Goal: Task Accomplishment & Management: Manage account settings

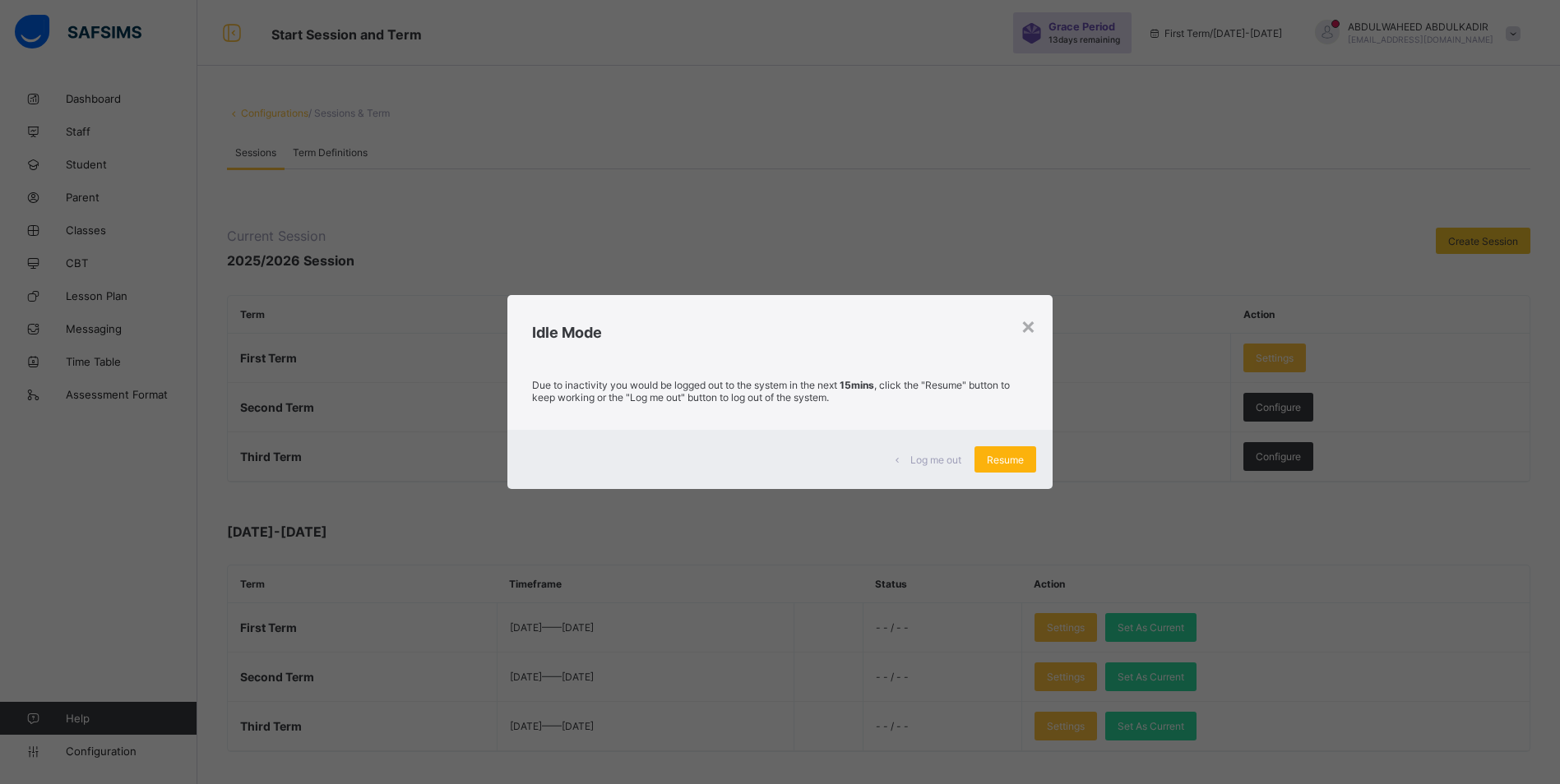
click at [1002, 459] on span "Resume" at bounding box center [1005, 460] width 37 height 12
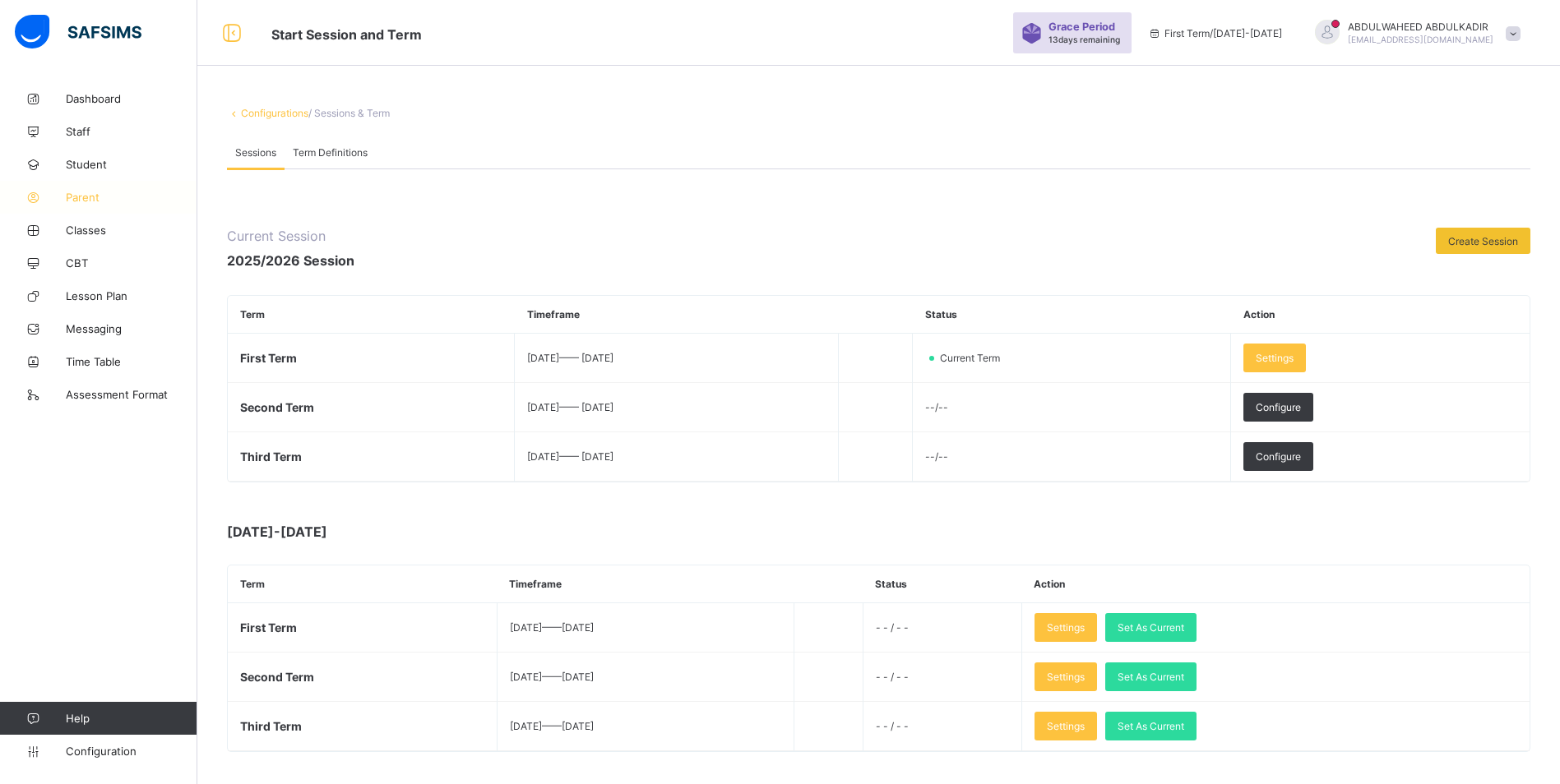
click at [83, 199] on span "Parent" at bounding box center [132, 197] width 132 height 13
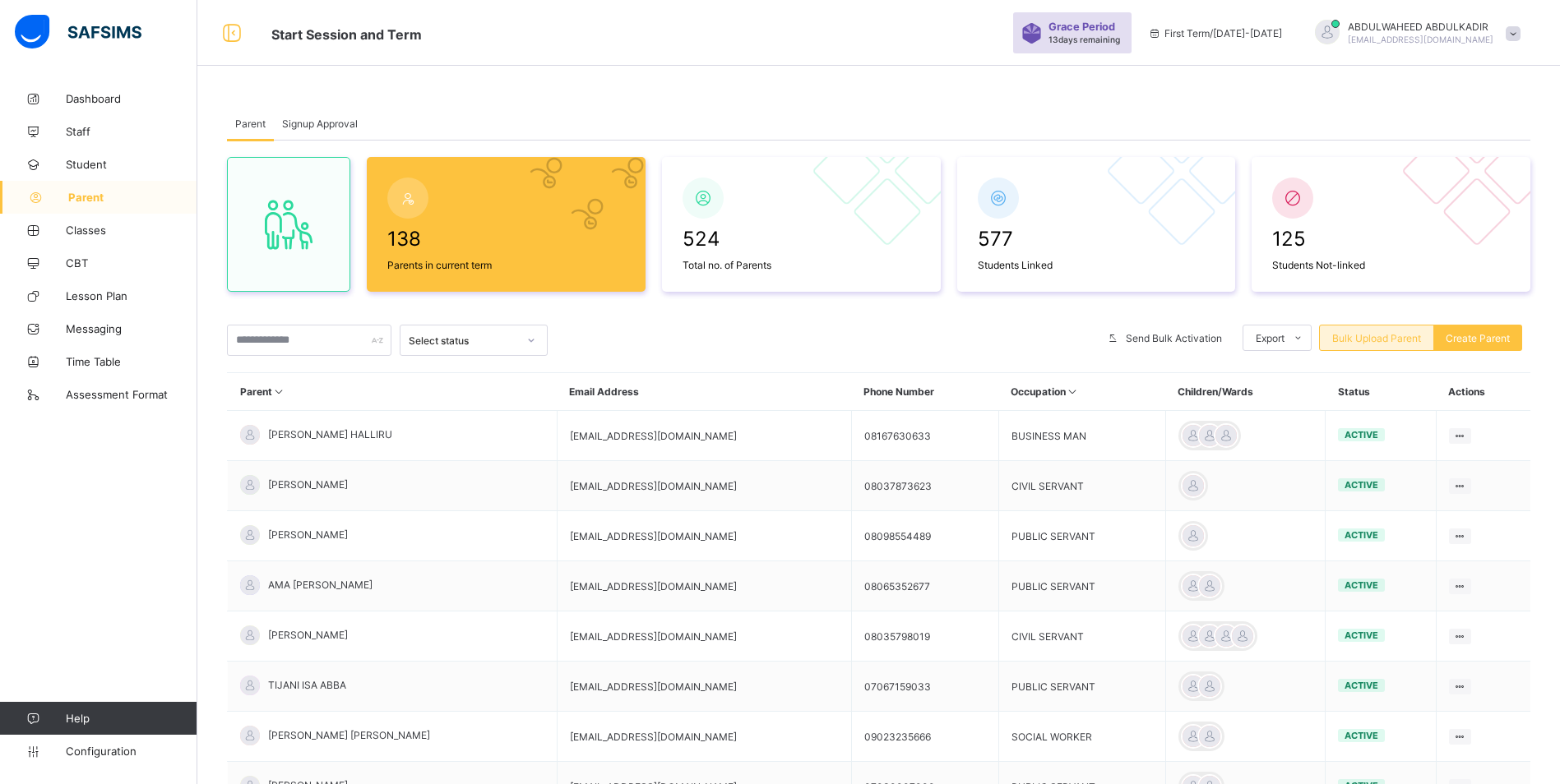
click at [1407, 335] on span "Bulk Upload Parent" at bounding box center [1376, 338] width 89 height 12
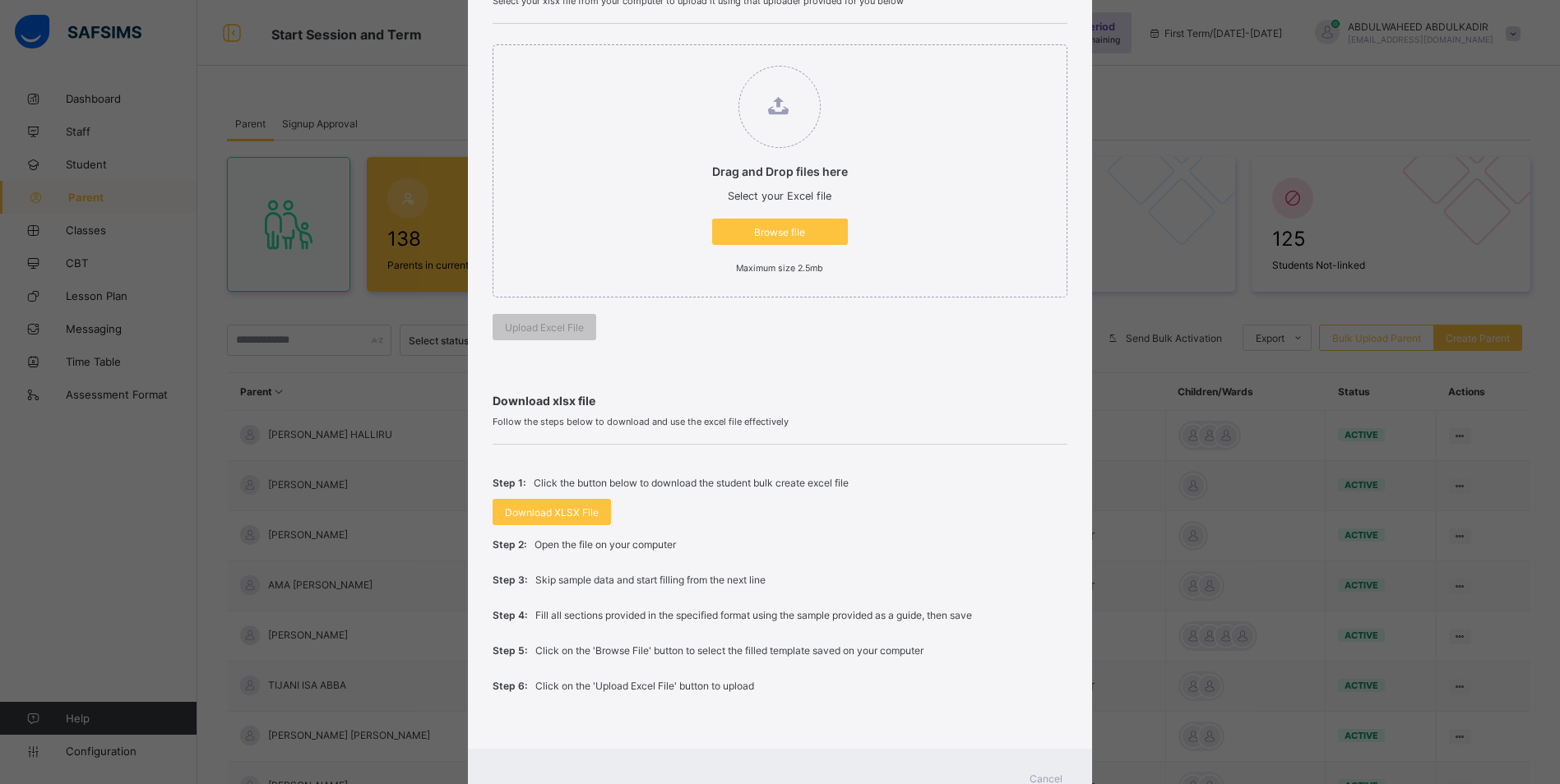
scroll to position [164, 0]
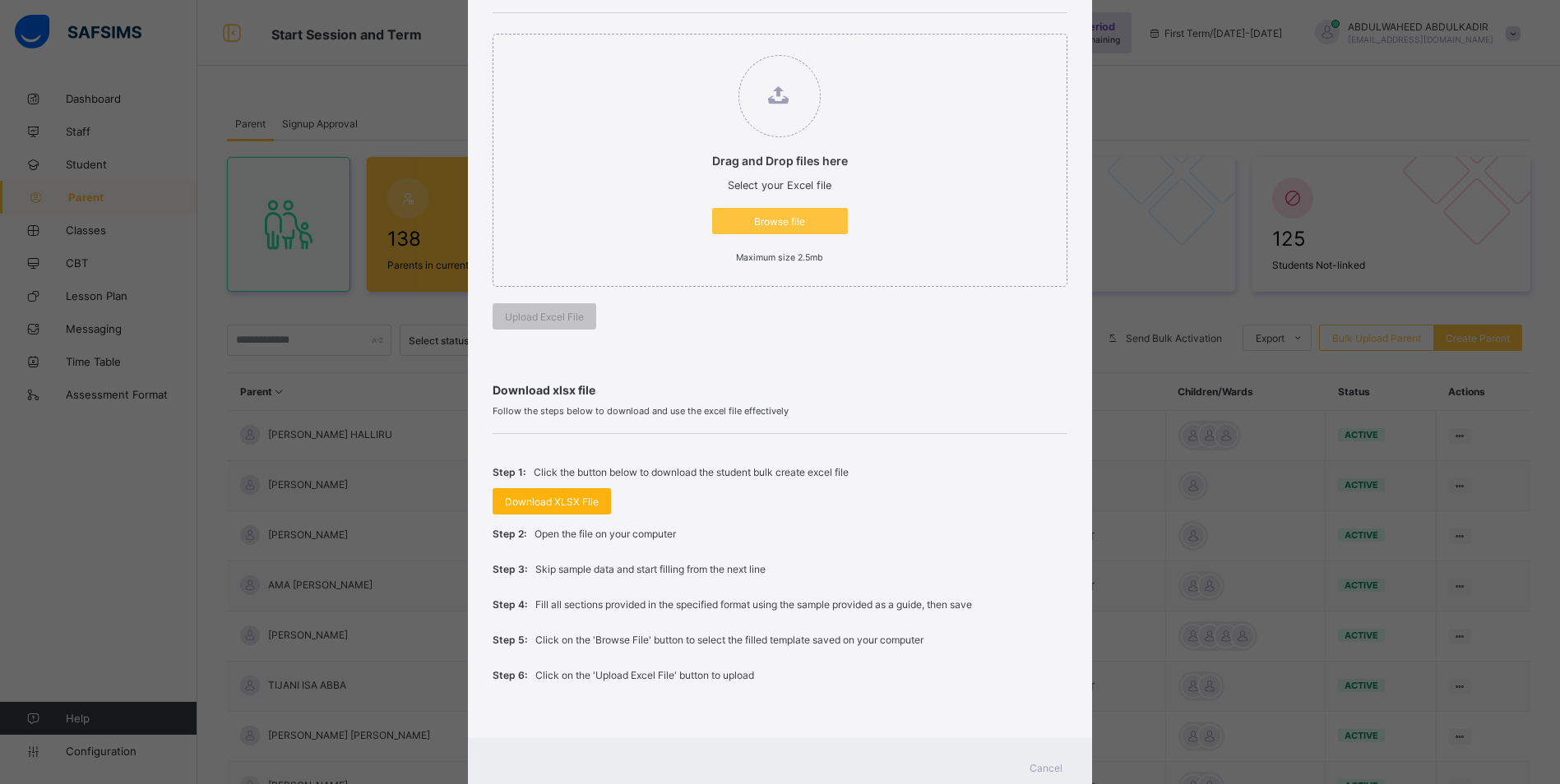
click at [543, 502] on span "Download XLSX File" at bounding box center [552, 501] width 94 height 12
click at [789, 220] on span "Browse file" at bounding box center [780, 221] width 111 height 12
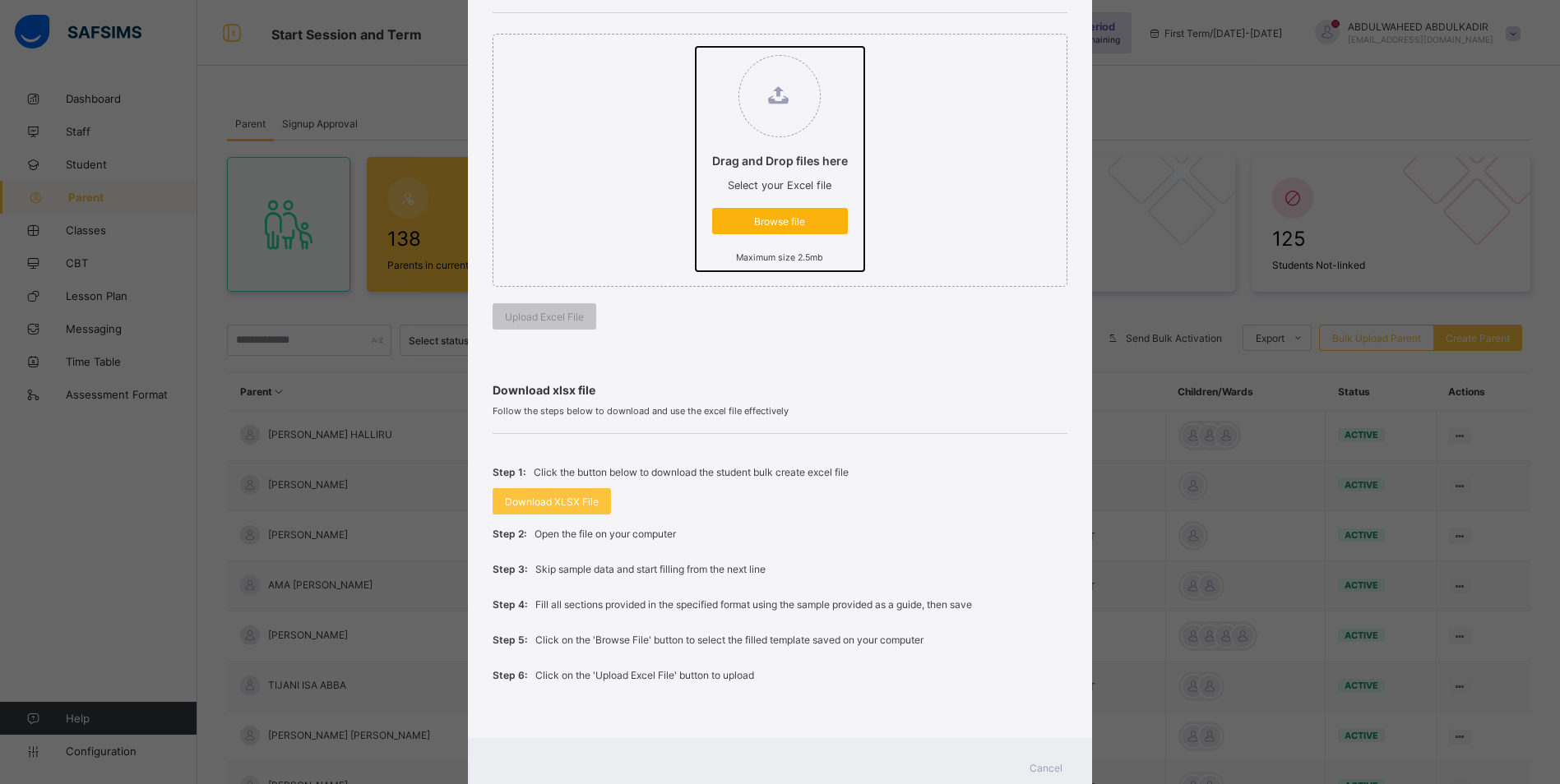
click at [695, 47] on input "Drag and Drop files here Select your Excel file Browse file Maximum size 2.5mb" at bounding box center [695, 47] width 0 height 0
type input "**********"
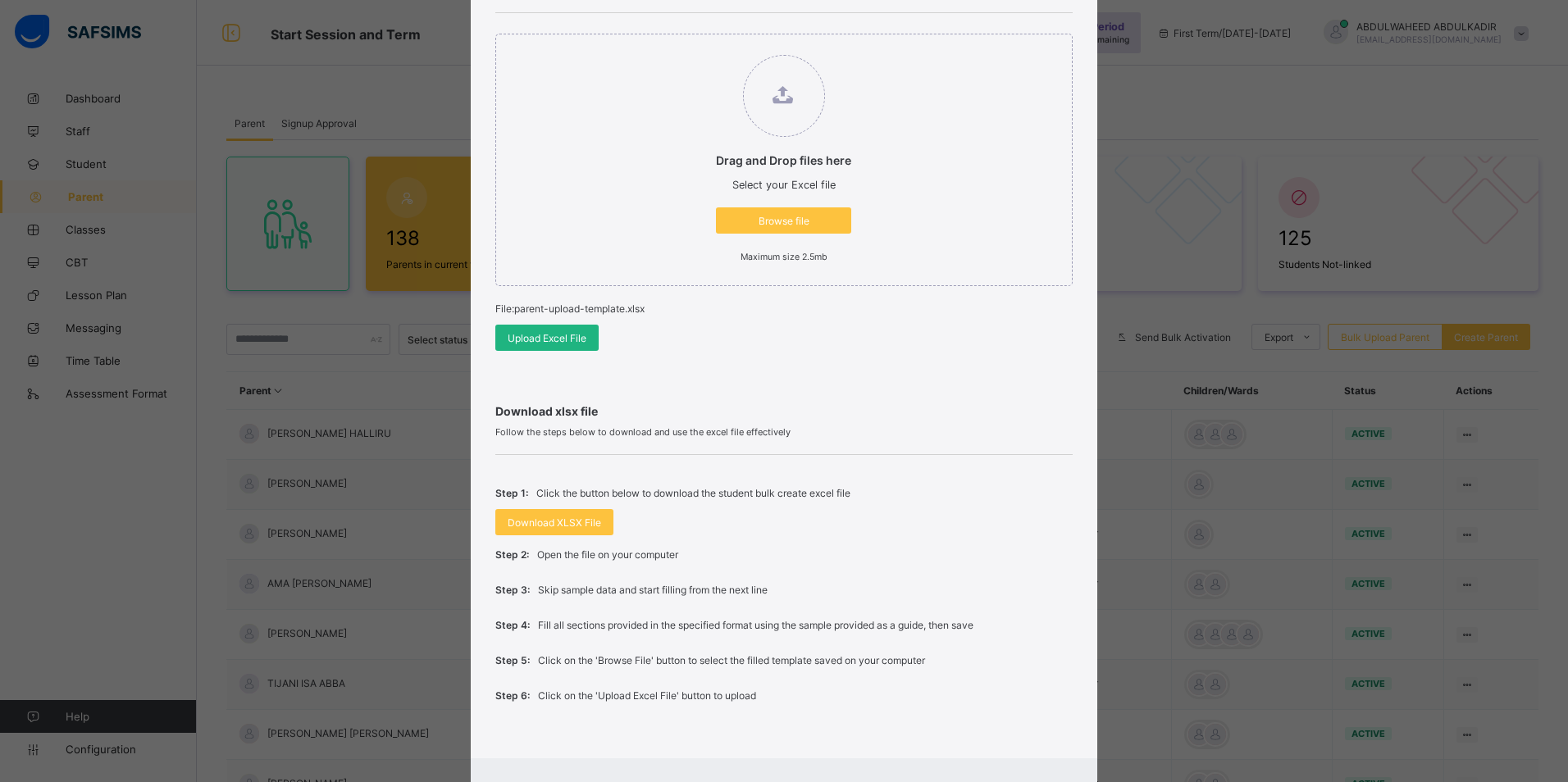
click at [536, 337] on span "Upload Excel File" at bounding box center [547, 338] width 79 height 12
click at [788, 219] on span "Browse file" at bounding box center [777, 220] width 111 height 12
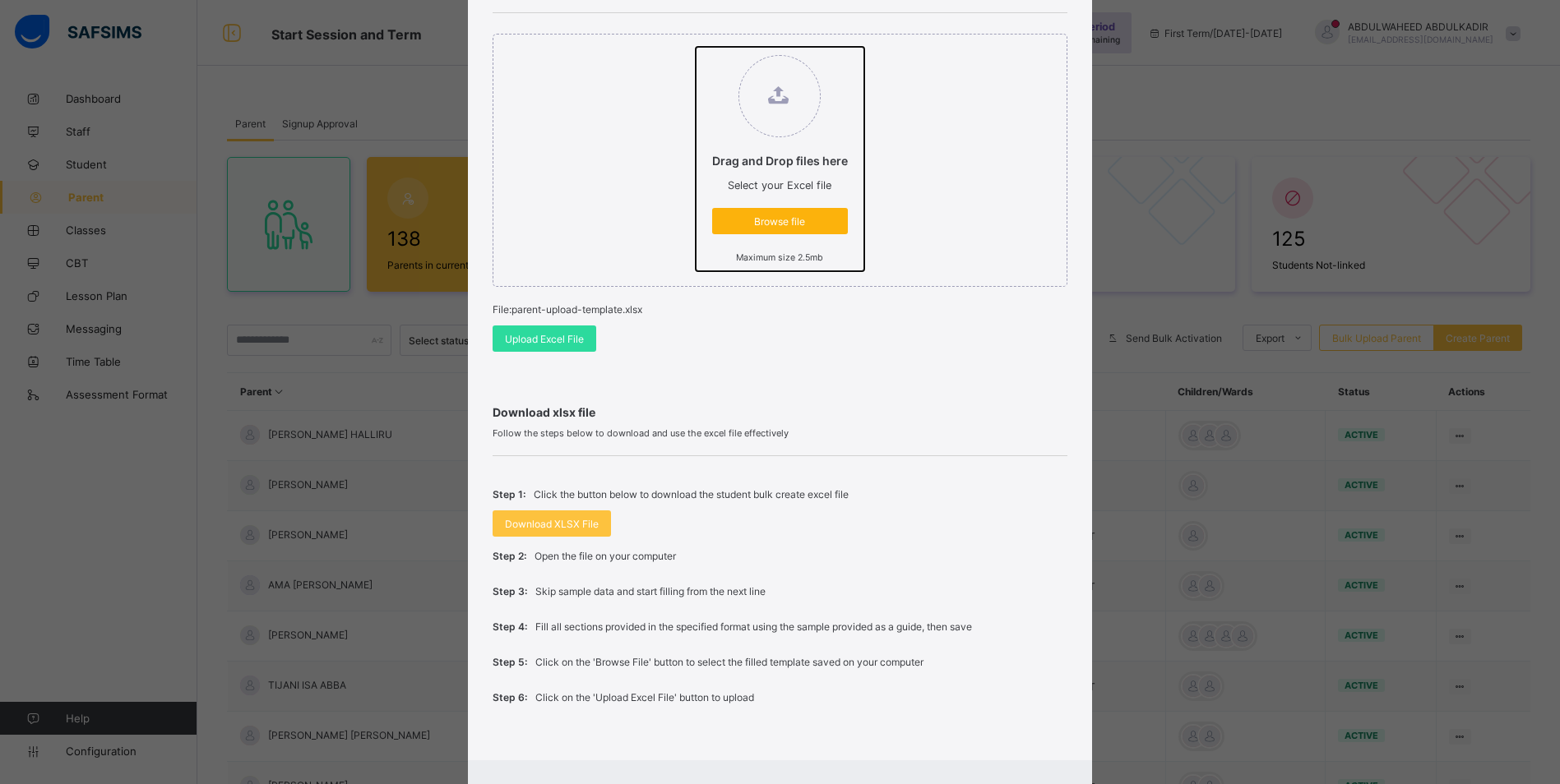
click at [695, 47] on input "Drag and Drop files here Select your Excel file Browse file Maximum size 2.5mb" at bounding box center [695, 47] width 0 height 0
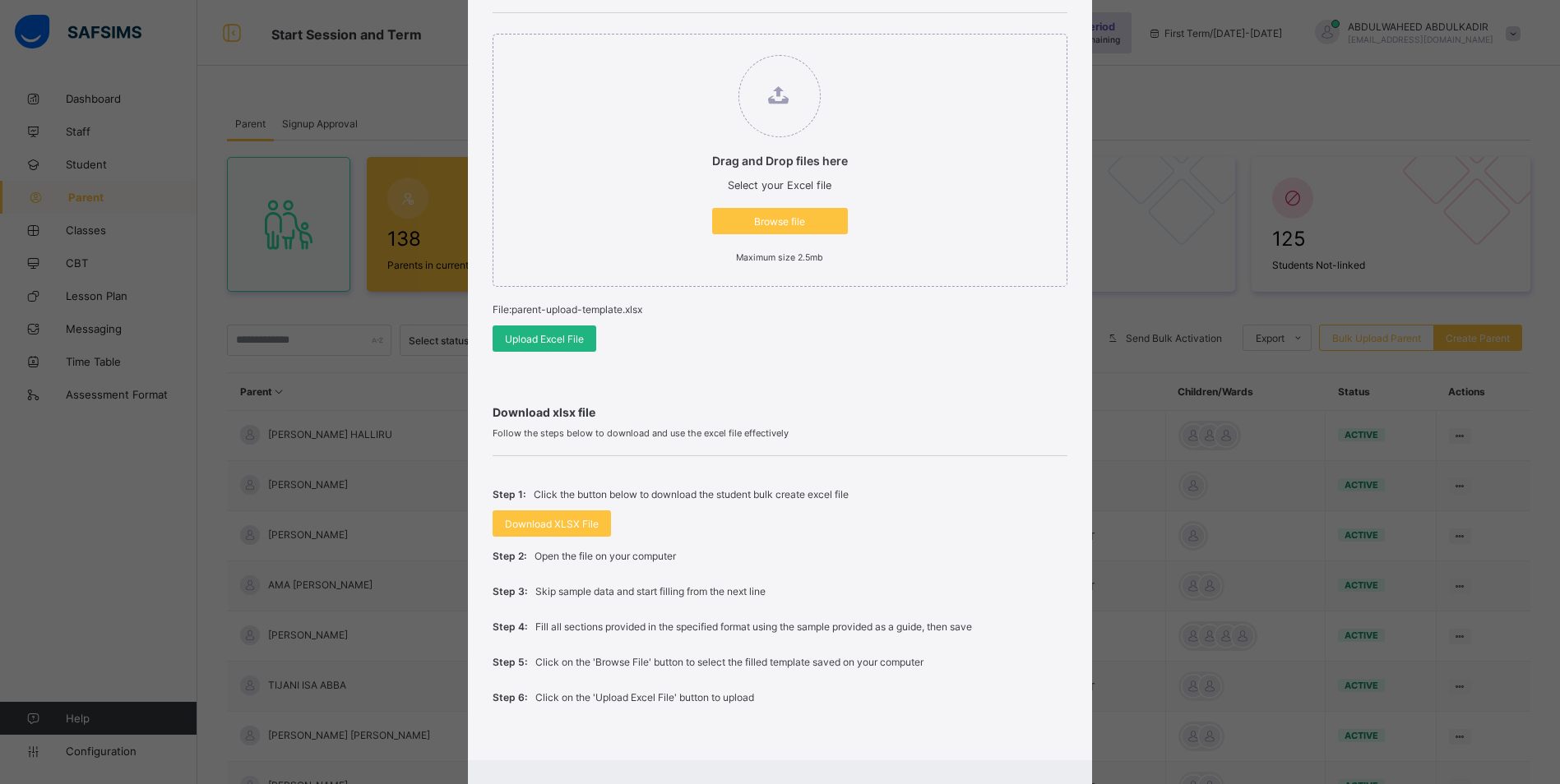
click at [556, 341] on span "Upload Excel File" at bounding box center [544, 338] width 79 height 12
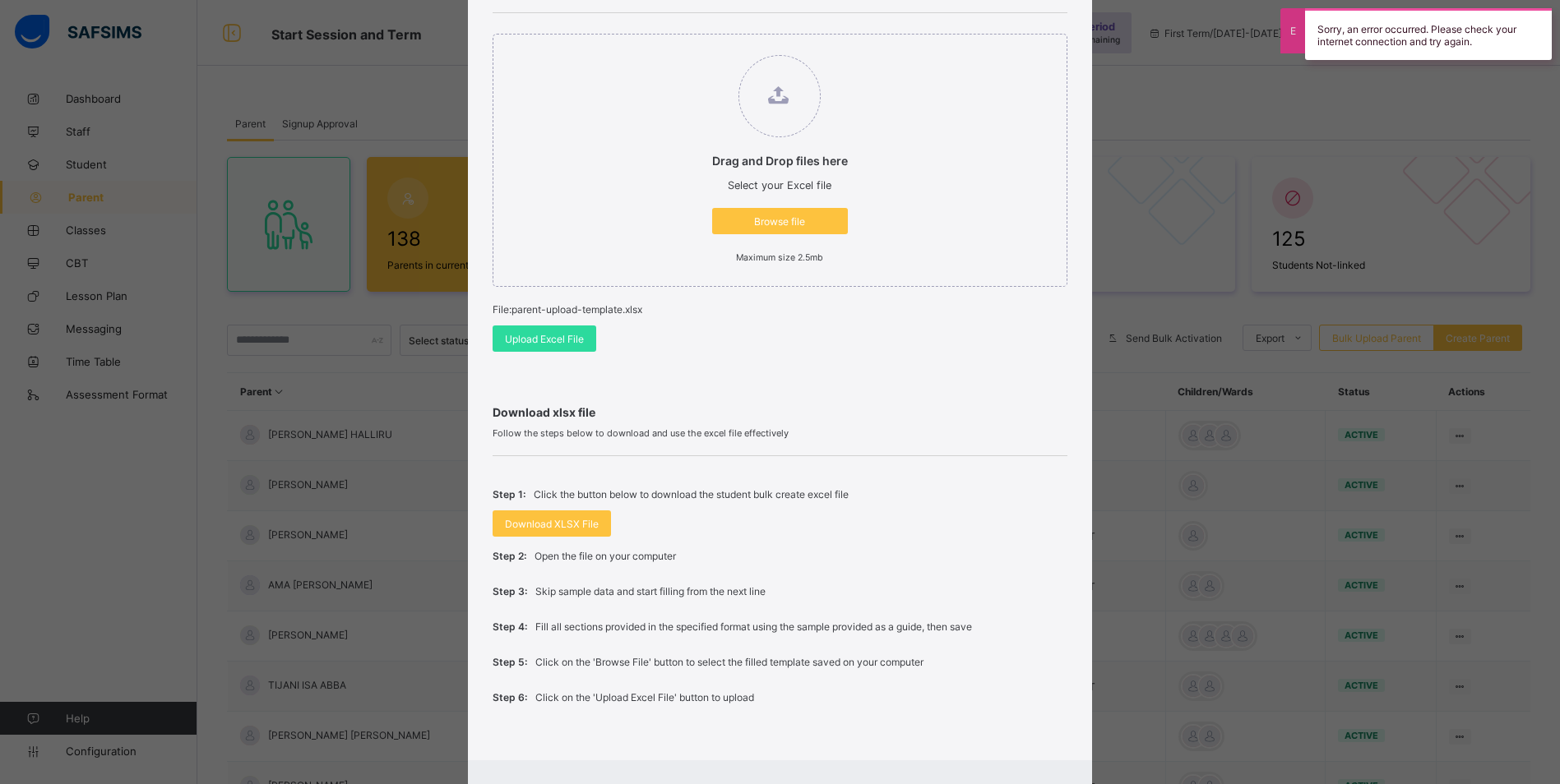
click at [1240, 213] on div "Bulk Upload Parent Upload xlsx File Select your xlsx file from your computer to…" at bounding box center [780, 392] width 1560 height 784
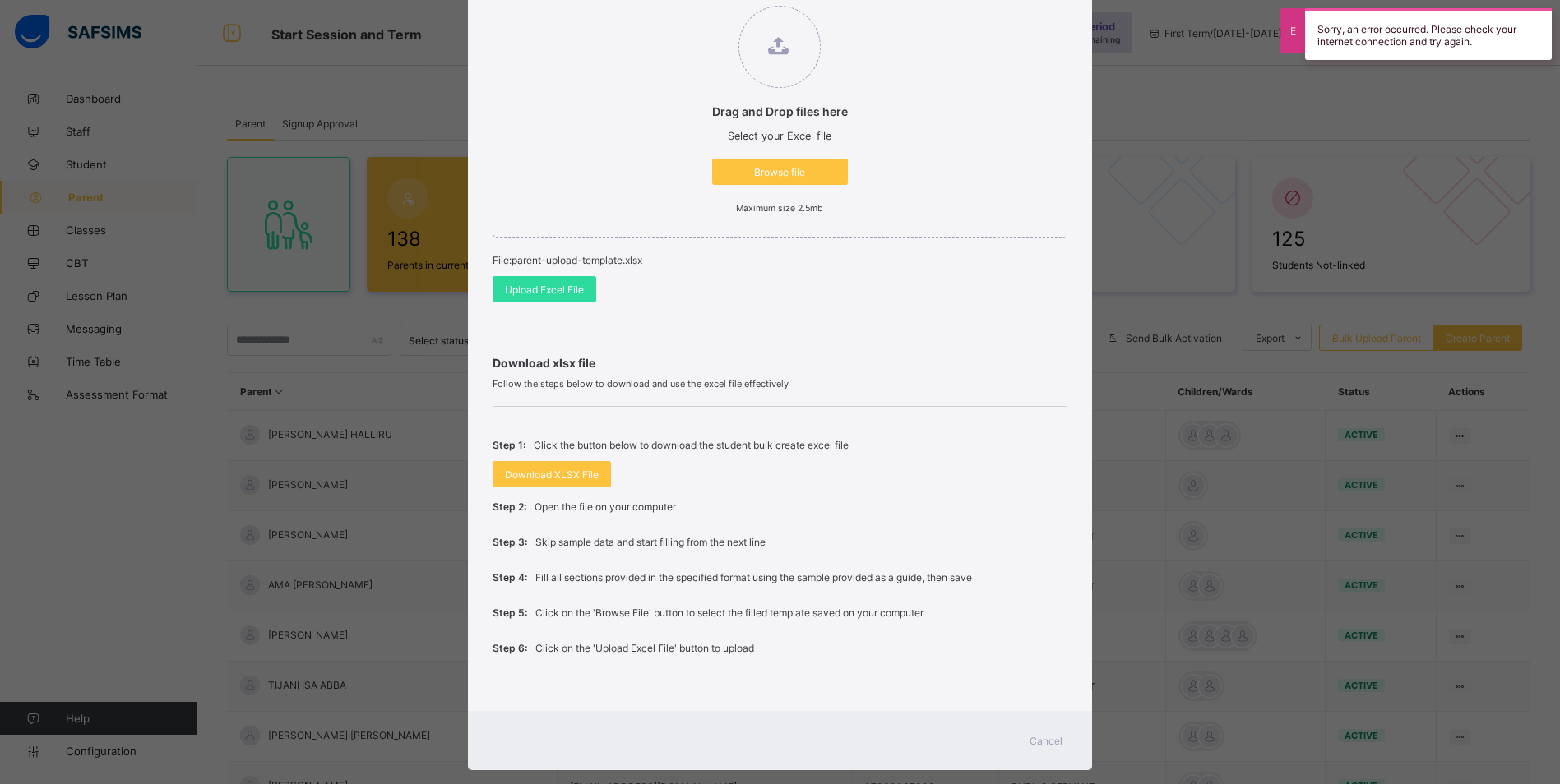
scroll to position [241, 0]
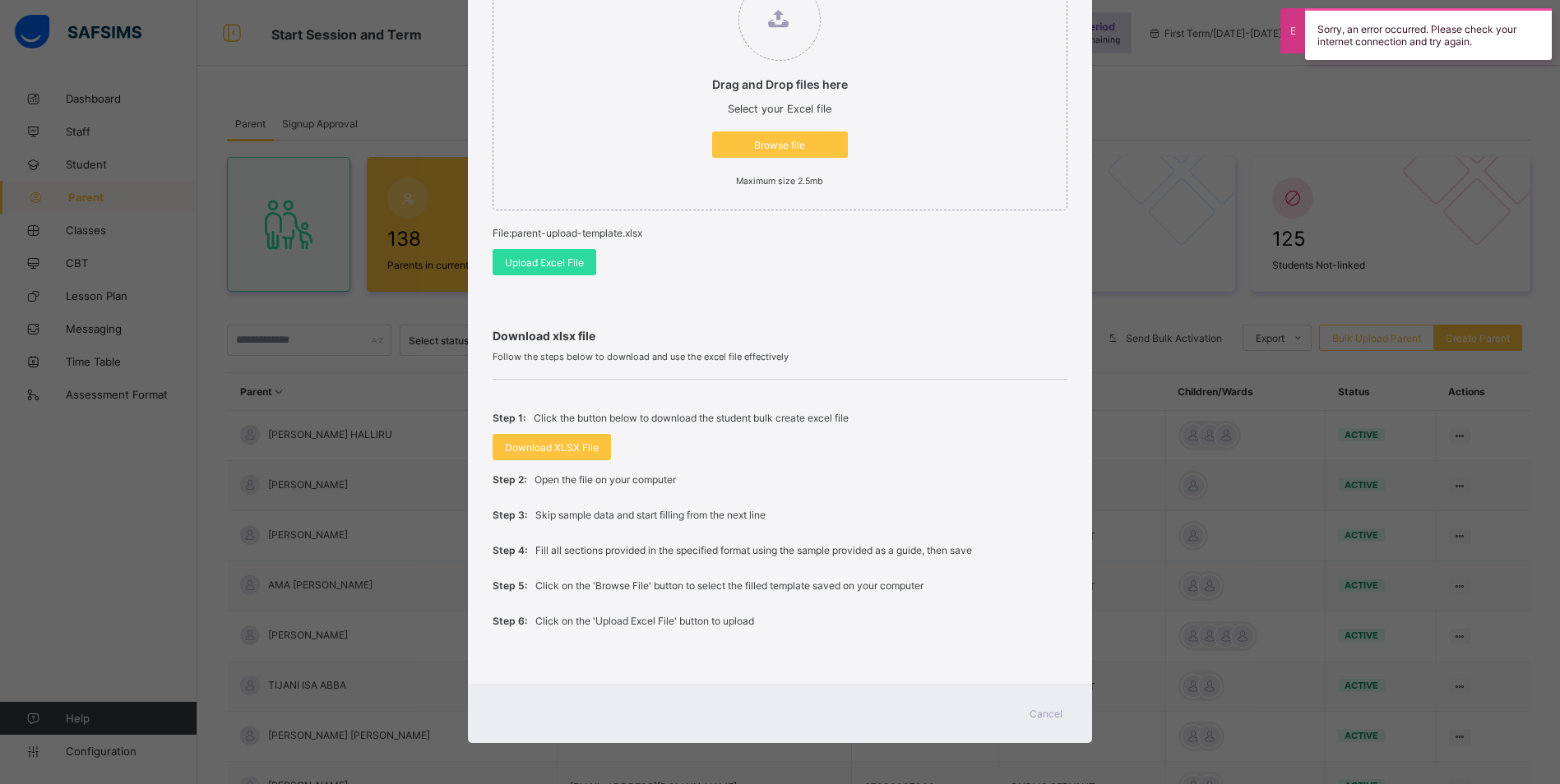
click at [1056, 715] on span "Cancel" at bounding box center [1045, 713] width 33 height 12
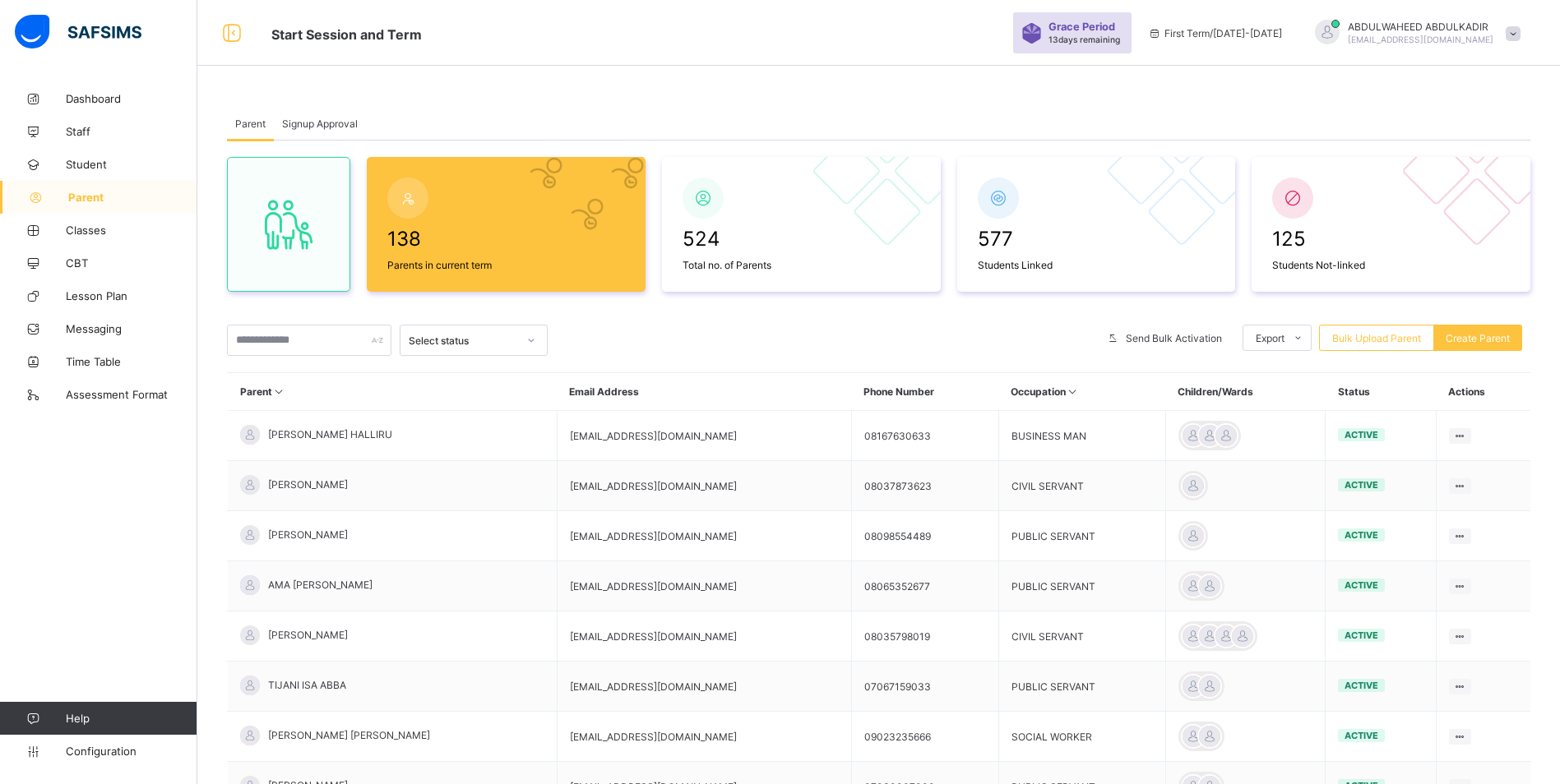
click at [67, 198] on icon at bounding box center [35, 197] width 66 height 12
click at [1391, 339] on span "Bulk Upload Parent" at bounding box center [1376, 338] width 89 height 12
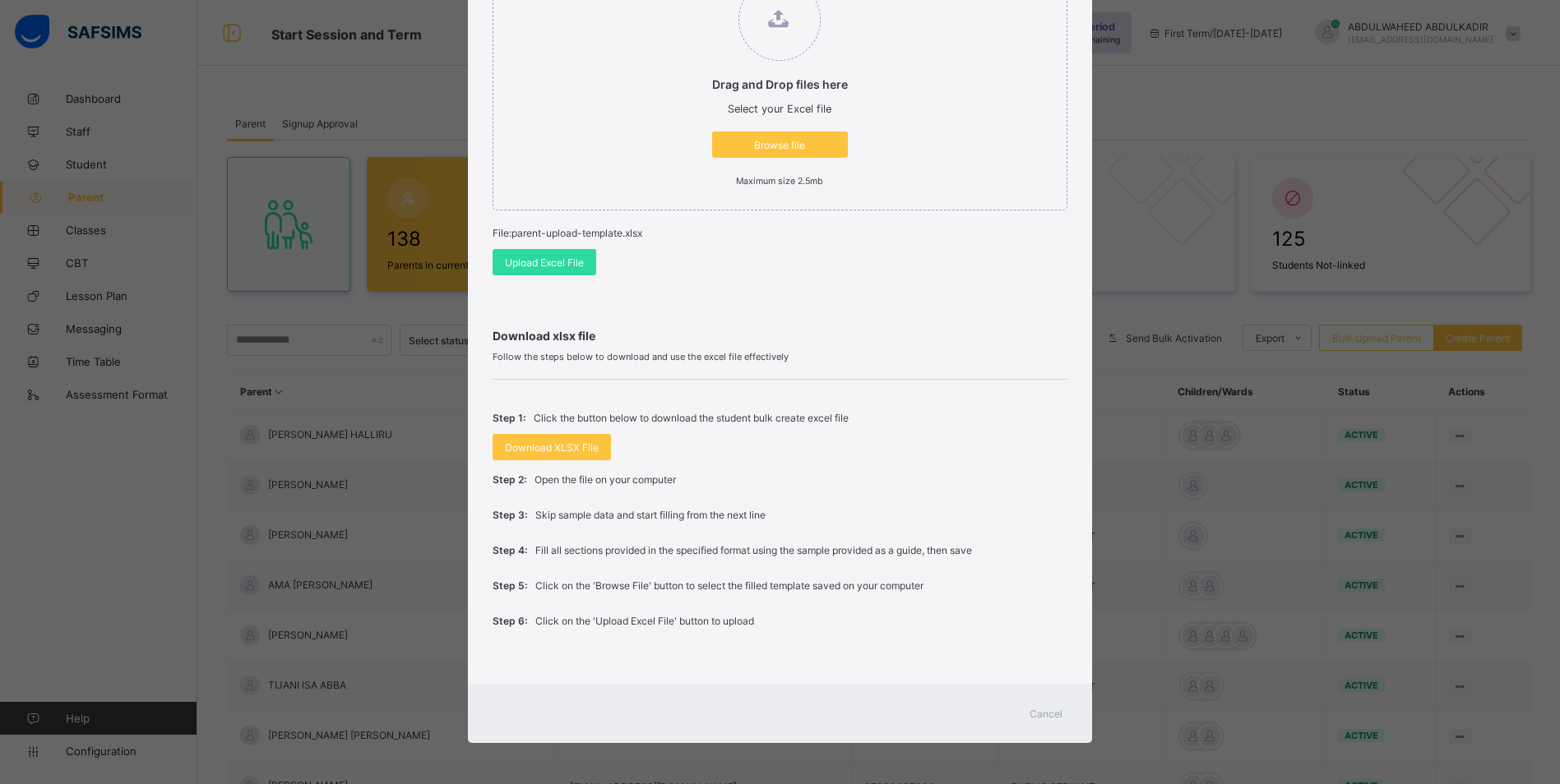
click at [782, 149] on span "Browse file" at bounding box center [780, 144] width 111 height 12
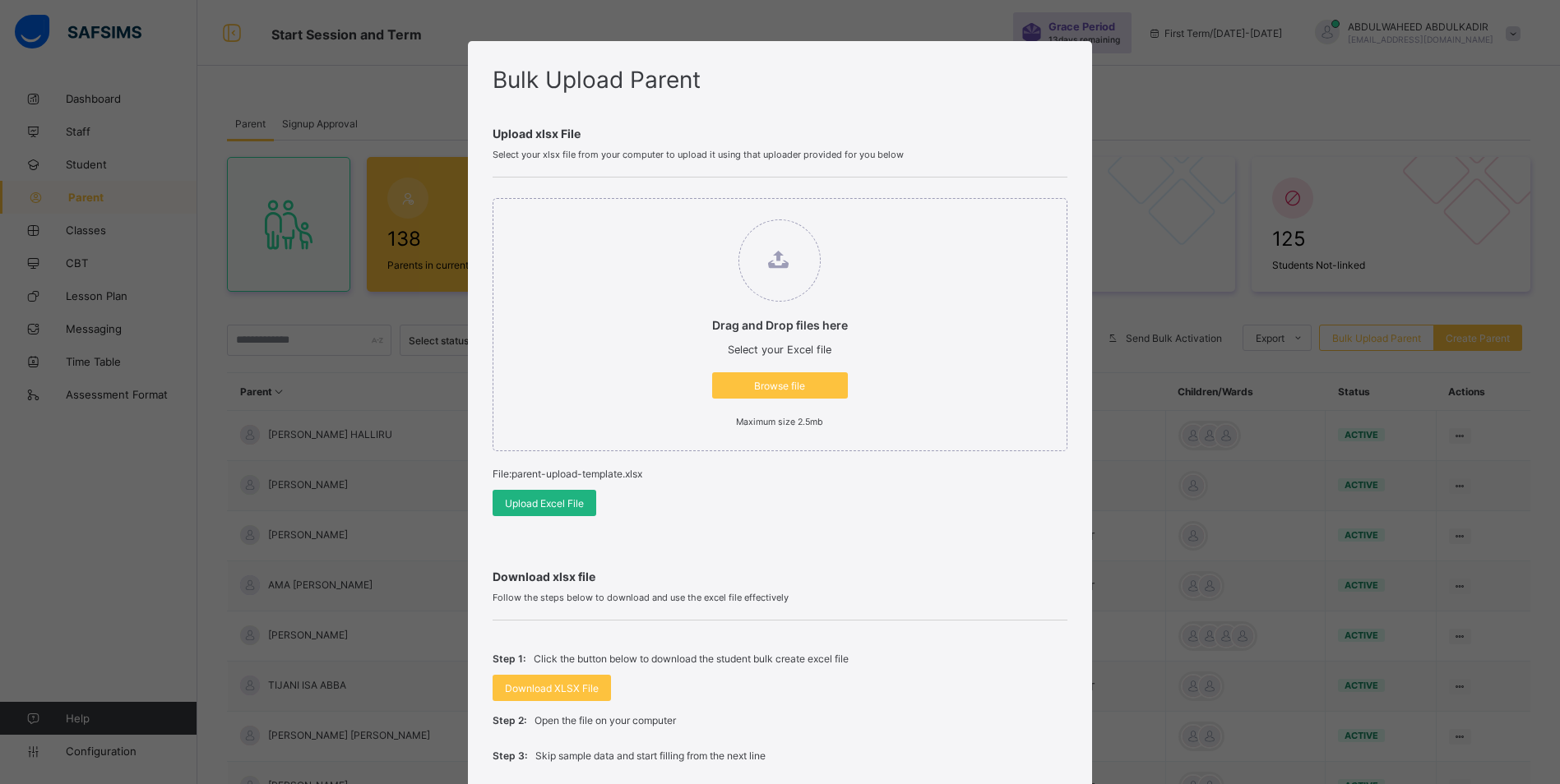
click at [550, 501] on span "Upload Excel File" at bounding box center [544, 503] width 79 height 12
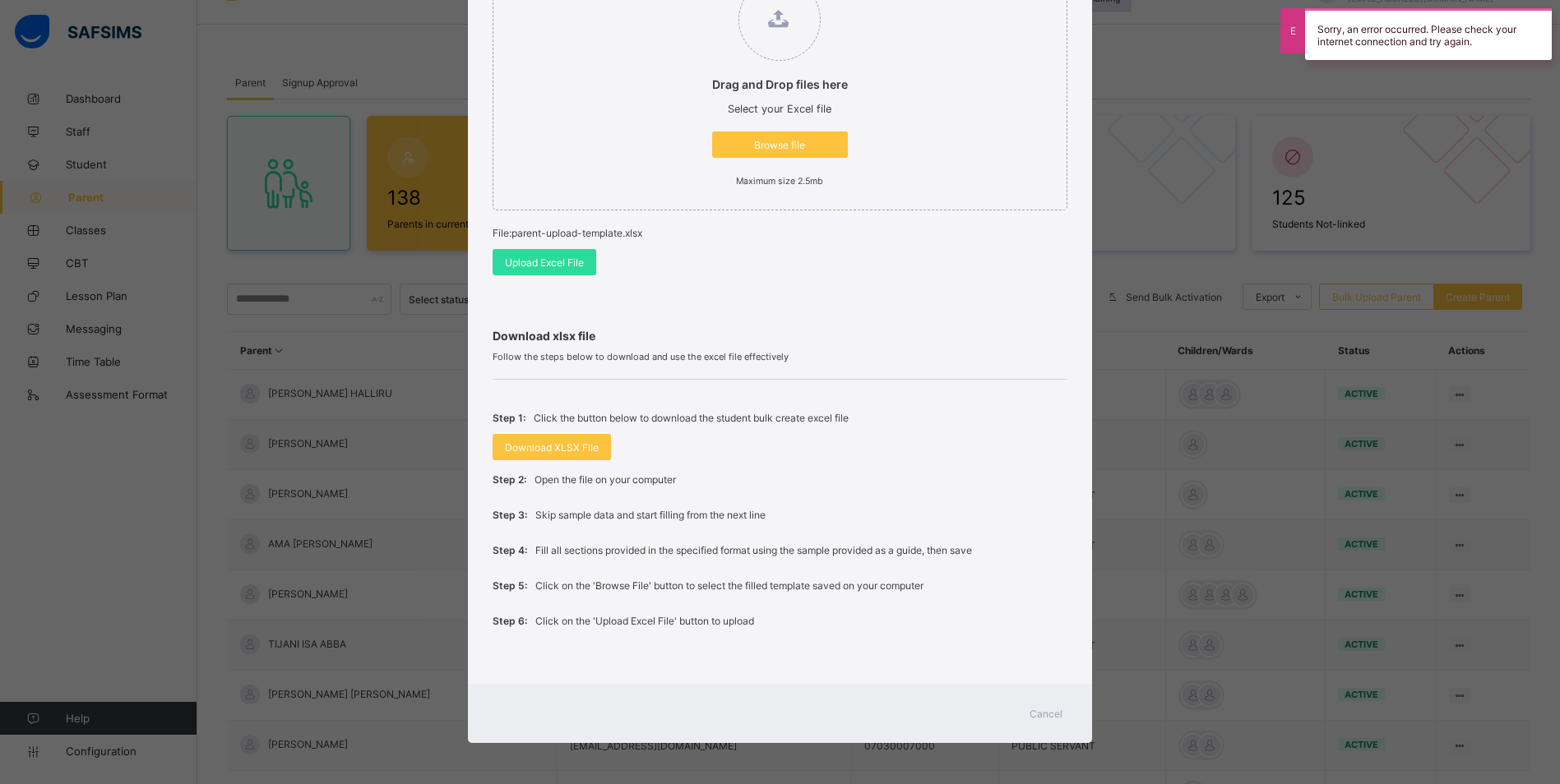
scroll to position [82, 0]
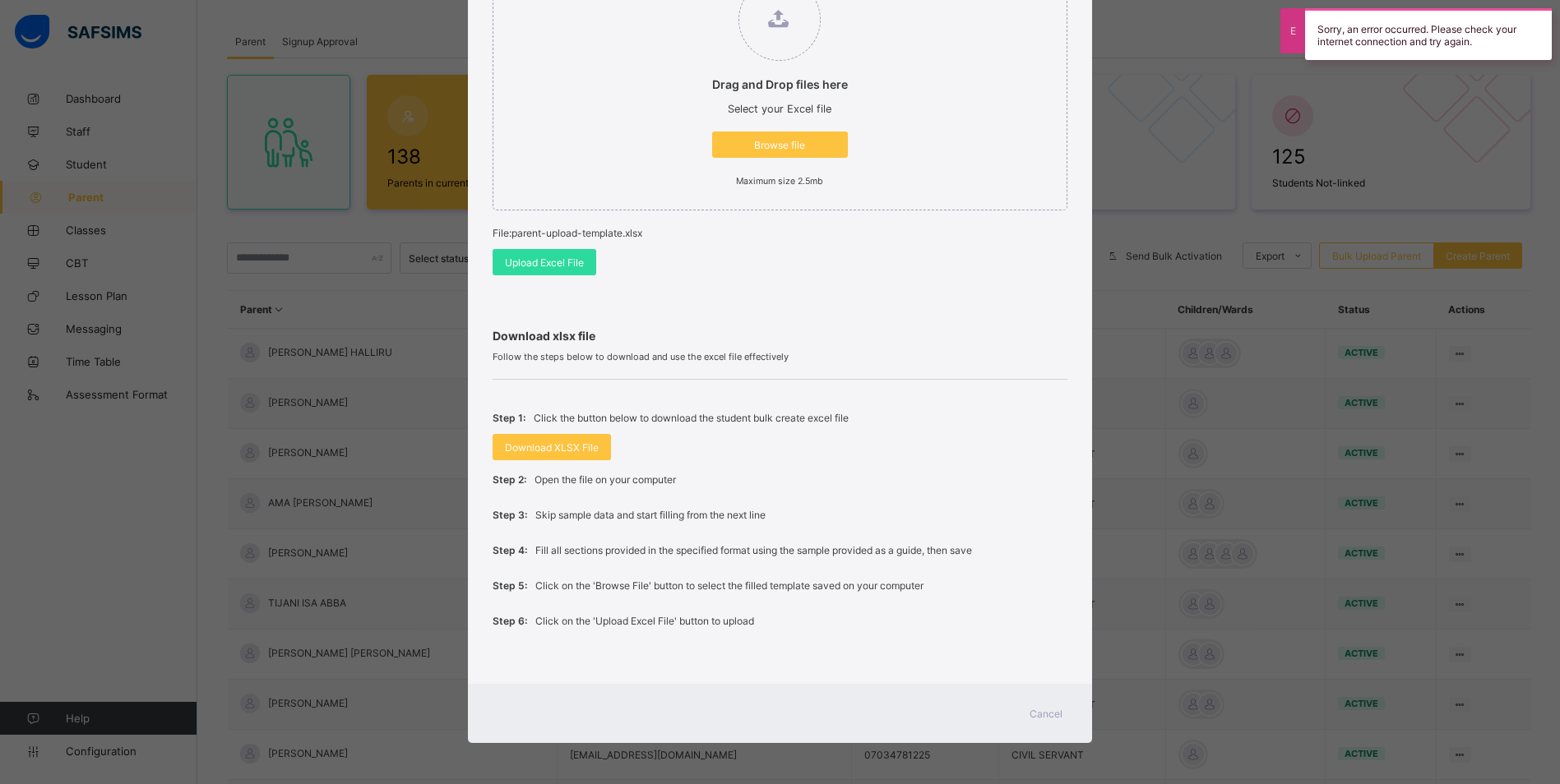
click at [1051, 713] on span "Cancel" at bounding box center [1045, 713] width 33 height 12
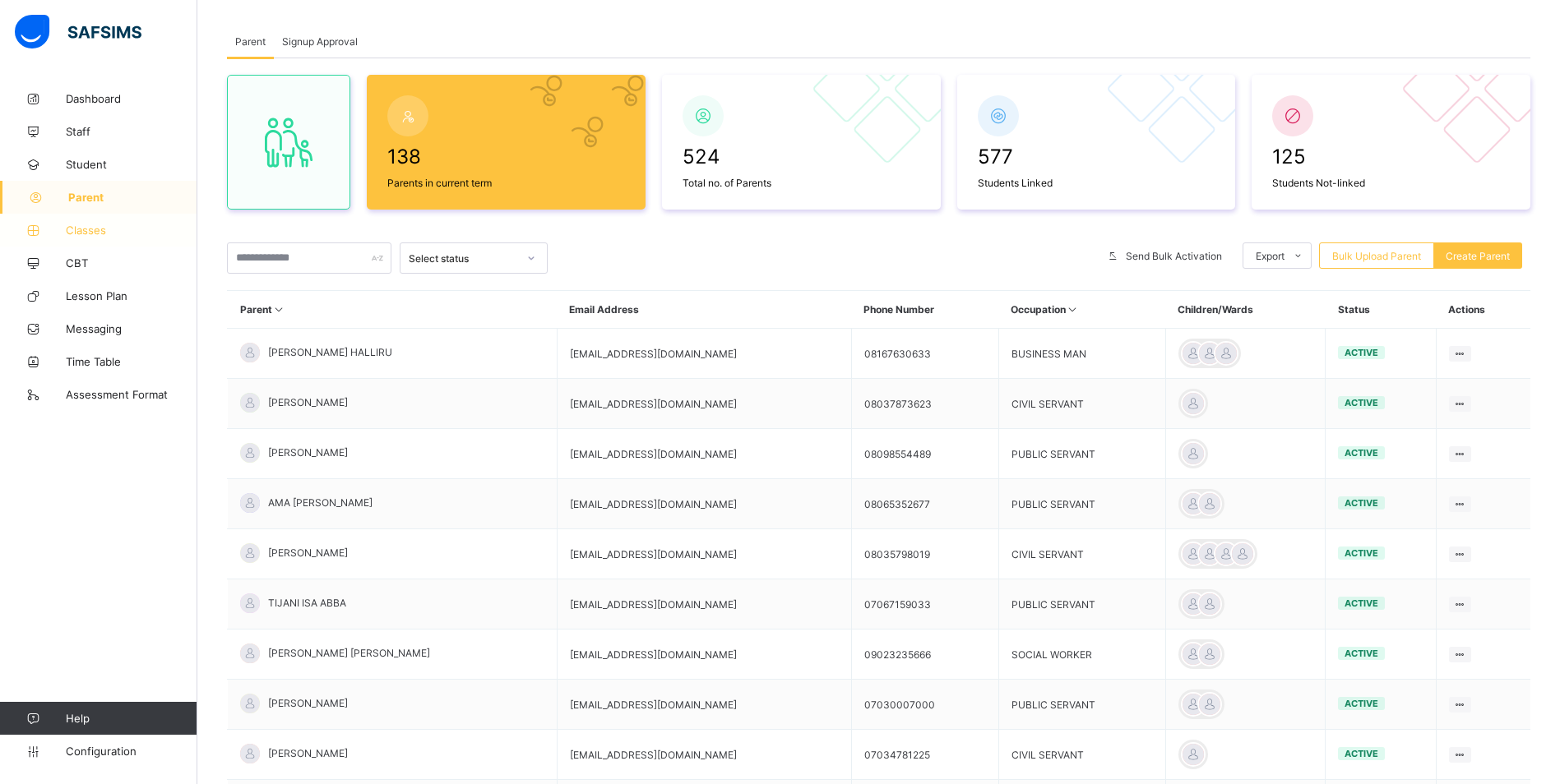
click at [91, 237] on link "Classes" at bounding box center [99, 230] width 197 height 33
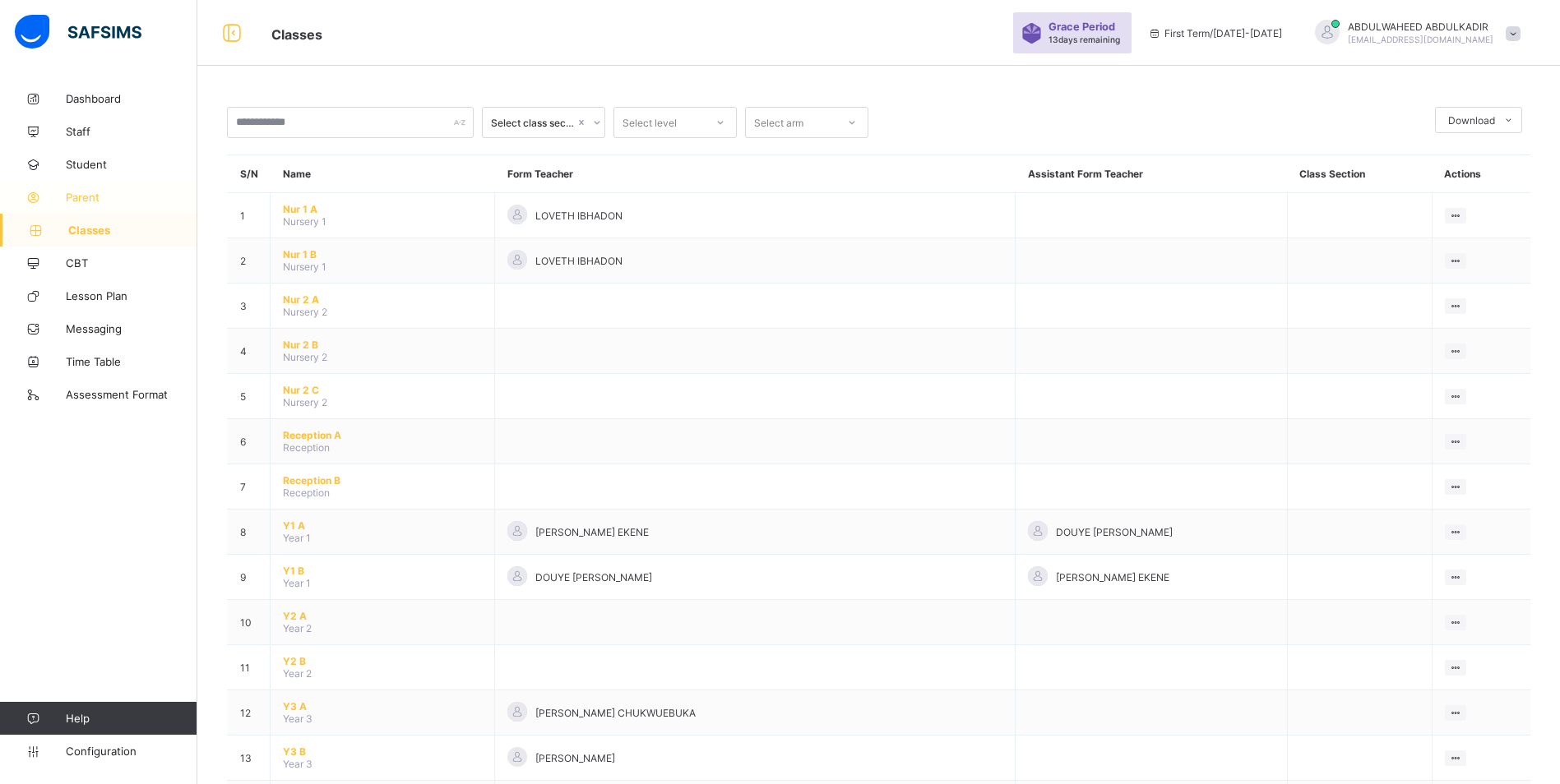
click at [93, 197] on span "Parent" at bounding box center [132, 197] width 132 height 13
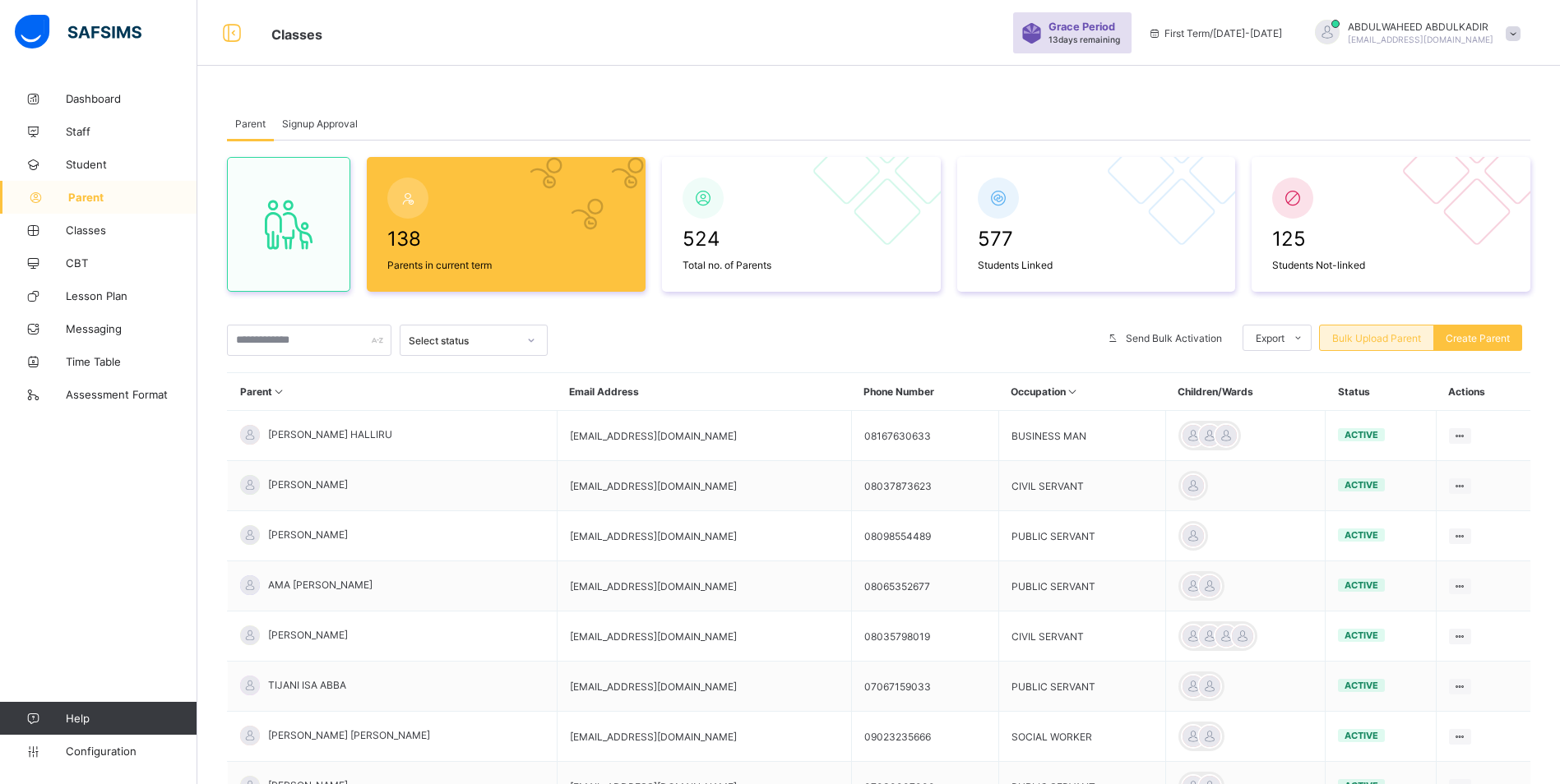
click at [1363, 338] on span "Bulk Upload Parent" at bounding box center [1376, 338] width 89 height 12
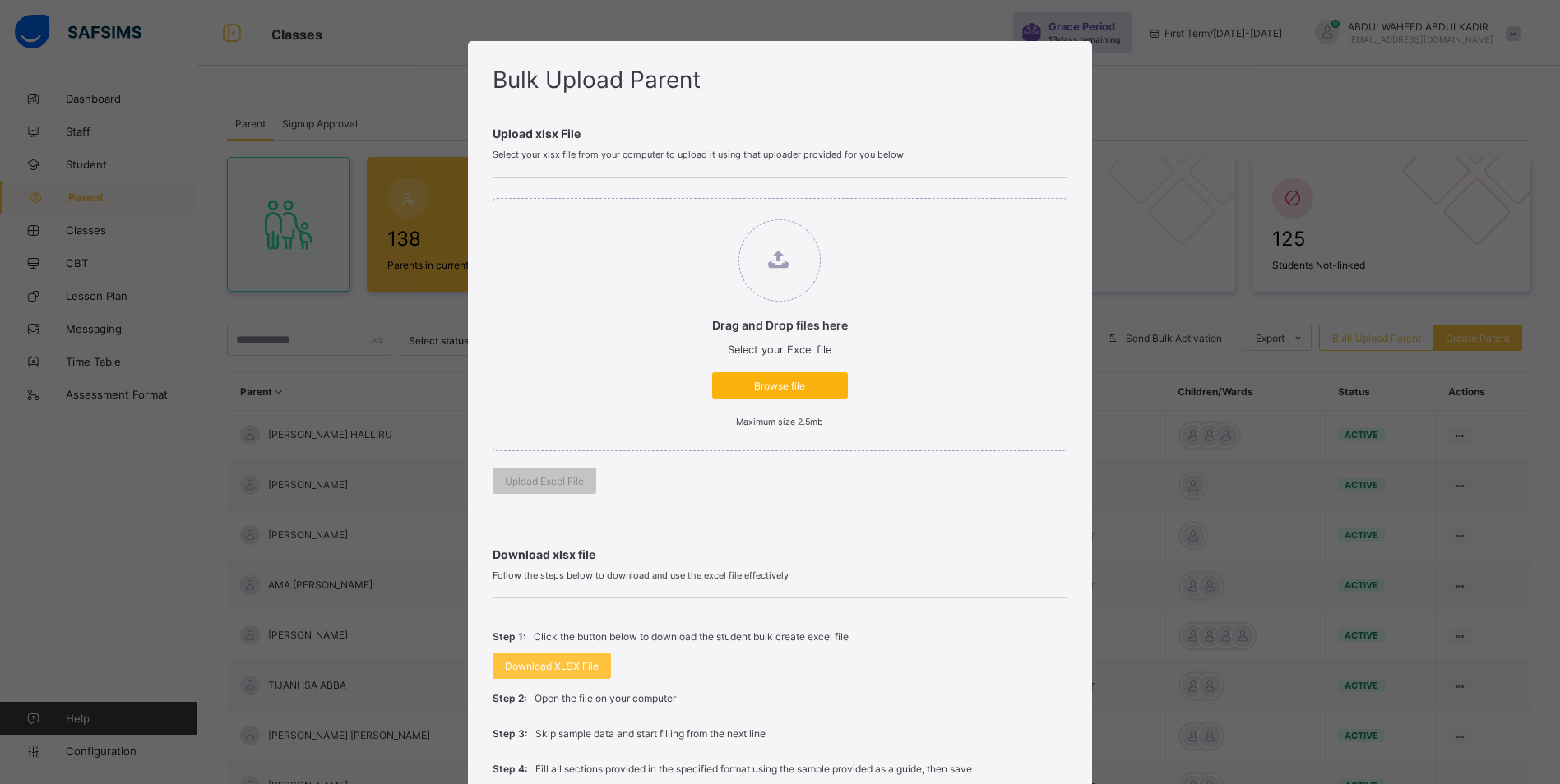
click at [787, 384] on span "Browse file" at bounding box center [780, 385] width 111 height 12
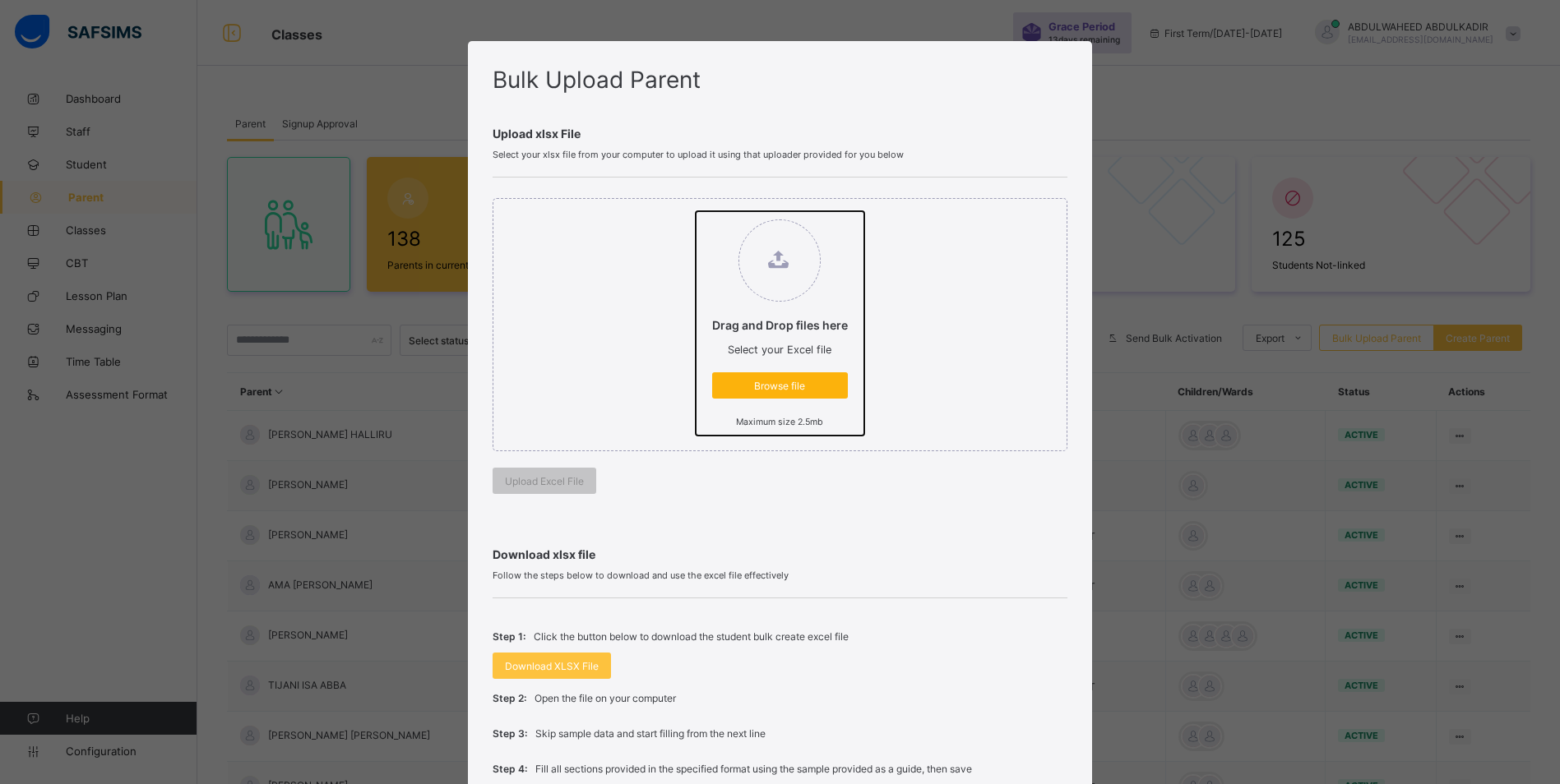
click at [695, 211] on input "Drag and Drop files here Select your Excel file Browse file Maximum size 2.5mb" at bounding box center [695, 211] width 0 height 0
type input "**********"
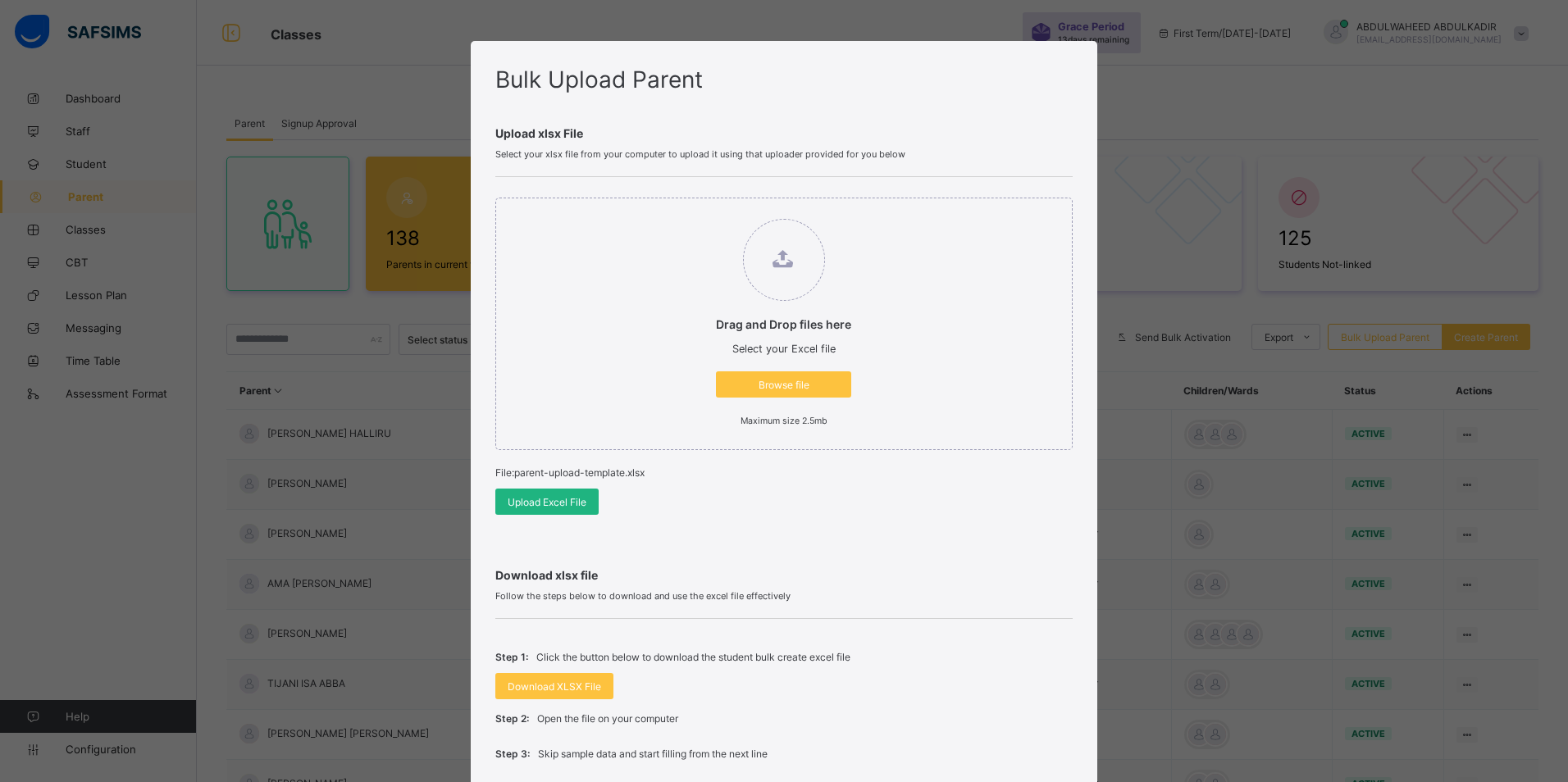
click at [567, 505] on span "Upload Excel File" at bounding box center [547, 502] width 79 height 12
click at [763, 383] on span "Browse file" at bounding box center [777, 384] width 111 height 12
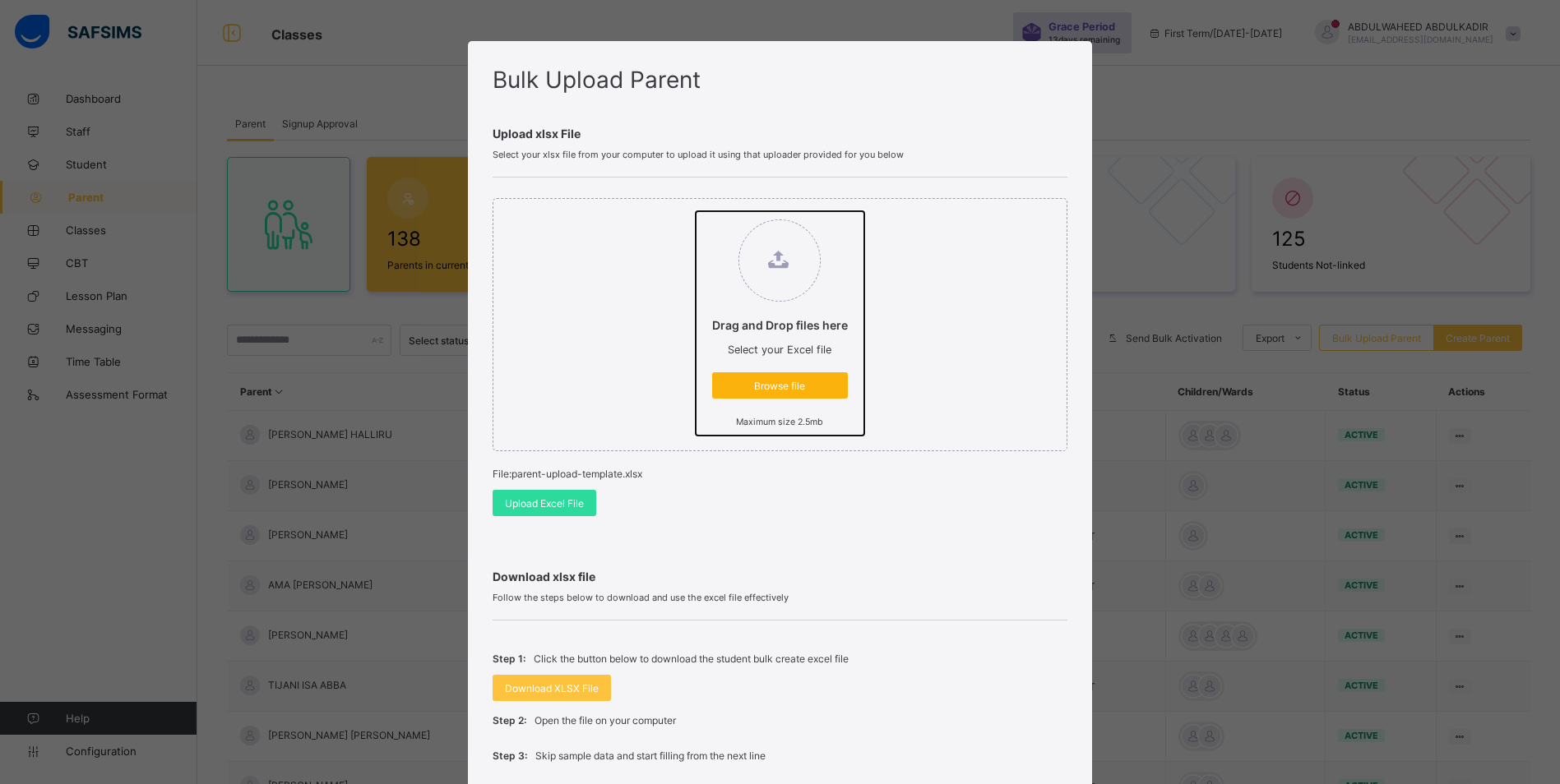
click at [695, 211] on input "Drag and Drop files here Select your Excel file Browse file Maximum size 2.5mb" at bounding box center [695, 211] width 0 height 0
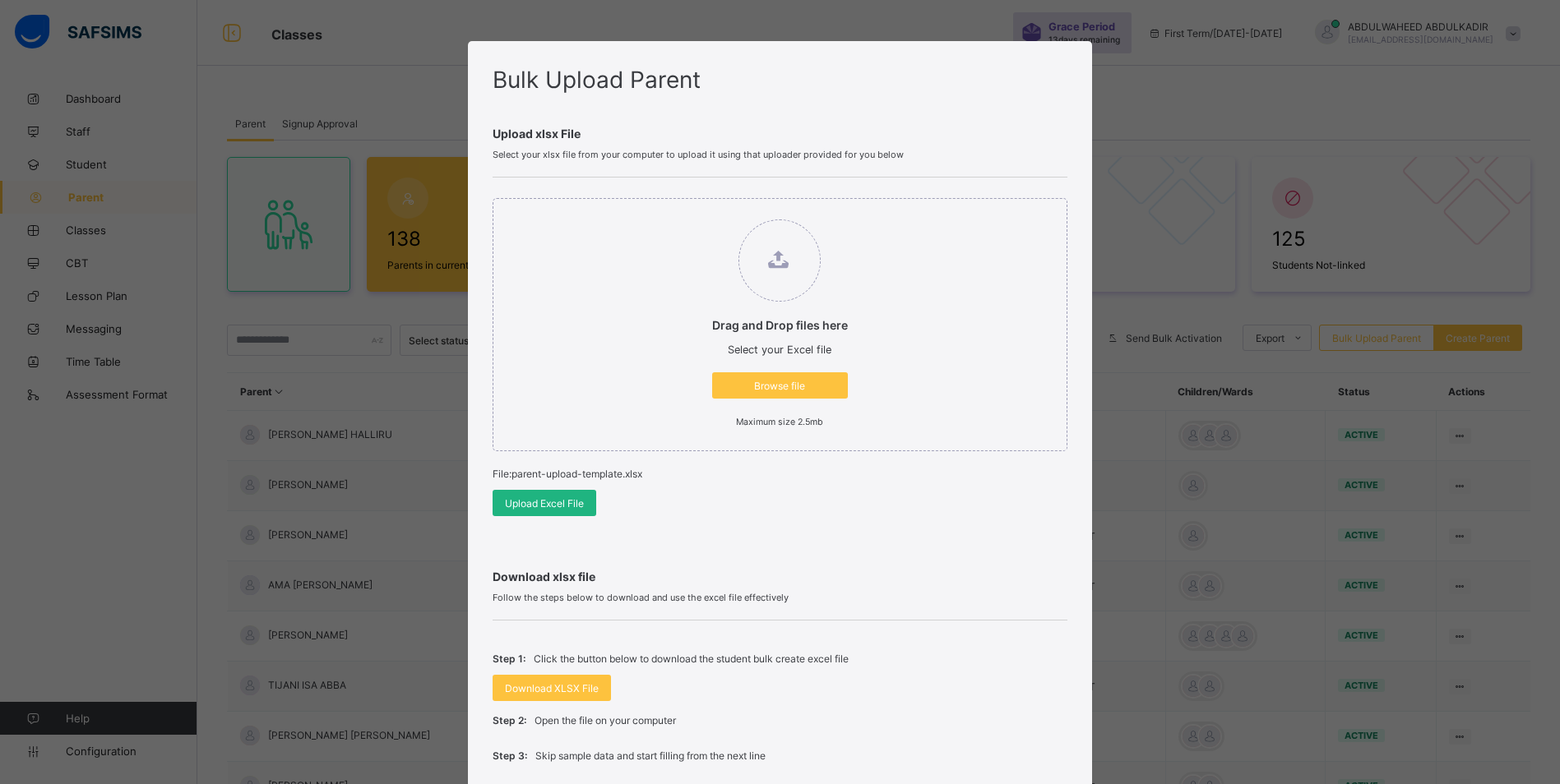
click at [540, 501] on span "Upload Excel File" at bounding box center [544, 503] width 79 height 12
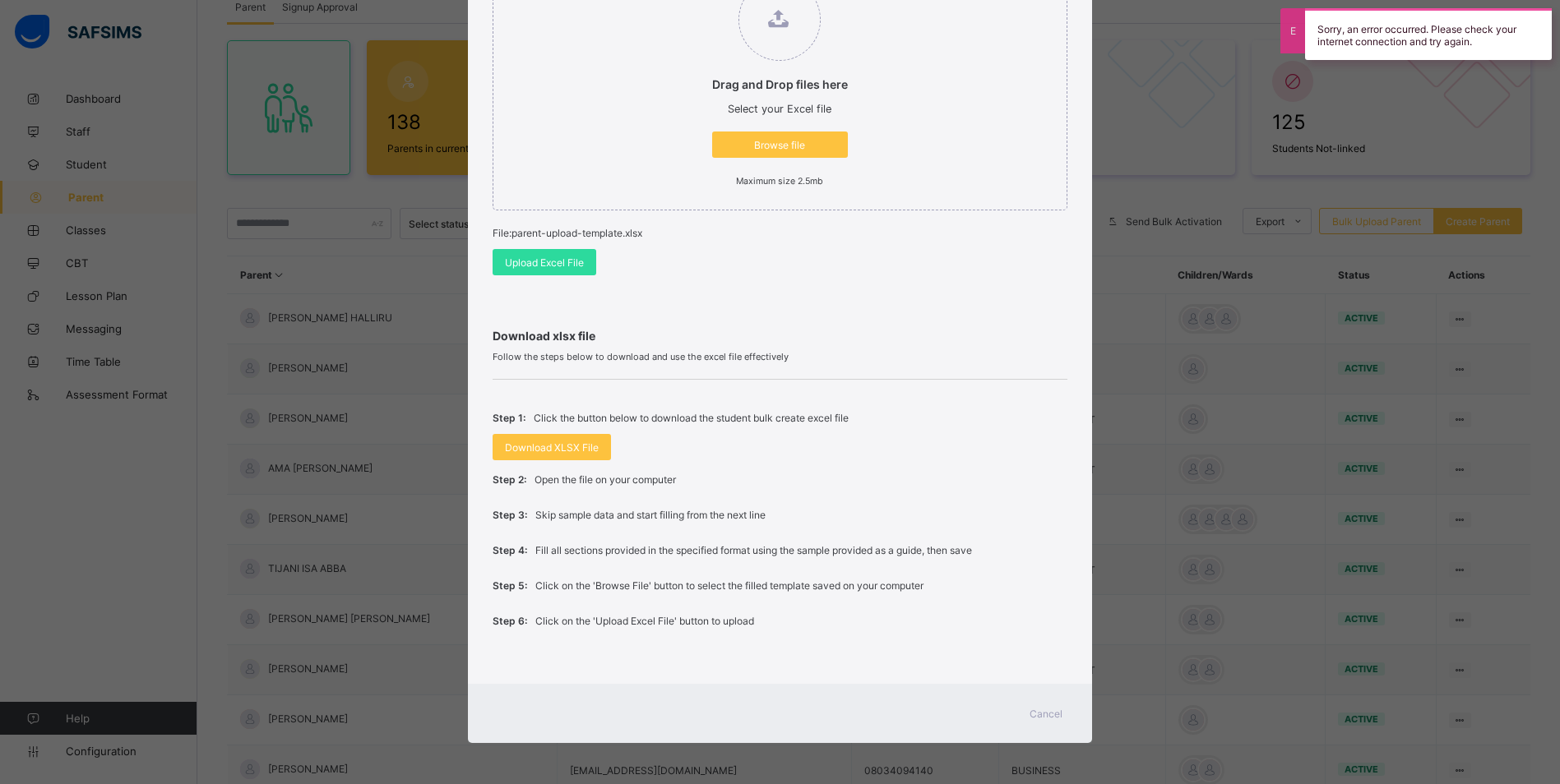
scroll to position [243, 0]
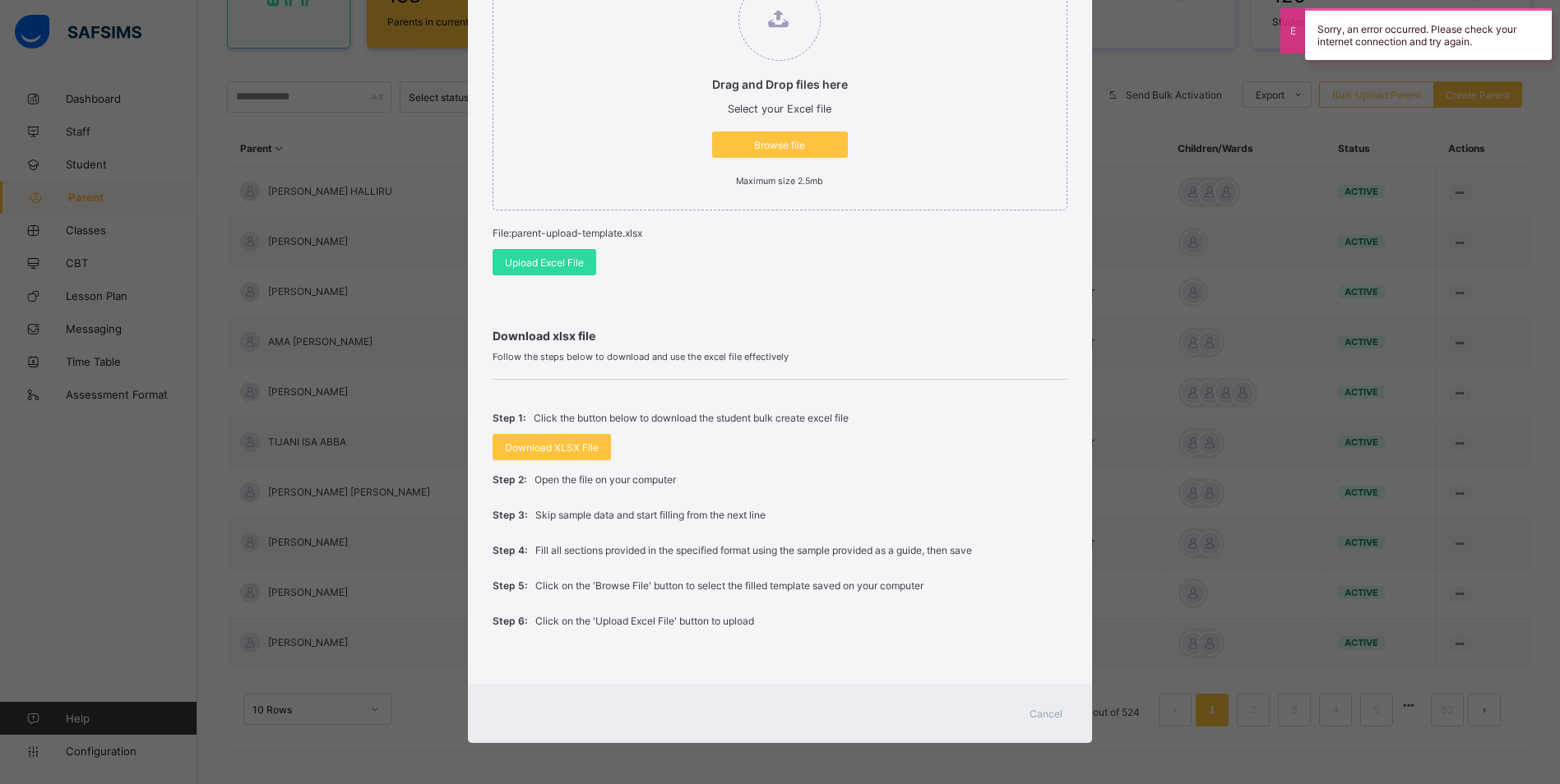
click at [1044, 708] on span "Cancel" at bounding box center [1045, 713] width 33 height 12
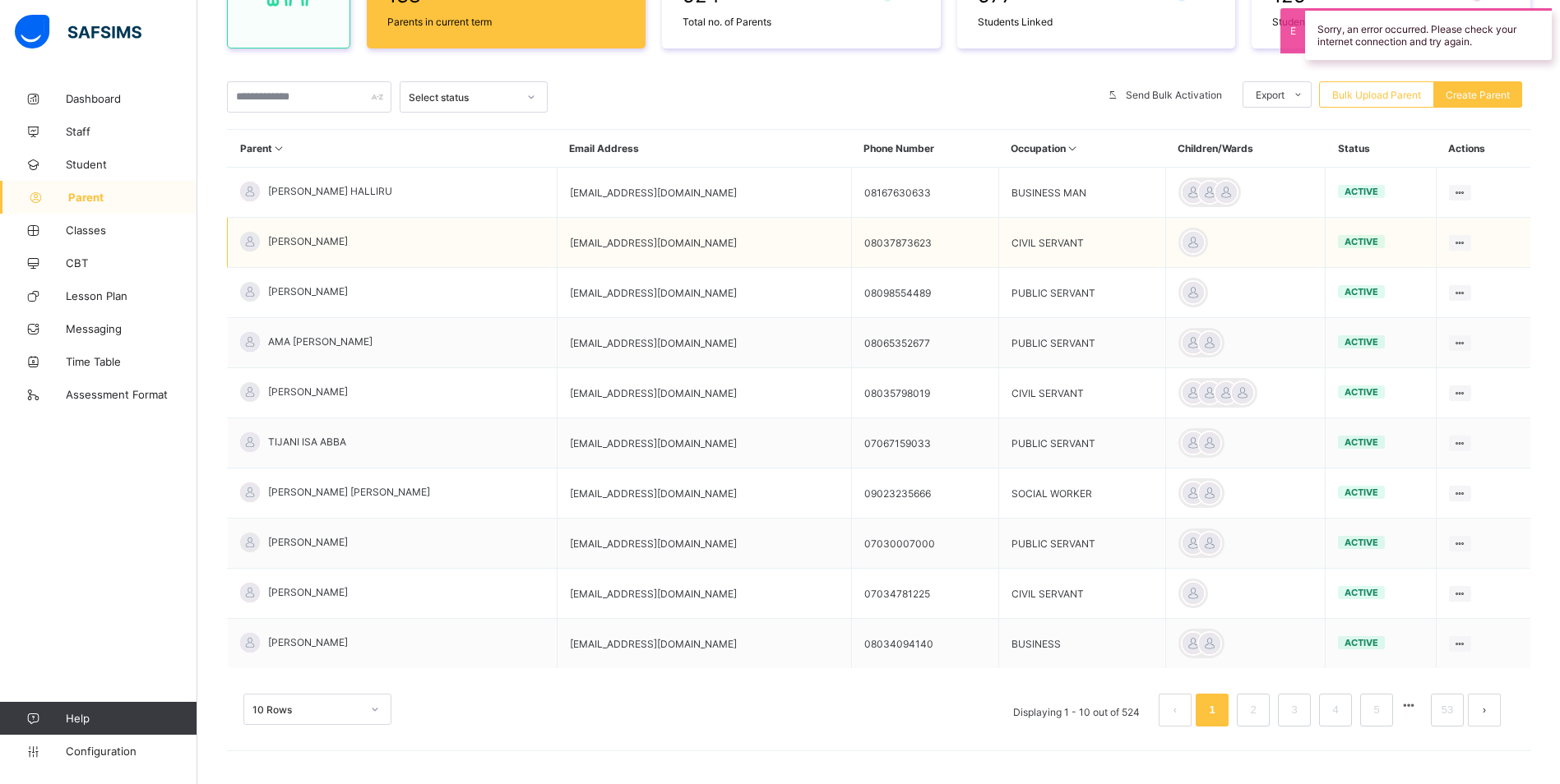
scroll to position [0, 0]
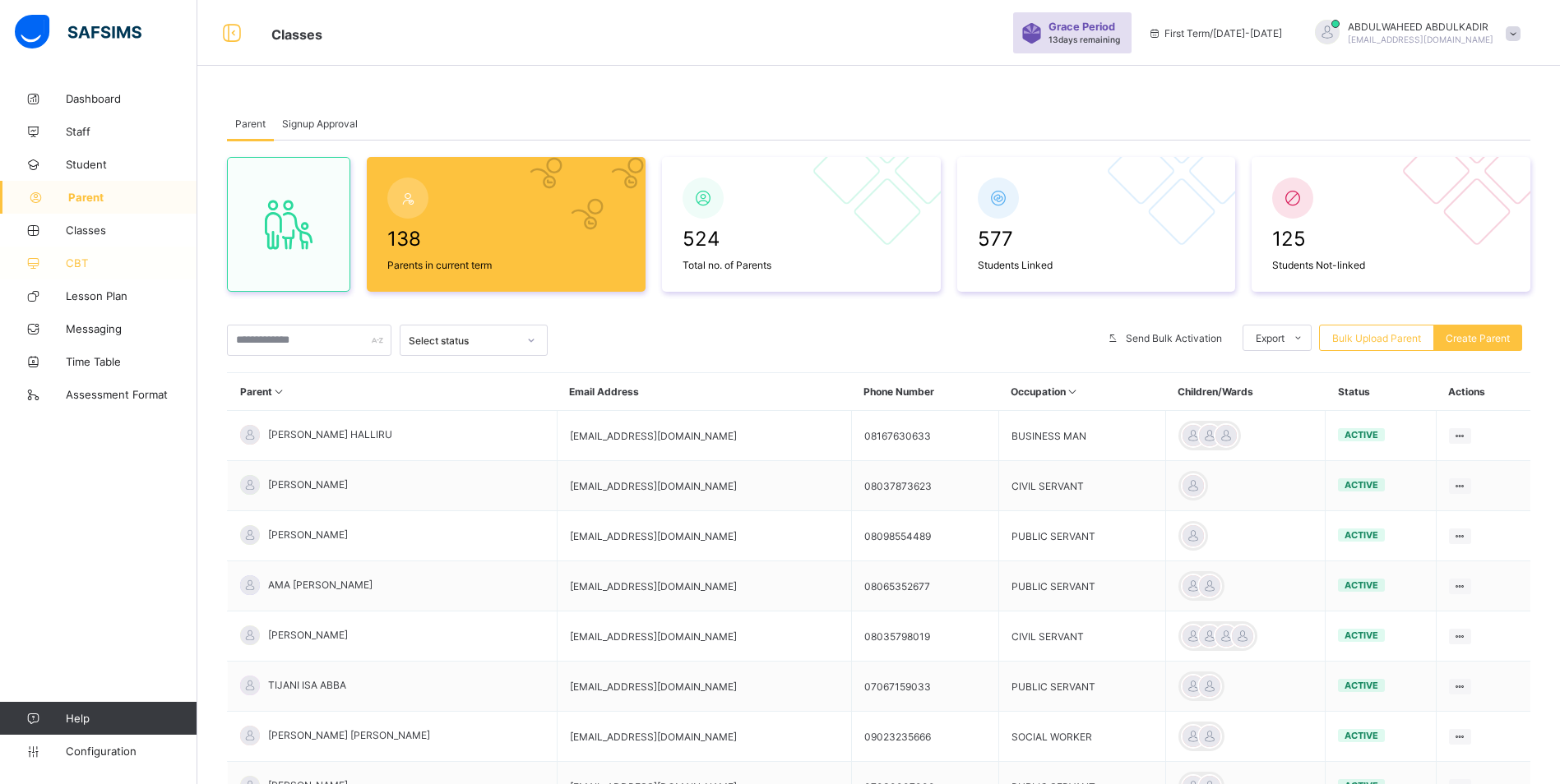
click at [85, 260] on span "CBT" at bounding box center [132, 263] width 132 height 13
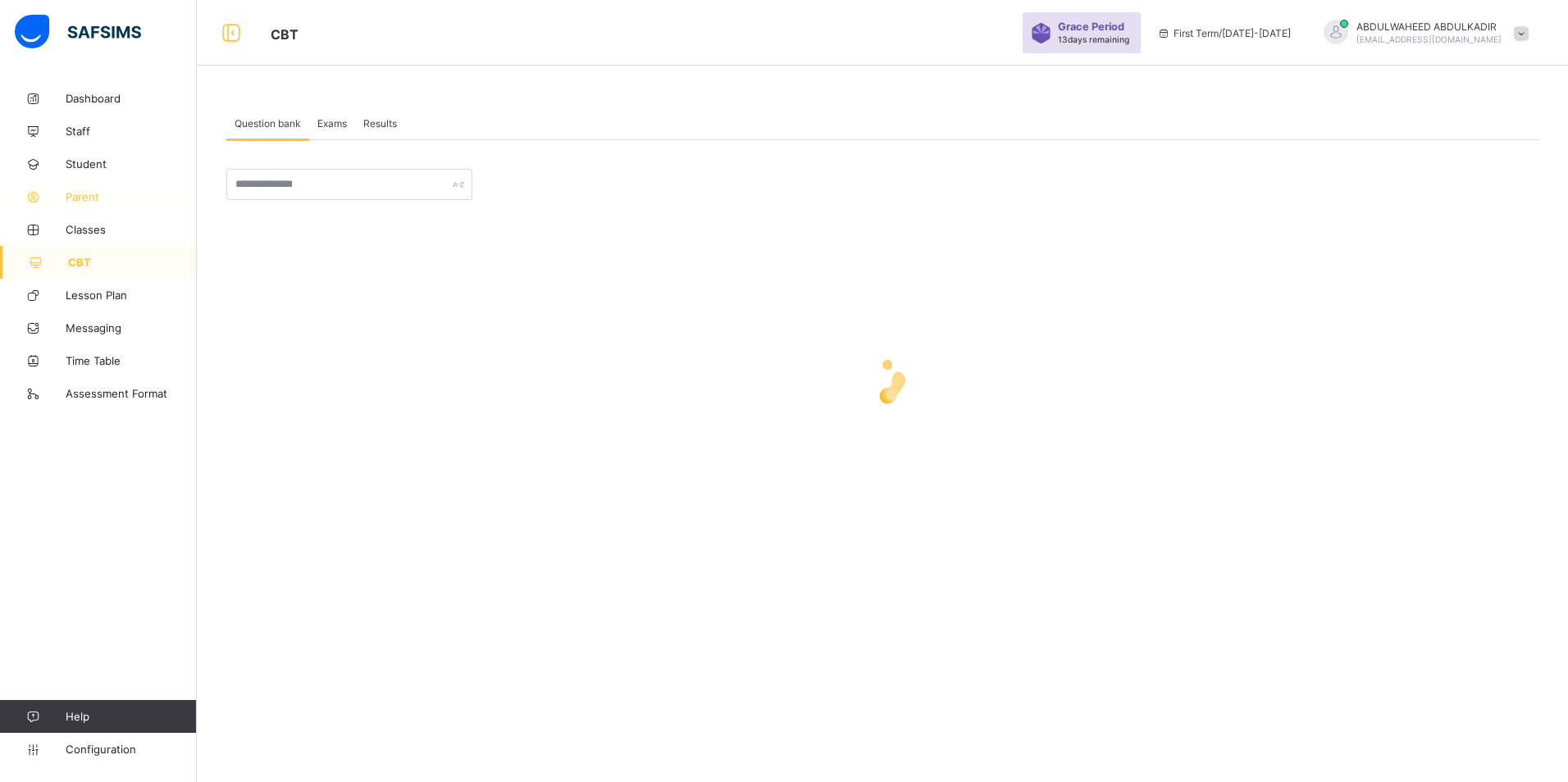
click at [106, 196] on span "Parent" at bounding box center [132, 196] width 132 height 13
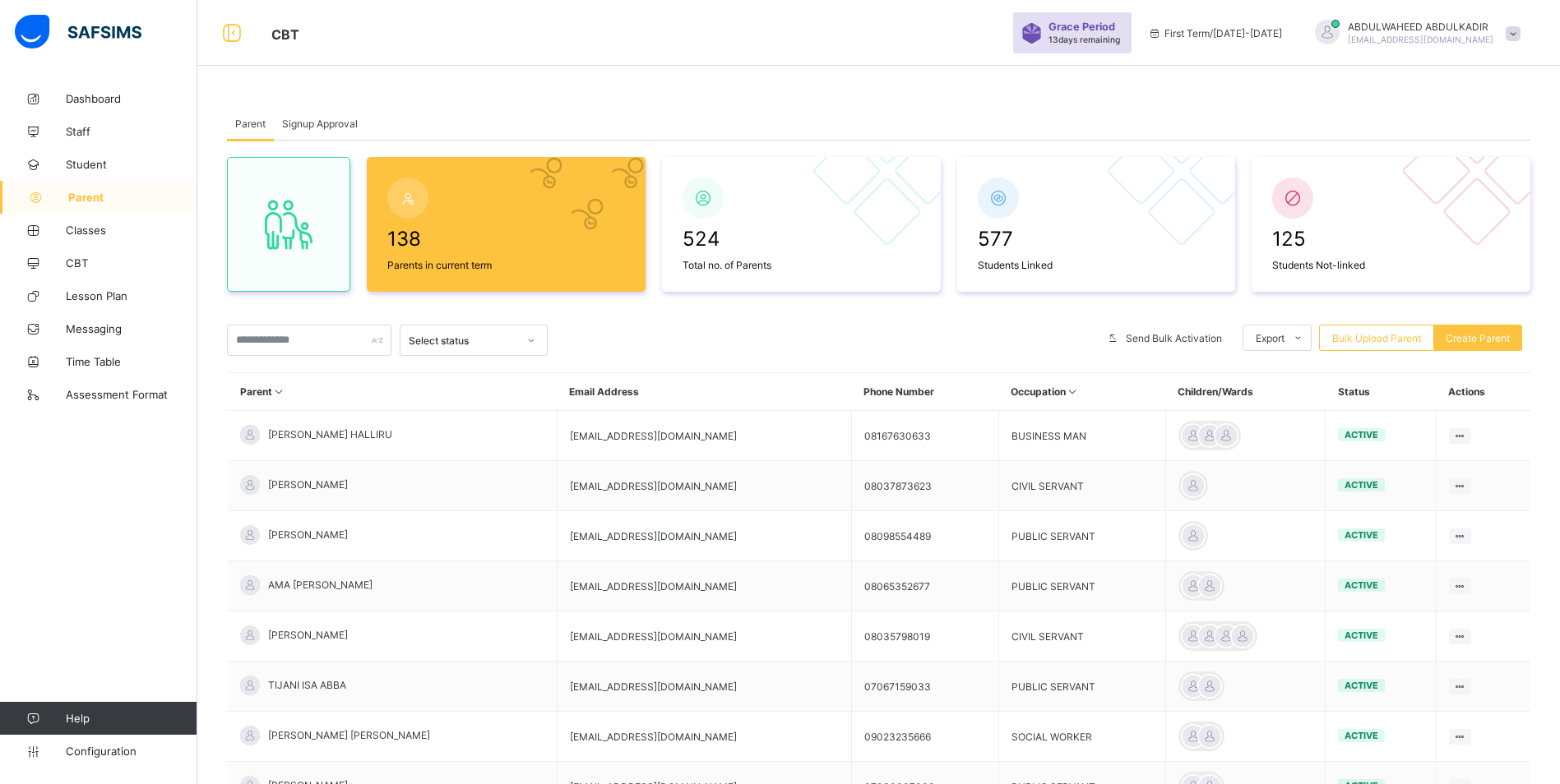
click at [1394, 338] on span "Bulk Upload Parent" at bounding box center [1376, 338] width 89 height 12
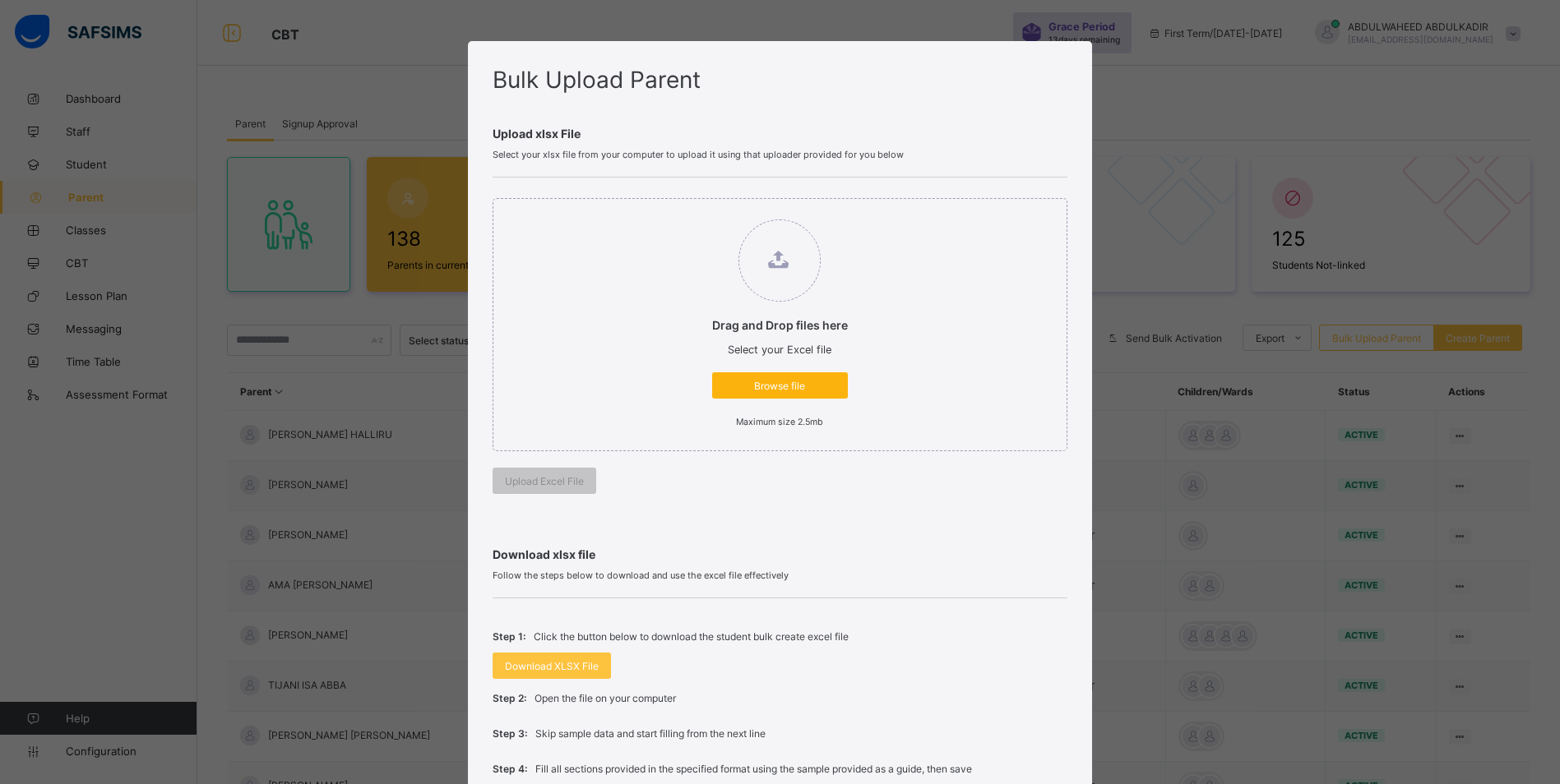
click at [742, 383] on span "Browse file" at bounding box center [780, 385] width 111 height 12
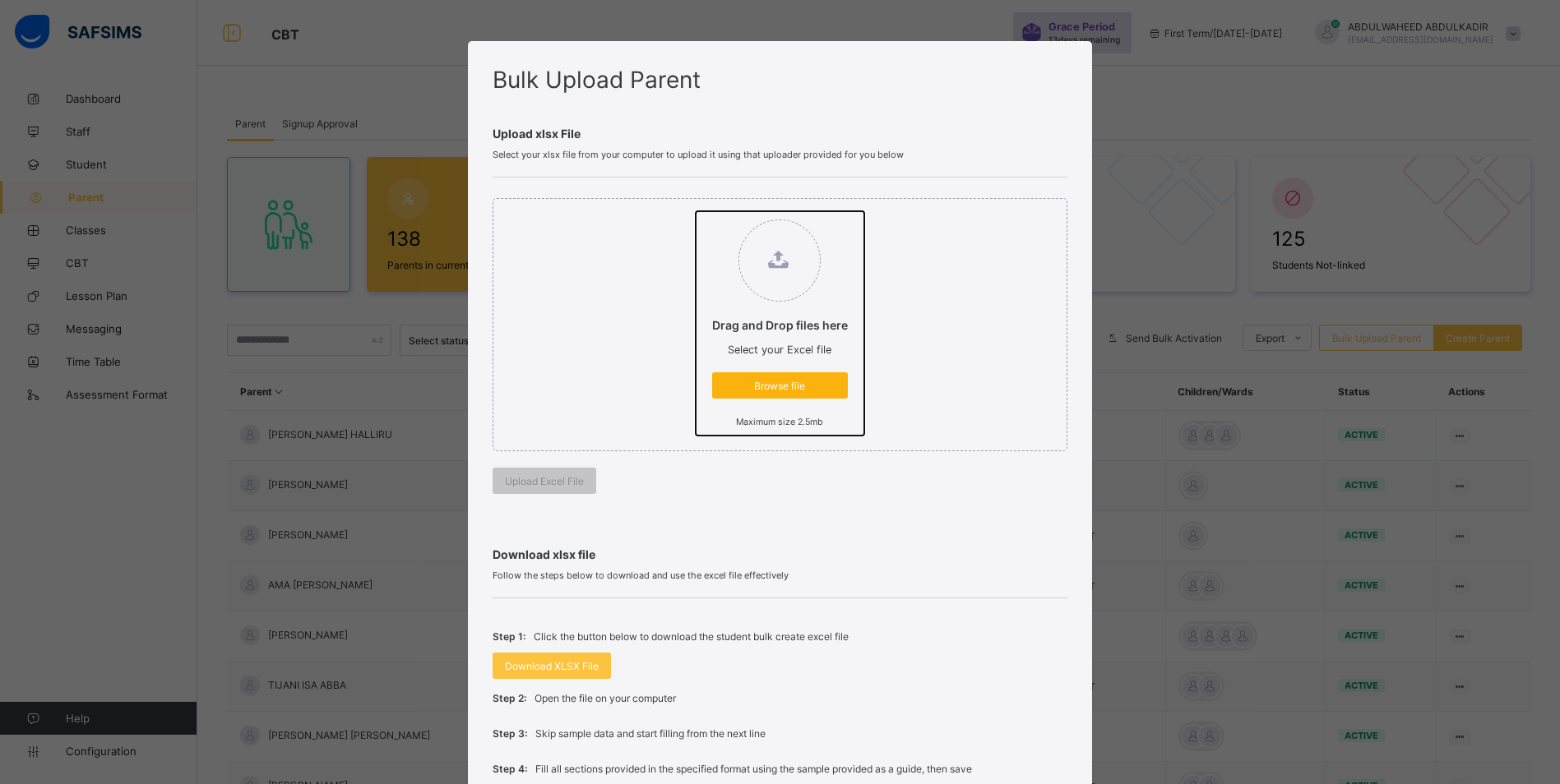
click at [695, 211] on input "Drag and Drop files here Select your Excel file Browse file Maximum size 2.5mb" at bounding box center [695, 211] width 0 height 0
type input "**********"
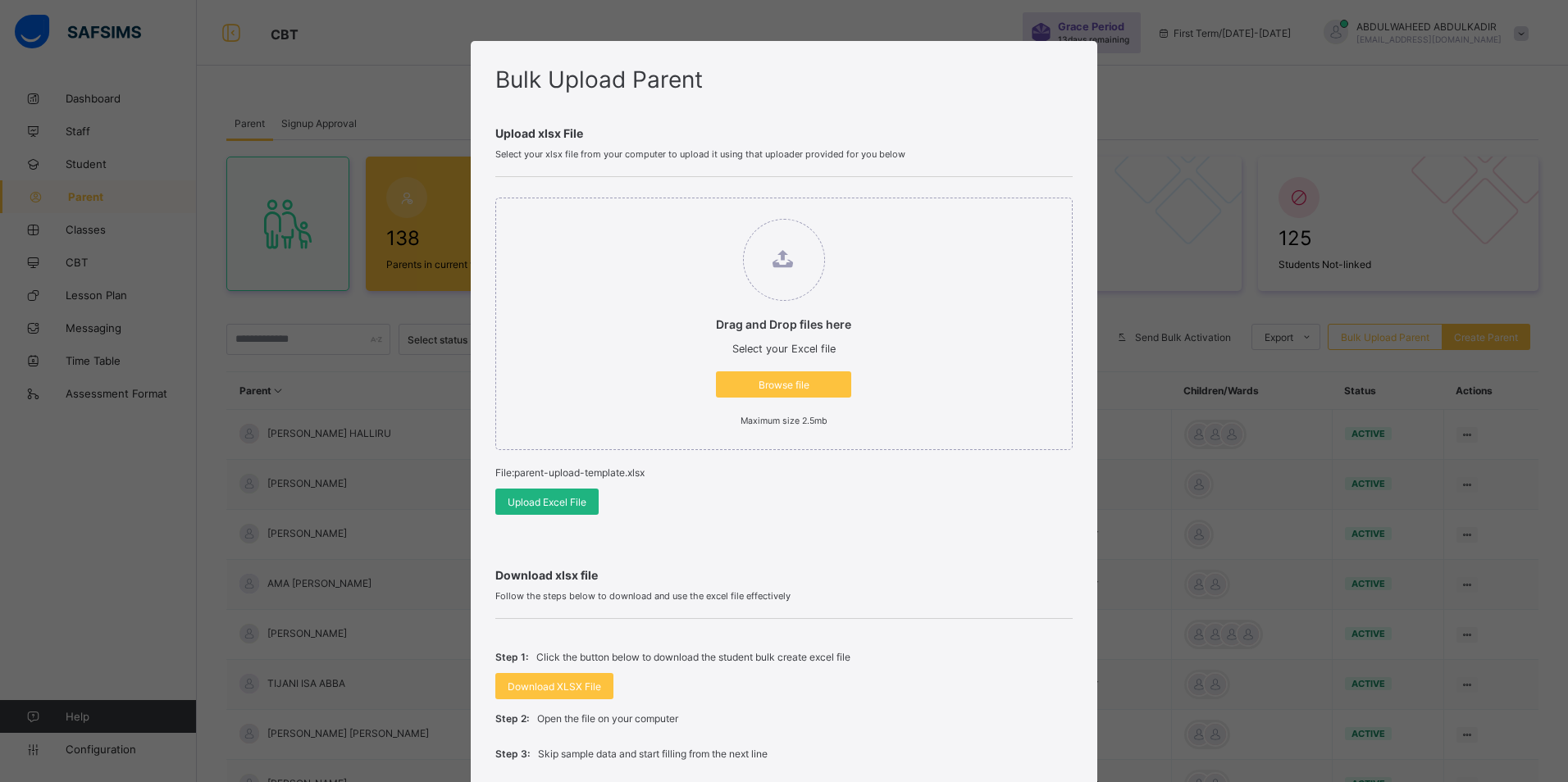
click at [551, 499] on span "Upload Excel File" at bounding box center [547, 502] width 79 height 12
click at [762, 381] on span "Browse file" at bounding box center [777, 384] width 111 height 12
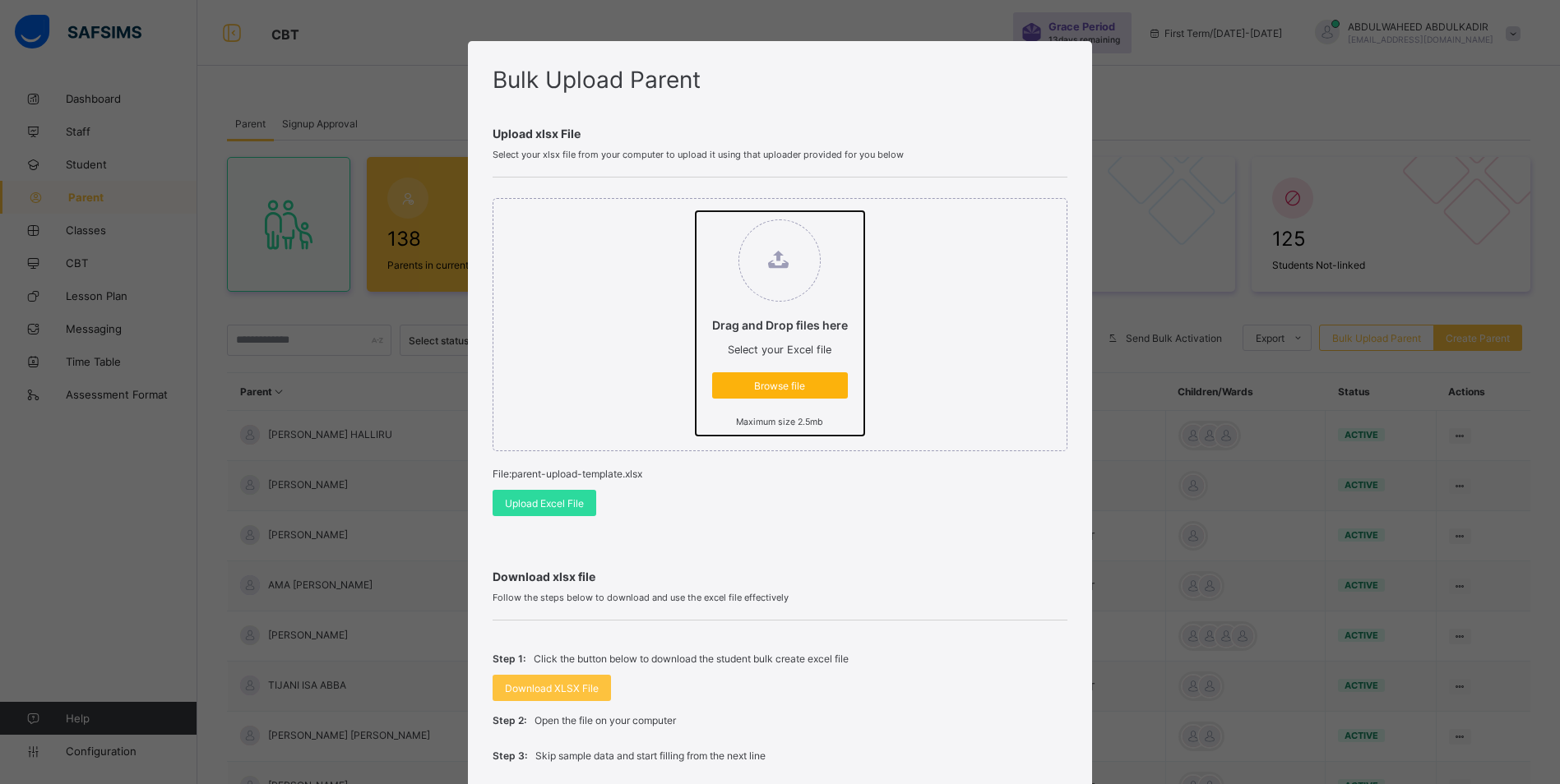
click at [695, 211] on input "Drag and Drop files here Select your Excel file Browse file Maximum size 2.5mb" at bounding box center [695, 211] width 0 height 0
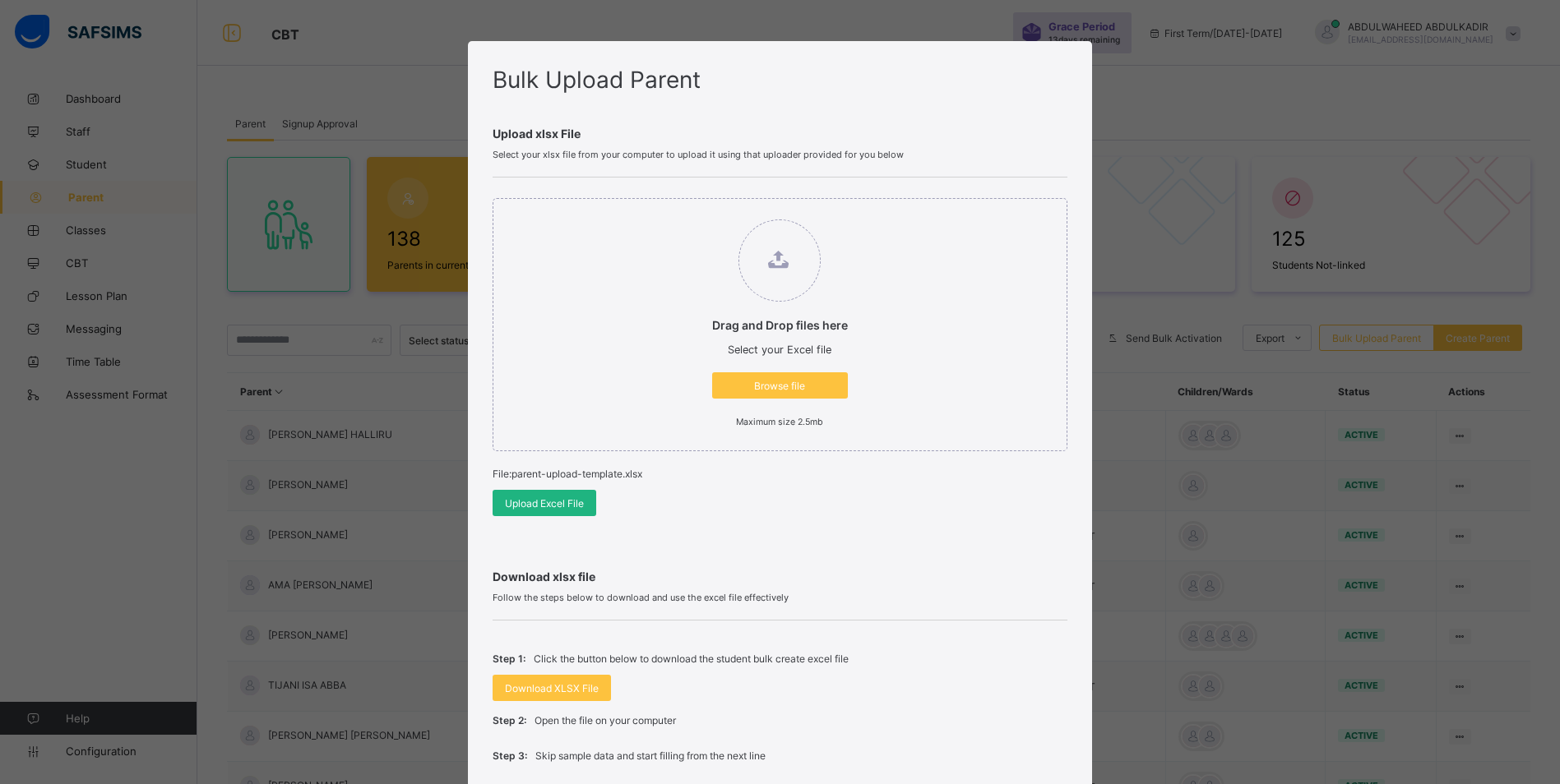
click at [542, 503] on span "Upload Excel File" at bounding box center [544, 503] width 79 height 12
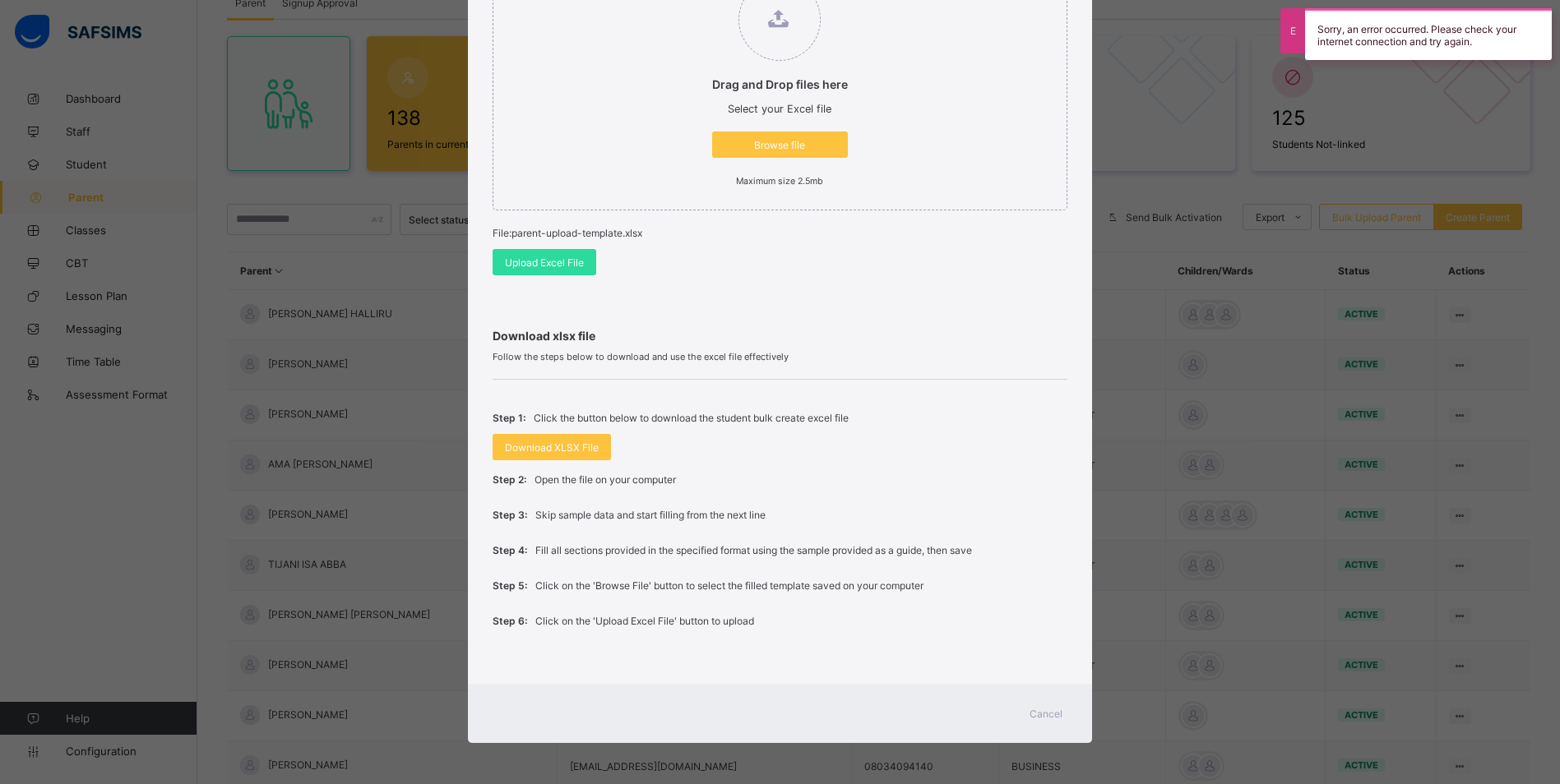
scroll to position [243, 0]
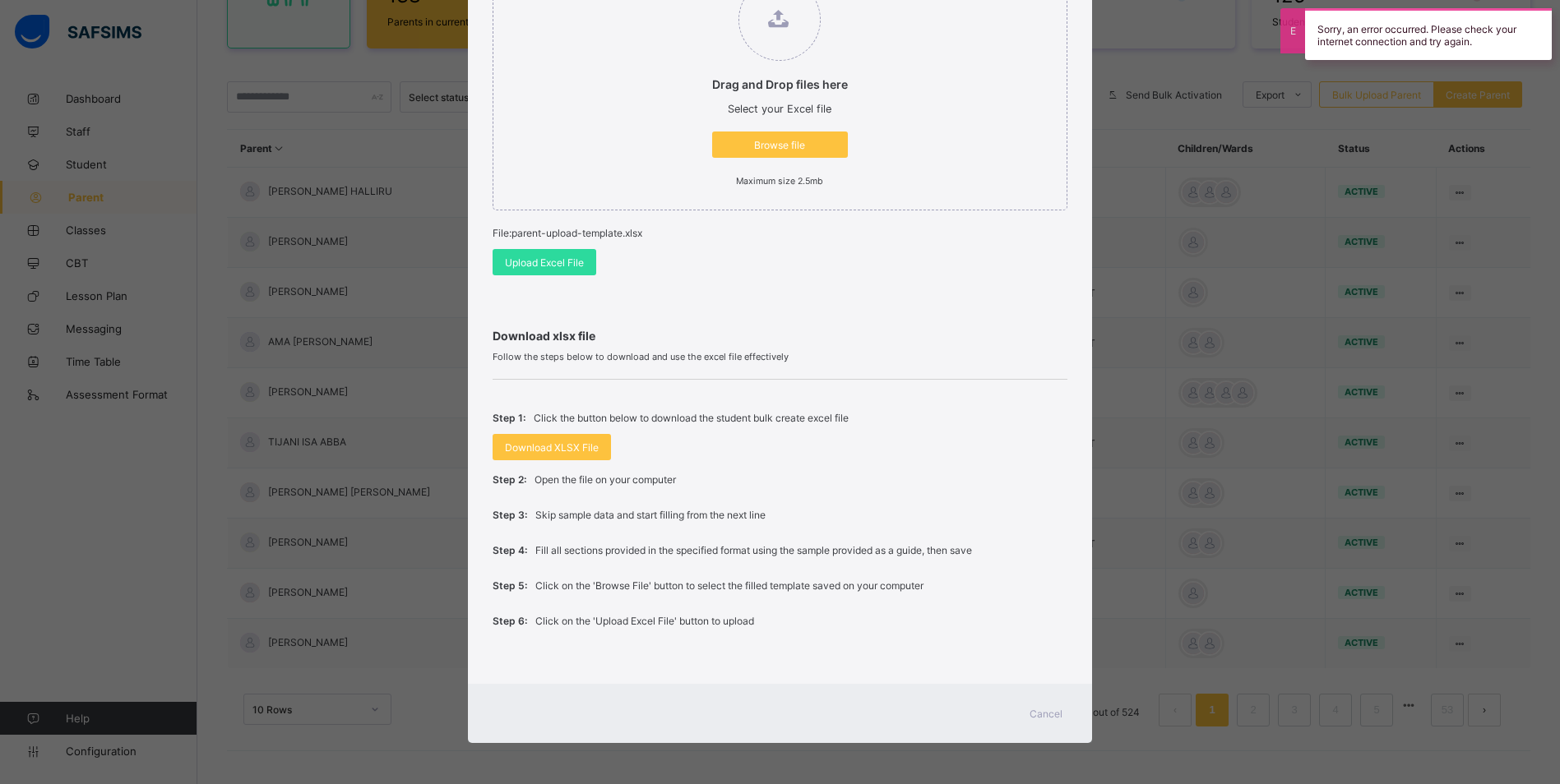
click at [1045, 716] on span "Cancel" at bounding box center [1045, 713] width 33 height 12
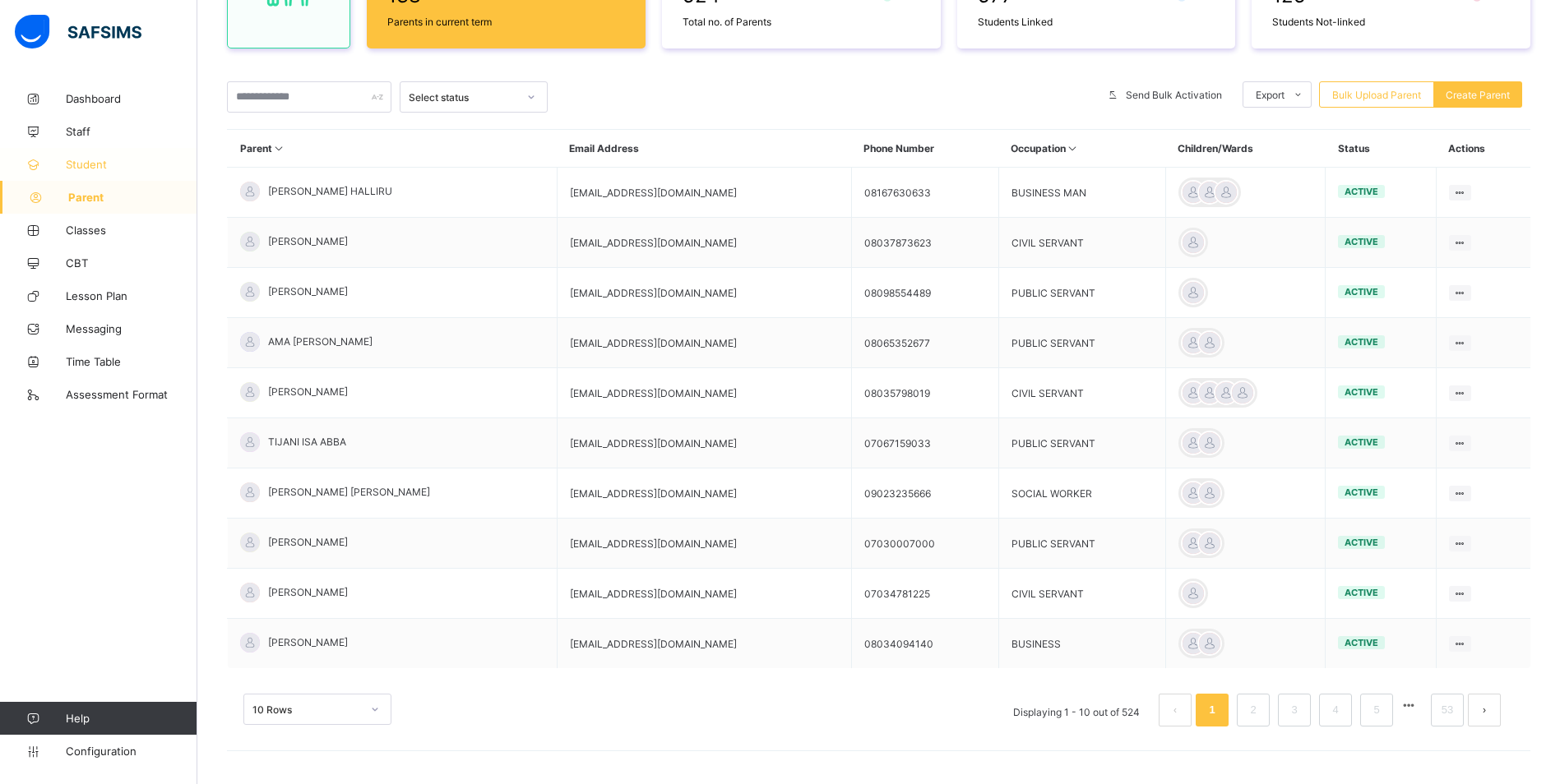
click at [81, 163] on span "Student" at bounding box center [132, 164] width 132 height 13
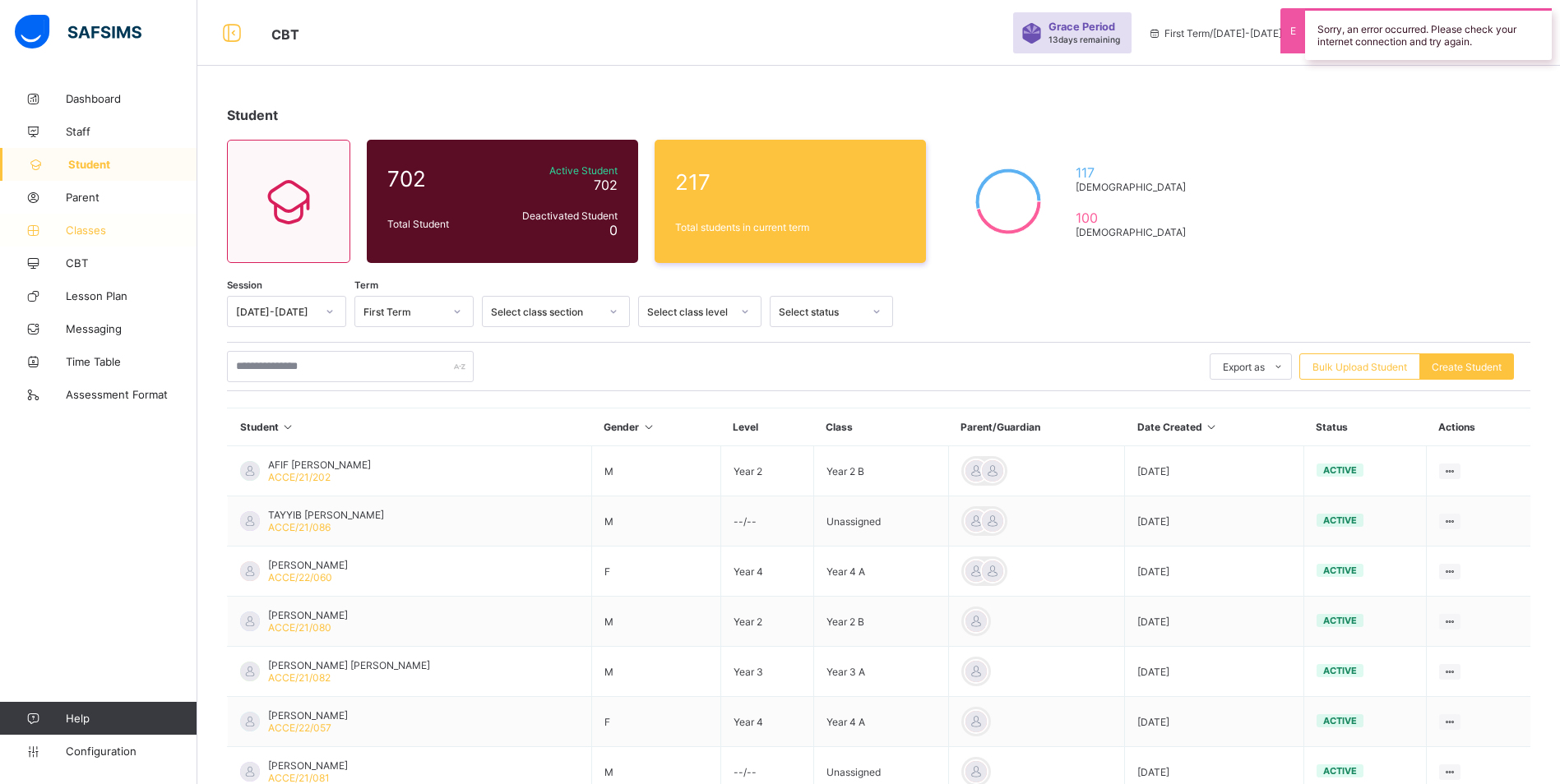
click at [103, 228] on span "Classes" at bounding box center [132, 230] width 132 height 13
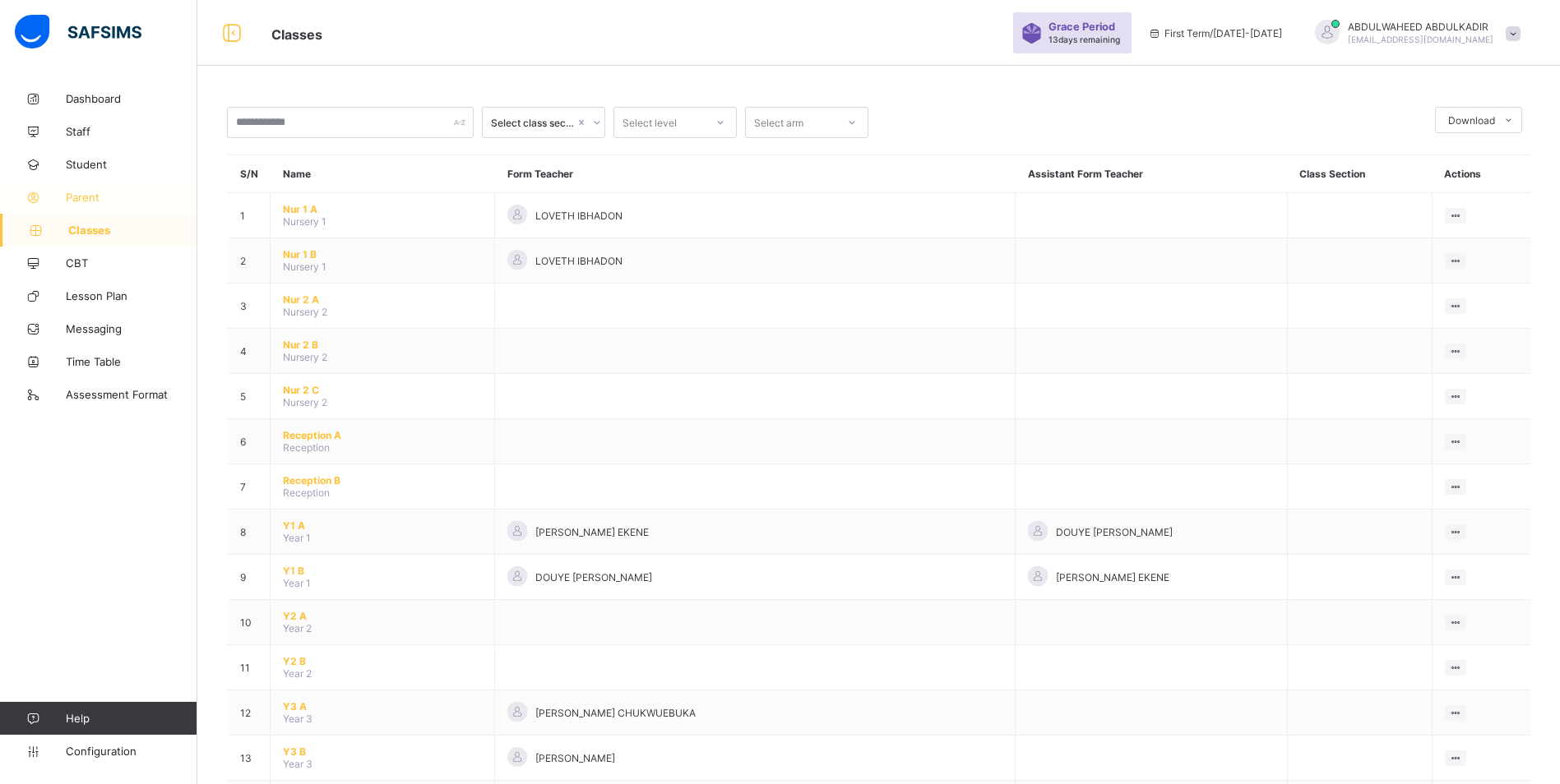
click at [77, 196] on span "Parent" at bounding box center [132, 197] width 132 height 13
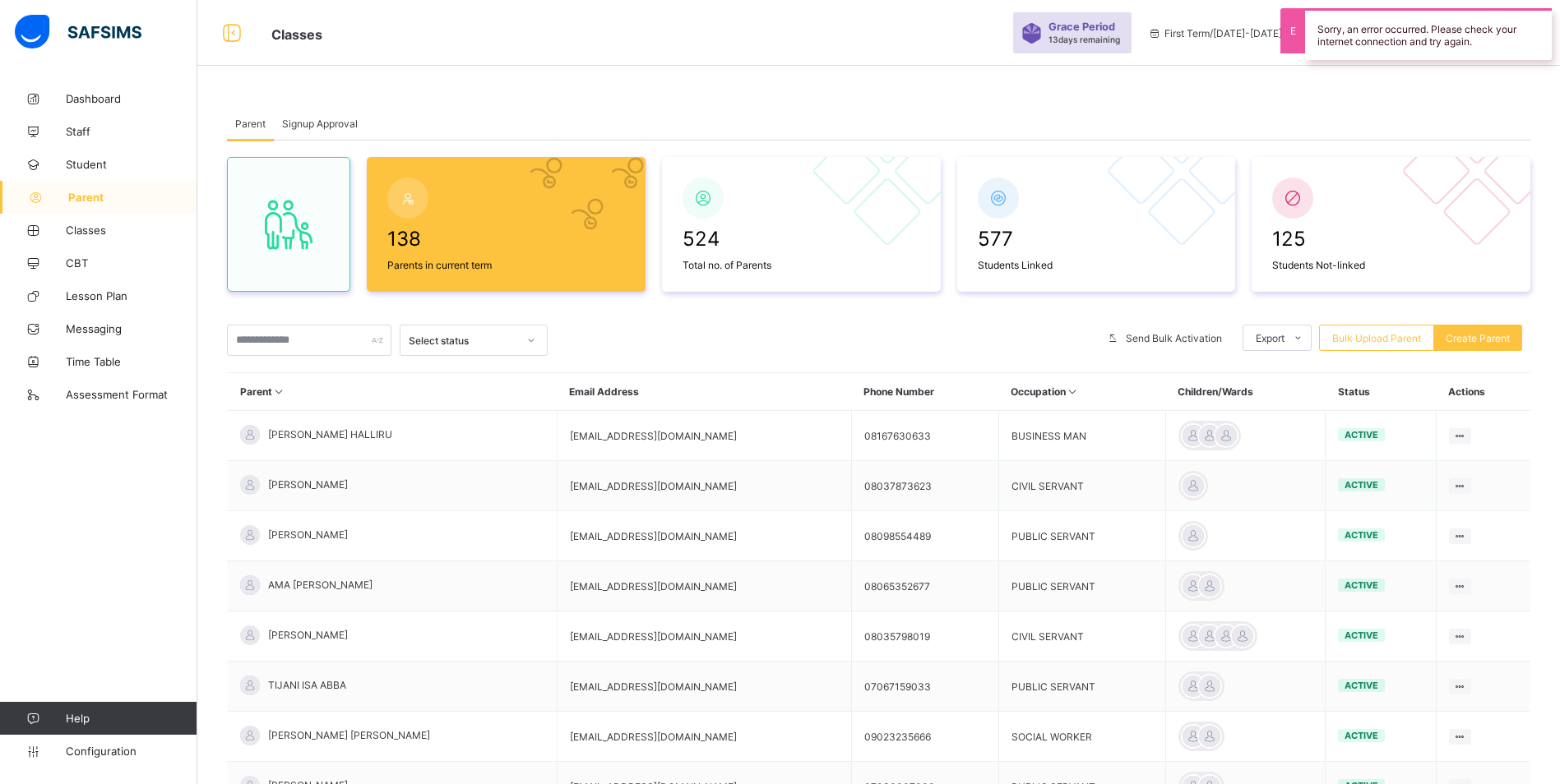
click at [79, 190] on span "Parent" at bounding box center [132, 197] width 129 height 13
click at [92, 197] on span "Parent" at bounding box center [132, 197] width 129 height 13
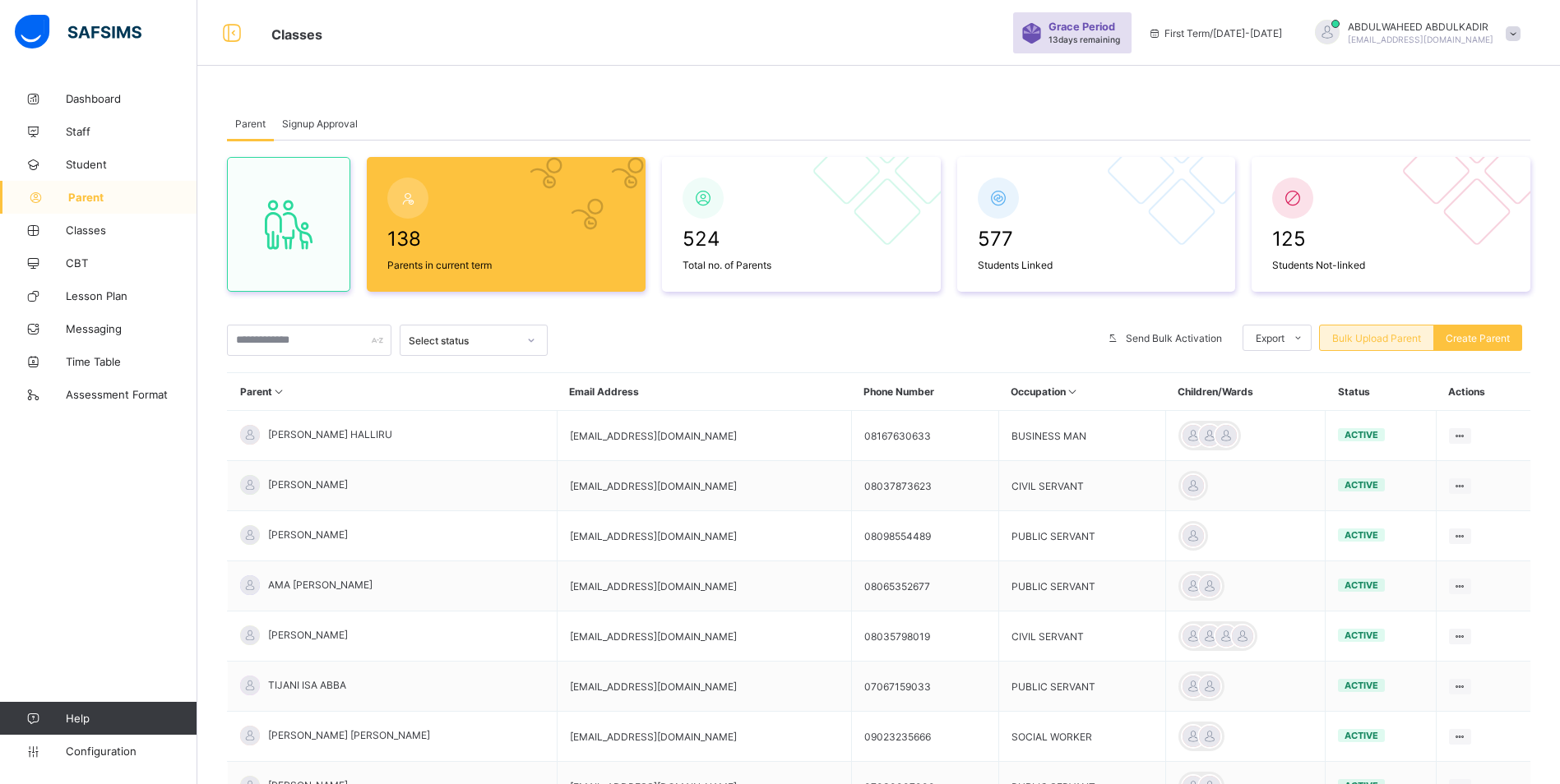
click at [1366, 338] on span "Bulk Upload Parent" at bounding box center [1376, 338] width 89 height 12
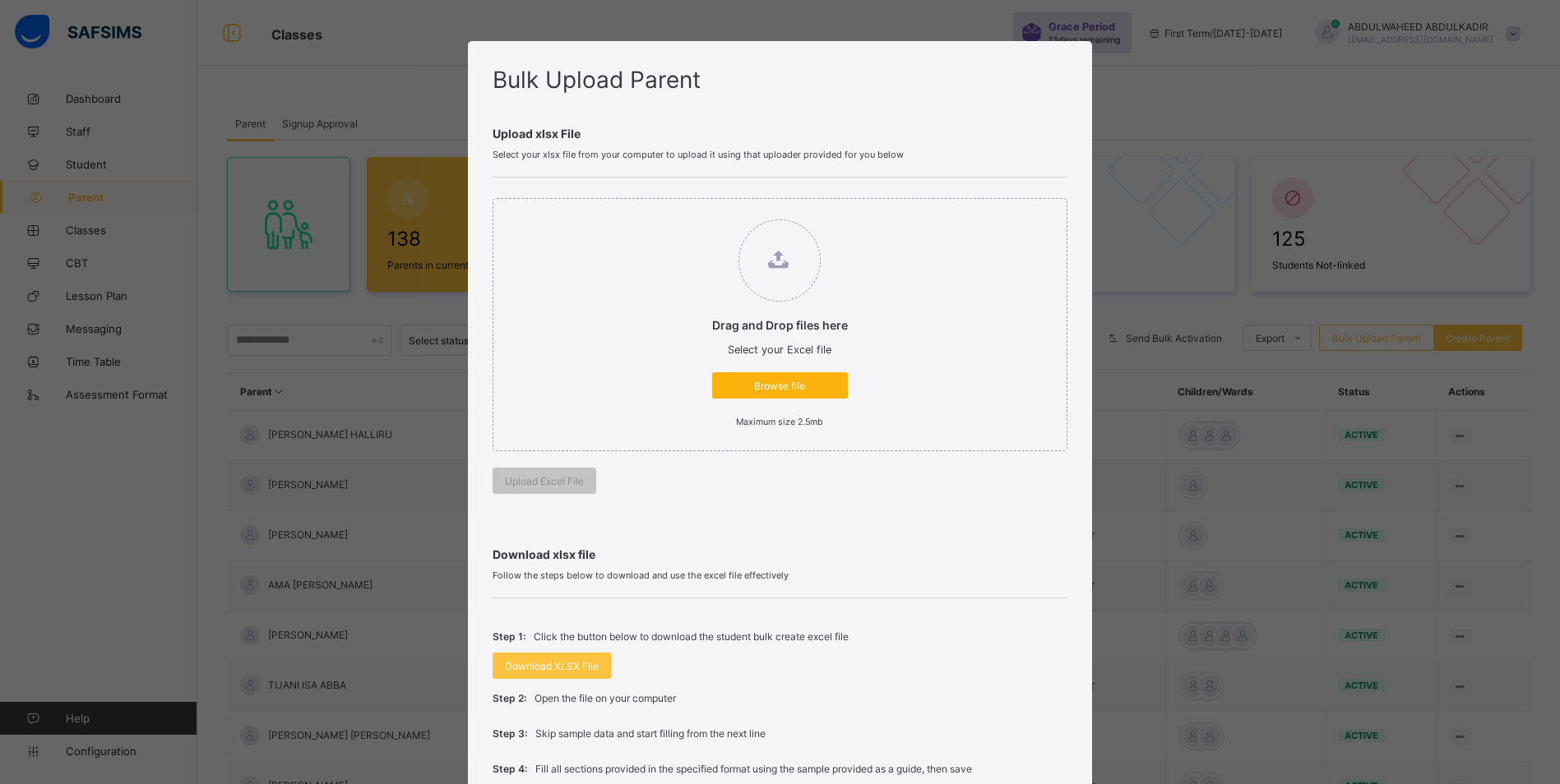
click at [785, 385] on span "Browse file" at bounding box center [780, 385] width 111 height 12
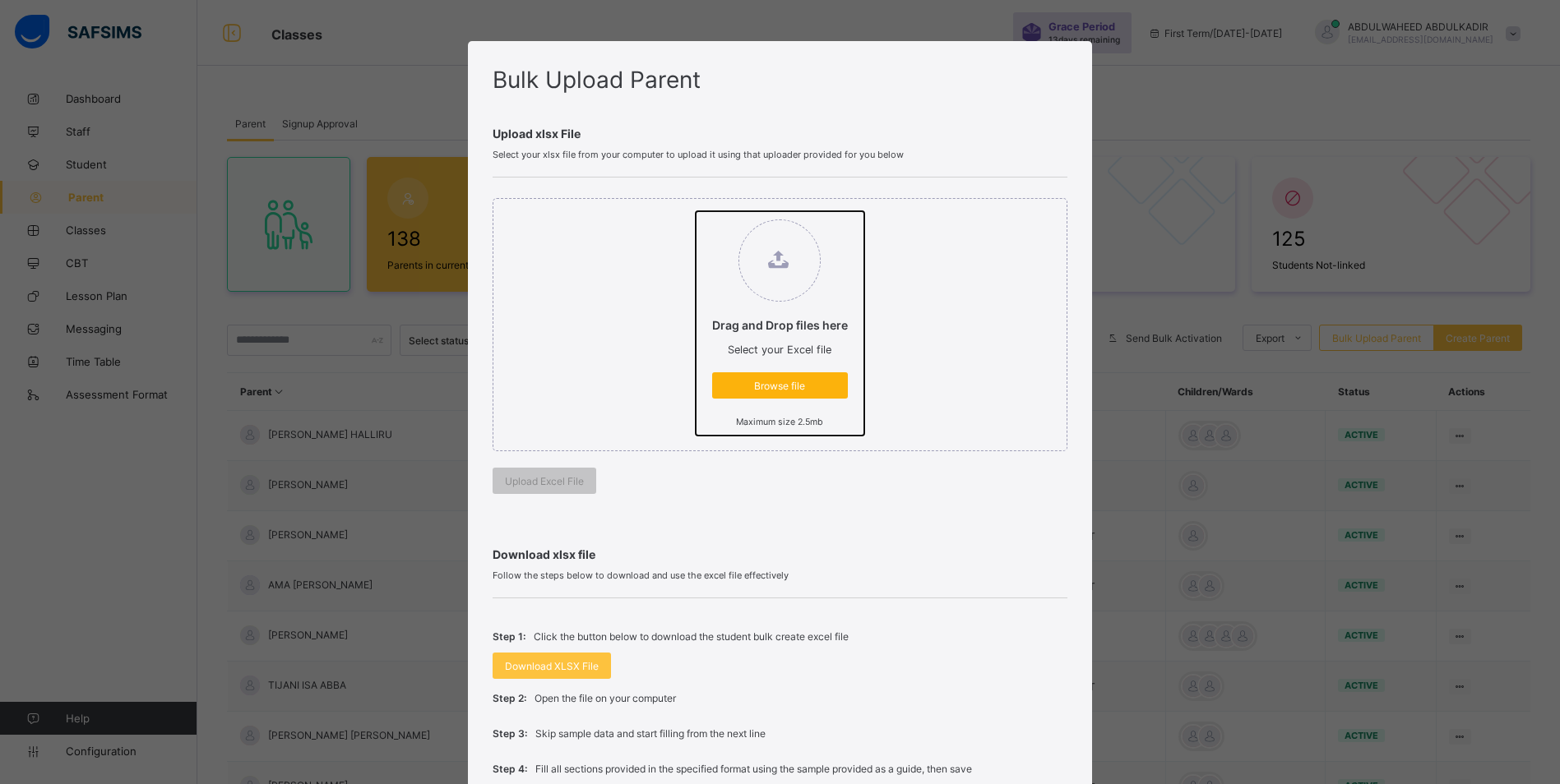
click at [695, 211] on input "Drag and Drop files here Select your Excel file Browse file Maximum size 2.5mb" at bounding box center [695, 211] width 0 height 0
type input "**********"
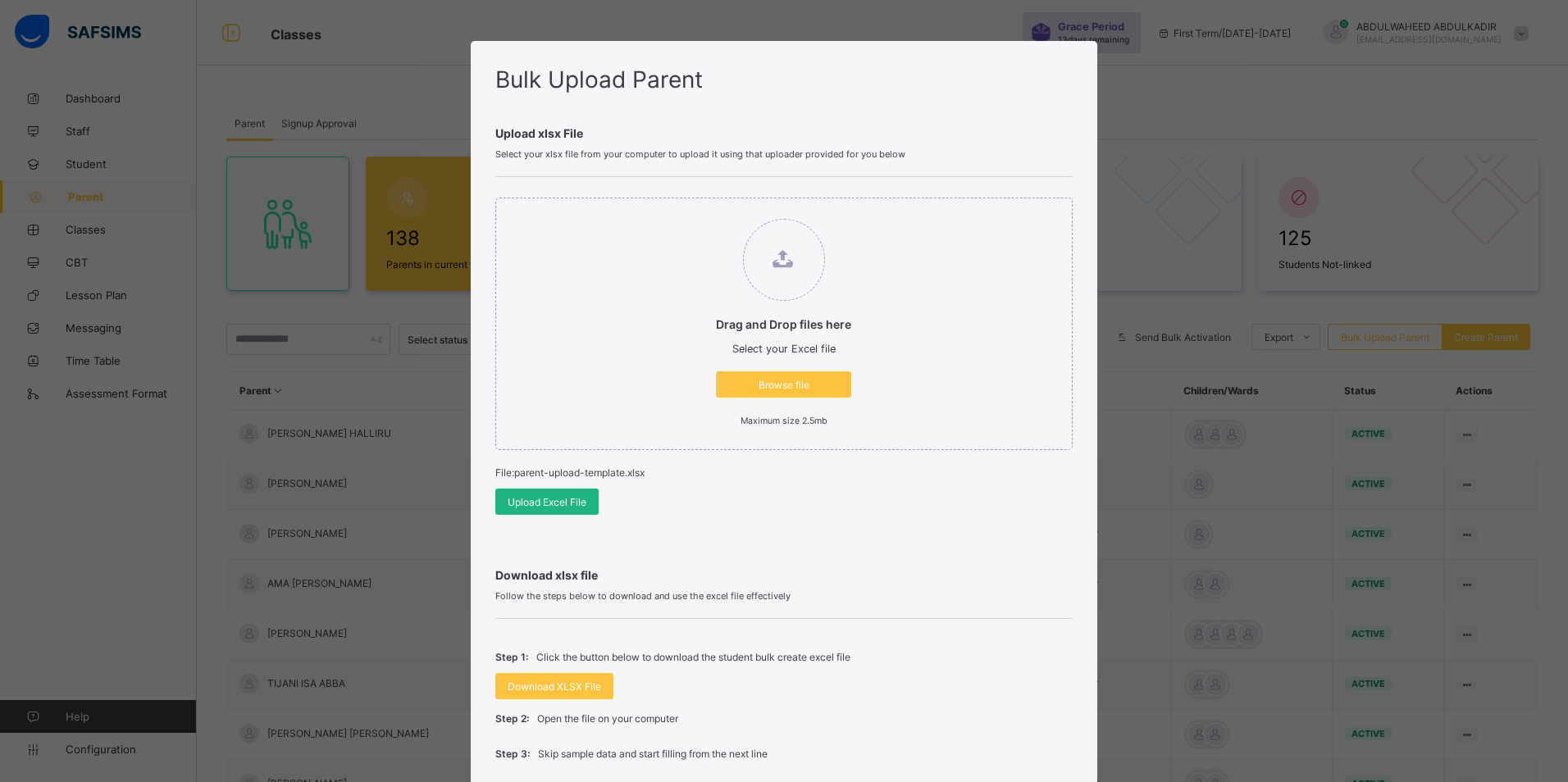
click at [534, 501] on span "Upload Excel File" at bounding box center [547, 502] width 79 height 12
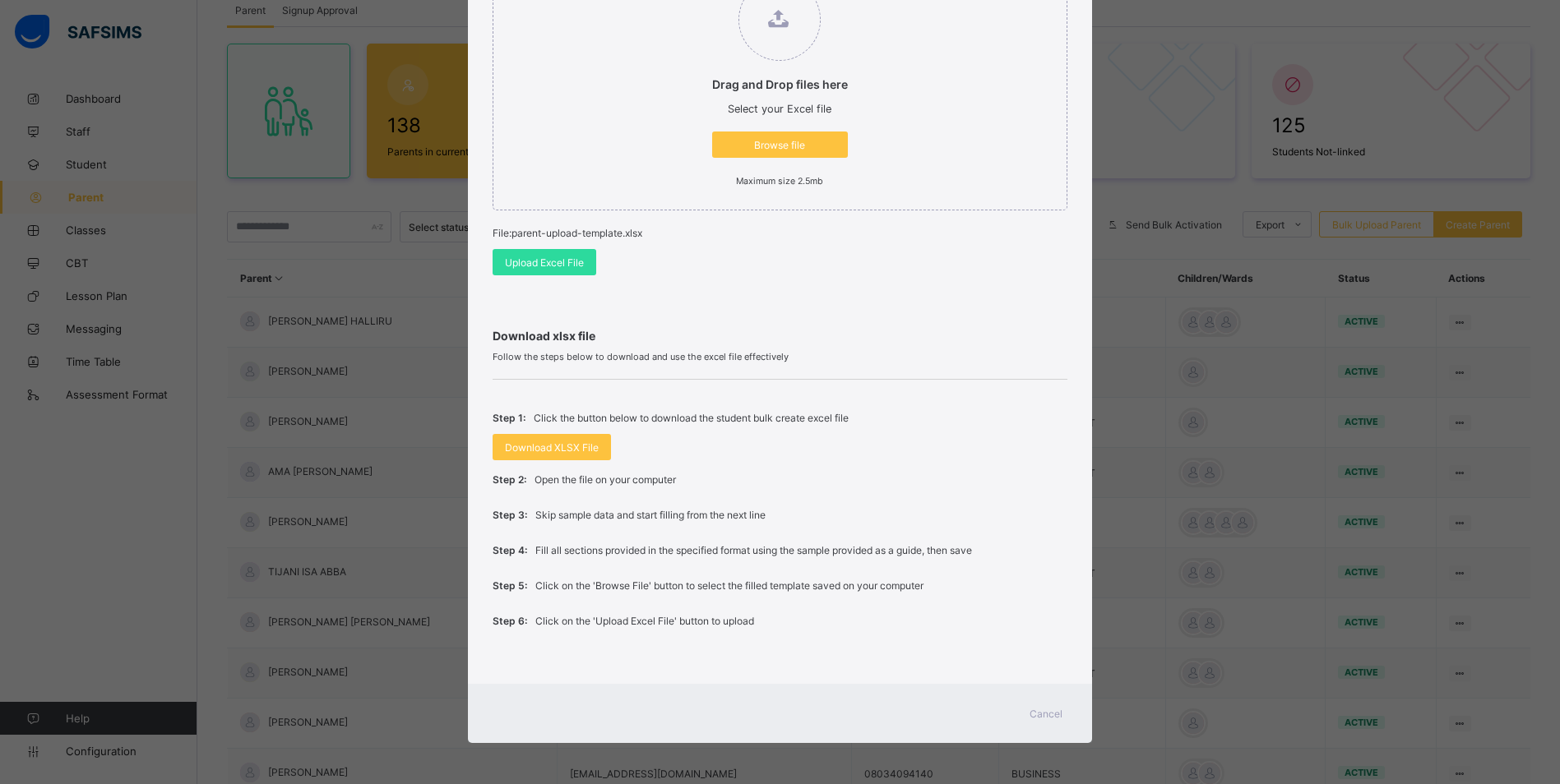
scroll to position [243, 0]
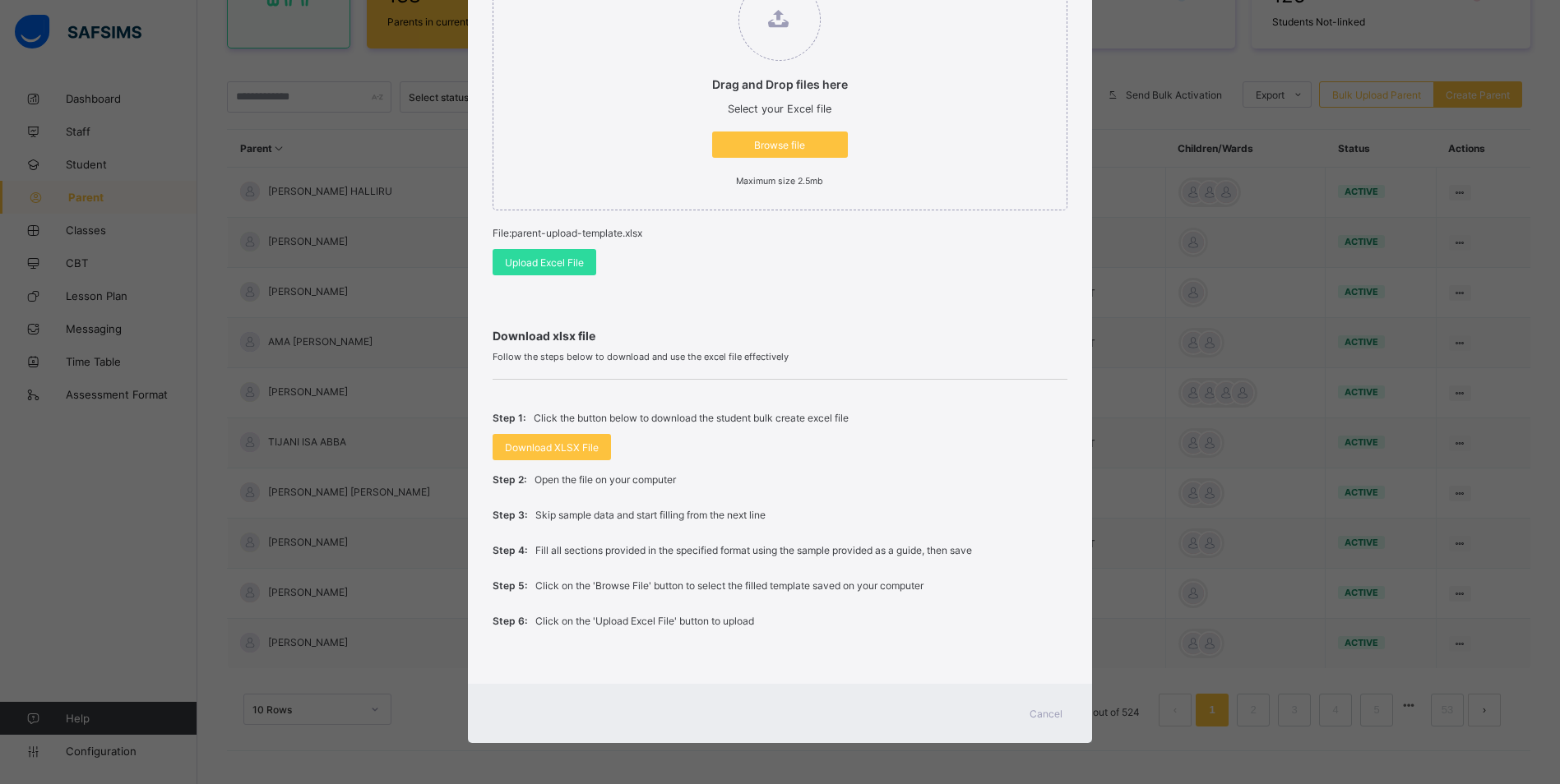
click at [1066, 716] on div "Cancel" at bounding box center [1046, 713] width 59 height 27
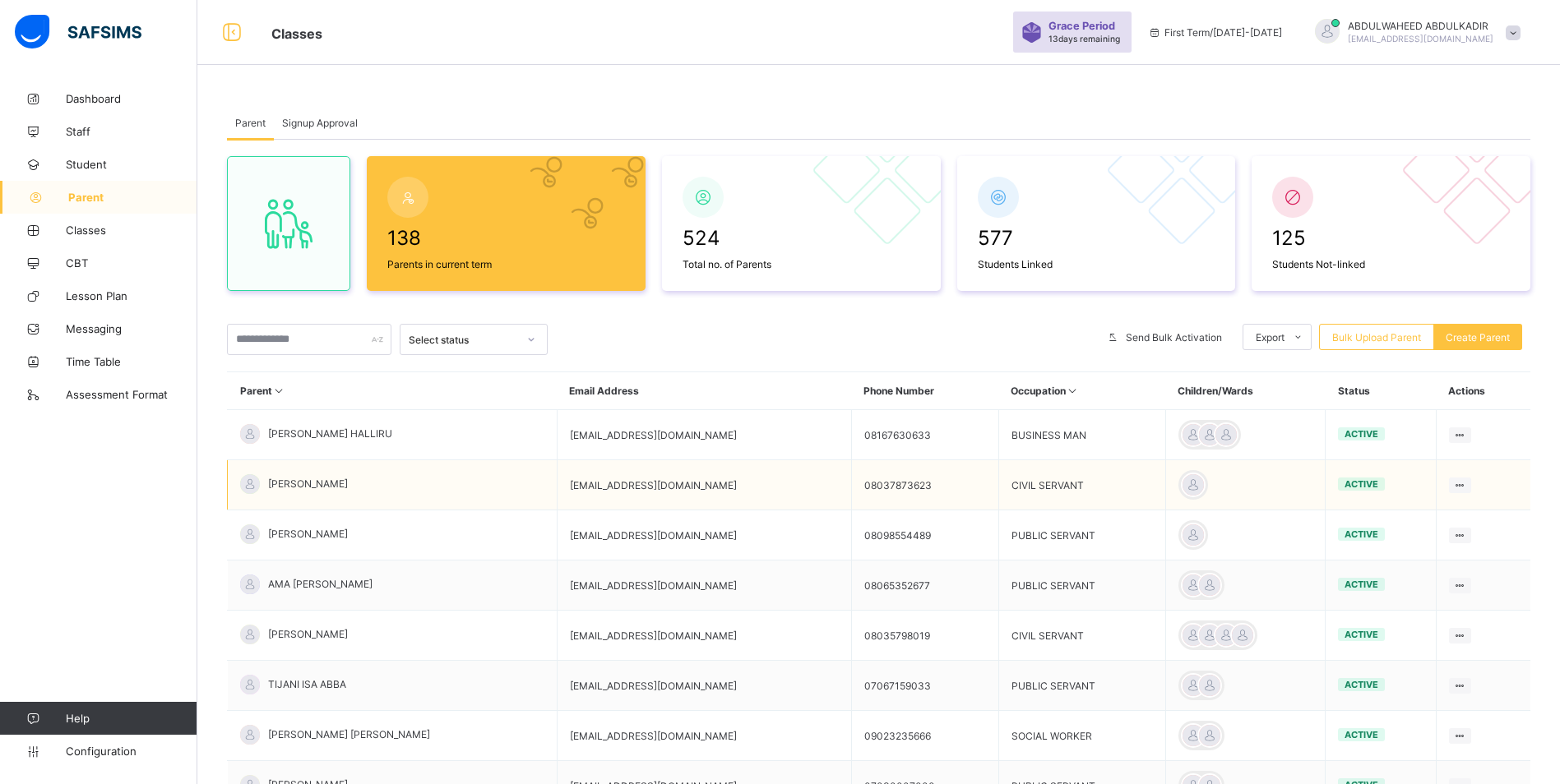
scroll to position [0, 0]
click at [1303, 339] on icon at bounding box center [1298, 338] width 12 height 11
click at [1312, 451] on li "Excel Report For All Parents" at bounding box center [1350, 454] width 213 height 26
click at [877, 15] on div "Classes Grace Period 13 days remaining First Term / 2025-2026 ABDULWAHEED ABDUL…" at bounding box center [780, 33] width 1560 height 66
click at [1394, 339] on span "Bulk Upload Parent" at bounding box center [1376, 338] width 89 height 12
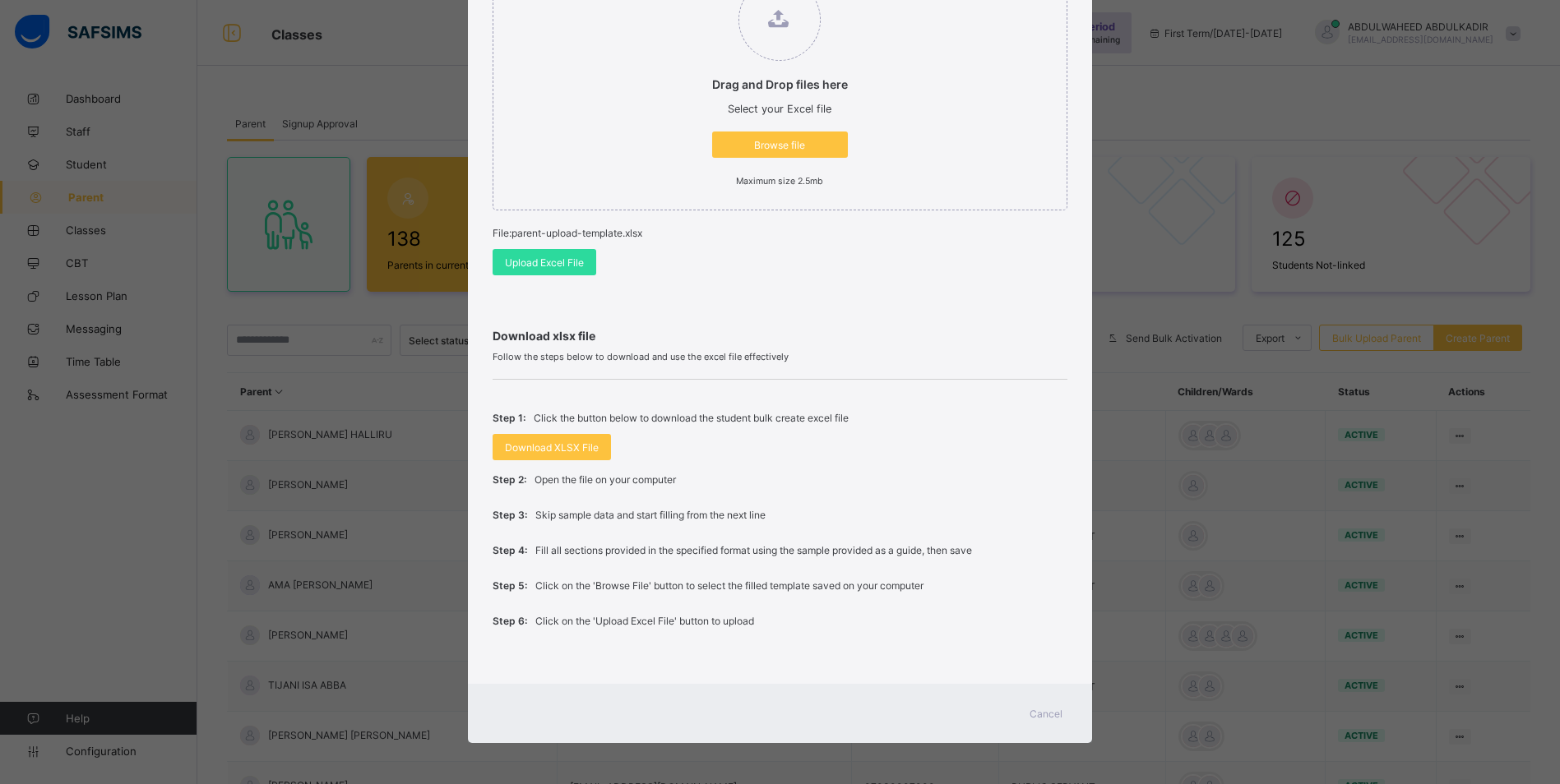
click at [1052, 716] on span "Cancel" at bounding box center [1045, 713] width 33 height 12
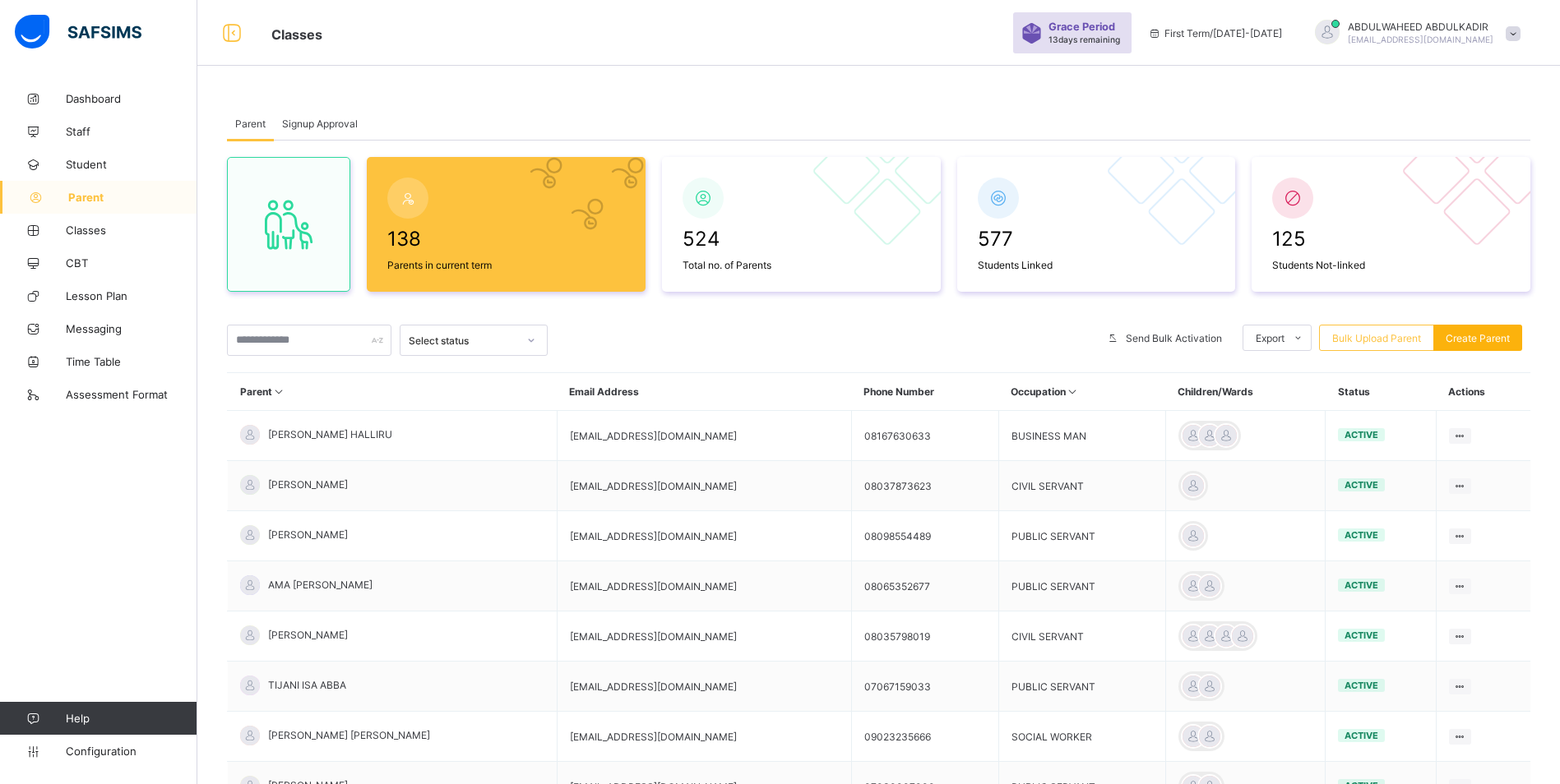
click at [1505, 346] on div "Create Parent" at bounding box center [1477, 338] width 89 height 27
select select "**"
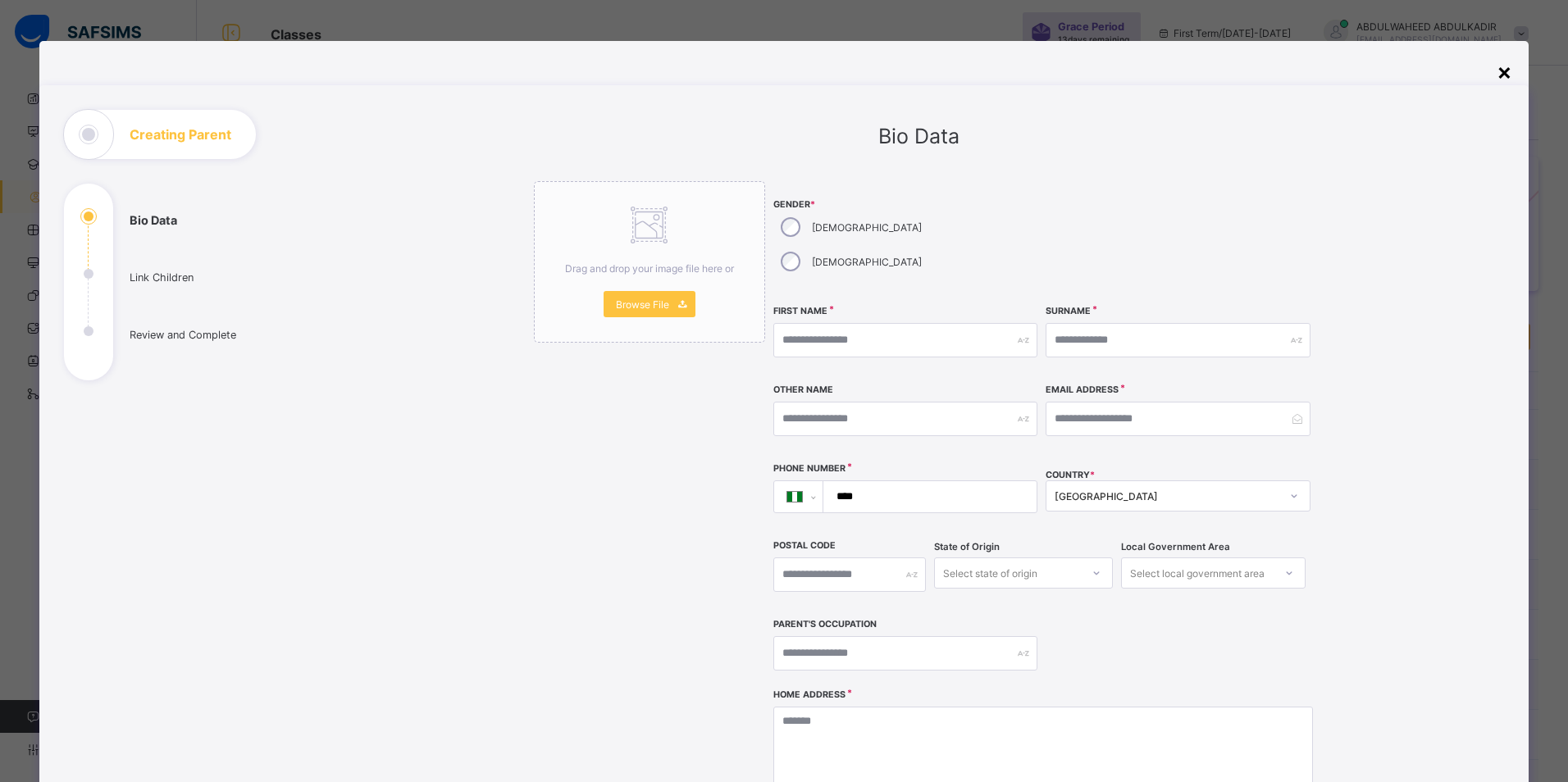
click at [1507, 75] on div "×" at bounding box center [1504, 71] width 15 height 28
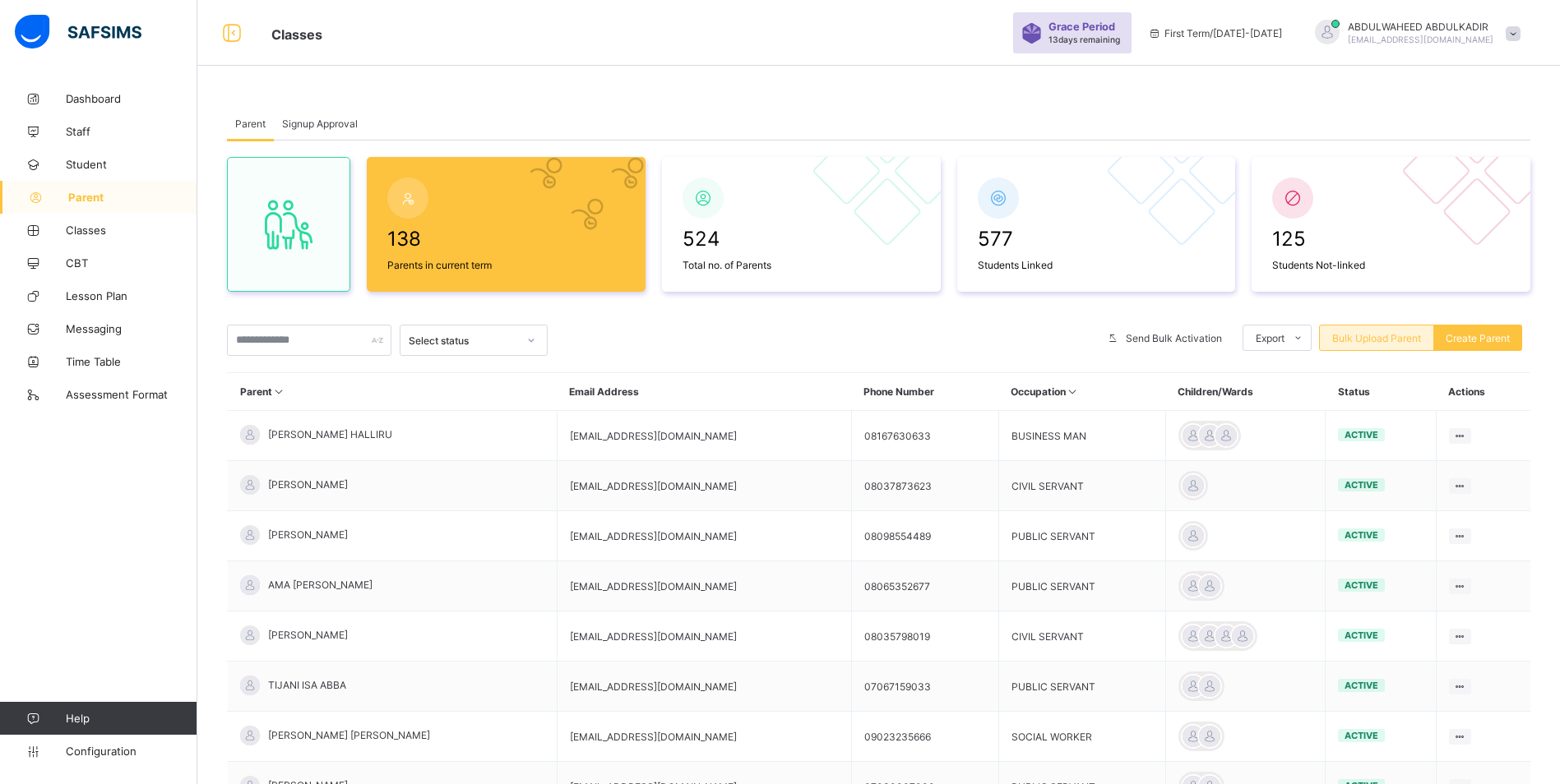
click at [1390, 341] on span "Bulk Upload Parent" at bounding box center [1376, 338] width 89 height 12
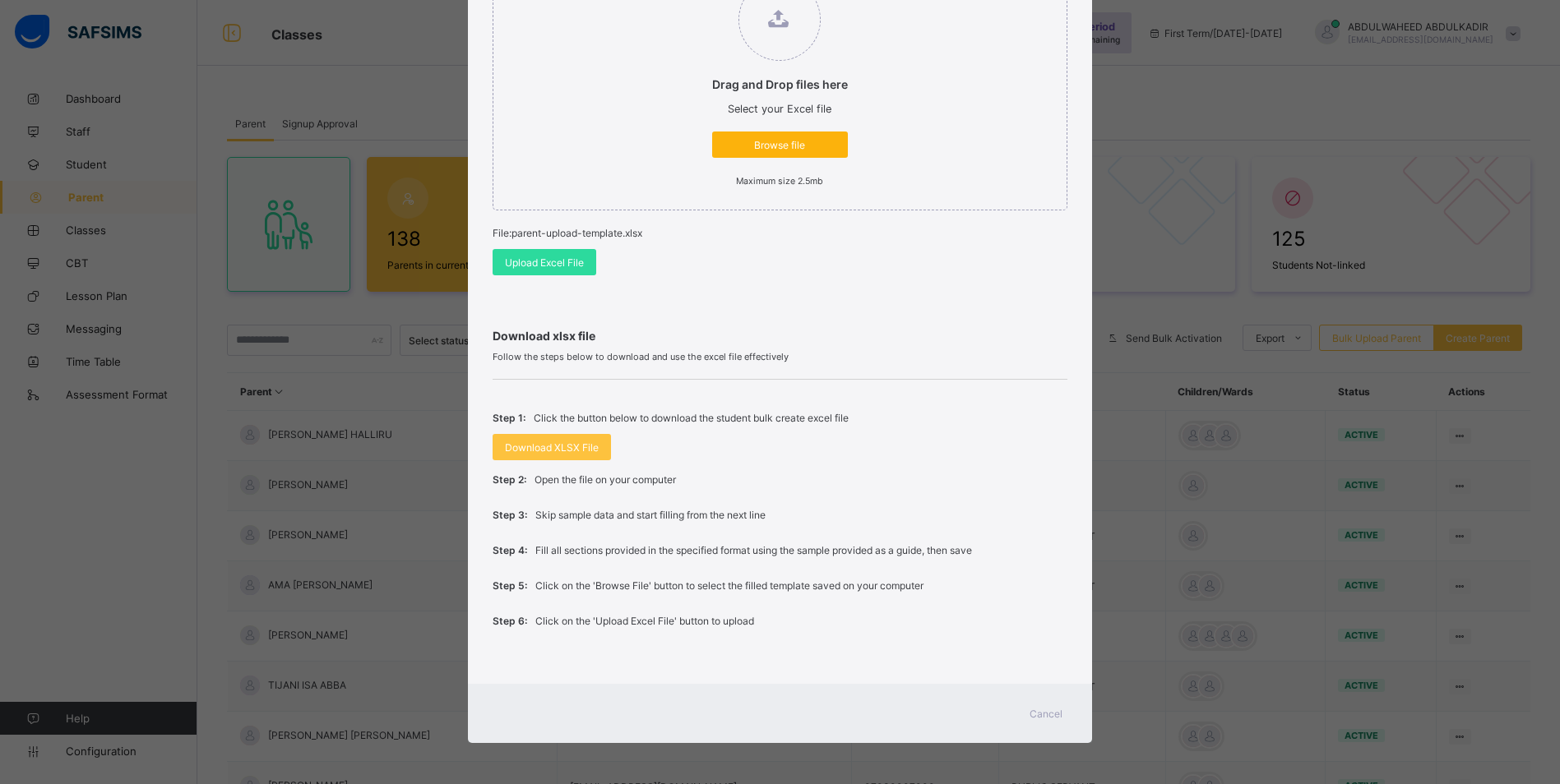
click at [801, 142] on span "Browse file" at bounding box center [780, 144] width 111 height 12
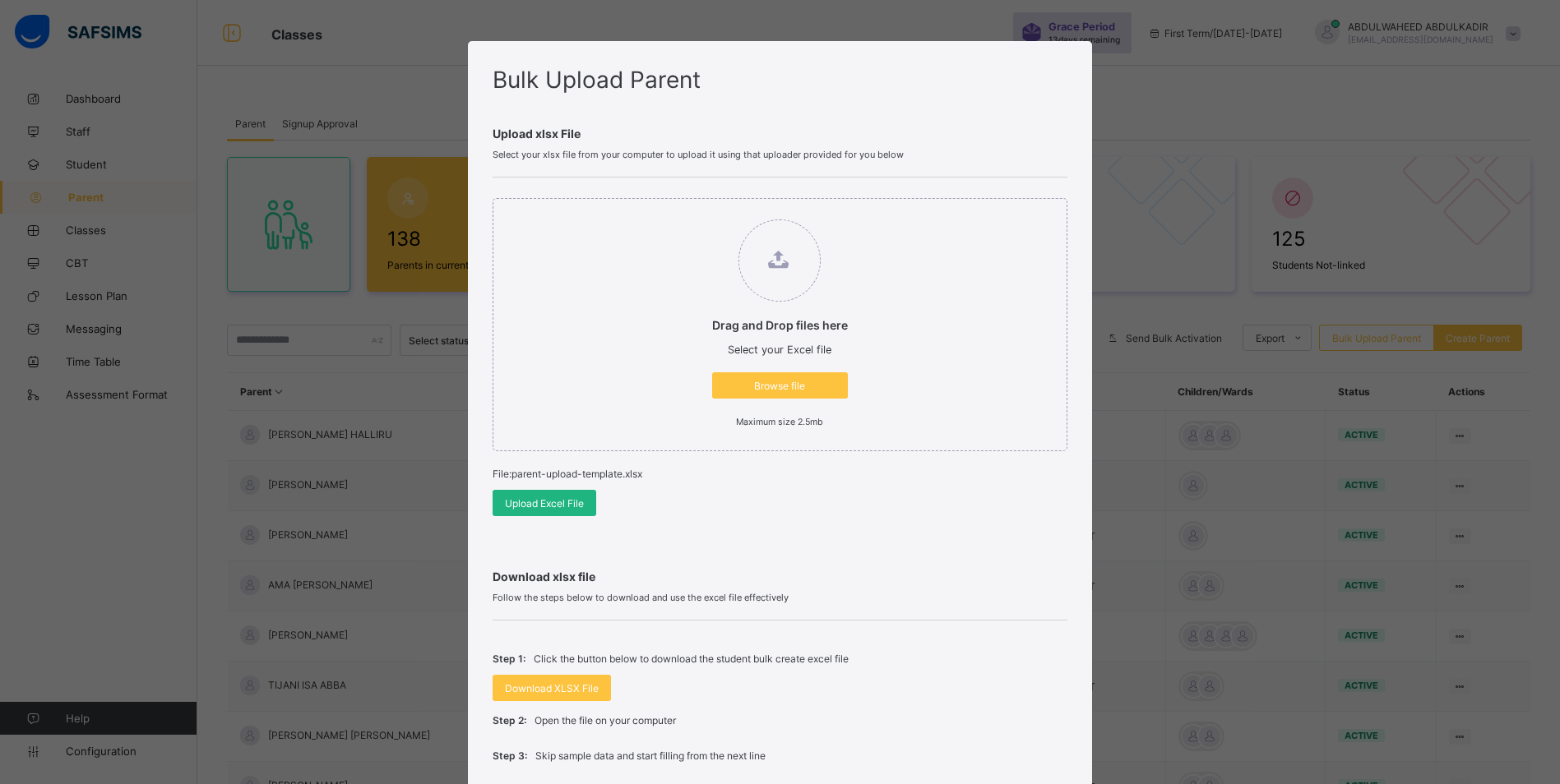
click at [532, 506] on span "Upload Excel File" at bounding box center [544, 503] width 79 height 12
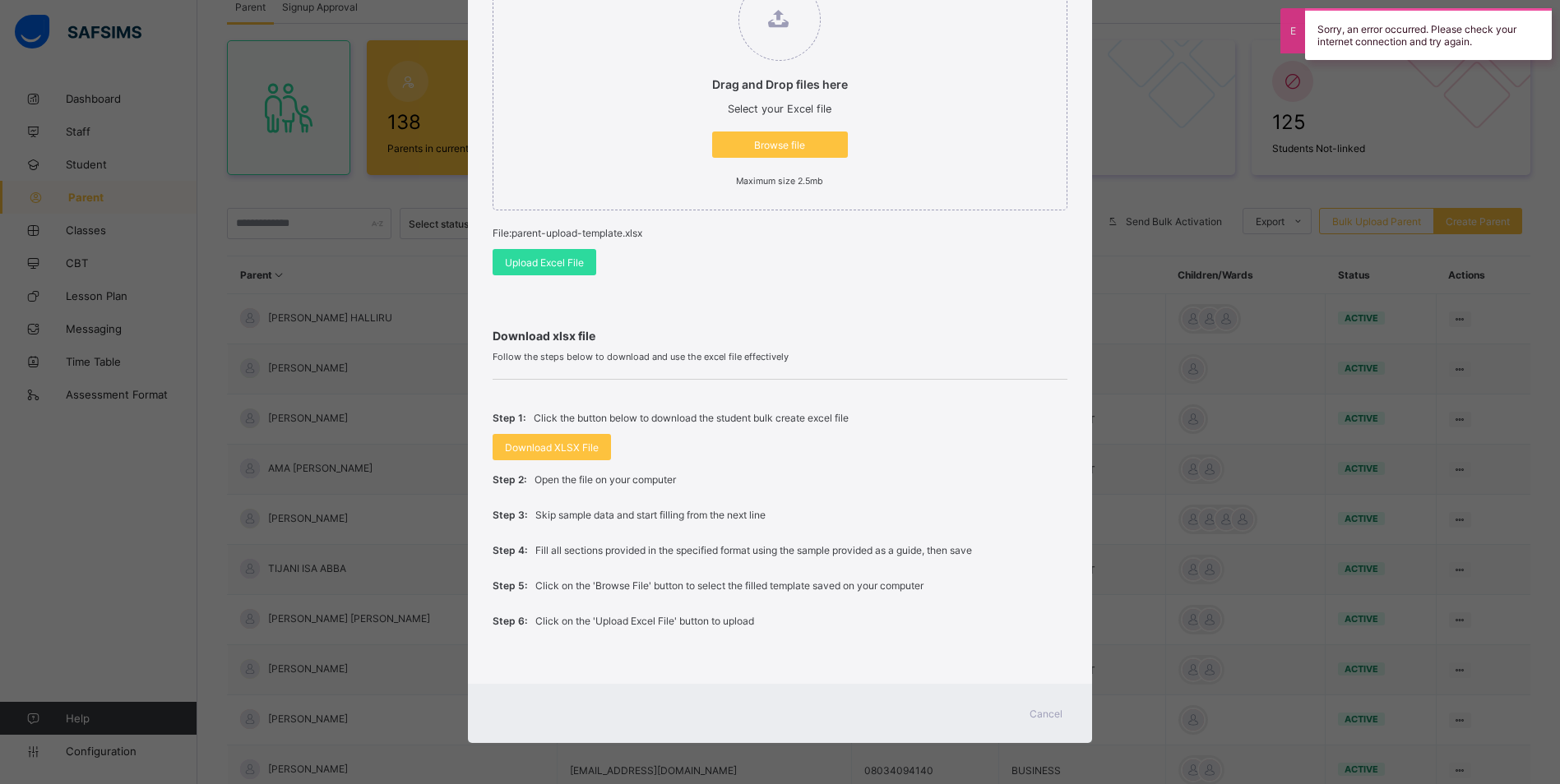
scroll to position [243, 0]
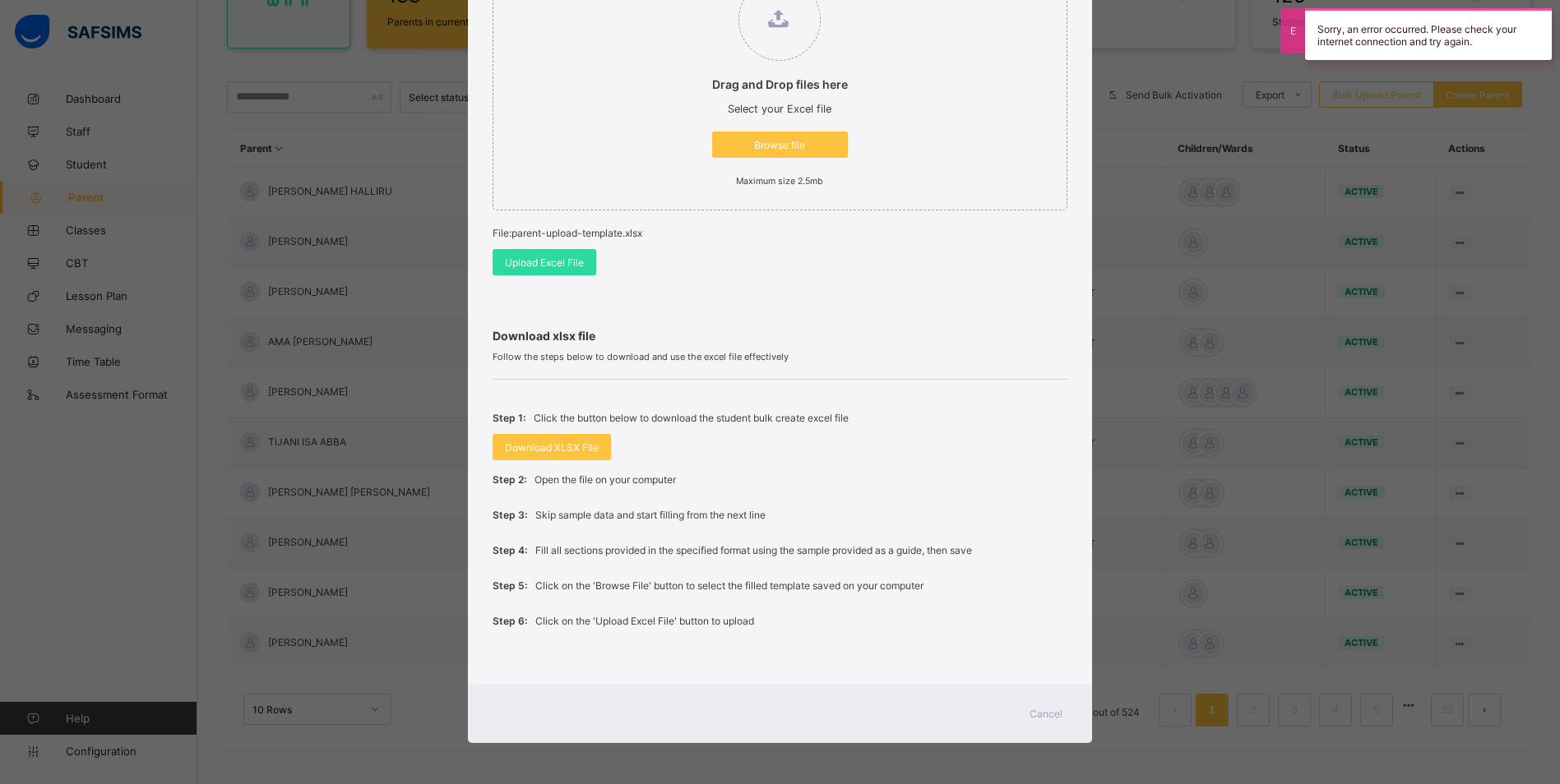
click at [1053, 712] on span "Cancel" at bounding box center [1045, 713] width 33 height 12
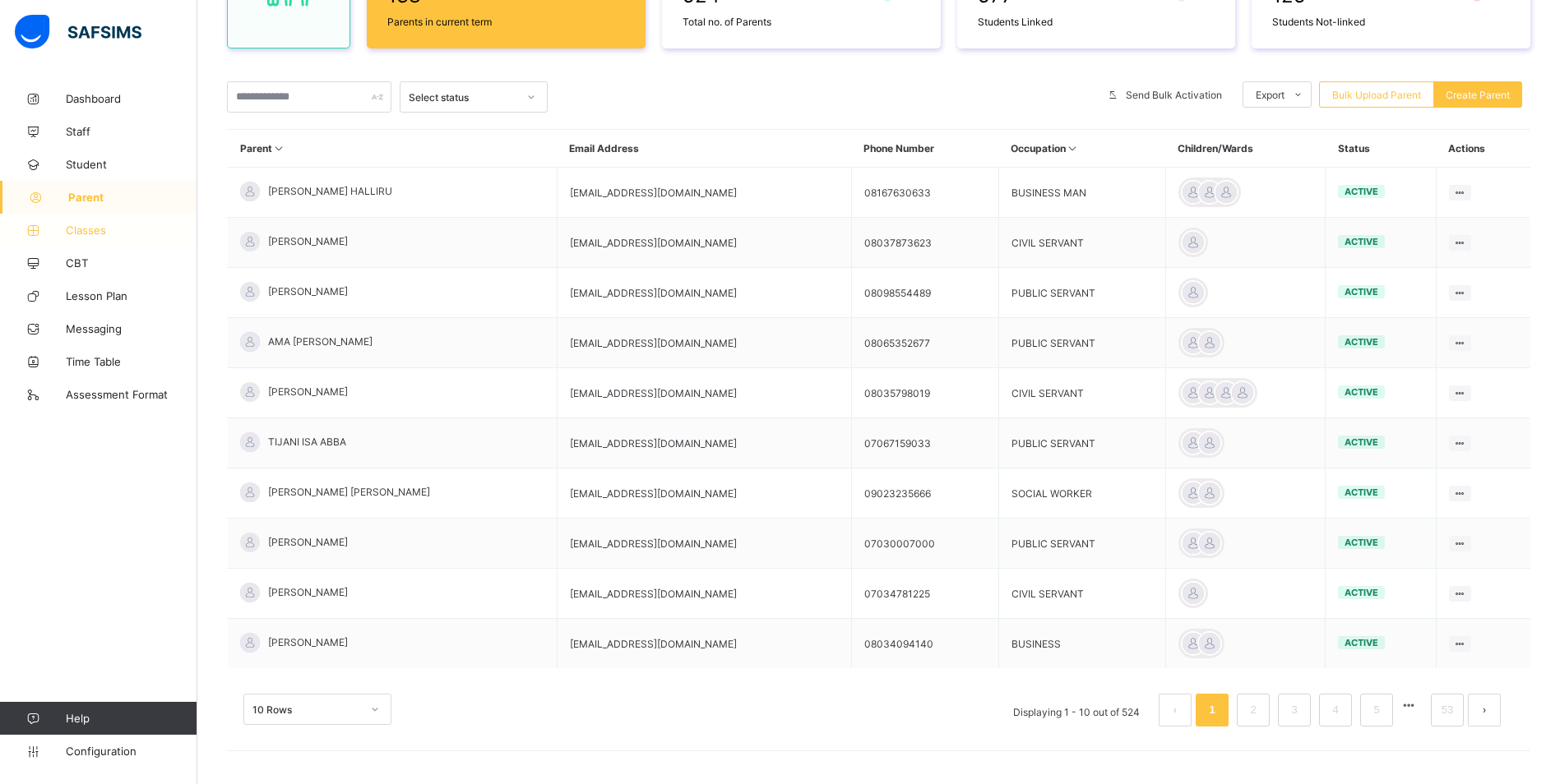
drag, startPoint x: 121, startPoint y: 226, endPoint x: 77, endPoint y: 229, distance: 44.1
click at [121, 226] on span "Classes" at bounding box center [132, 230] width 132 height 13
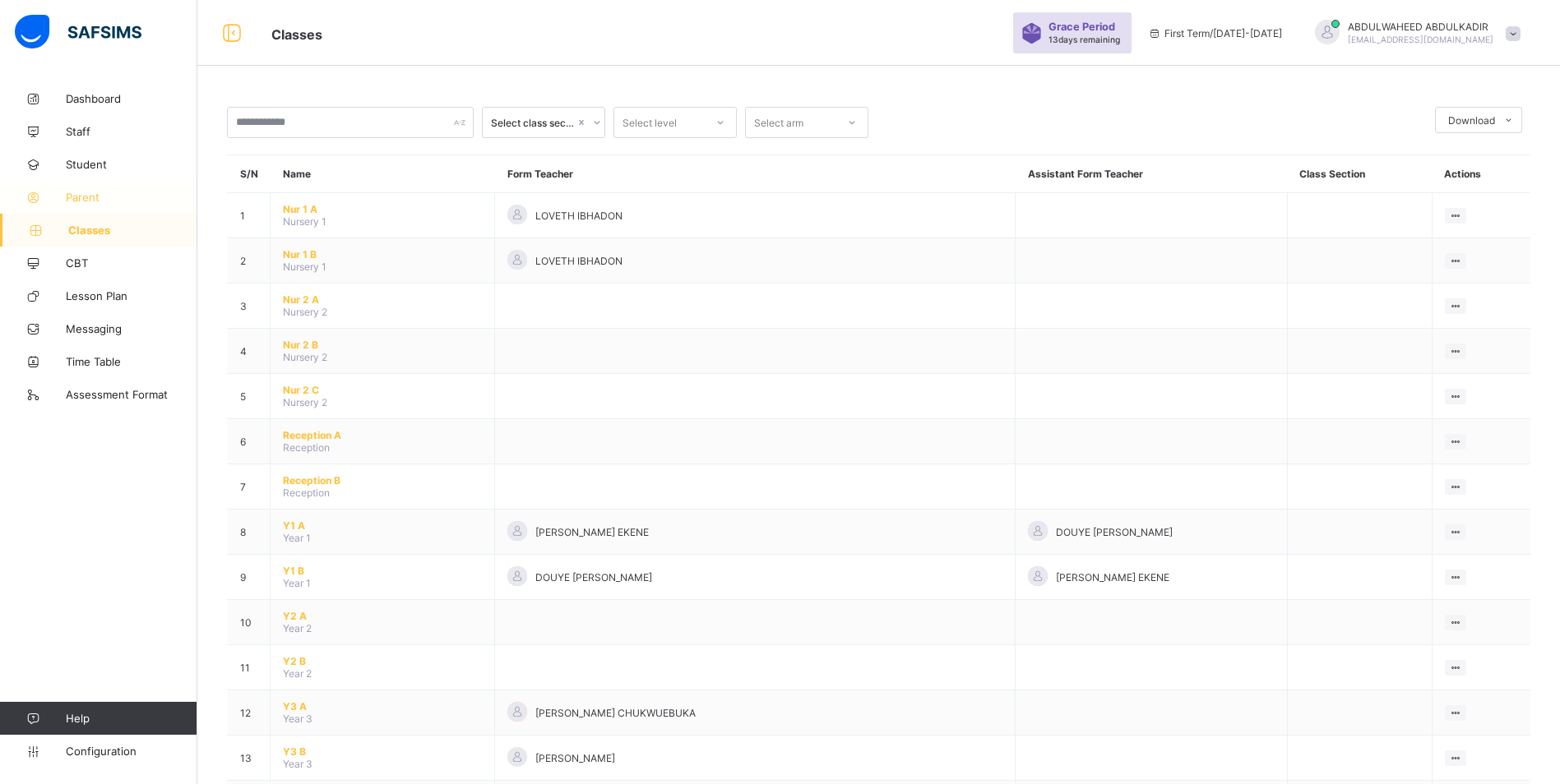
click at [85, 199] on span "Parent" at bounding box center [132, 197] width 132 height 13
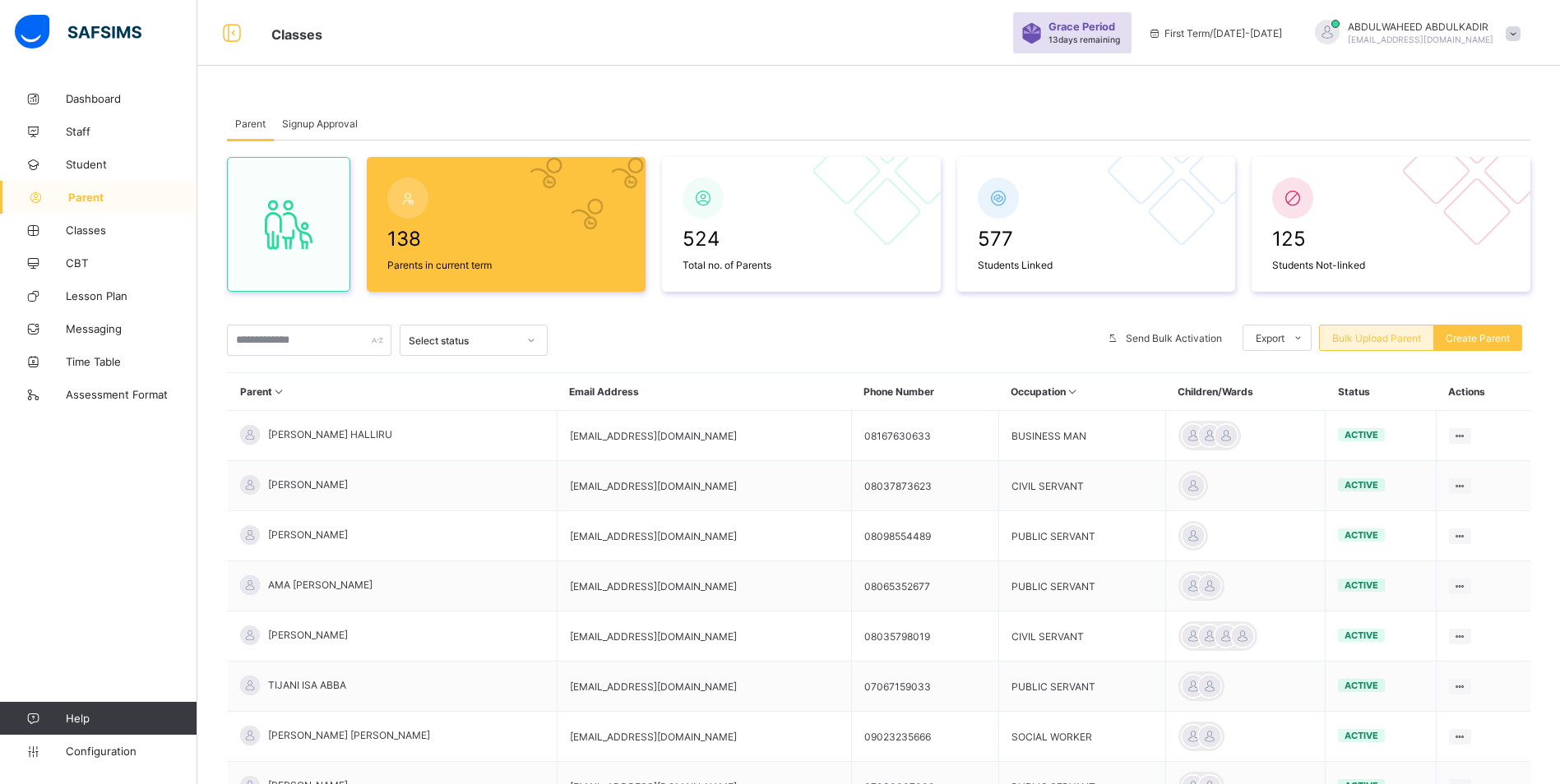
click at [1405, 338] on span "Bulk Upload Parent" at bounding box center [1376, 338] width 89 height 12
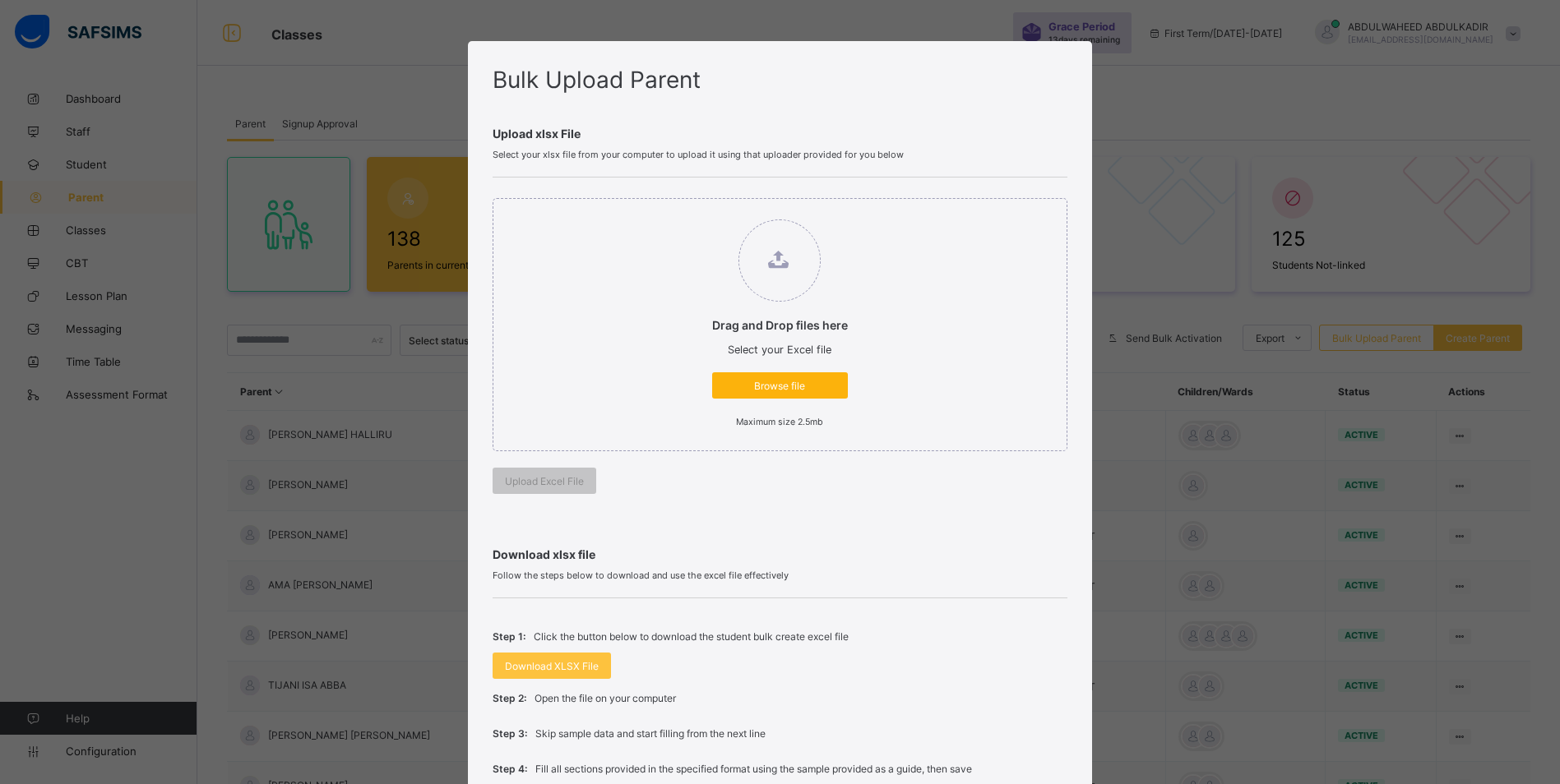
click at [761, 388] on span "Browse file" at bounding box center [780, 385] width 111 height 12
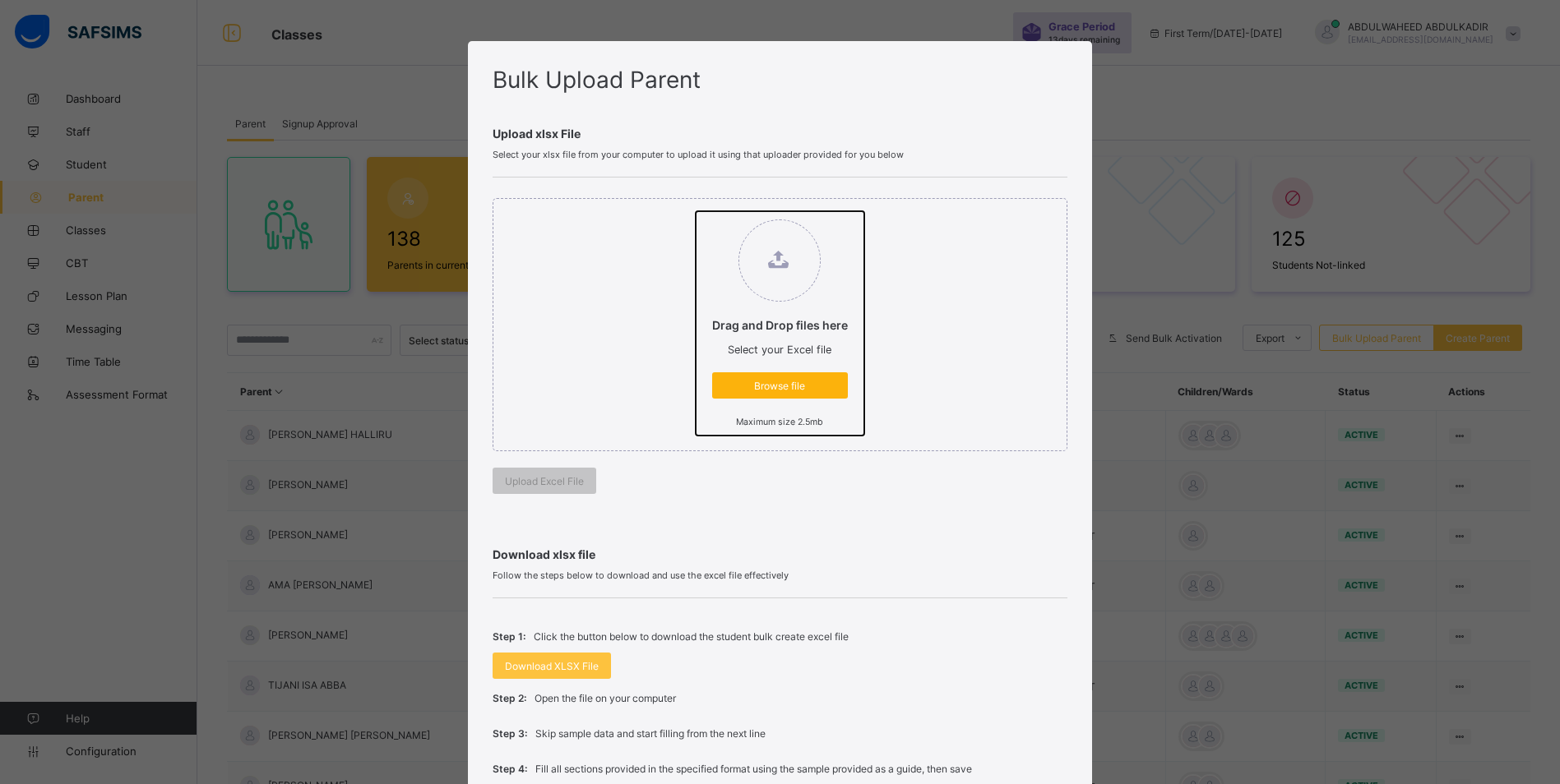
click at [695, 211] on input "Drag and Drop files here Select your Excel file Browse file Maximum size 2.5mb" at bounding box center [695, 211] width 0 height 0
type input "**********"
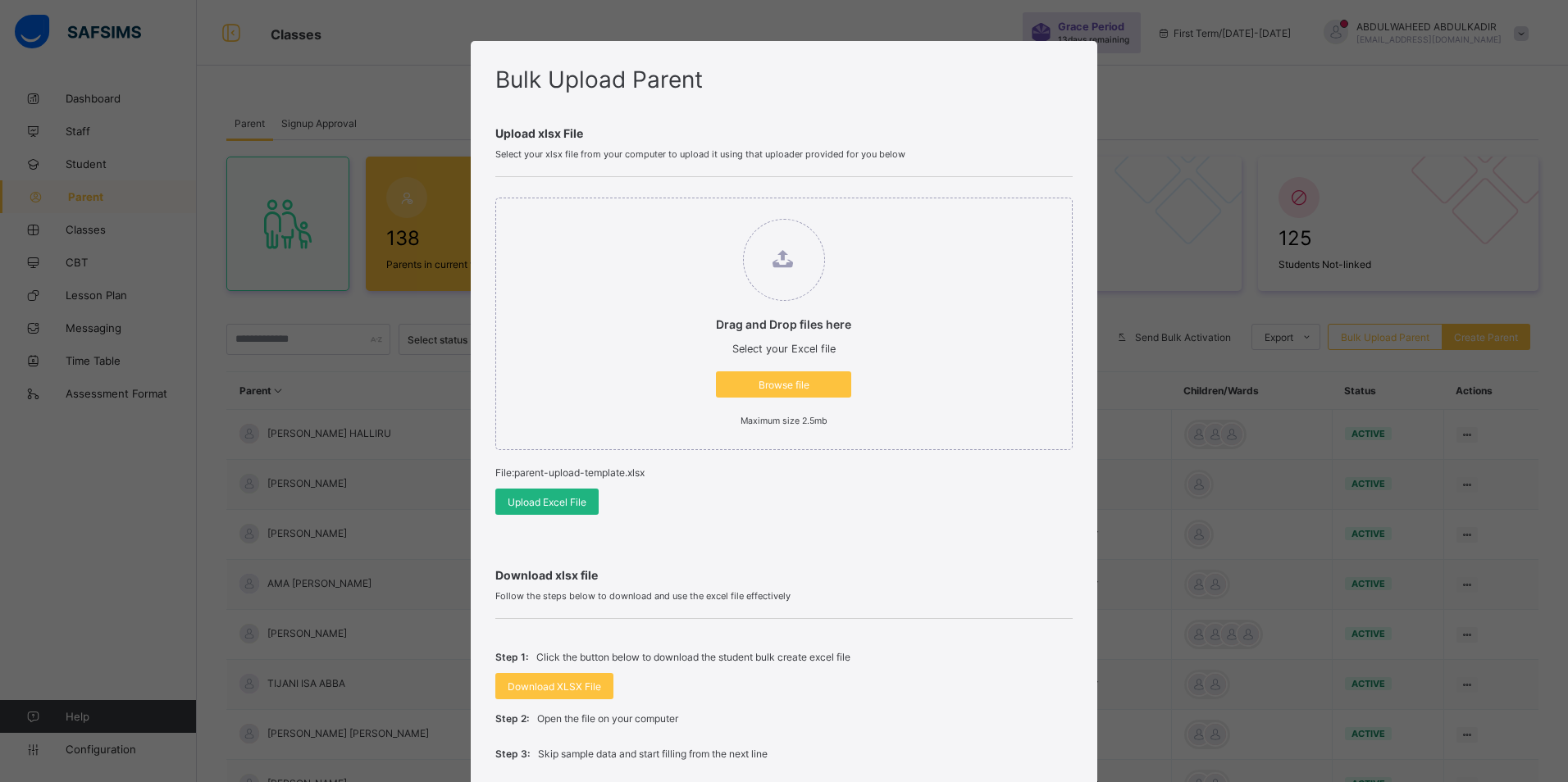
click at [562, 502] on span "Upload Excel File" at bounding box center [547, 502] width 79 height 12
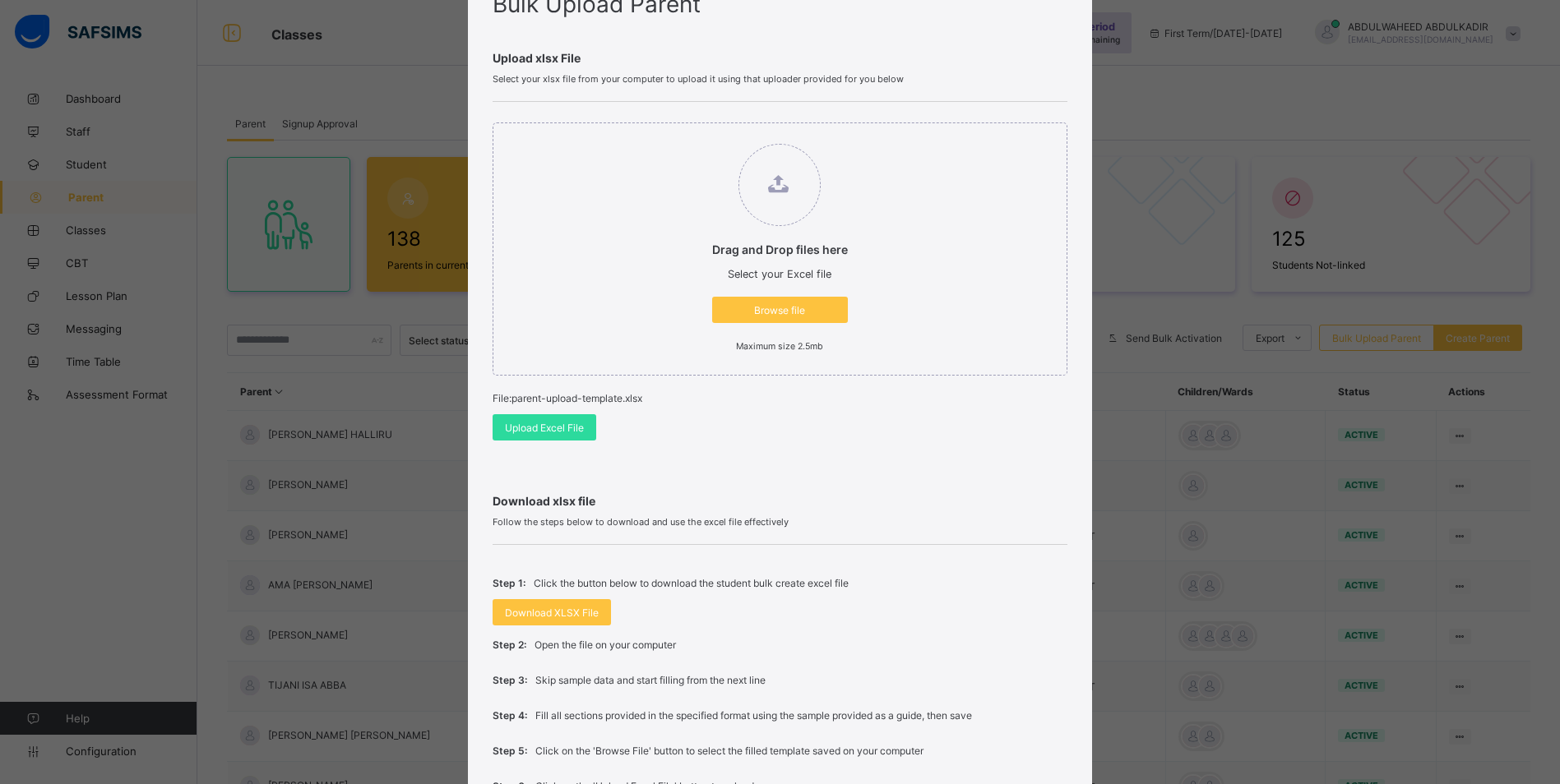
scroll to position [241, 0]
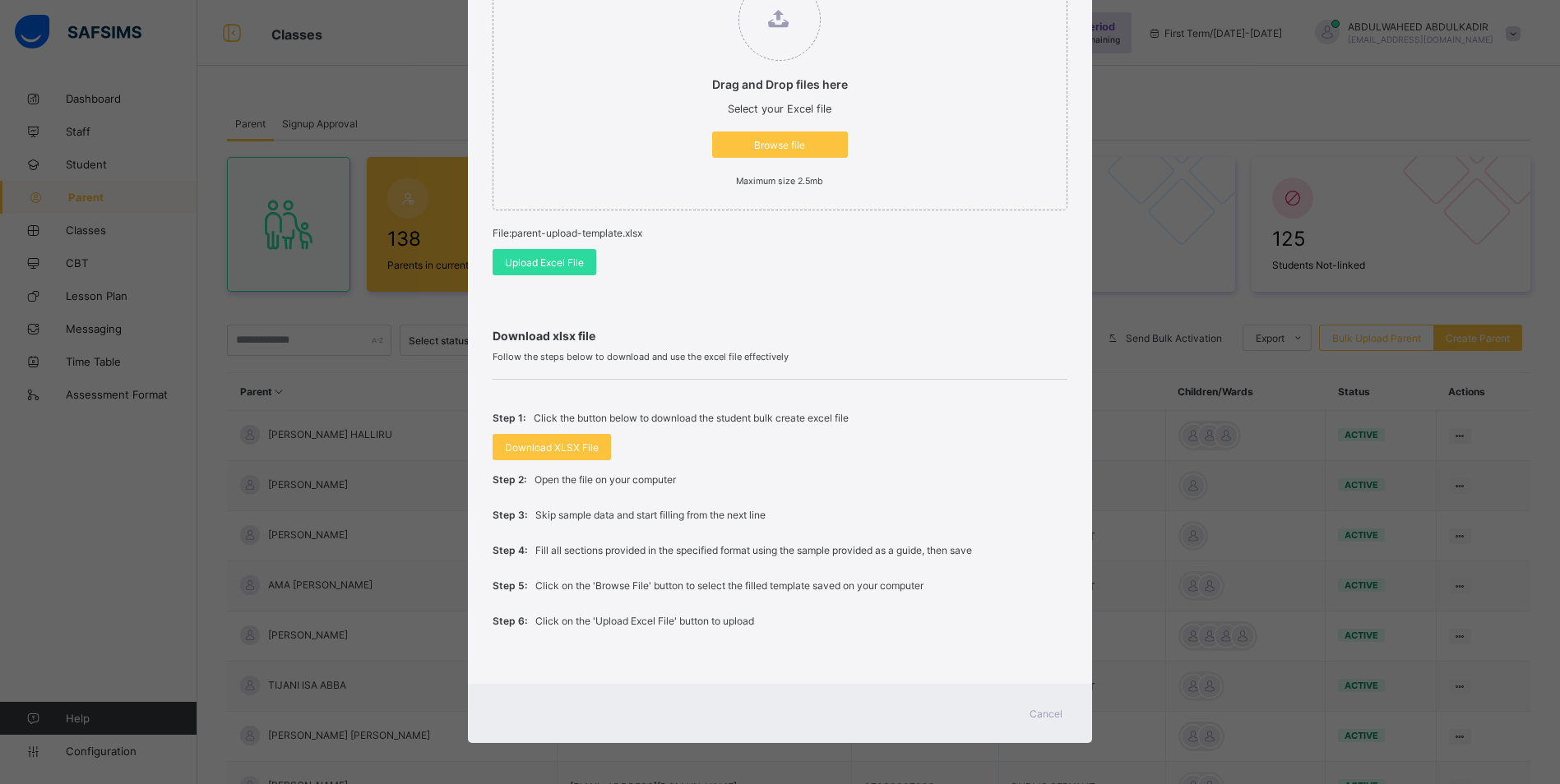
click at [1042, 716] on span "Cancel" at bounding box center [1045, 713] width 33 height 12
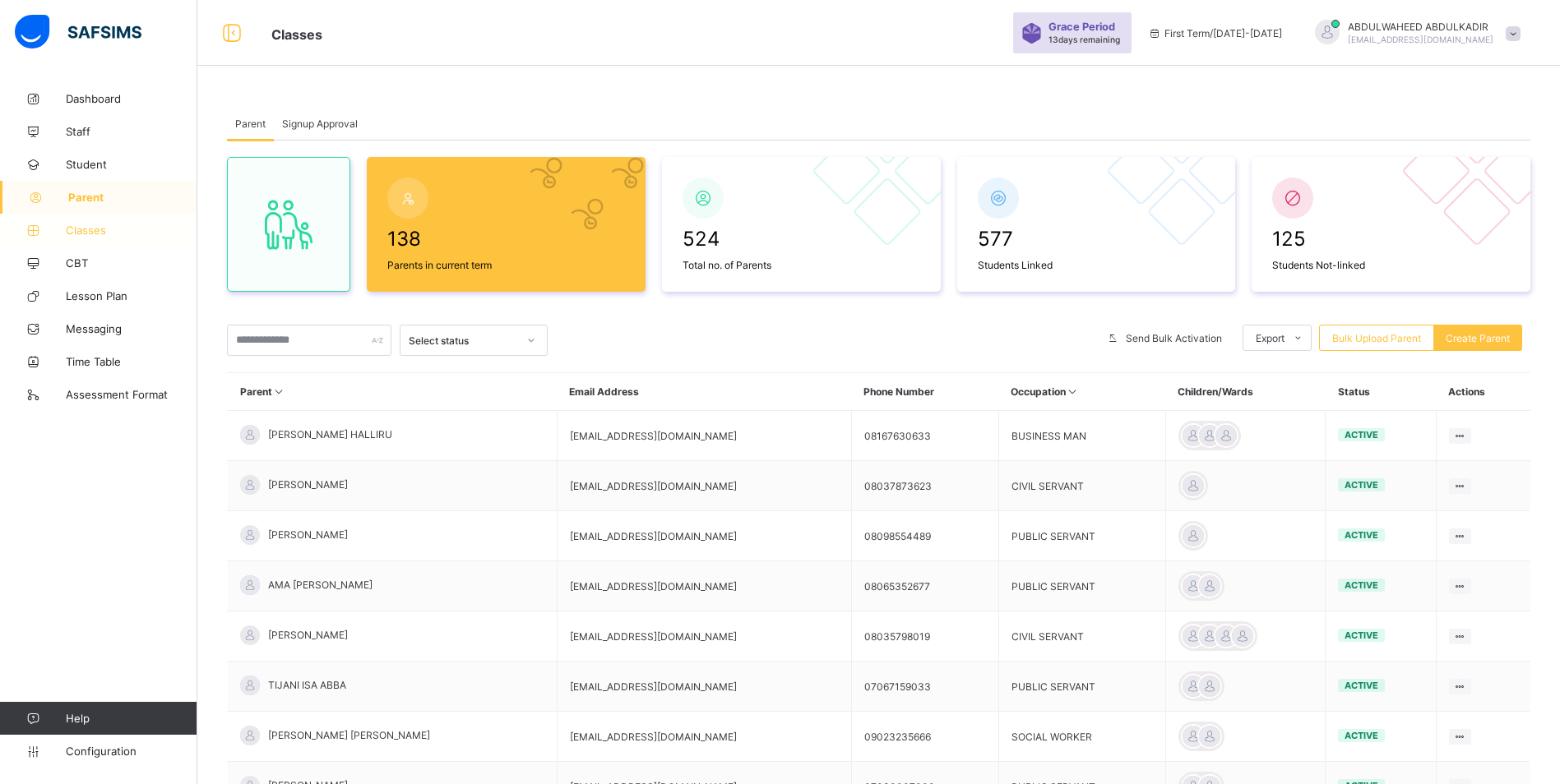
click at [94, 233] on span "Classes" at bounding box center [132, 230] width 132 height 13
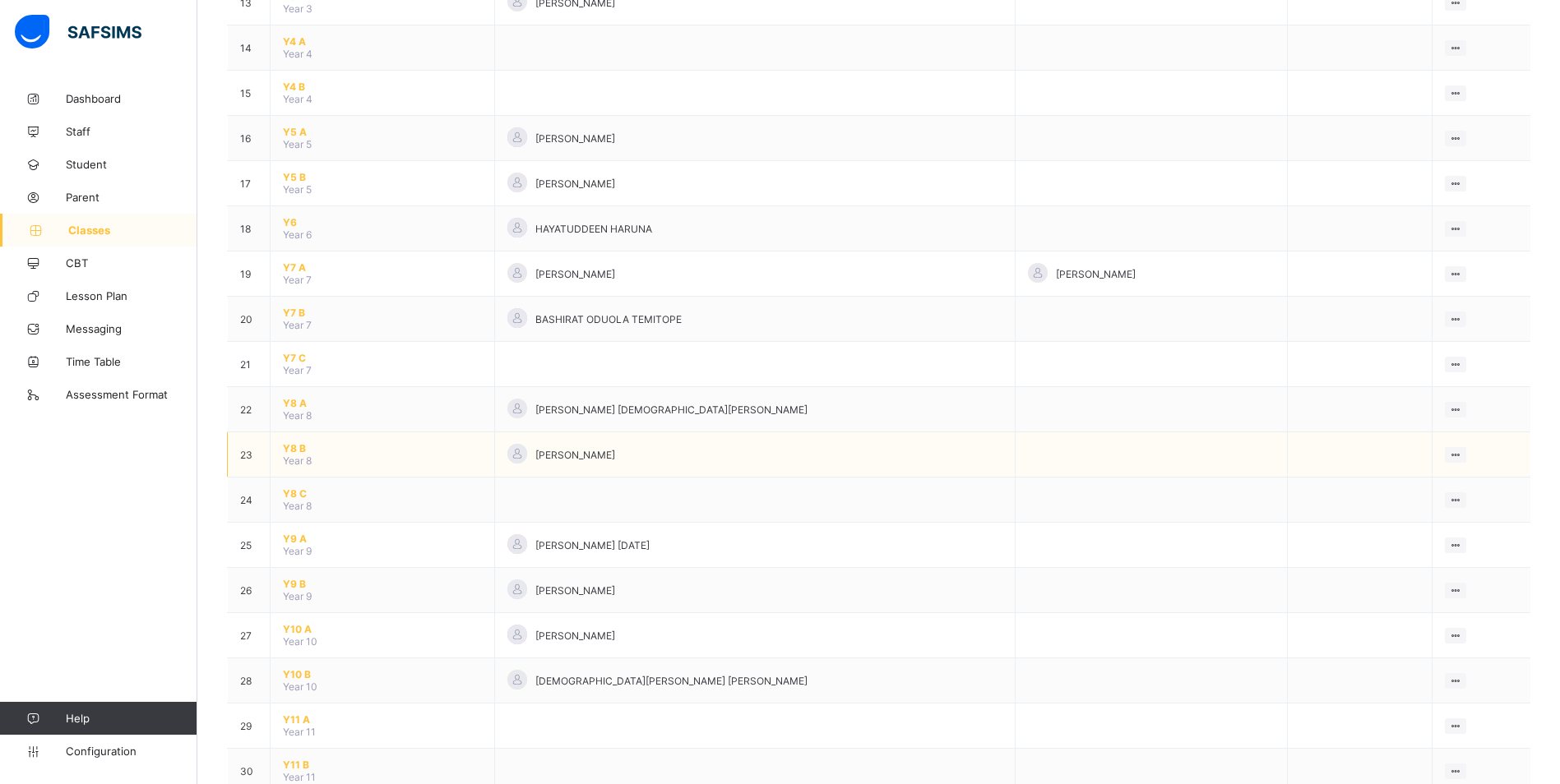
scroll to position [822, 0]
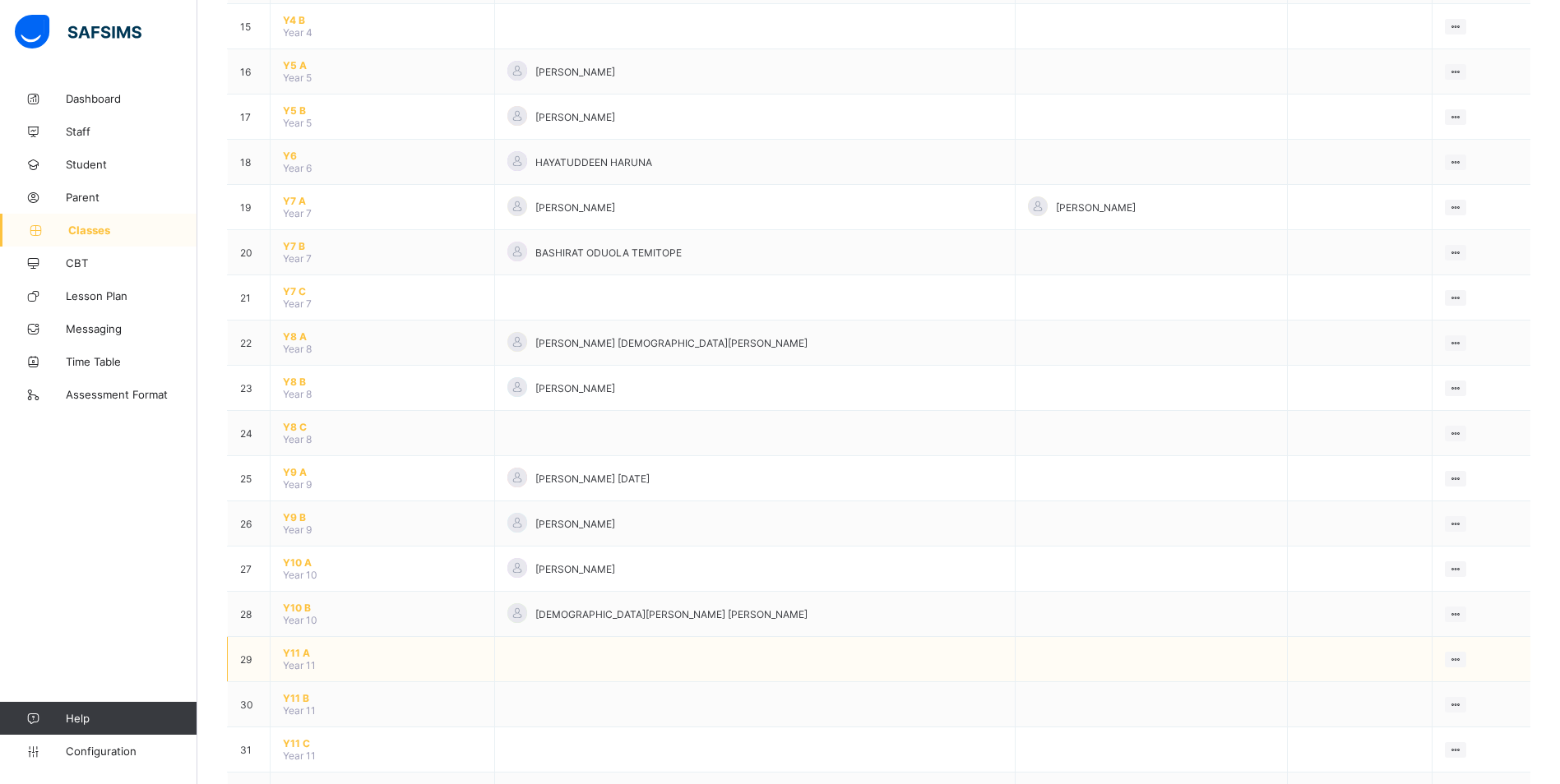
click at [358, 659] on span "Y11 A" at bounding box center [383, 653] width 199 height 12
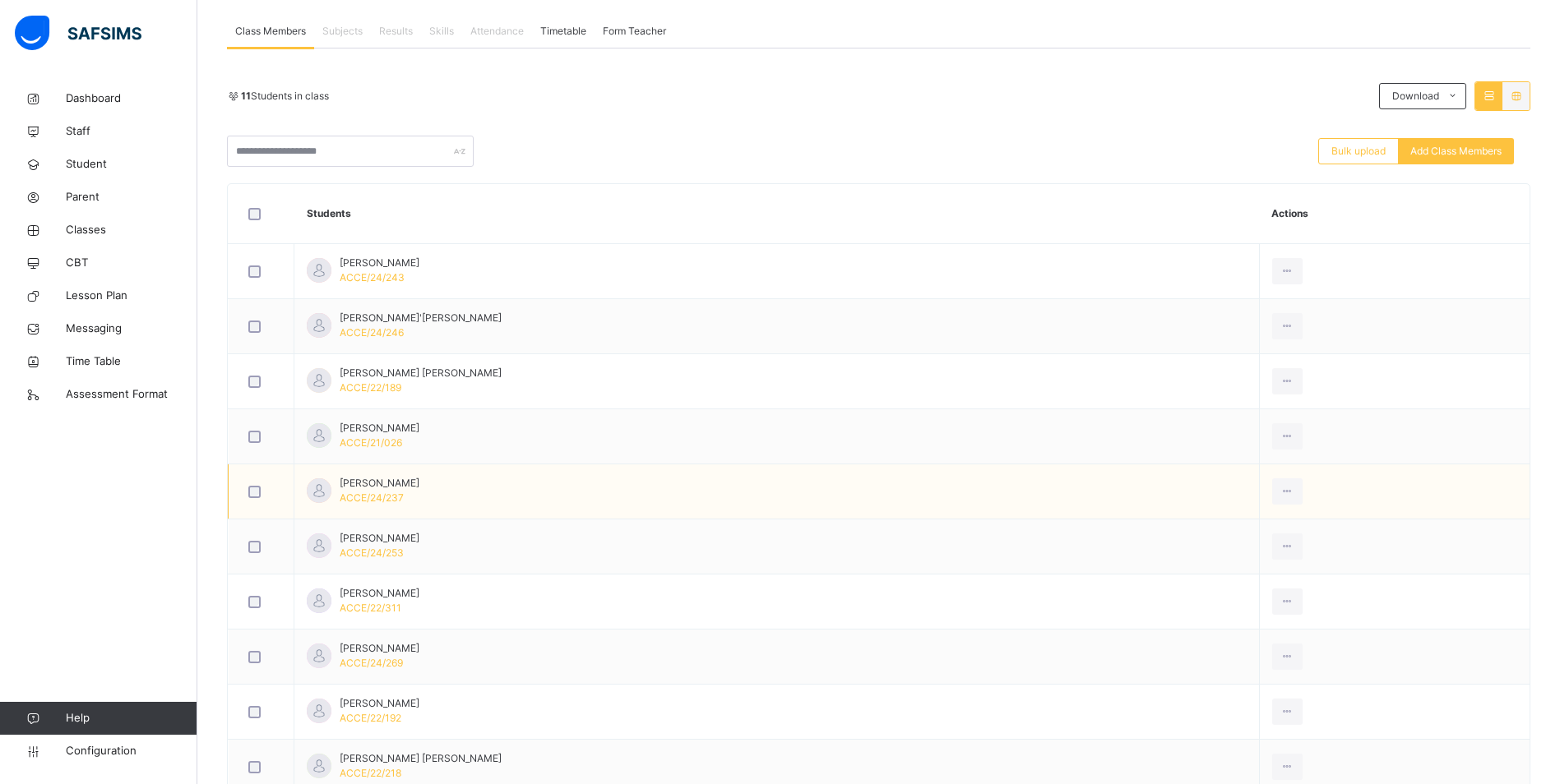
scroll to position [450, 0]
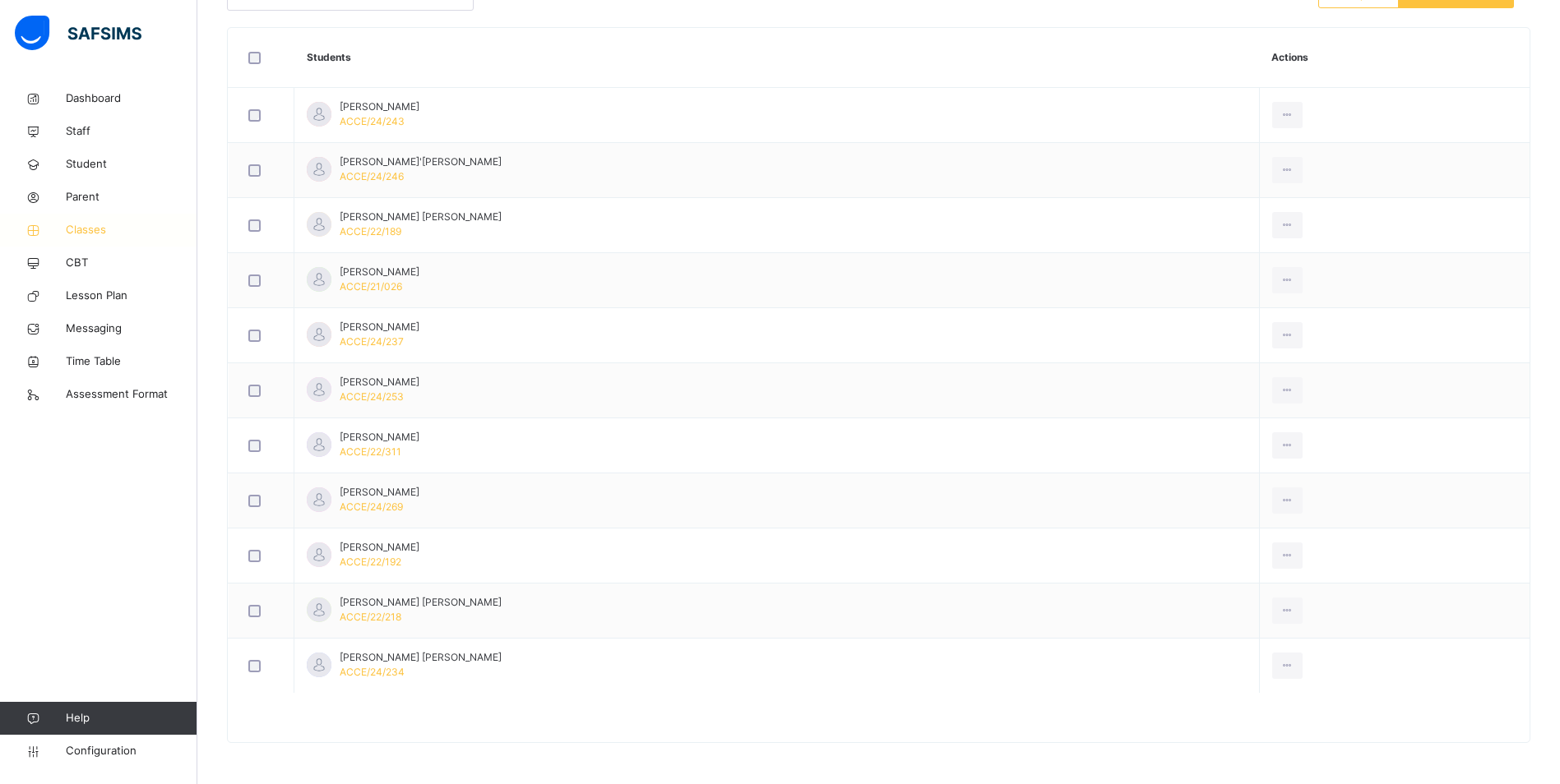
click at [90, 229] on span "Classes" at bounding box center [132, 229] width 132 height 16
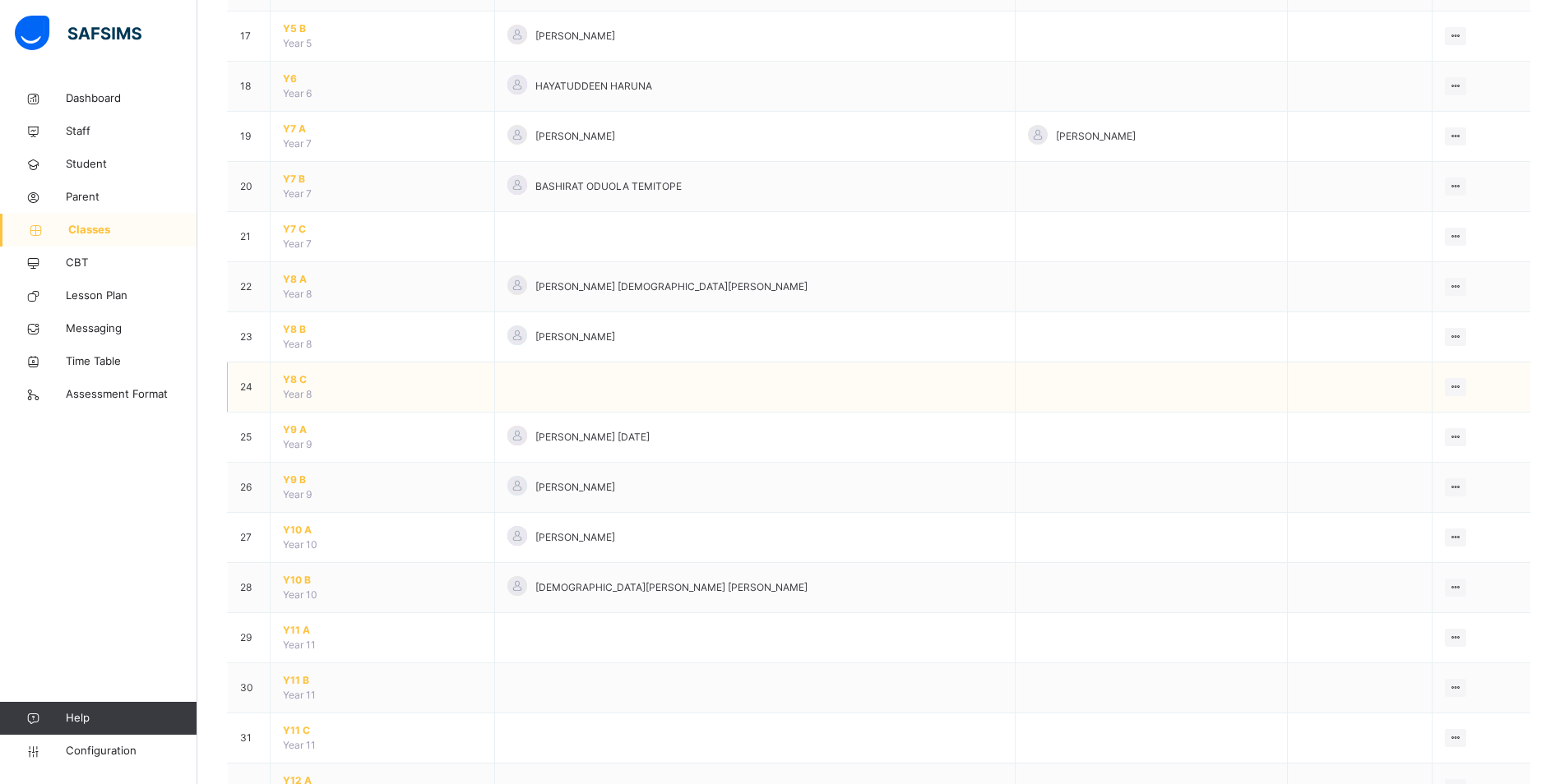
scroll to position [1208, 0]
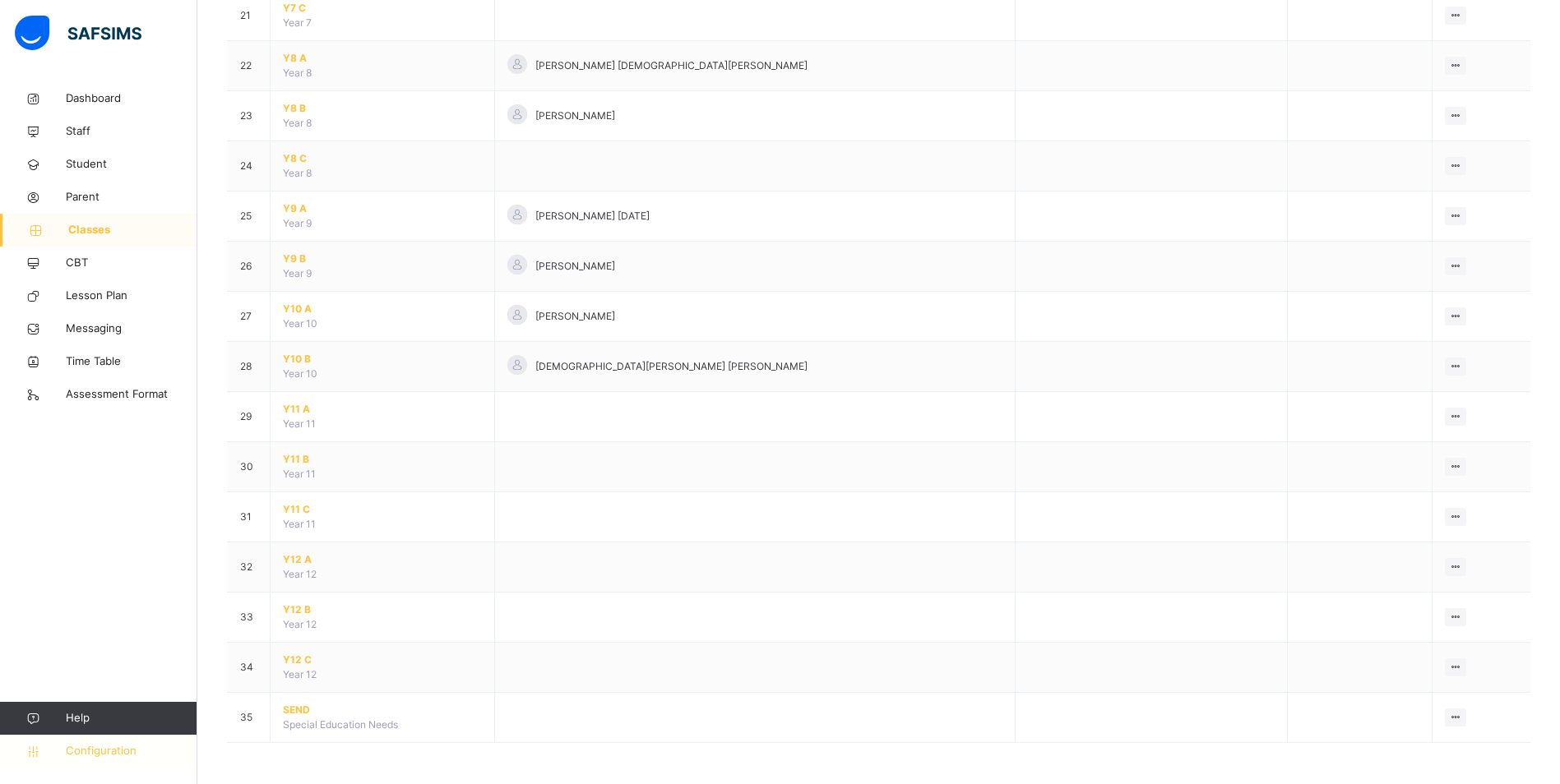
click at [97, 753] on span "Configuration" at bounding box center [131, 751] width 131 height 16
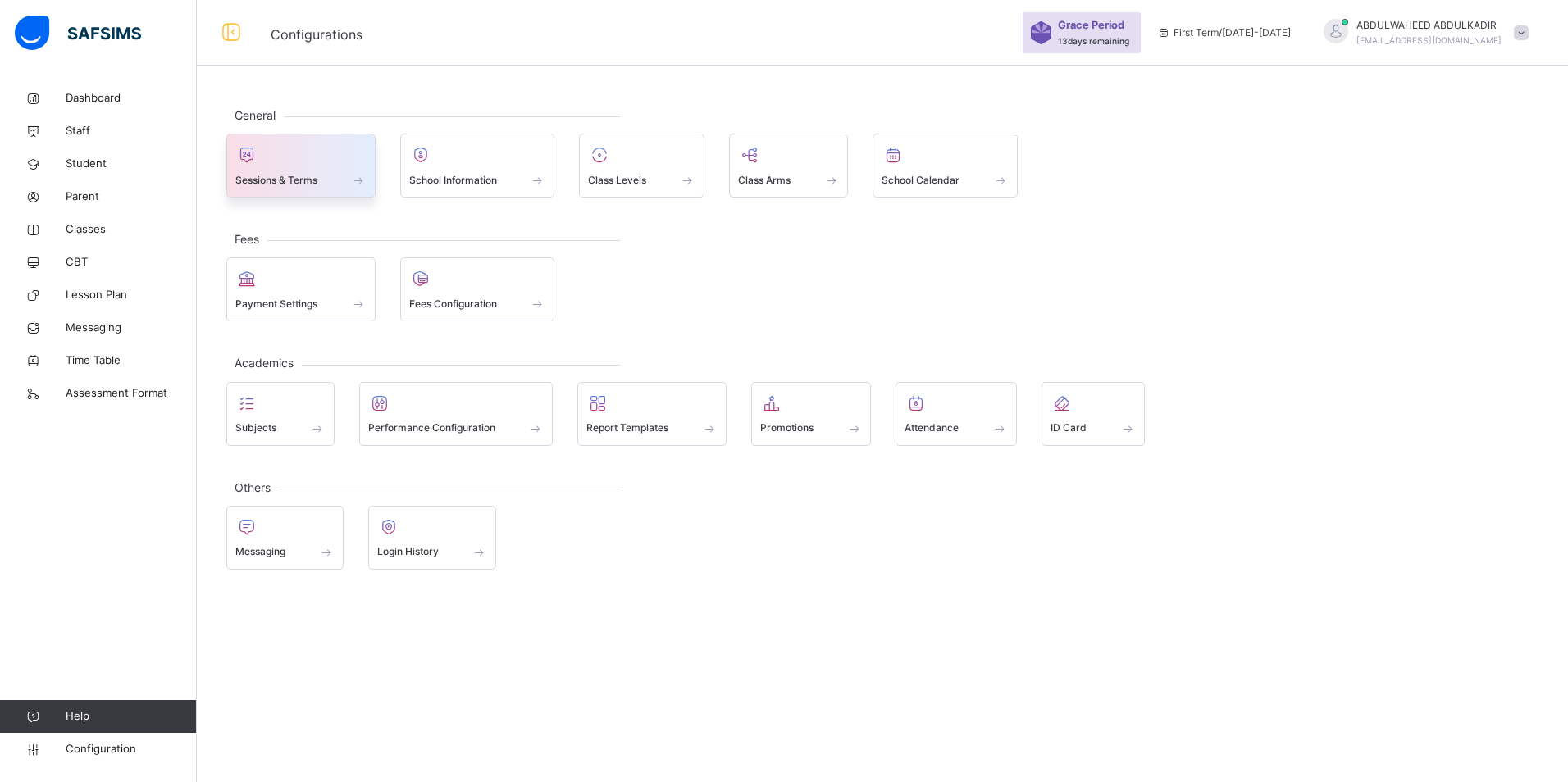
click at [313, 181] on span "Sessions & Terms" at bounding box center [277, 179] width 82 height 14
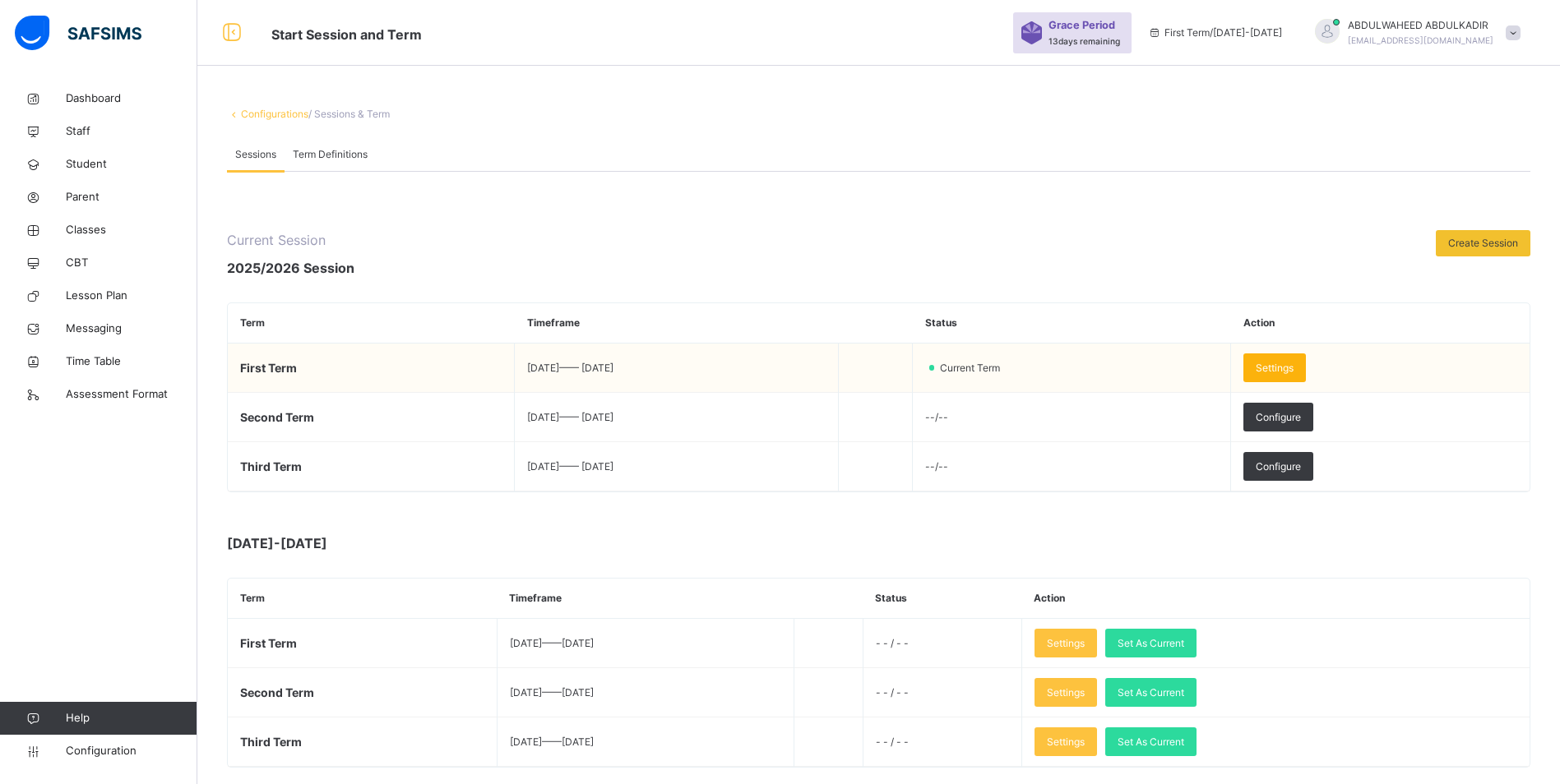
click at [1293, 371] on span "Settings" at bounding box center [1275, 367] width 38 height 14
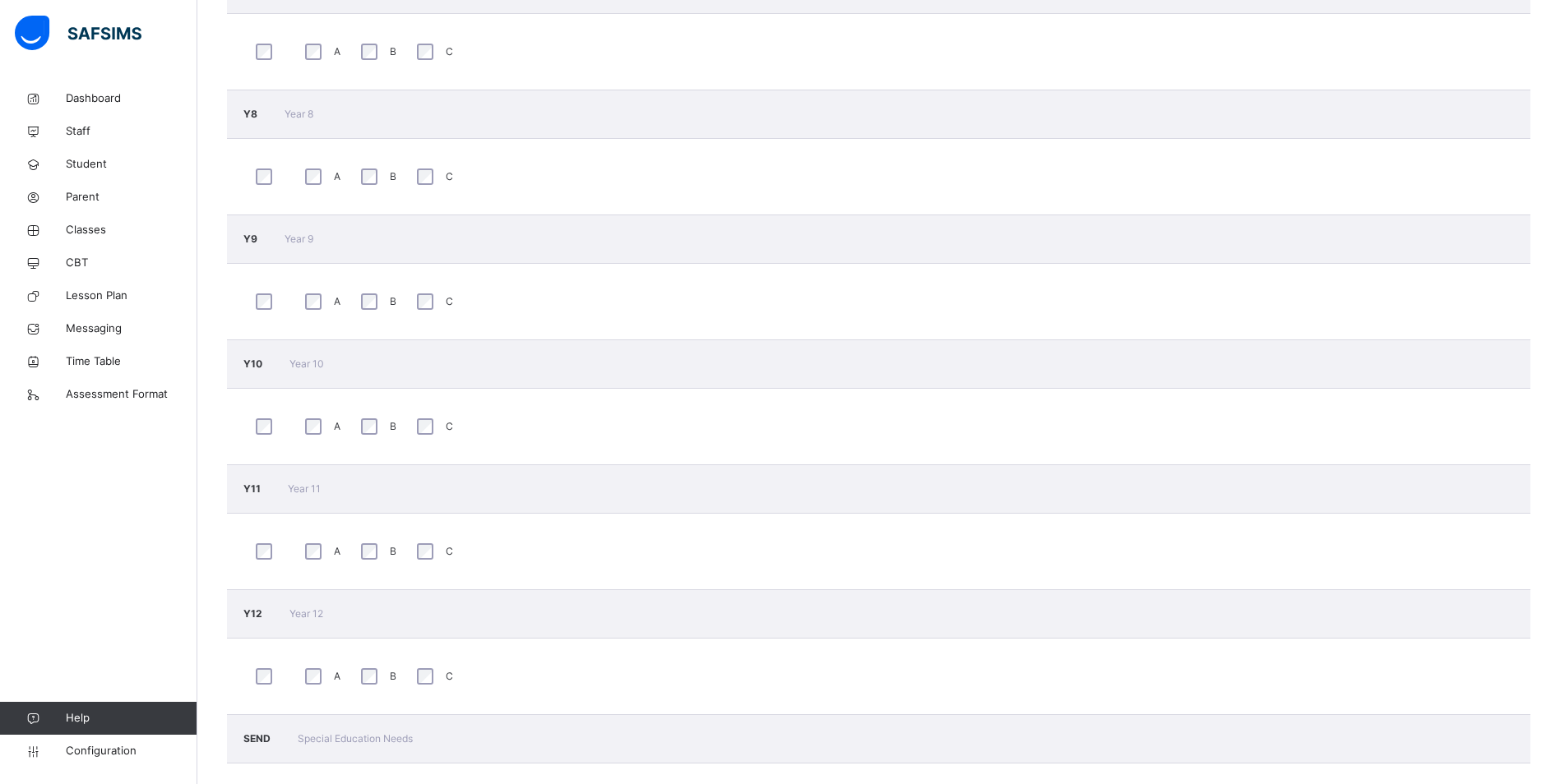
scroll to position [1504, 0]
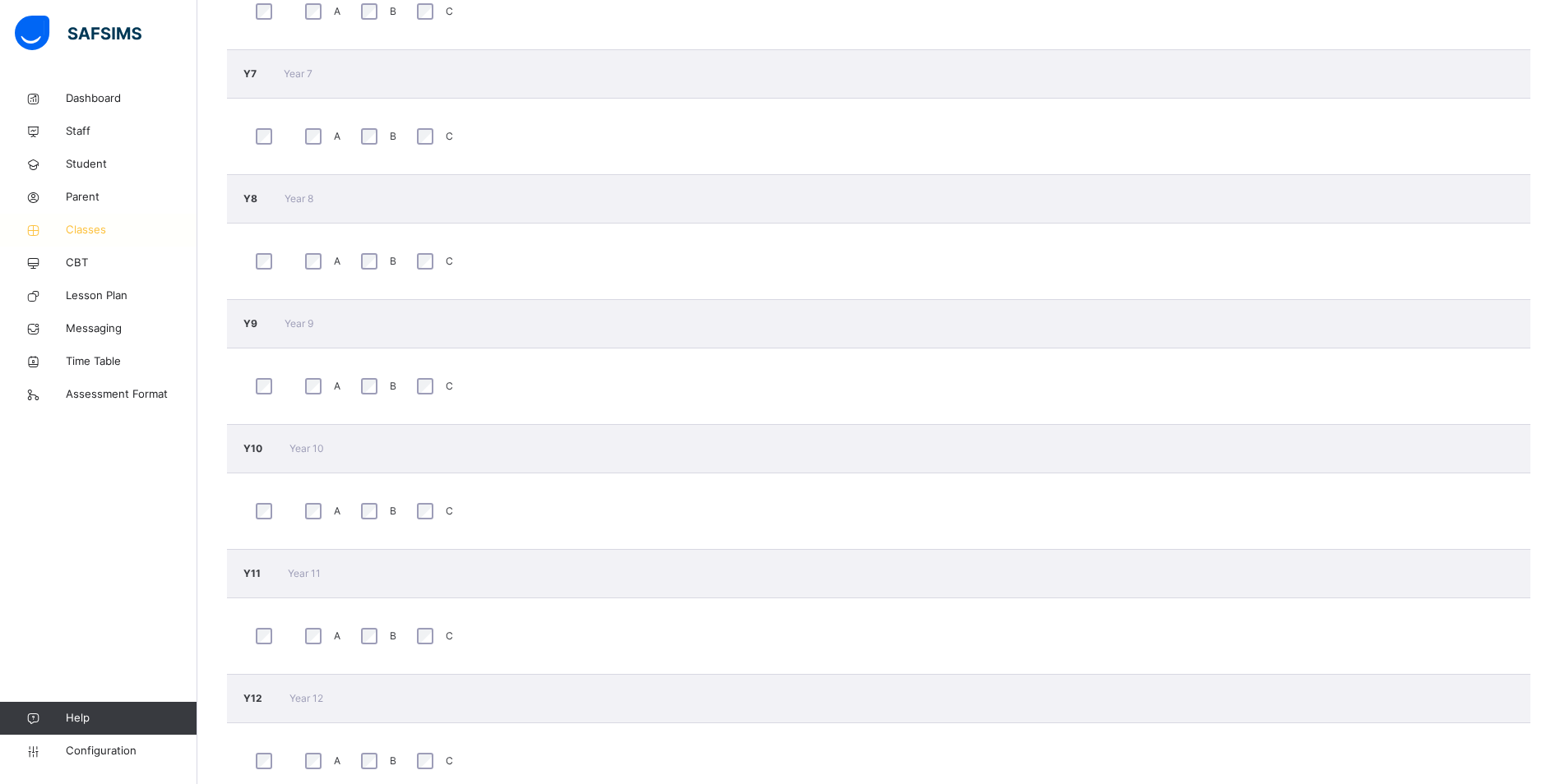
click at [89, 229] on span "Classes" at bounding box center [132, 229] width 132 height 16
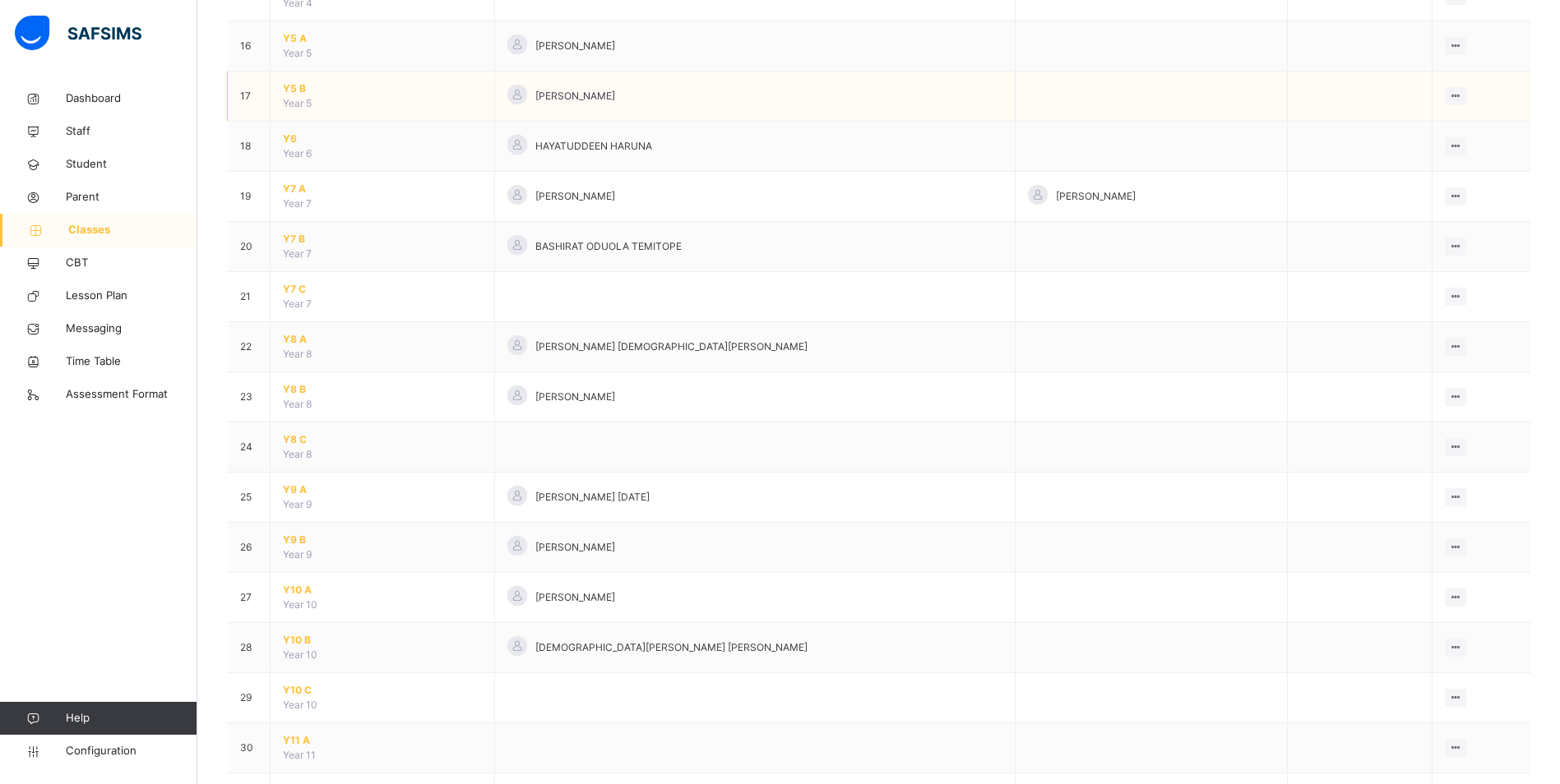
scroll to position [1151, 0]
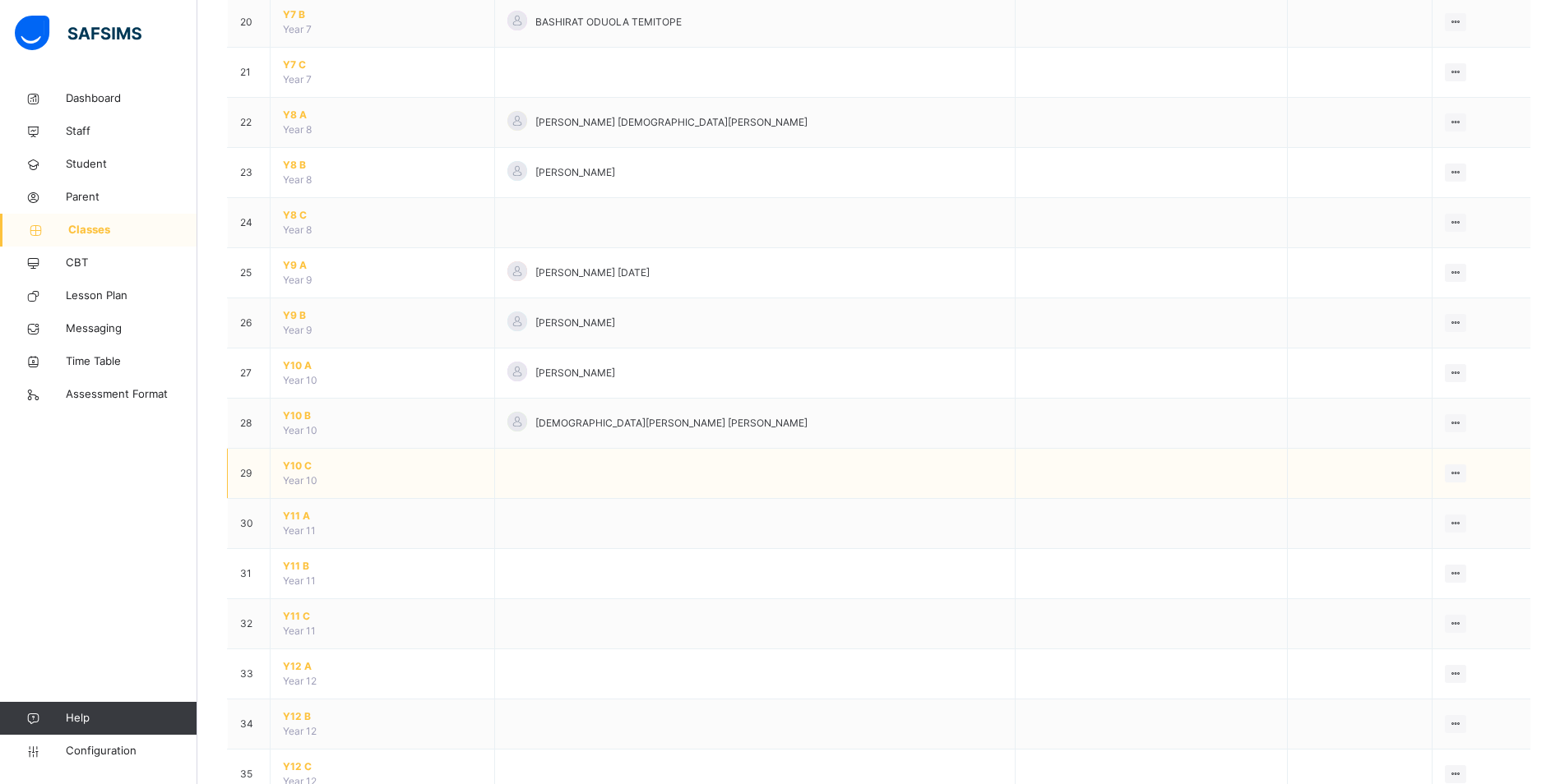
click at [293, 467] on span "Y10 C" at bounding box center [383, 466] width 199 height 14
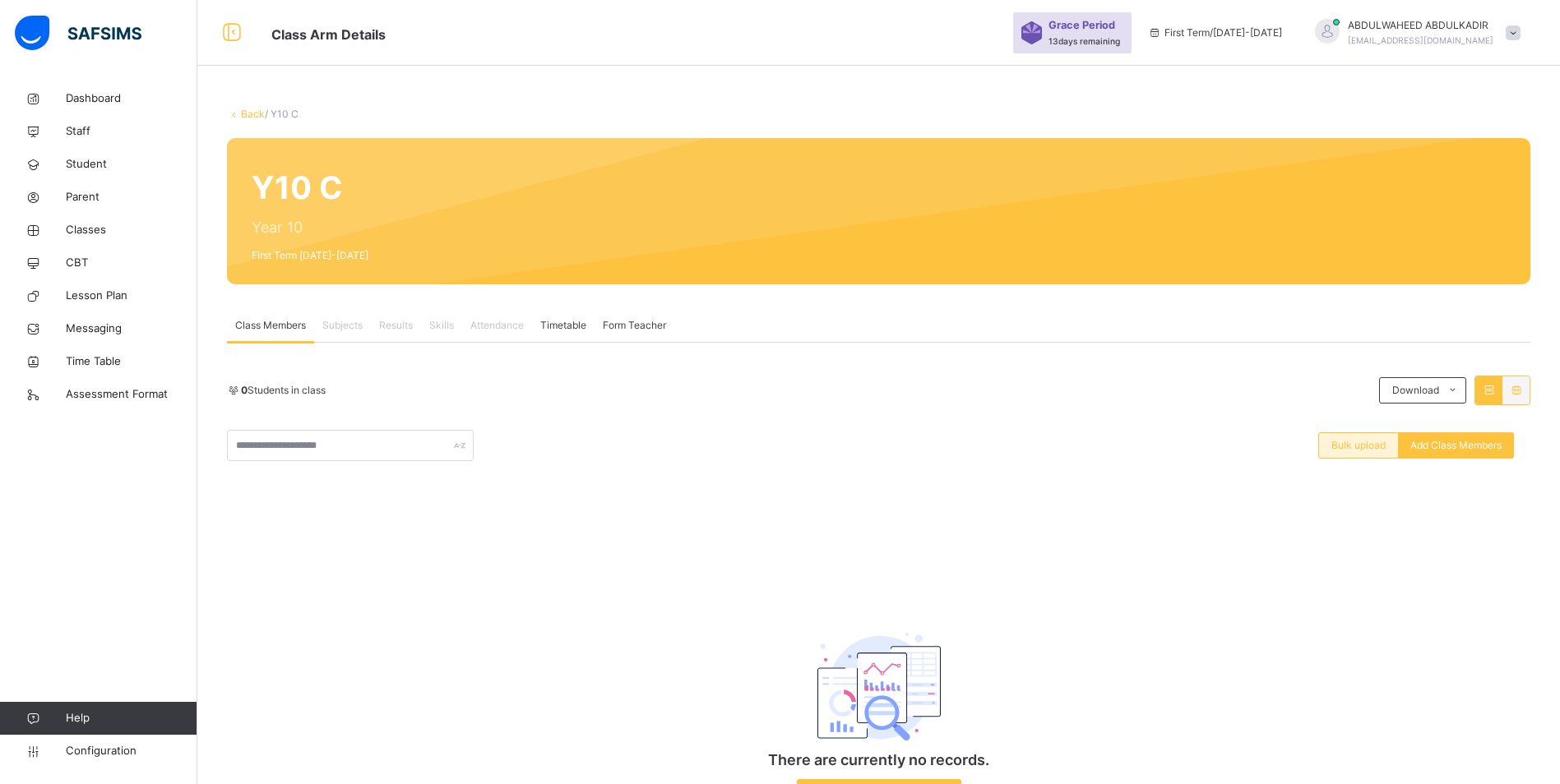
click at [1366, 443] on span "Bulk upload" at bounding box center [1358, 445] width 55 height 14
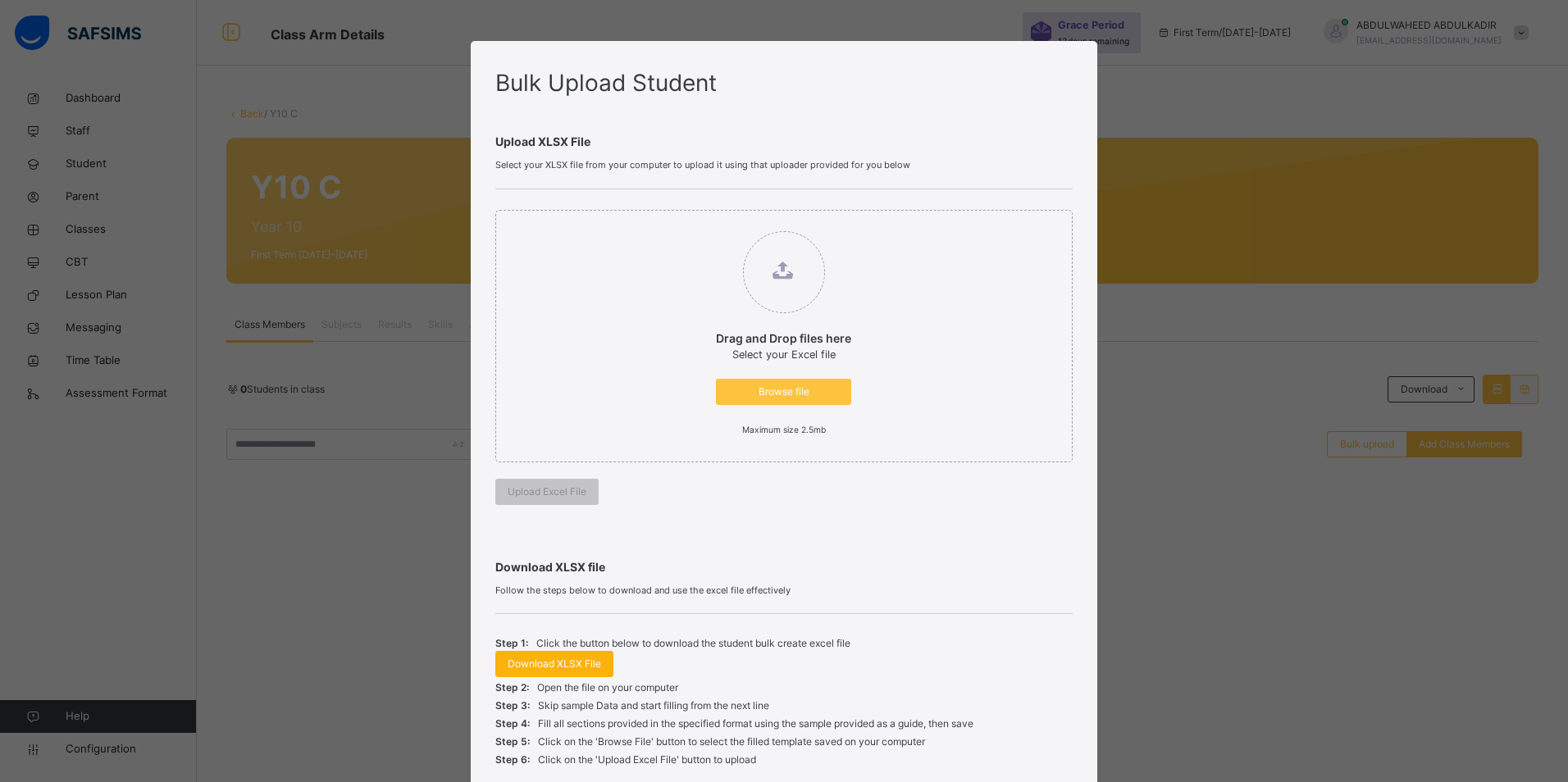
click at [558, 666] on span "Download XLSX File" at bounding box center [554, 664] width 93 height 14
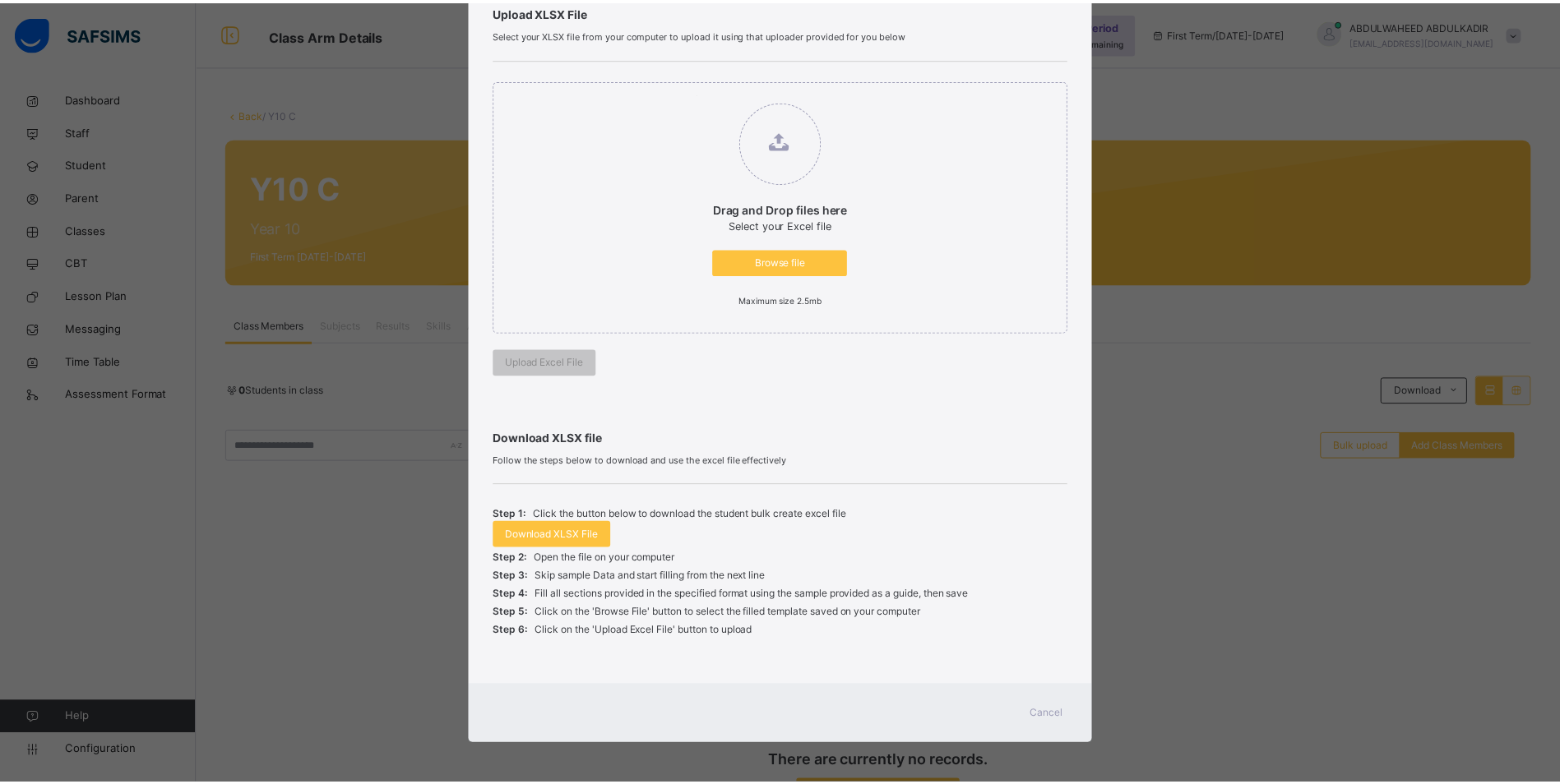
scroll to position [132, 0]
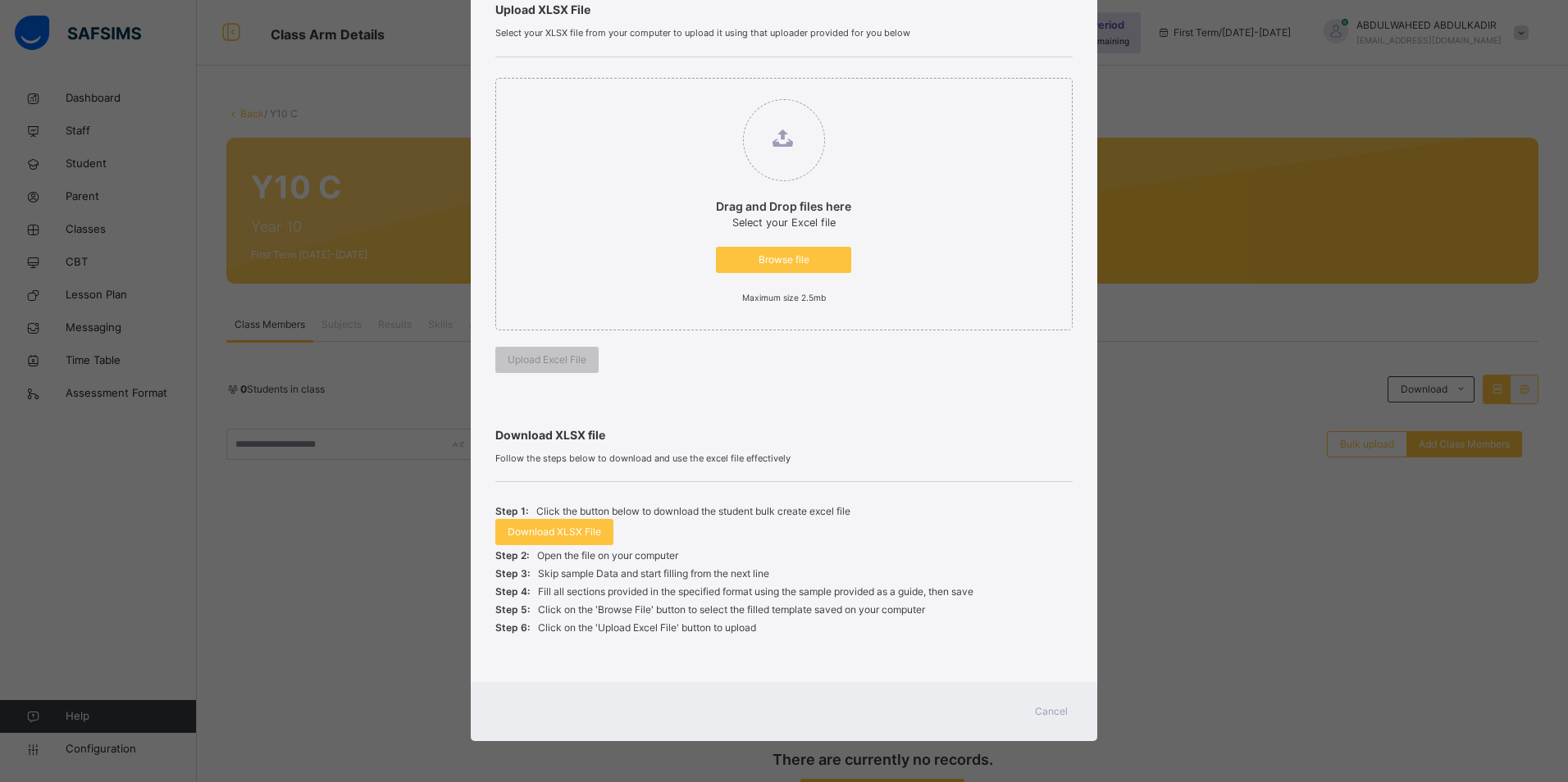
click at [1031, 712] on div "Cancel" at bounding box center [1051, 711] width 59 height 27
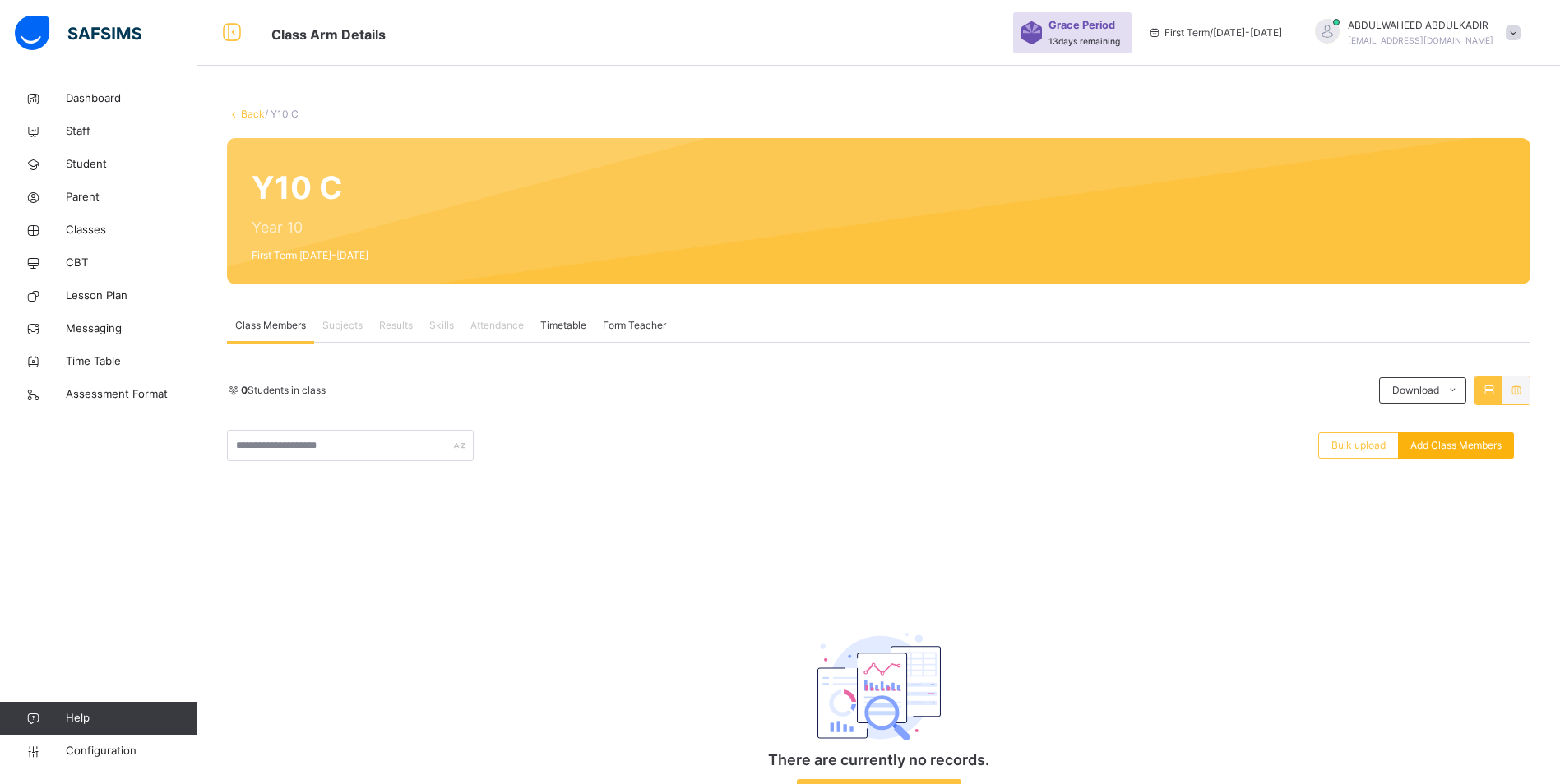
click at [1445, 445] on span "Add Class Members" at bounding box center [1455, 445] width 91 height 14
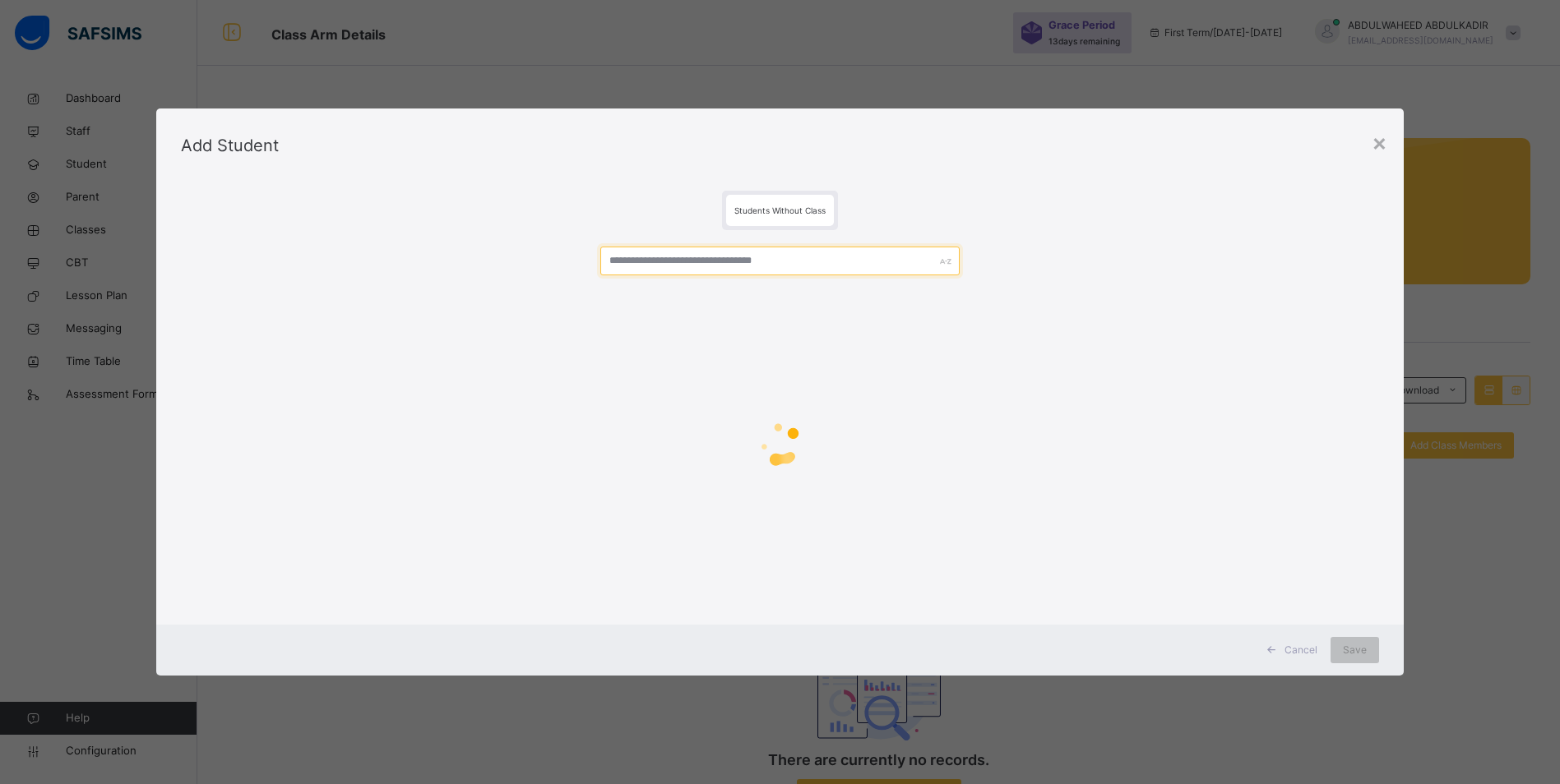
click at [762, 262] on input "text" at bounding box center [780, 261] width 360 height 29
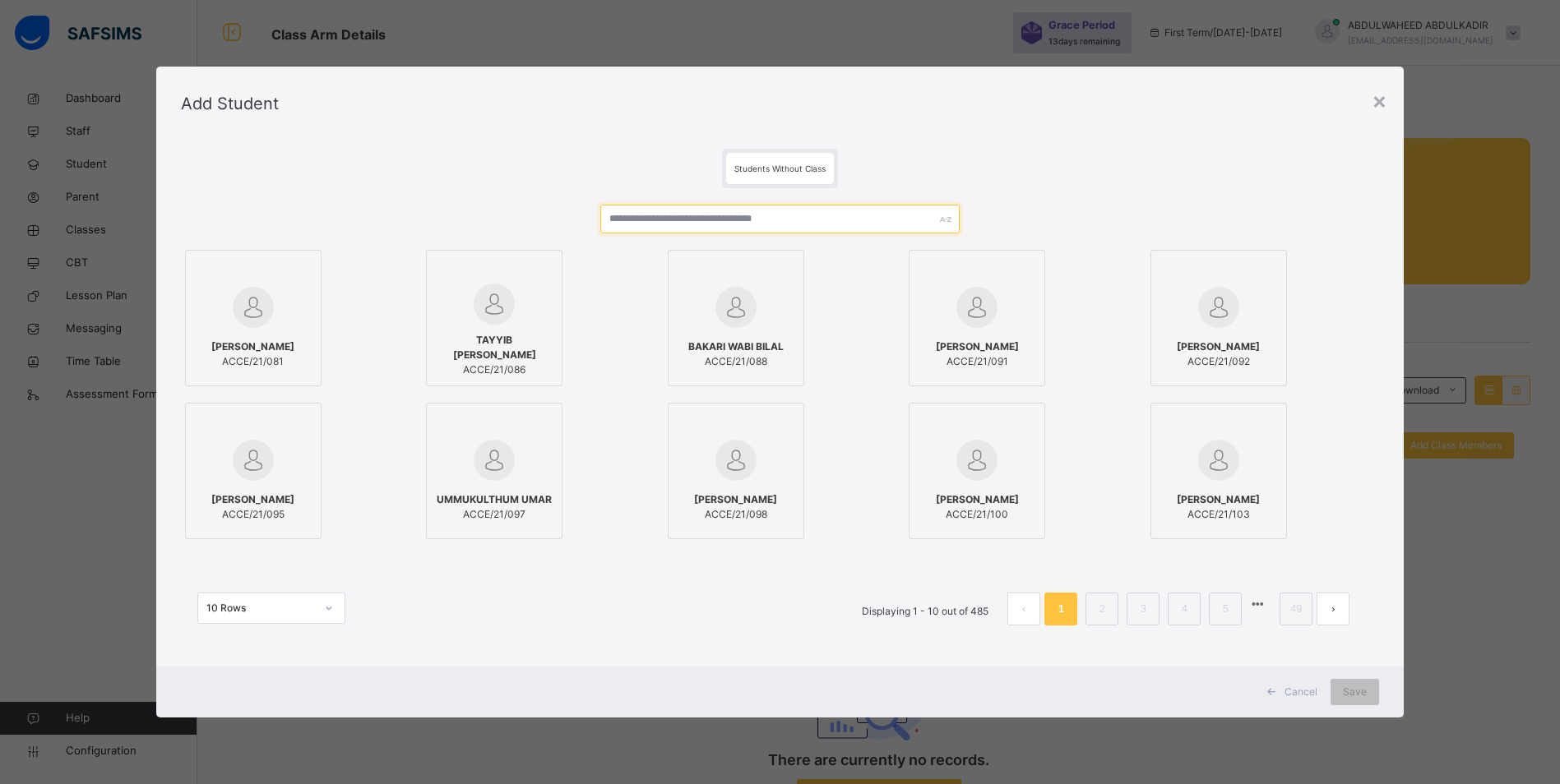
paste input "**********"
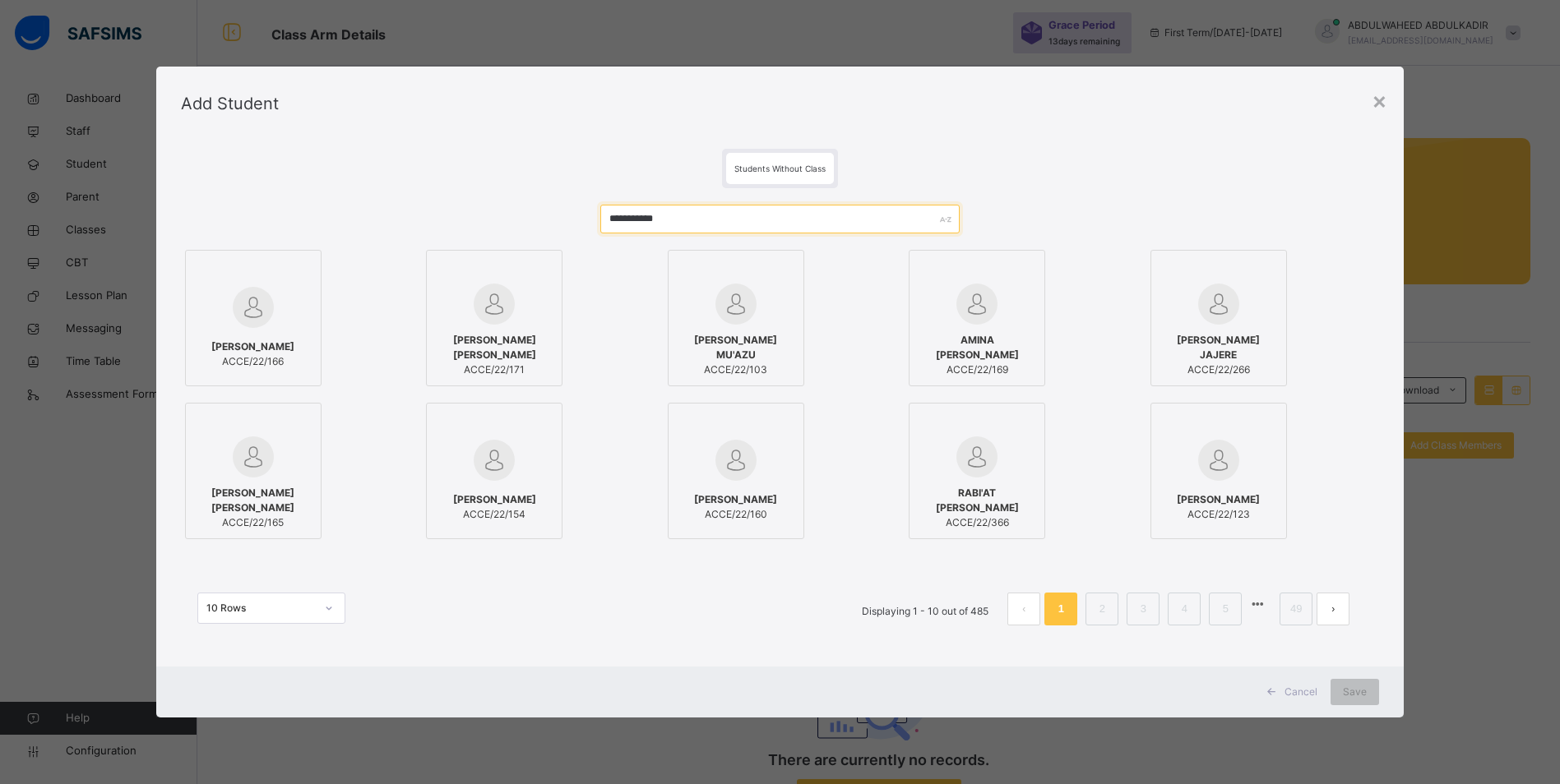
type input "**********"
click at [267, 328] on div at bounding box center [253, 308] width 119 height 48
click at [1385, 691] on div "Save" at bounding box center [1366, 692] width 49 height 27
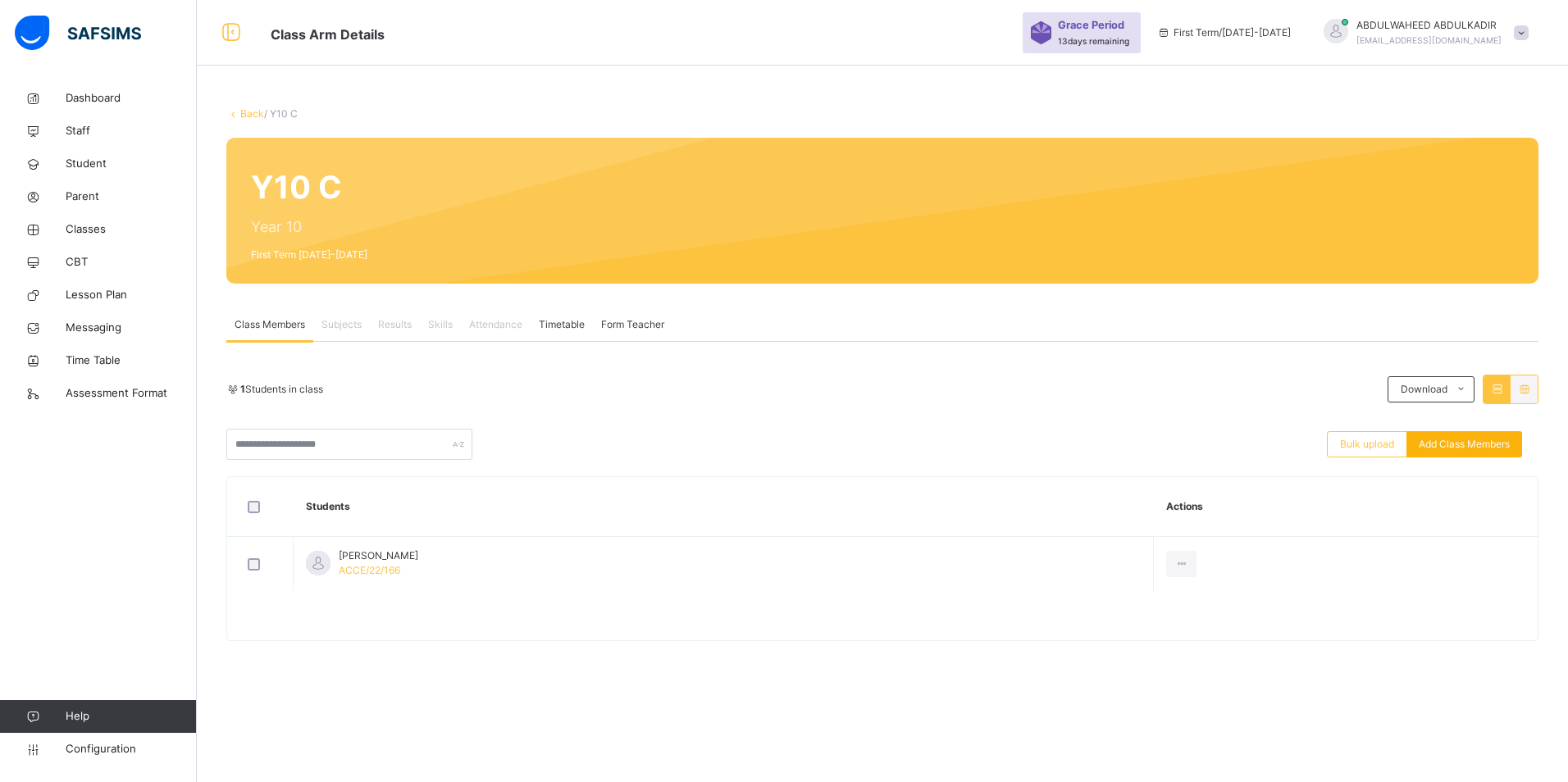
click at [1469, 447] on span "Add Class Members" at bounding box center [1463, 443] width 91 height 14
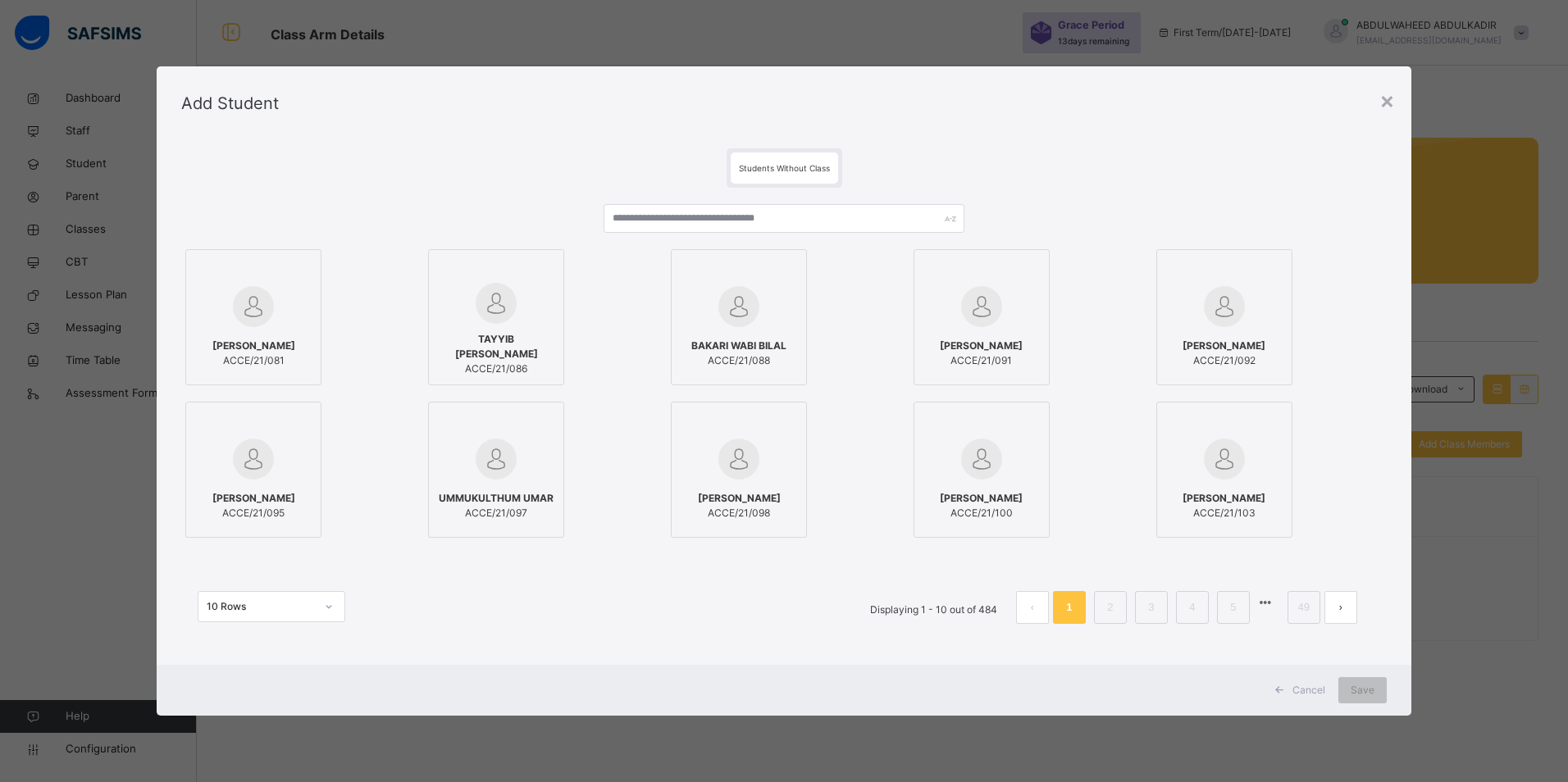
click at [757, 265] on div at bounding box center [739, 271] width 118 height 25
click at [788, 268] on icon at bounding box center [788, 268] width 0 height 0
click at [769, 220] on input "text" at bounding box center [784, 218] width 361 height 29
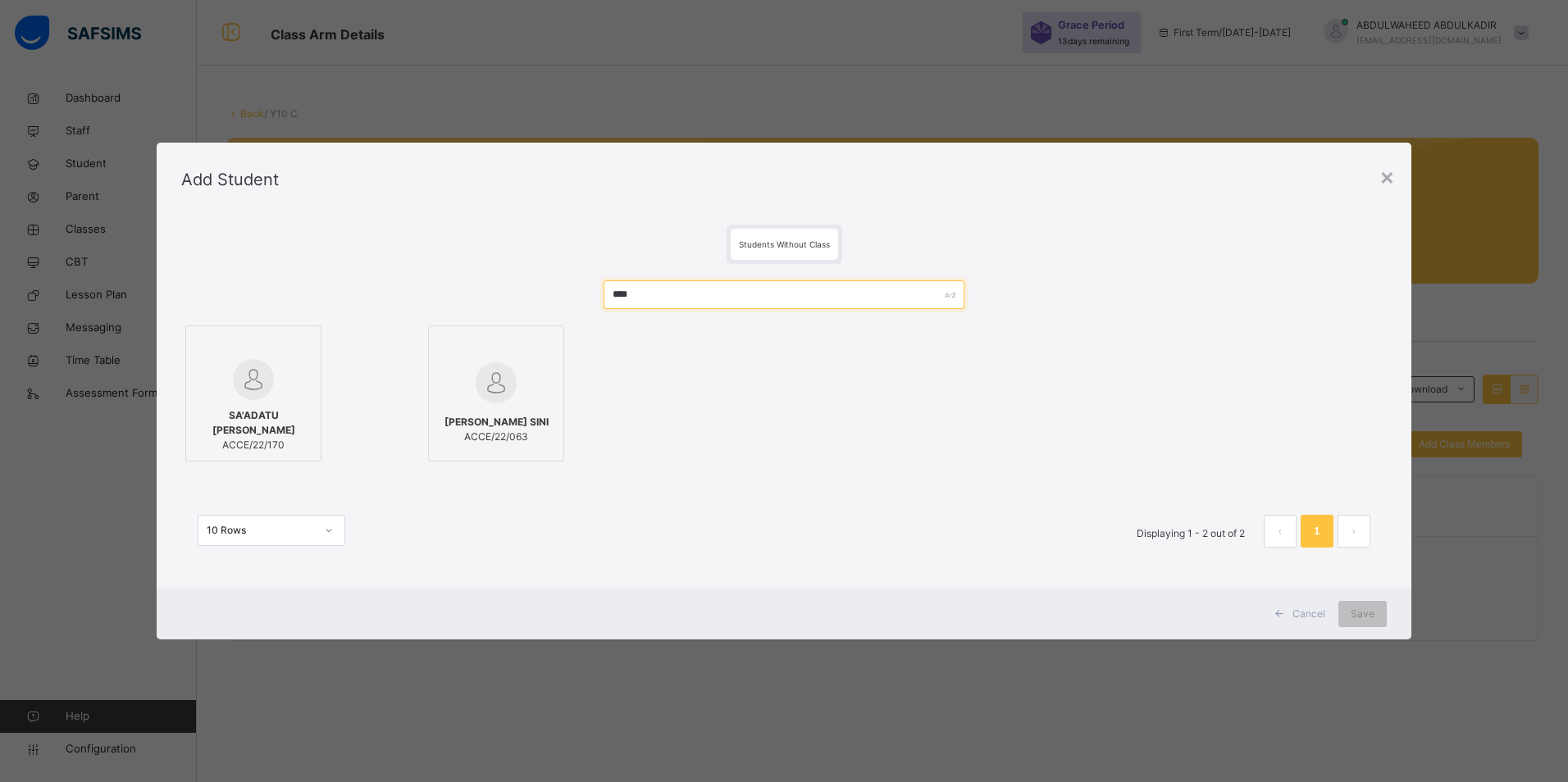
type input "****"
click at [255, 385] on img at bounding box center [253, 380] width 41 height 41
click at [1360, 611] on span "Save" at bounding box center [1362, 613] width 24 height 14
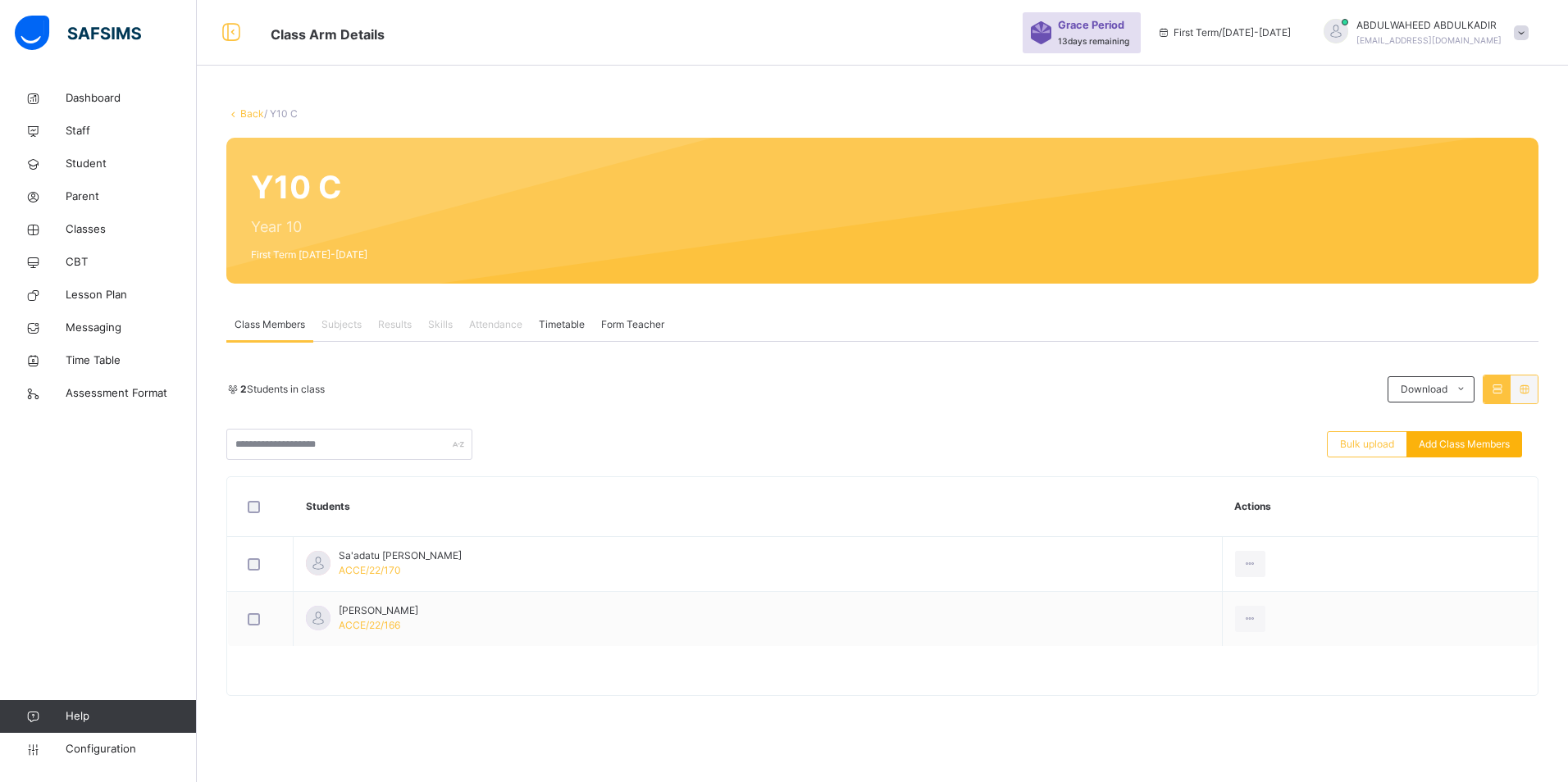
click at [1452, 449] on span "Add Class Members" at bounding box center [1463, 443] width 91 height 14
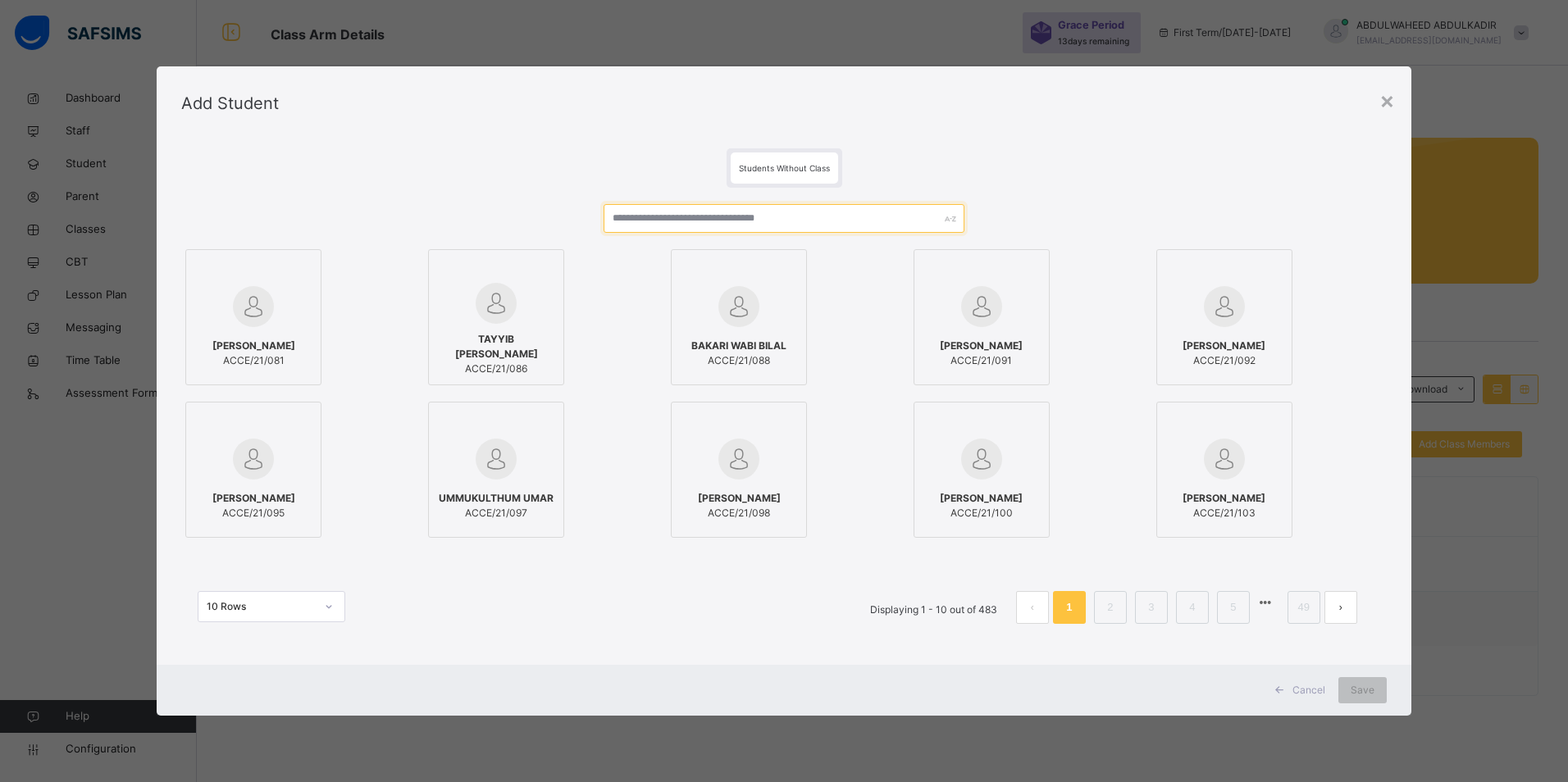
click at [712, 219] on input "text" at bounding box center [784, 218] width 361 height 29
paste input "**********"
type input "**********"
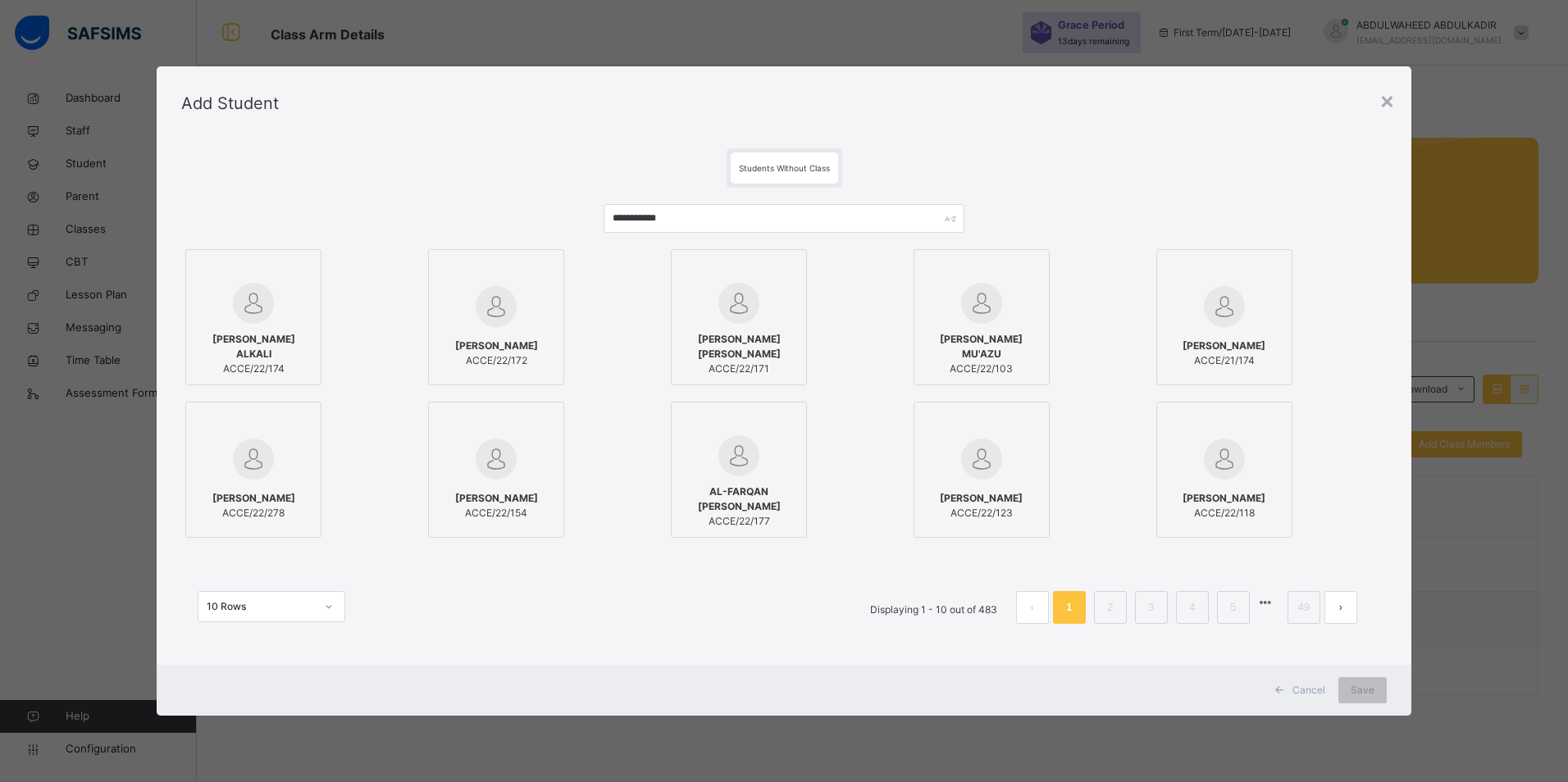
click at [265, 318] on img at bounding box center [253, 303] width 41 height 41
click at [1365, 693] on span "Save" at bounding box center [1362, 689] width 24 height 14
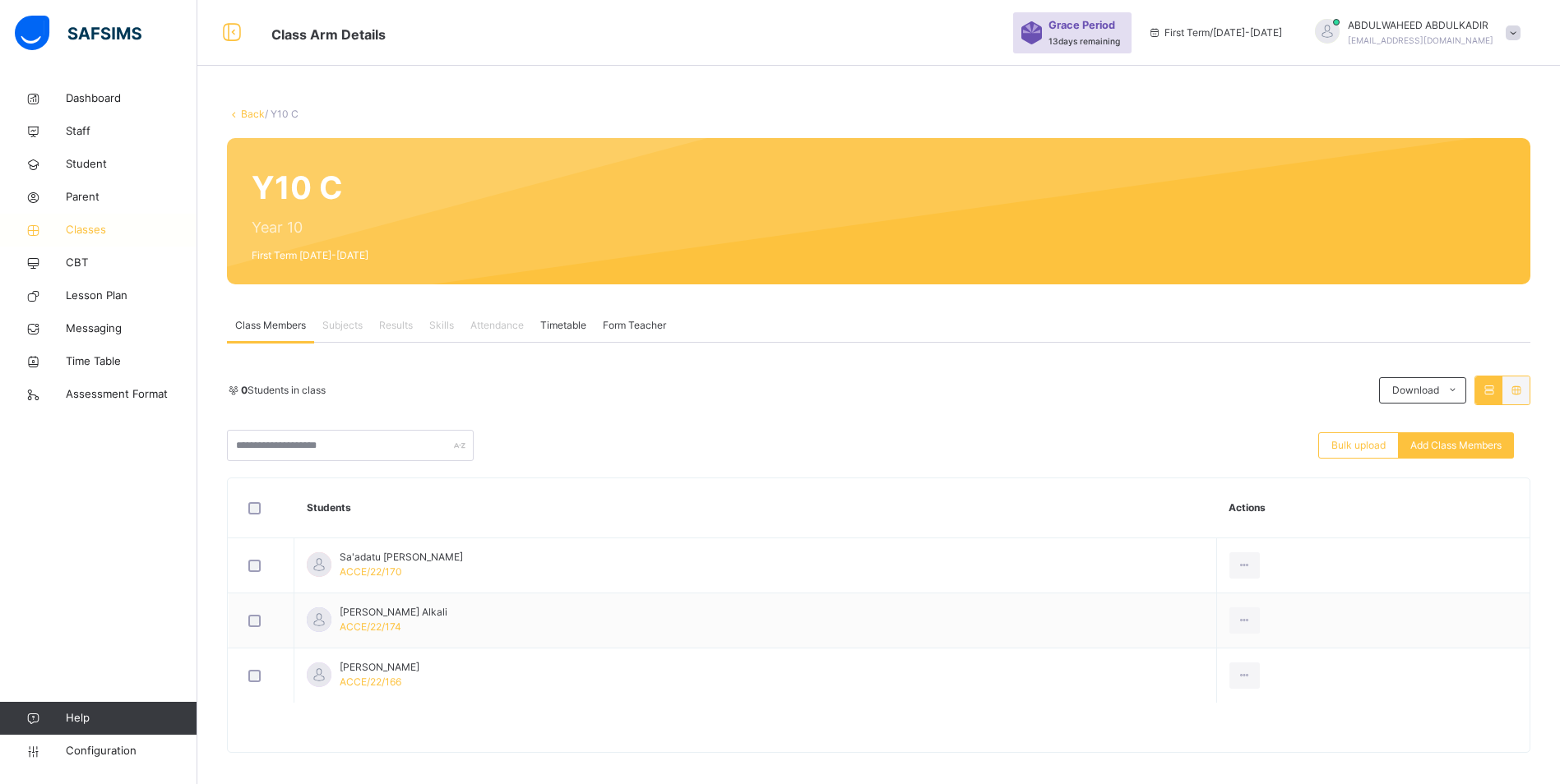
click at [84, 229] on span "Classes" at bounding box center [132, 229] width 132 height 16
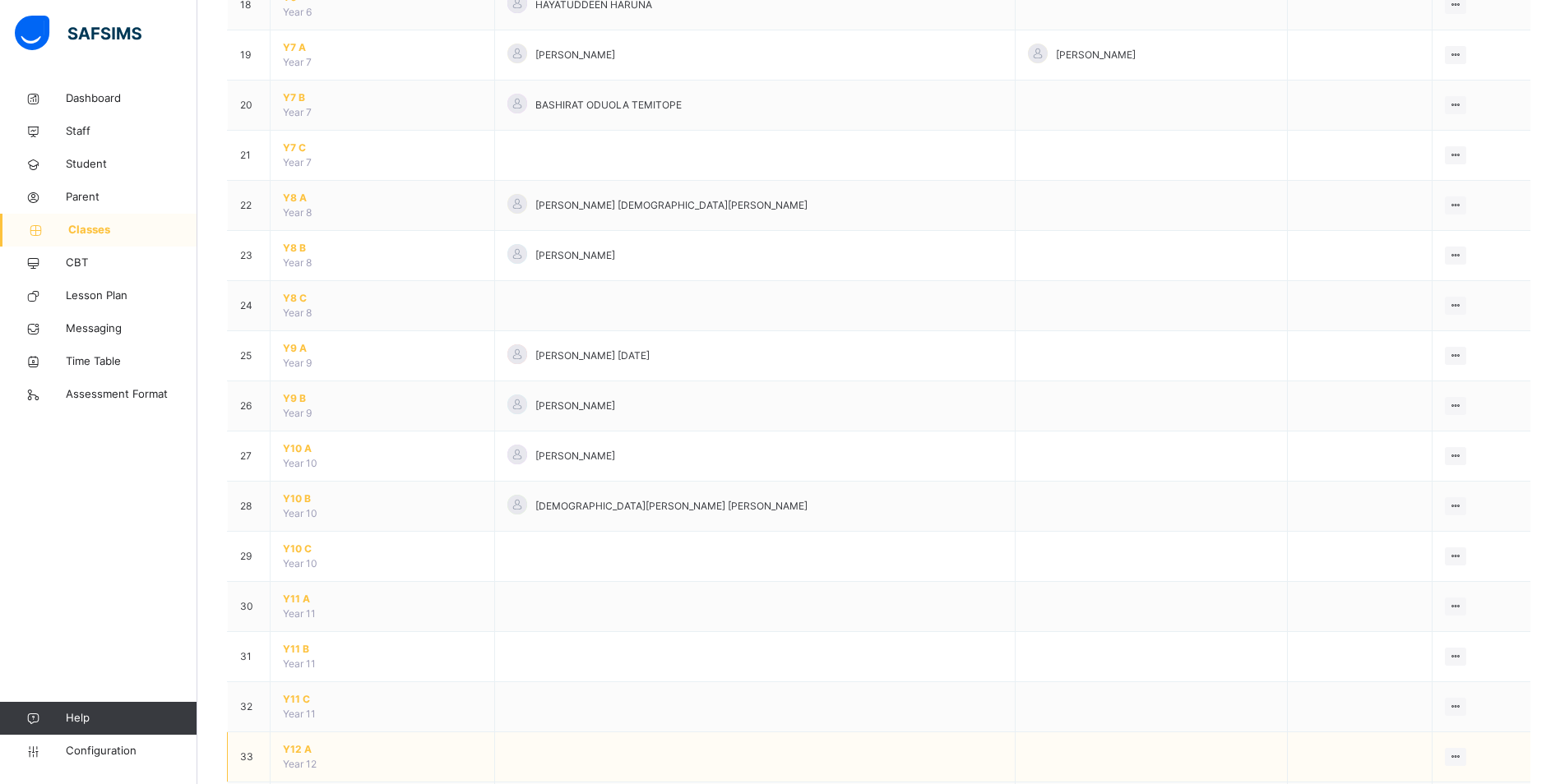
scroll to position [1011, 0]
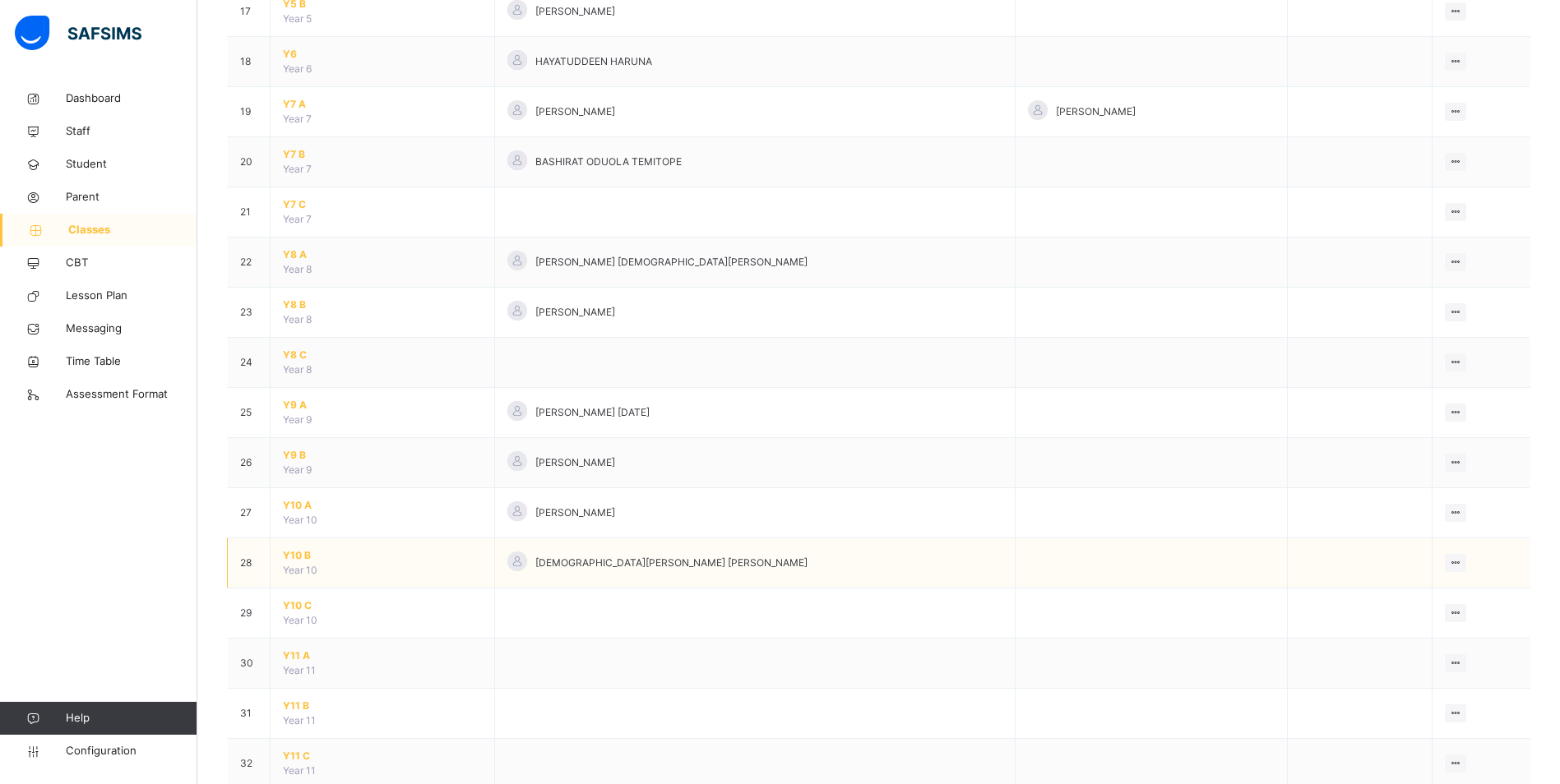
click at [292, 559] on span "Y10 B" at bounding box center [383, 555] width 199 height 14
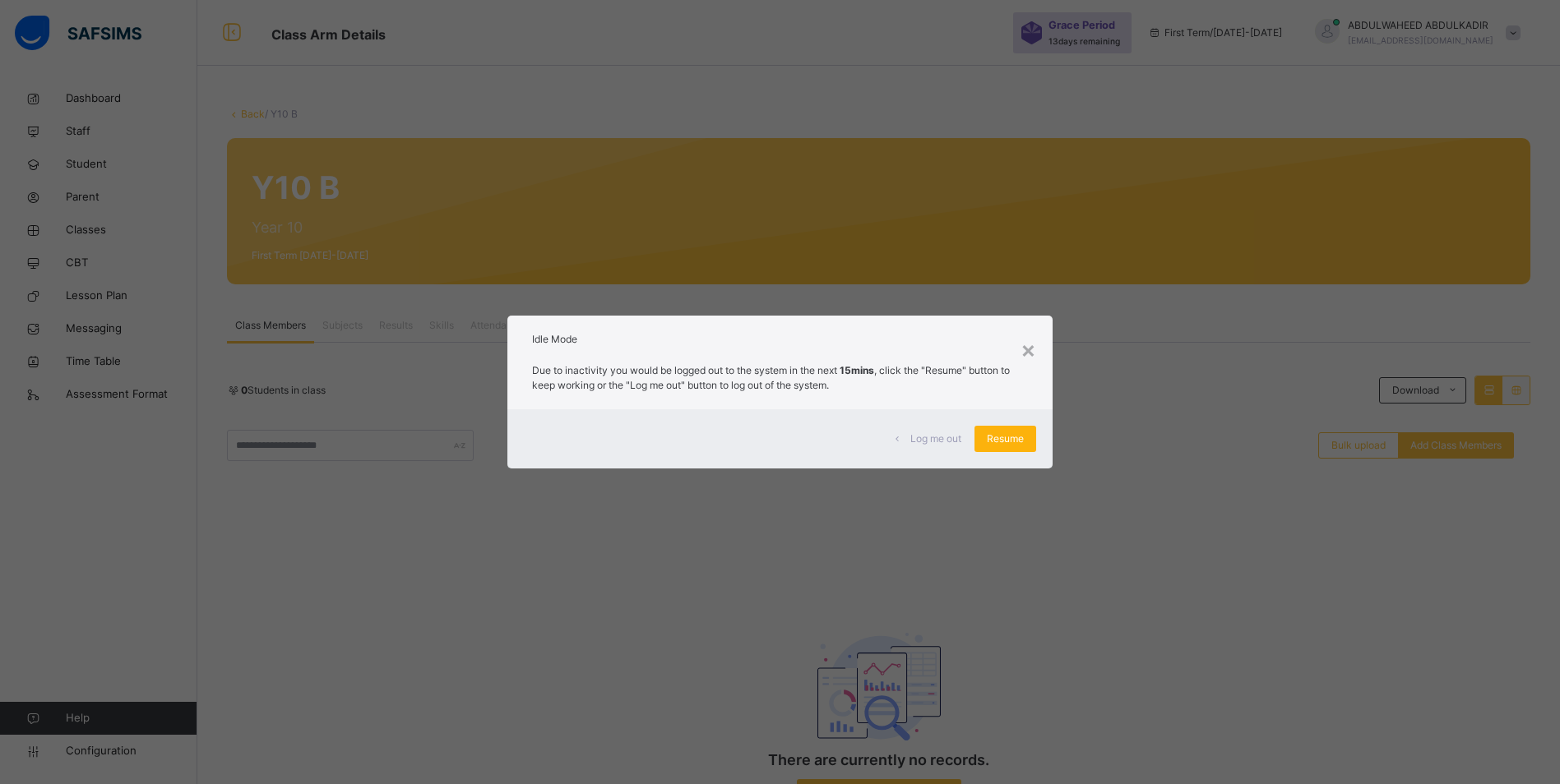
click at [1014, 443] on span "Resume" at bounding box center [1005, 438] width 37 height 14
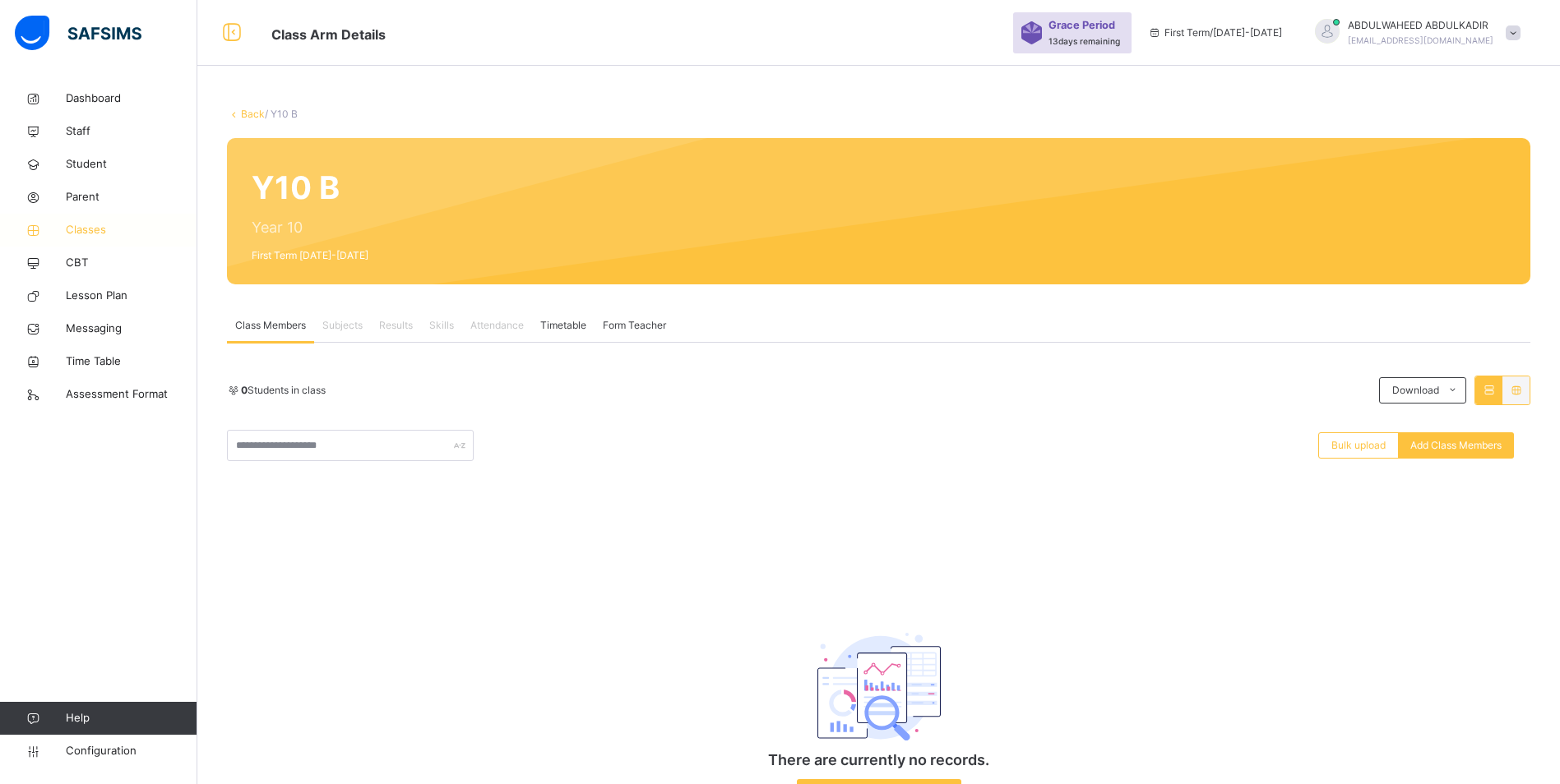
click at [108, 231] on span "Classes" at bounding box center [132, 229] width 132 height 16
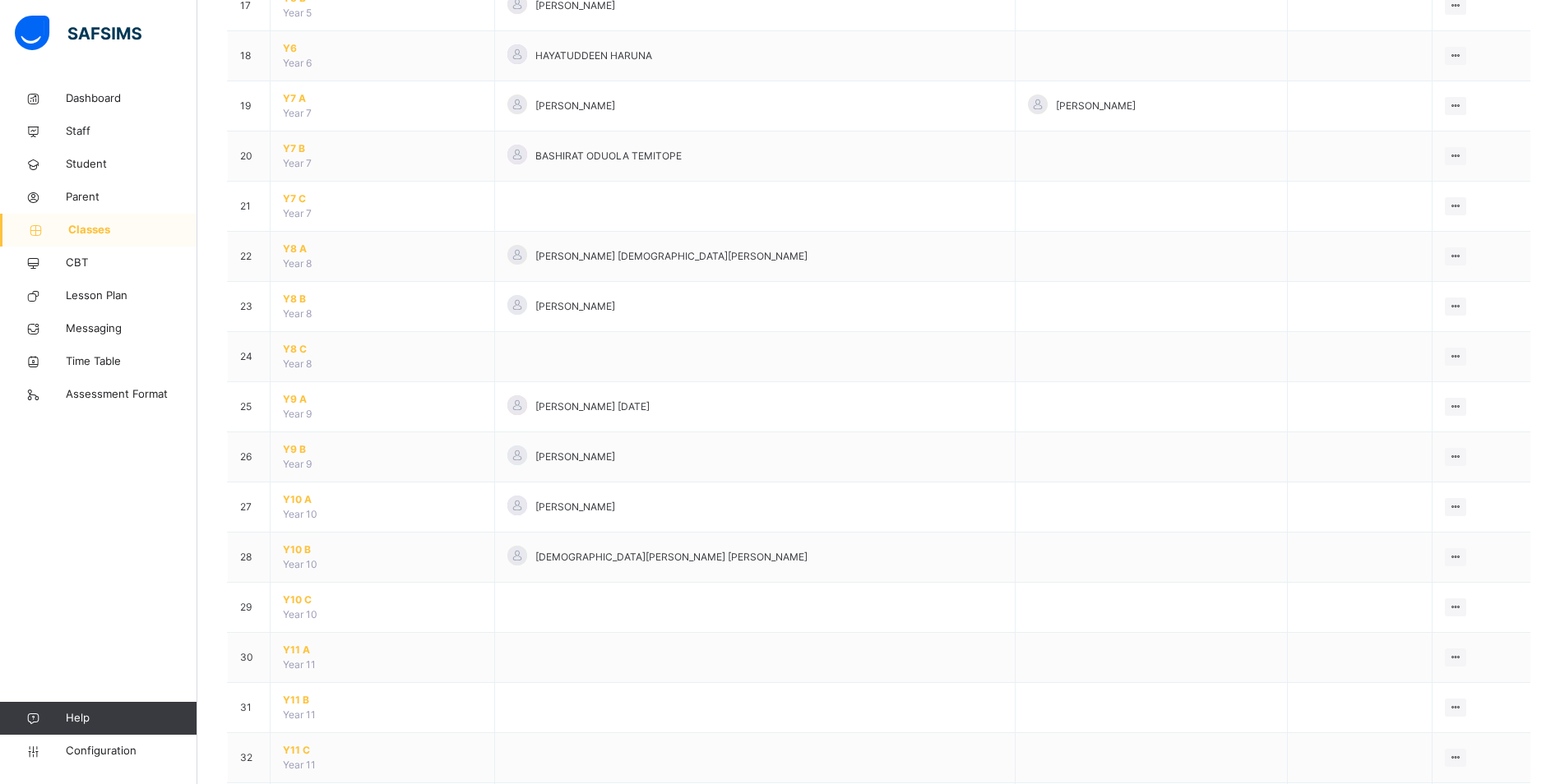
scroll to position [1022, 0]
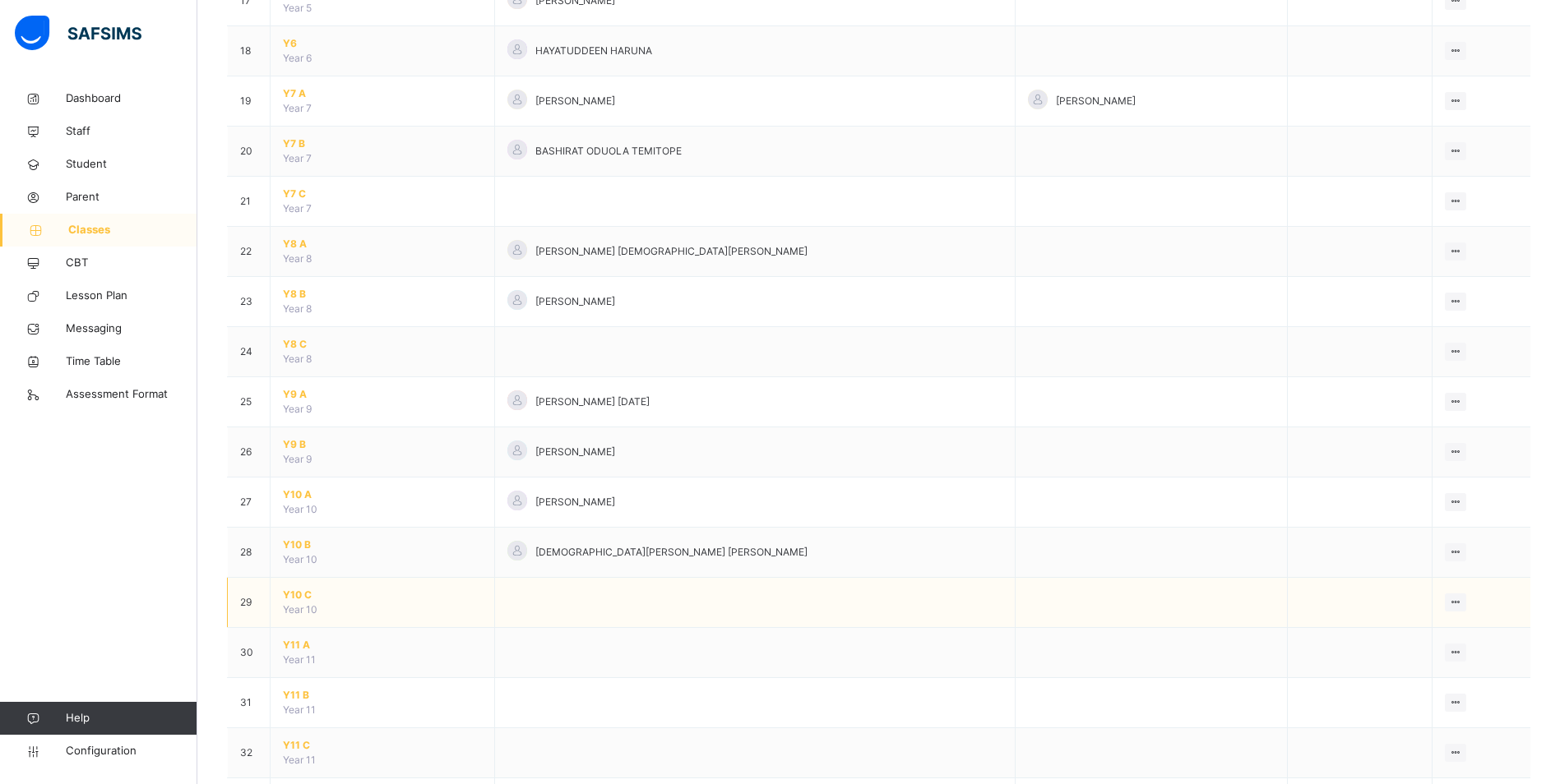
click at [287, 595] on span "Y10 C" at bounding box center [383, 595] width 199 height 14
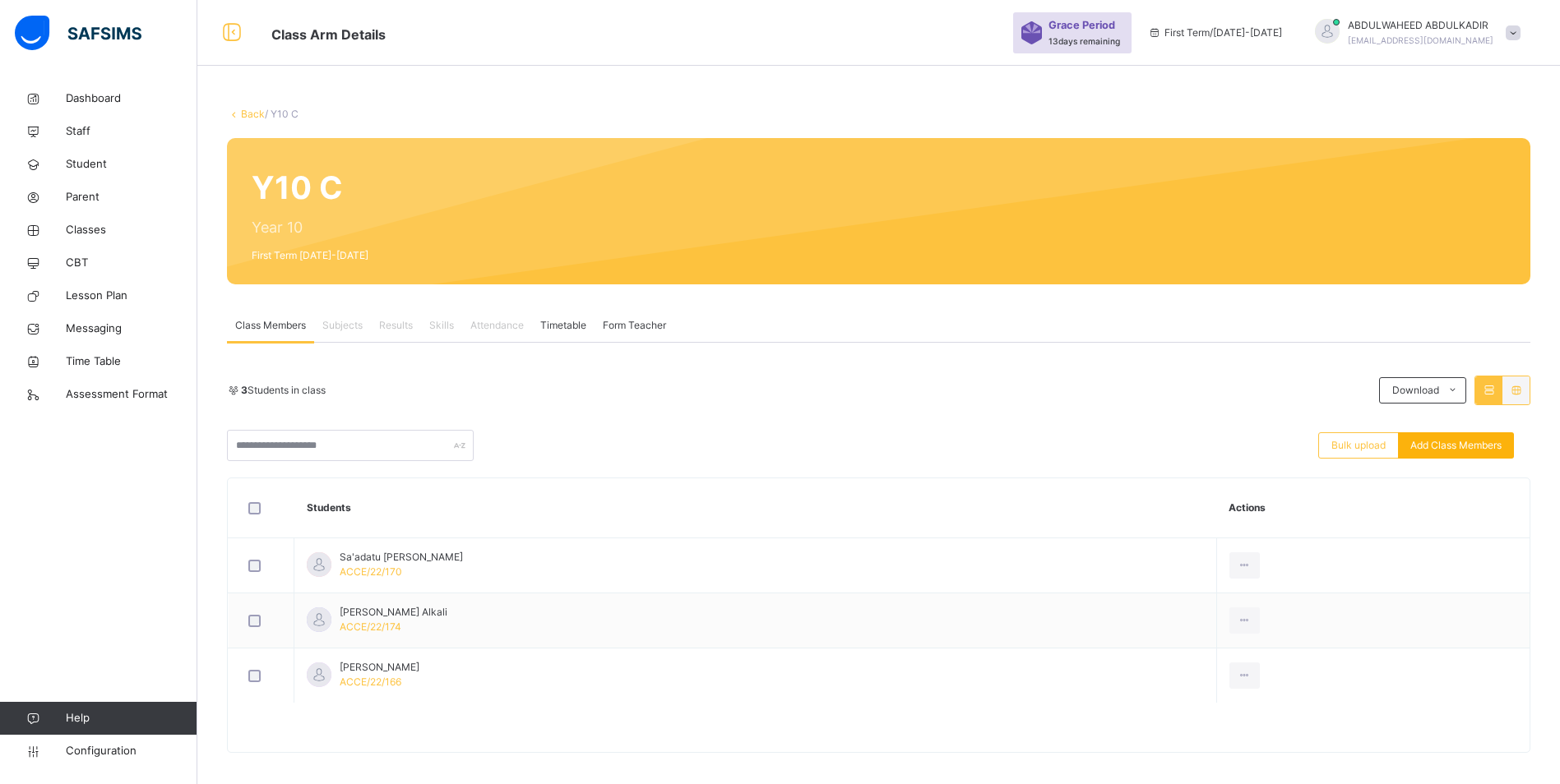
click at [1489, 446] on span "Add Class Members" at bounding box center [1455, 445] width 91 height 14
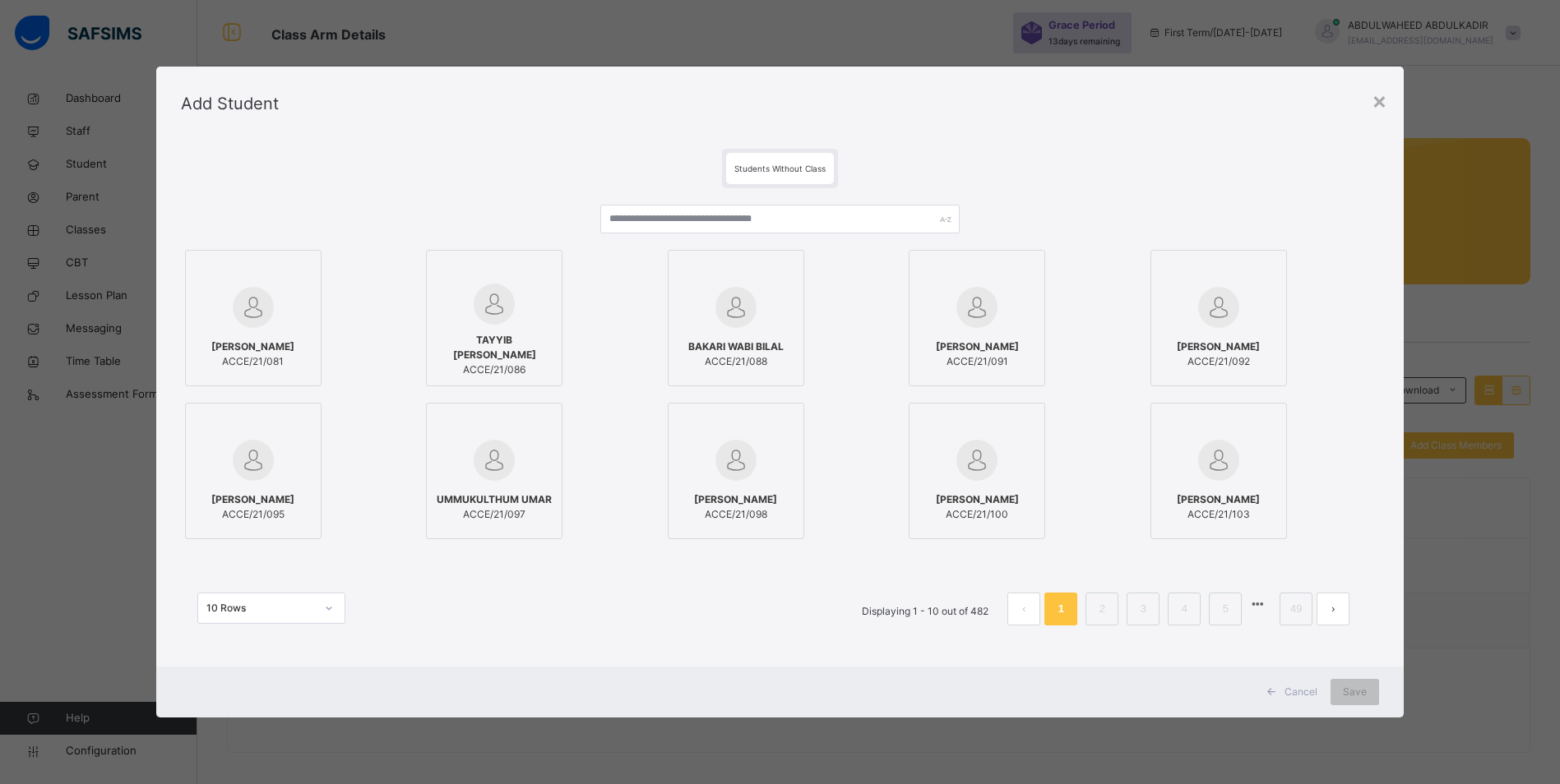
click at [1305, 688] on span "Cancel" at bounding box center [1301, 691] width 33 height 14
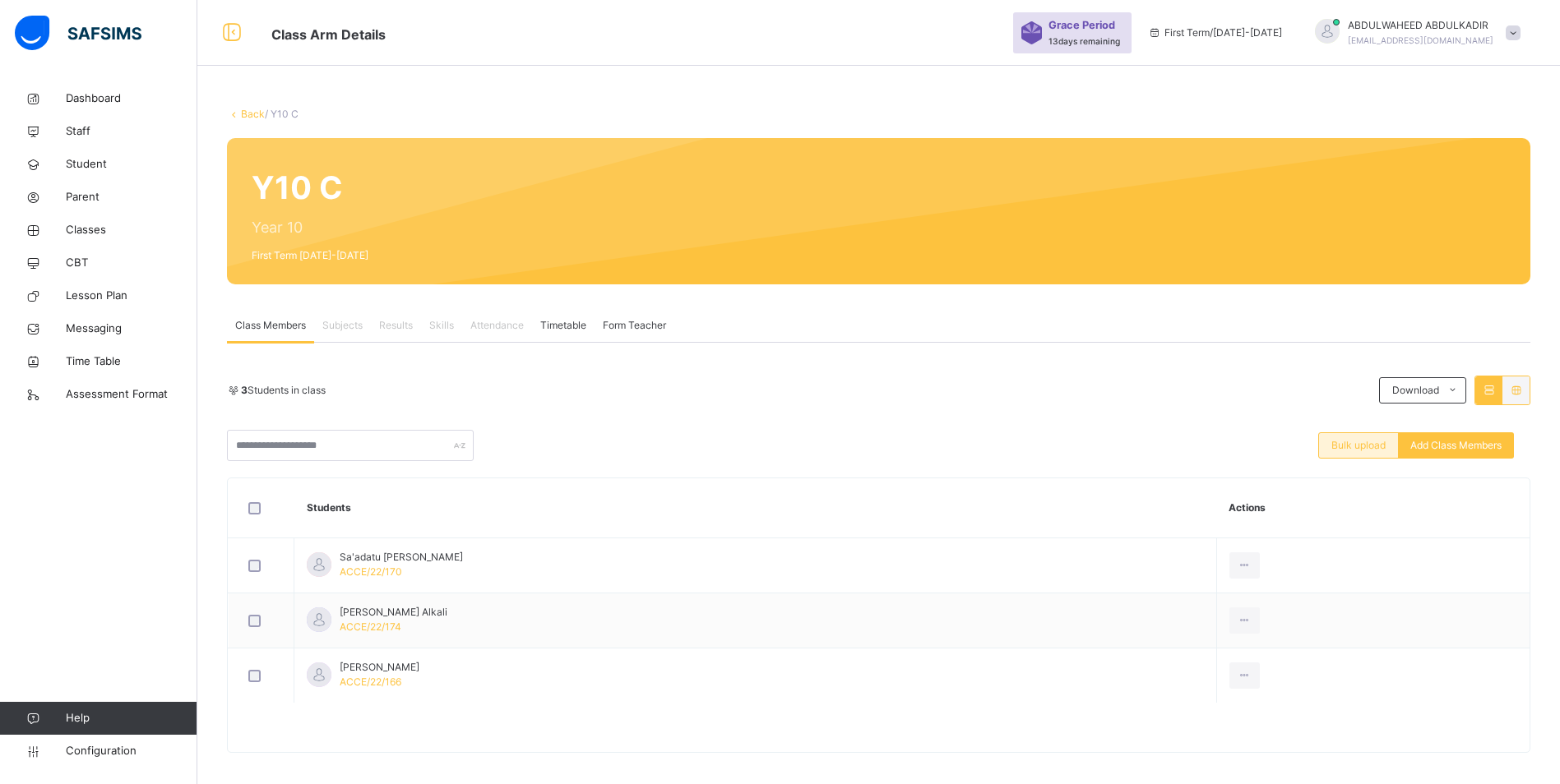
click at [1360, 447] on span "Bulk upload" at bounding box center [1358, 445] width 55 height 14
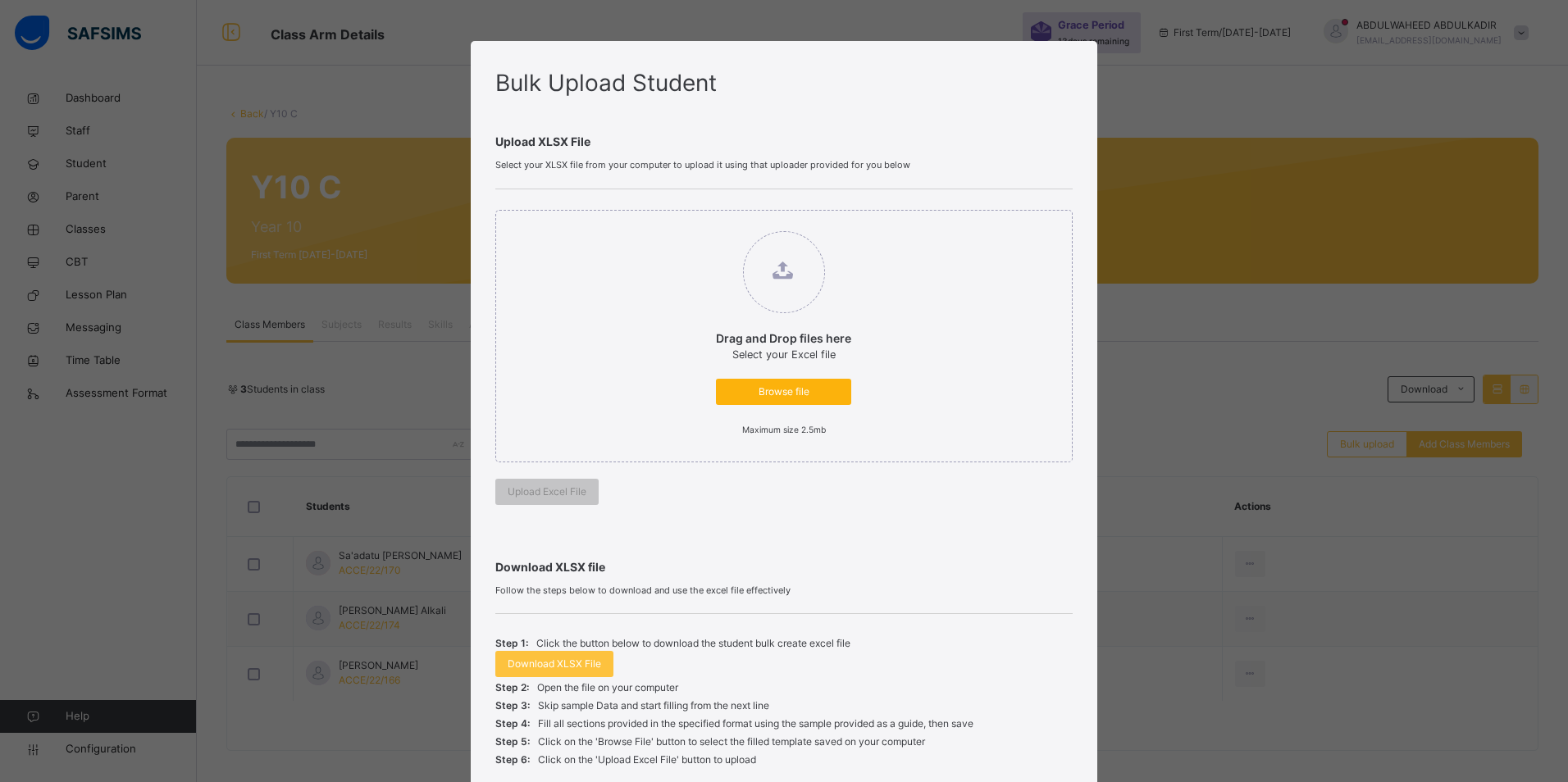
click at [781, 389] on span "Browse file" at bounding box center [783, 391] width 111 height 14
click at [699, 223] on input "Drag and Drop files here Select your Excel file Browse file Maximum size 2.5mb" at bounding box center [699, 223] width 0 height 0
type input "**********"
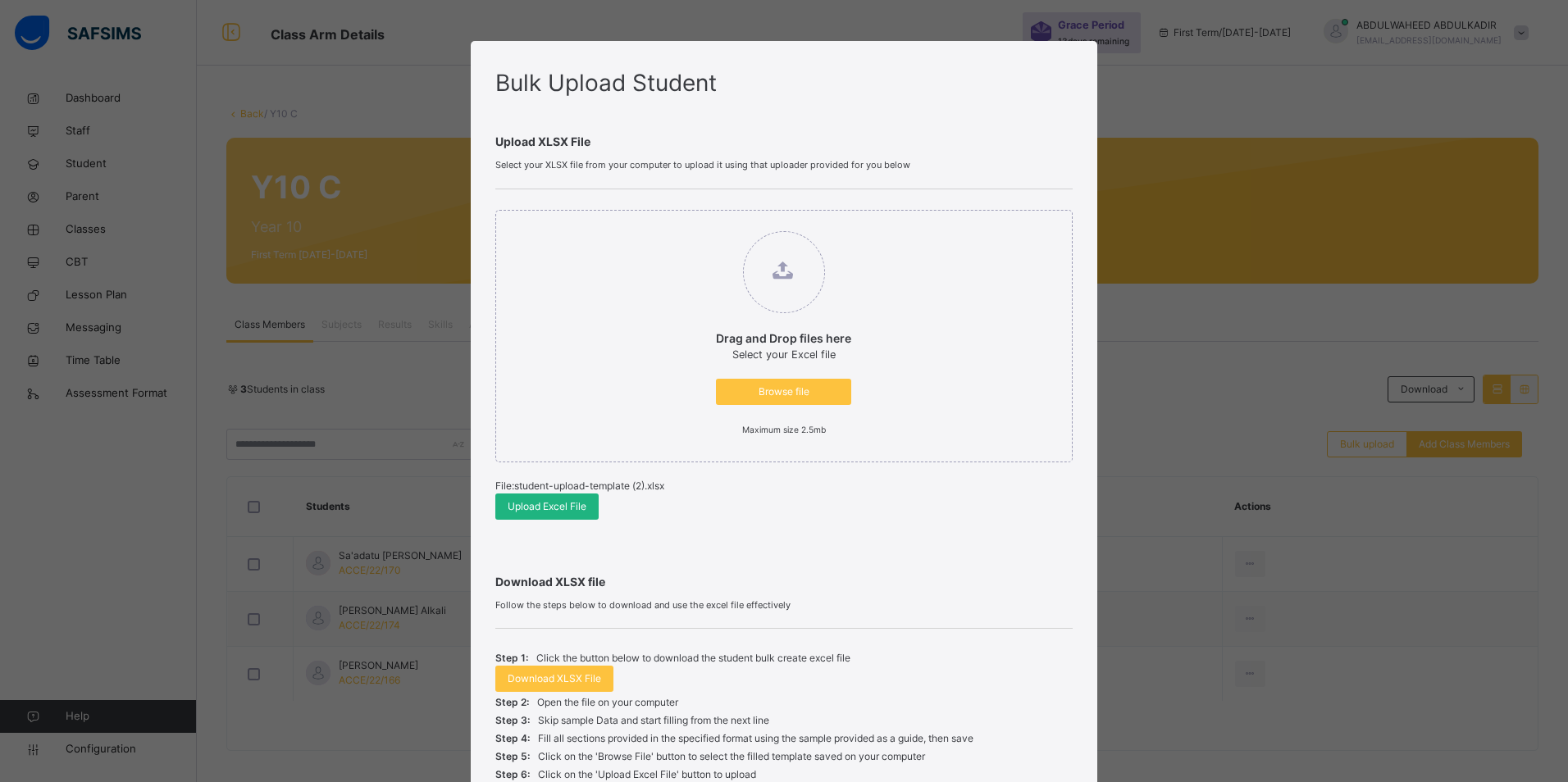
click at [546, 507] on span "Upload Excel File" at bounding box center [547, 506] width 79 height 14
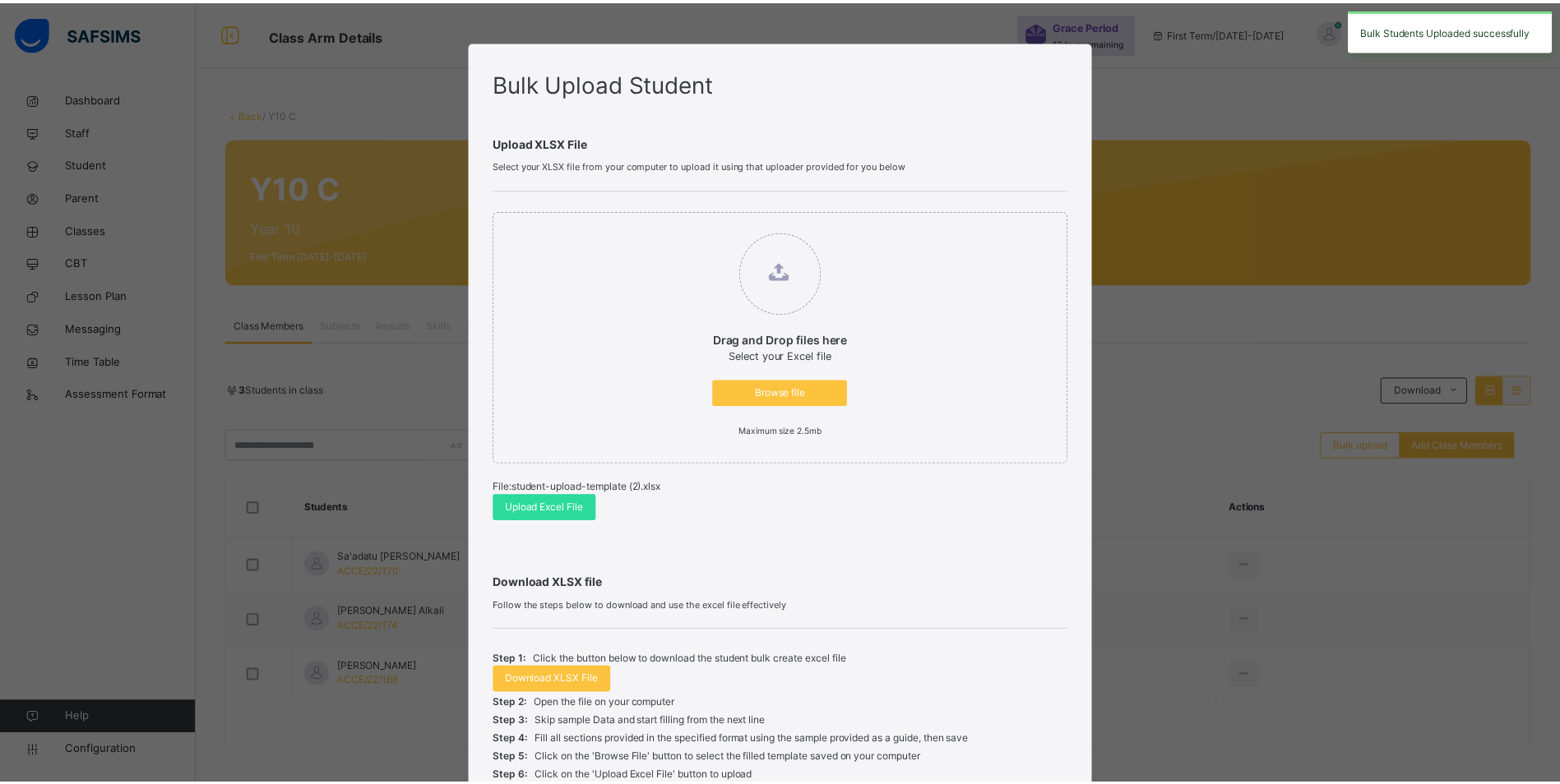
scroll to position [147, 0]
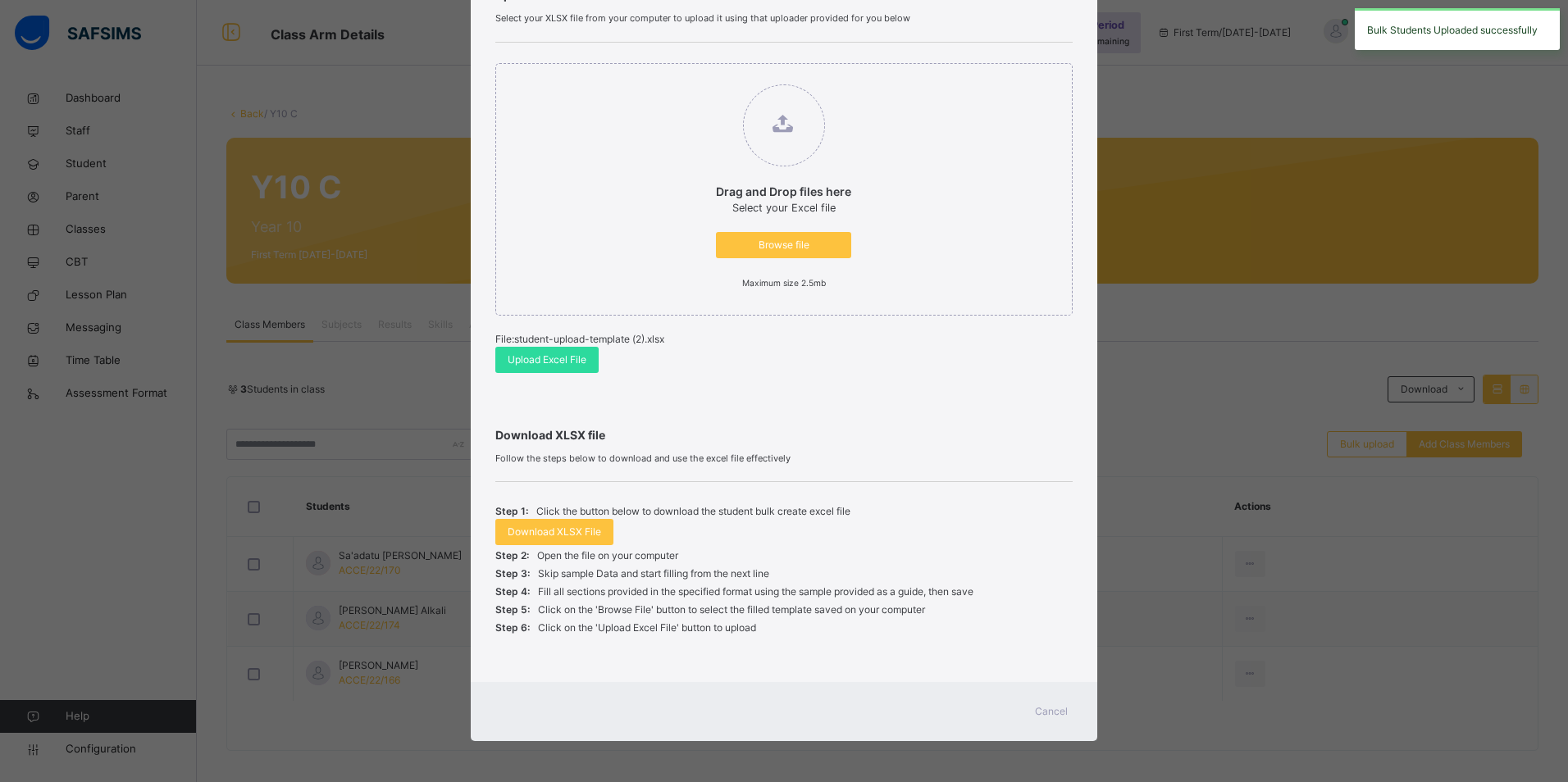
click at [1042, 703] on div "Cancel" at bounding box center [1051, 711] width 59 height 27
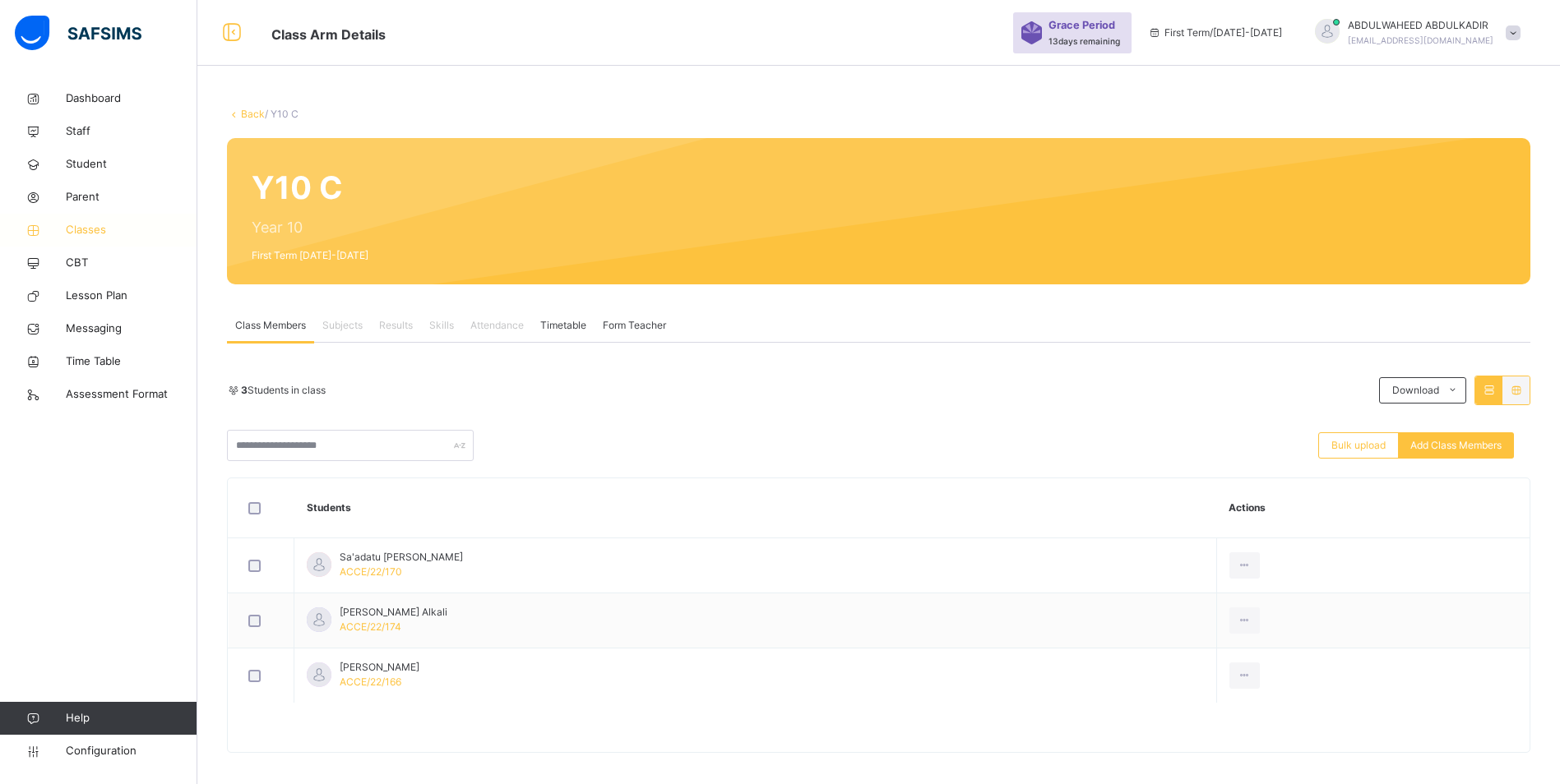
click at [113, 224] on span "Classes" at bounding box center [132, 229] width 132 height 16
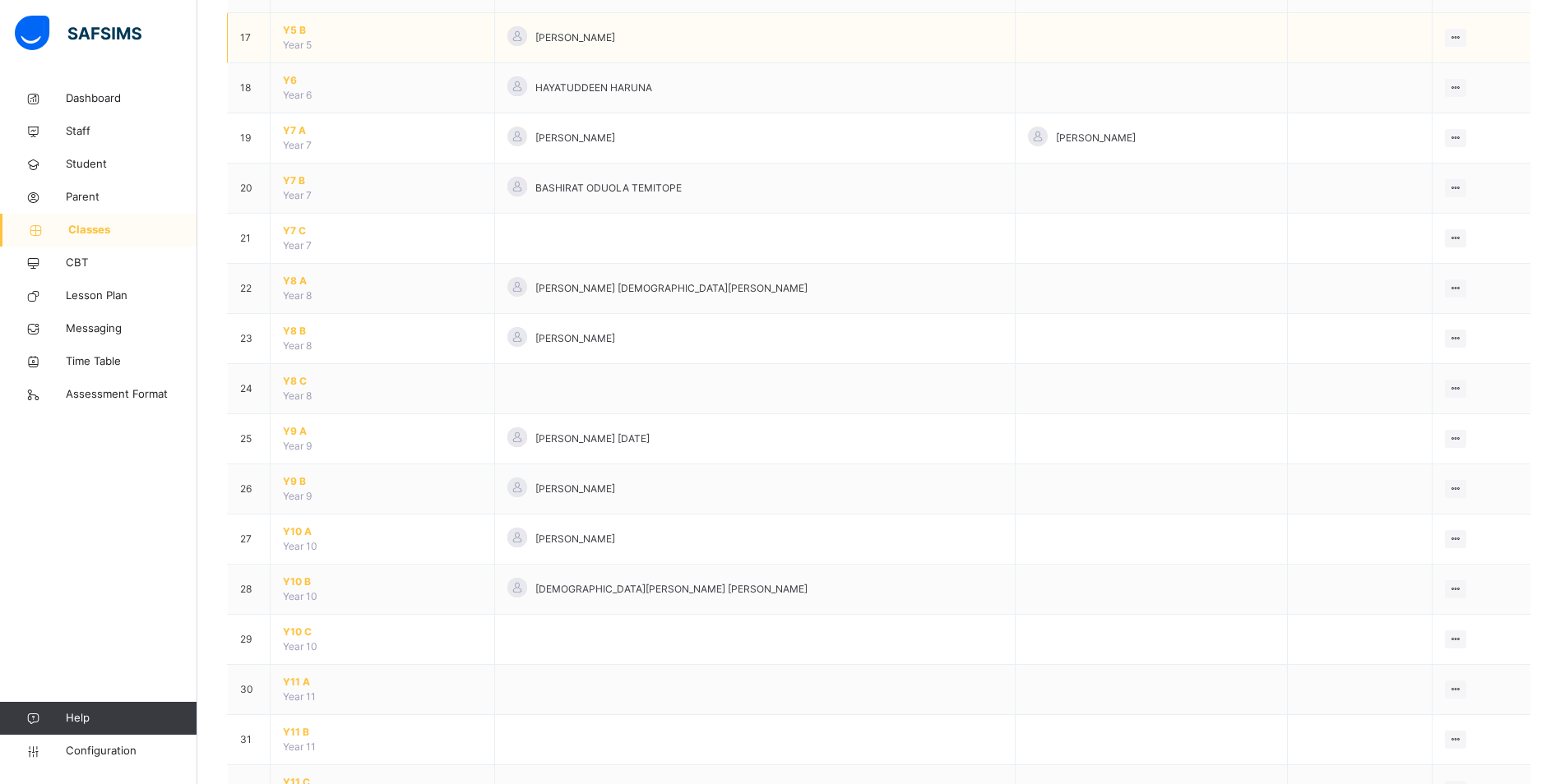
scroll to position [987, 0]
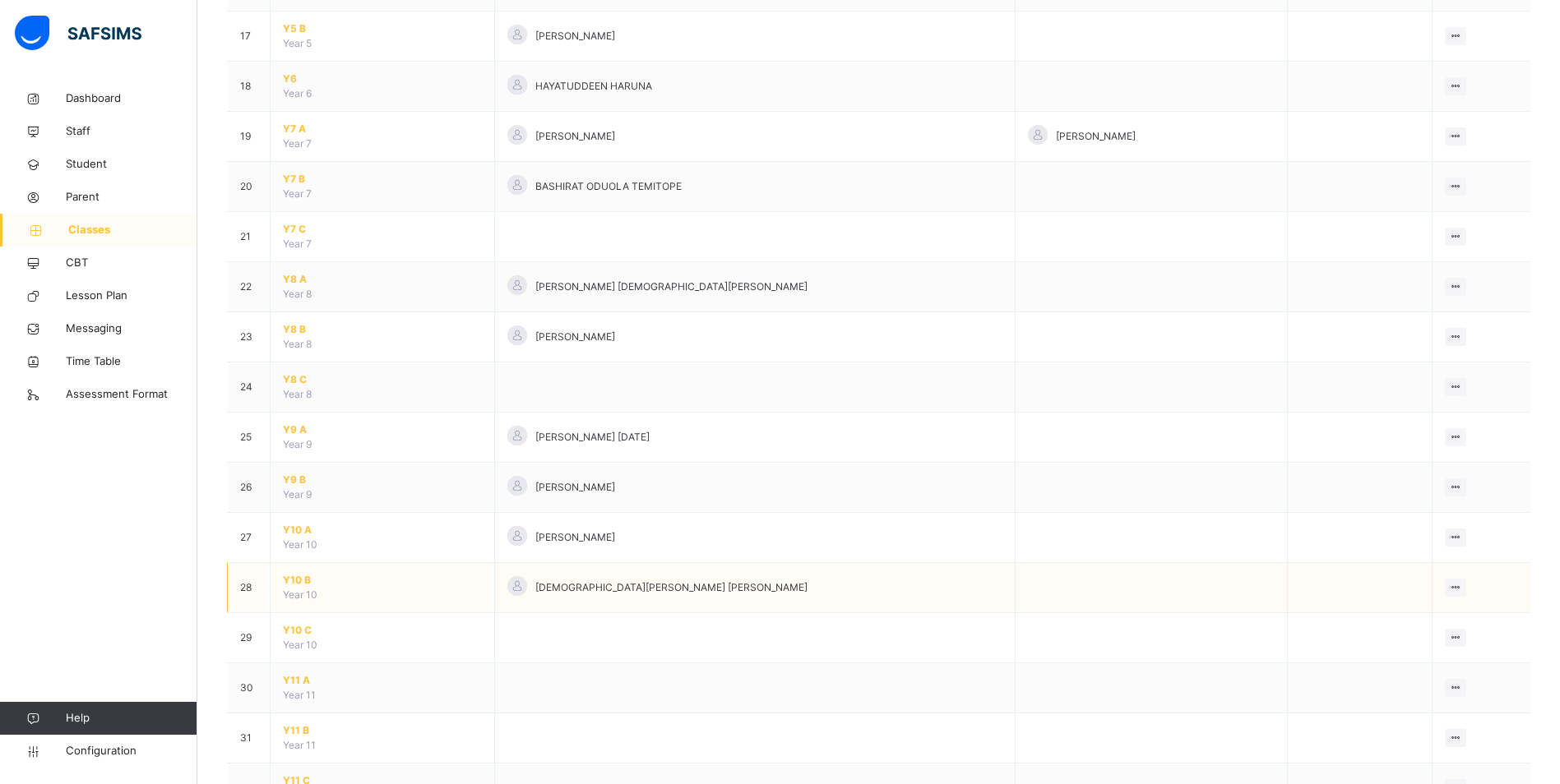
click at [290, 580] on span "Y10 B" at bounding box center [383, 579] width 199 height 14
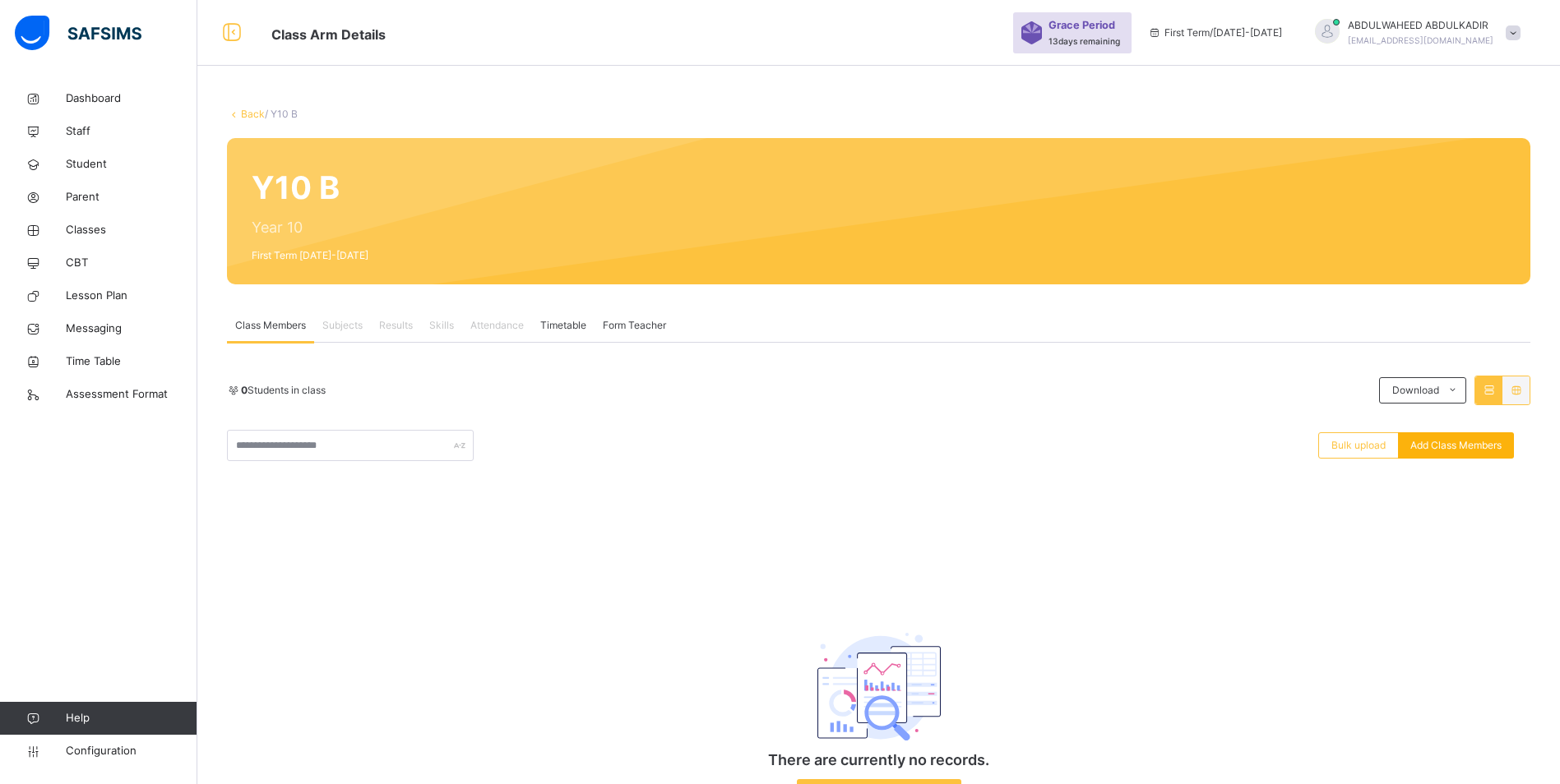
click at [1472, 445] on span "Add Class Members" at bounding box center [1455, 445] width 91 height 14
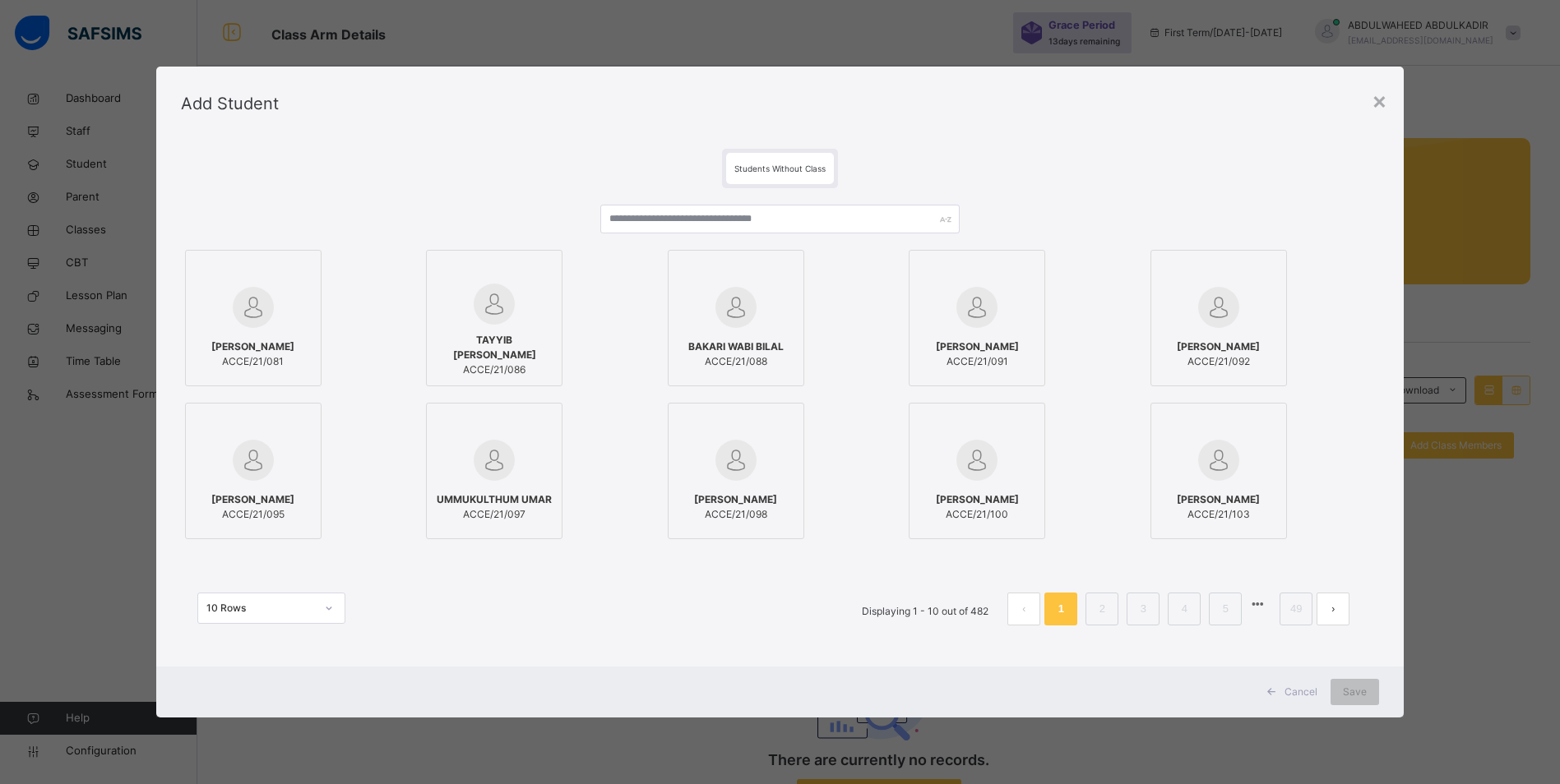
click at [714, 261] on div at bounding box center [736, 272] width 119 height 25
click at [677, 220] on input "text" at bounding box center [786, 219] width 363 height 29
click at [790, 269] on icon at bounding box center [790, 269] width 0 height 0
click at [639, 212] on input "text" at bounding box center [786, 219] width 363 height 29
paste input "**********"
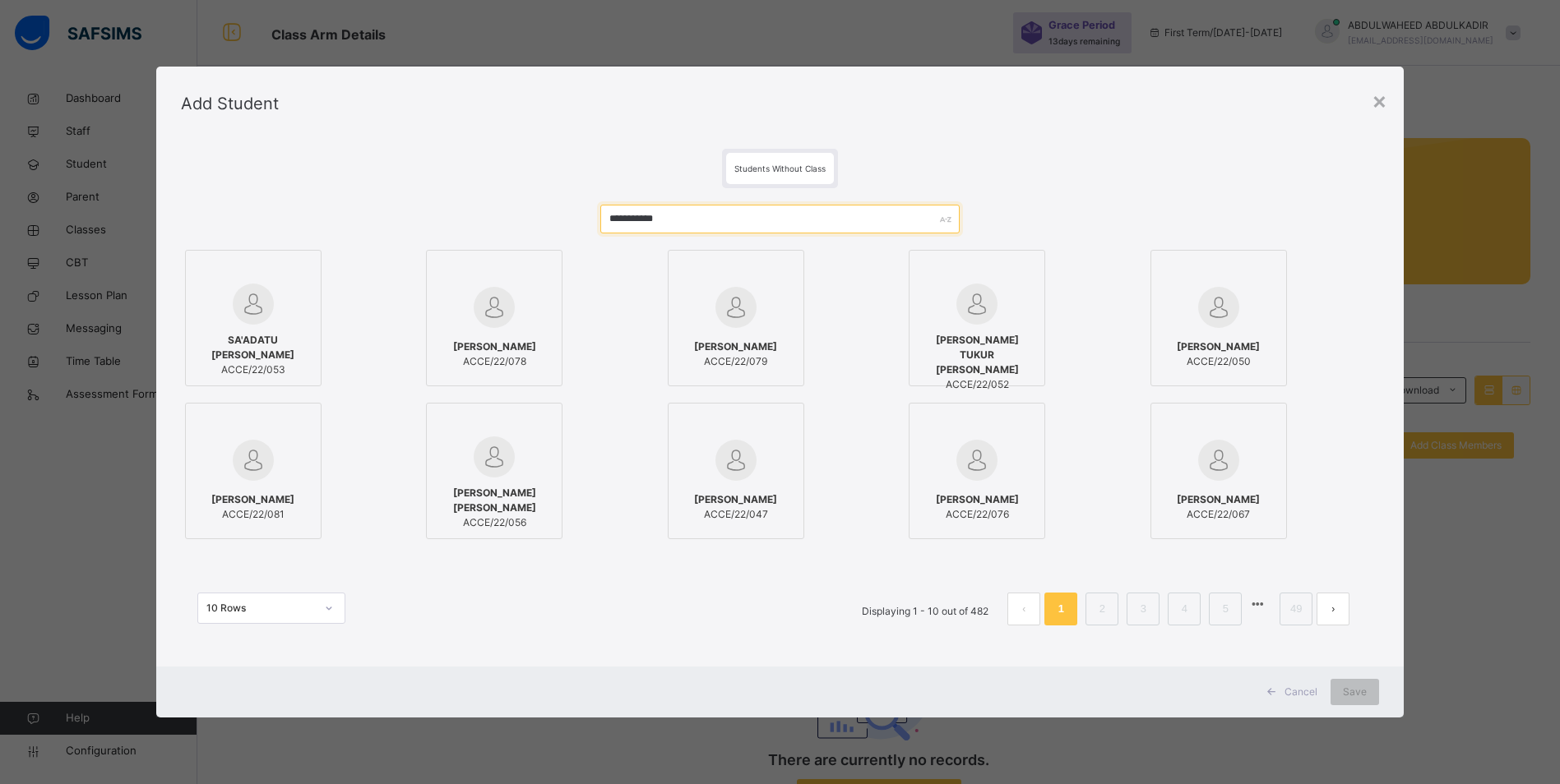
type input "**********"
click at [235, 329] on div "SA'ADATU AMIRA KABIRU ACCE/22/053" at bounding box center [253, 356] width 119 height 61
click at [1365, 690] on span "Save" at bounding box center [1366, 691] width 24 height 14
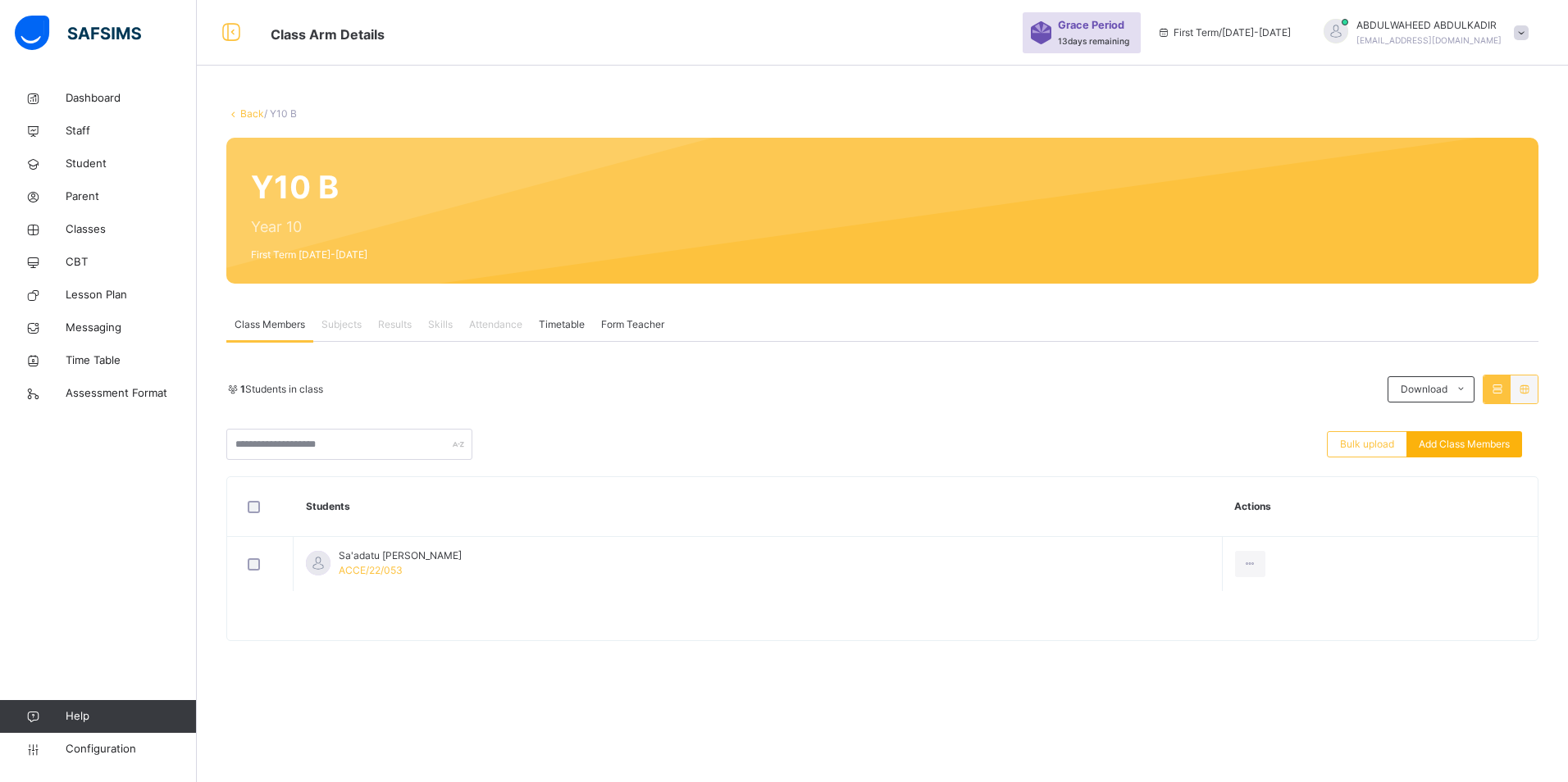
click at [1458, 445] on span "Add Class Members" at bounding box center [1463, 443] width 91 height 14
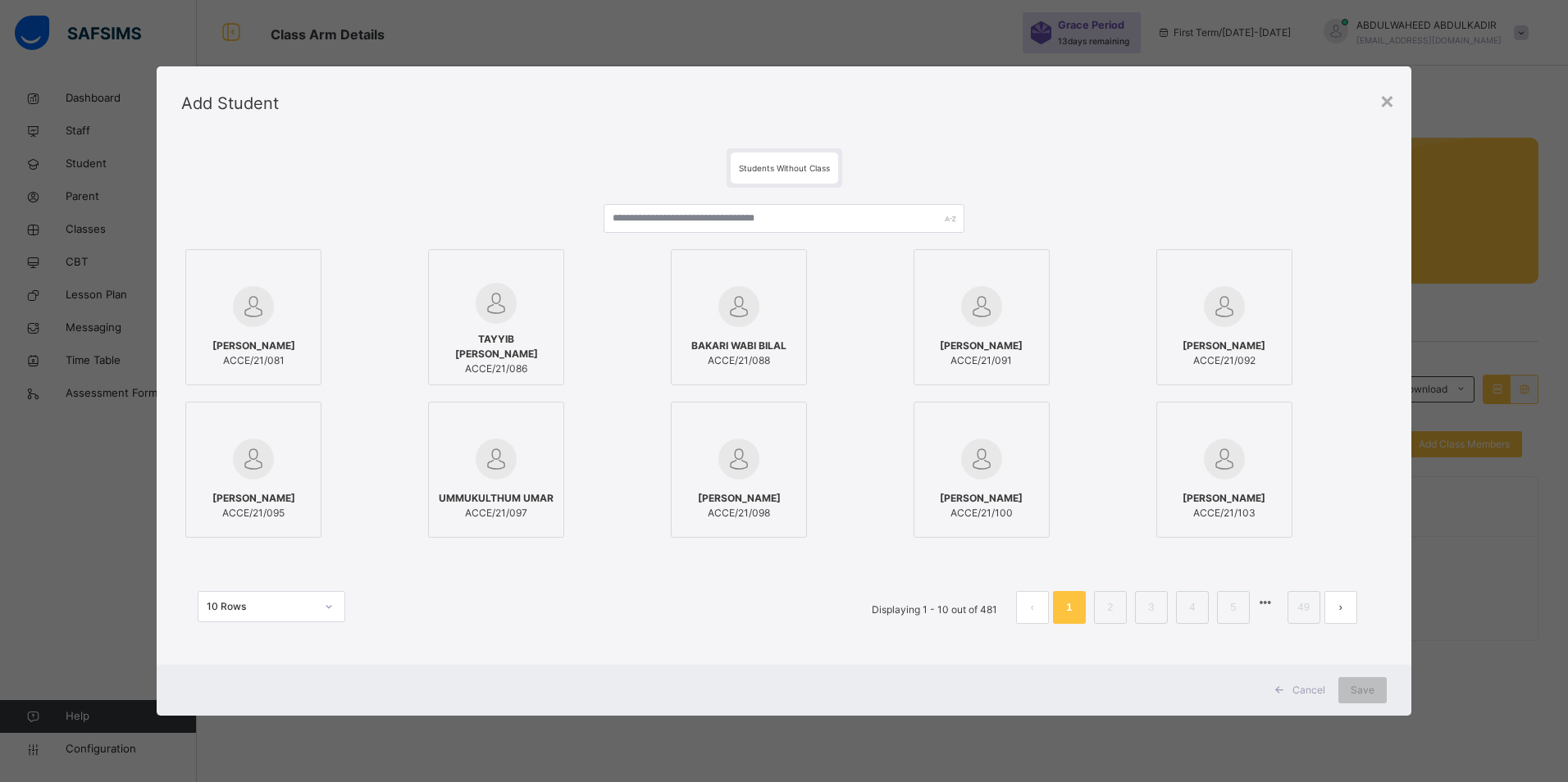
click at [761, 262] on div at bounding box center [739, 271] width 118 height 25
click at [788, 268] on icon at bounding box center [788, 268] width 0 height 0
click at [738, 225] on input "text" at bounding box center [784, 218] width 361 height 29
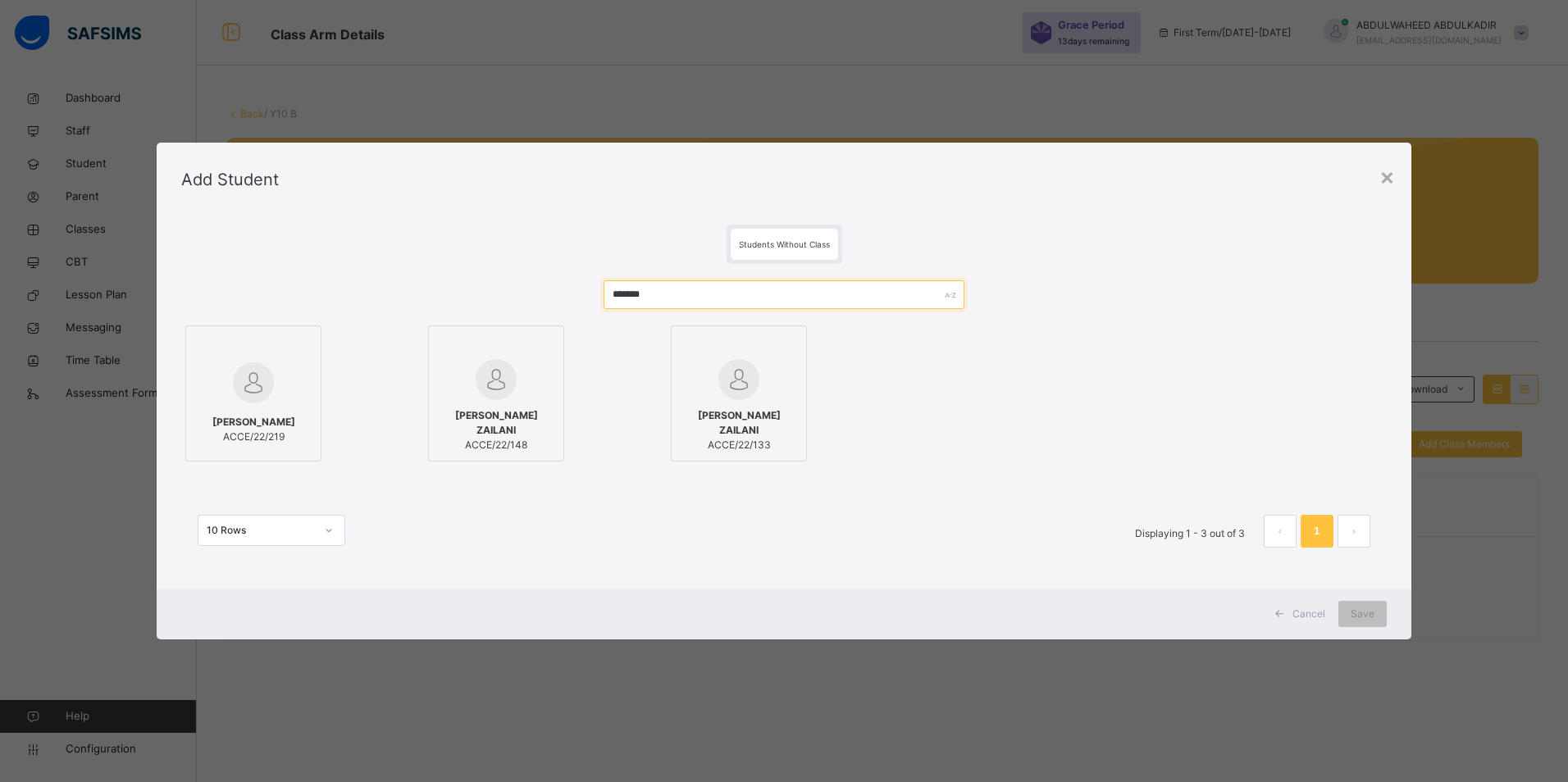
type input "*******"
click at [502, 395] on img at bounding box center [496, 380] width 41 height 41
click at [1354, 613] on span "Save" at bounding box center [1362, 613] width 24 height 14
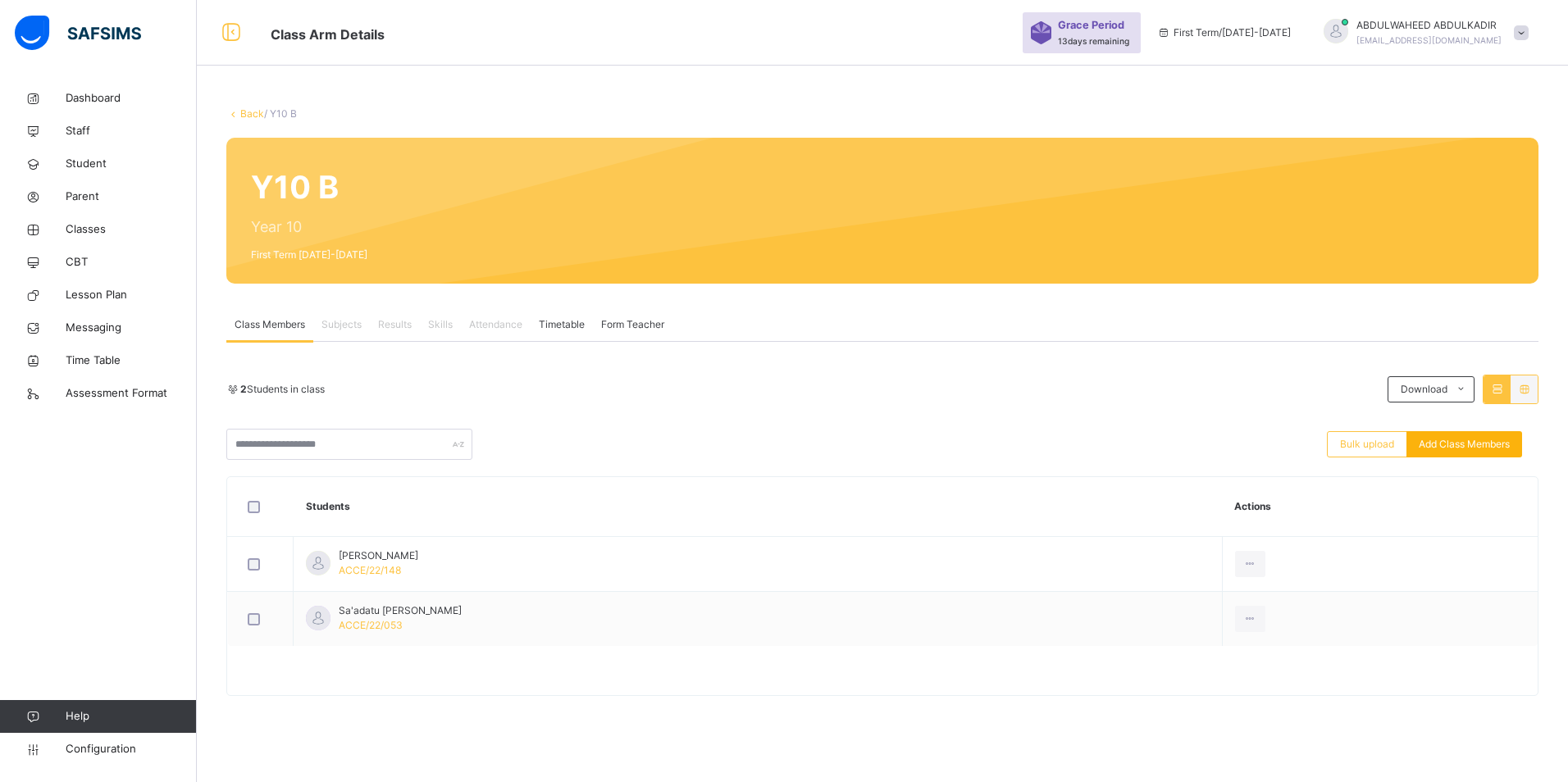
click at [1468, 437] on span "Add Class Members" at bounding box center [1463, 443] width 91 height 14
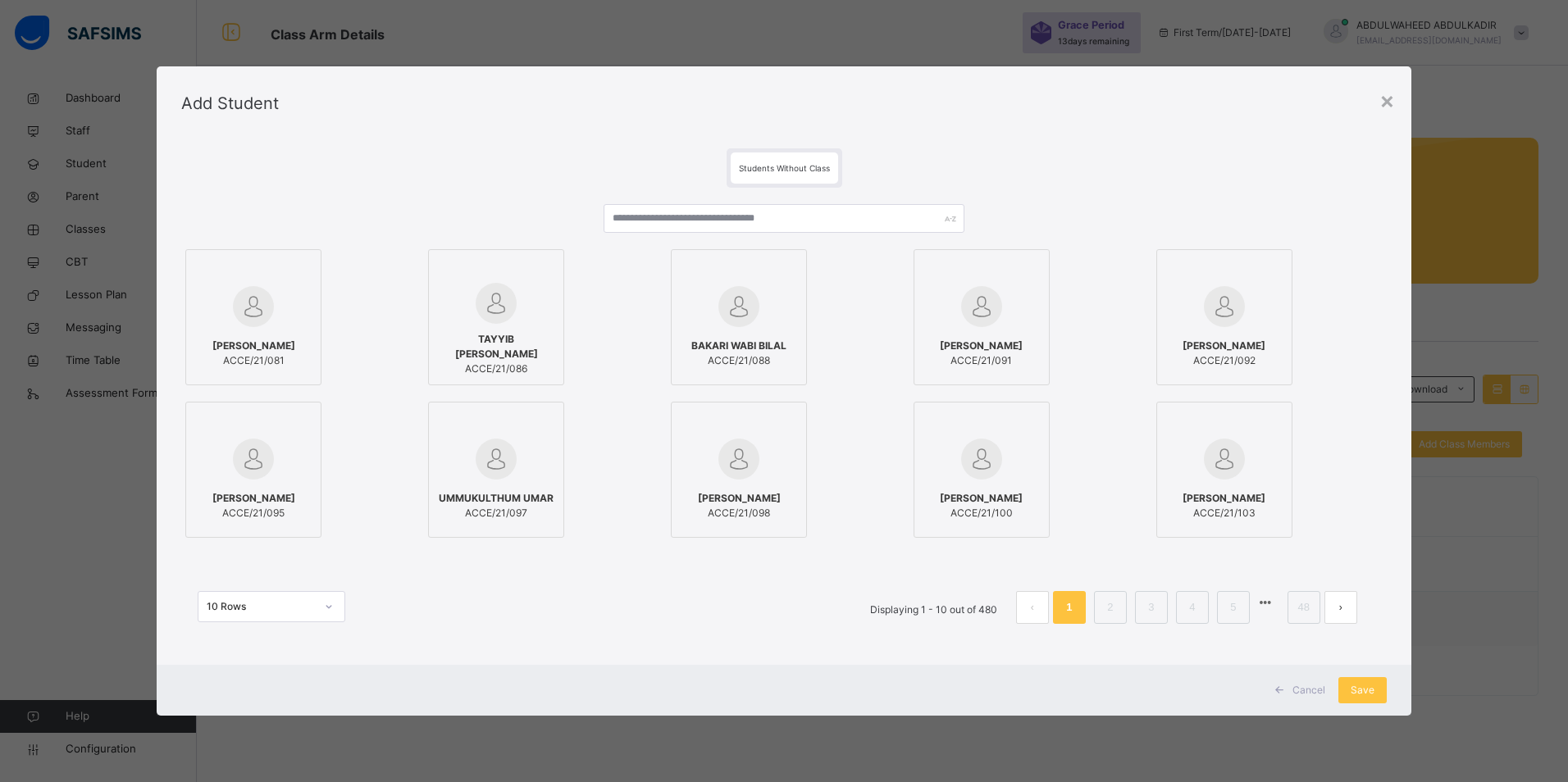
click at [776, 286] on div at bounding box center [739, 307] width 118 height 48
click at [664, 219] on input "text" at bounding box center [784, 218] width 361 height 29
paste input "**********"
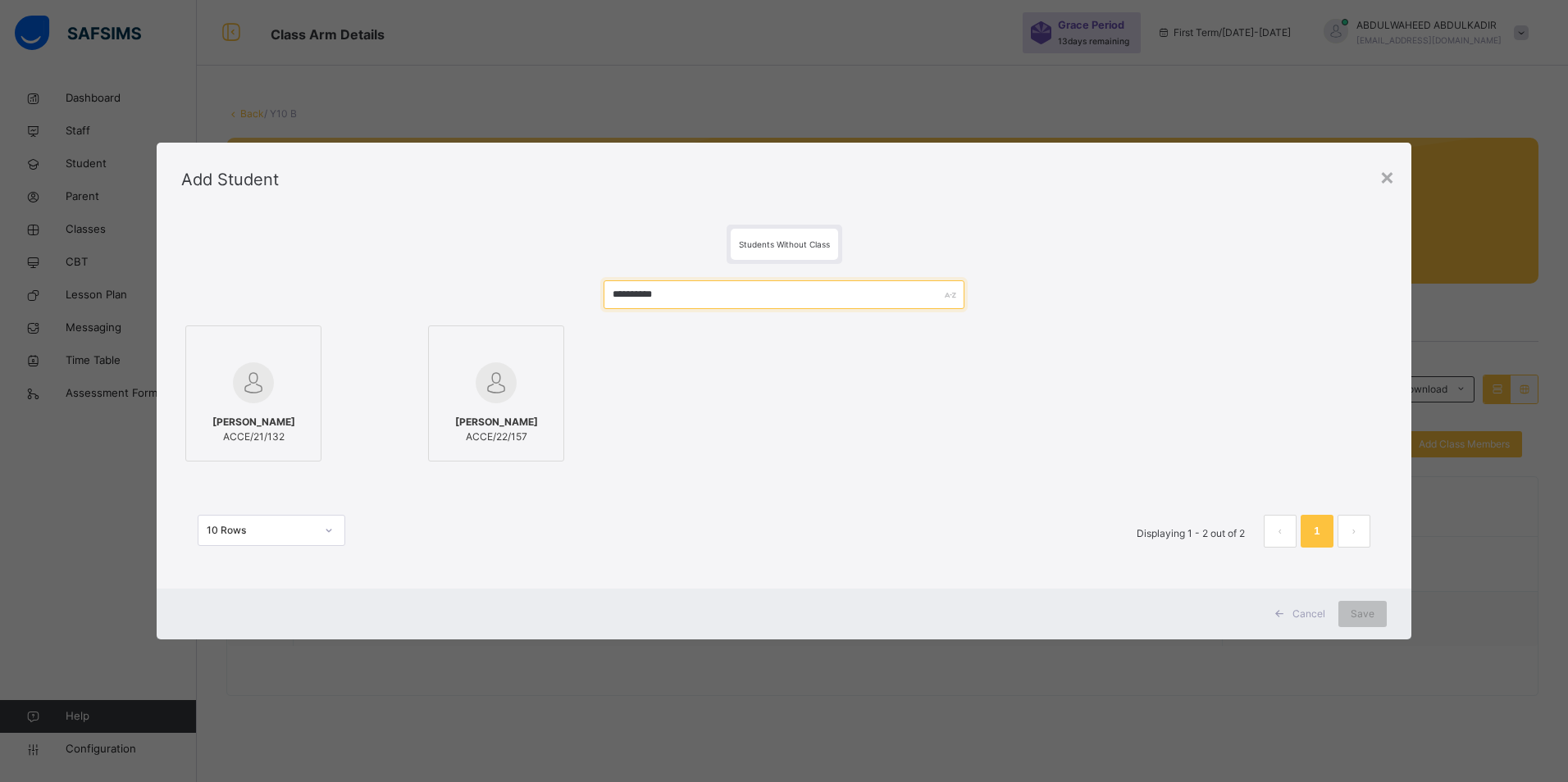
type input "**********"
click at [504, 382] on img at bounding box center [496, 382] width 41 height 41
click at [1377, 617] on div "Save" at bounding box center [1362, 614] width 49 height 27
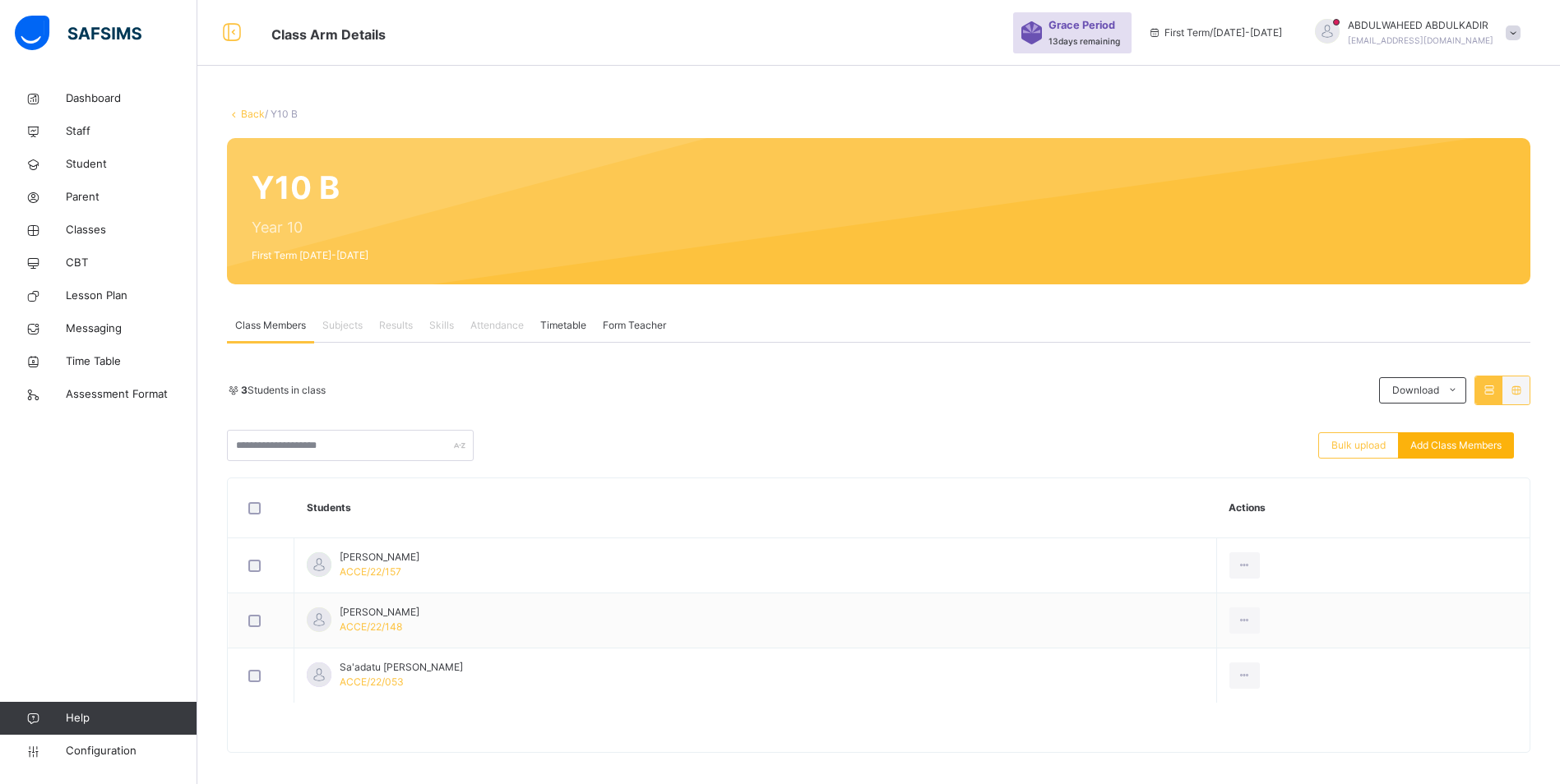
click at [1472, 446] on span "Add Class Members" at bounding box center [1455, 445] width 91 height 14
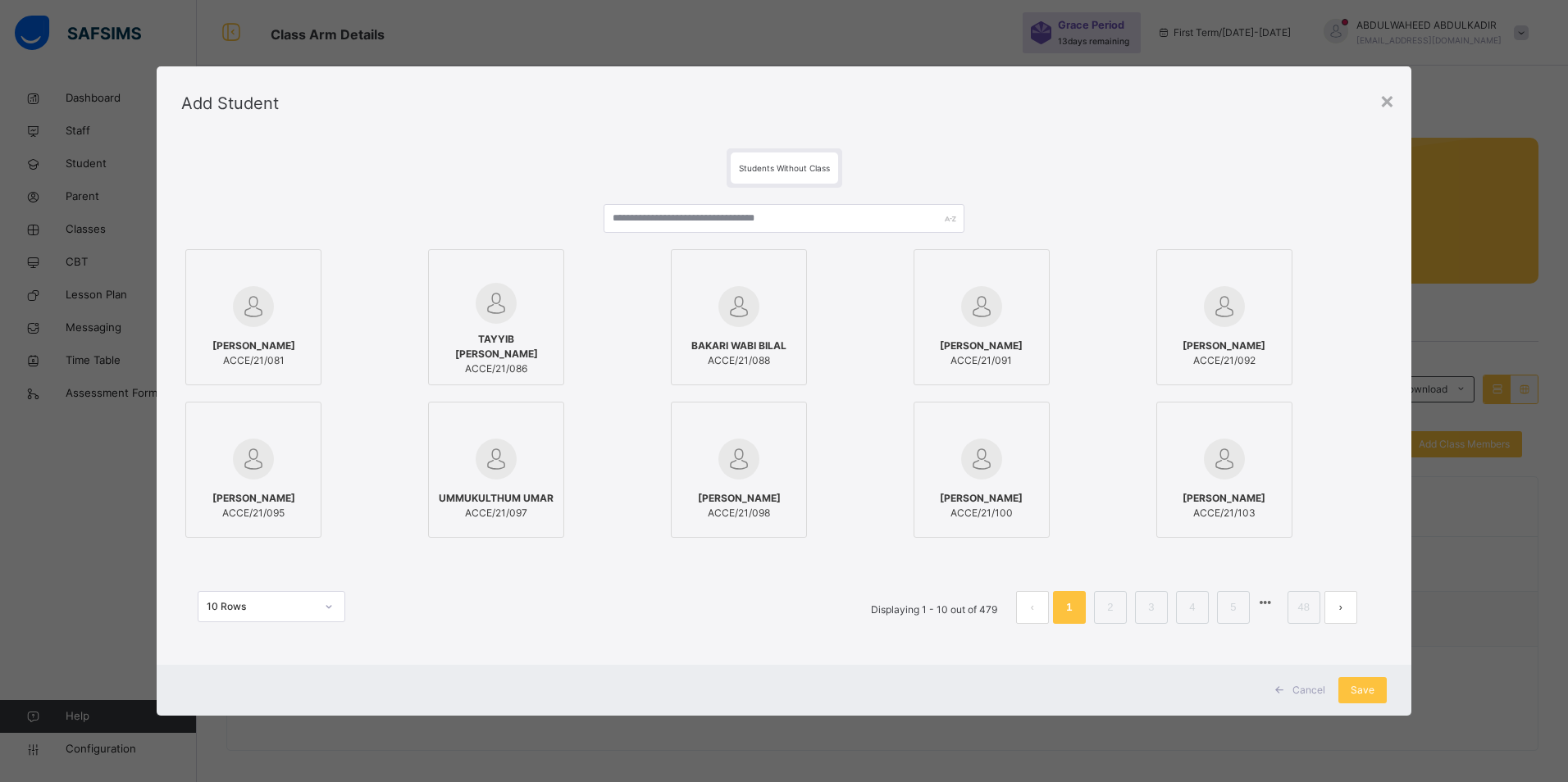
click at [788, 268] on icon at bounding box center [788, 268] width 0 height 0
click at [745, 216] on input "text" at bounding box center [784, 218] width 361 height 29
paste input "**********"
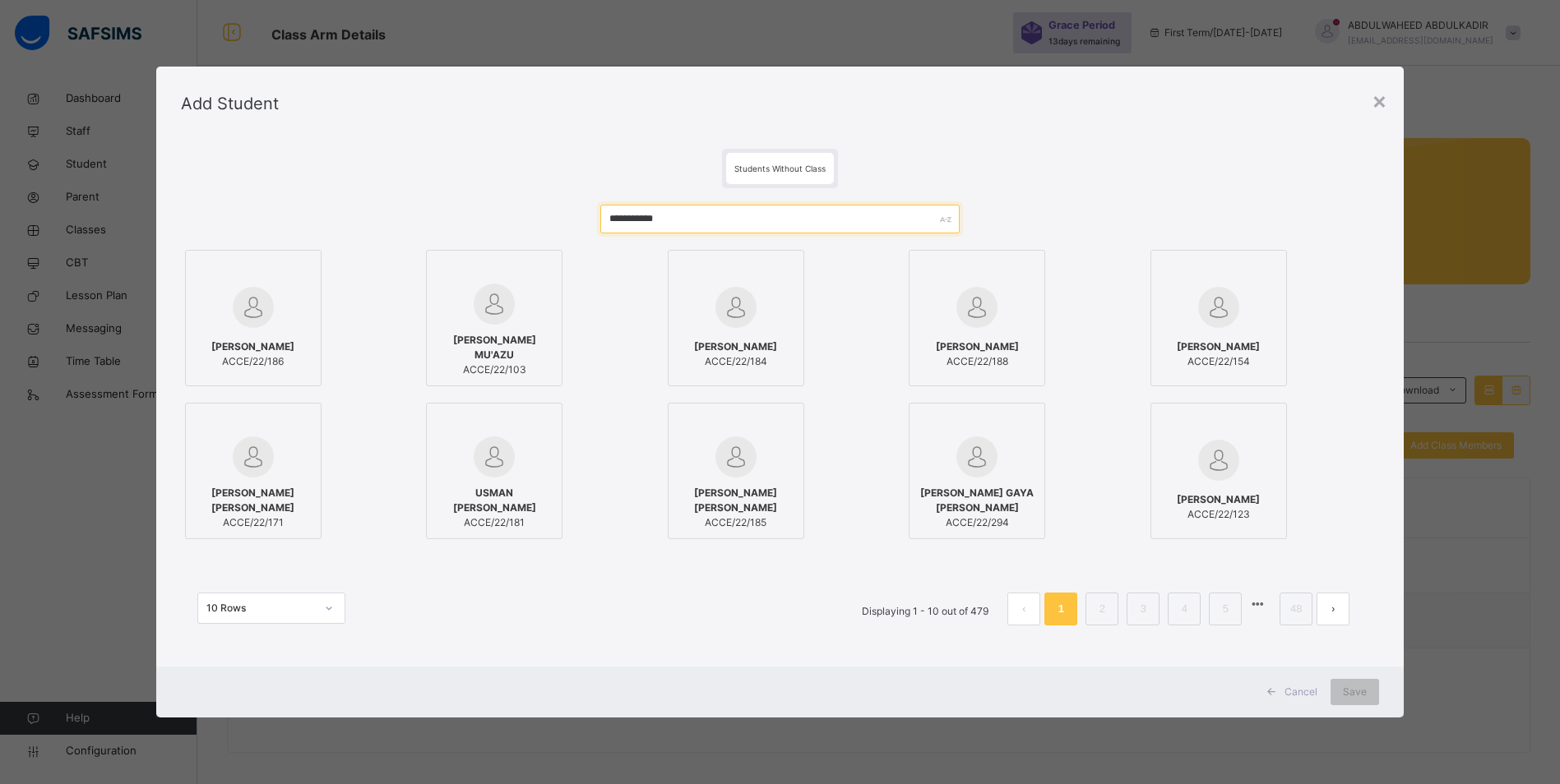
type input "**********"
click at [244, 331] on label "ISMAIL KABIRU ACCE/22/186" at bounding box center [253, 317] width 137 height 137
click at [317, 311] on label "ISMAIL KABIRU ACCE/22/186" at bounding box center [253, 317] width 137 height 137
click at [1384, 696] on div "Save" at bounding box center [1366, 692] width 49 height 27
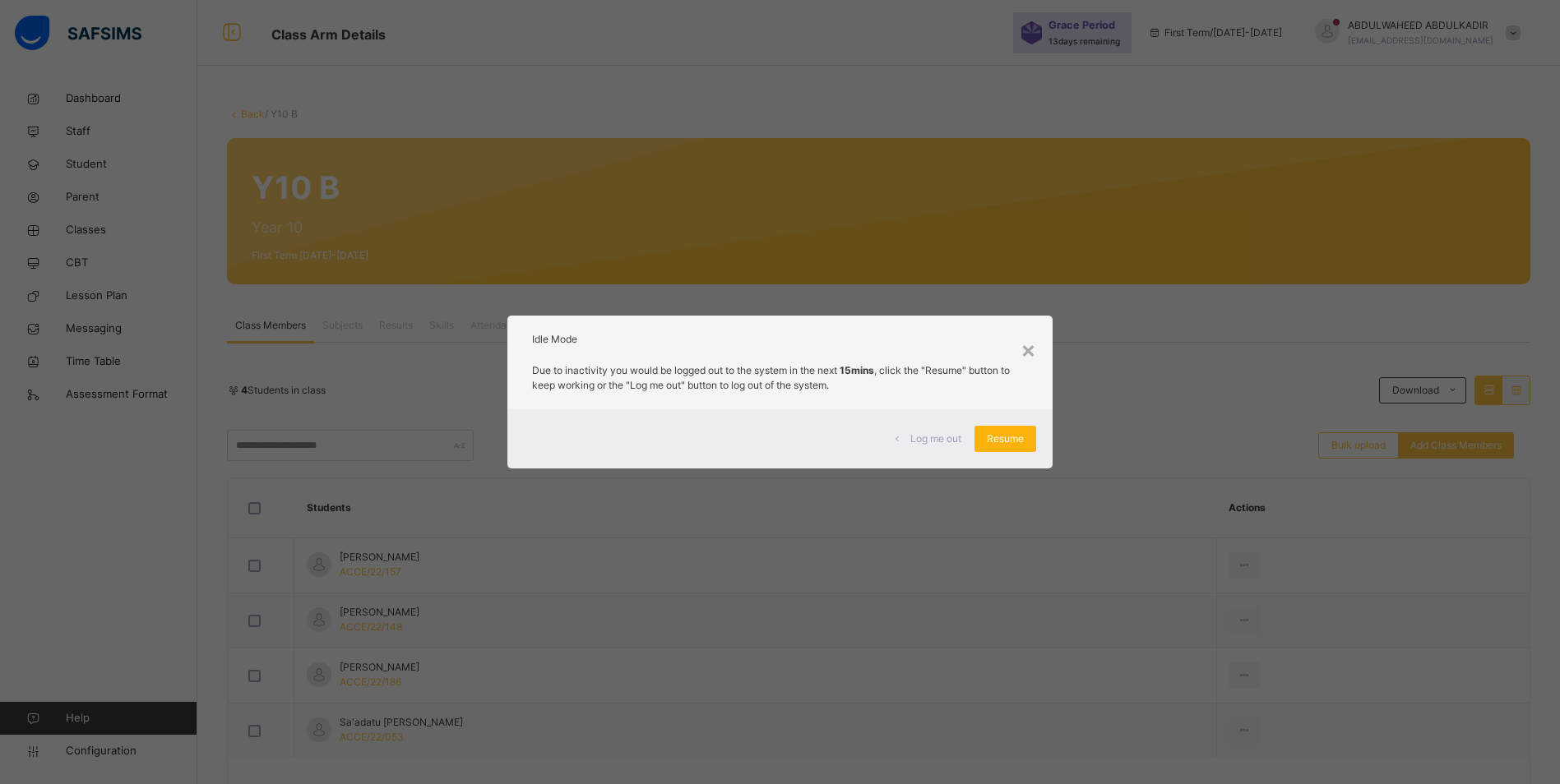
click at [1012, 439] on span "Resume" at bounding box center [1005, 438] width 37 height 14
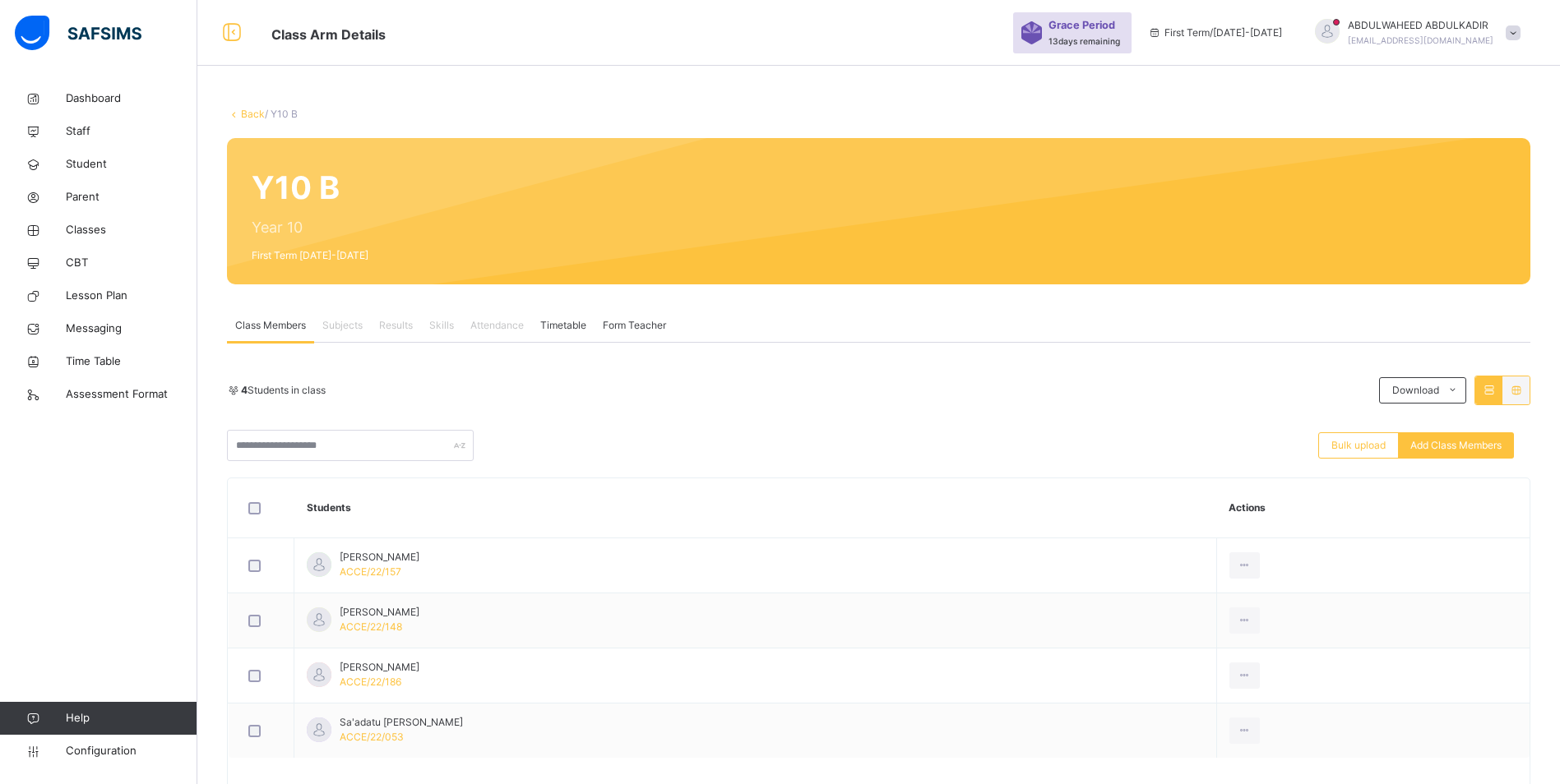
click at [1354, 439] on span "Bulk upload" at bounding box center [1358, 445] width 55 height 14
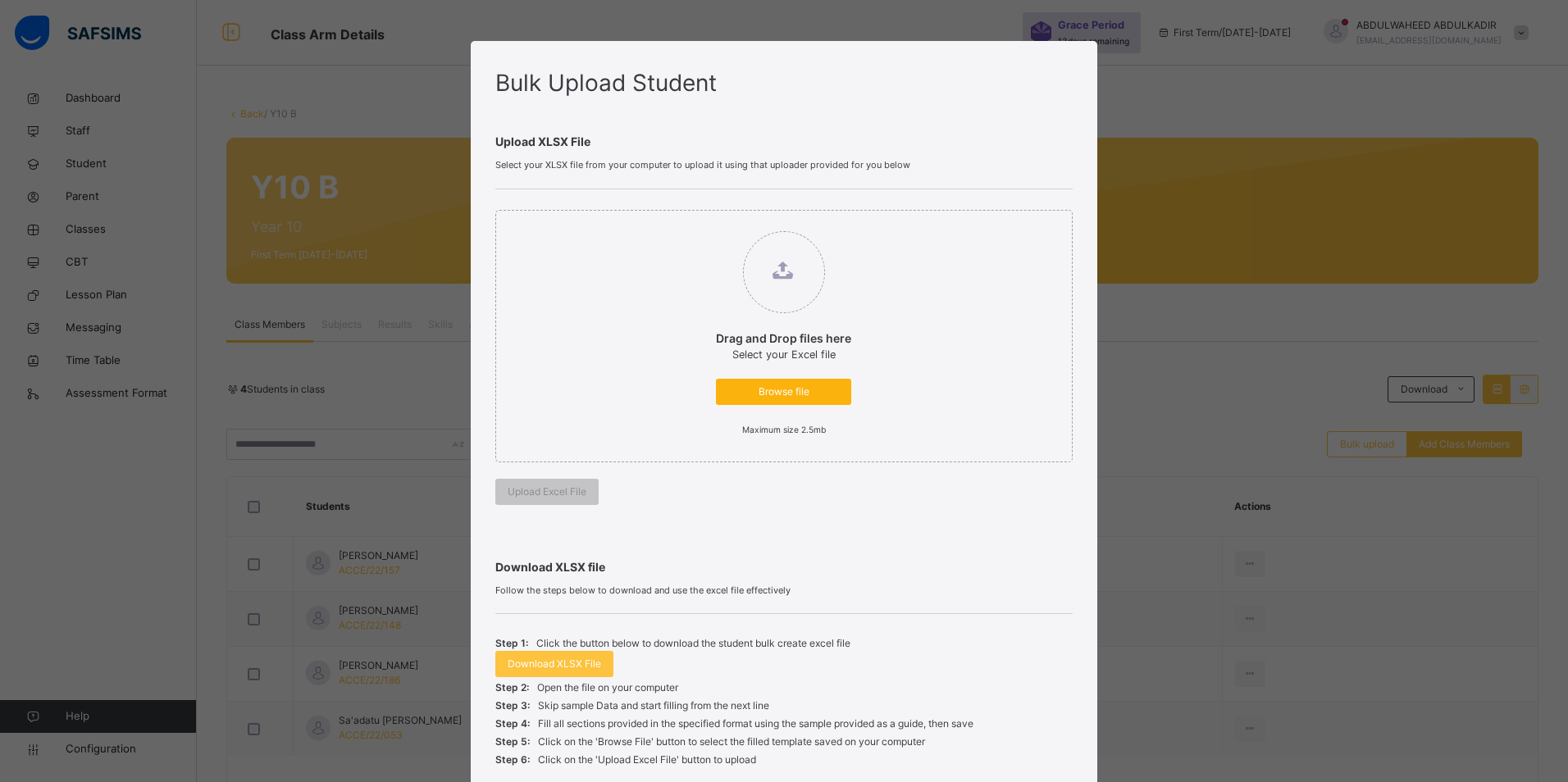
click at [777, 382] on div "Browse file" at bounding box center [784, 392] width 135 height 27
click at [699, 223] on input "Drag and Drop files here Select your Excel file Browse file Maximum size 2.5mb" at bounding box center [699, 223] width 0 height 0
type input "**********"
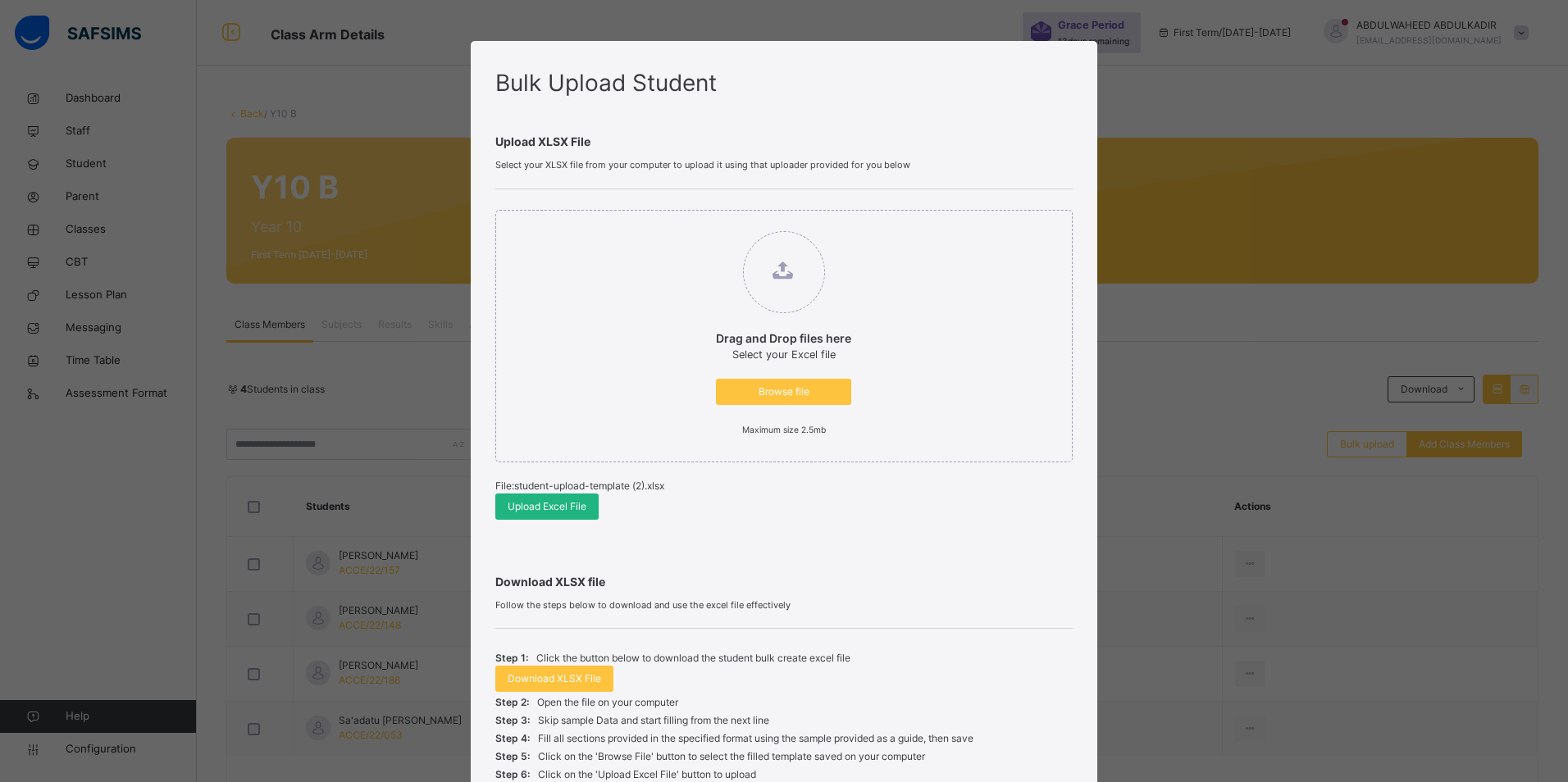
click at [551, 511] on span "Upload Excel File" at bounding box center [547, 506] width 79 height 14
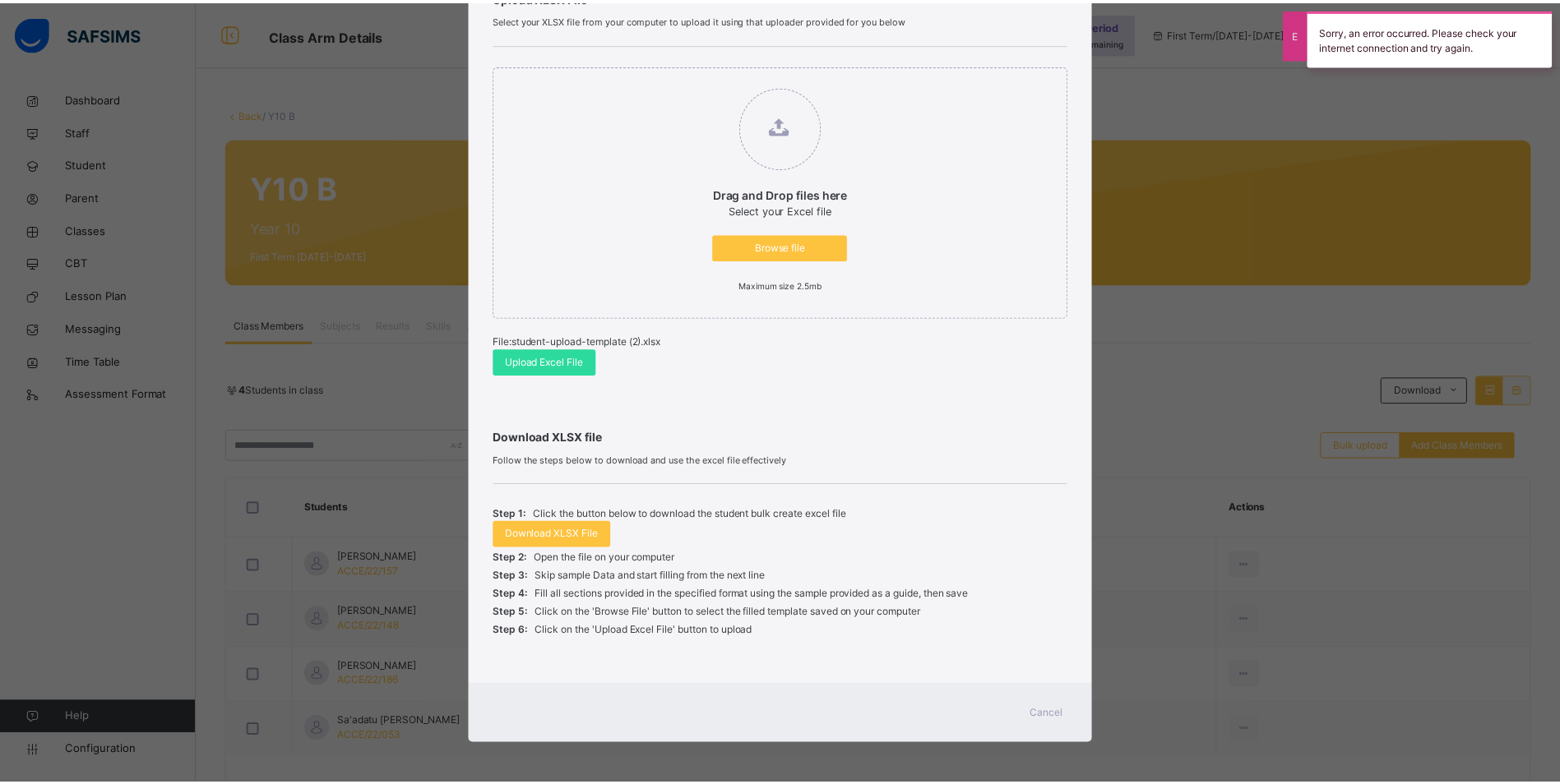
scroll to position [147, 0]
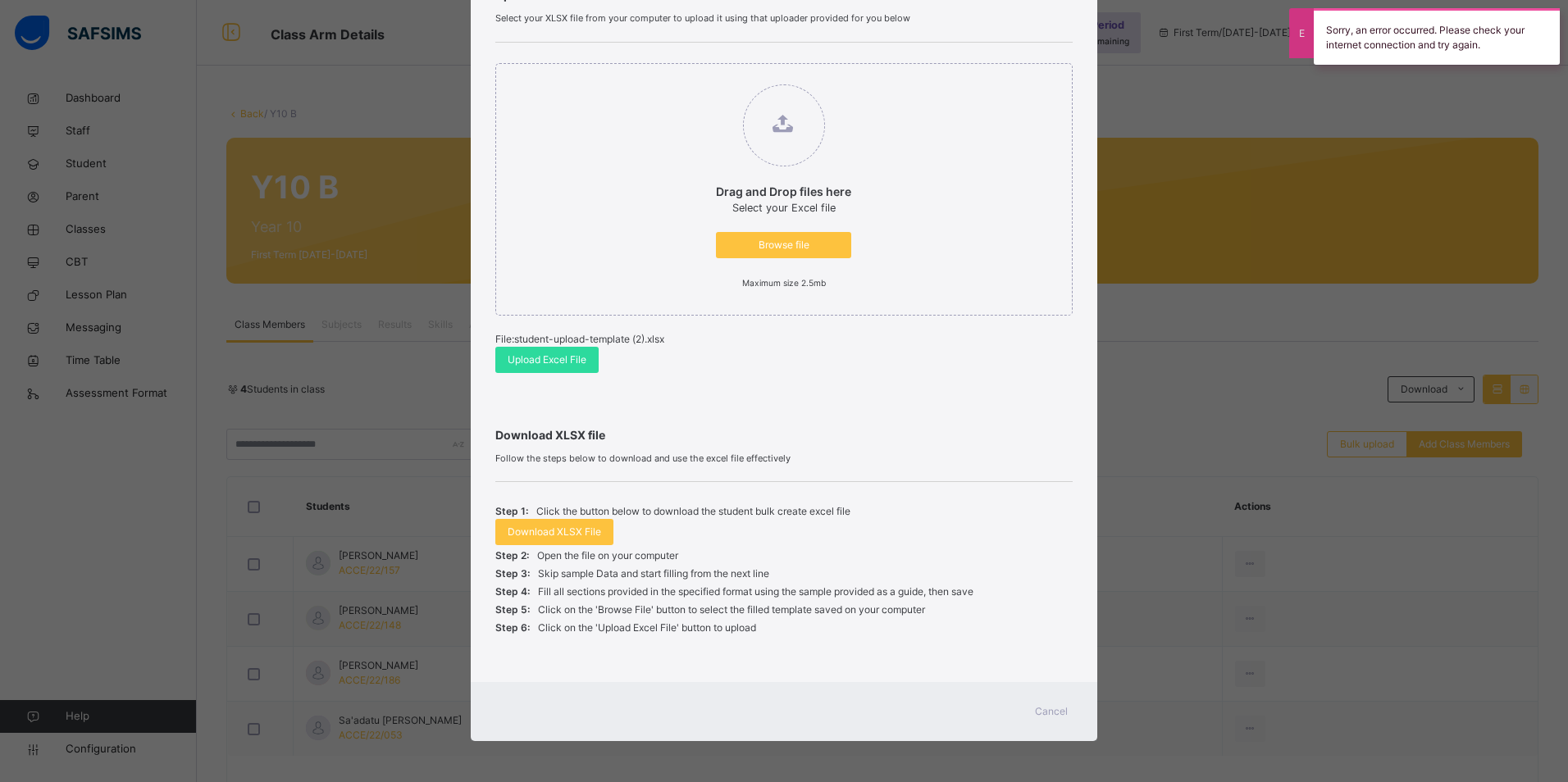
click at [1043, 711] on span "Cancel" at bounding box center [1051, 710] width 32 height 14
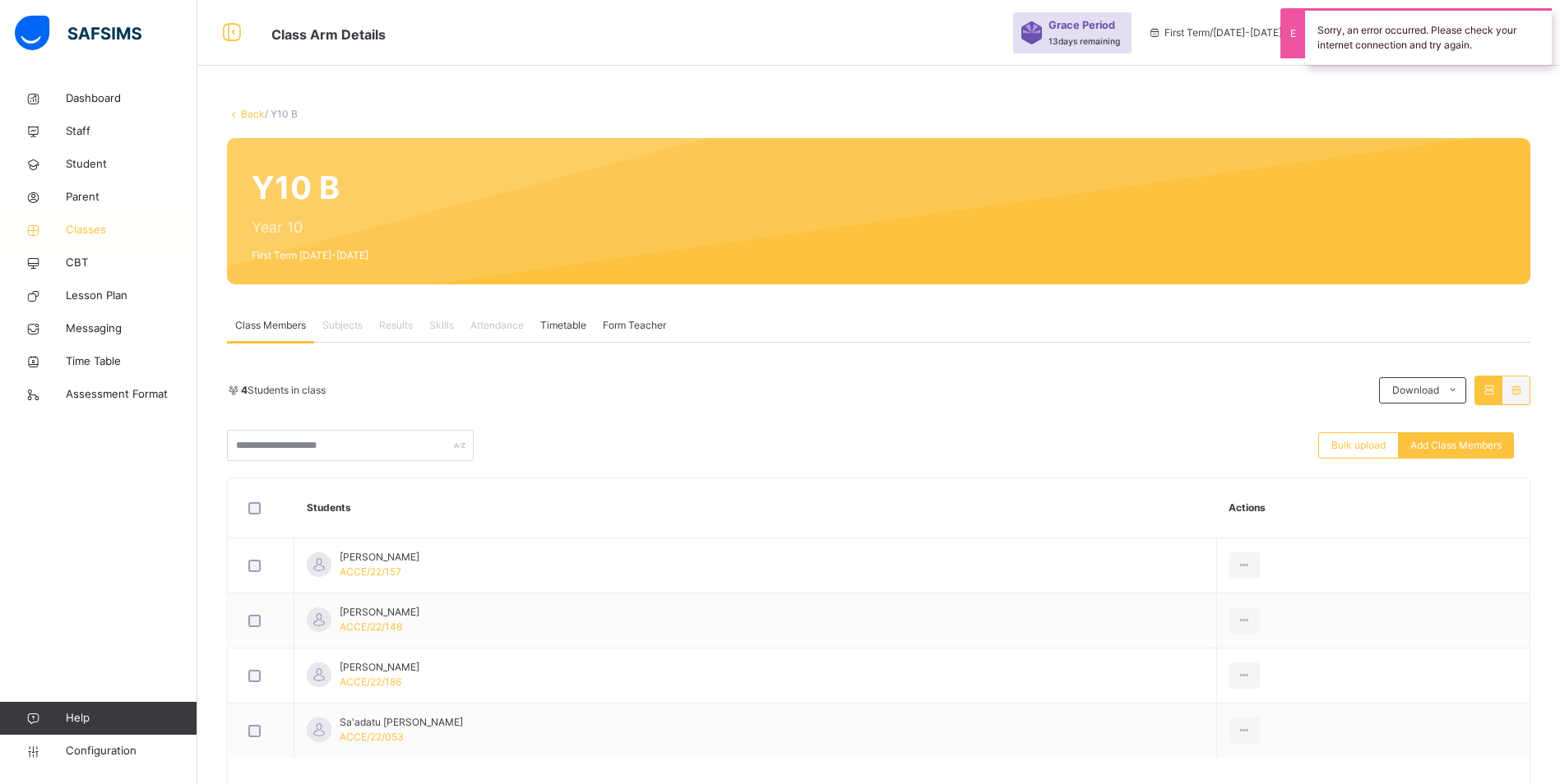
click at [65, 226] on icon at bounding box center [33, 230] width 66 height 12
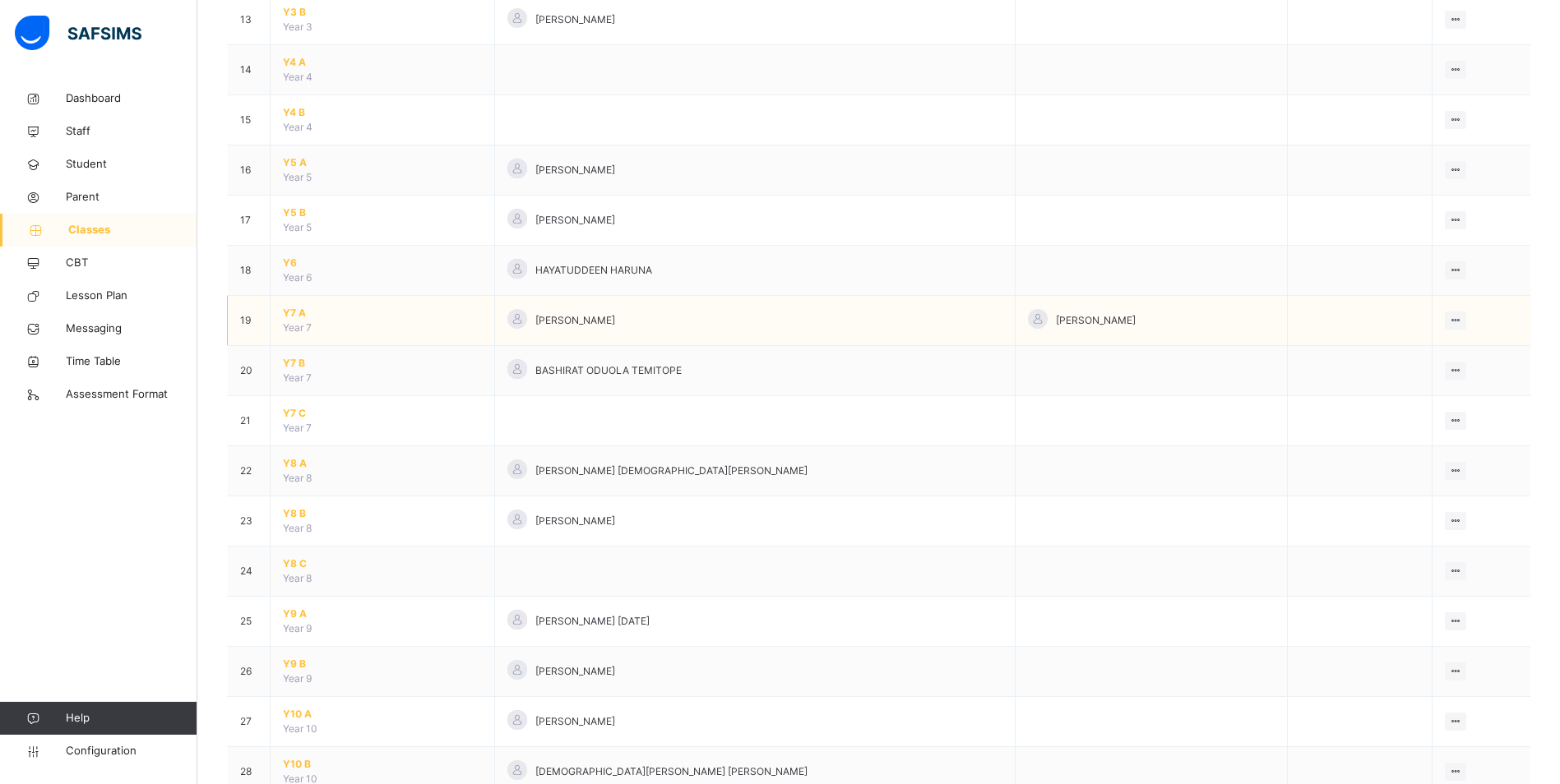
scroll to position [987, 0]
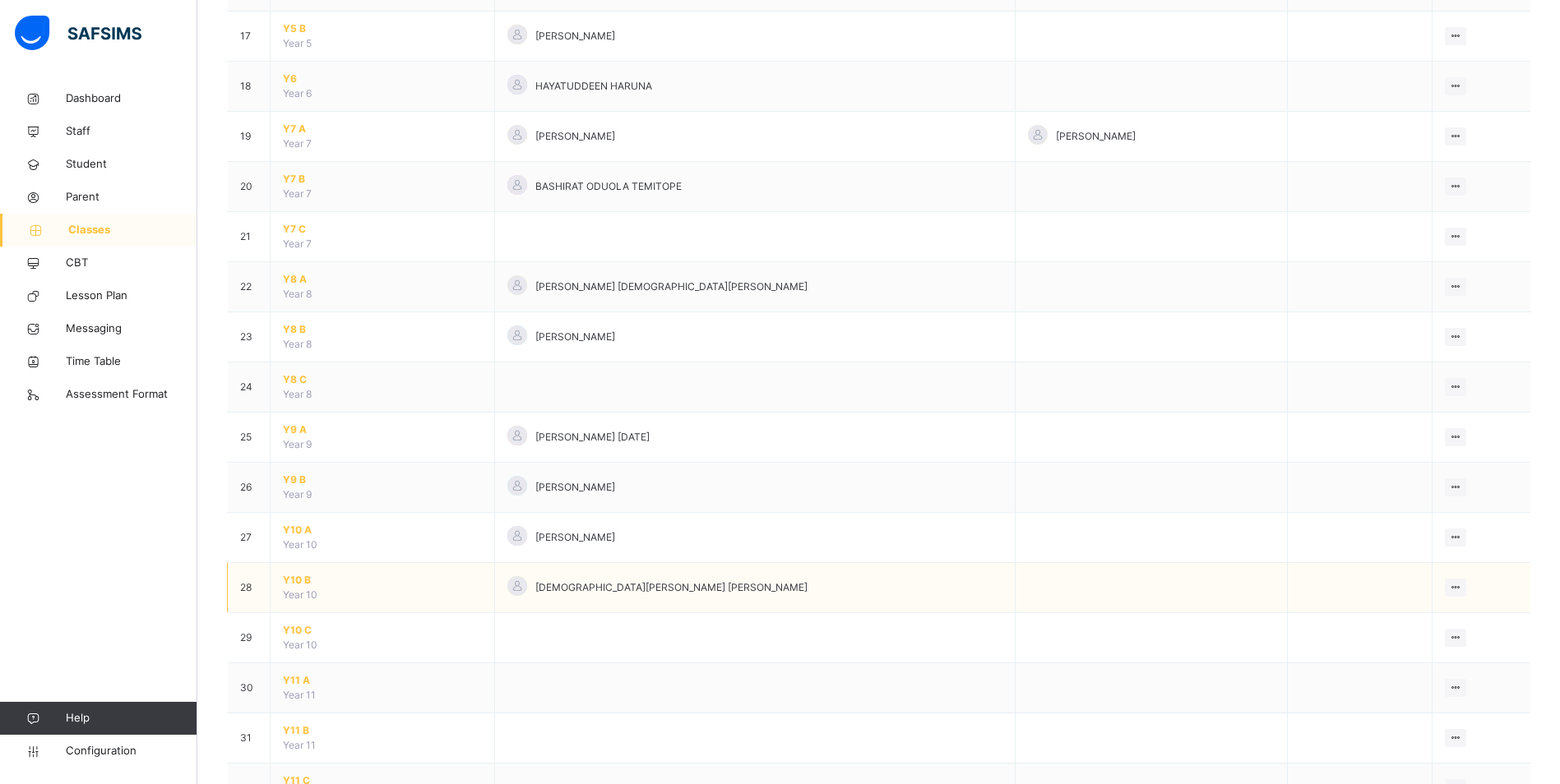
click at [291, 578] on span "Y10 B" at bounding box center [383, 579] width 199 height 14
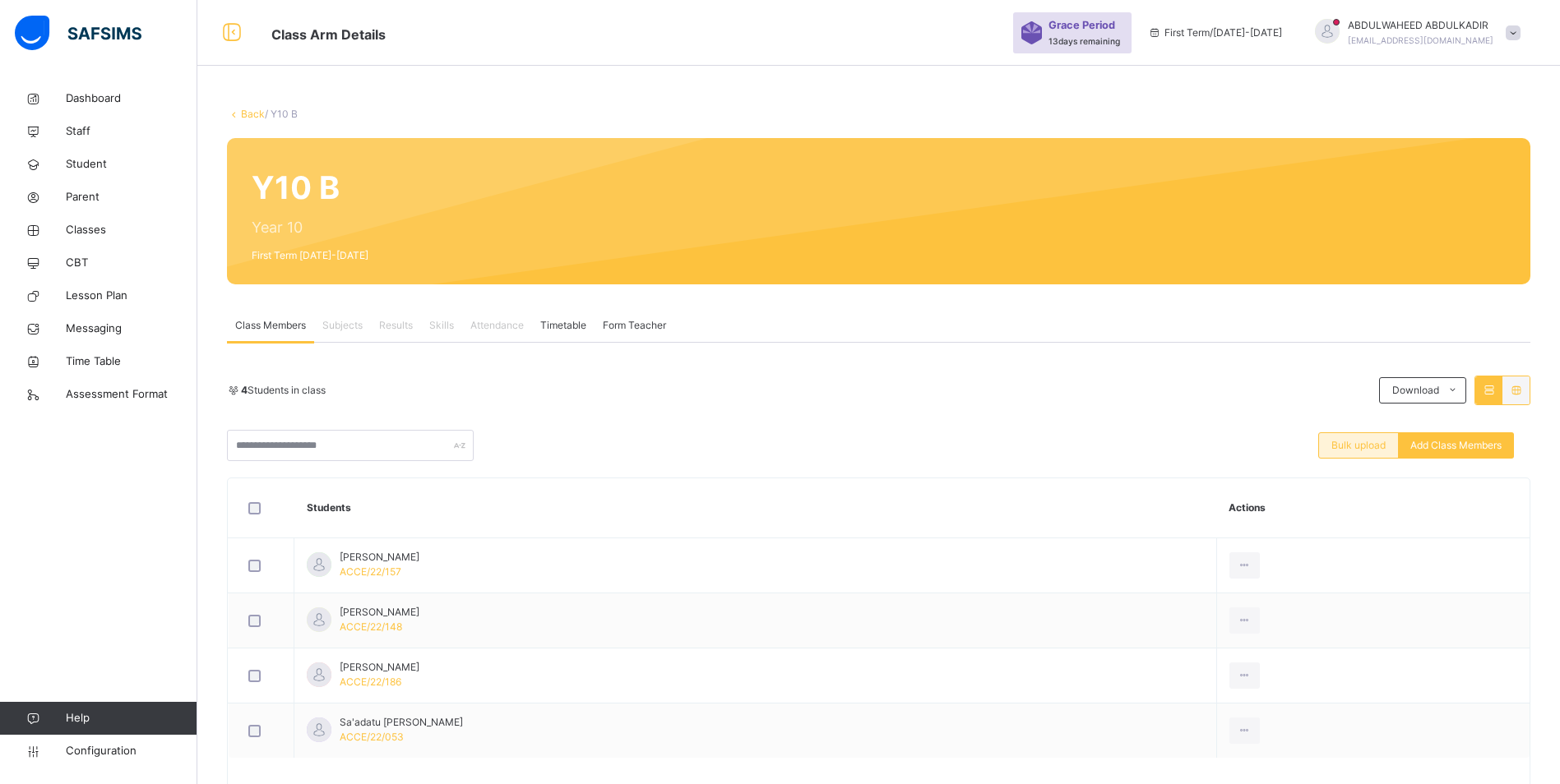
click at [1359, 446] on span "Bulk upload" at bounding box center [1358, 445] width 55 height 14
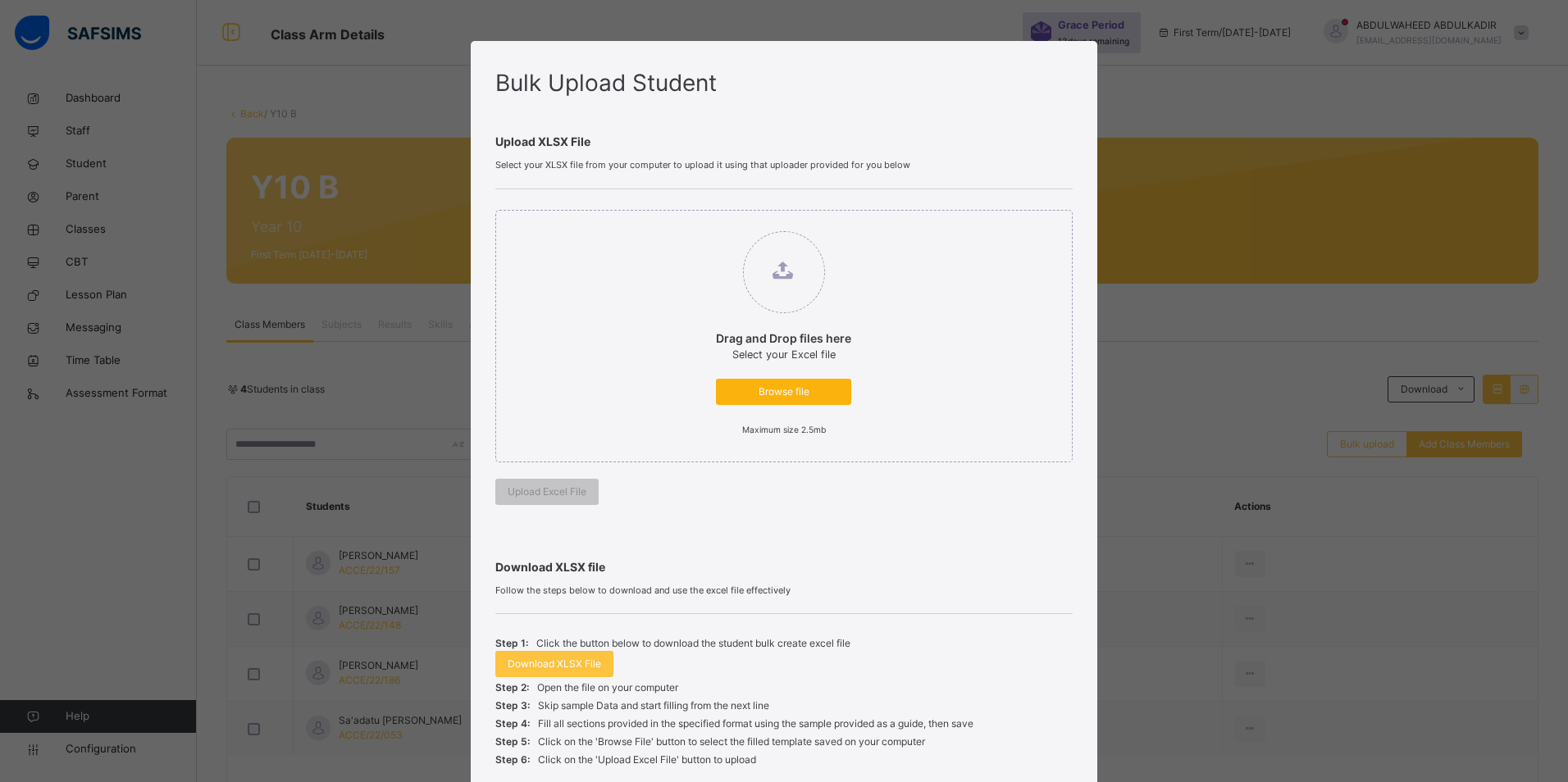
click at [783, 396] on span "Browse file" at bounding box center [783, 391] width 111 height 14
click at [699, 223] on input "Drag and Drop files here Select your Excel file Browse file Maximum size 2.5mb" at bounding box center [699, 223] width 0 height 0
type input "**********"
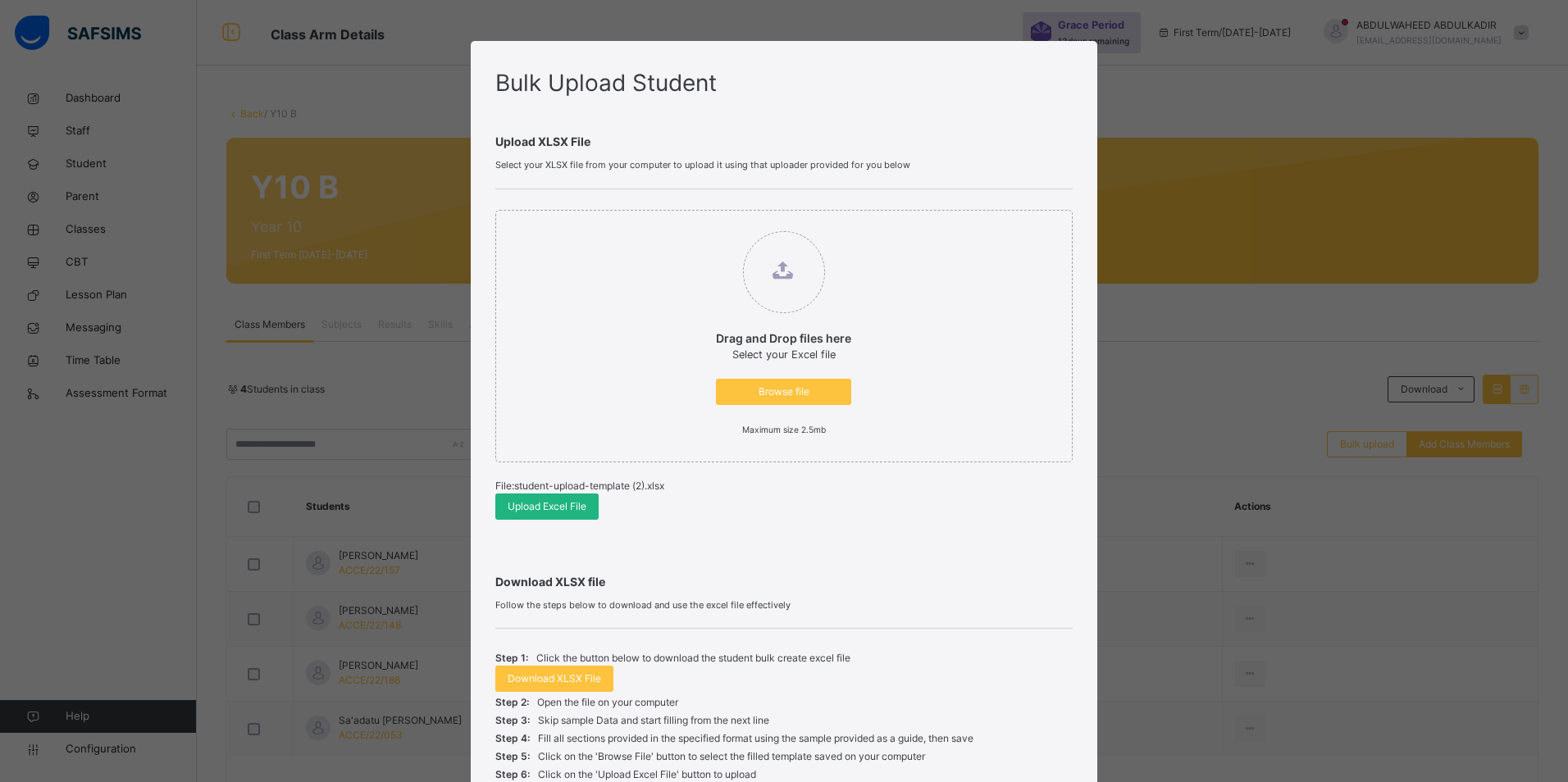
click at [573, 506] on span "Upload Excel File" at bounding box center [547, 506] width 79 height 14
click at [565, 506] on span "Upload Excel File" at bounding box center [547, 506] width 79 height 14
click at [780, 391] on span "Browse file" at bounding box center [783, 391] width 111 height 14
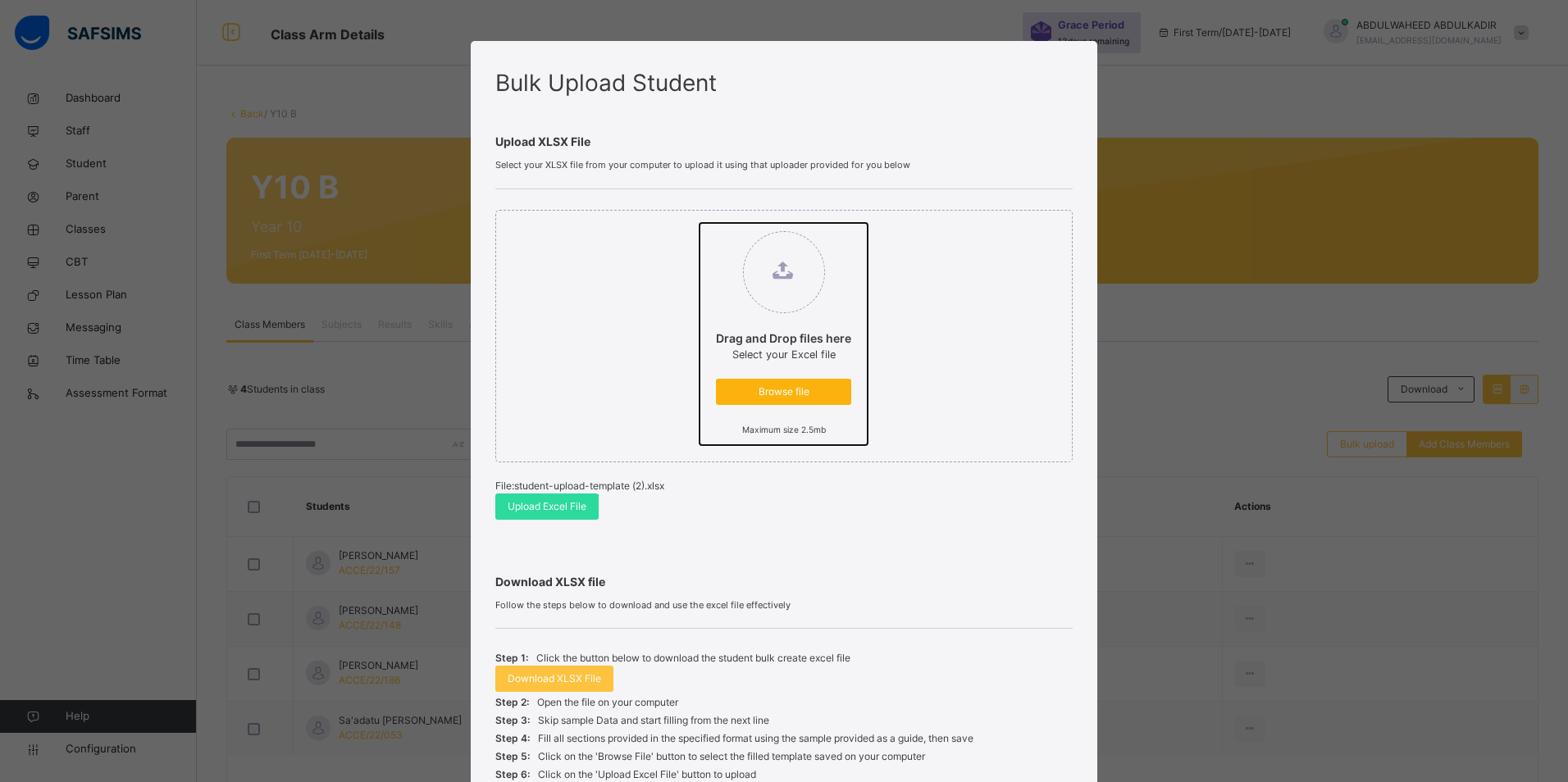
click at [699, 223] on input "Drag and Drop files here Select your Excel file Browse file Maximum size 2.5mb" at bounding box center [699, 223] width 0 height 0
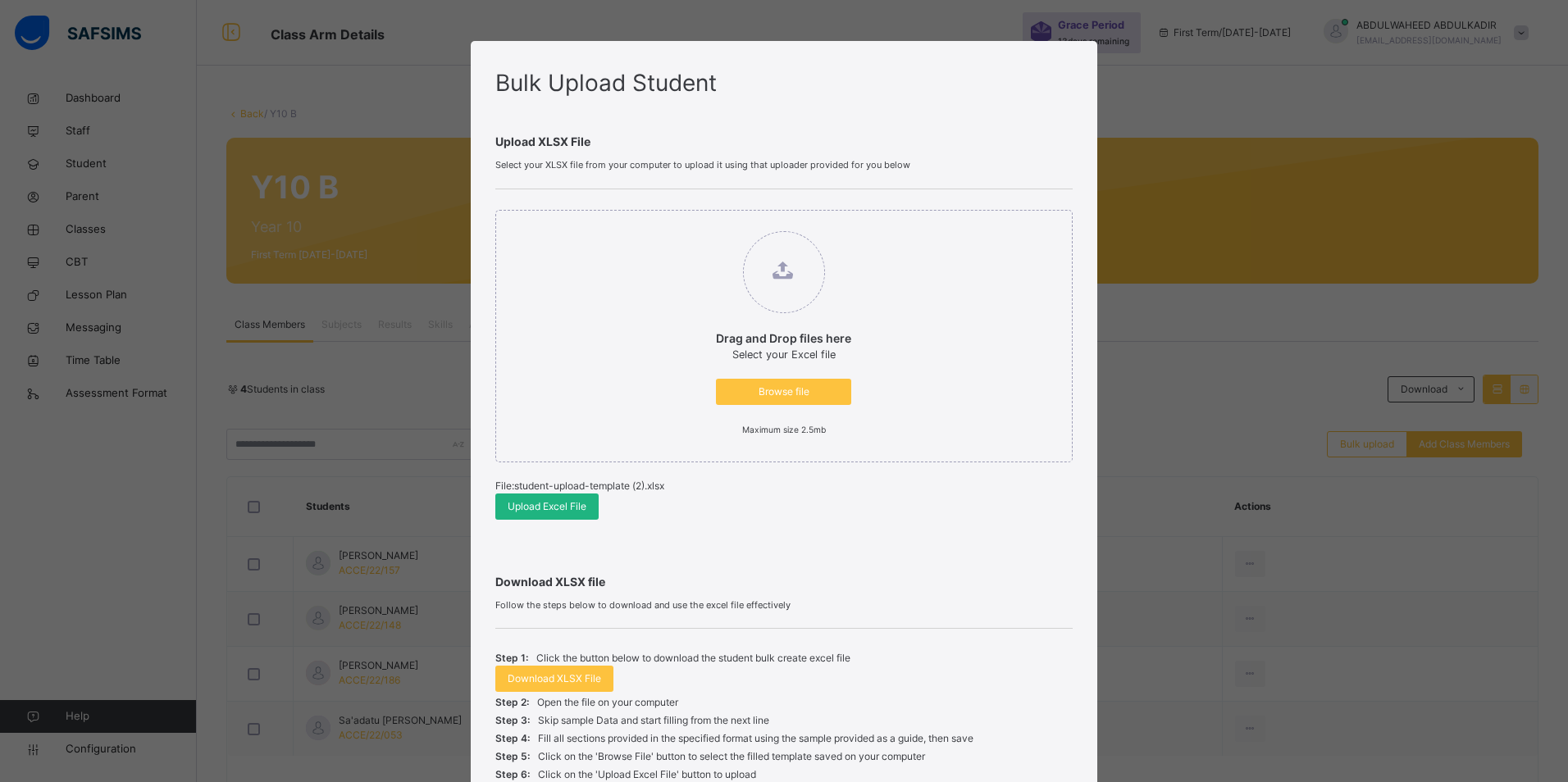
click at [529, 509] on span "Upload Excel File" at bounding box center [547, 506] width 79 height 14
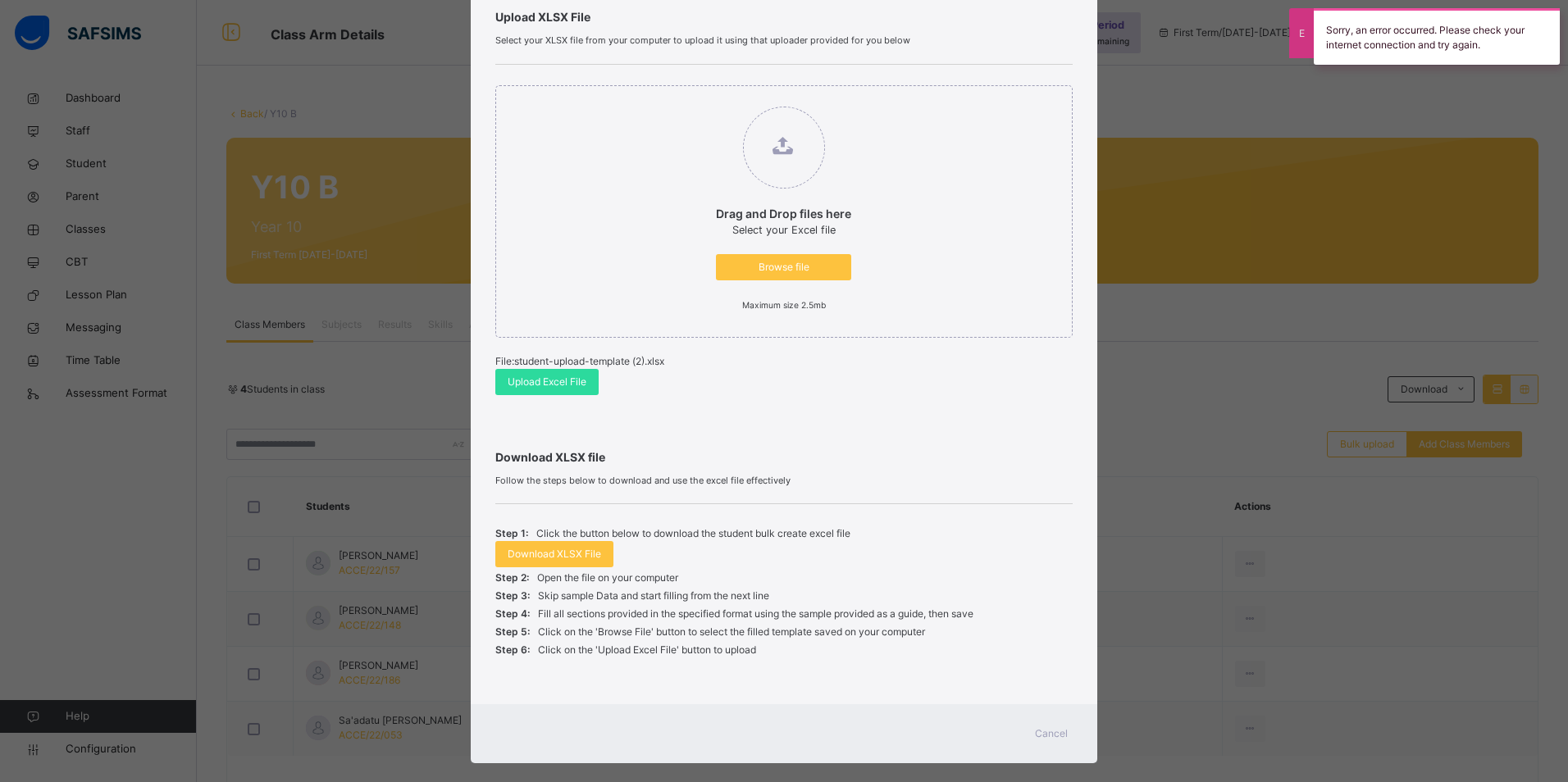
scroll to position [147, 0]
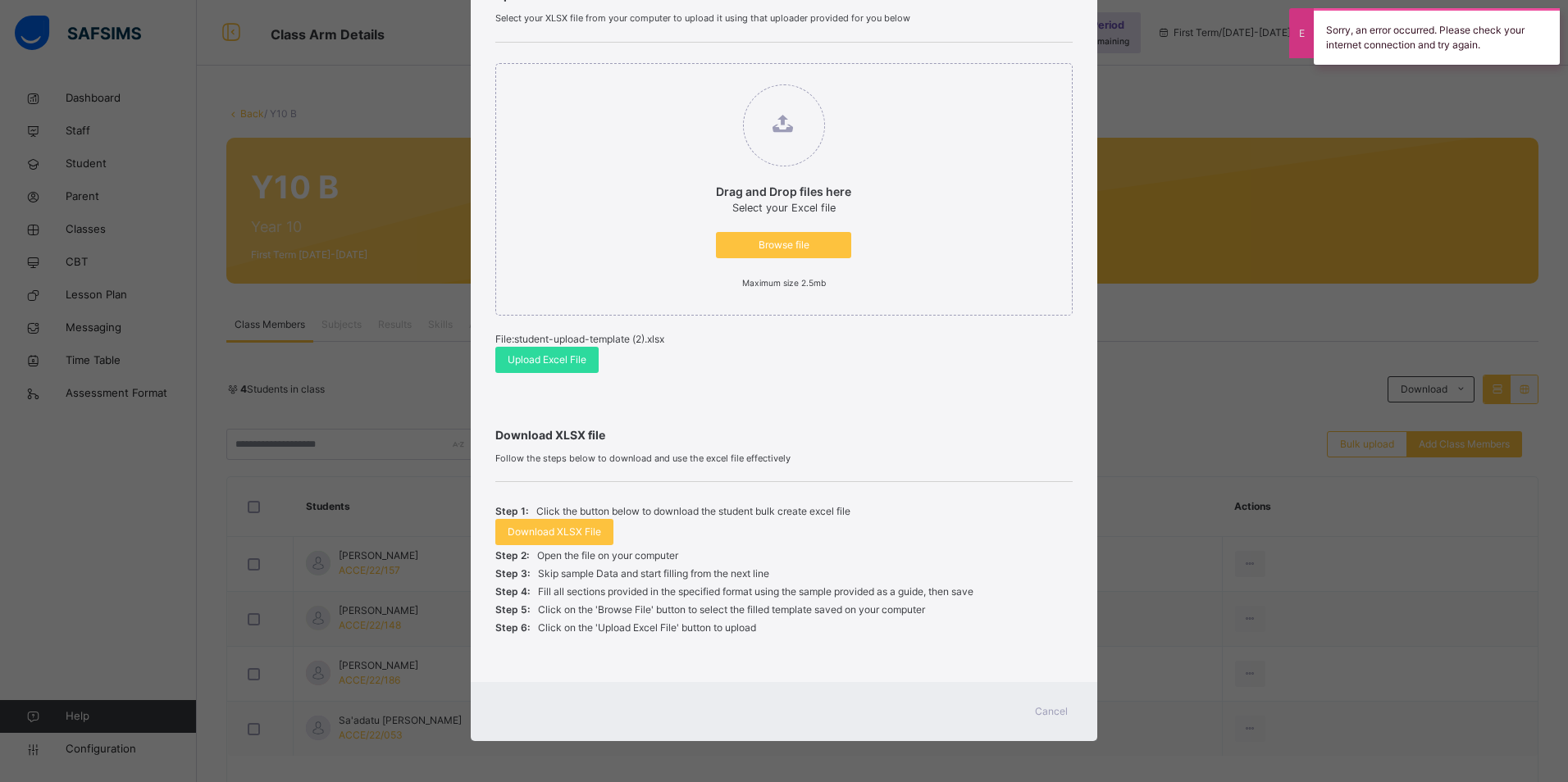
click at [1049, 712] on span "Cancel" at bounding box center [1051, 710] width 32 height 14
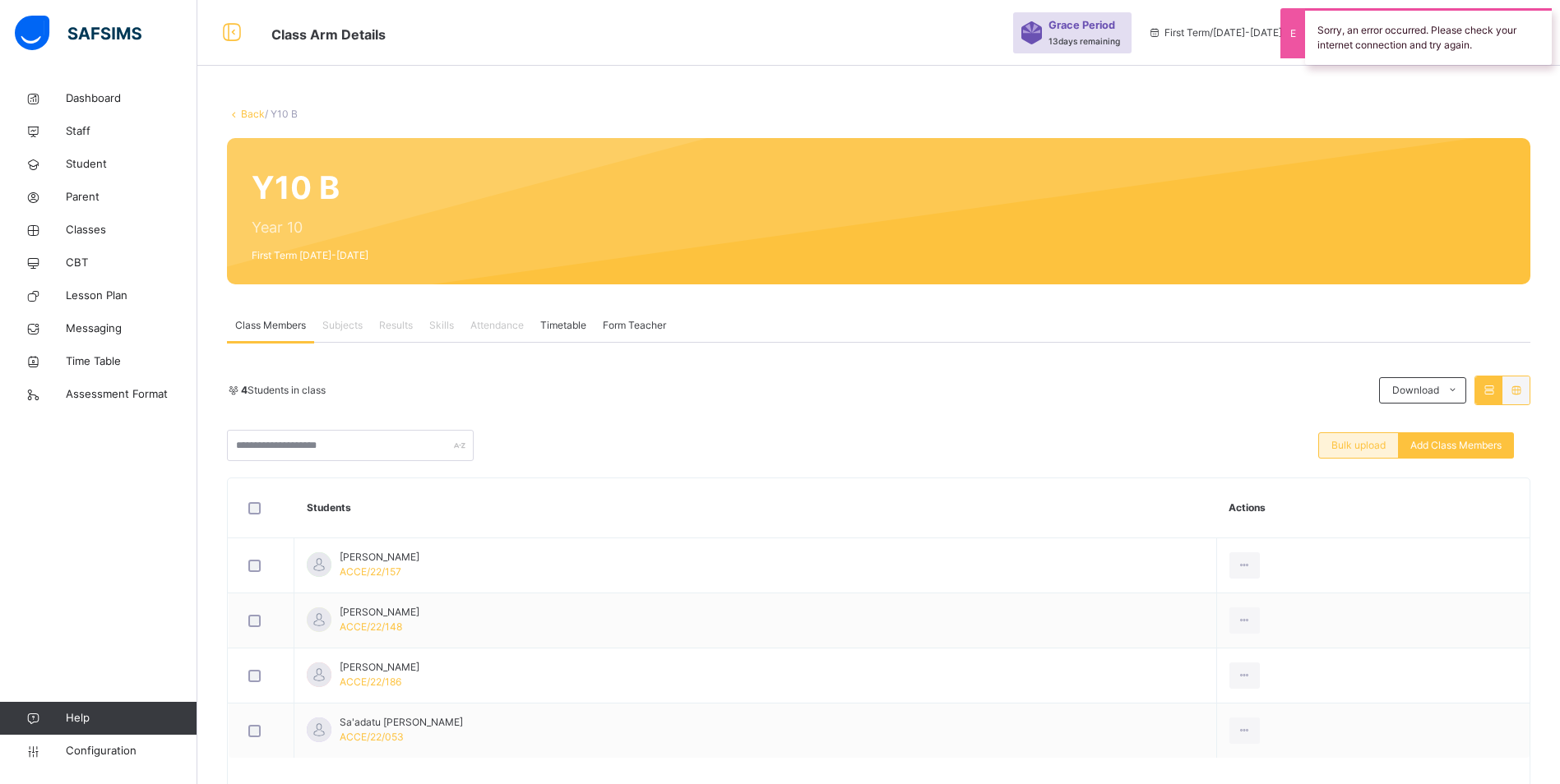
click at [1365, 449] on span "Bulk upload" at bounding box center [1358, 445] width 55 height 14
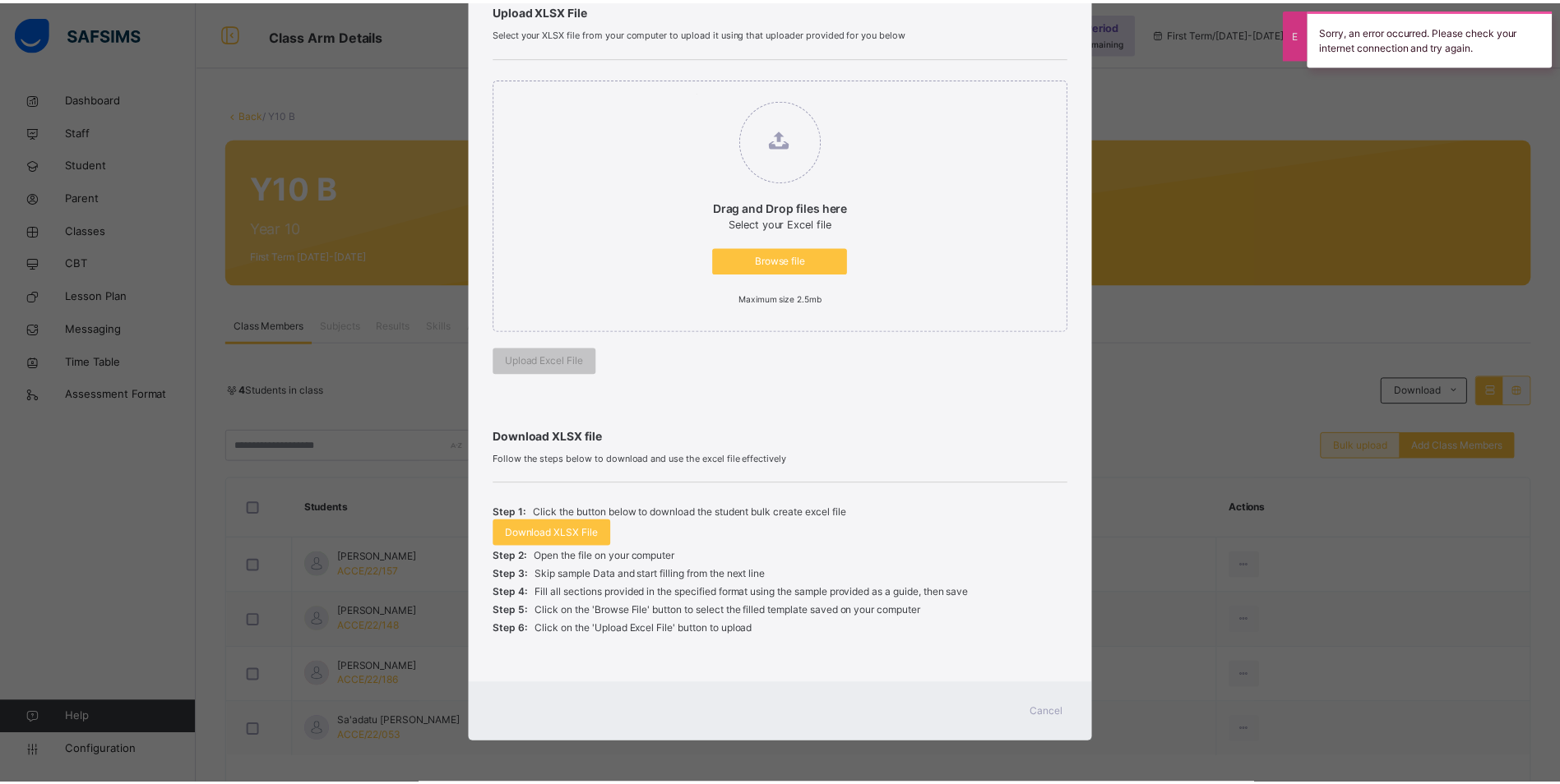
scroll to position [132, 0]
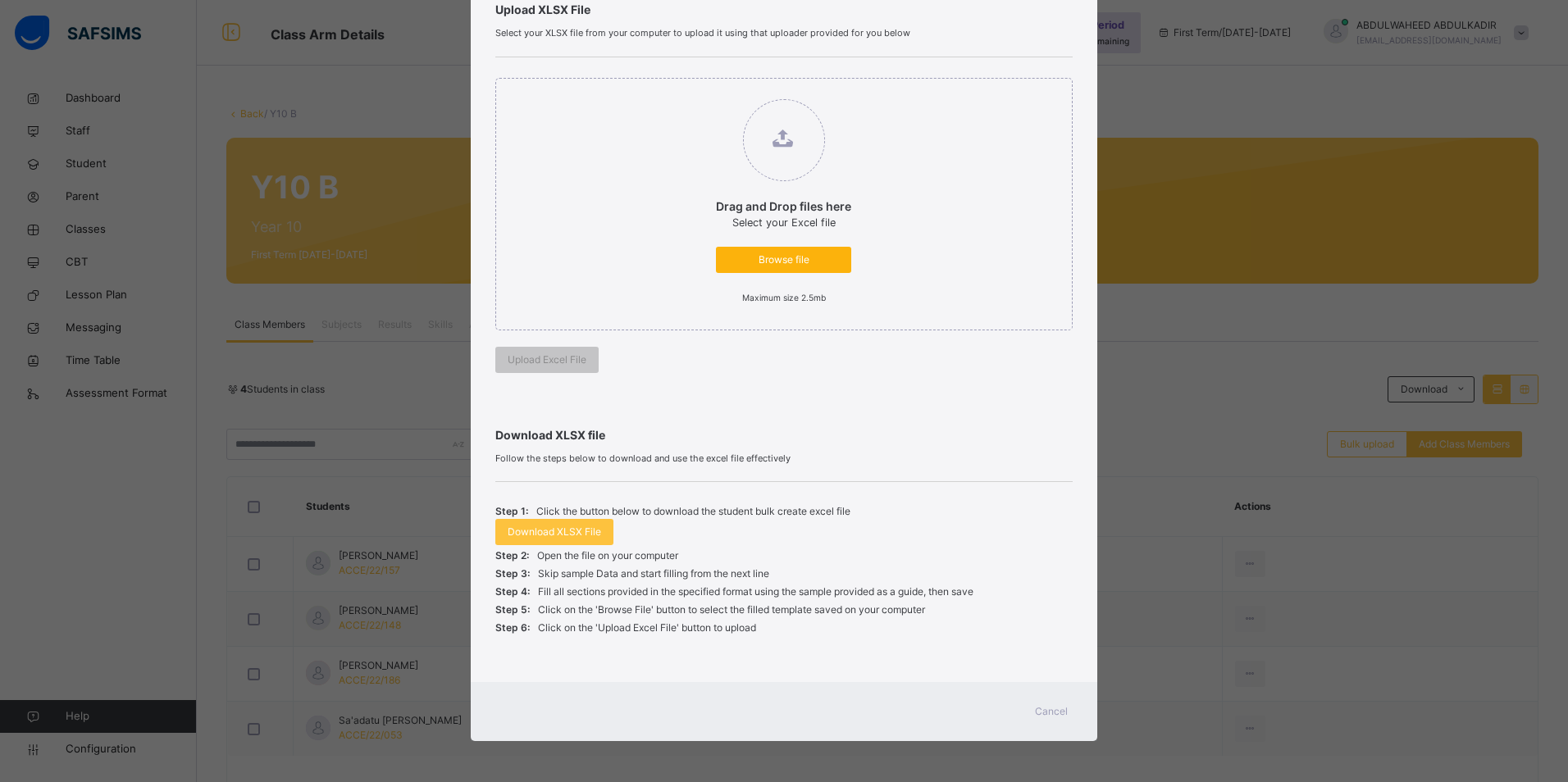
click at [804, 270] on div "Browse file" at bounding box center [784, 260] width 135 height 27
click at [699, 91] on input "Drag and Drop files here Select your Excel file Browse file Maximum size 2.5mb" at bounding box center [699, 91] width 0 height 0
click at [1049, 710] on span "Cancel" at bounding box center [1051, 710] width 32 height 14
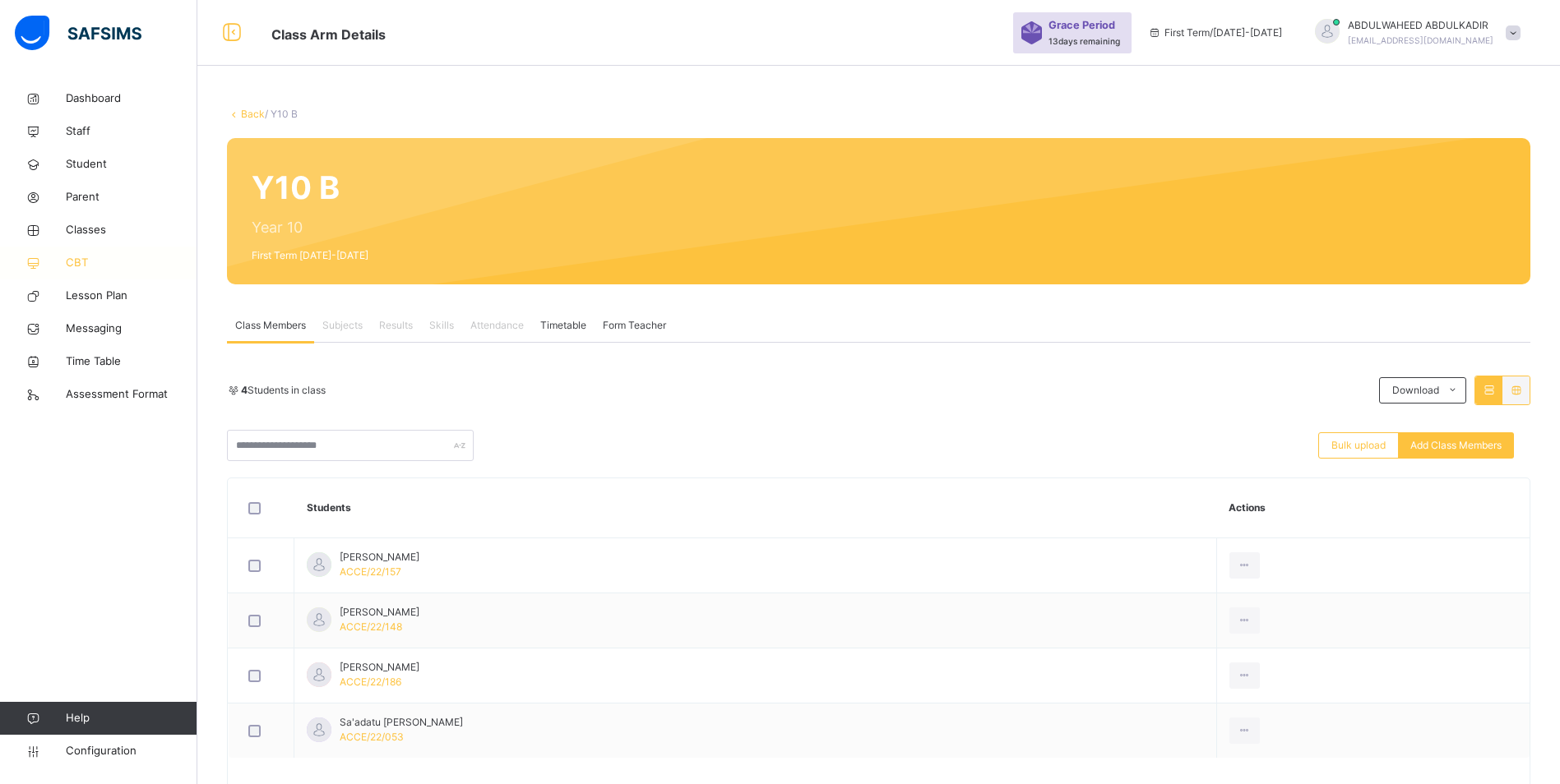
click at [62, 266] on icon at bounding box center [33, 263] width 66 height 12
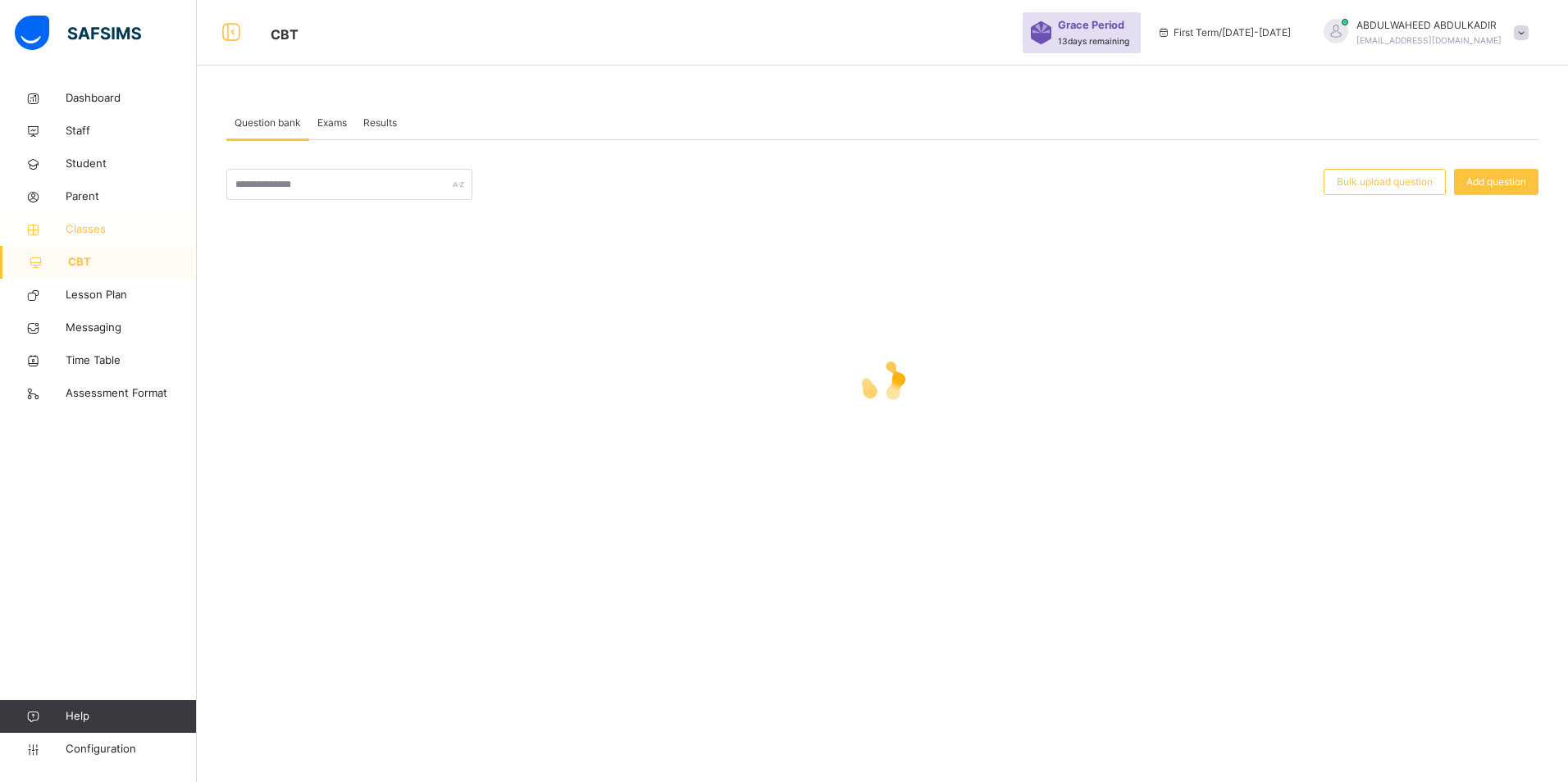
click at [97, 229] on span "Classes" at bounding box center [132, 229] width 132 height 16
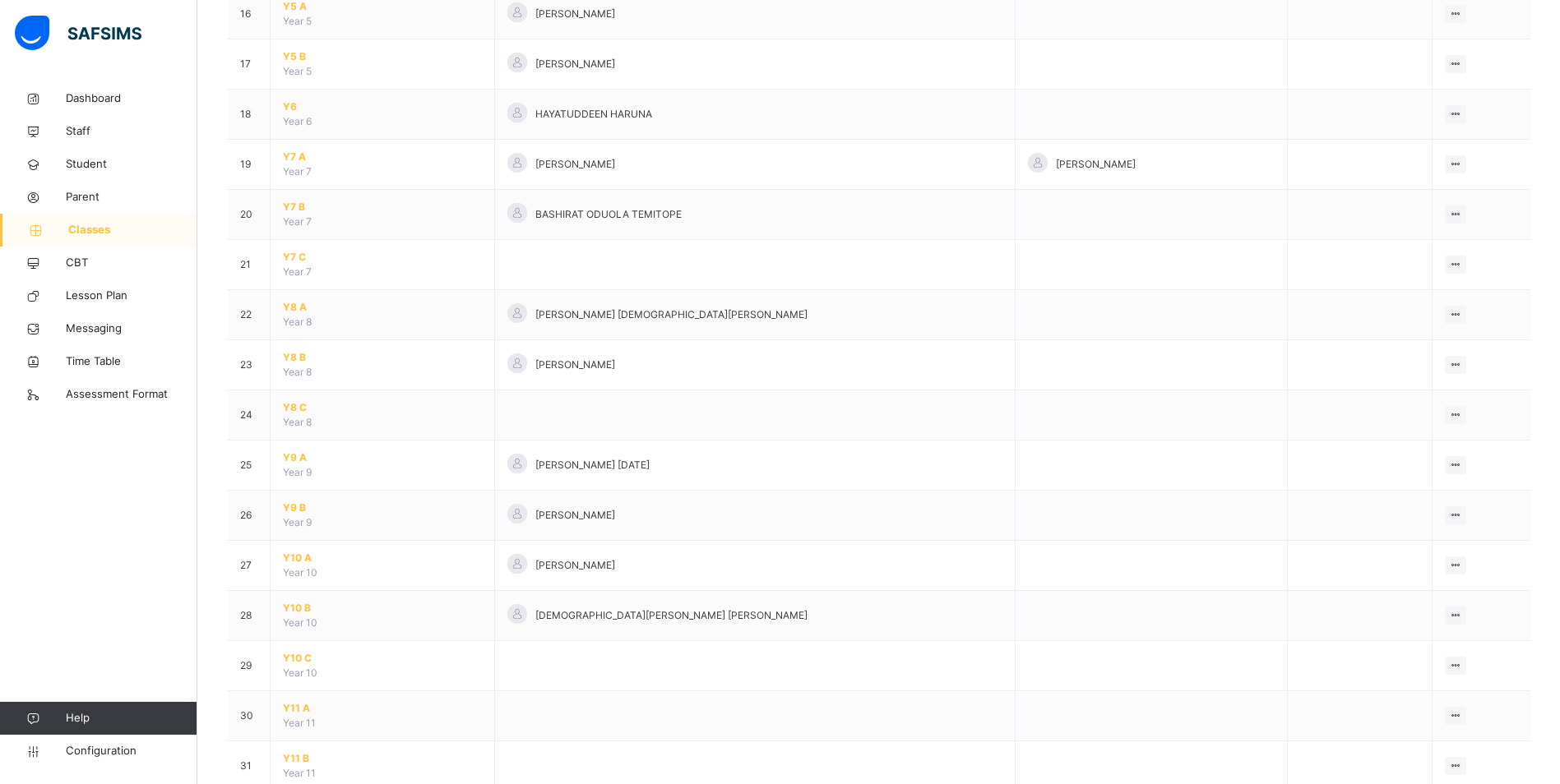
scroll to position [987, 0]
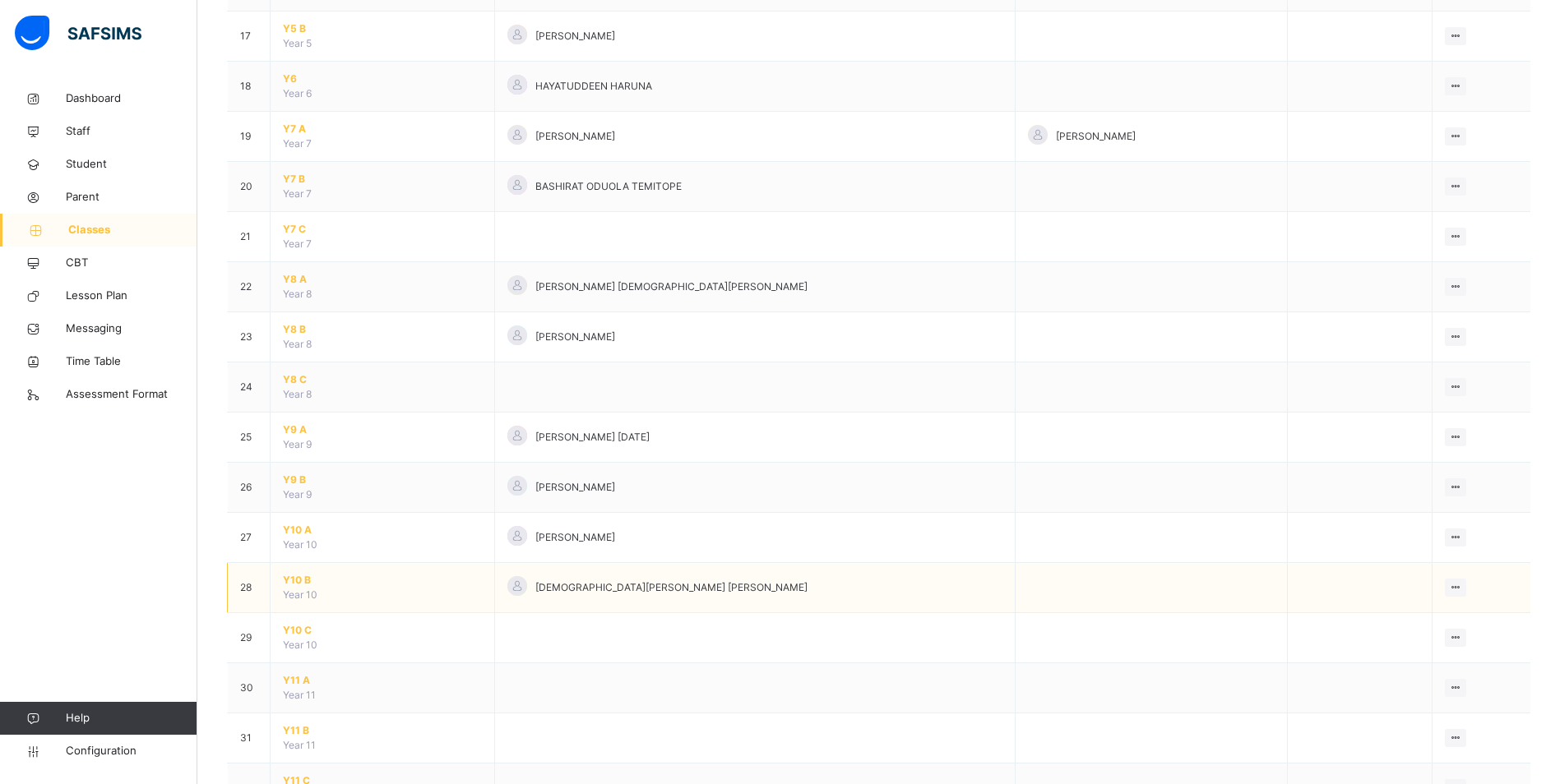
click at [300, 580] on span "Y10 B" at bounding box center [383, 579] width 199 height 14
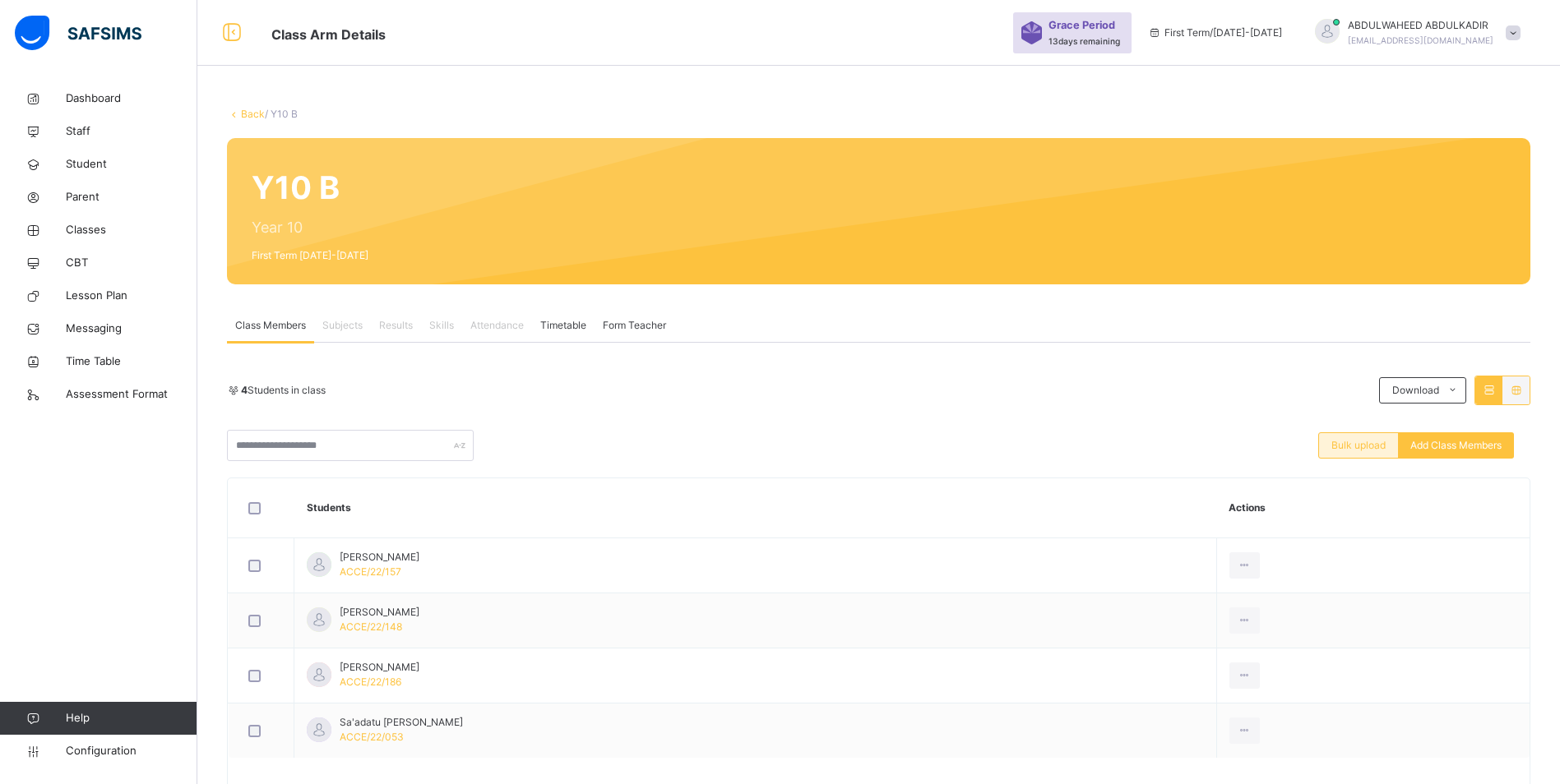
click at [1369, 446] on span "Bulk upload" at bounding box center [1358, 445] width 55 height 14
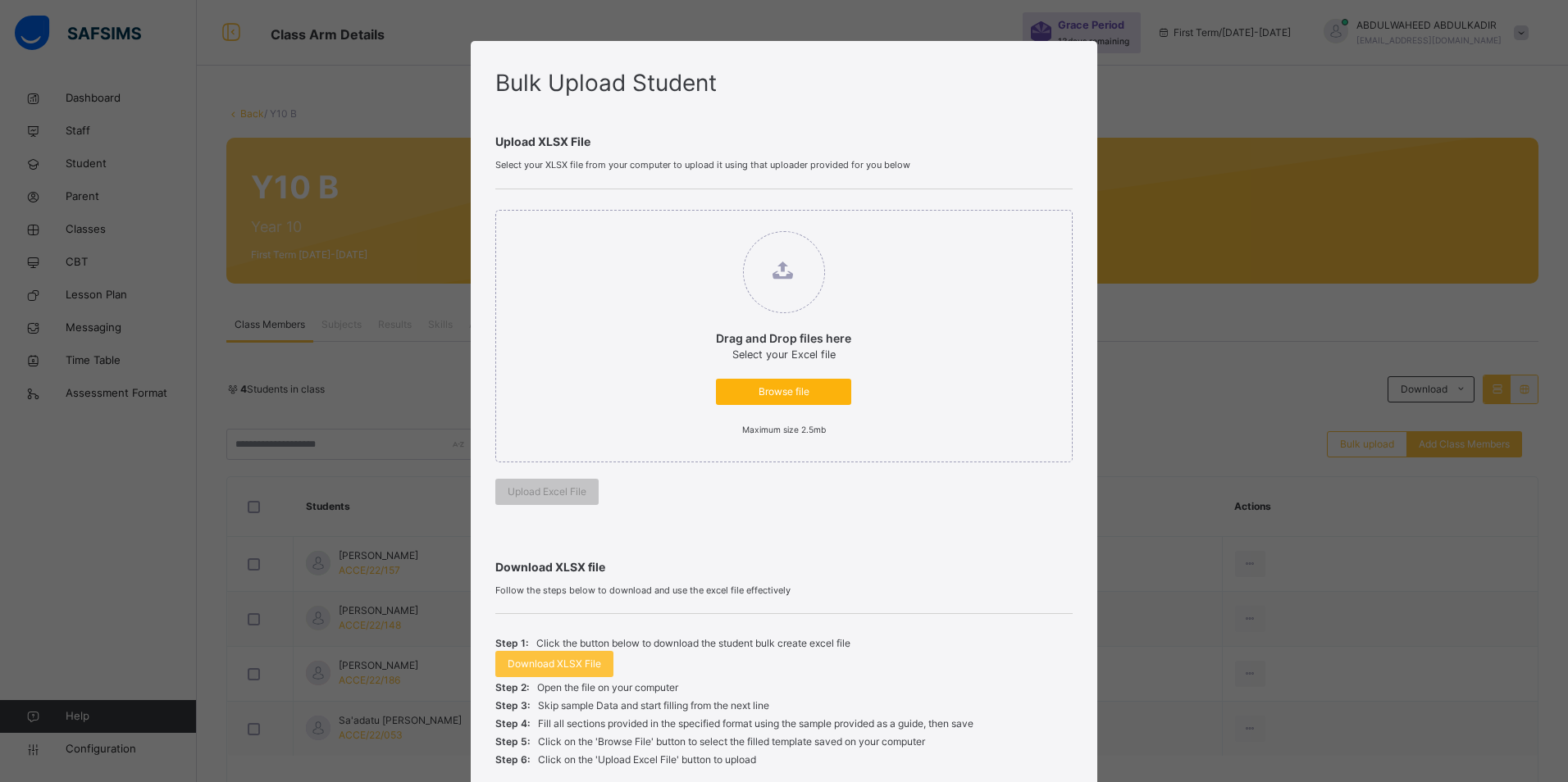
click at [758, 389] on span "Browse file" at bounding box center [783, 391] width 111 height 14
click at [699, 223] on input "Drag and Drop files here Select your Excel file Browse file Maximum size 2.5mb" at bounding box center [699, 223] width 0 height 0
type input "**********"
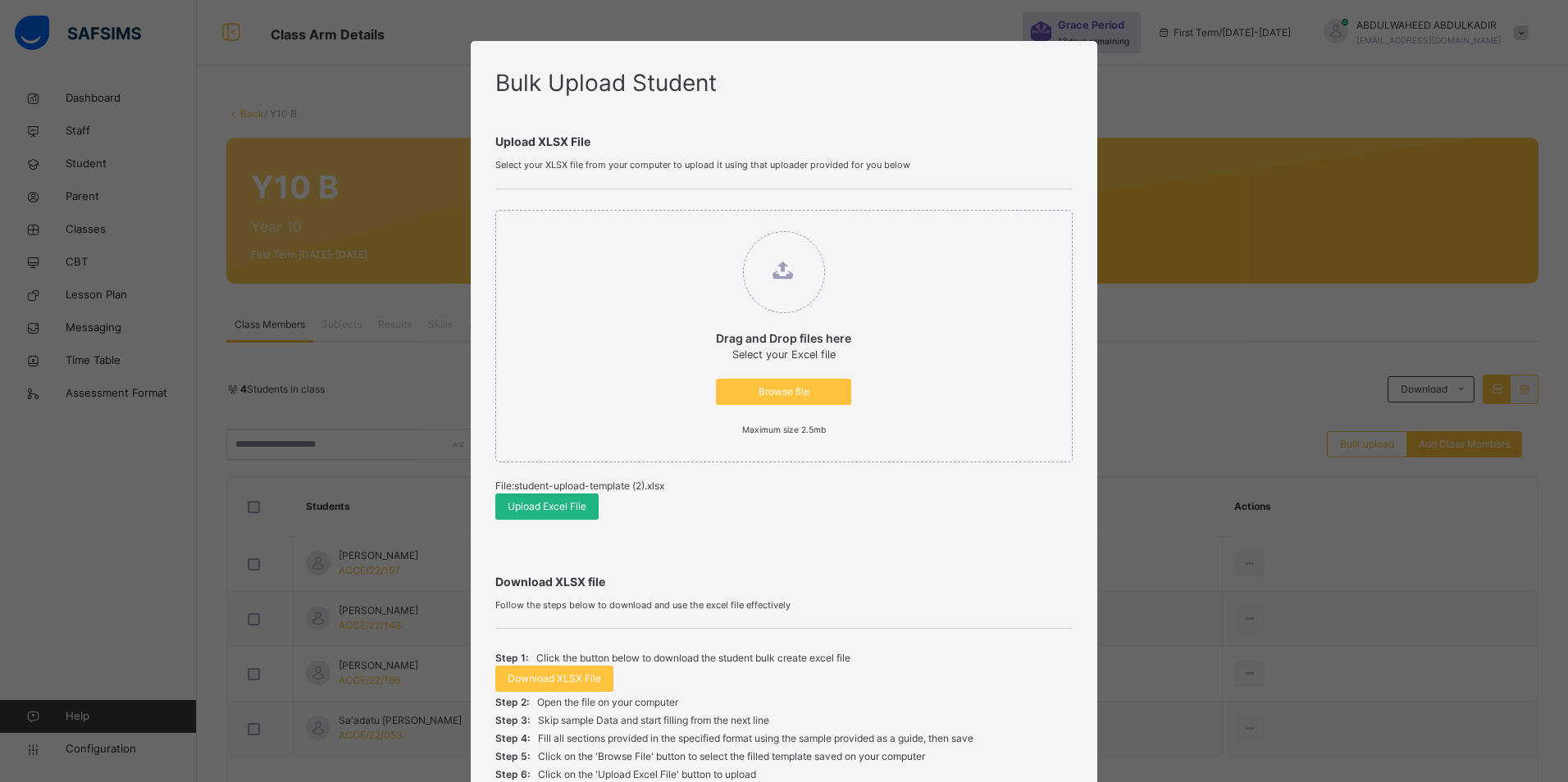
click at [552, 505] on span "Upload Excel File" at bounding box center [547, 506] width 79 height 14
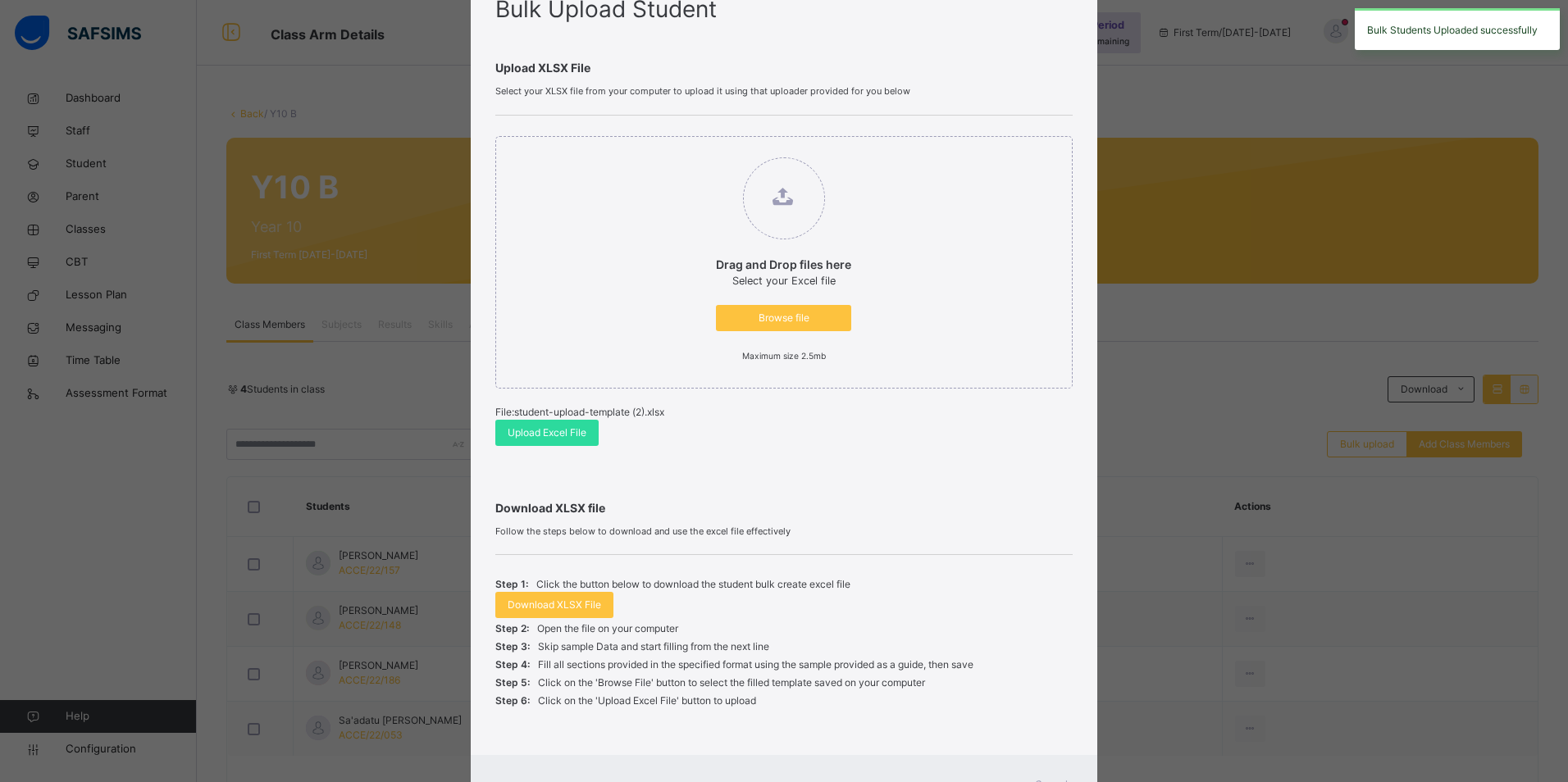
scroll to position [147, 0]
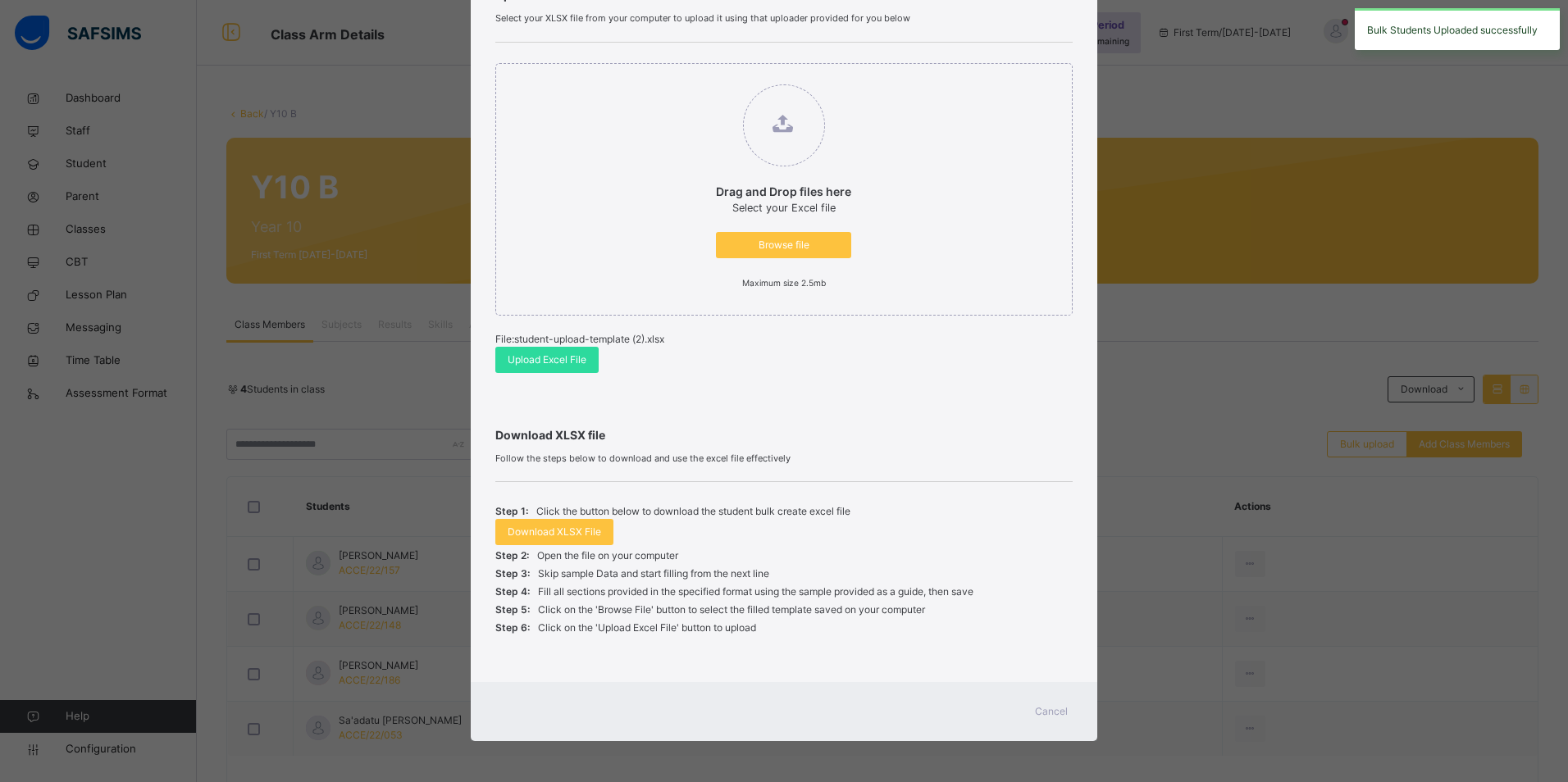
click at [1039, 706] on span "Cancel" at bounding box center [1051, 710] width 32 height 14
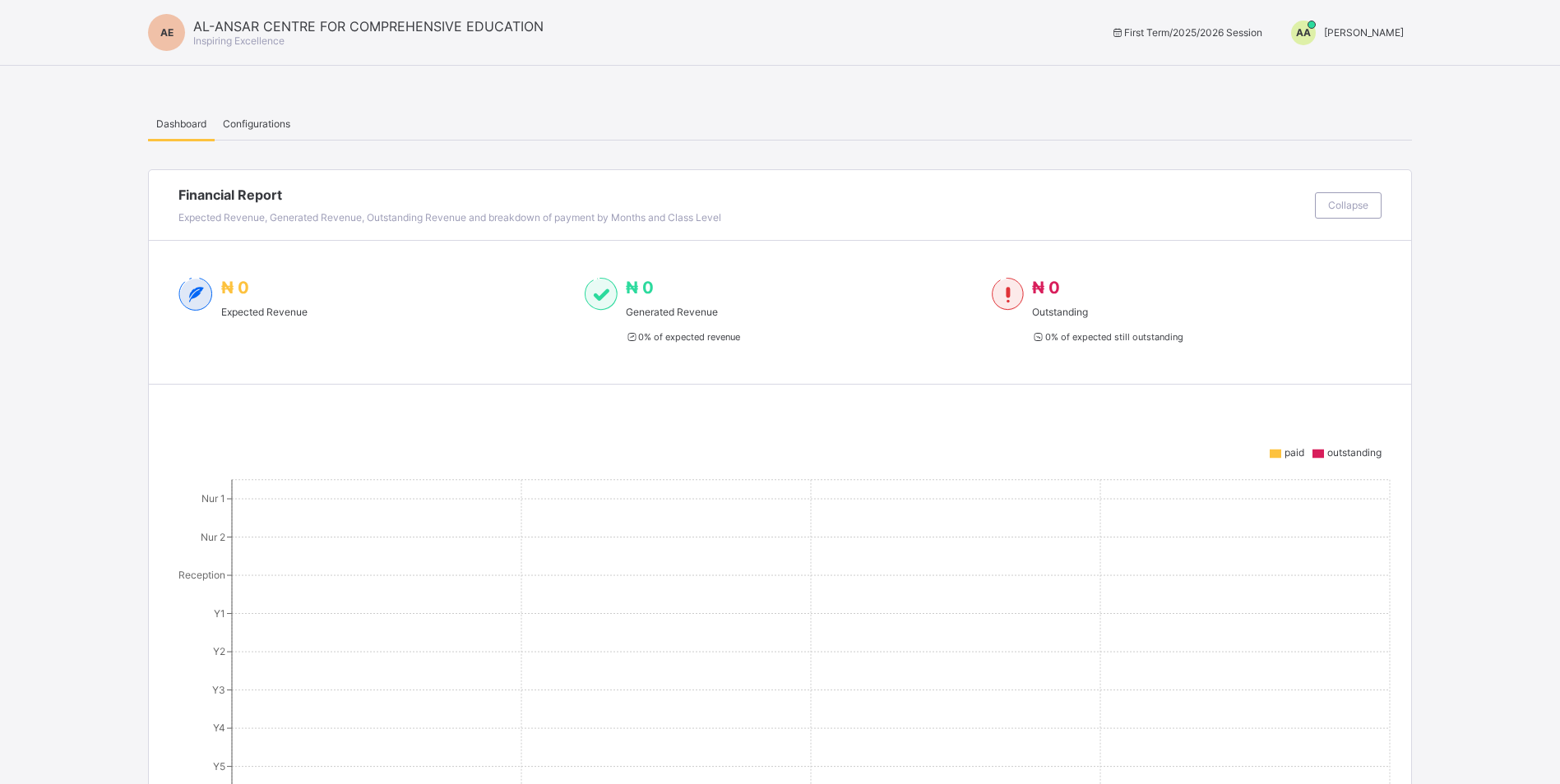
click at [1385, 31] on span "ABDULWAHEED ABDULKADIR" at bounding box center [1363, 33] width 79 height 12
click at [1367, 74] on span "Switch to Admin View" at bounding box center [1342, 71] width 125 height 19
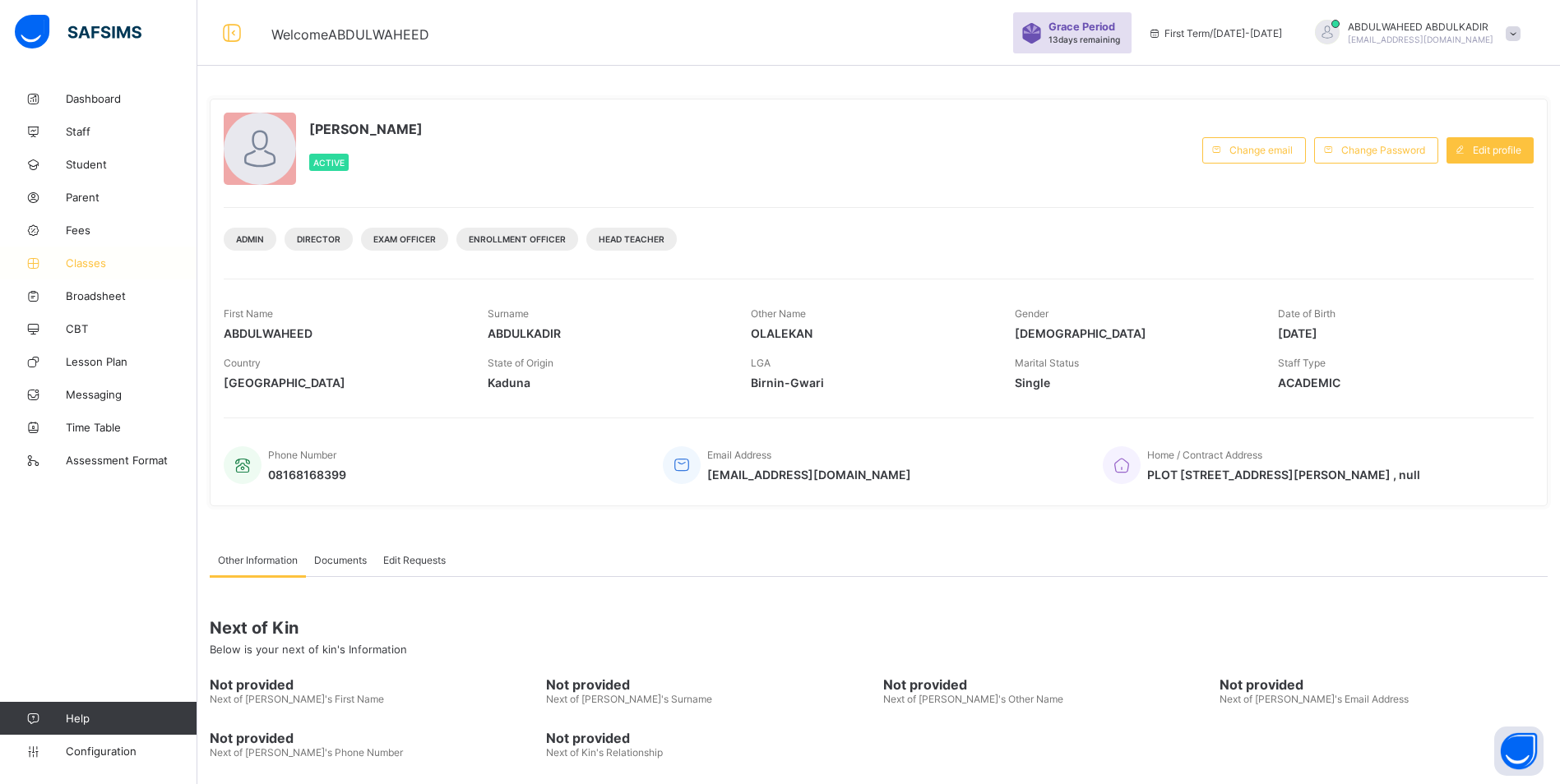
click at [70, 264] on span "Classes" at bounding box center [132, 263] width 132 height 13
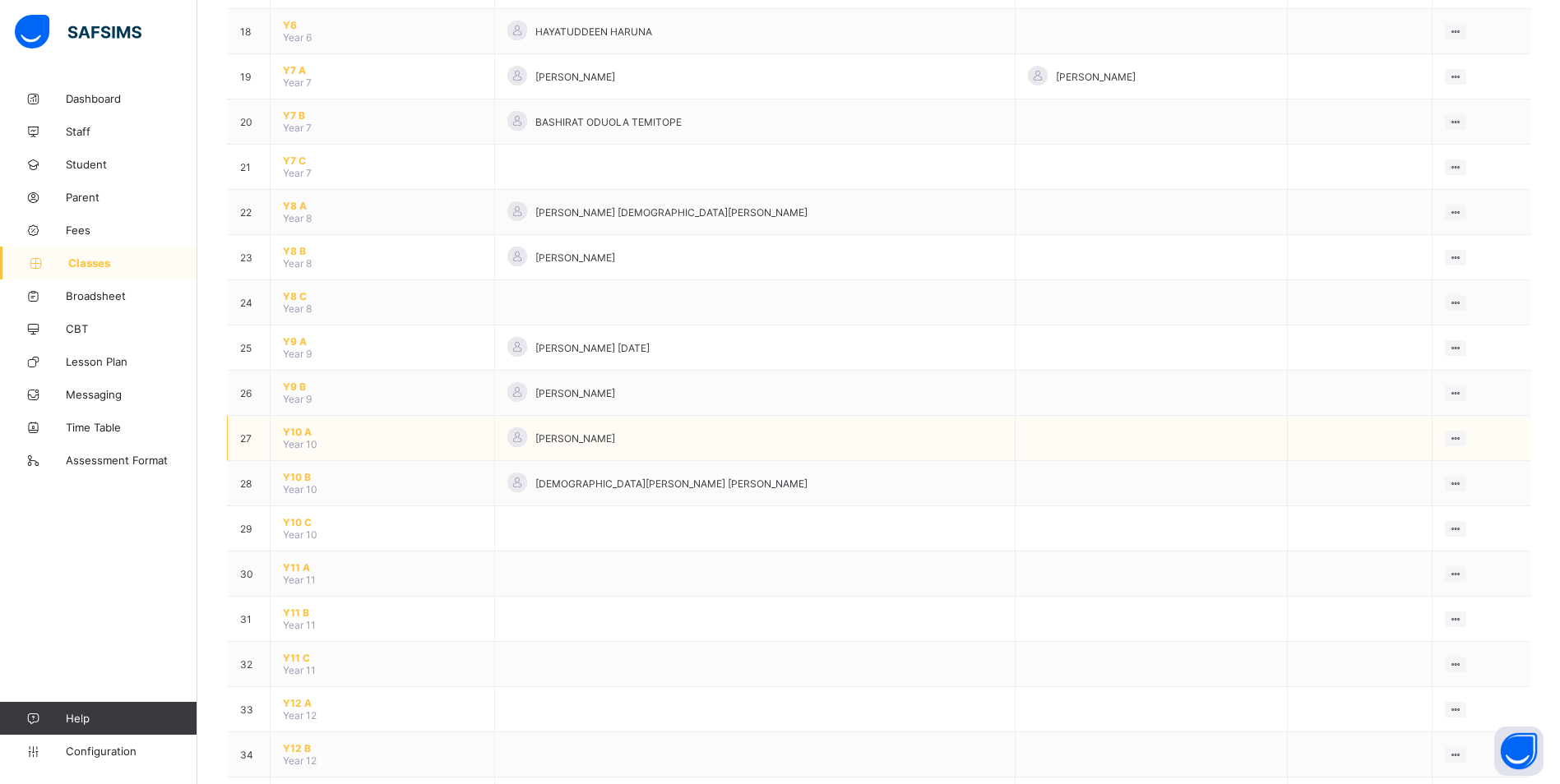
scroll to position [987, 0]
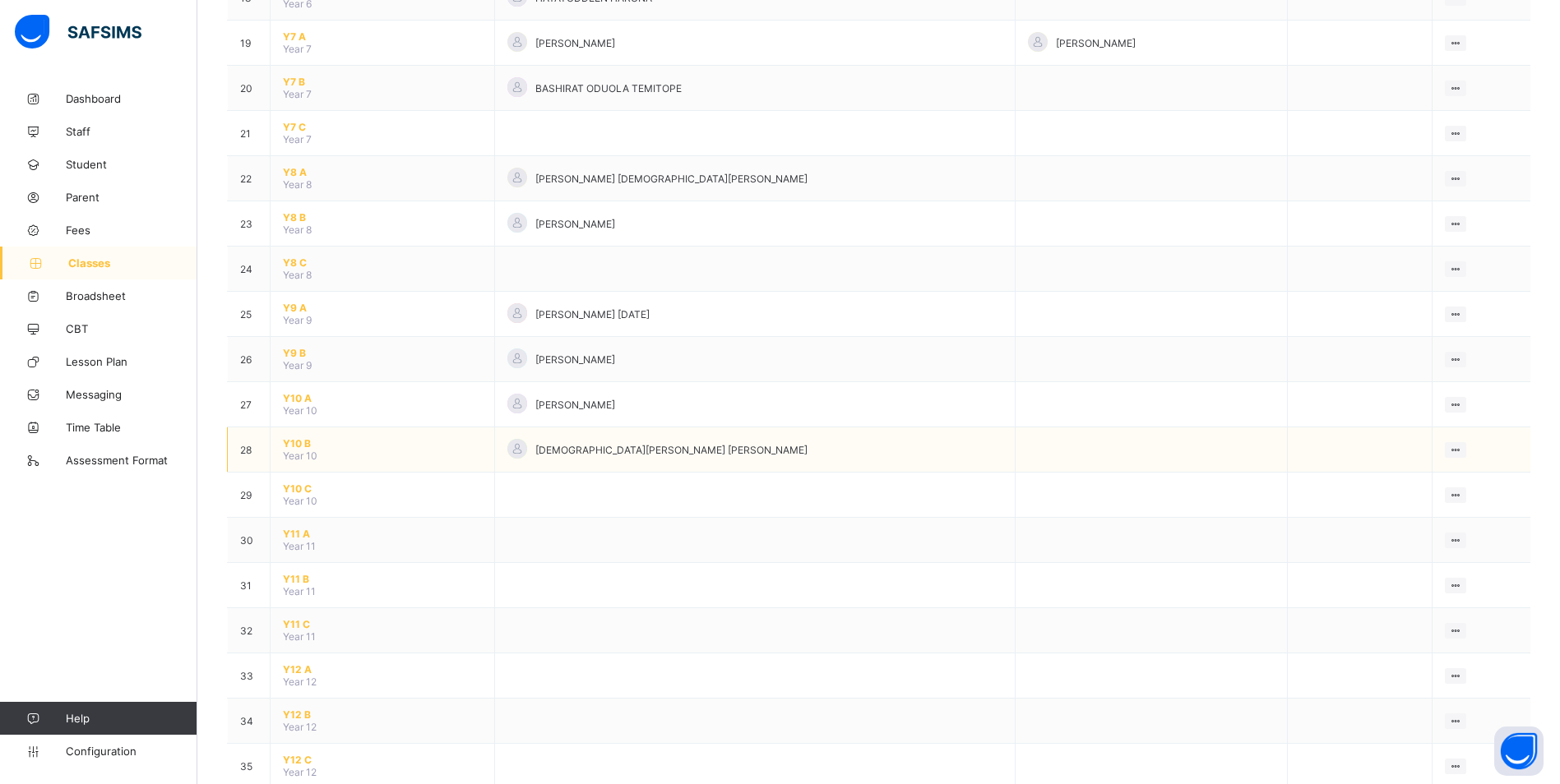
click at [296, 443] on span "Y10 B" at bounding box center [383, 443] width 199 height 12
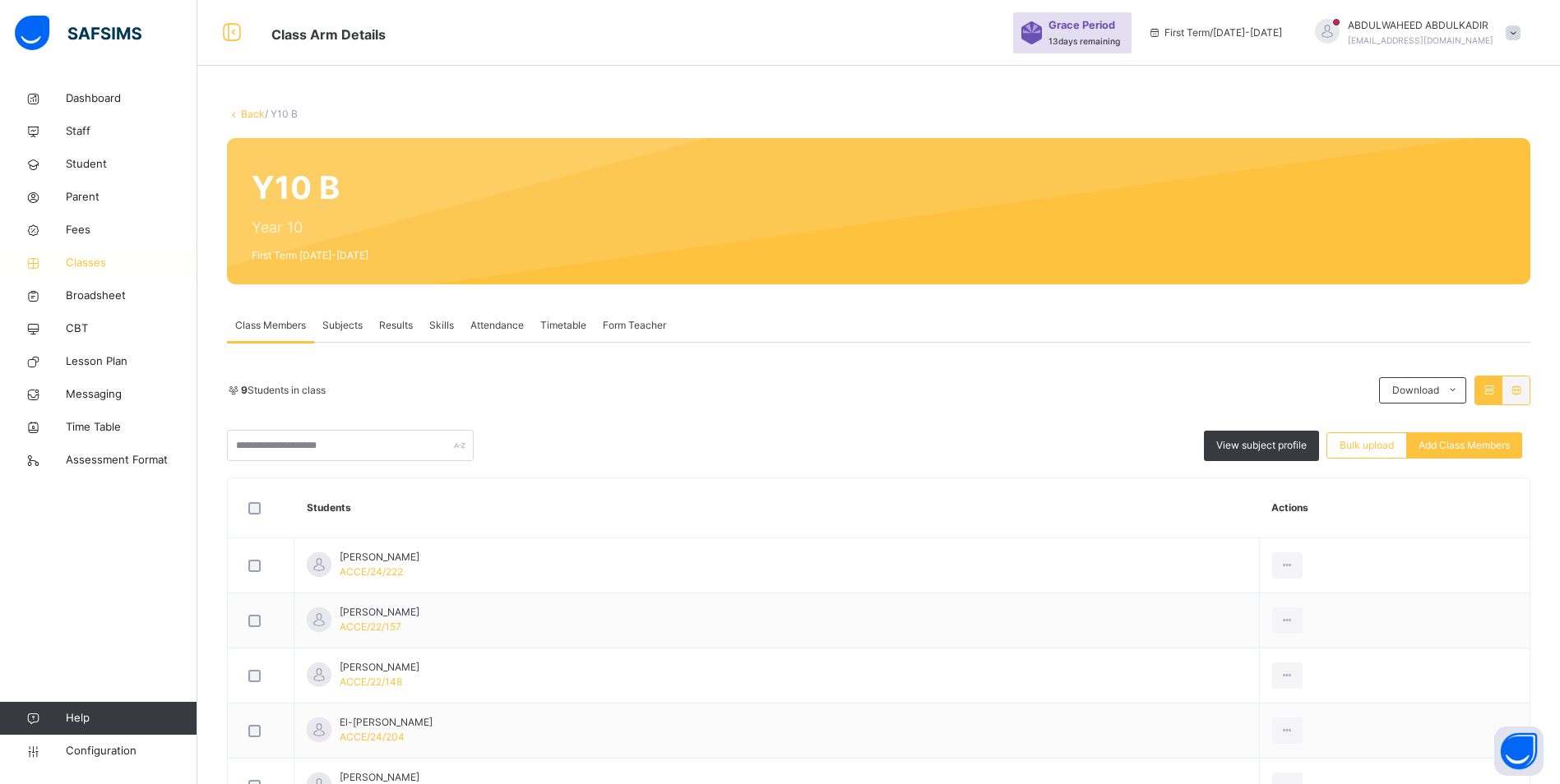
click at [91, 265] on span "Classes" at bounding box center [132, 263] width 132 height 16
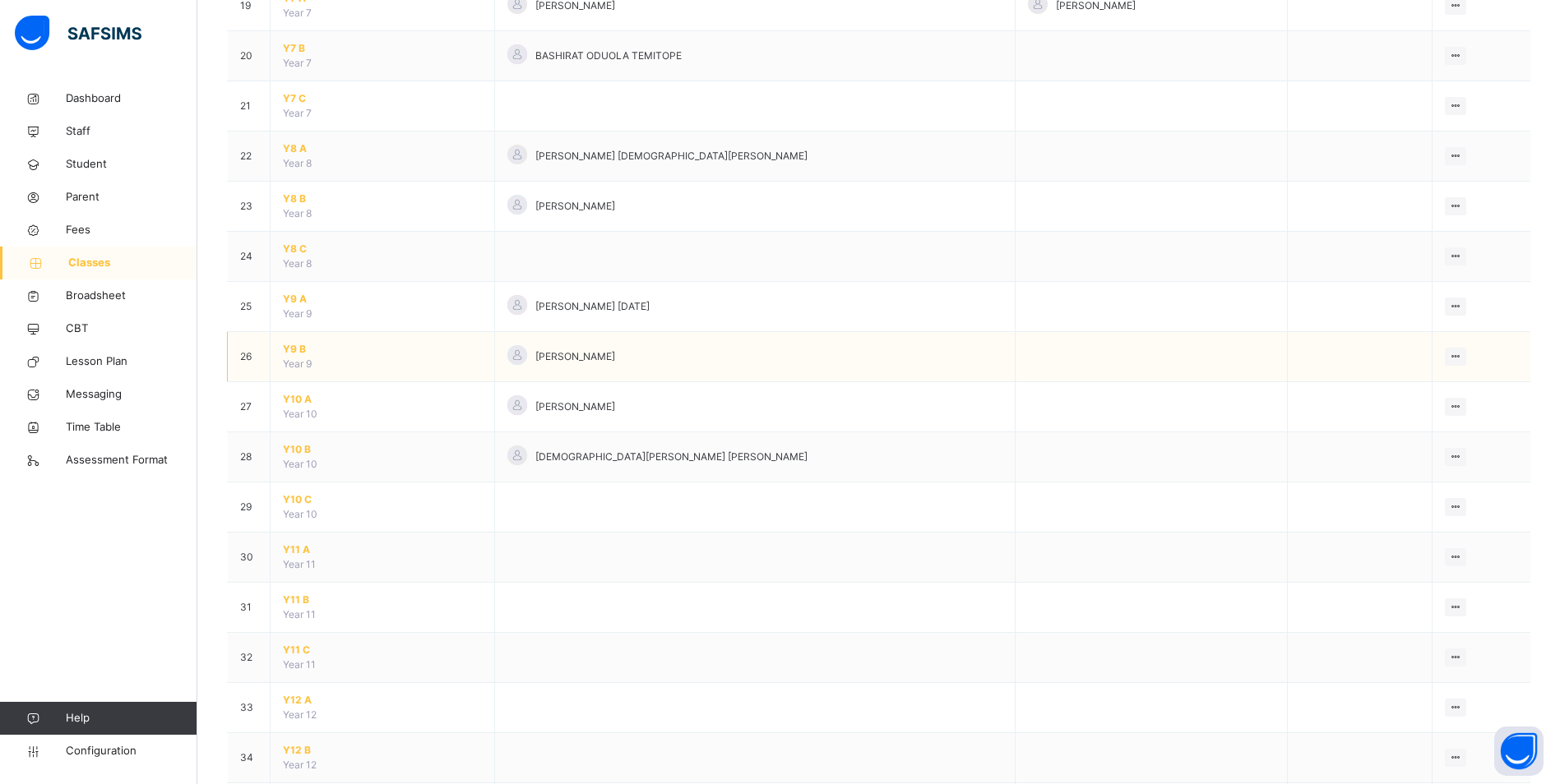
scroll to position [1151, 0]
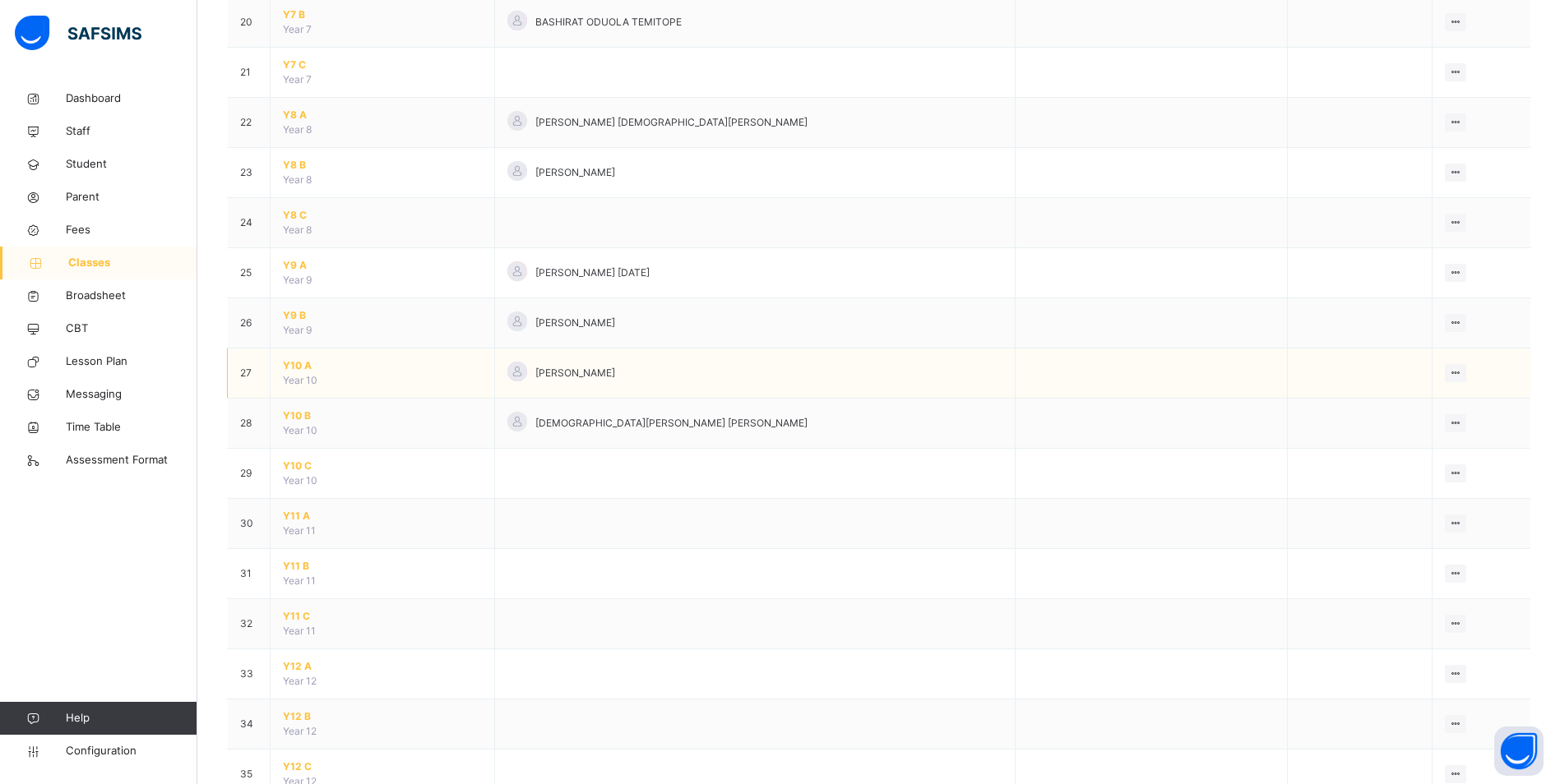
click at [302, 364] on span "Y10 A" at bounding box center [383, 365] width 199 height 14
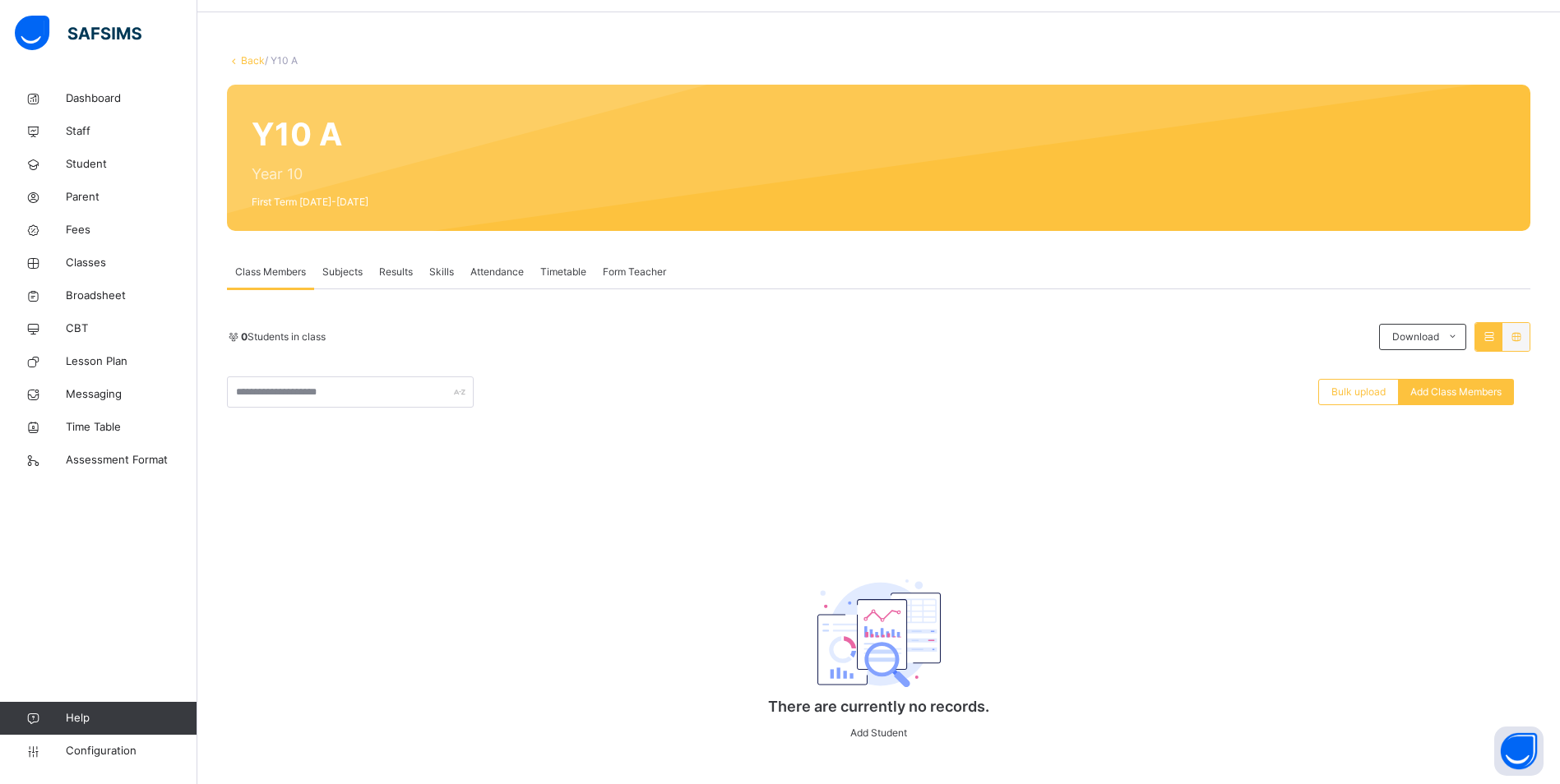
scroll to position [80, 0]
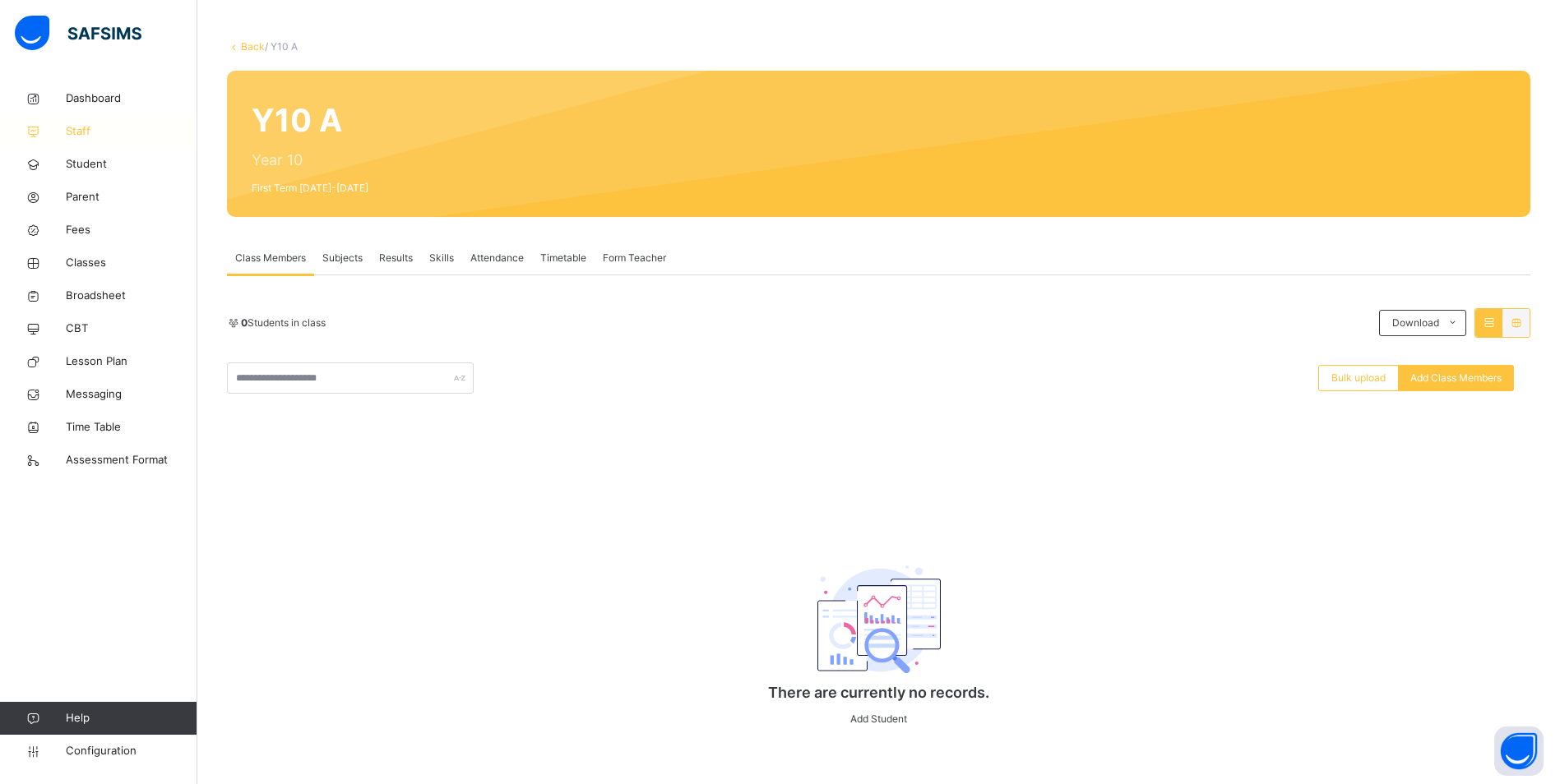
click at [89, 127] on span "Staff" at bounding box center [132, 131] width 132 height 16
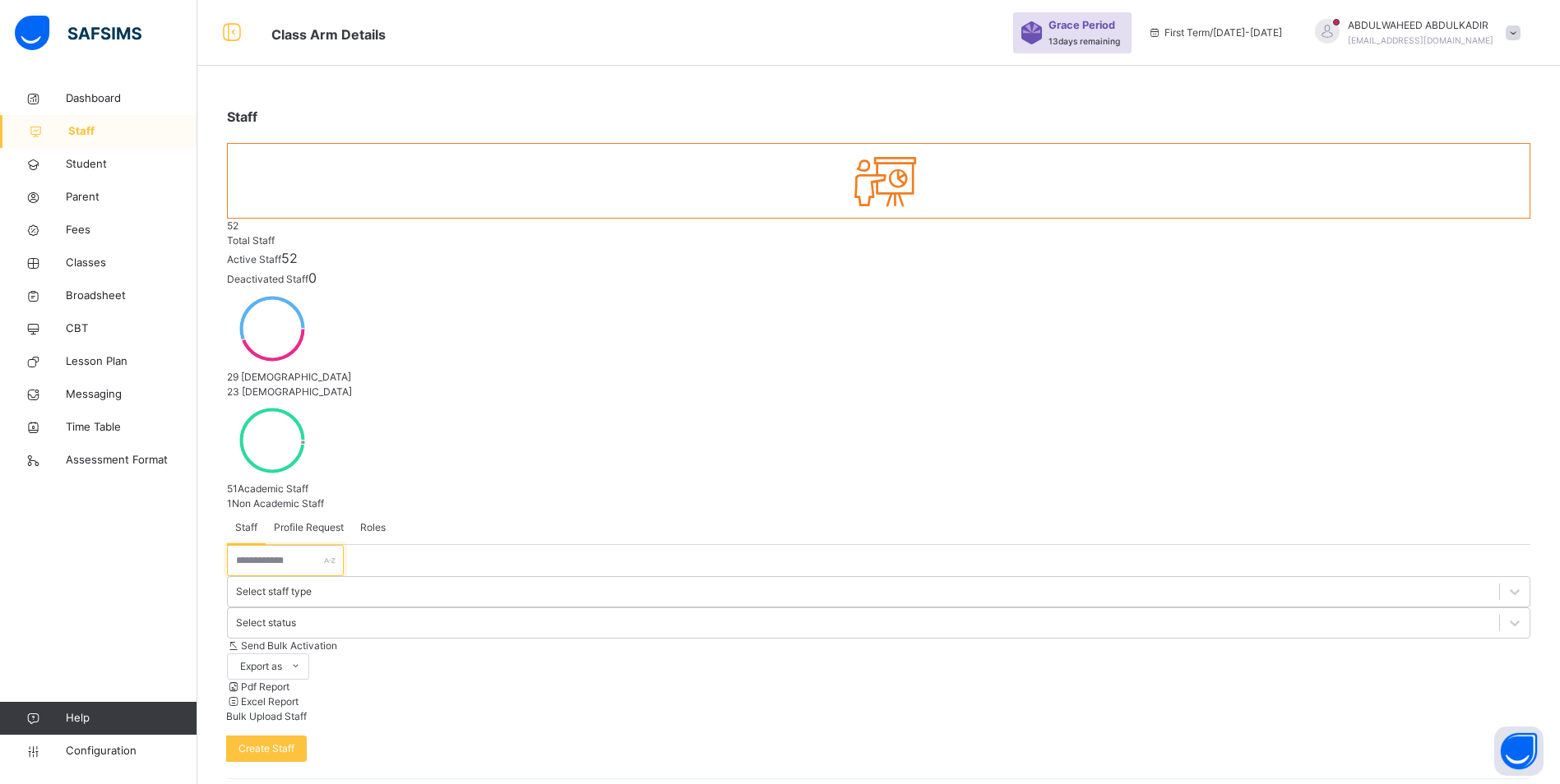
click at [297, 545] on input "text" at bounding box center [285, 560] width 117 height 32
type input "**"
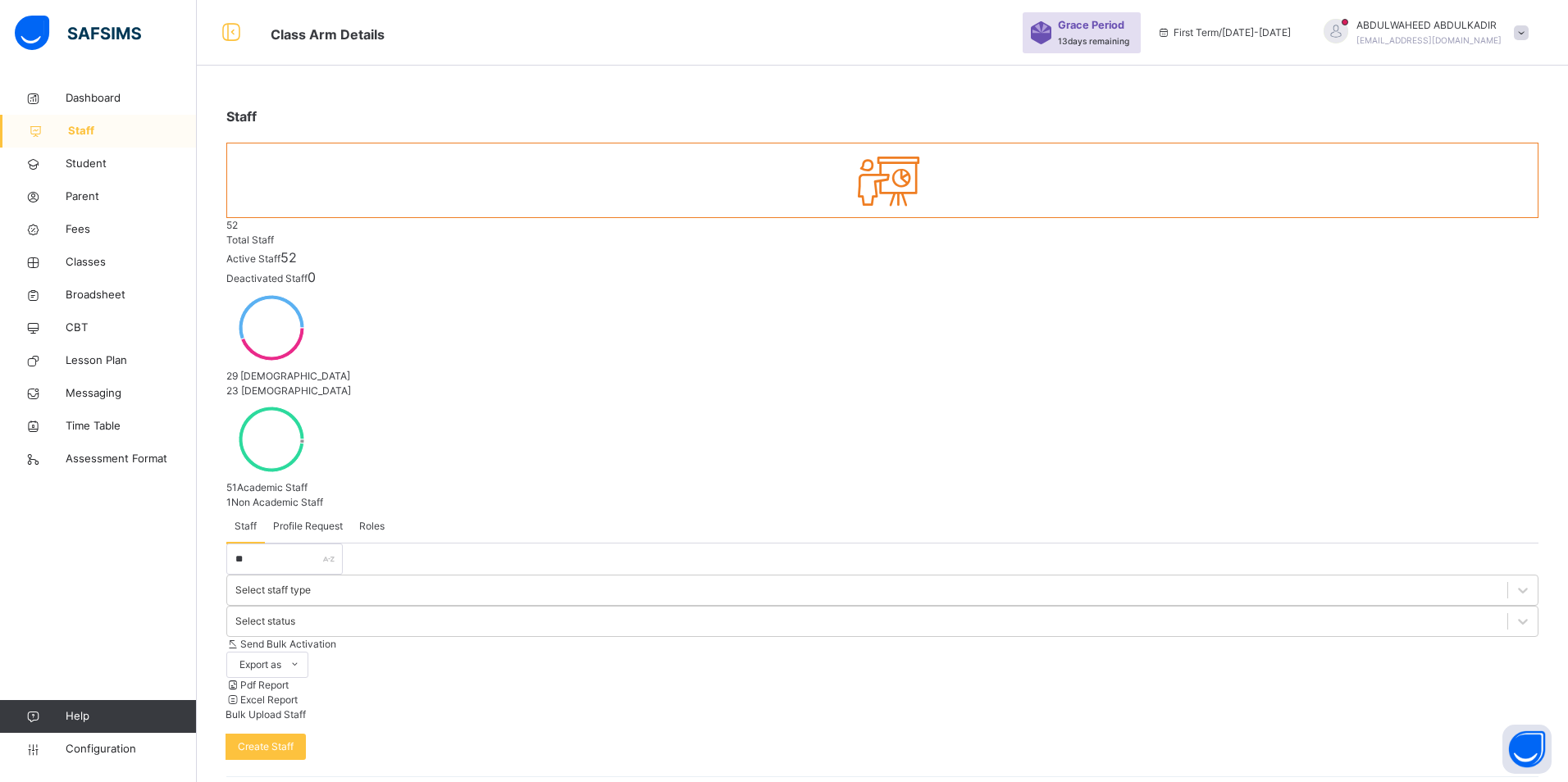
type input "**********"
click at [101, 263] on span "Classes" at bounding box center [132, 262] width 132 height 16
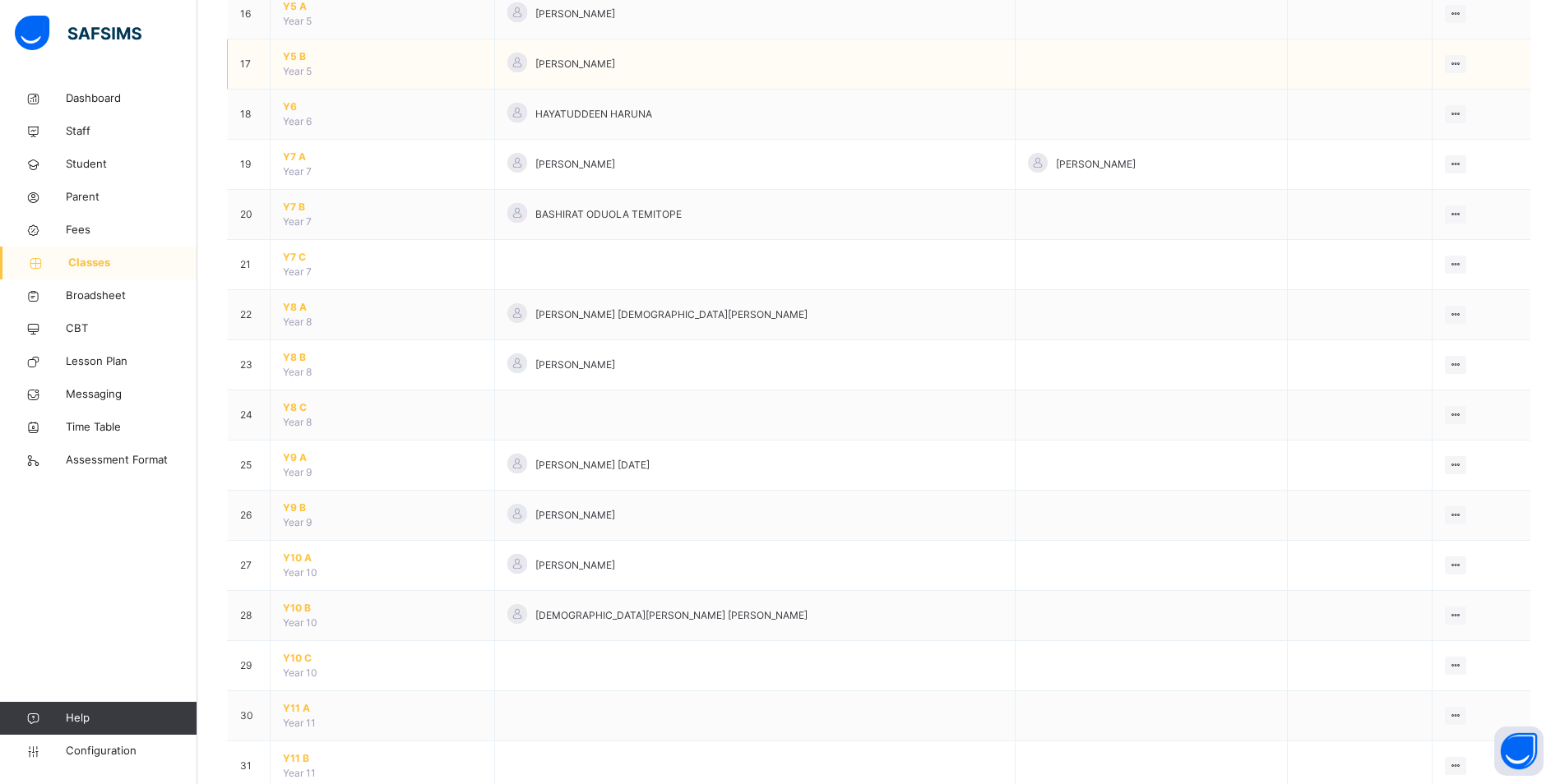
scroll to position [987, 0]
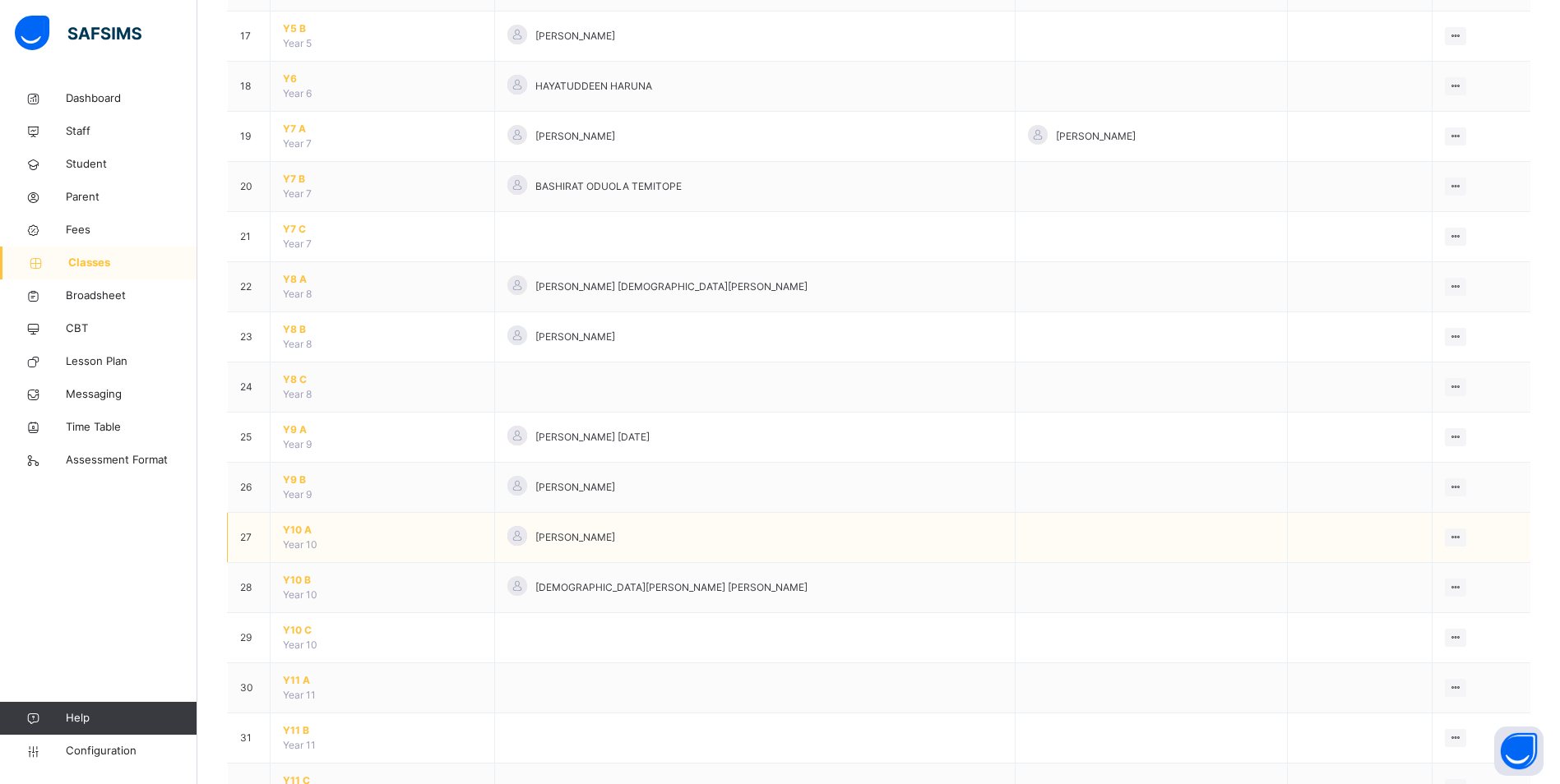
click at [290, 530] on span "Y10 A" at bounding box center [383, 530] width 199 height 14
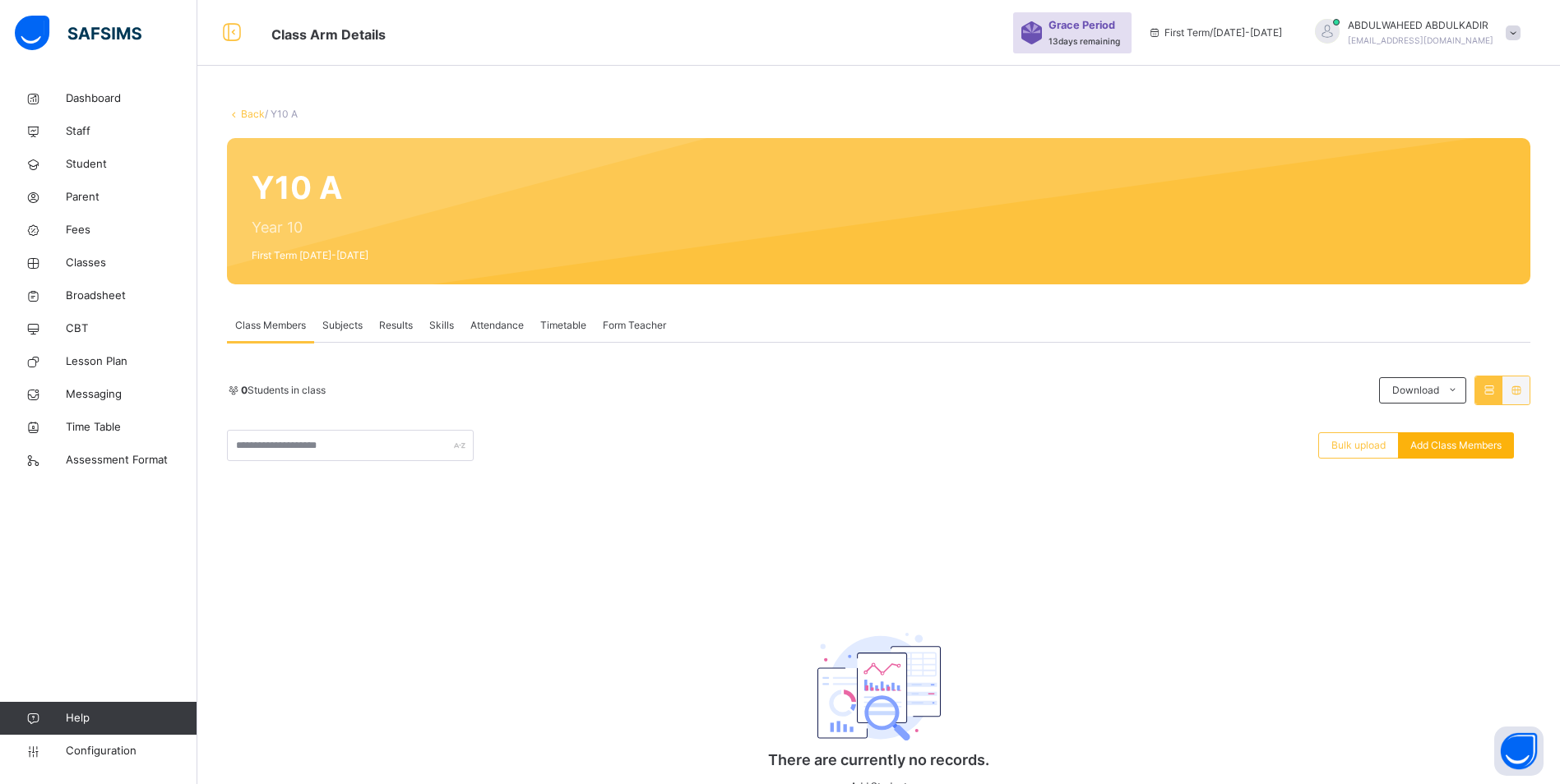
click at [1492, 448] on span "Add Class Members" at bounding box center [1455, 445] width 91 height 14
paste input "**********"
click at [1443, 447] on span "Add Class Members" at bounding box center [1455, 445] width 91 height 14
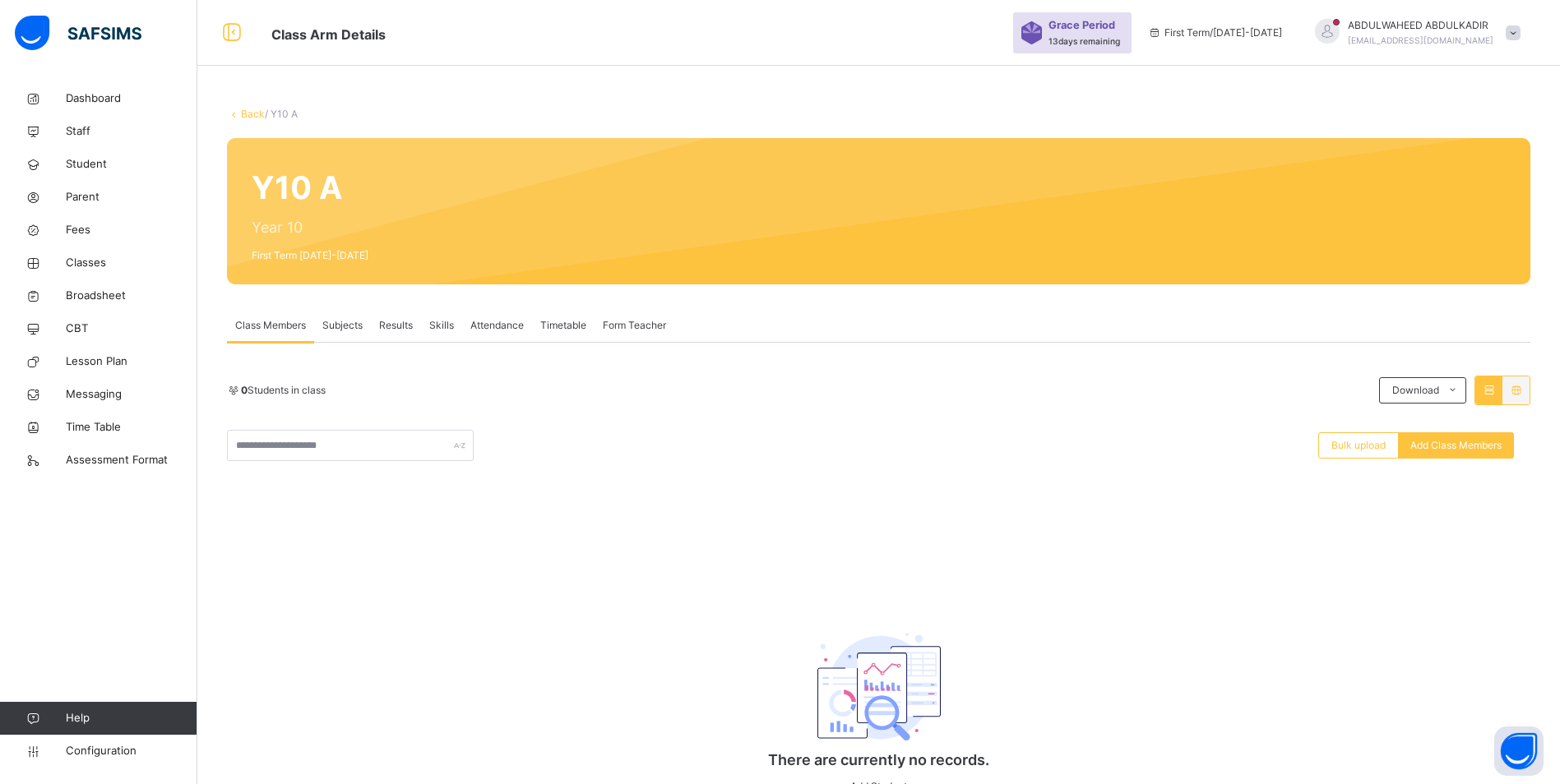
drag, startPoint x: 697, startPoint y: 257, endPoint x: 473, endPoint y: 236, distance: 225.0
type input "******"
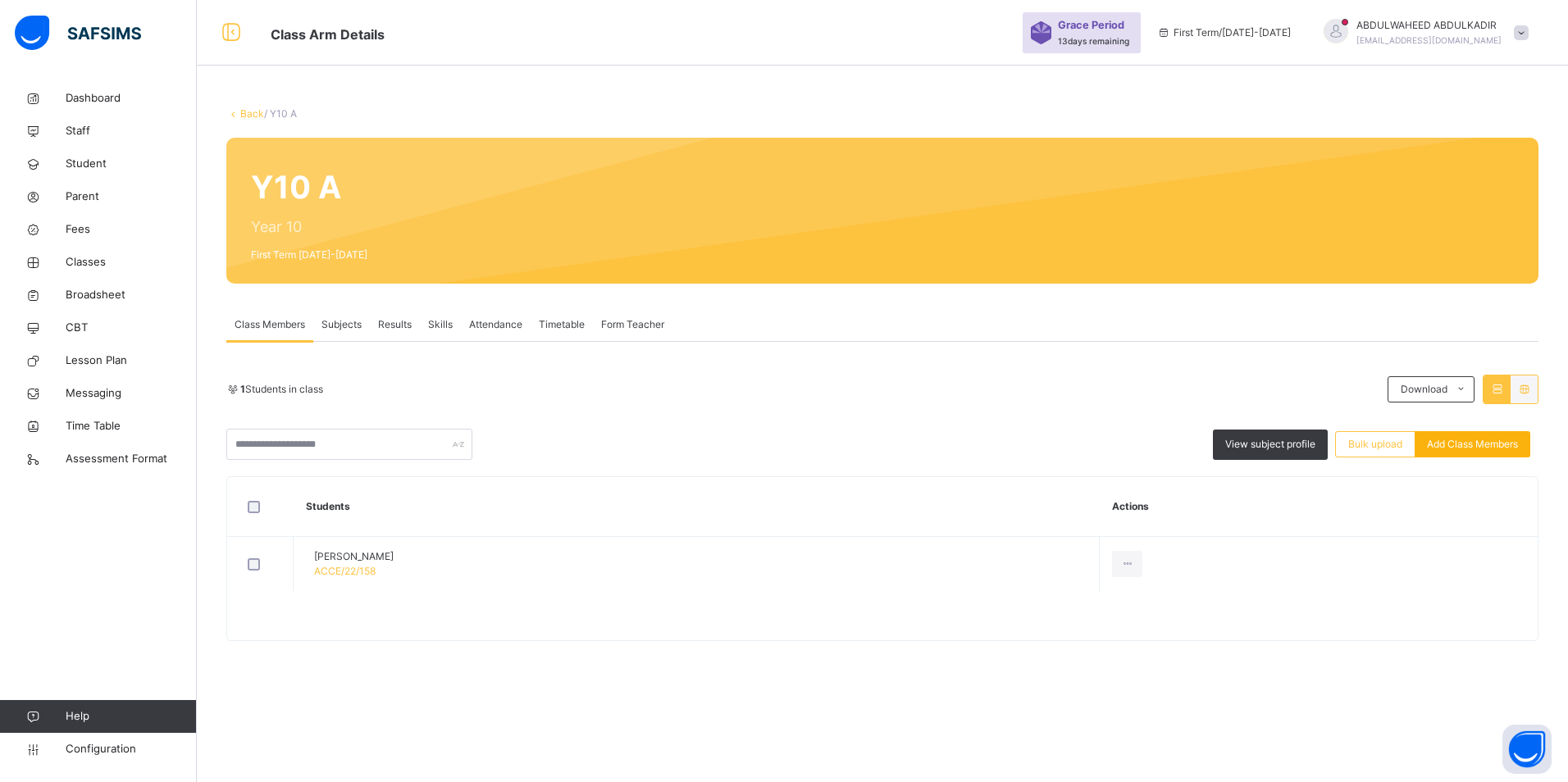
click at [1463, 447] on span "Add Class Members" at bounding box center [1472, 443] width 91 height 14
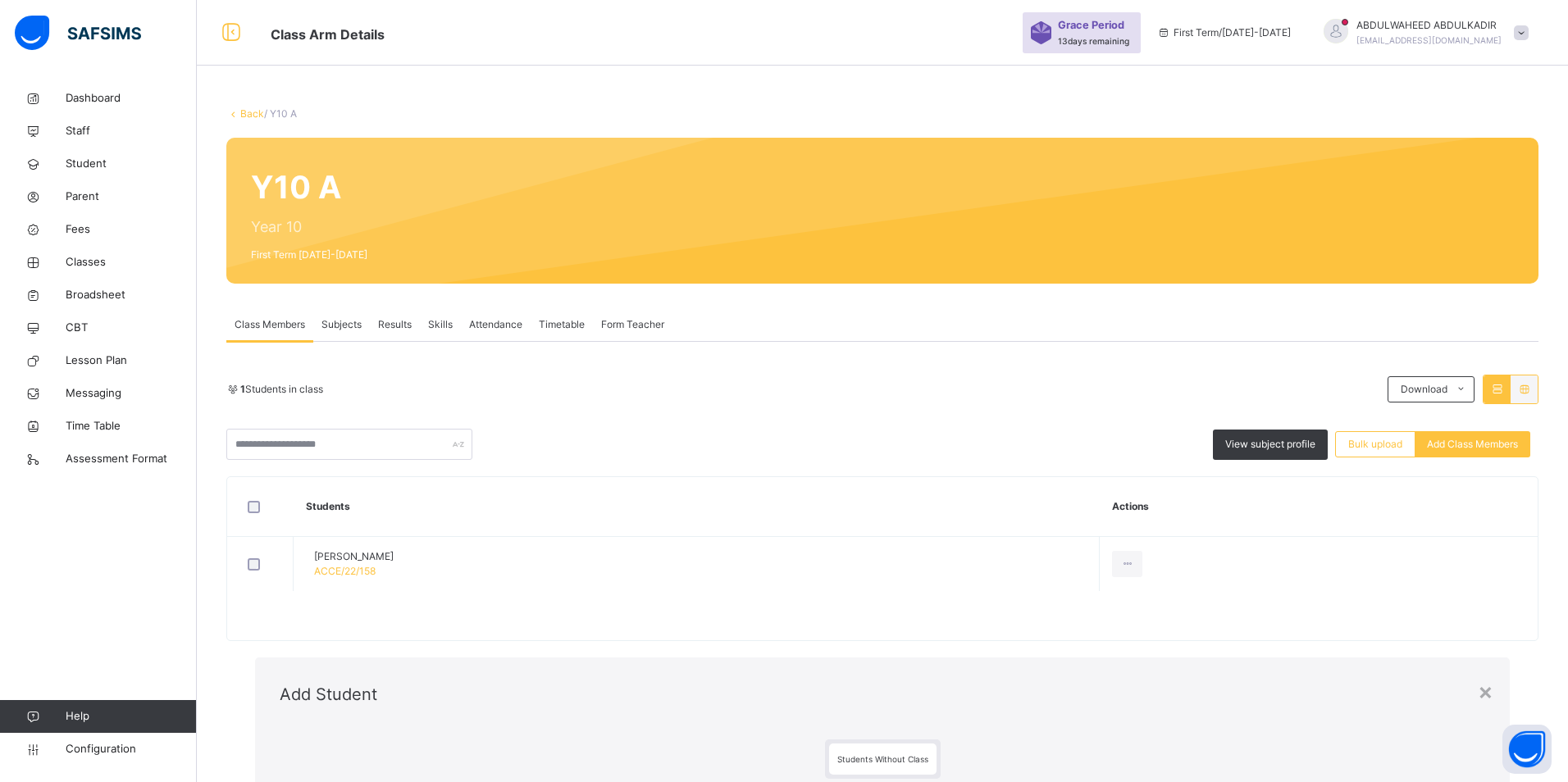
paste input "**********"
drag, startPoint x: 734, startPoint y: 219, endPoint x: 525, endPoint y: 206, distance: 209.4
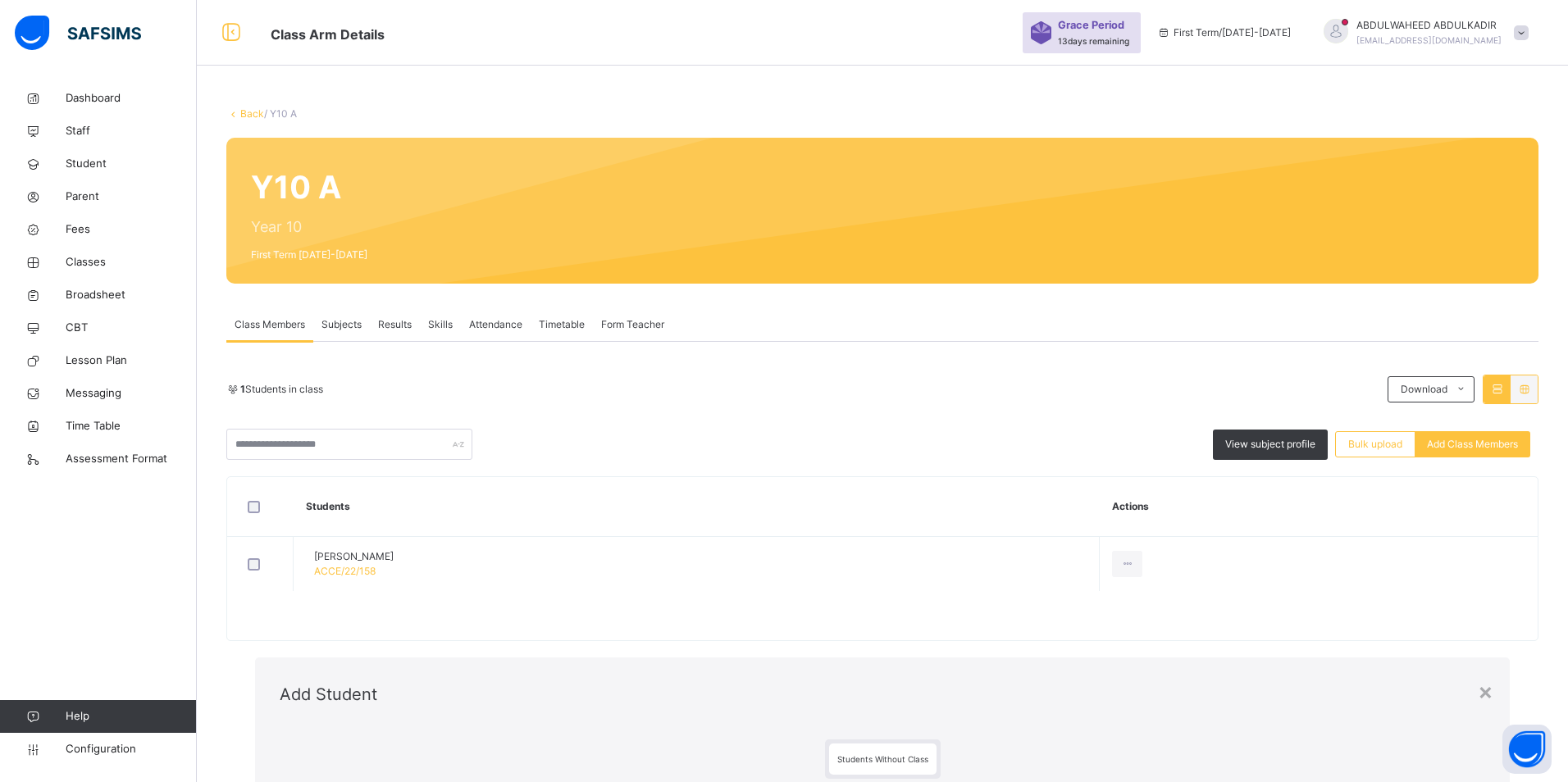
drag, startPoint x: 578, startPoint y: 178, endPoint x: 422, endPoint y: 172, distance: 156.1
type input "****"
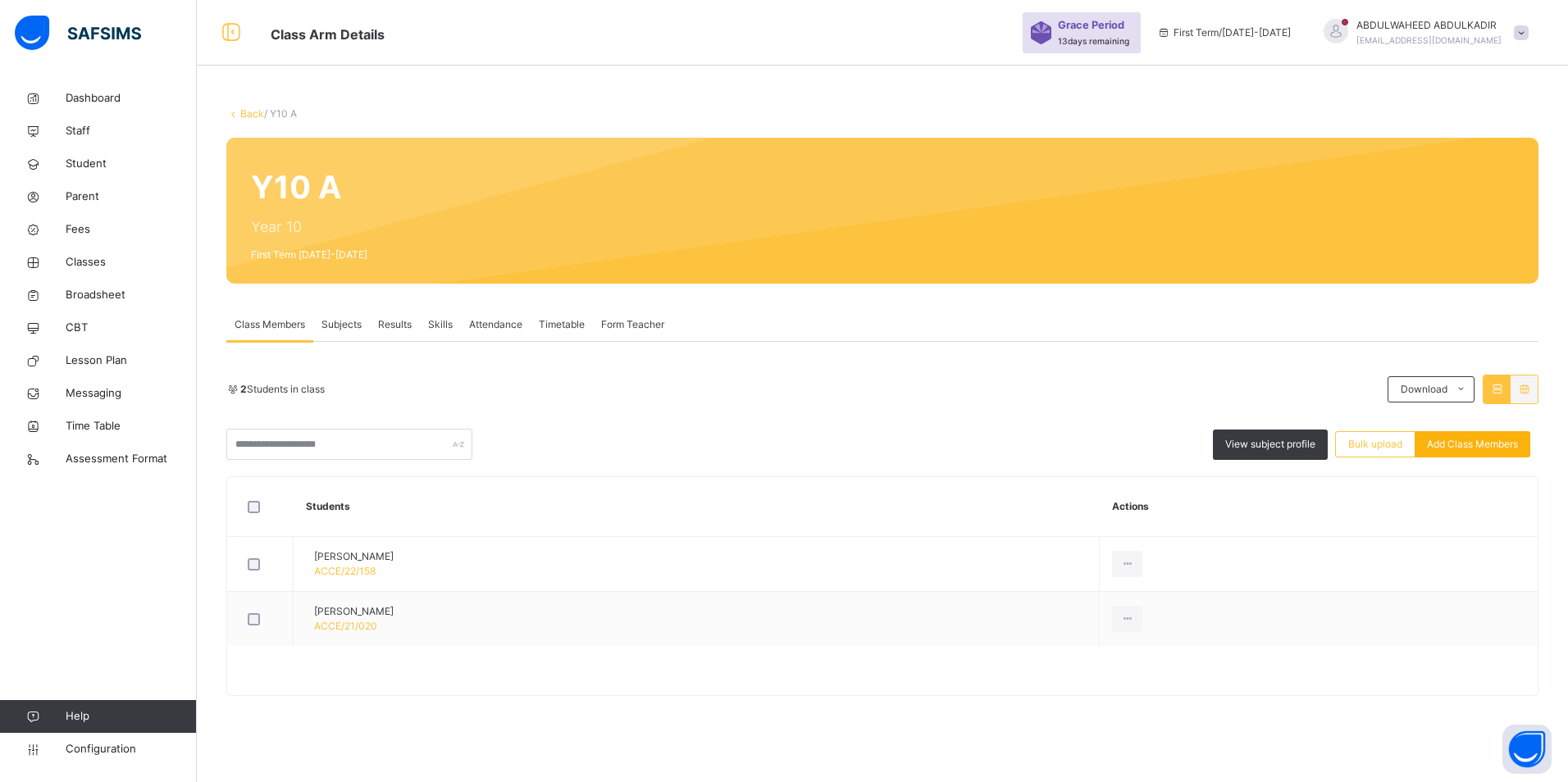
click at [1480, 448] on span "Add Class Members" at bounding box center [1472, 443] width 91 height 14
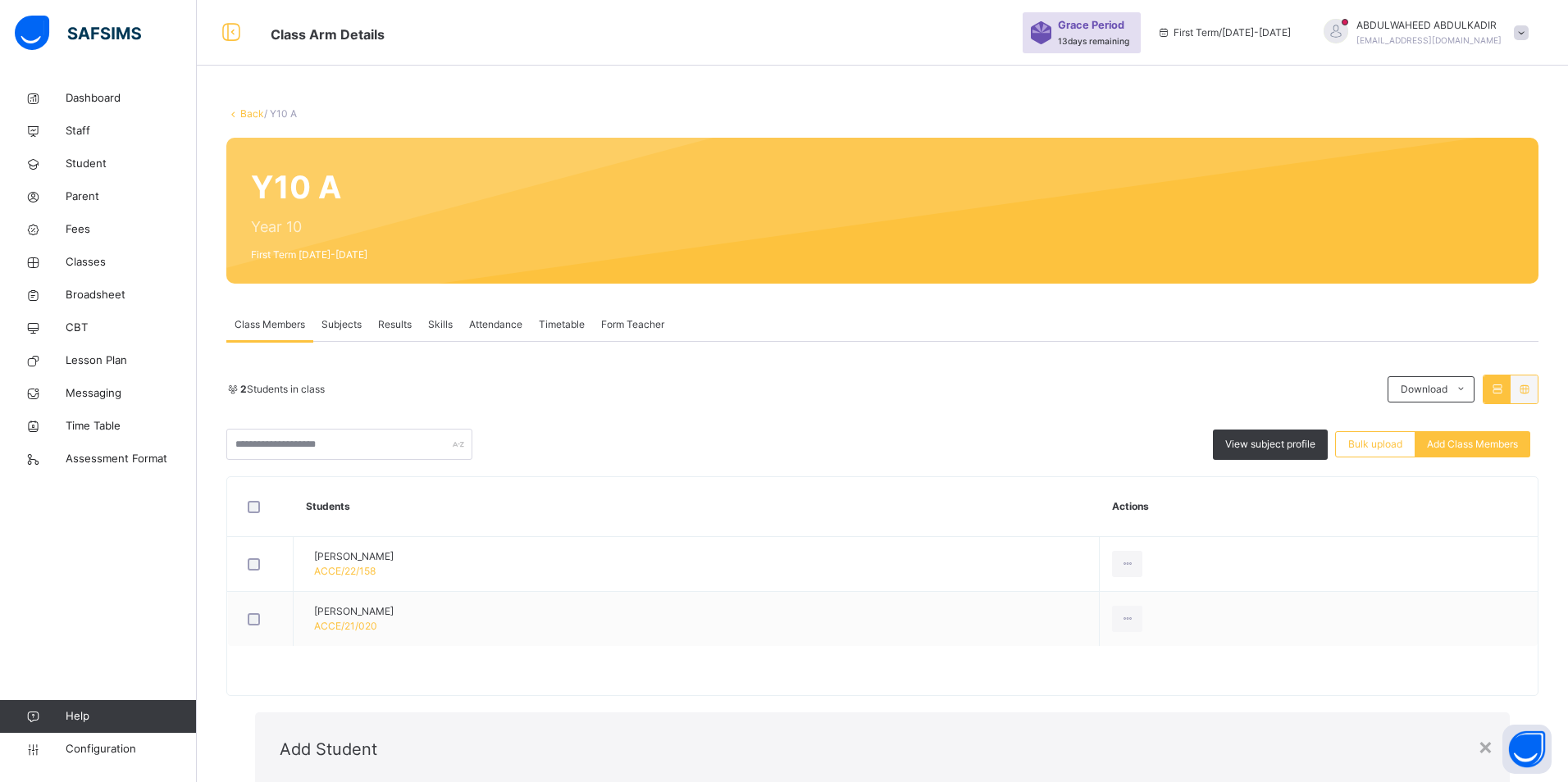
paste input "**********"
type input "**********"
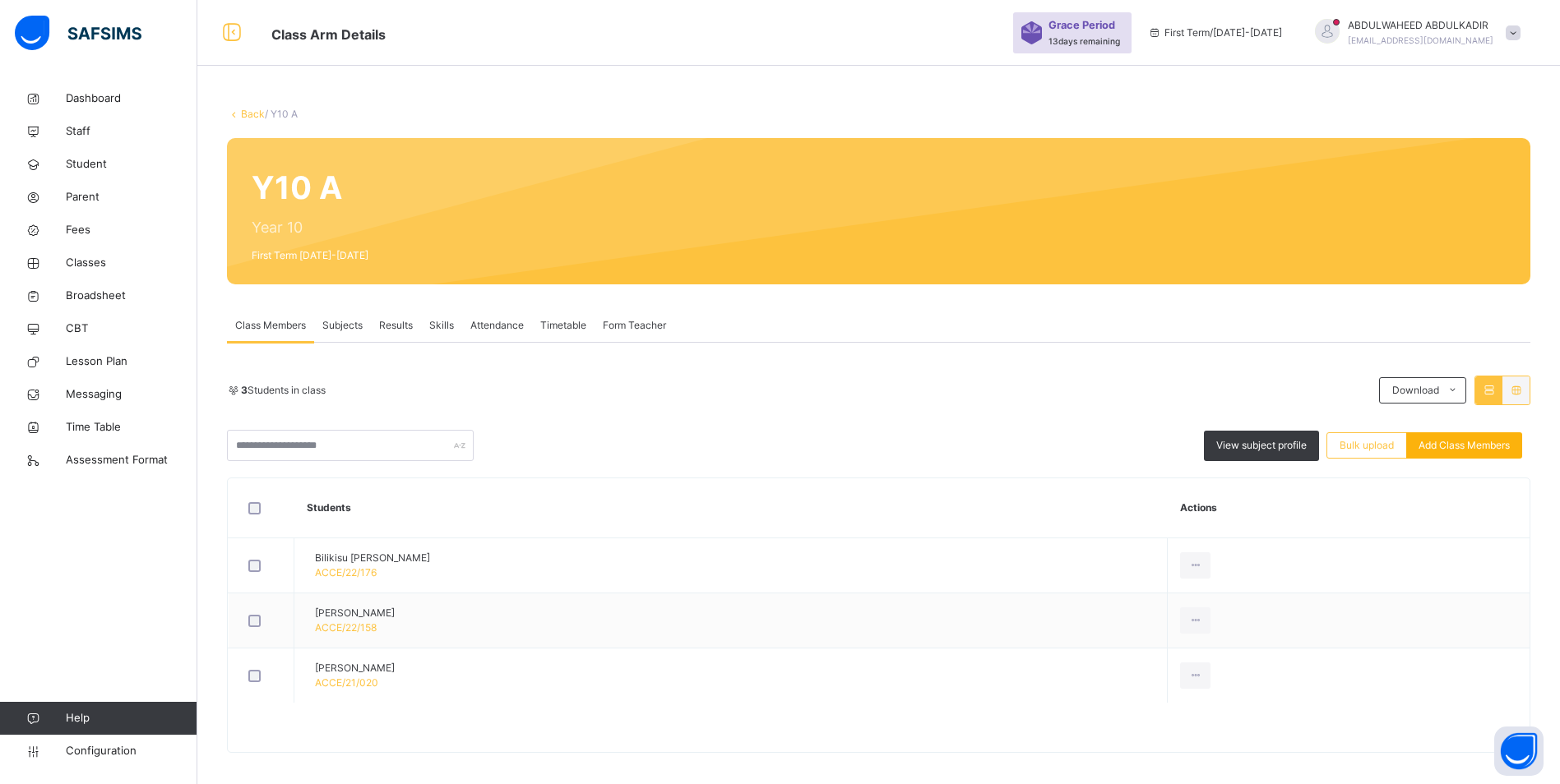
click at [1452, 446] on span "Add Class Members" at bounding box center [1463, 445] width 91 height 14
paste input "**********"
type input "**********"
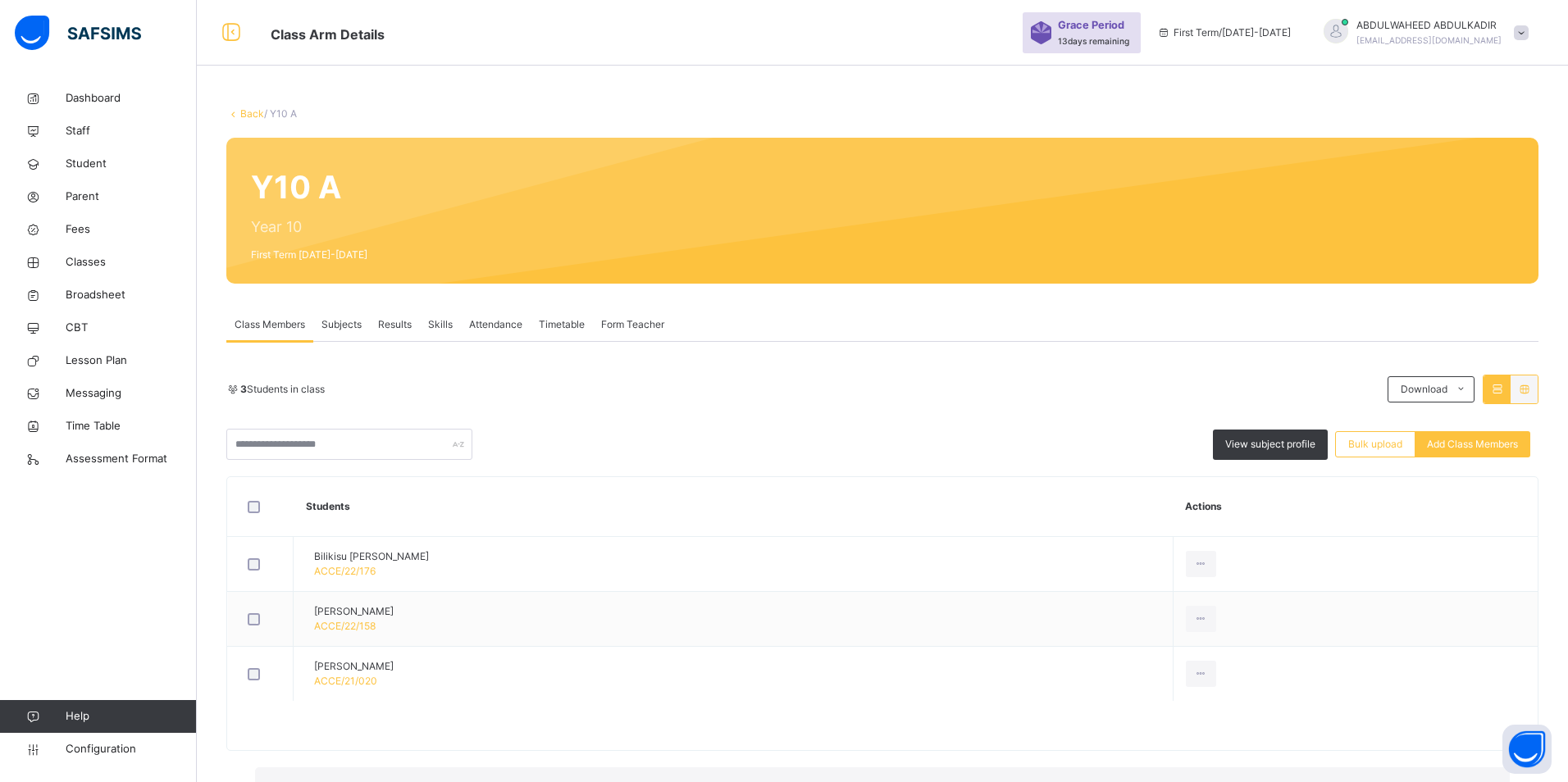
click at [1442, 449] on span "Add Class Members" at bounding box center [1459, 443] width 91 height 14
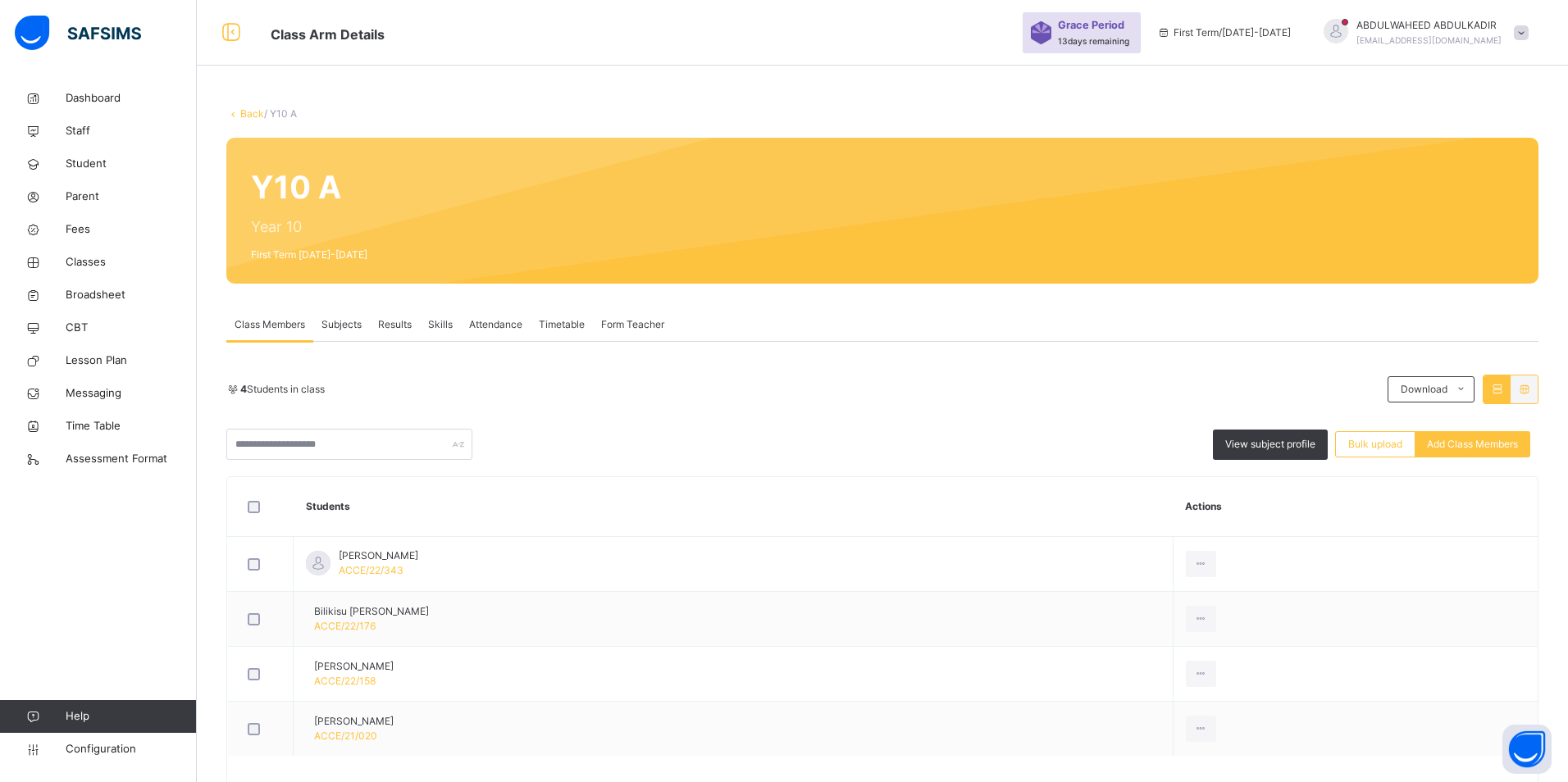
paste input "**********"
type input "**********"
click at [85, 132] on span "Staff" at bounding box center [132, 131] width 132 height 16
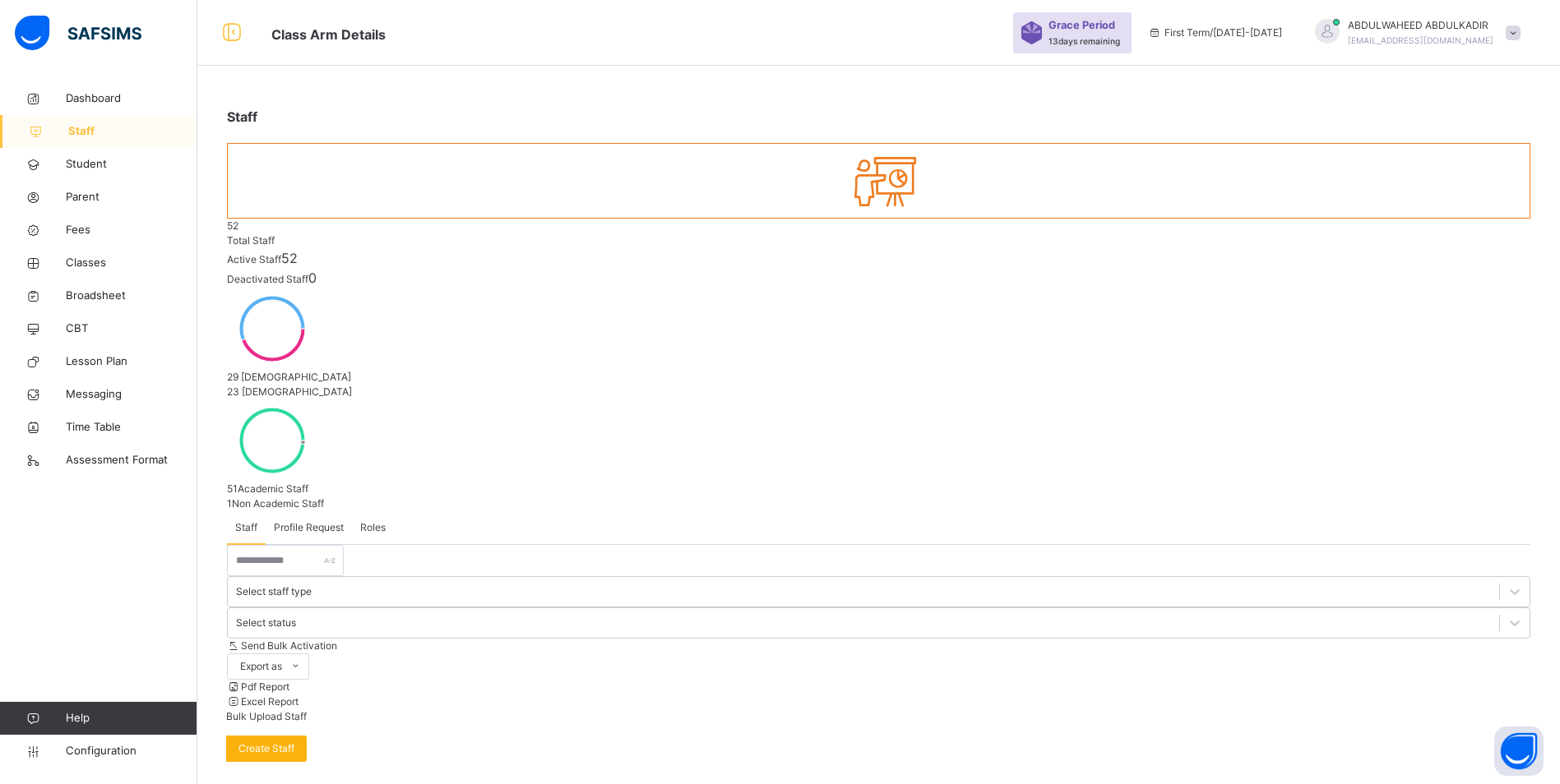
click at [295, 741] on span "Create Staff" at bounding box center [266, 748] width 55 height 14
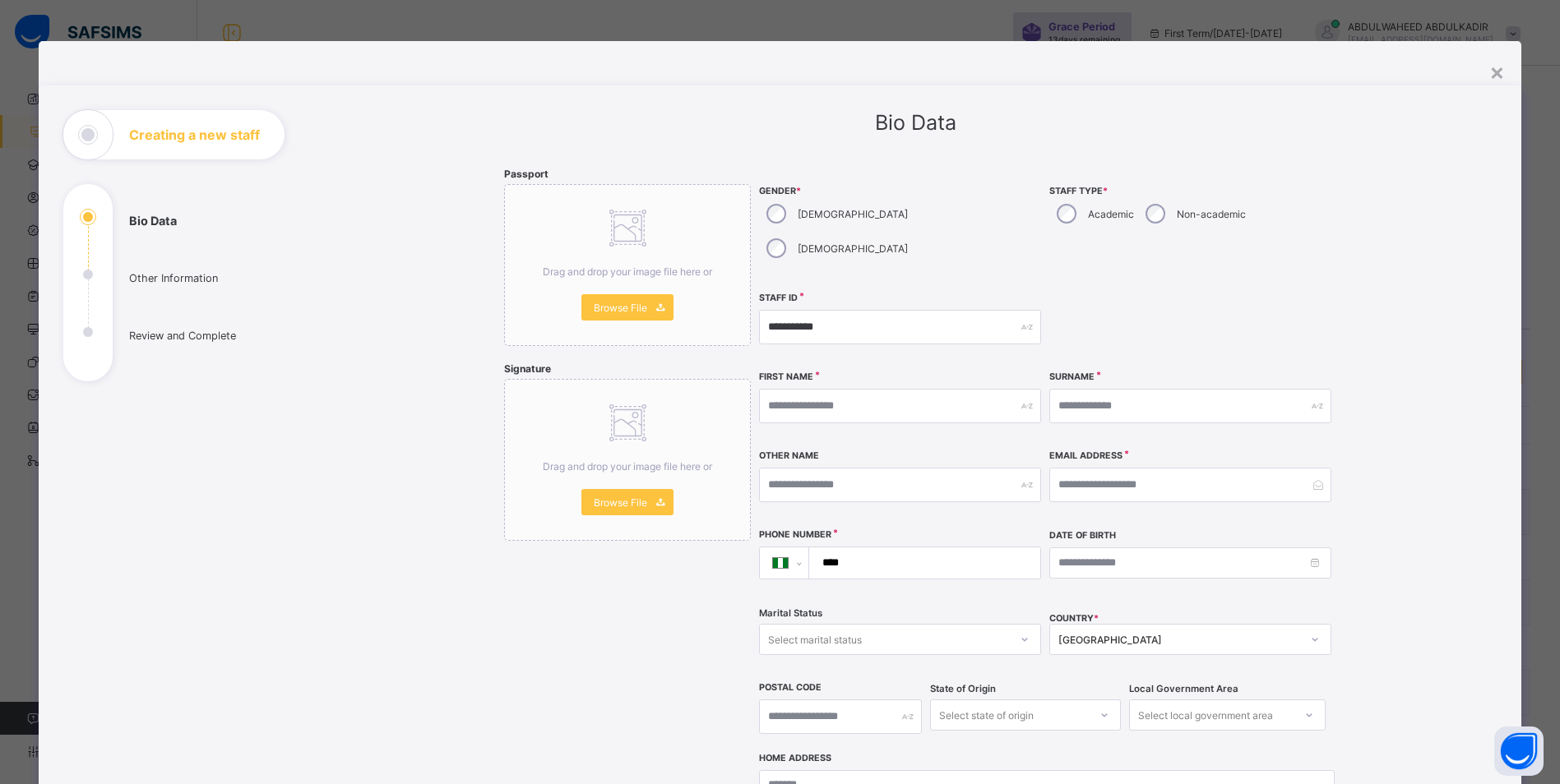
select select "**"
type input "**********"
click at [943, 389] on input "text" at bounding box center [900, 406] width 282 height 34
type input "*"
type input "*****"
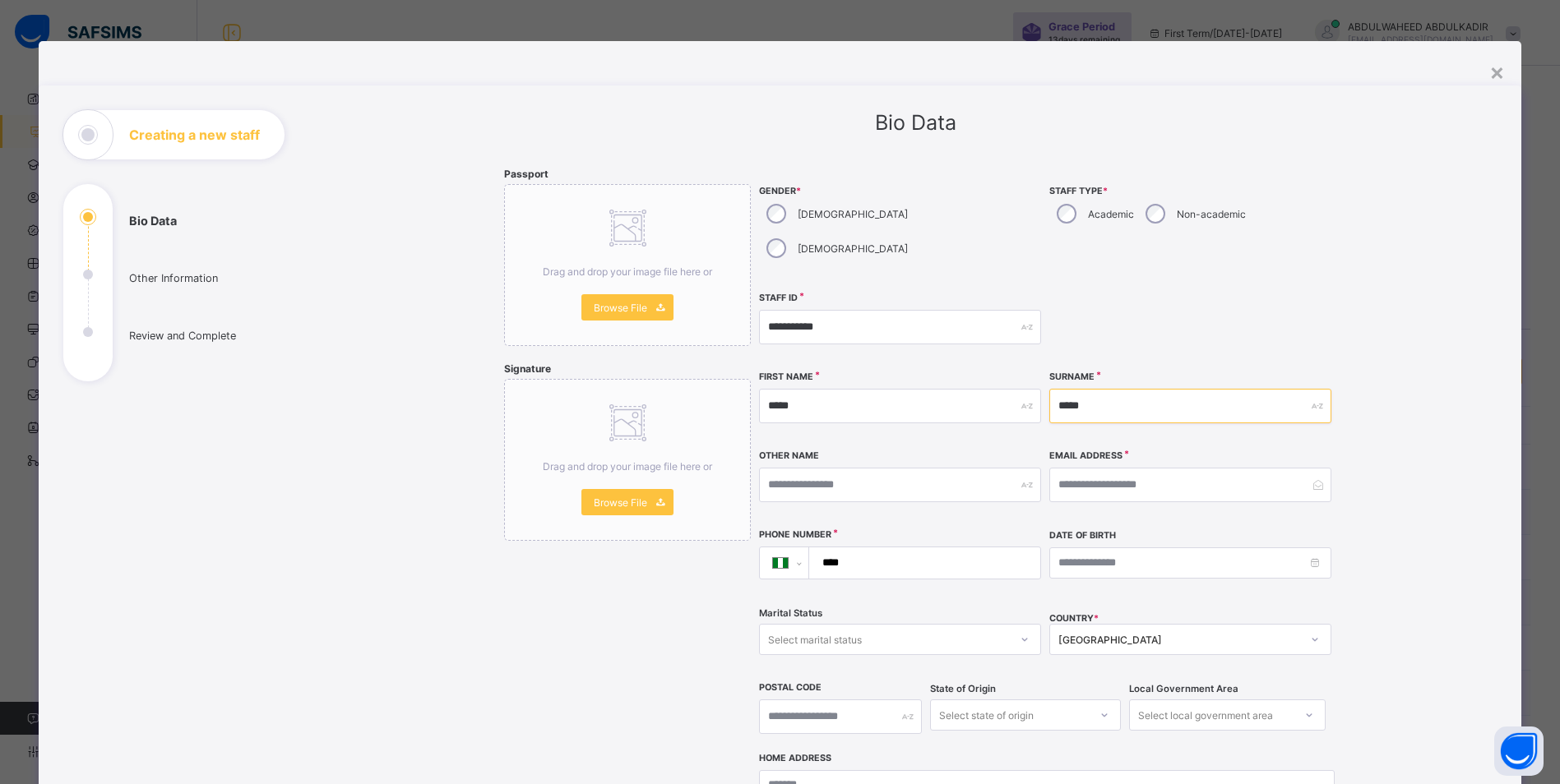
type input "*****"
click at [912, 468] on input "text" at bounding box center [900, 485] width 282 height 34
type input "***"
click at [1142, 468] on input "email" at bounding box center [1190, 485] width 282 height 34
type input "**********"
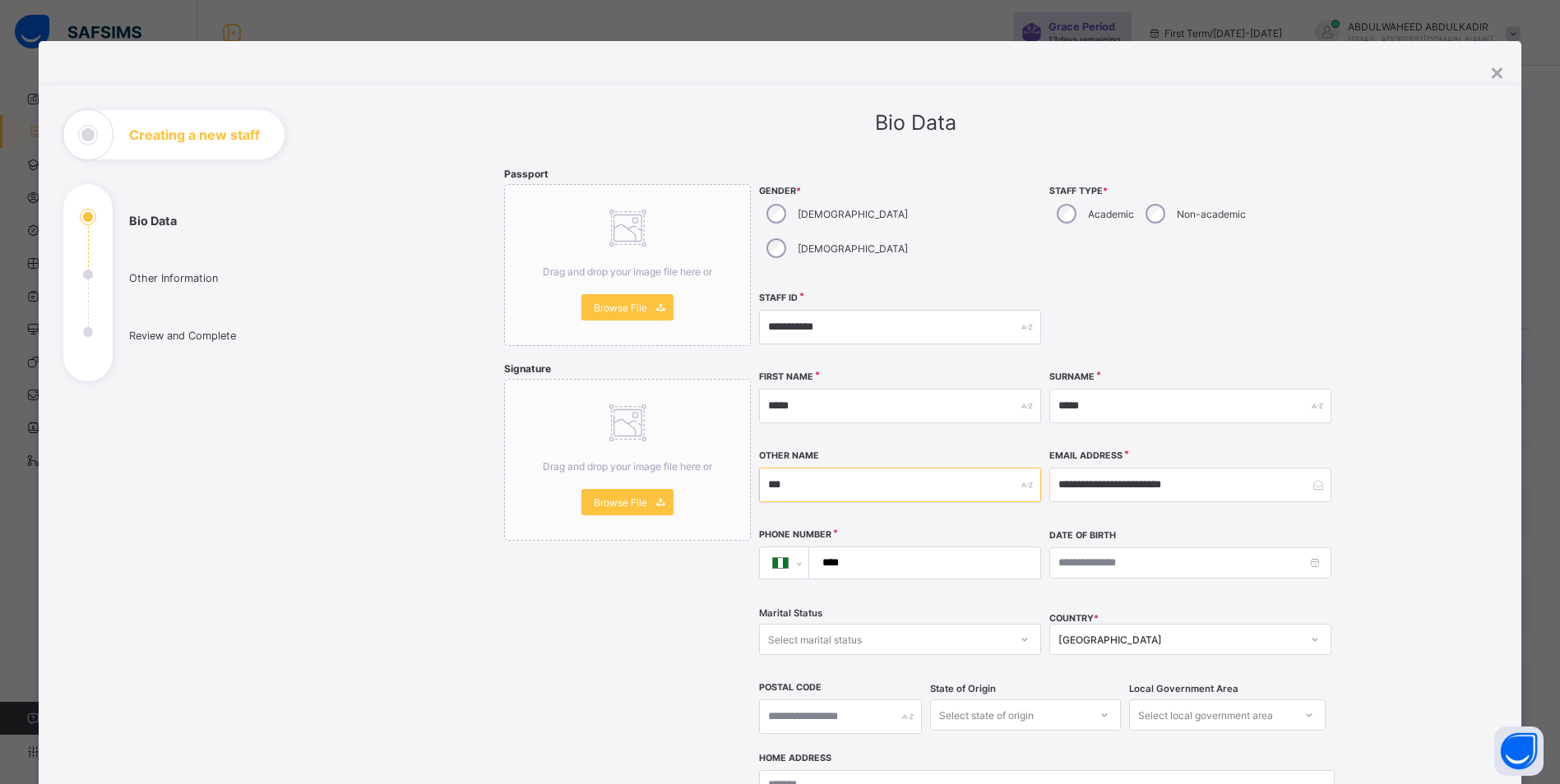
click at [795, 468] on input "***" at bounding box center [900, 485] width 282 height 34
type input "****"
click at [939, 548] on input "****" at bounding box center [921, 563] width 218 height 32
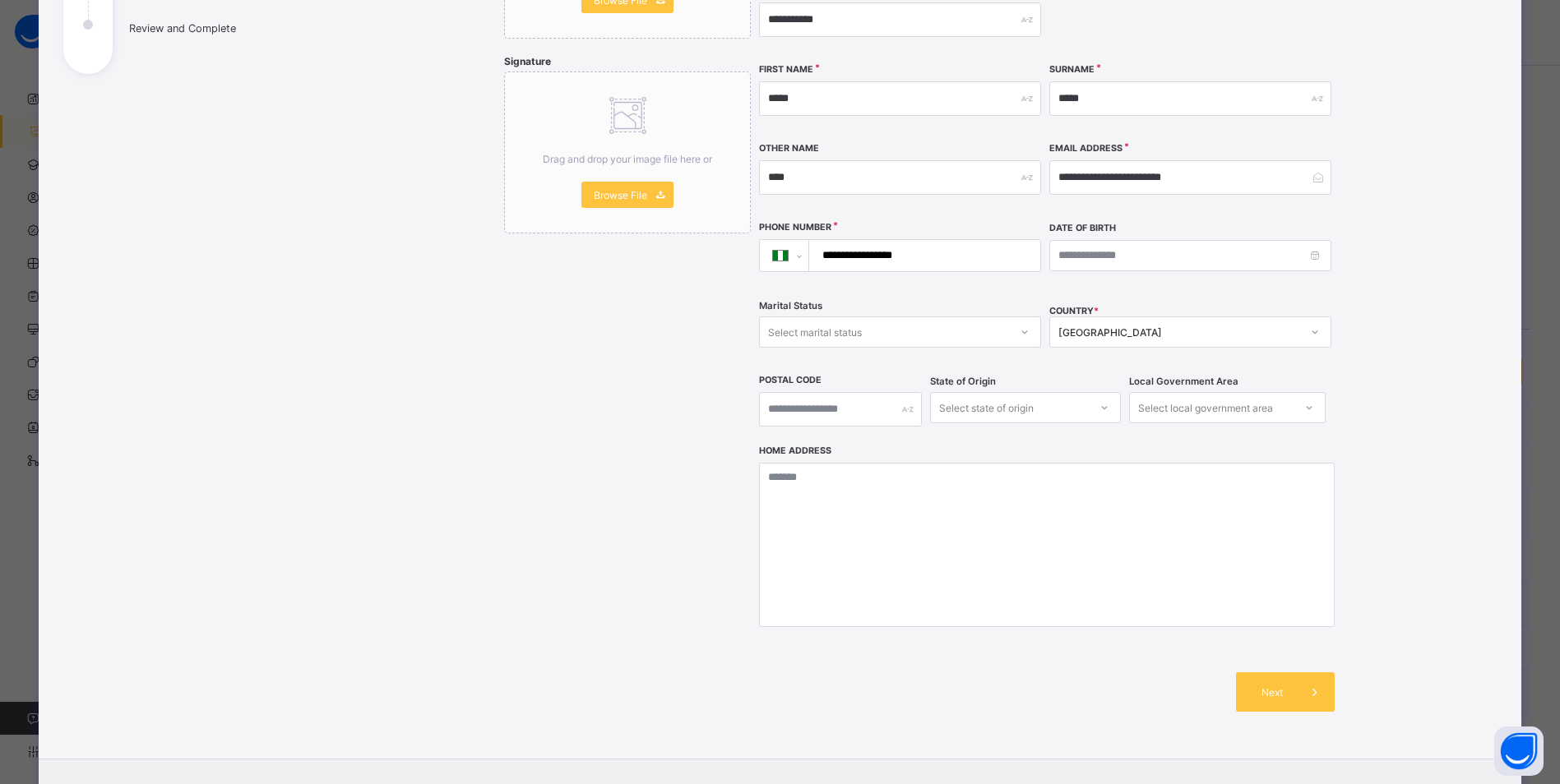
scroll to position [329, 0]
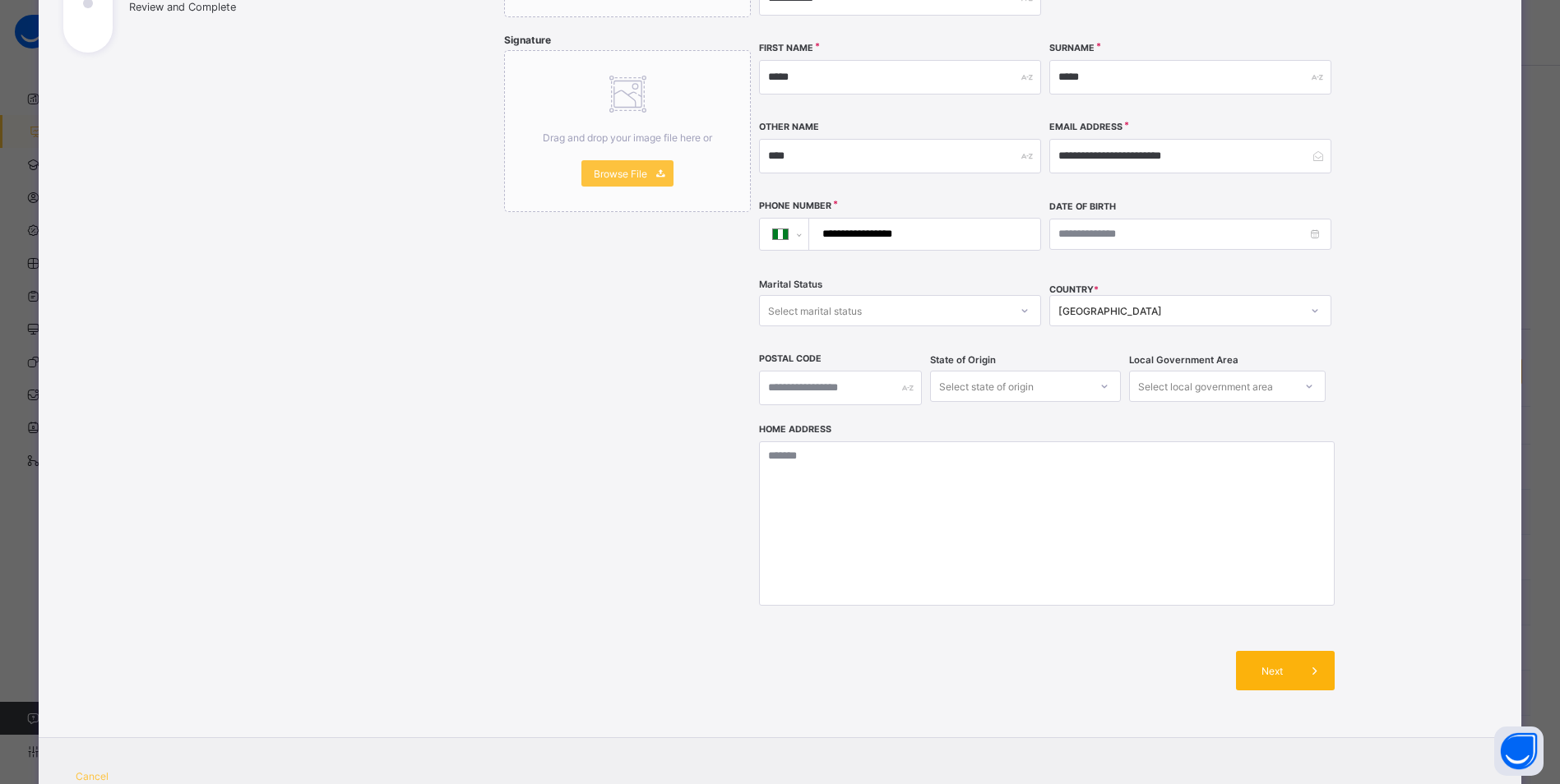
type input "**********"
click at [1254, 665] on span "Next" at bounding box center [1271, 671] width 47 height 12
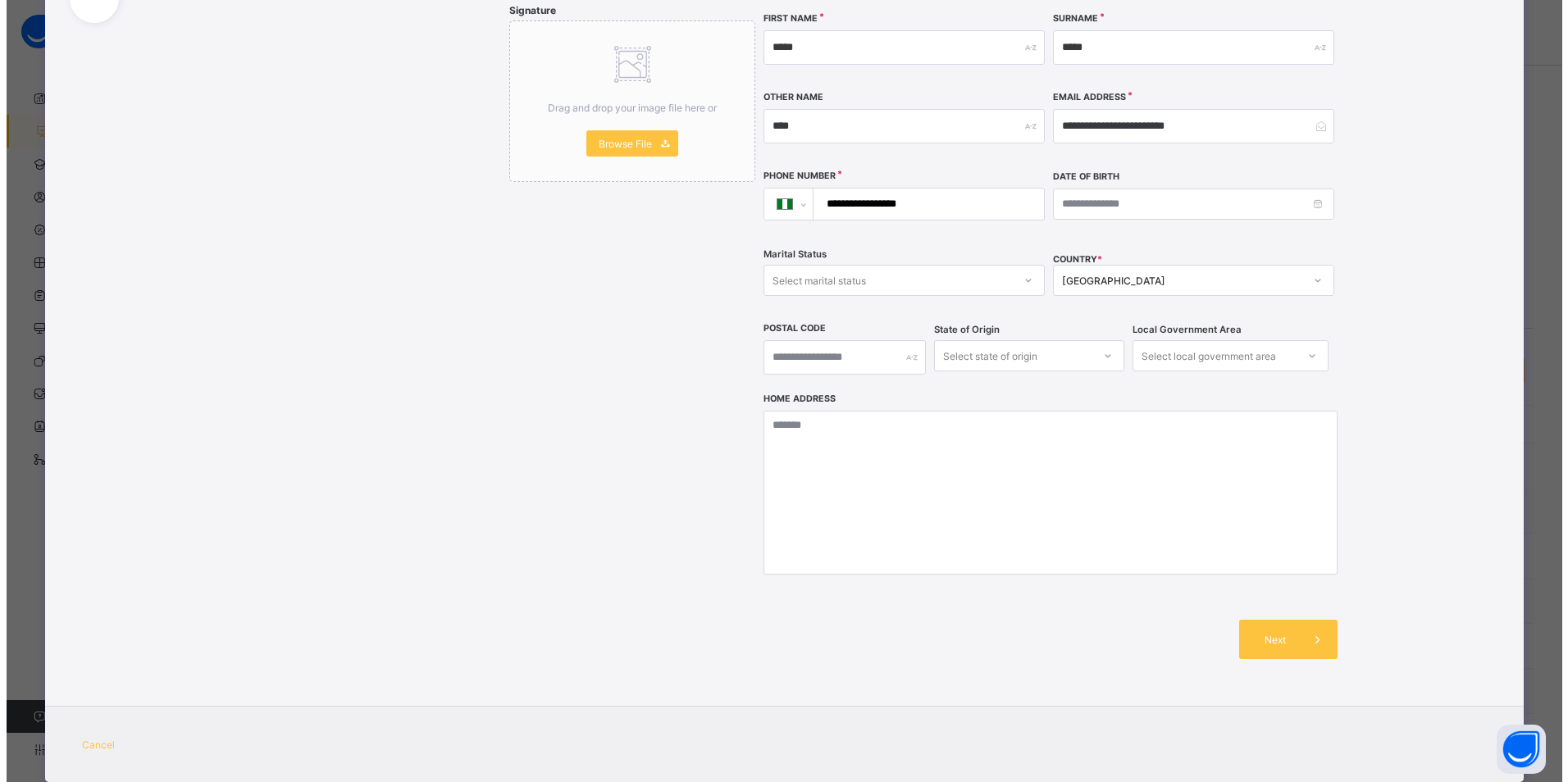
scroll to position [365, 0]
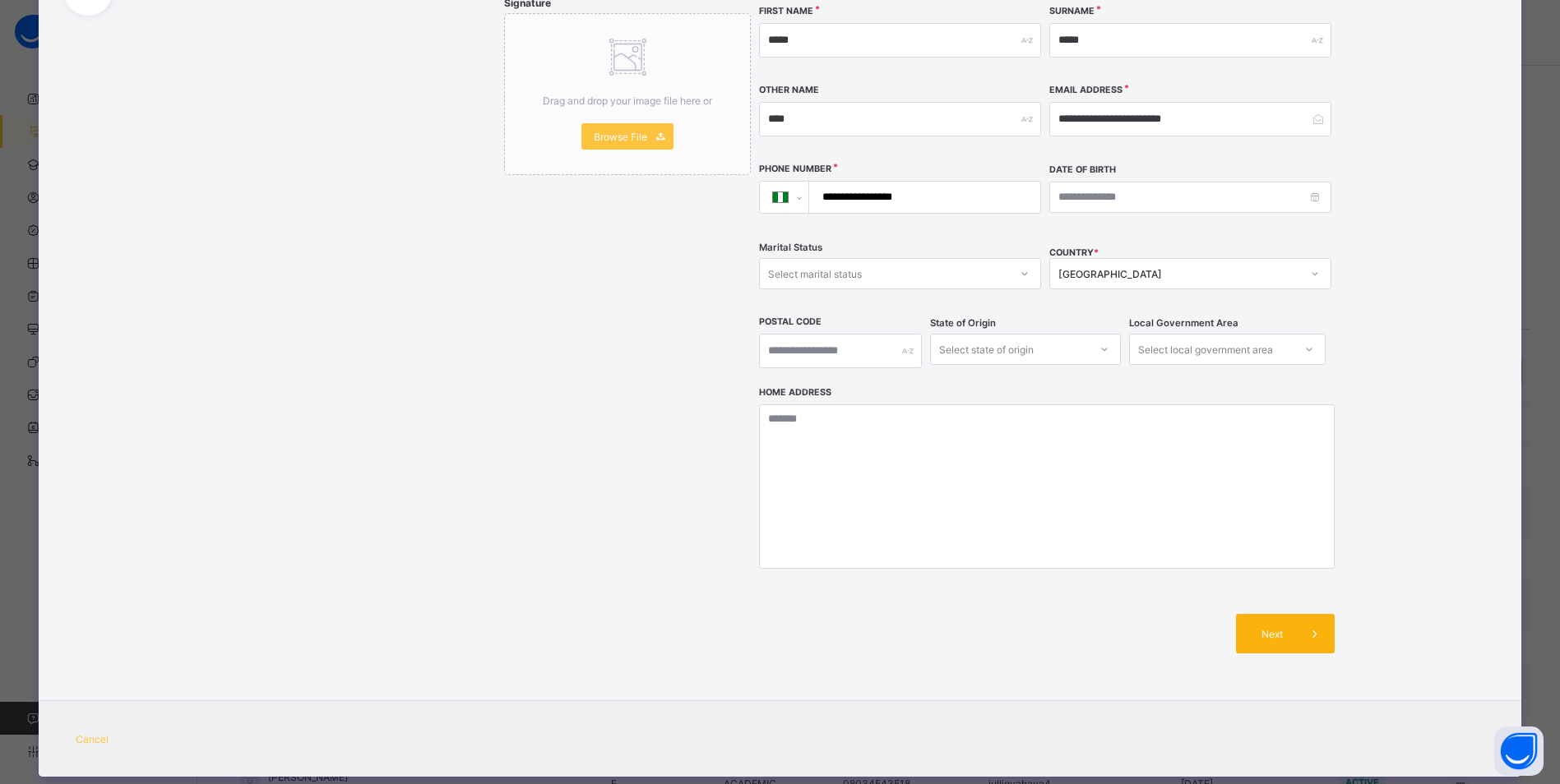
click at [1265, 628] on span "Next" at bounding box center [1271, 634] width 47 height 12
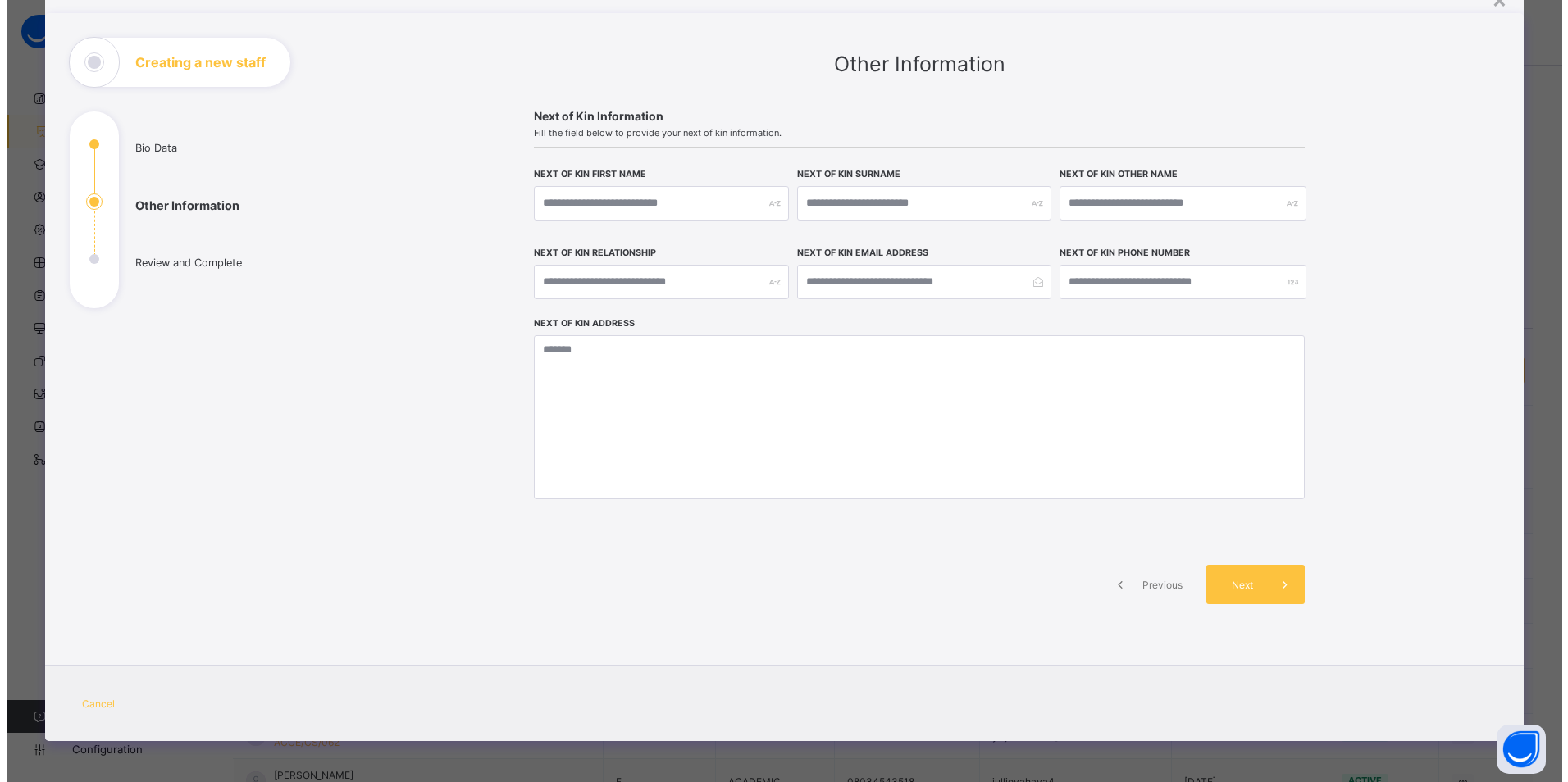
scroll to position [72, 0]
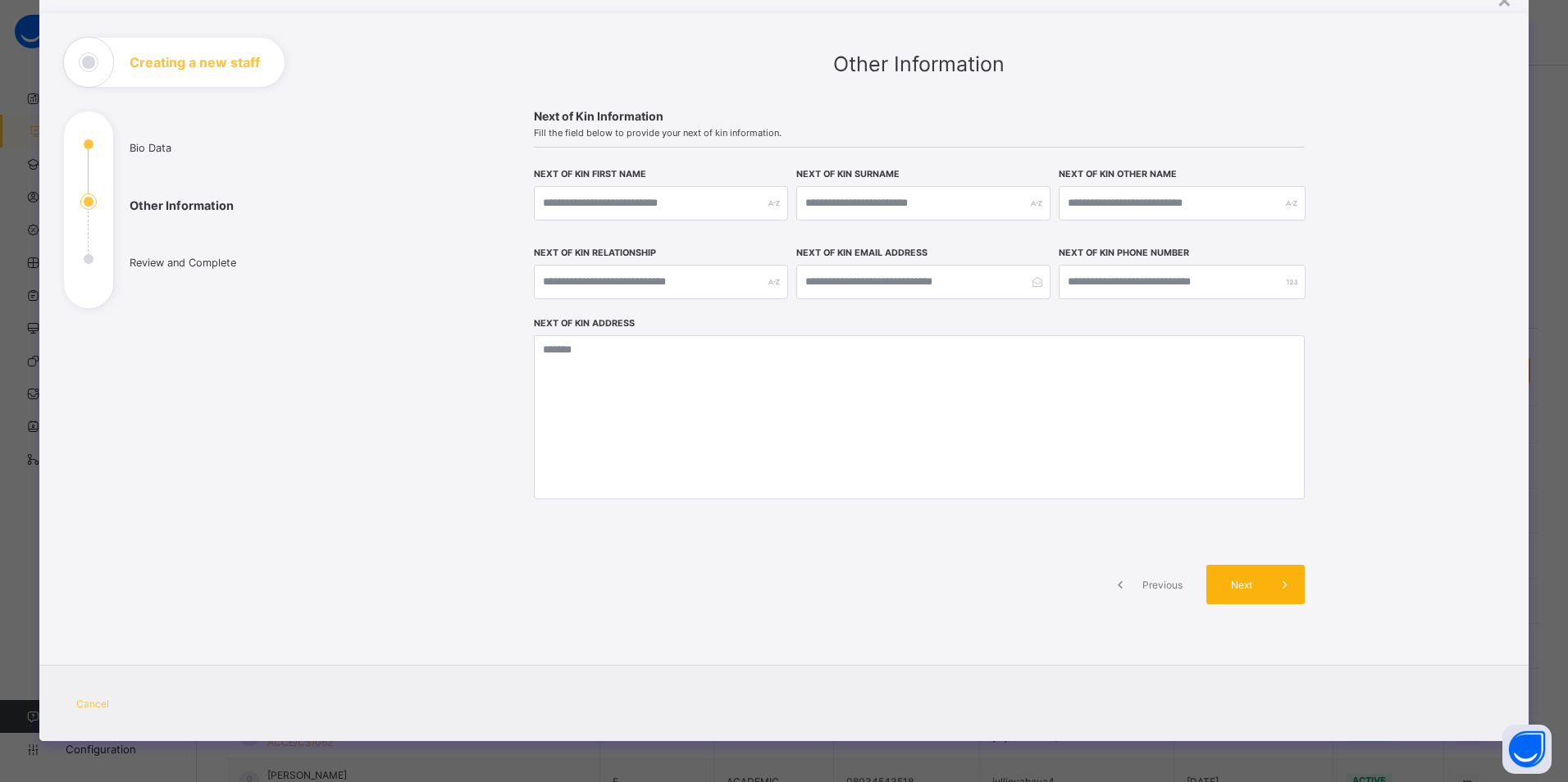
click at [1254, 593] on div "Next" at bounding box center [1255, 584] width 98 height 39
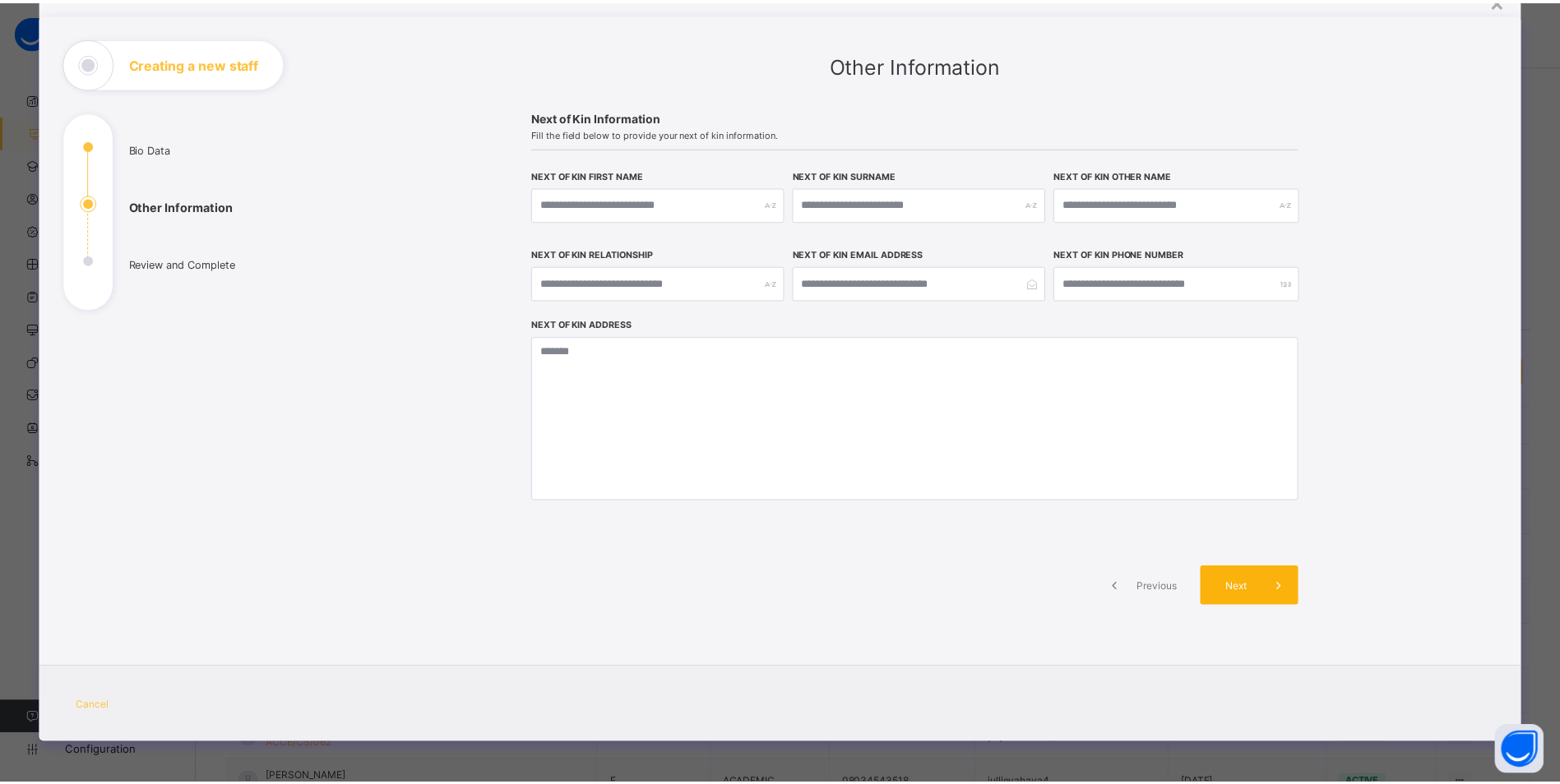
scroll to position [302, 0]
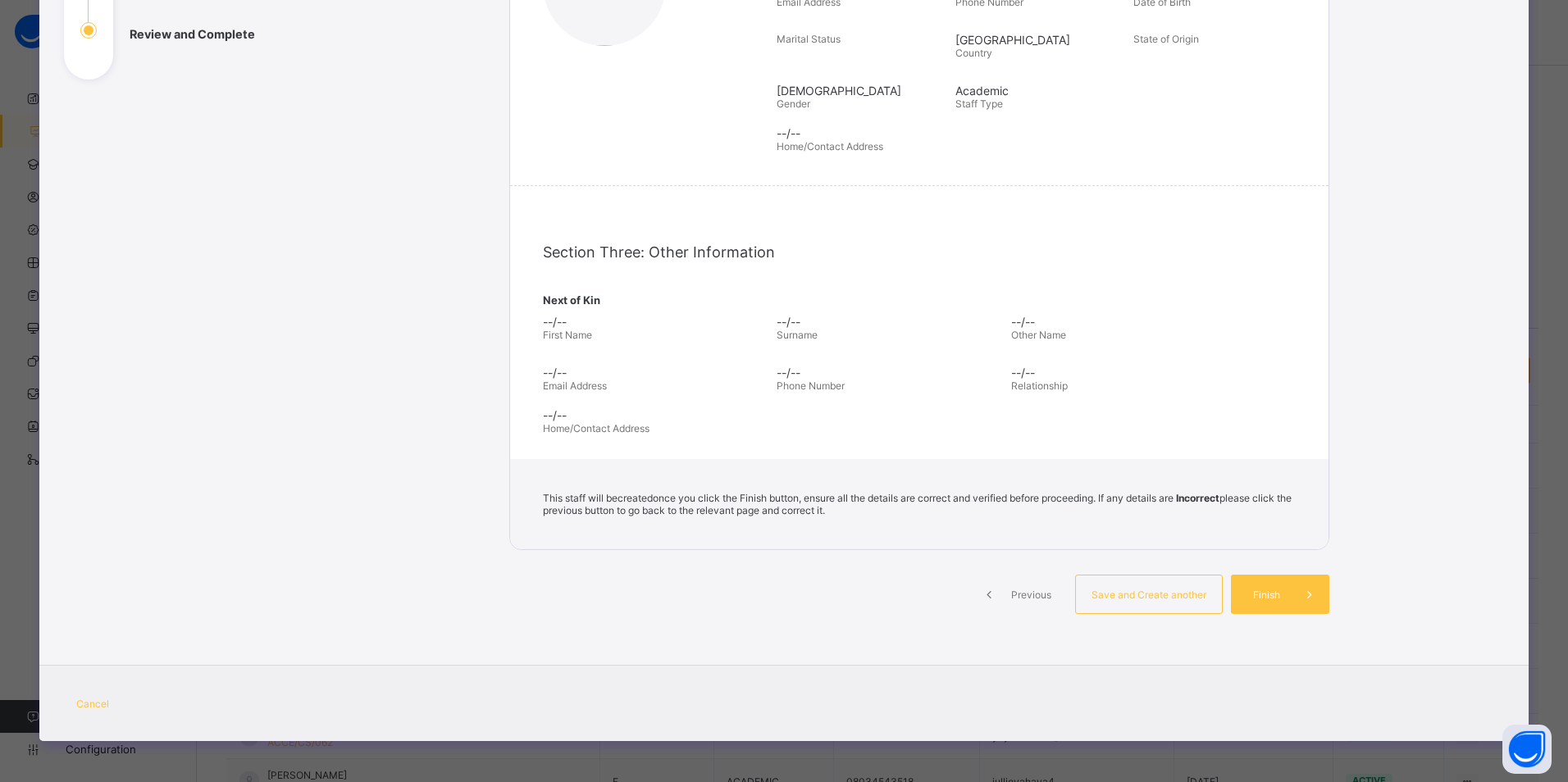
click at [1254, 593] on span "Finish" at bounding box center [1266, 594] width 47 height 12
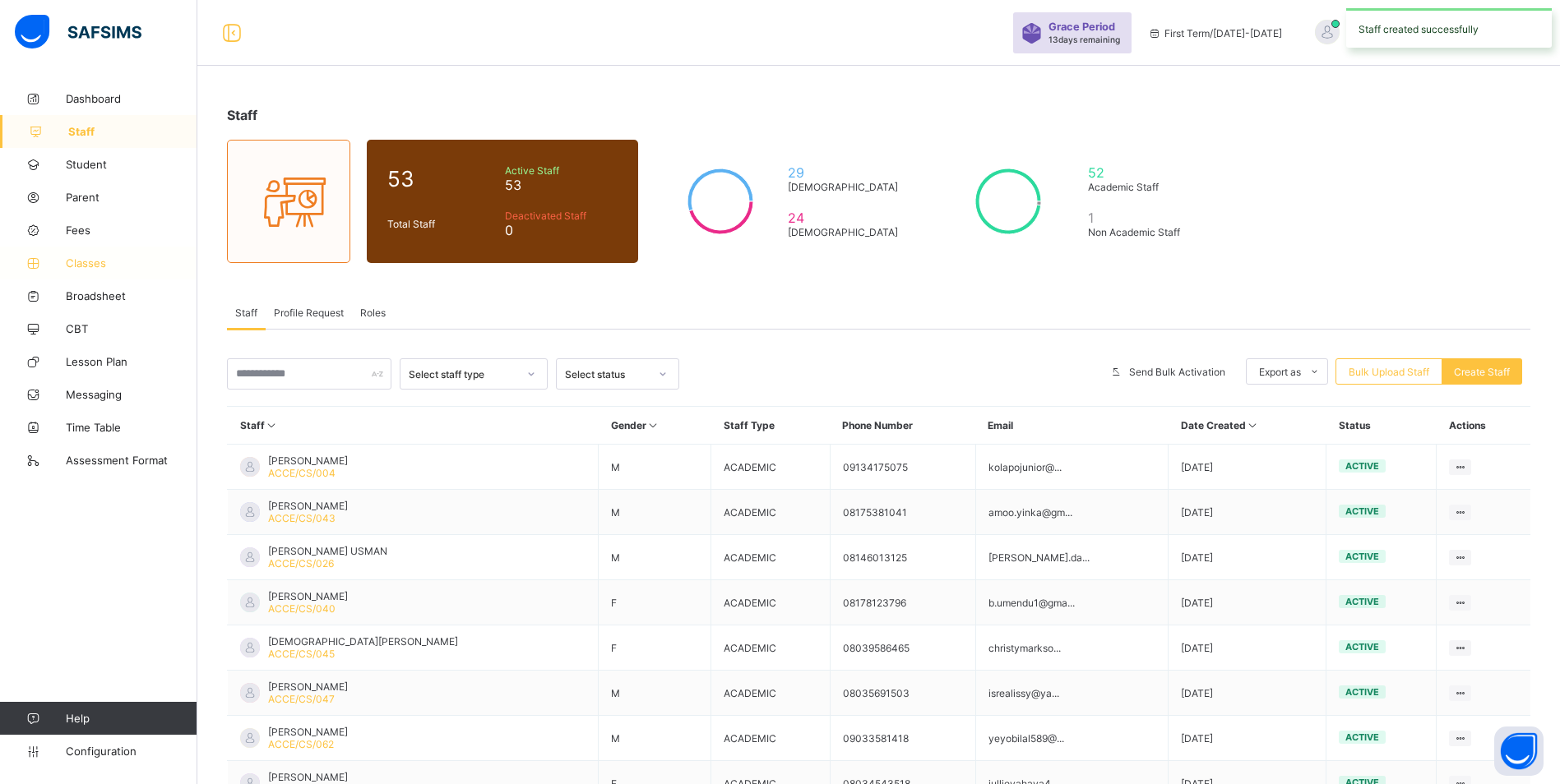
click at [88, 262] on span "Classes" at bounding box center [132, 263] width 132 height 13
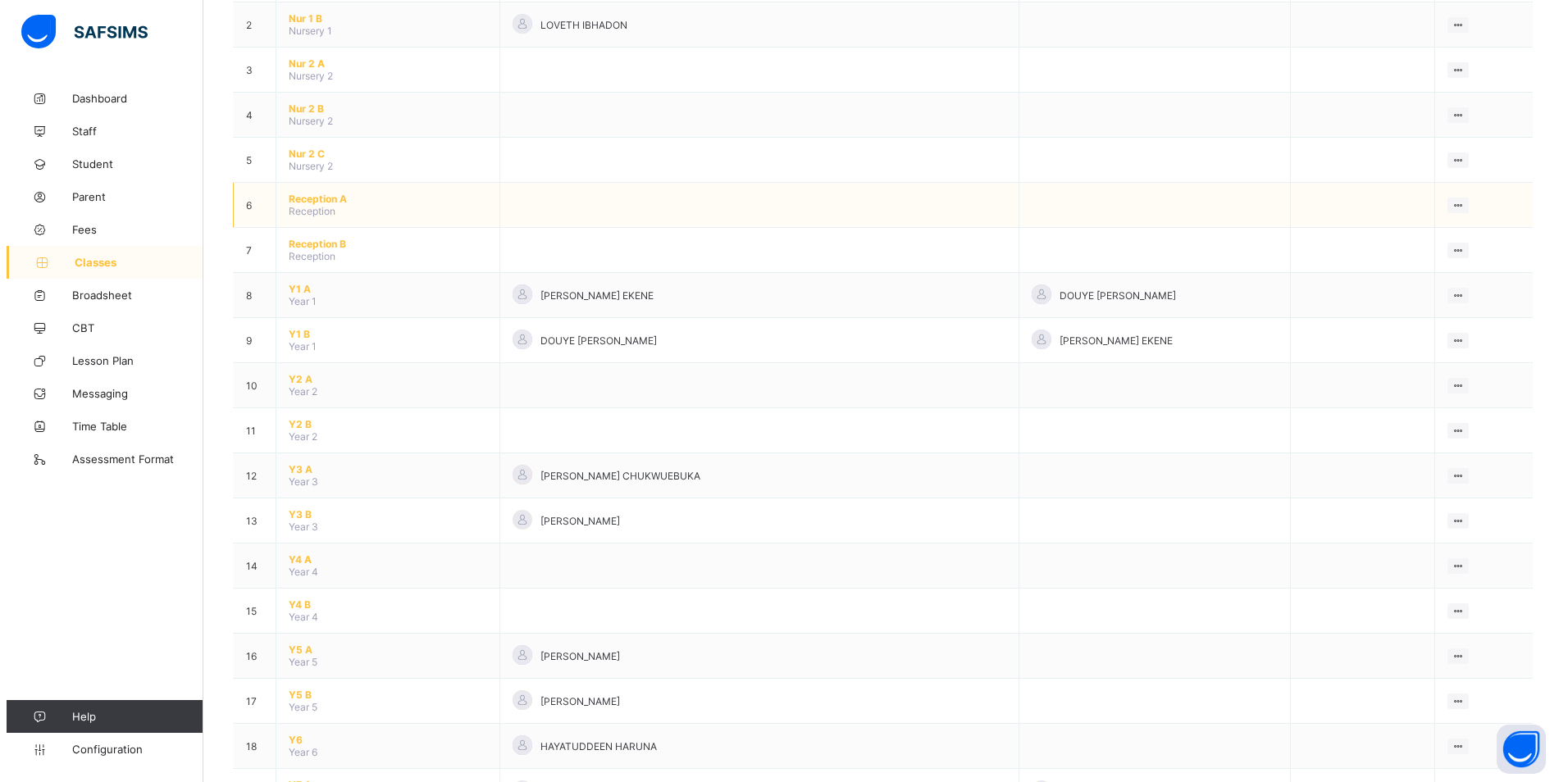
scroll to position [328, 0]
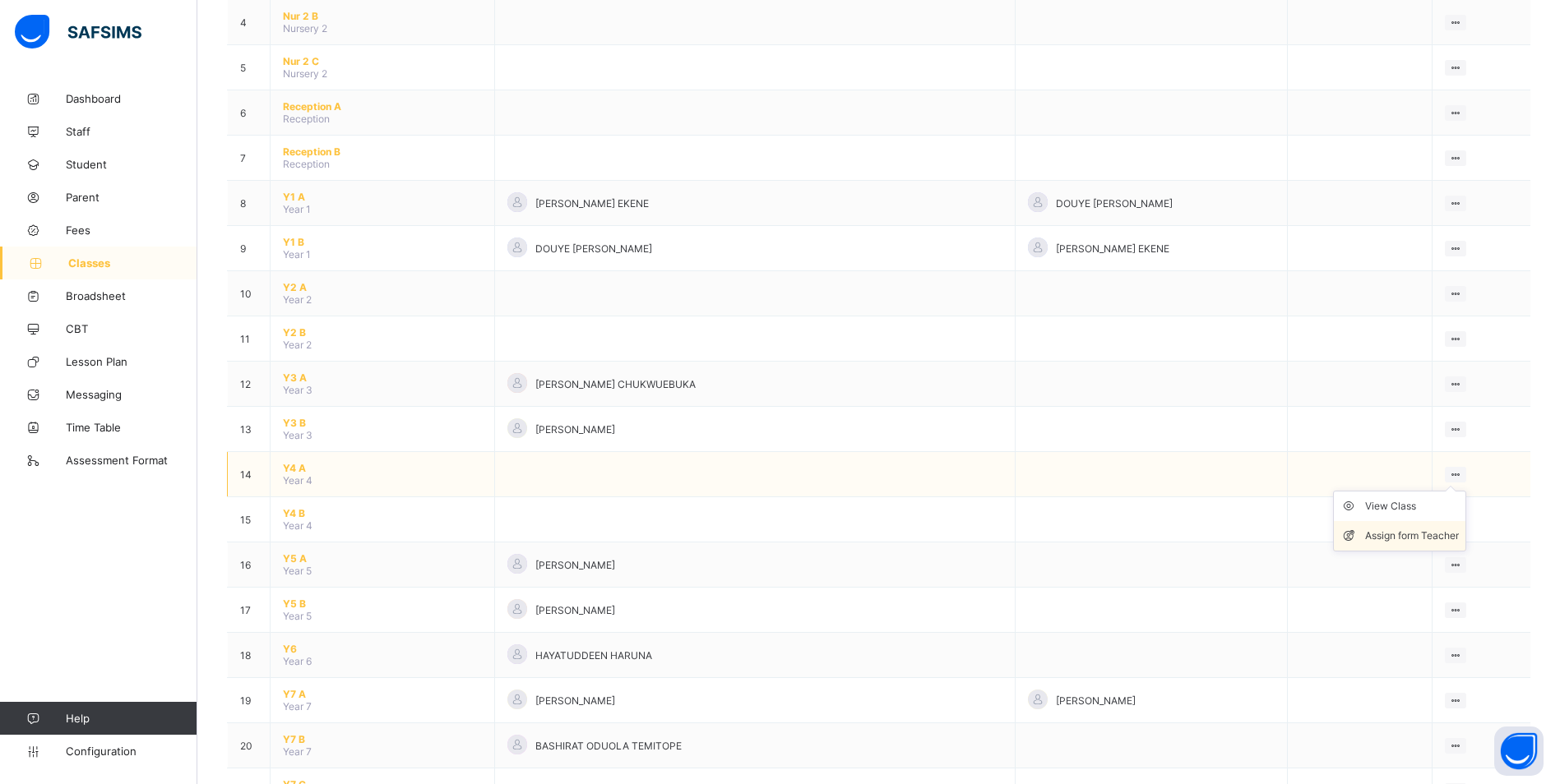
click at [1394, 532] on div "Assign form Teacher" at bounding box center [1412, 535] width 94 height 16
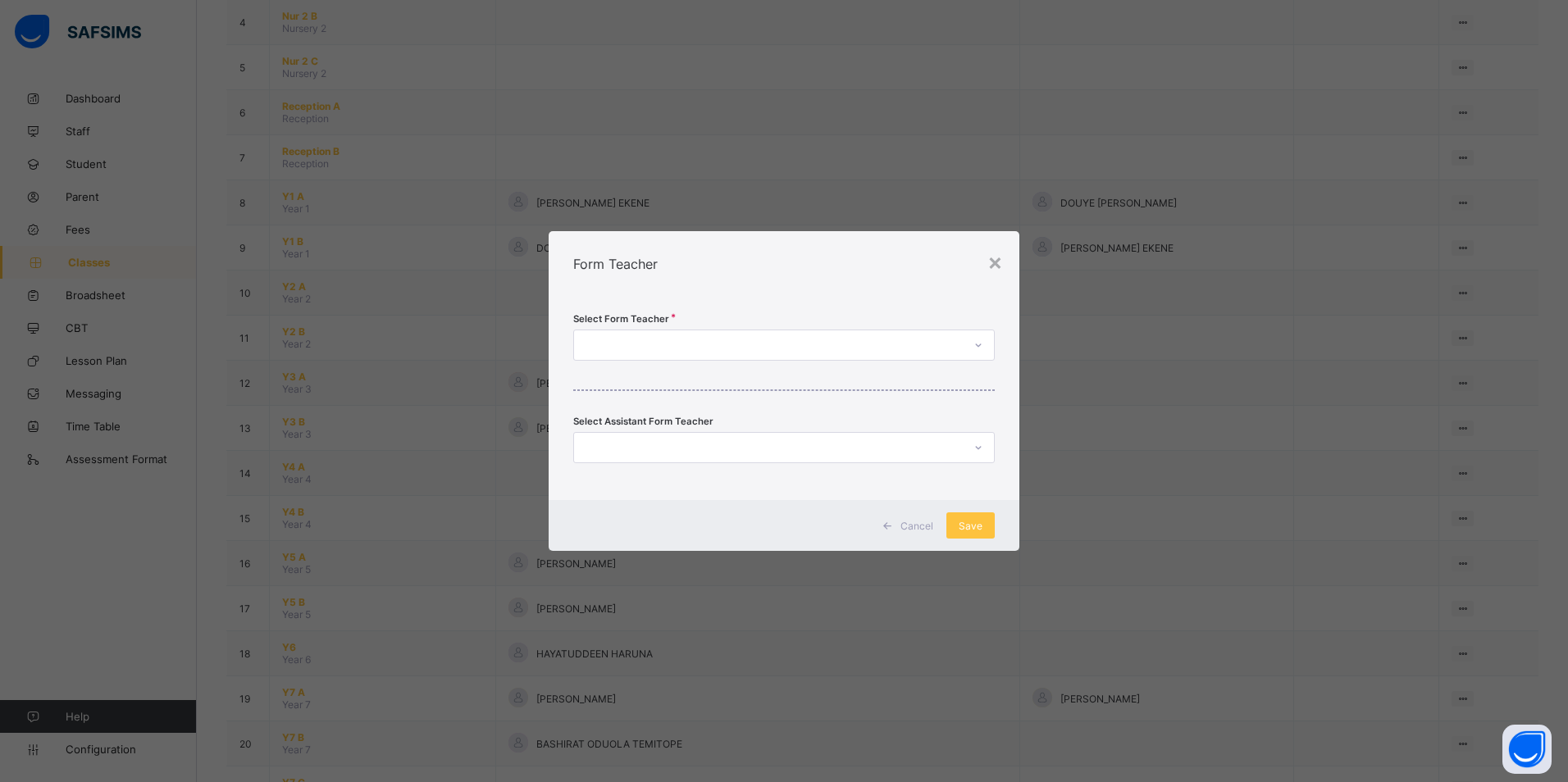
click at [818, 349] on div at bounding box center [769, 345] width 389 height 23
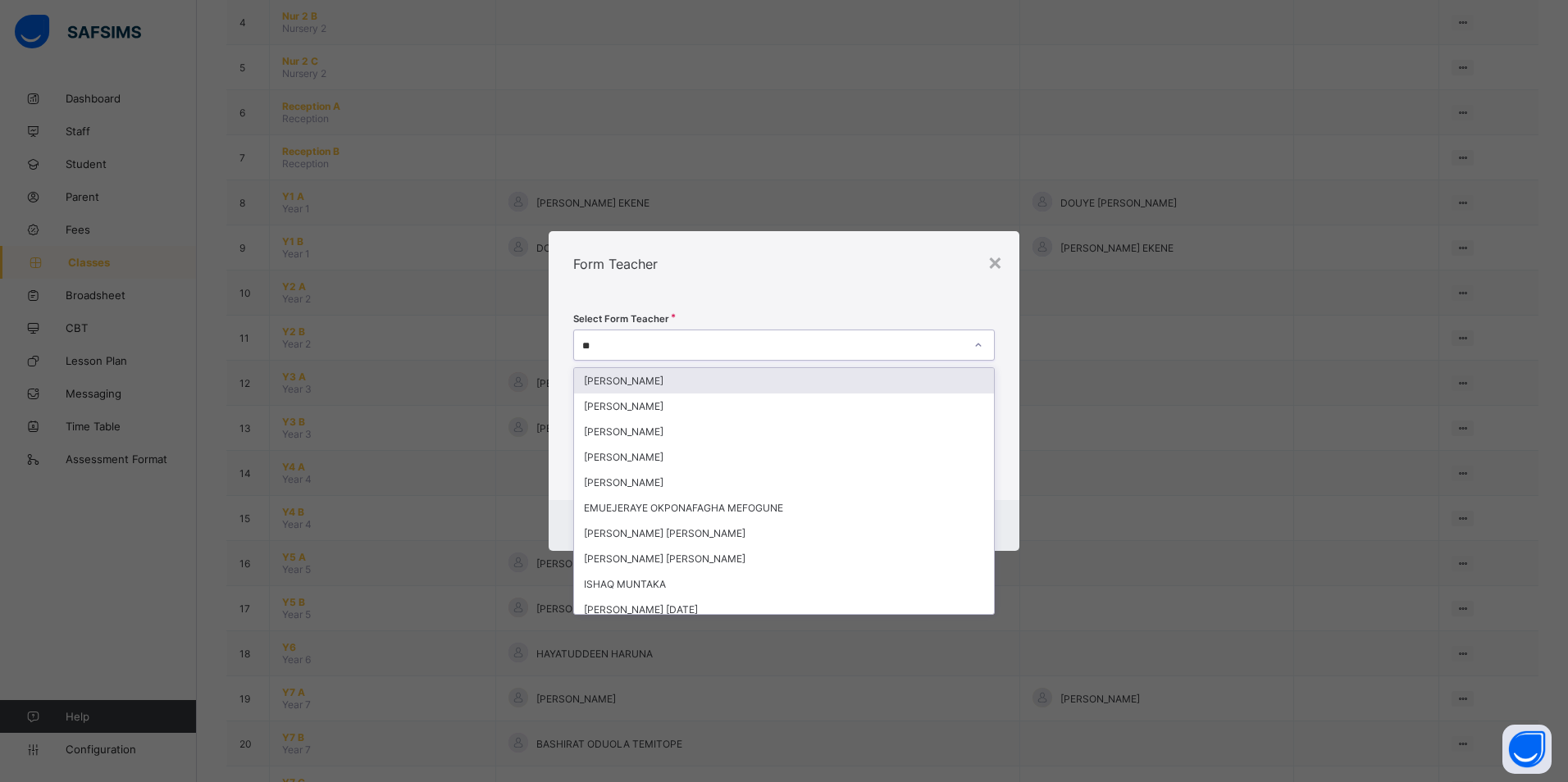
type input "***"
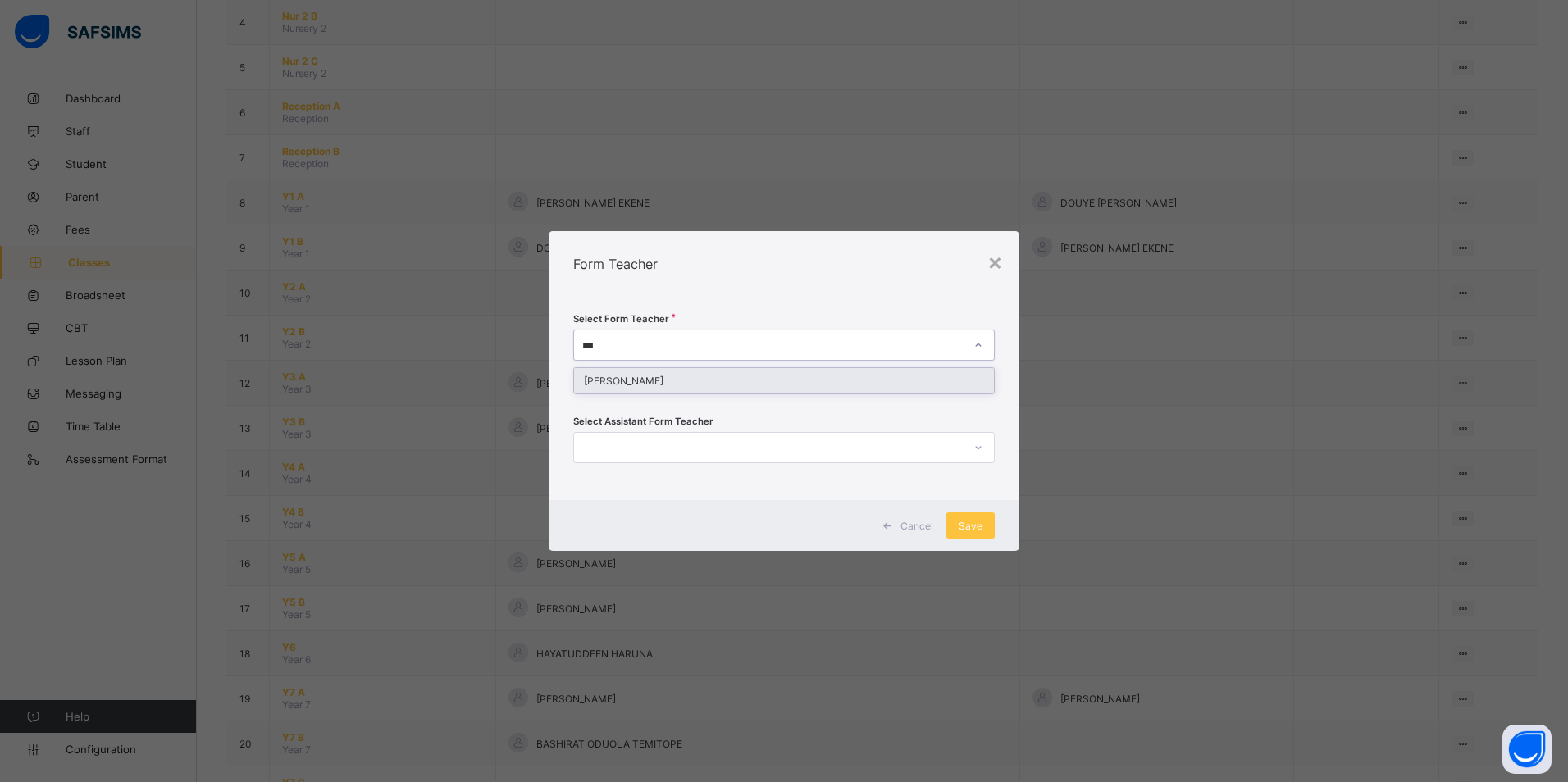
click at [732, 384] on div "HAUWA ISAH ALIYU" at bounding box center [784, 381] width 420 height 26
click at [961, 526] on span "Save" at bounding box center [970, 525] width 24 height 12
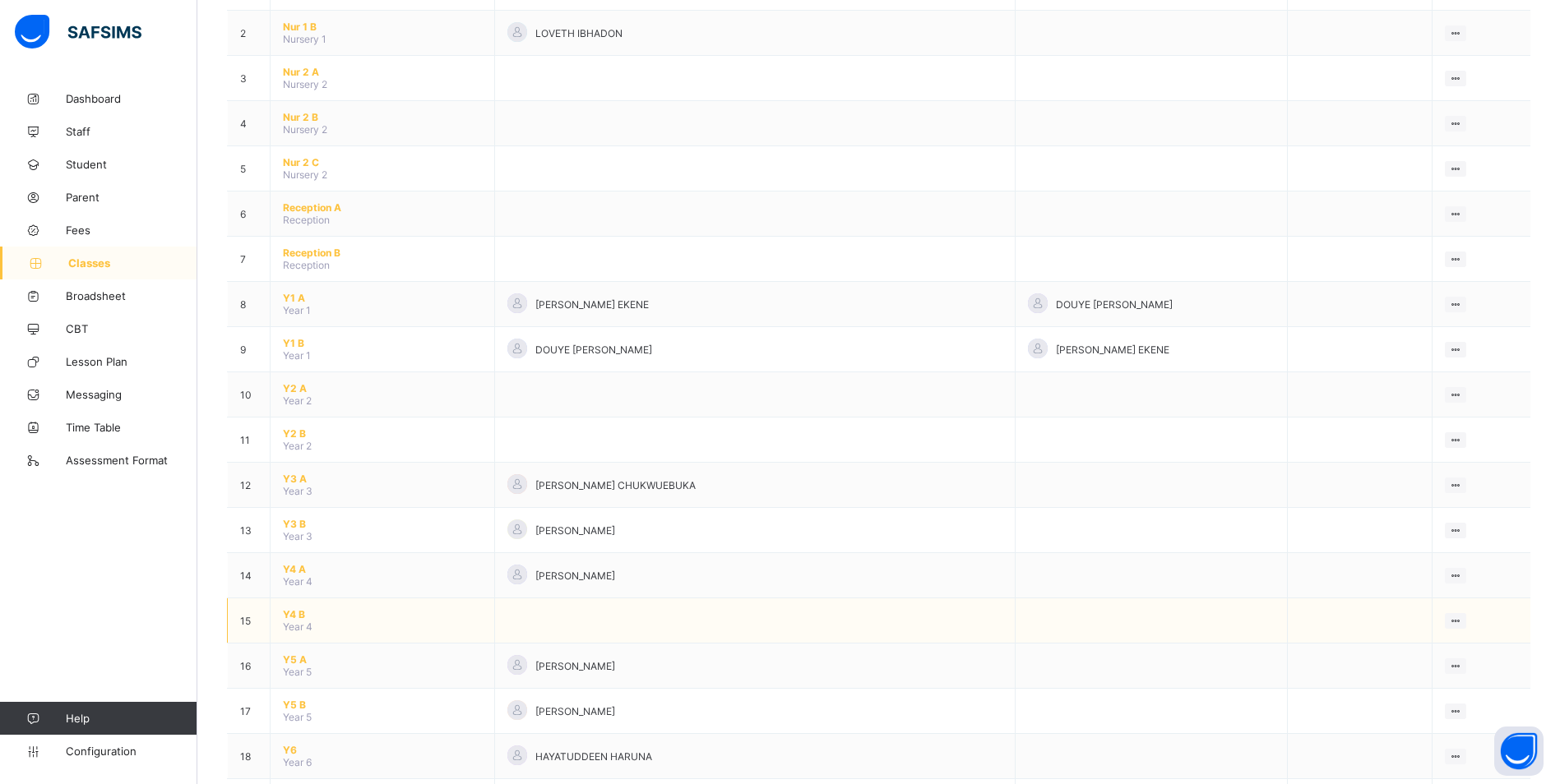
scroll to position [247, 0]
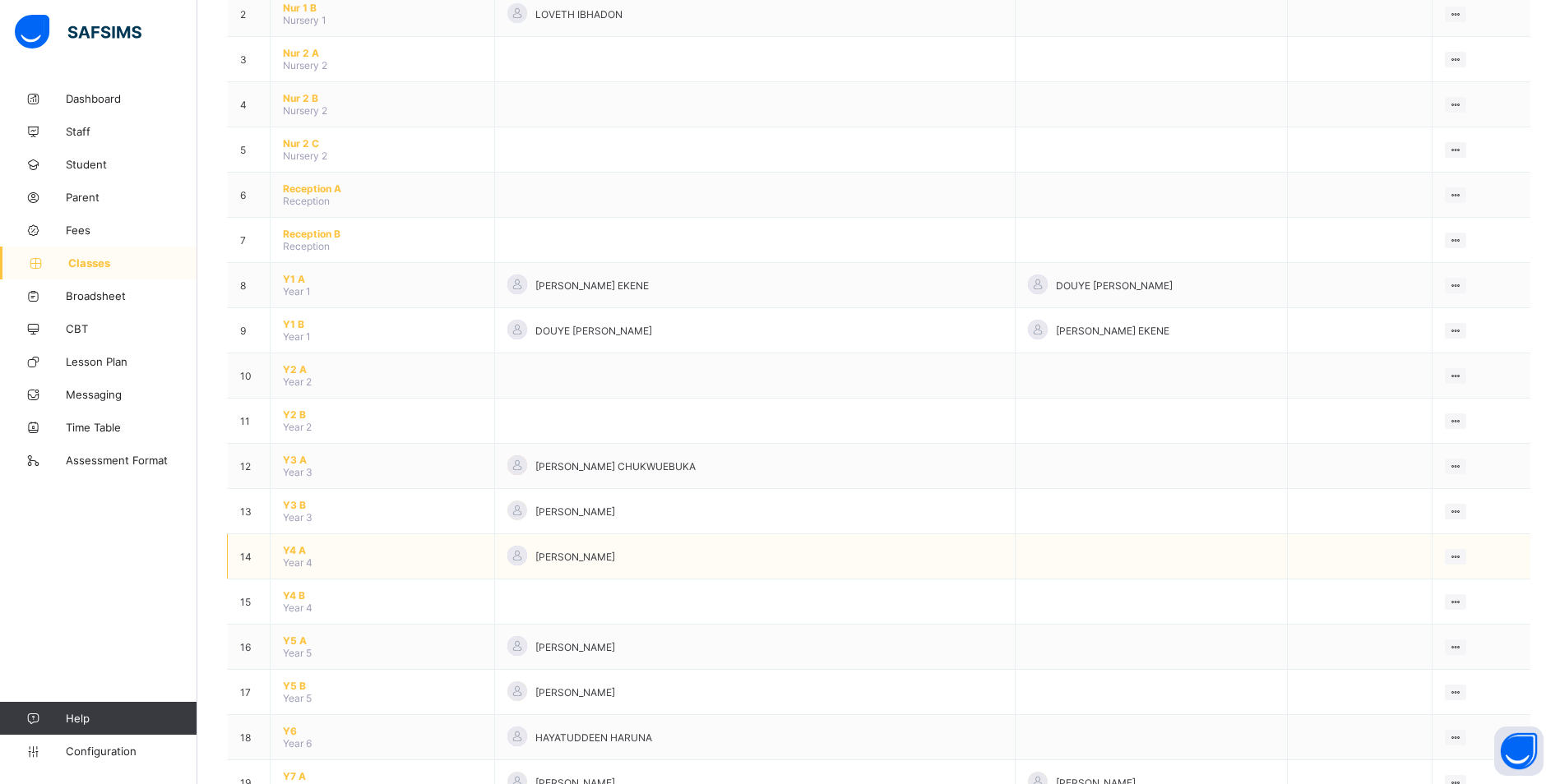
click at [297, 548] on span "Y4 A" at bounding box center [383, 550] width 199 height 12
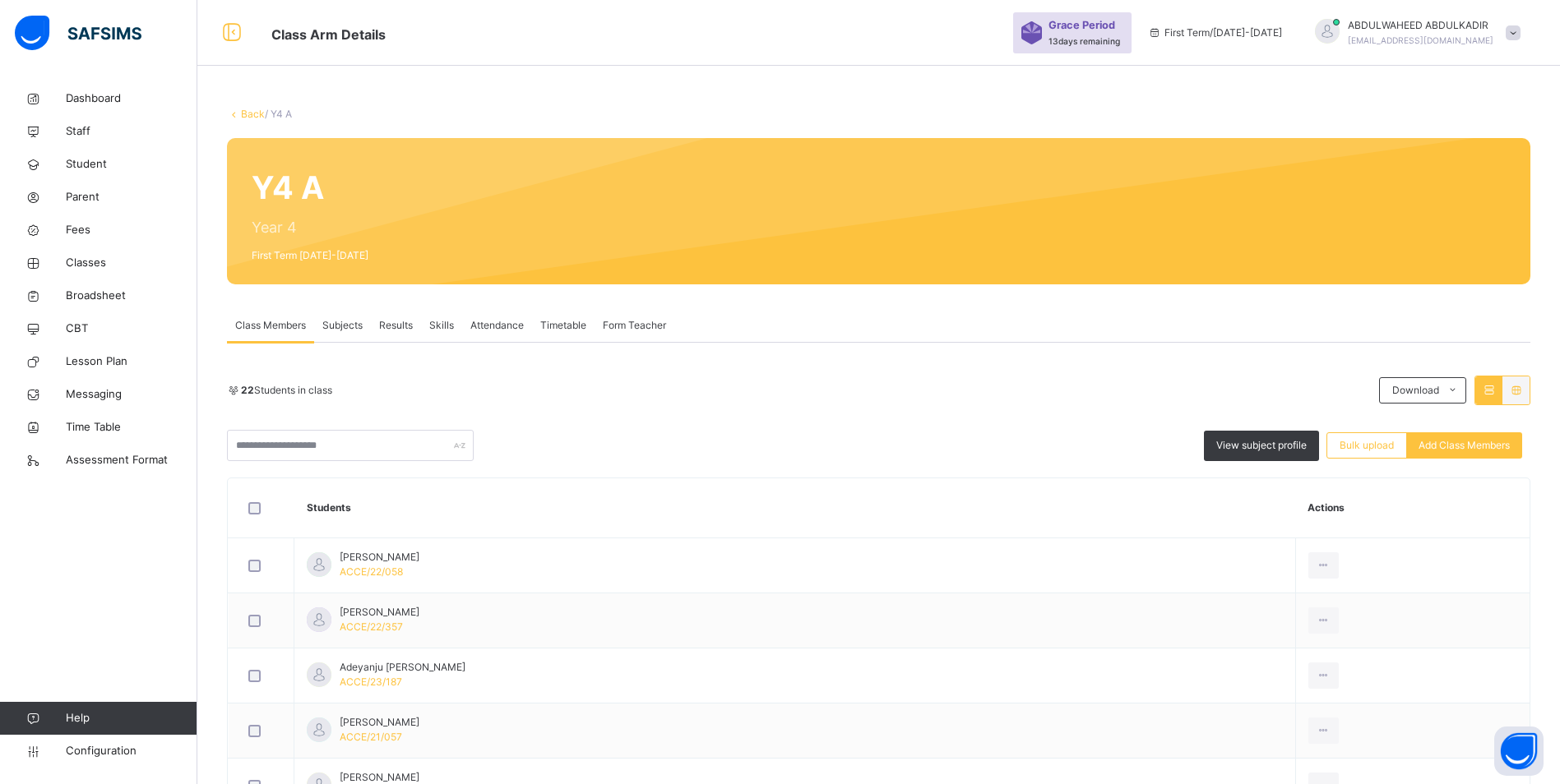
click at [347, 319] on span "Subjects" at bounding box center [342, 325] width 40 height 14
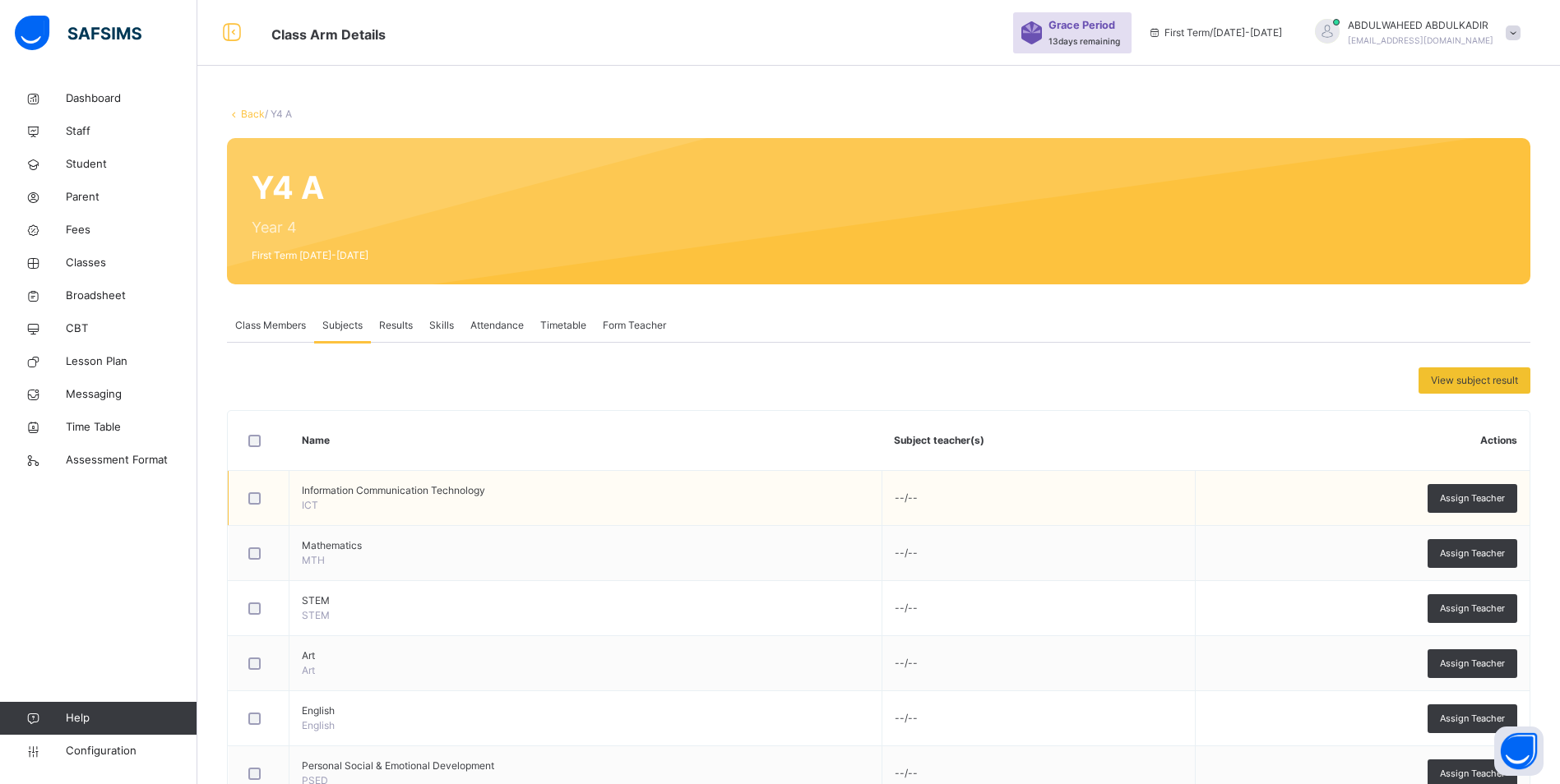
scroll to position [164, 0]
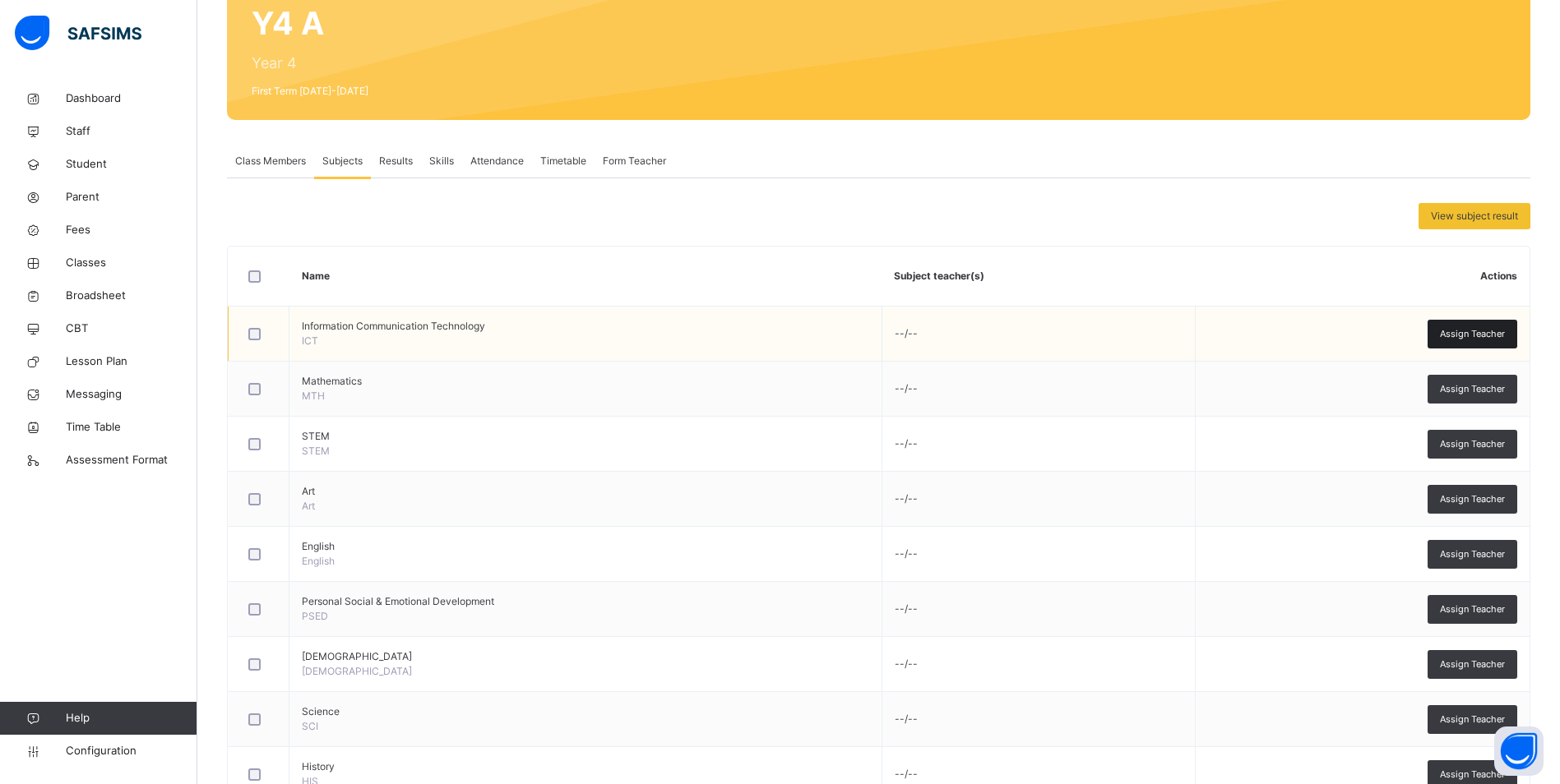
click at [1476, 337] on span "Assign Teacher" at bounding box center [1472, 334] width 65 height 14
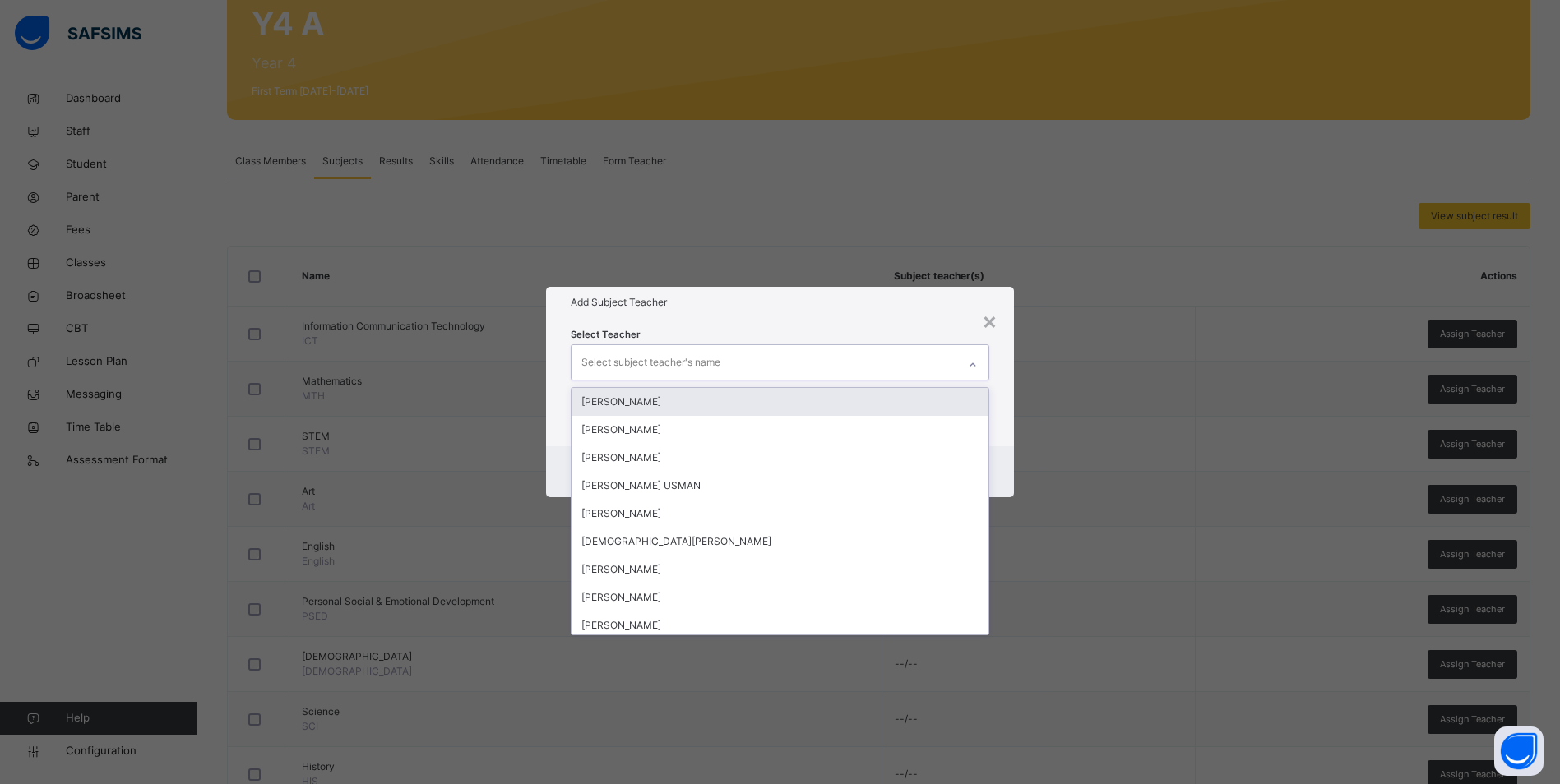
click at [666, 361] on div "Select subject teacher's name" at bounding box center [650, 362] width 139 height 32
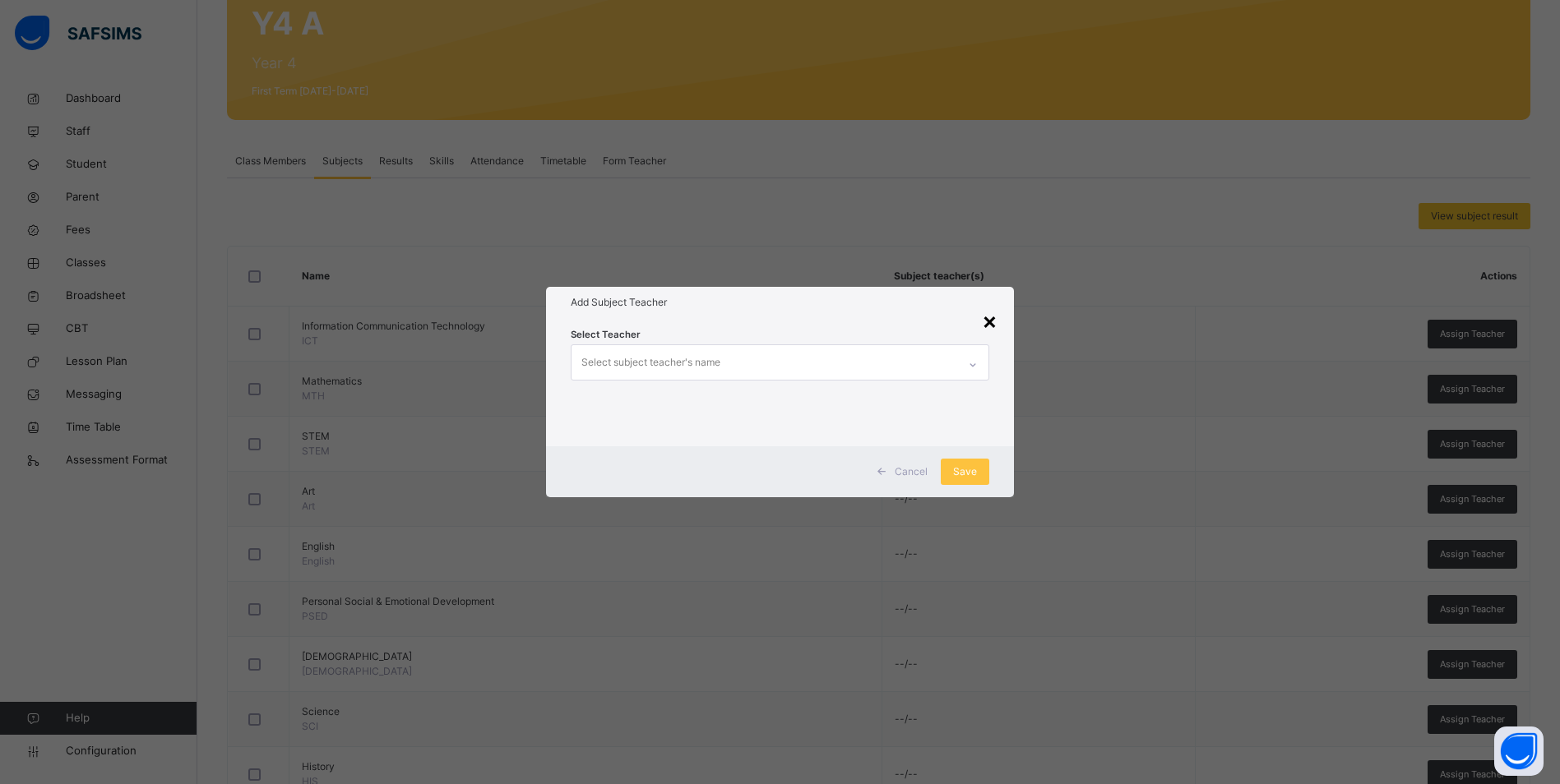
click at [991, 322] on div "×" at bounding box center [990, 320] width 15 height 34
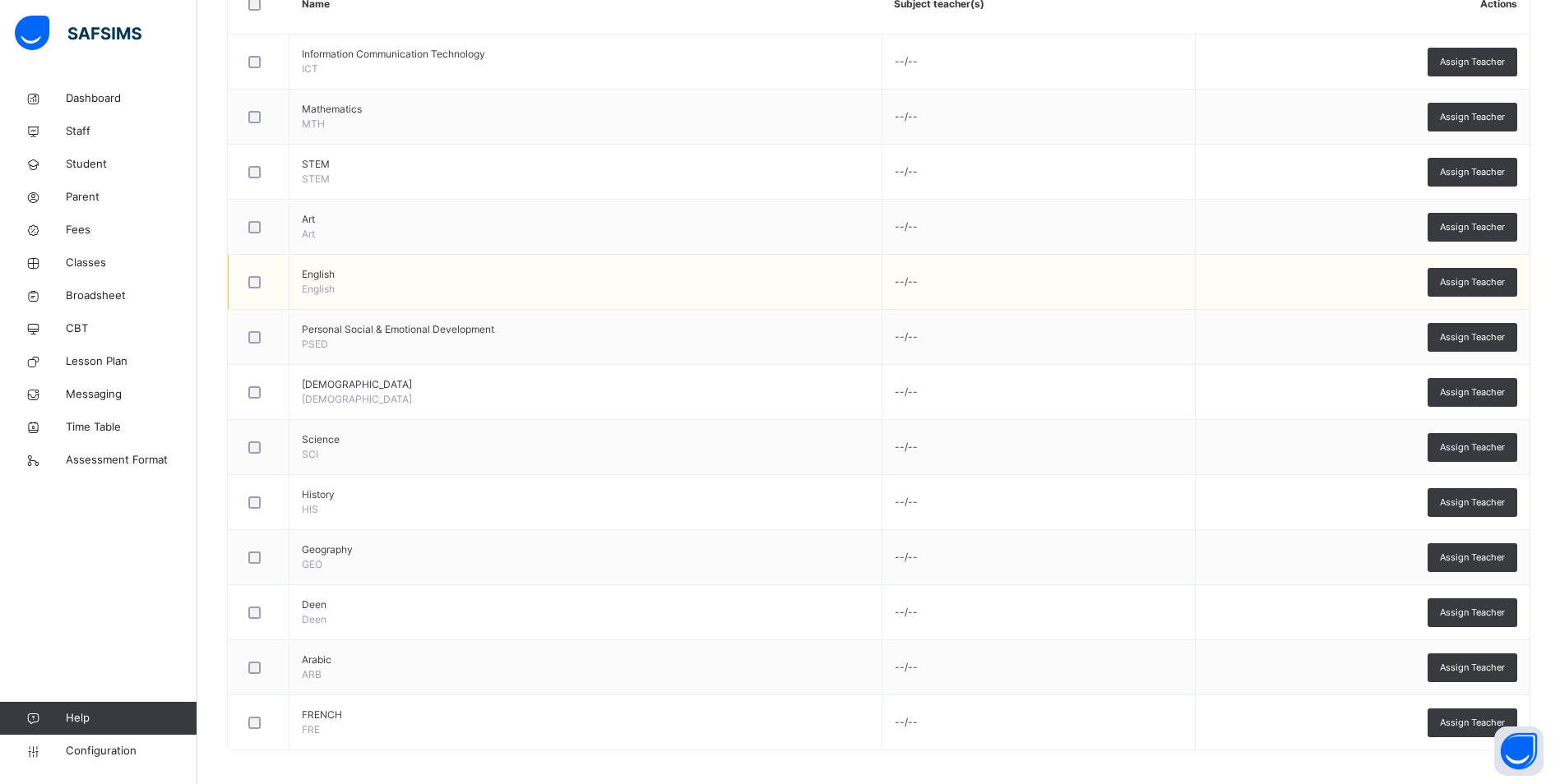
scroll to position [444, 0]
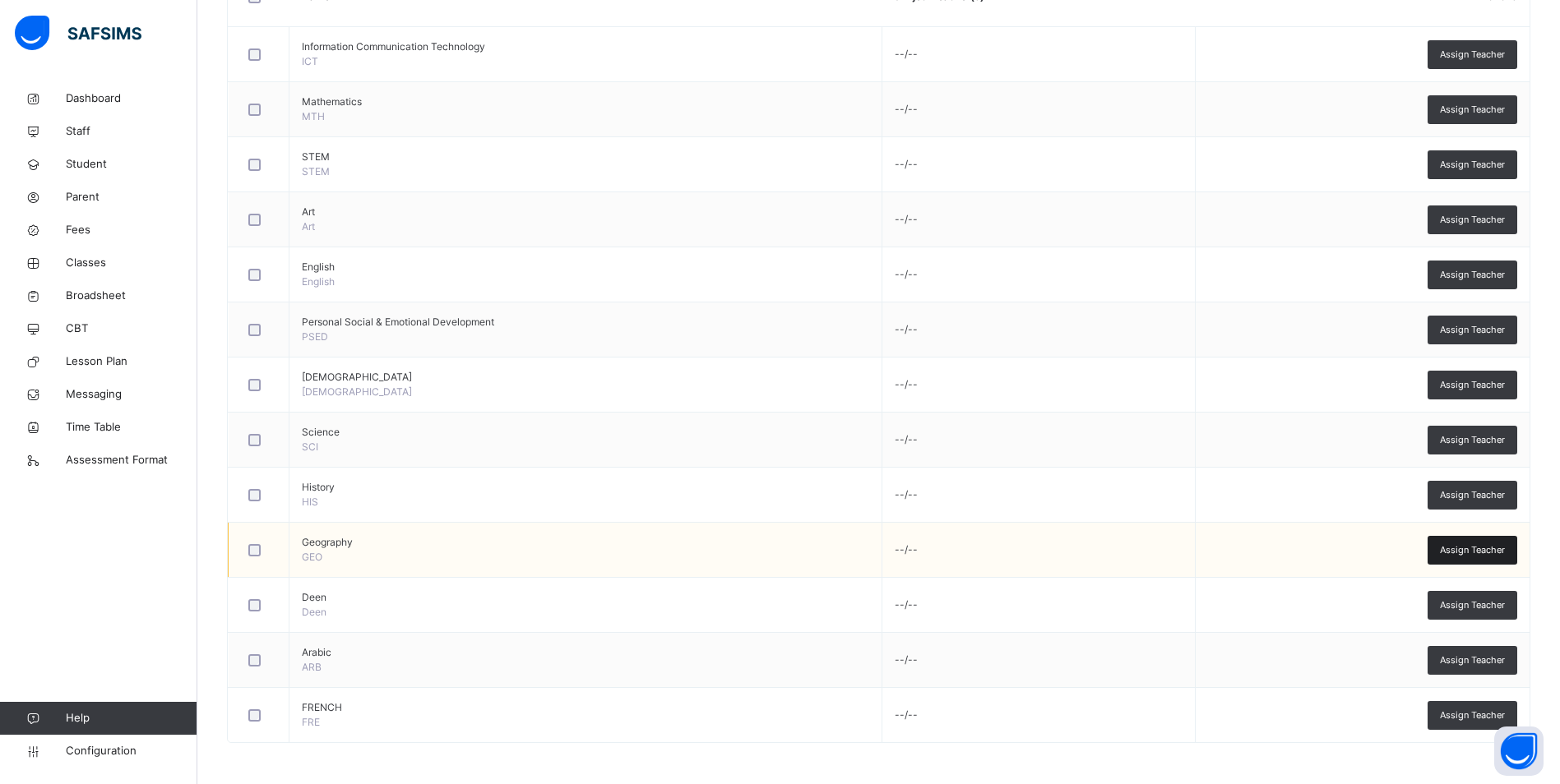
click at [1491, 546] on span "Assign Teacher" at bounding box center [1472, 550] width 65 height 14
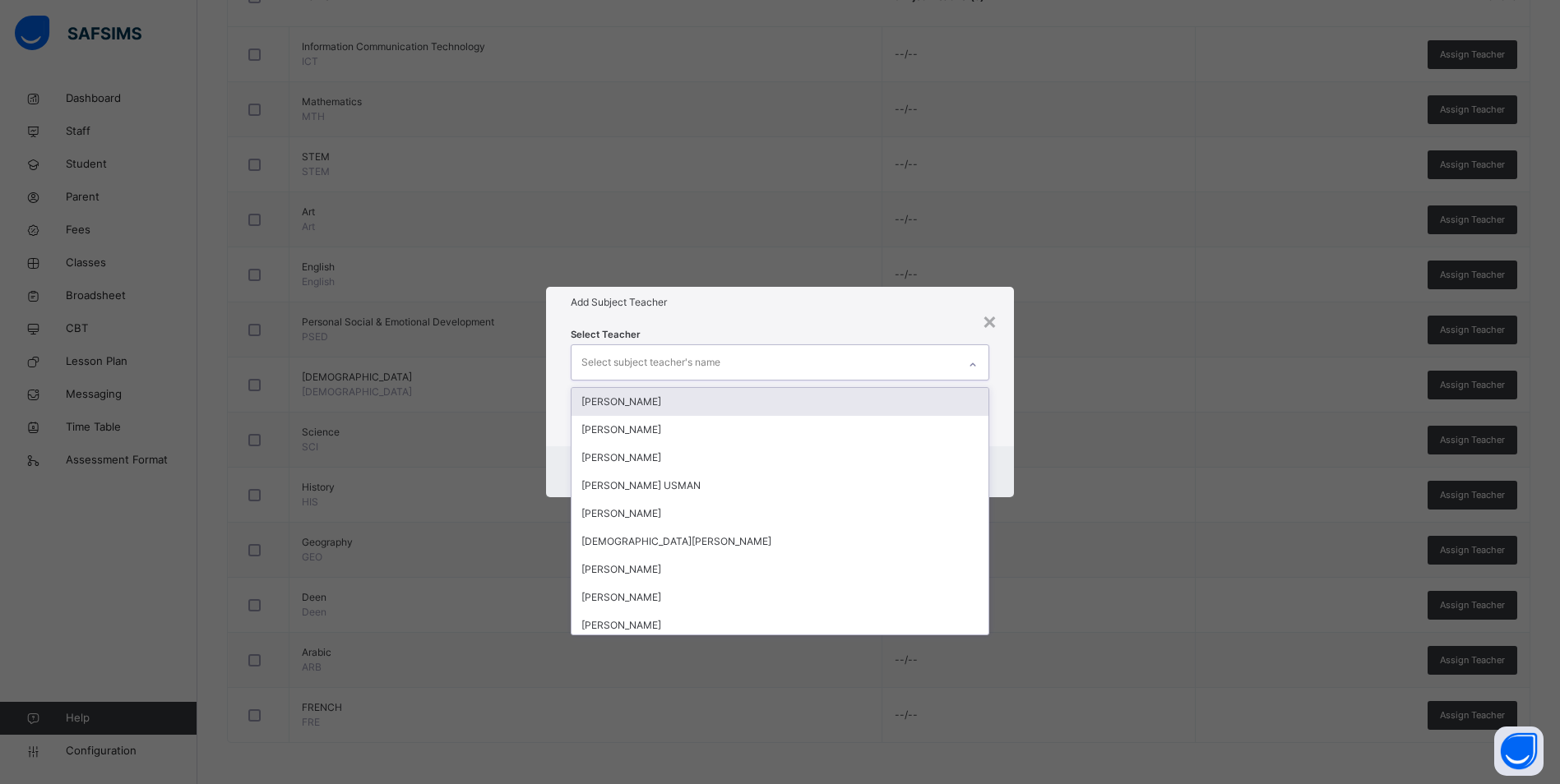
click at [765, 350] on div "Select subject teacher's name" at bounding box center [764, 362] width 385 height 34
type input "***"
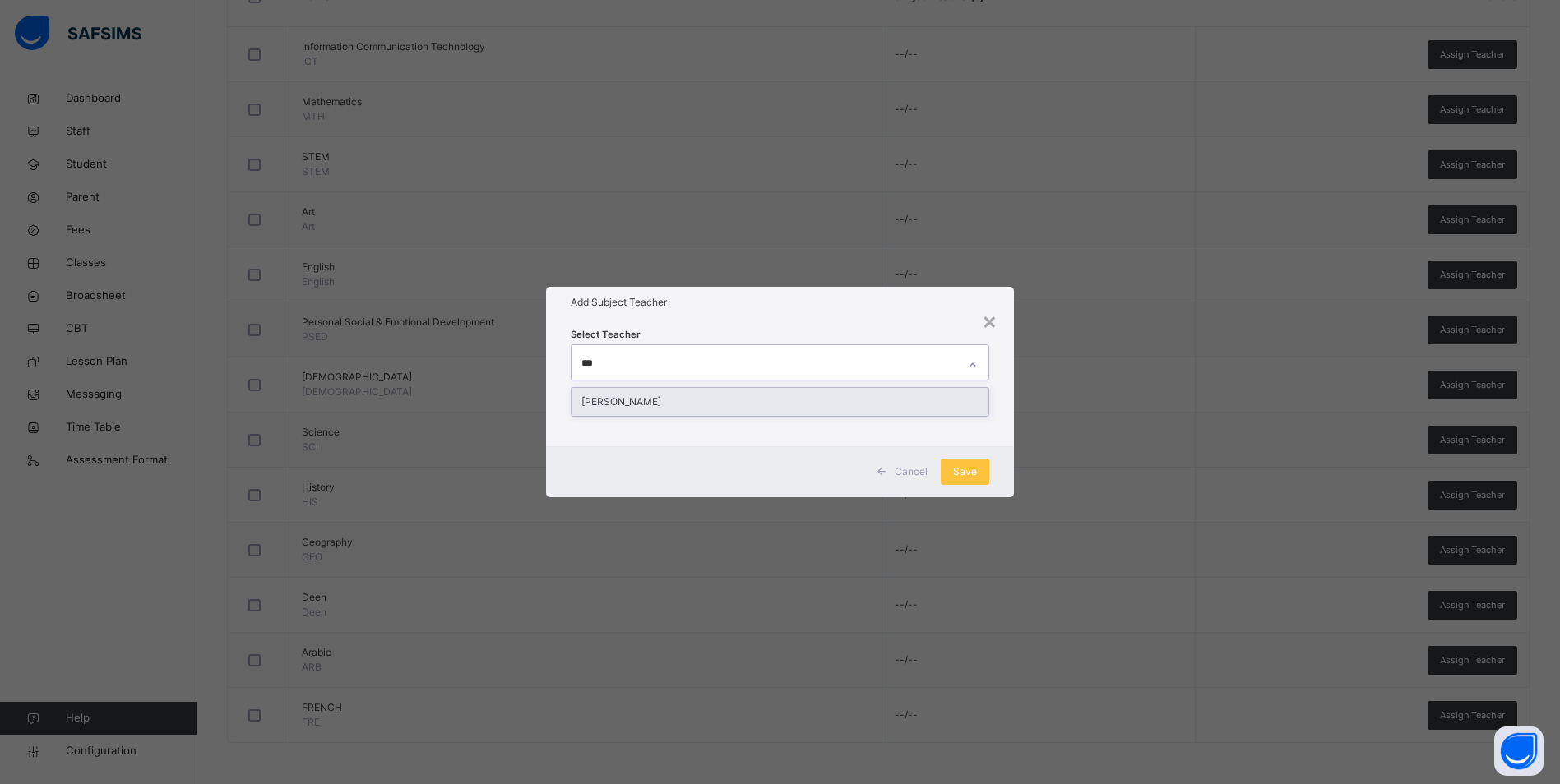
click at [683, 396] on div "HAUWA ISAH ALIYU" at bounding box center [780, 402] width 417 height 28
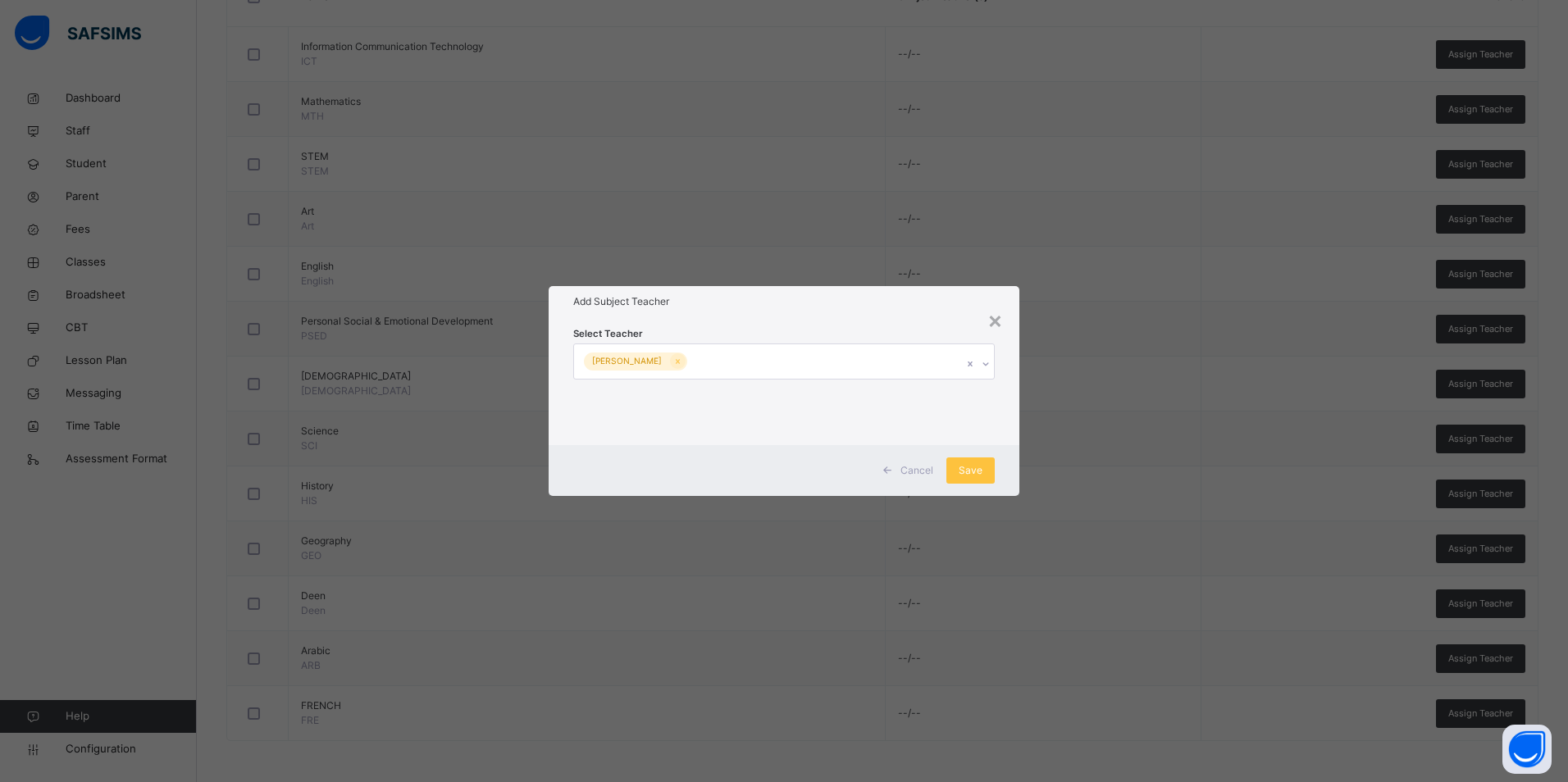
click at [917, 309] on div "Add Subject Teacher" at bounding box center [783, 301] width 470 height 31
click at [961, 470] on span "Save" at bounding box center [970, 470] width 24 height 14
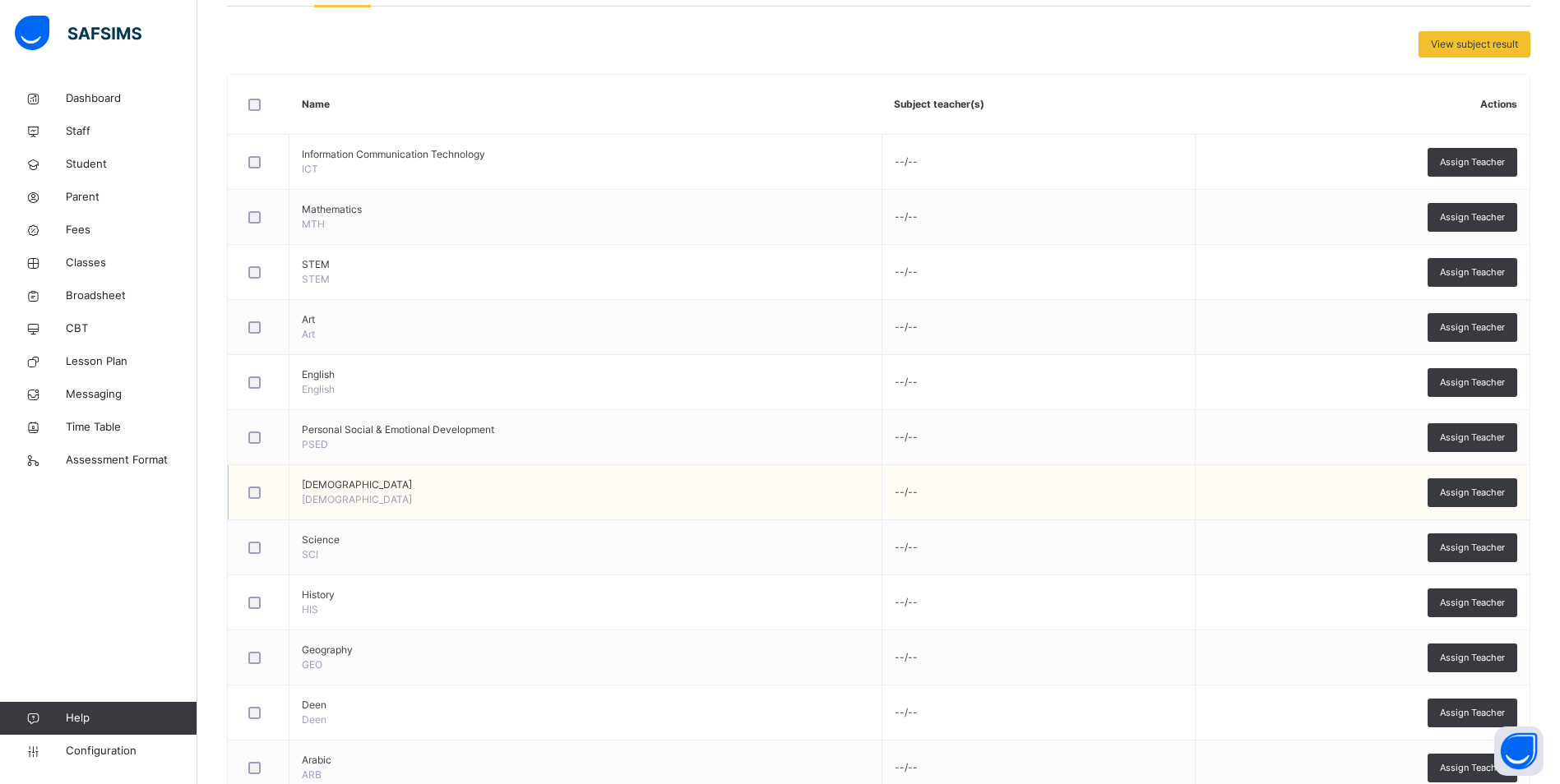
scroll to position [361, 0]
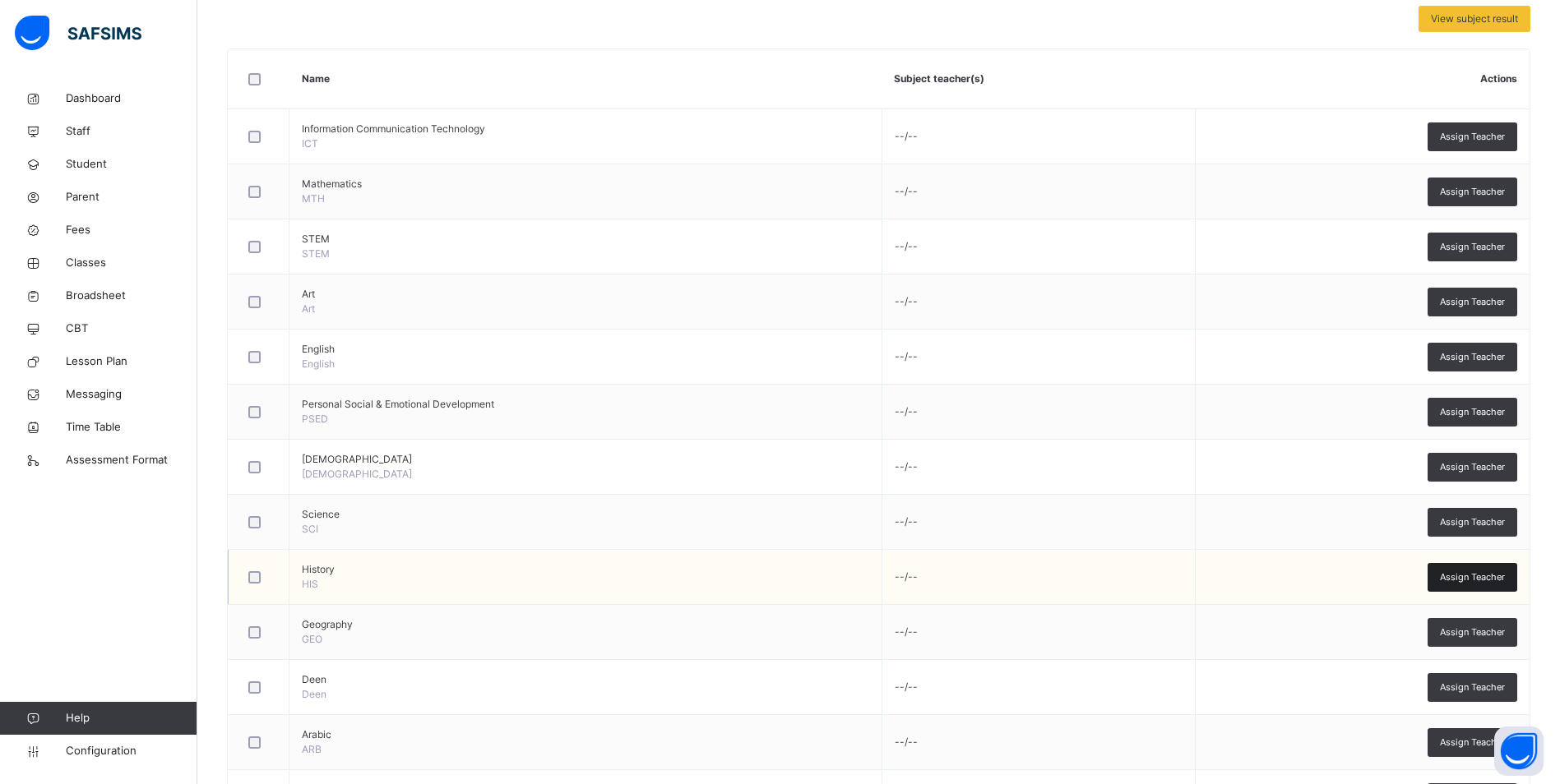
click at [1486, 576] on span "Assign Teacher" at bounding box center [1472, 577] width 65 height 14
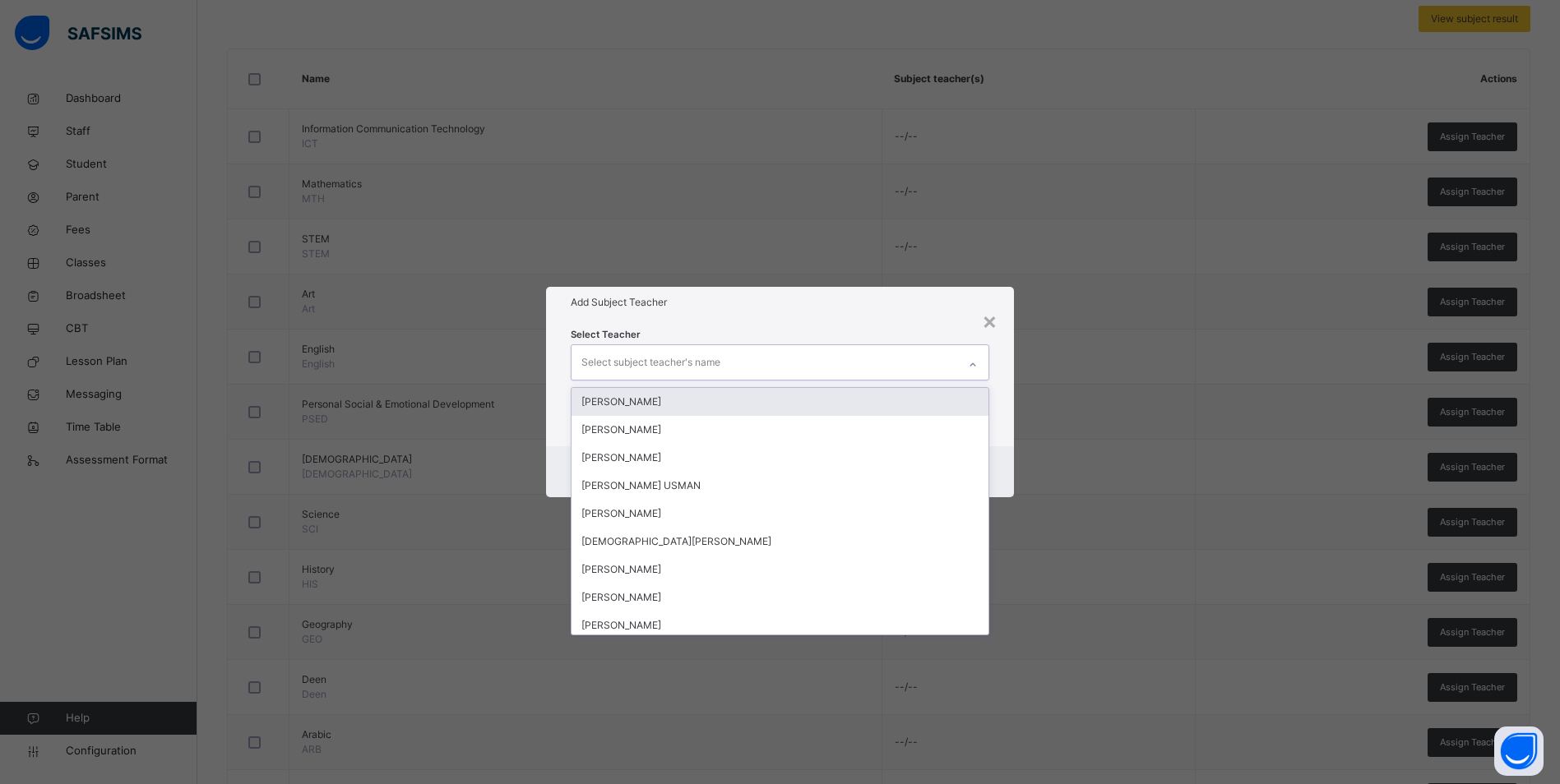
click at [973, 363] on icon at bounding box center [973, 364] width 10 height 16
type input "***"
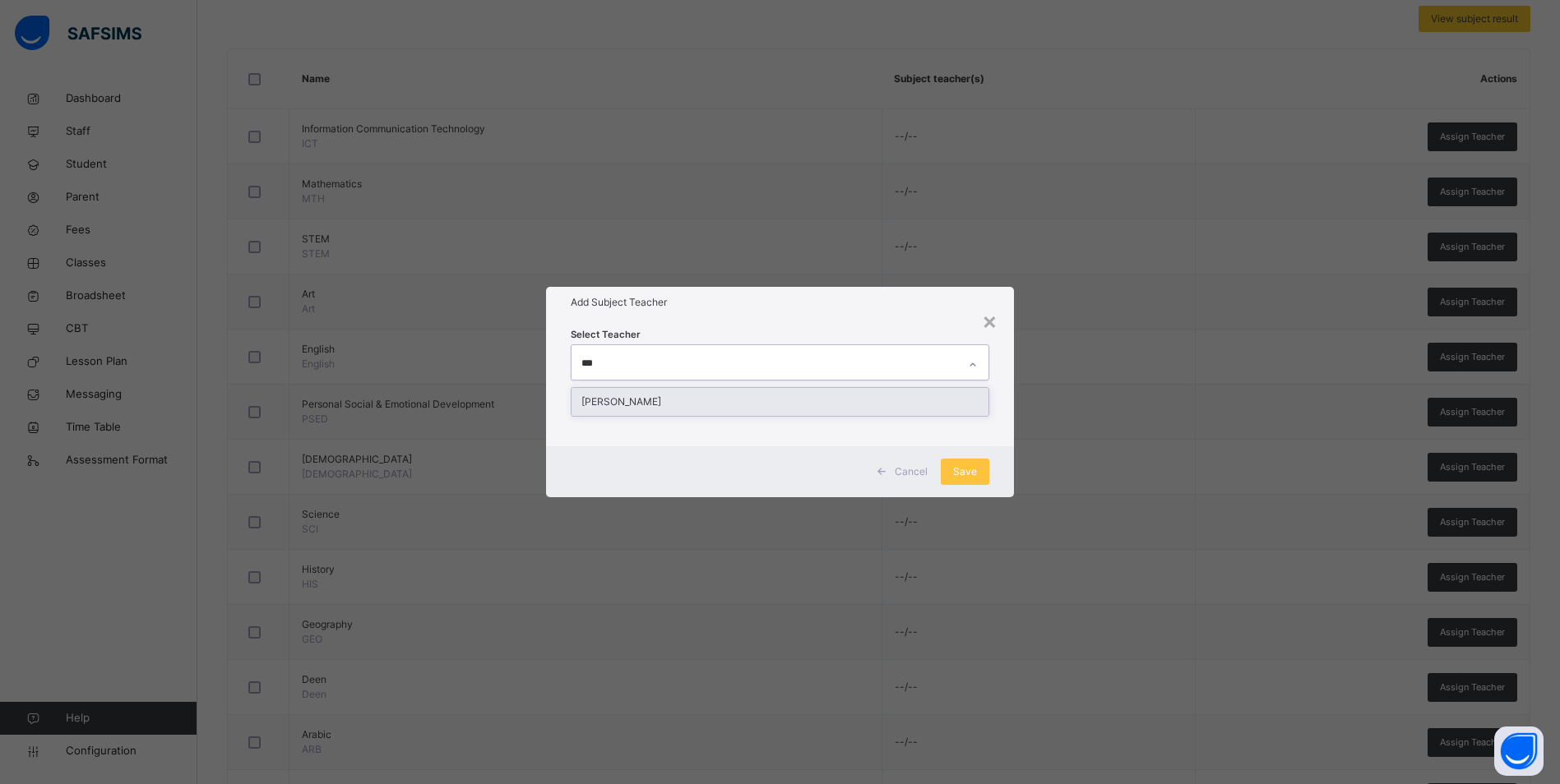
click at [659, 405] on div "HAUWA ISAH ALIYU" at bounding box center [780, 402] width 417 height 28
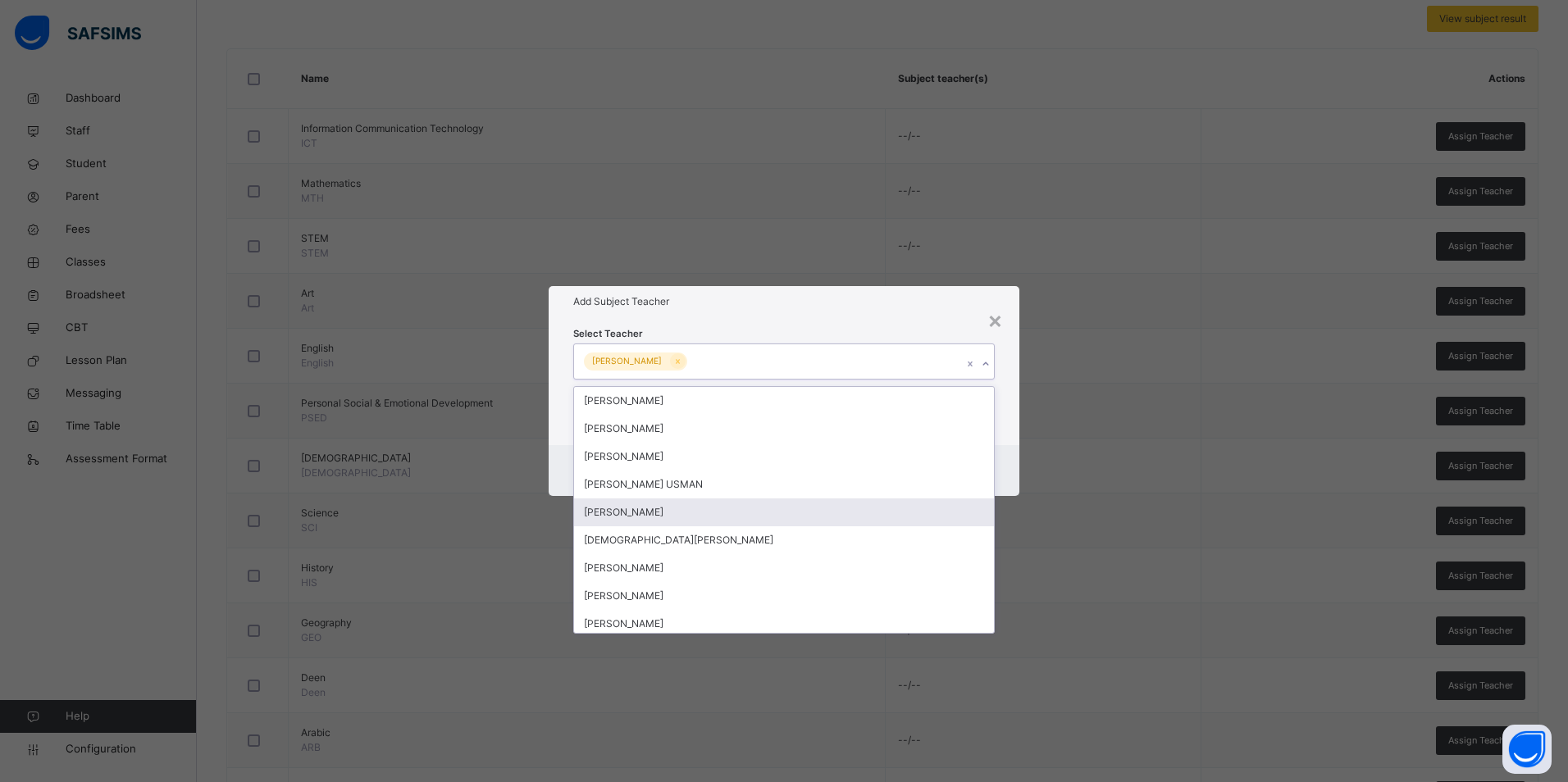
click at [772, 307] on h1 "Add Subject Teacher" at bounding box center [784, 301] width 422 height 14
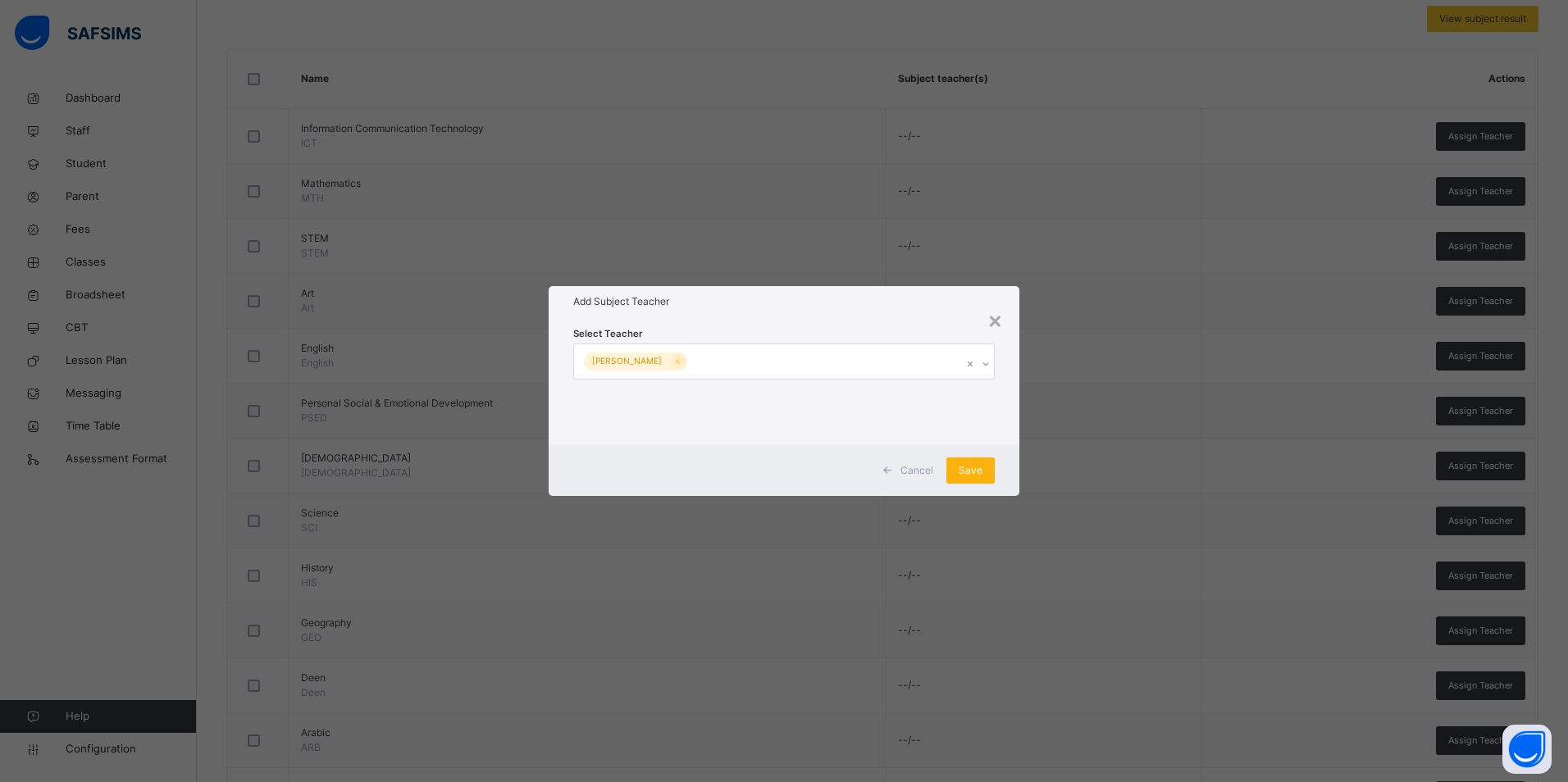
click at [981, 470] on span "Save" at bounding box center [970, 470] width 24 height 14
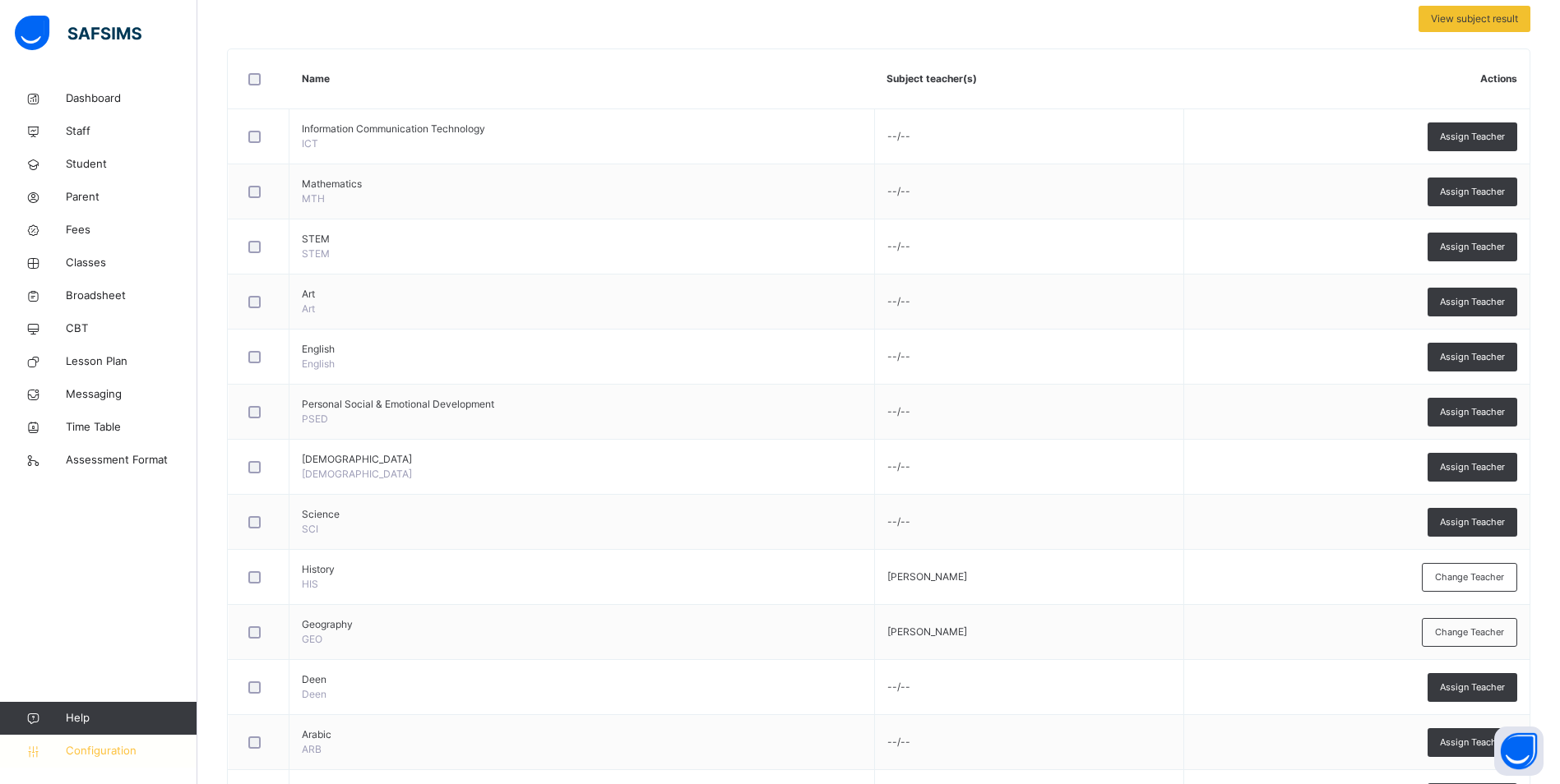
click at [103, 754] on span "Configuration" at bounding box center [131, 751] width 131 height 16
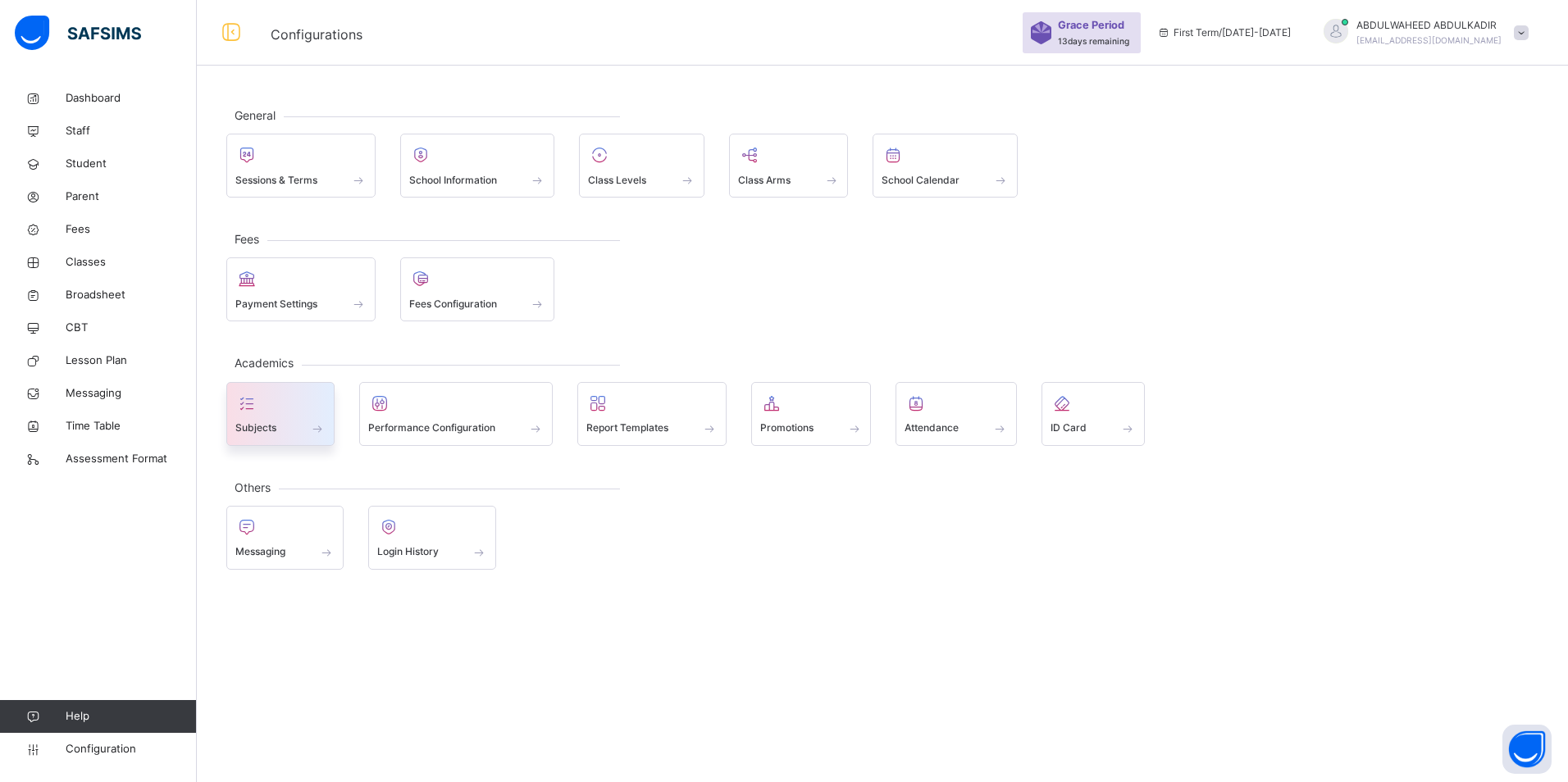
click at [282, 429] on div "Subjects" at bounding box center [280, 428] width 91 height 17
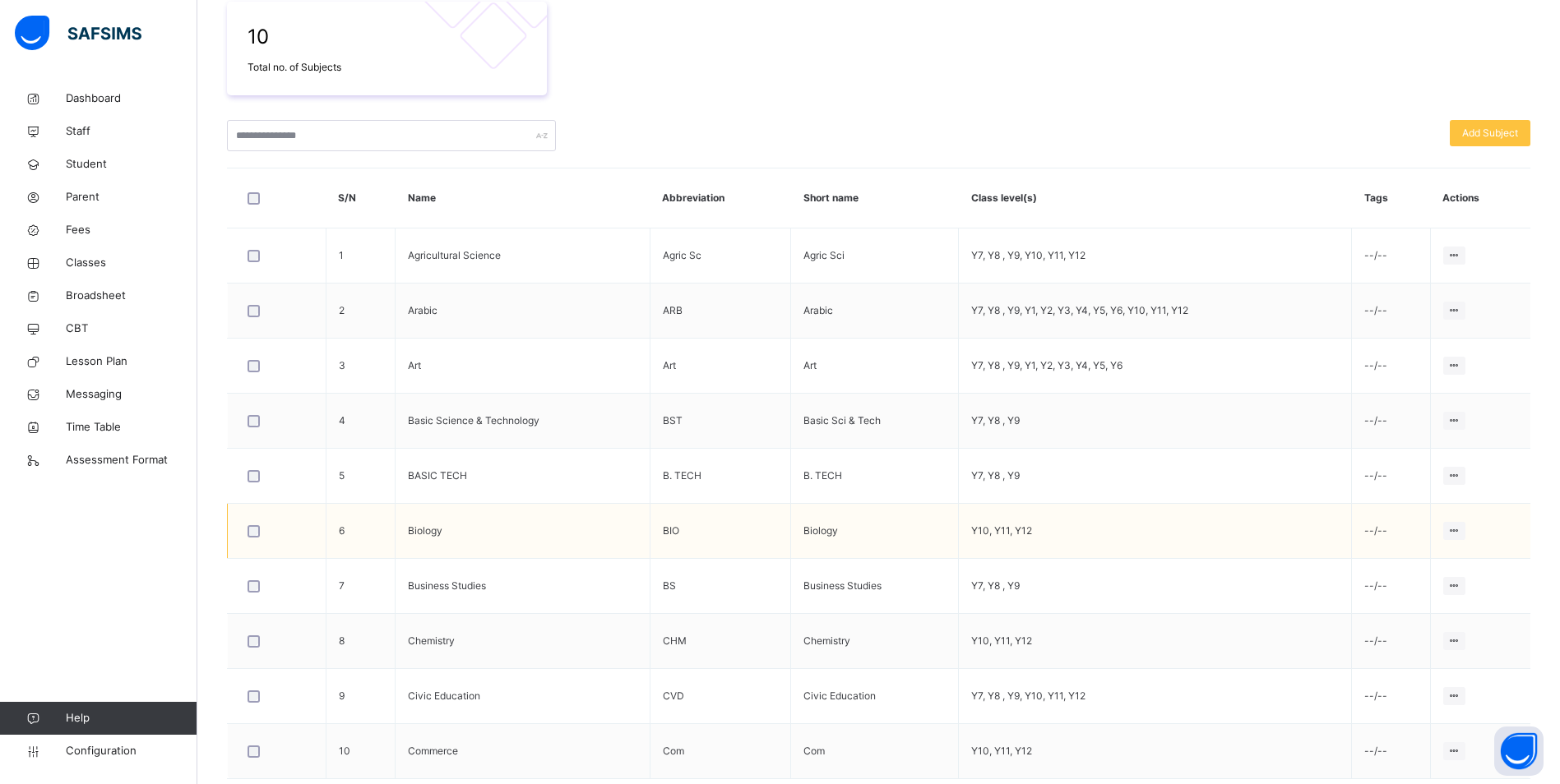
scroll to position [372, 0]
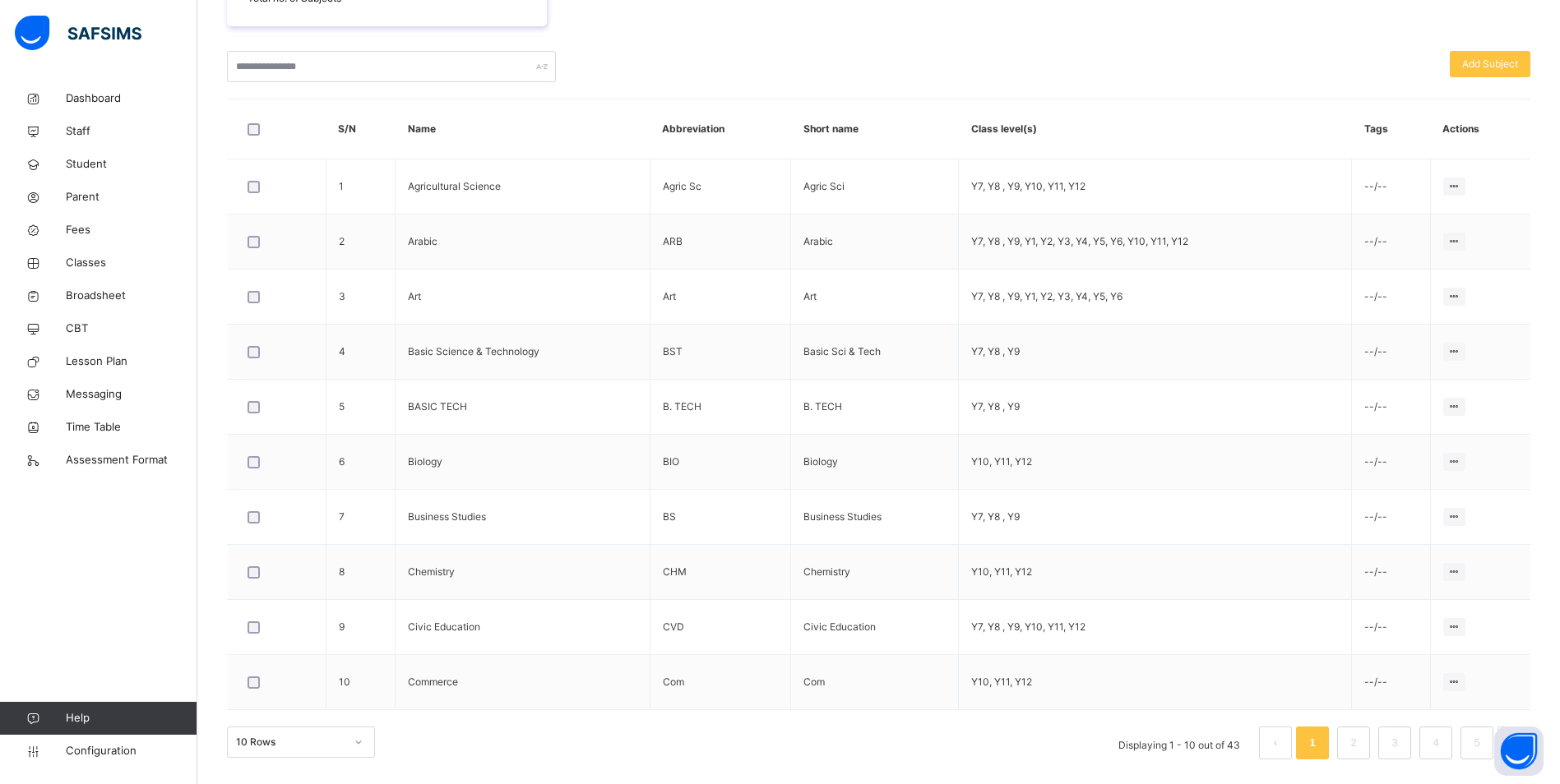
click at [350, 742] on div "10 Rows" at bounding box center [300, 742] width 148 height 32
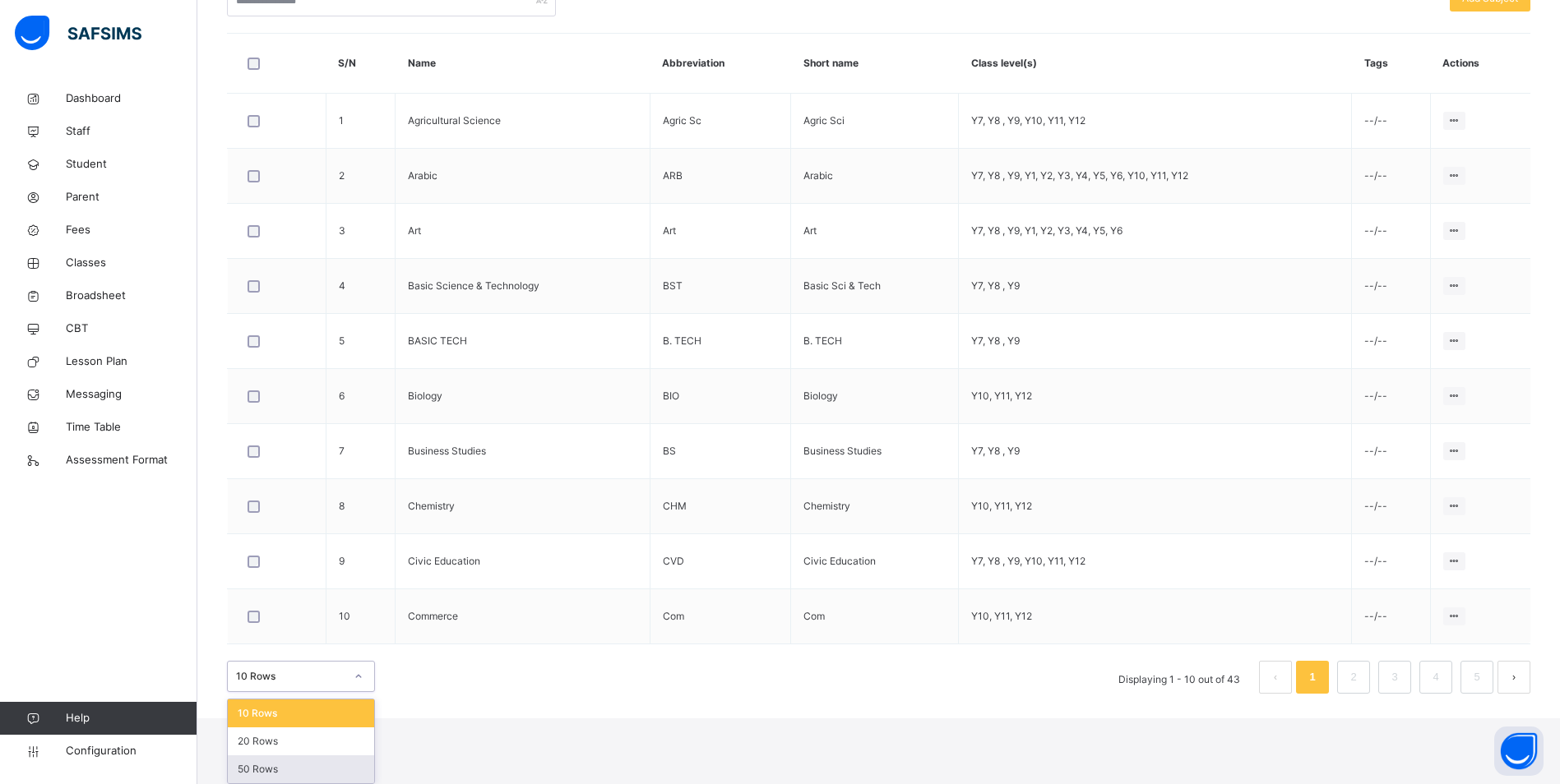
click at [295, 772] on div "50 Rows" at bounding box center [300, 769] width 146 height 28
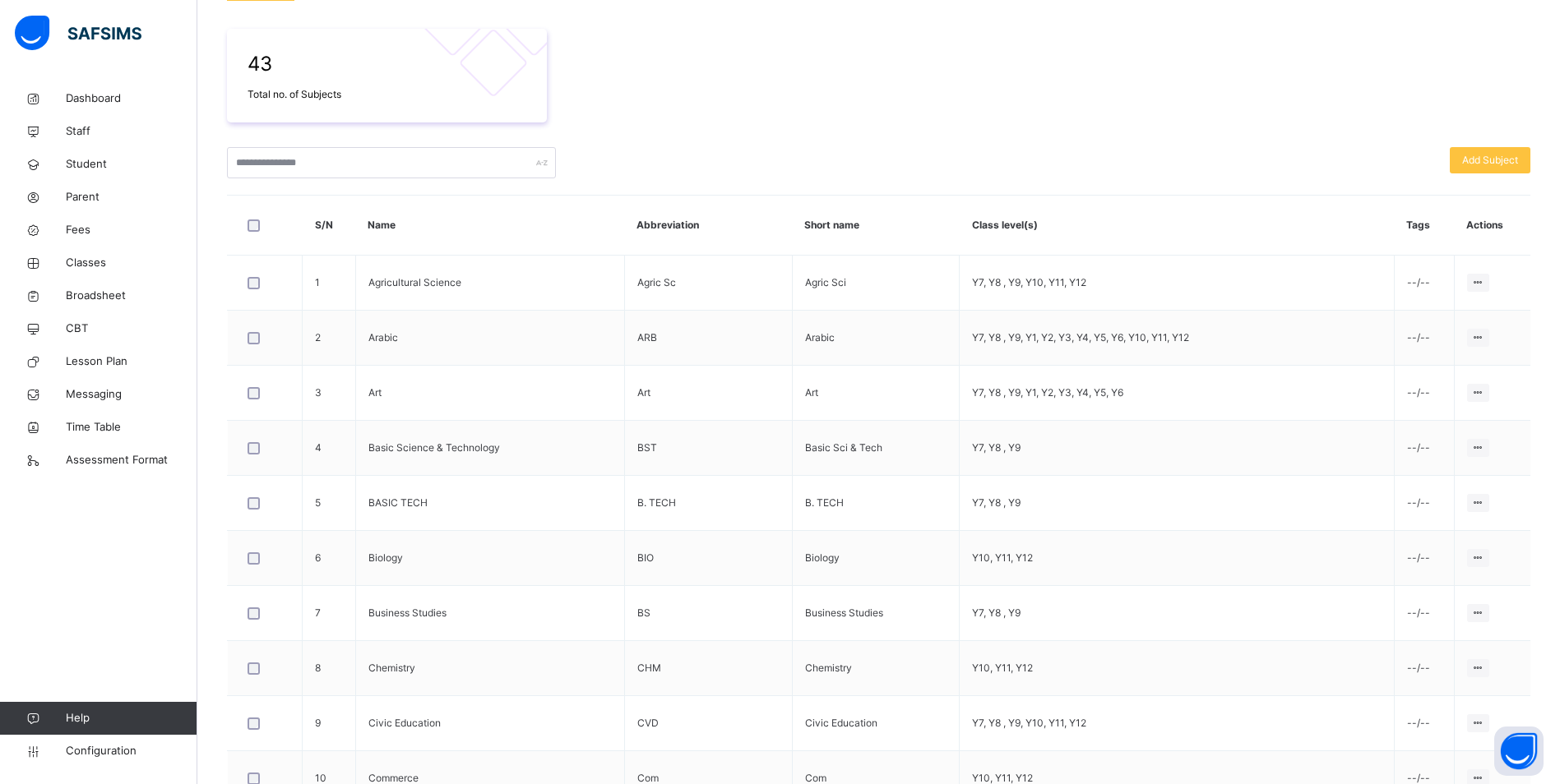
scroll to position [52, 0]
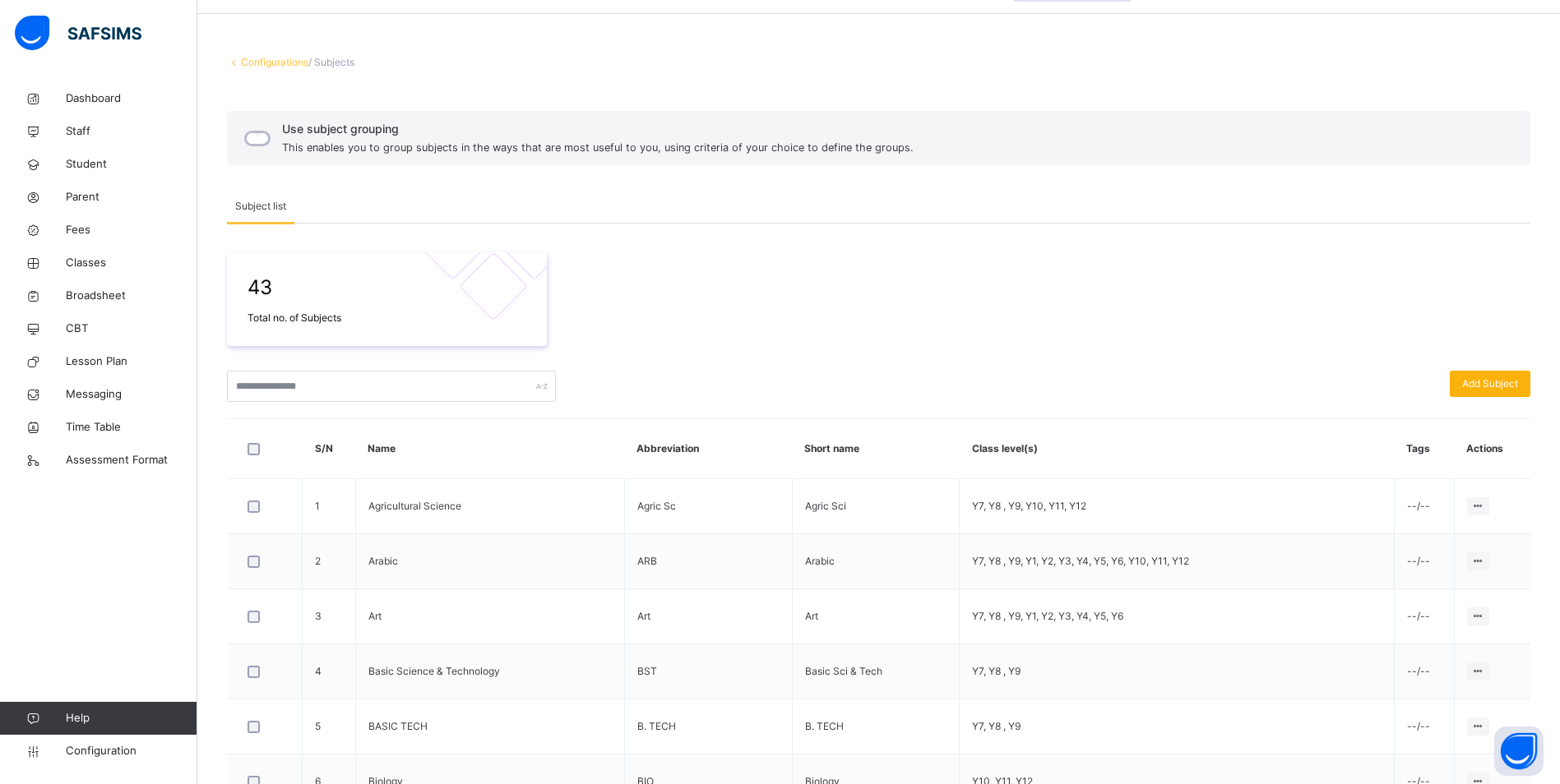
click at [1509, 387] on span "Add Subject" at bounding box center [1490, 383] width 55 height 14
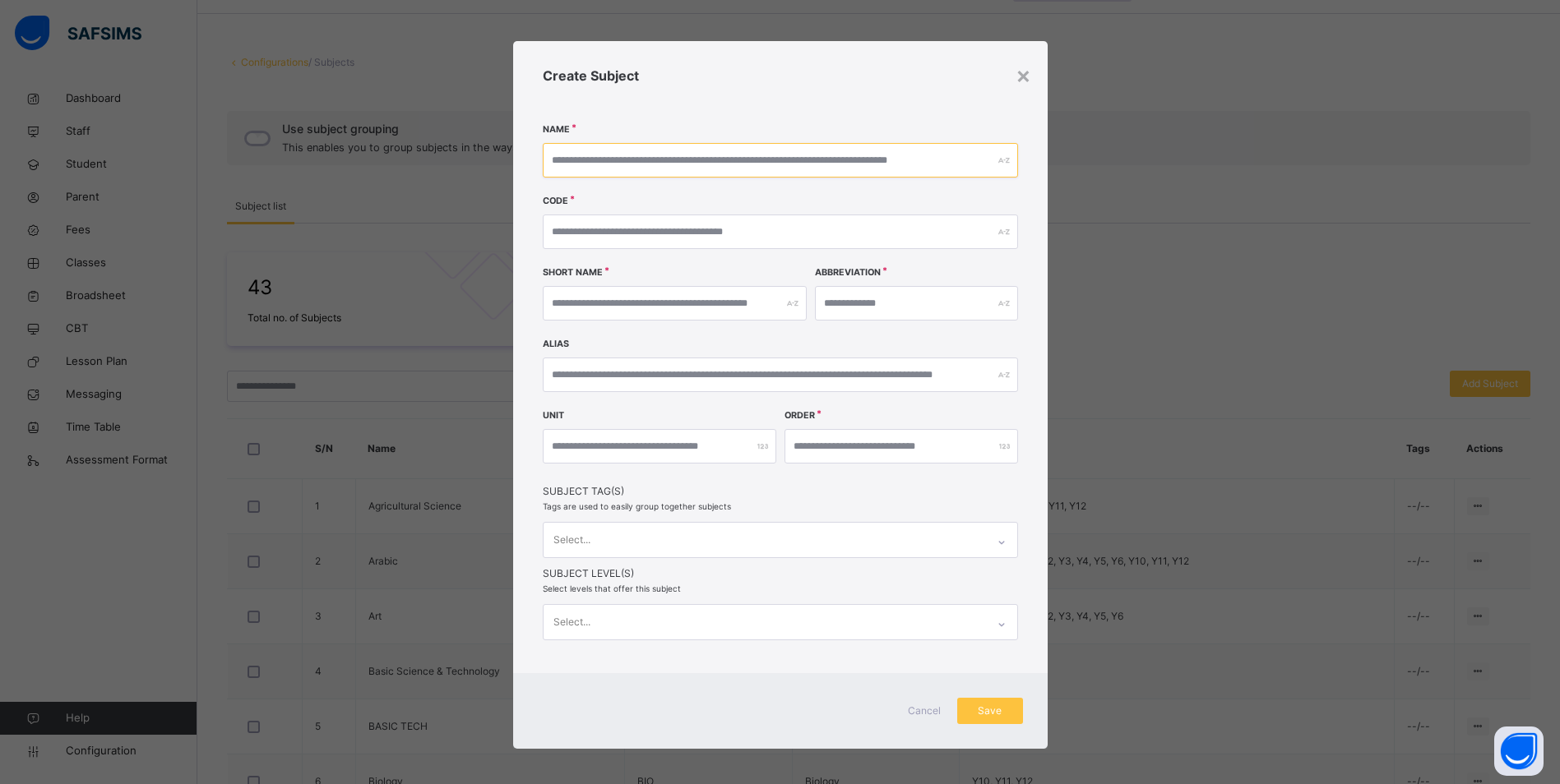
click at [847, 169] on input "text" at bounding box center [780, 161] width 475 height 34
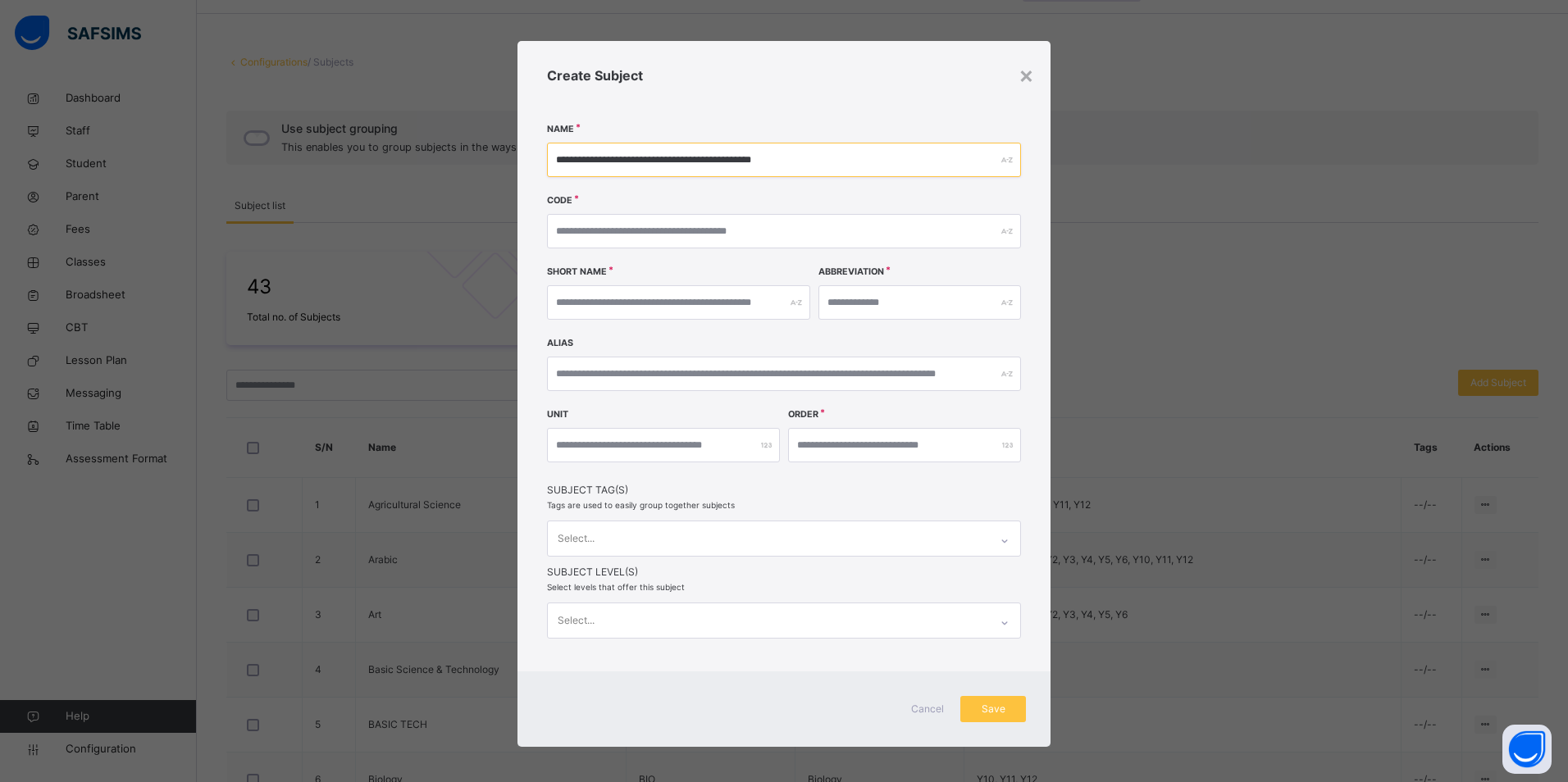
type input "**********"
click at [770, 227] on input "text" at bounding box center [783, 231] width 474 height 34
type input "***"
click at [615, 305] on input "text" at bounding box center [678, 302] width 263 height 34
type input "*"
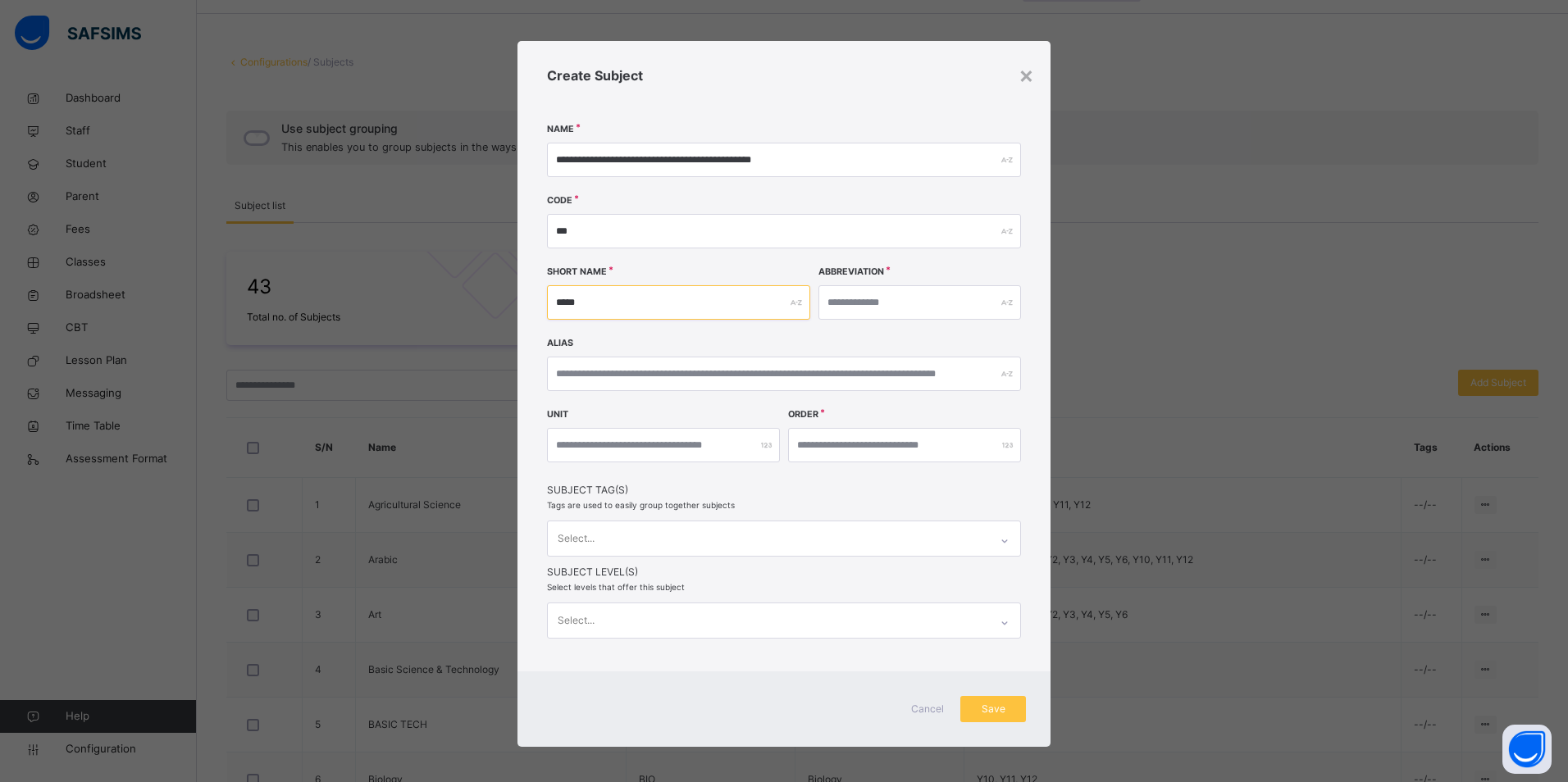
type input "*****"
click at [860, 300] on input "text" at bounding box center [919, 302] width 202 height 34
type input "*****"
click at [1003, 446] on div at bounding box center [904, 445] width 233 height 34
type input "**"
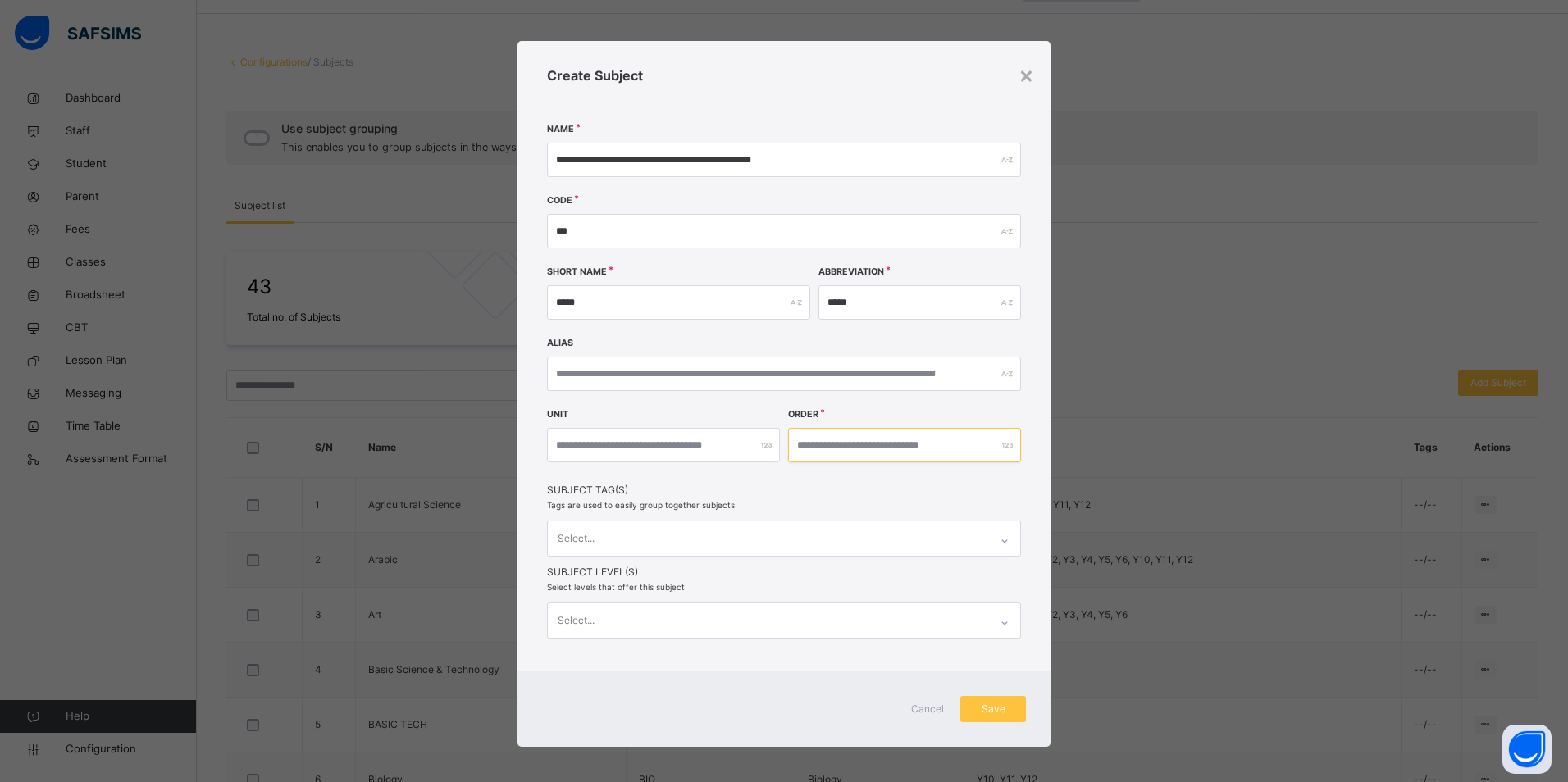
click at [997, 447] on input "**" at bounding box center [904, 445] width 233 height 34
click at [1001, 442] on div "**" at bounding box center [904, 445] width 233 height 34
click at [704, 154] on input "**********" at bounding box center [783, 160] width 474 height 34
click at [1022, 73] on div "×" at bounding box center [1026, 74] width 15 height 34
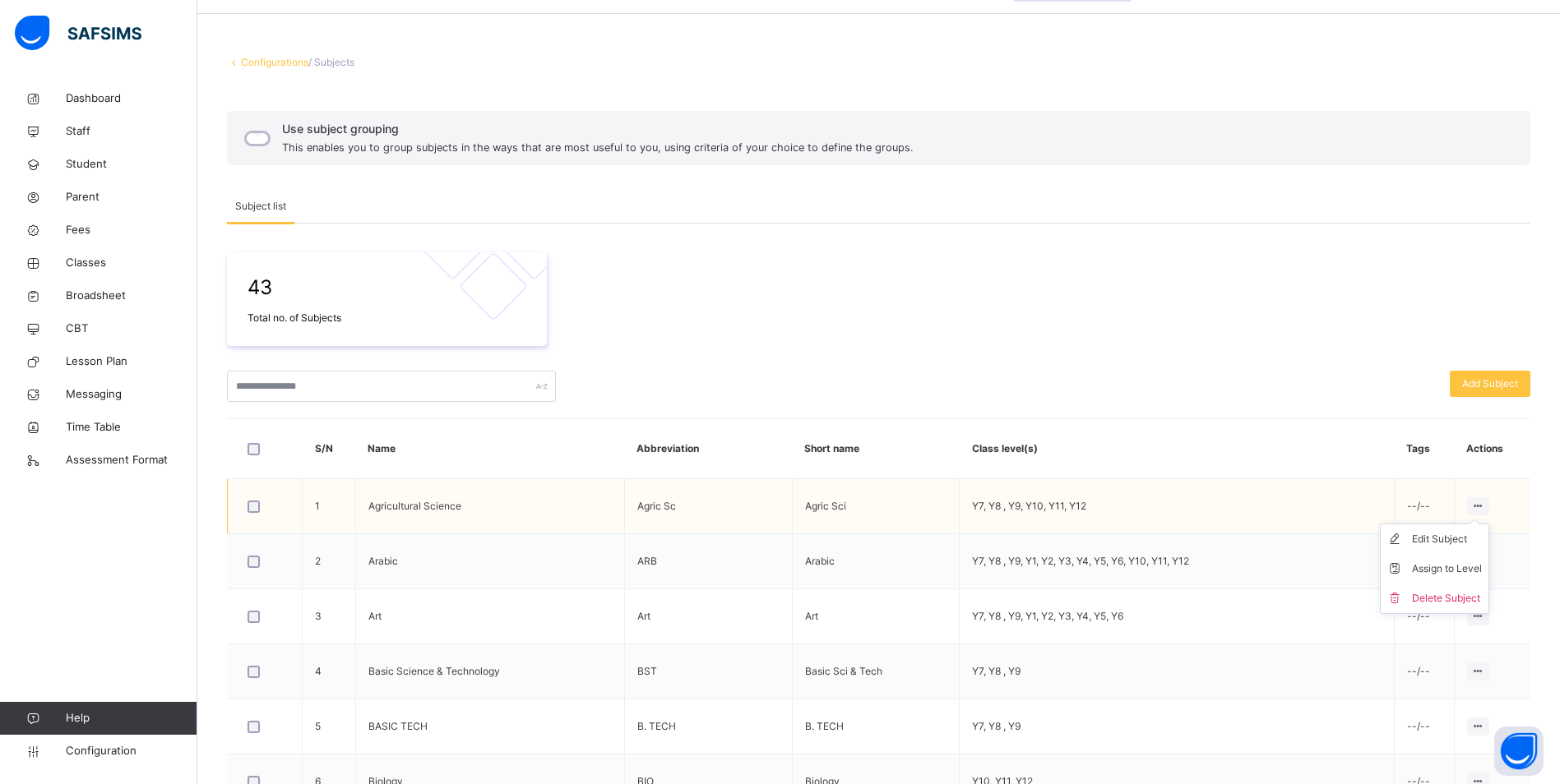
click at [1480, 507] on icon at bounding box center [1478, 506] width 14 height 12
click at [1448, 539] on div "Edit Subject" at bounding box center [1446, 538] width 70 height 16
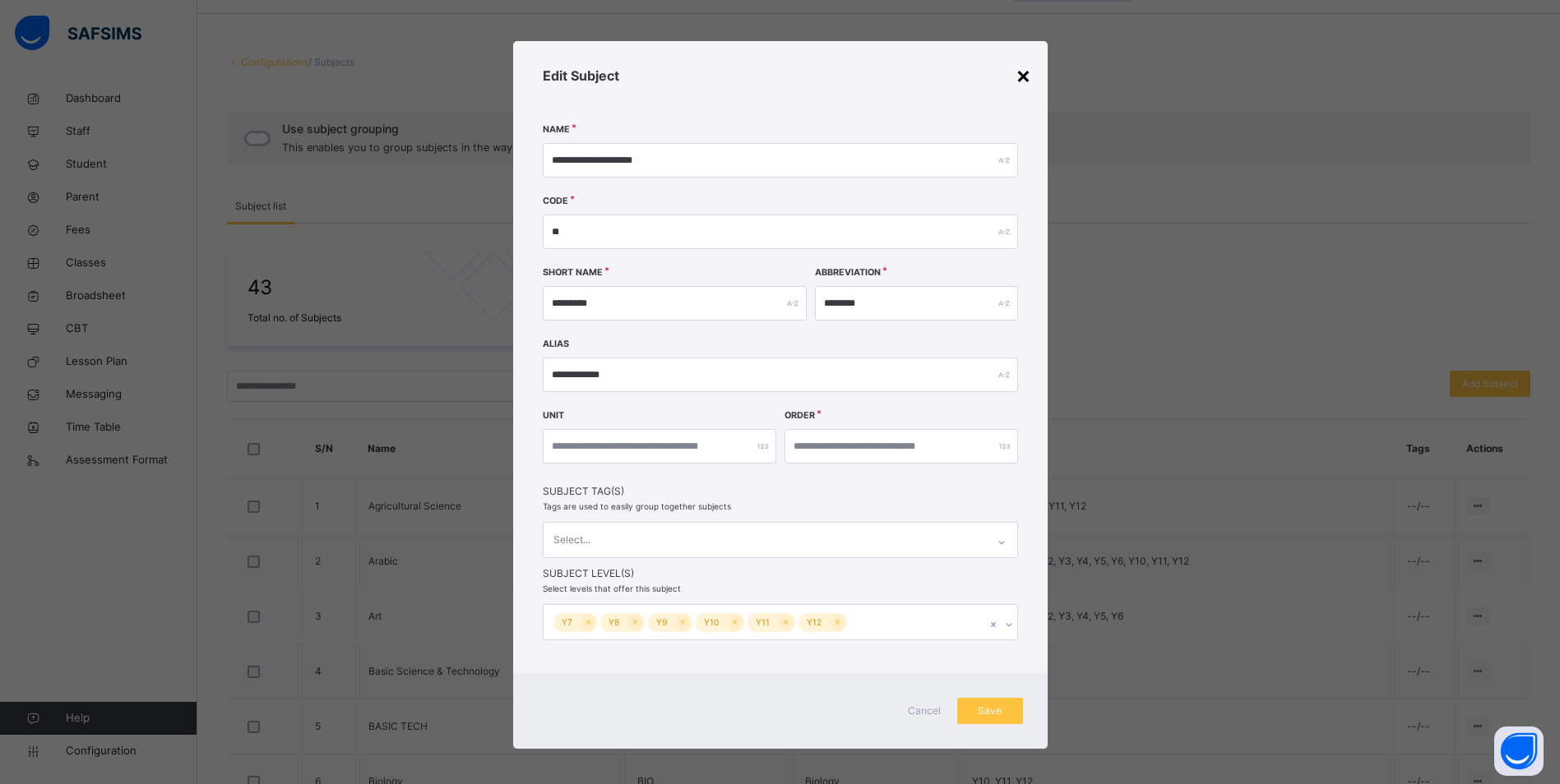
click at [1017, 78] on div "×" at bounding box center [1023, 75] width 15 height 34
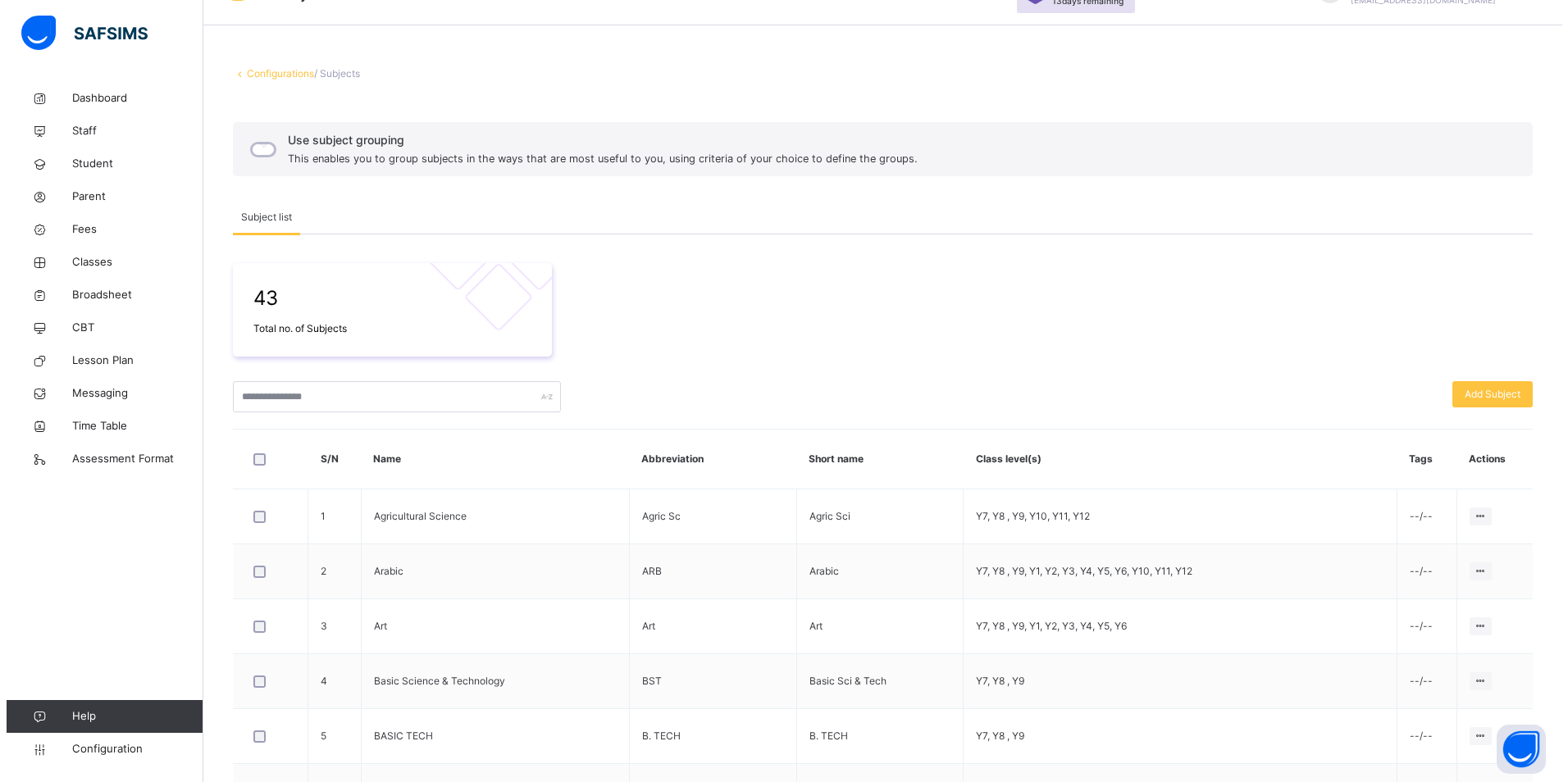
scroll to position [0, 0]
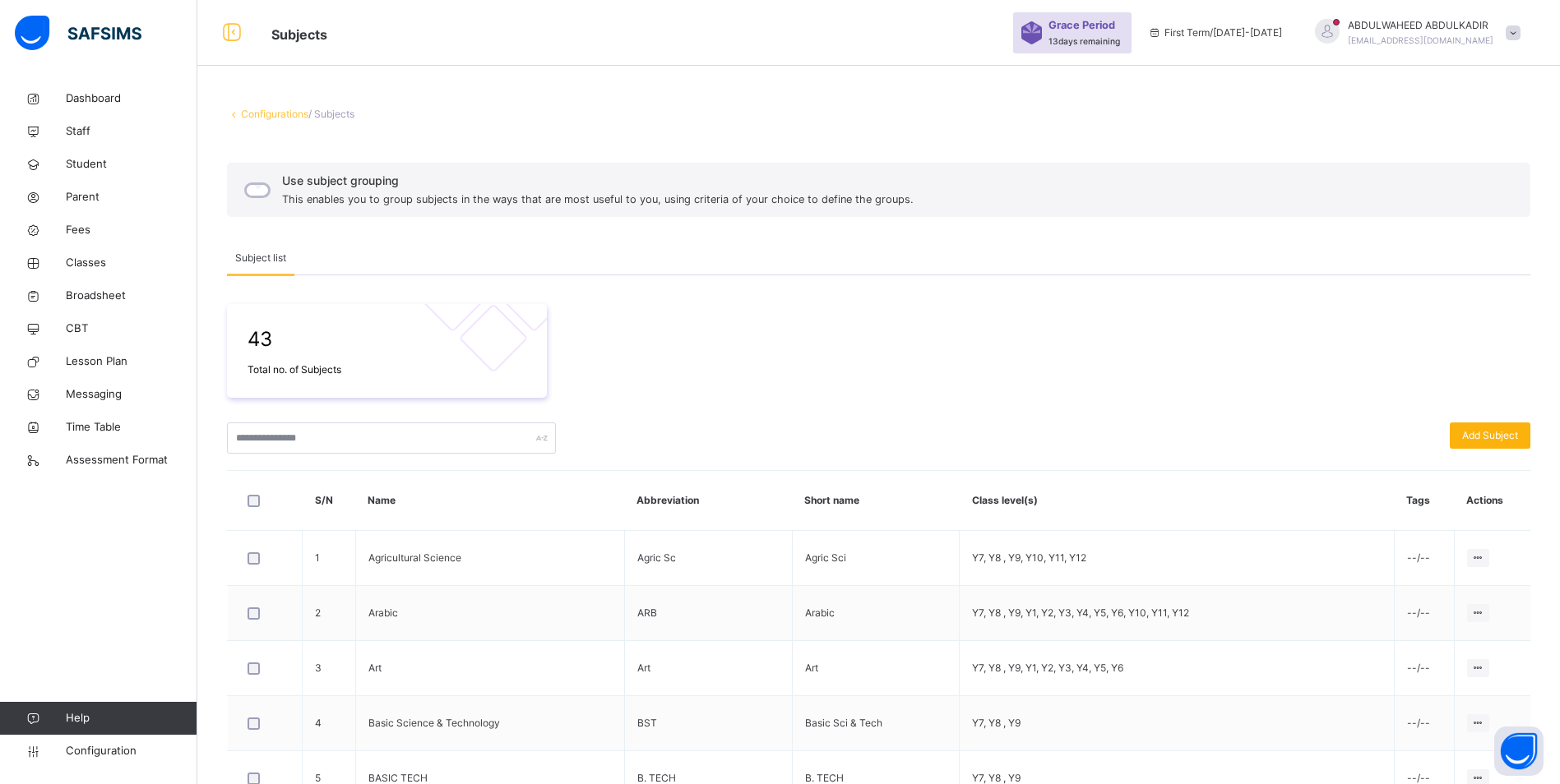
click at [1498, 432] on span "Add Subject" at bounding box center [1490, 435] width 55 height 14
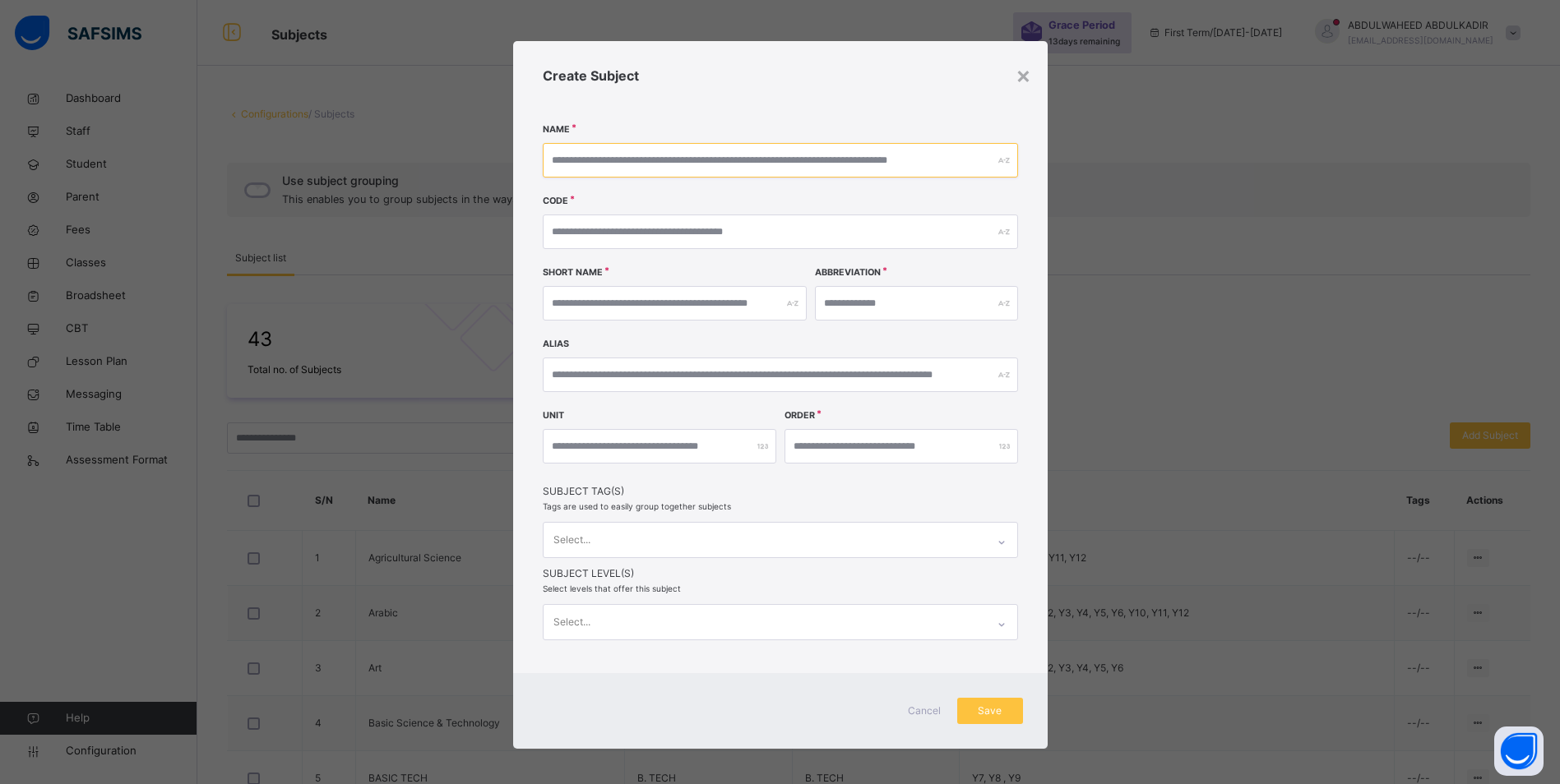
click at [642, 160] on input "text" at bounding box center [780, 161] width 475 height 34
paste input "**********"
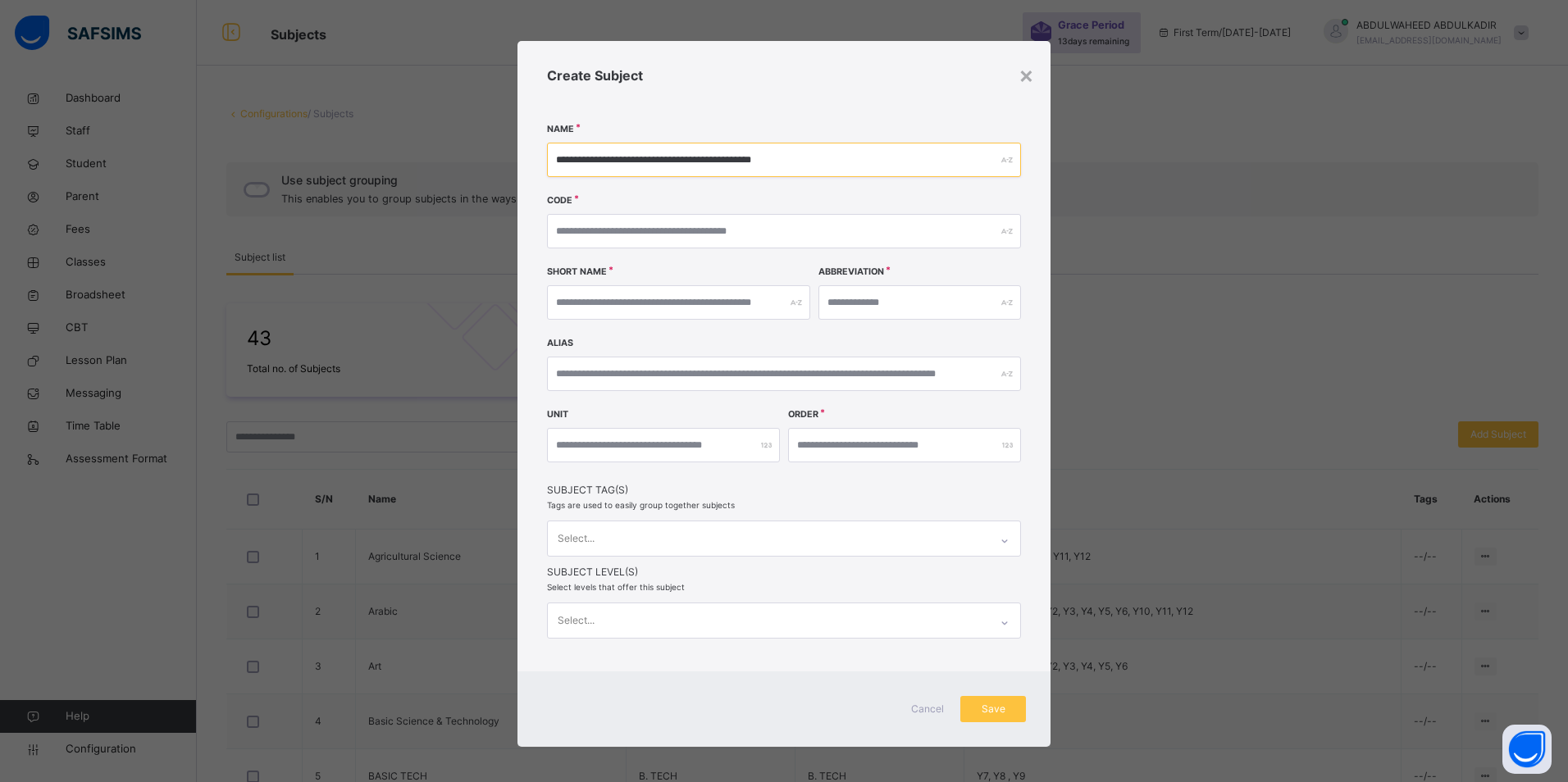
type input "**********"
click at [804, 233] on input "text" at bounding box center [783, 231] width 474 height 34
type input "*"
type input "***"
click at [715, 307] on input "text" at bounding box center [678, 302] width 263 height 34
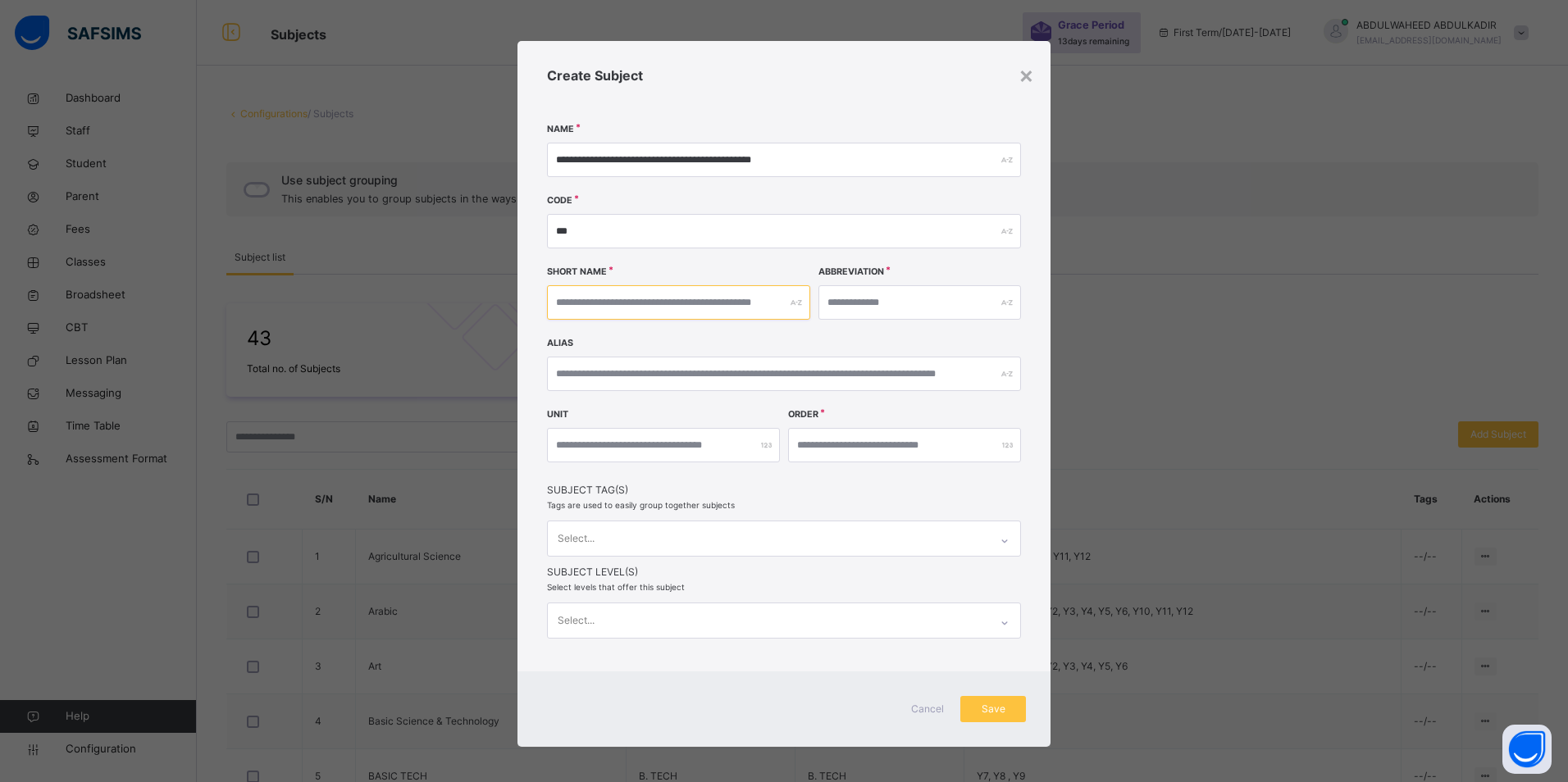
type input "*"
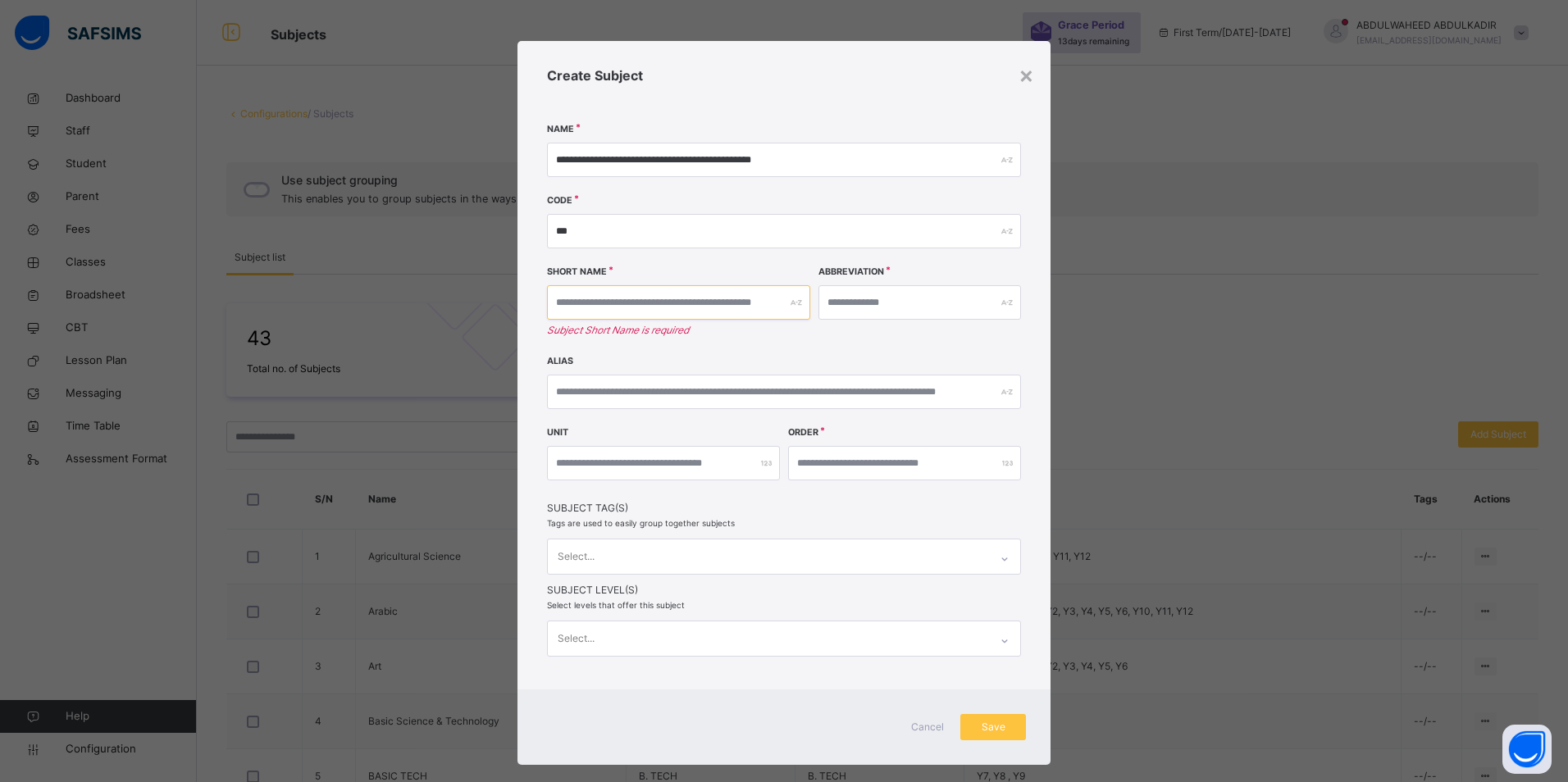
type input "*"
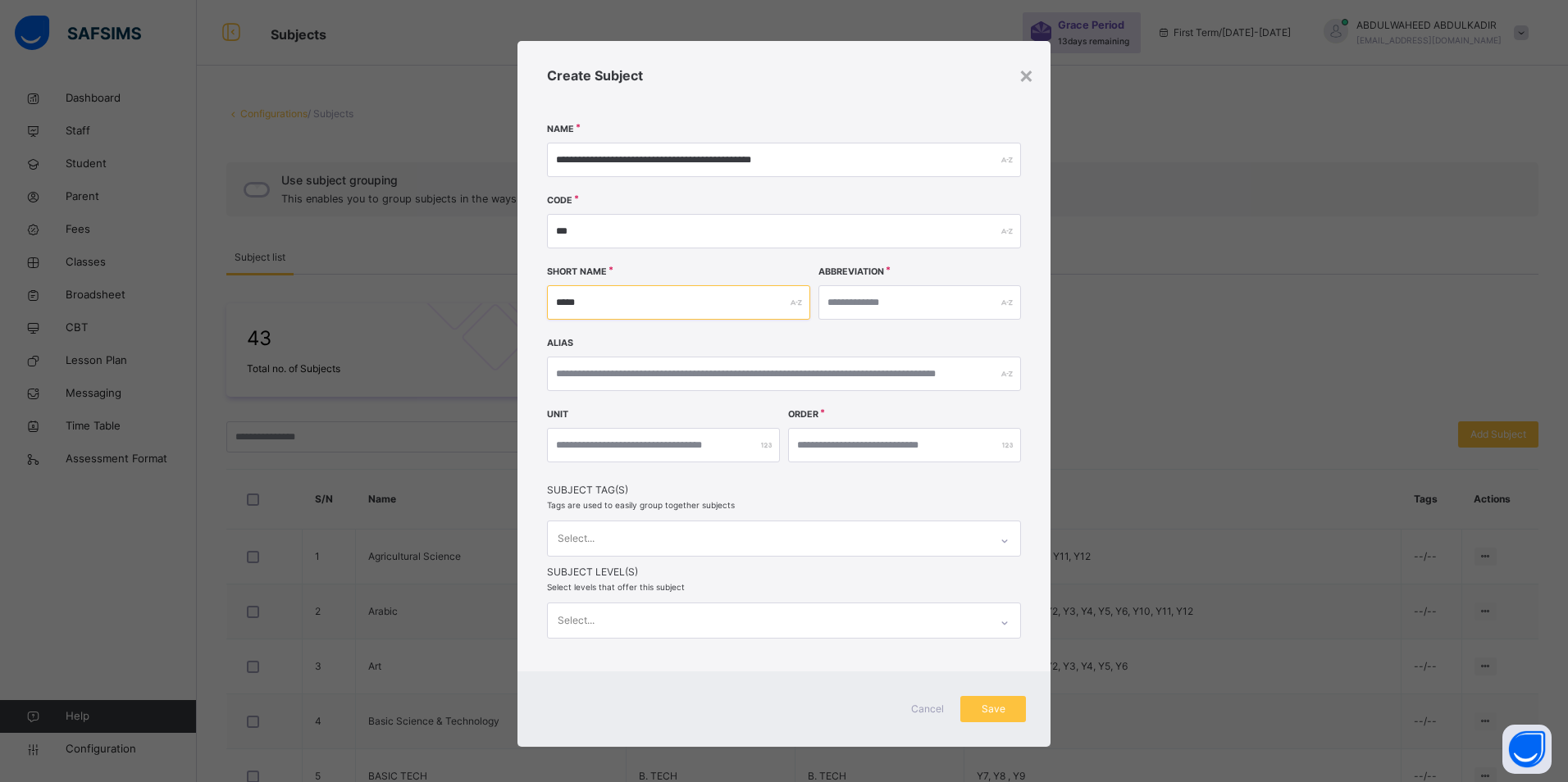
type input "*****"
click at [933, 309] on input "text" at bounding box center [919, 302] width 202 height 34
type input "*****"
click at [856, 446] on input "number" at bounding box center [904, 445] width 233 height 34
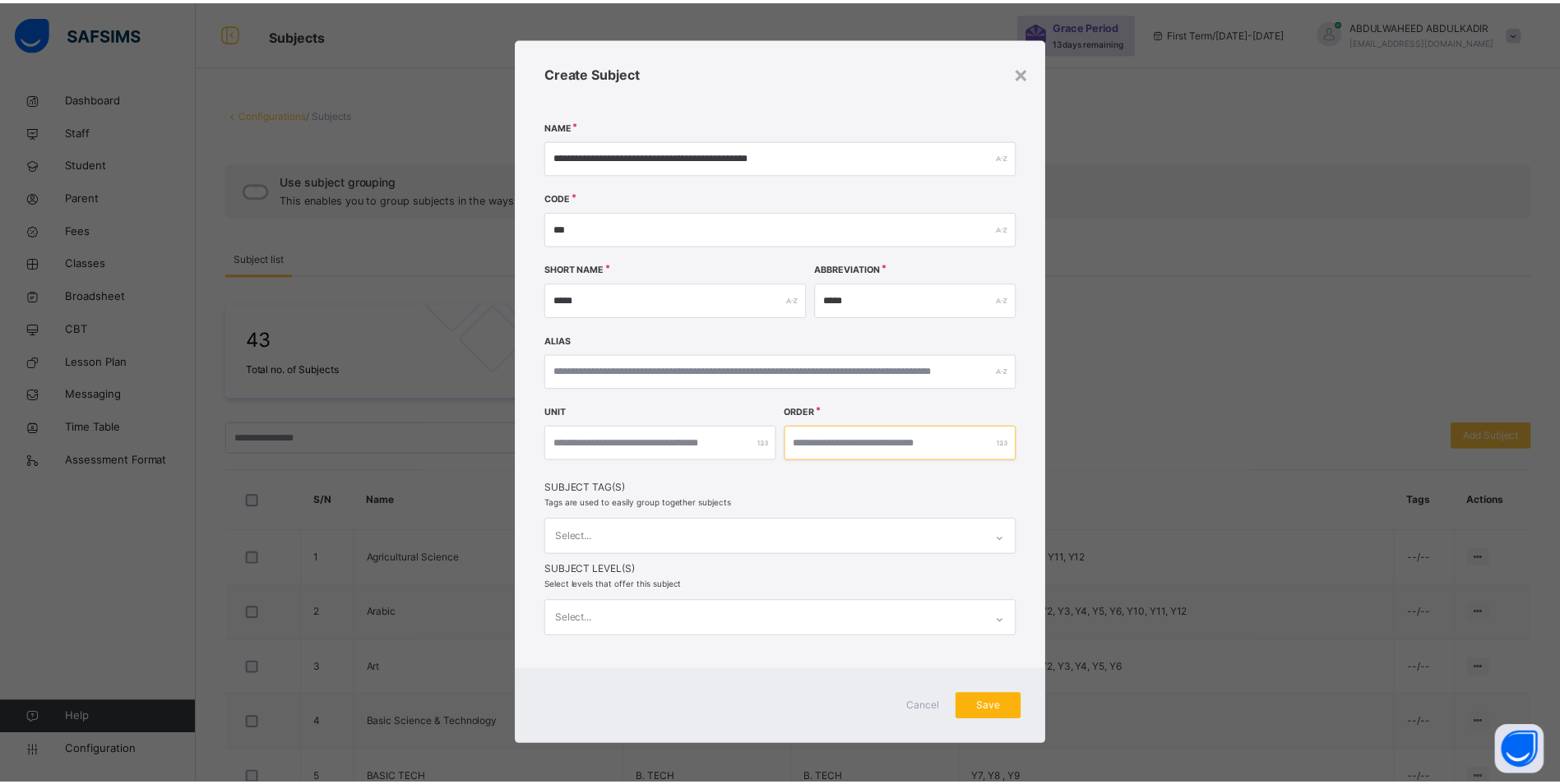
scroll to position [4, 0]
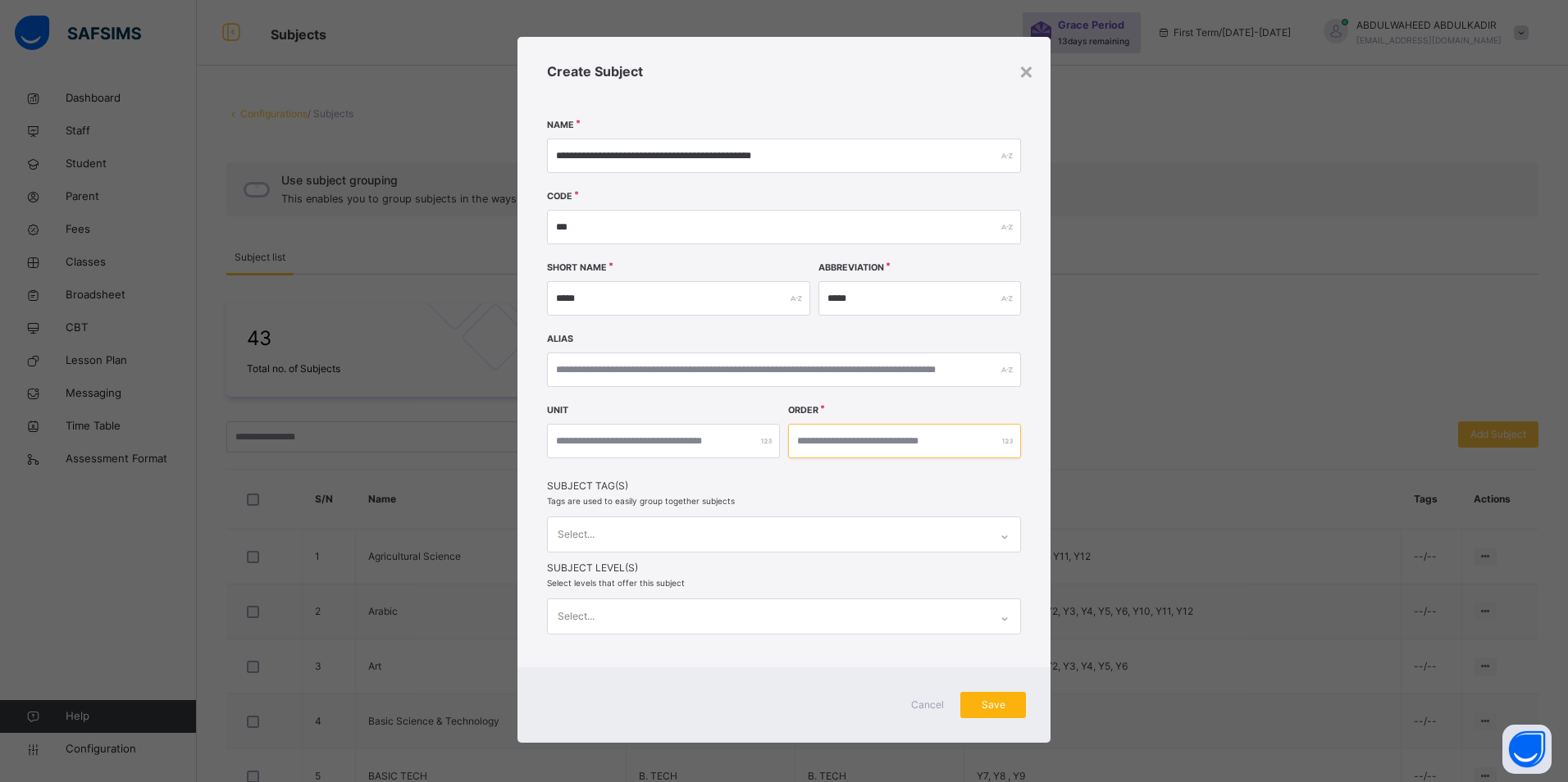
type input "**"
click at [985, 706] on span "Save" at bounding box center [993, 705] width 41 height 14
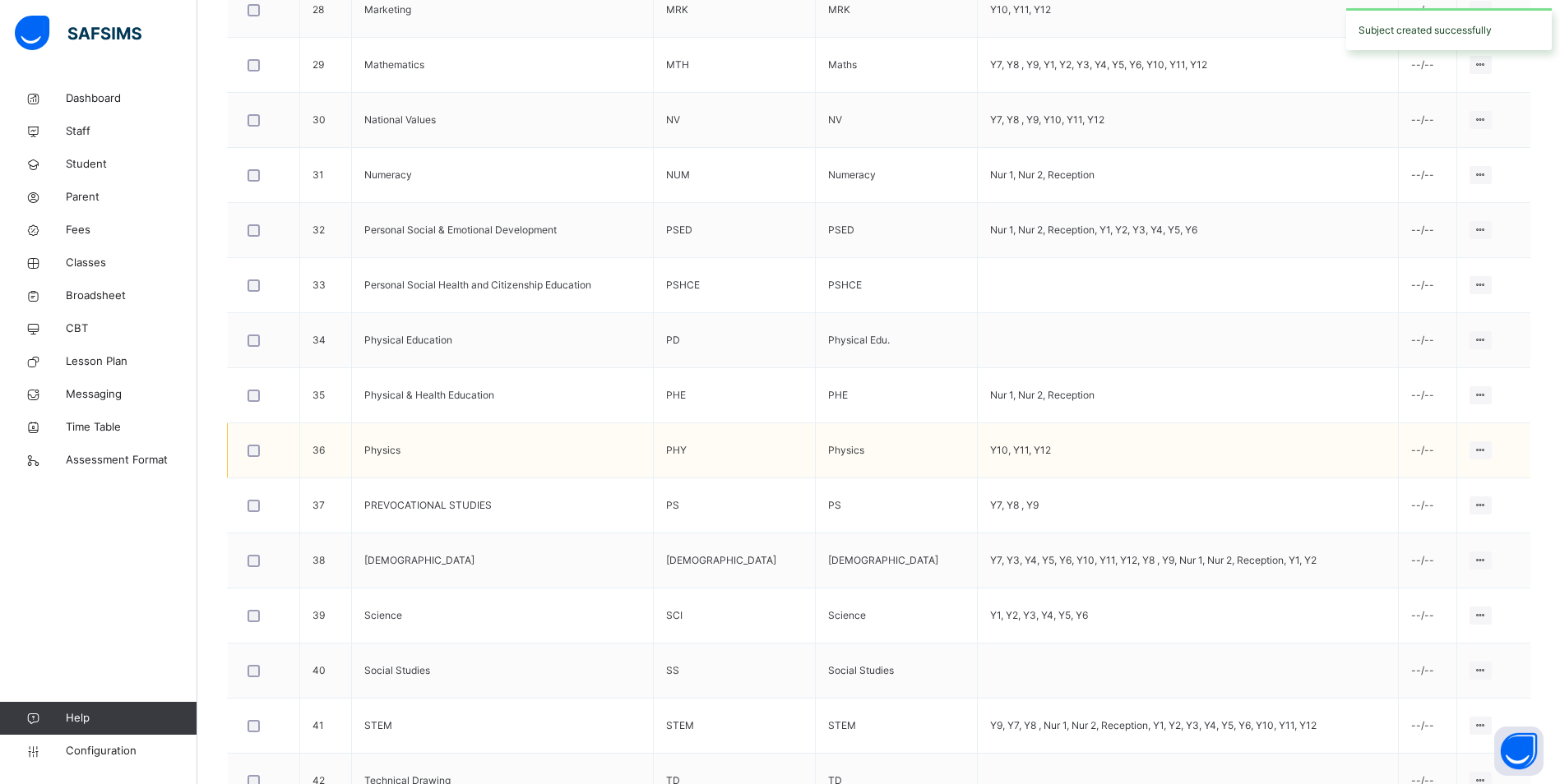
scroll to position [2244, 0]
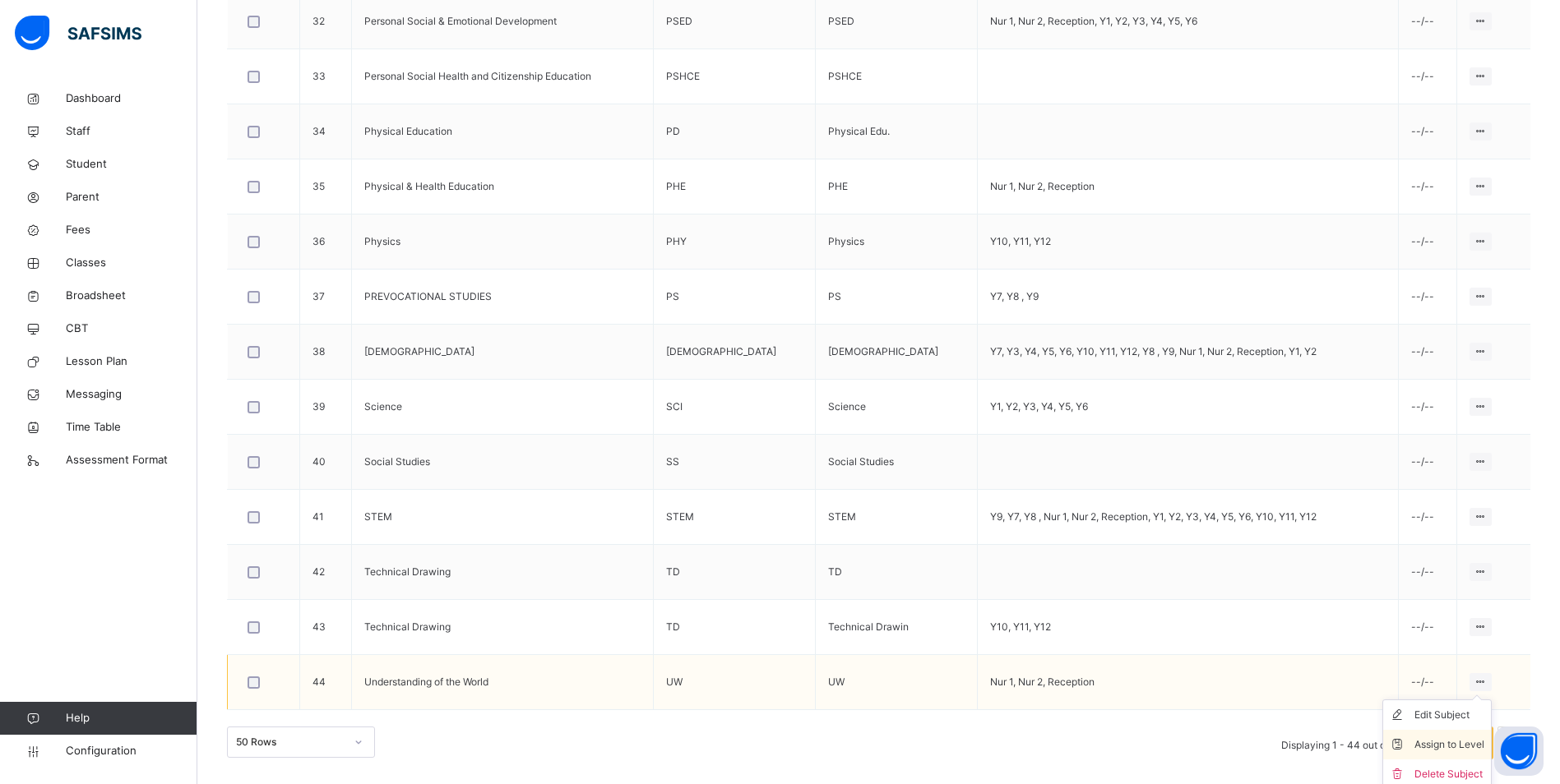
click at [1449, 746] on div "Assign to Level" at bounding box center [1449, 744] width 70 height 16
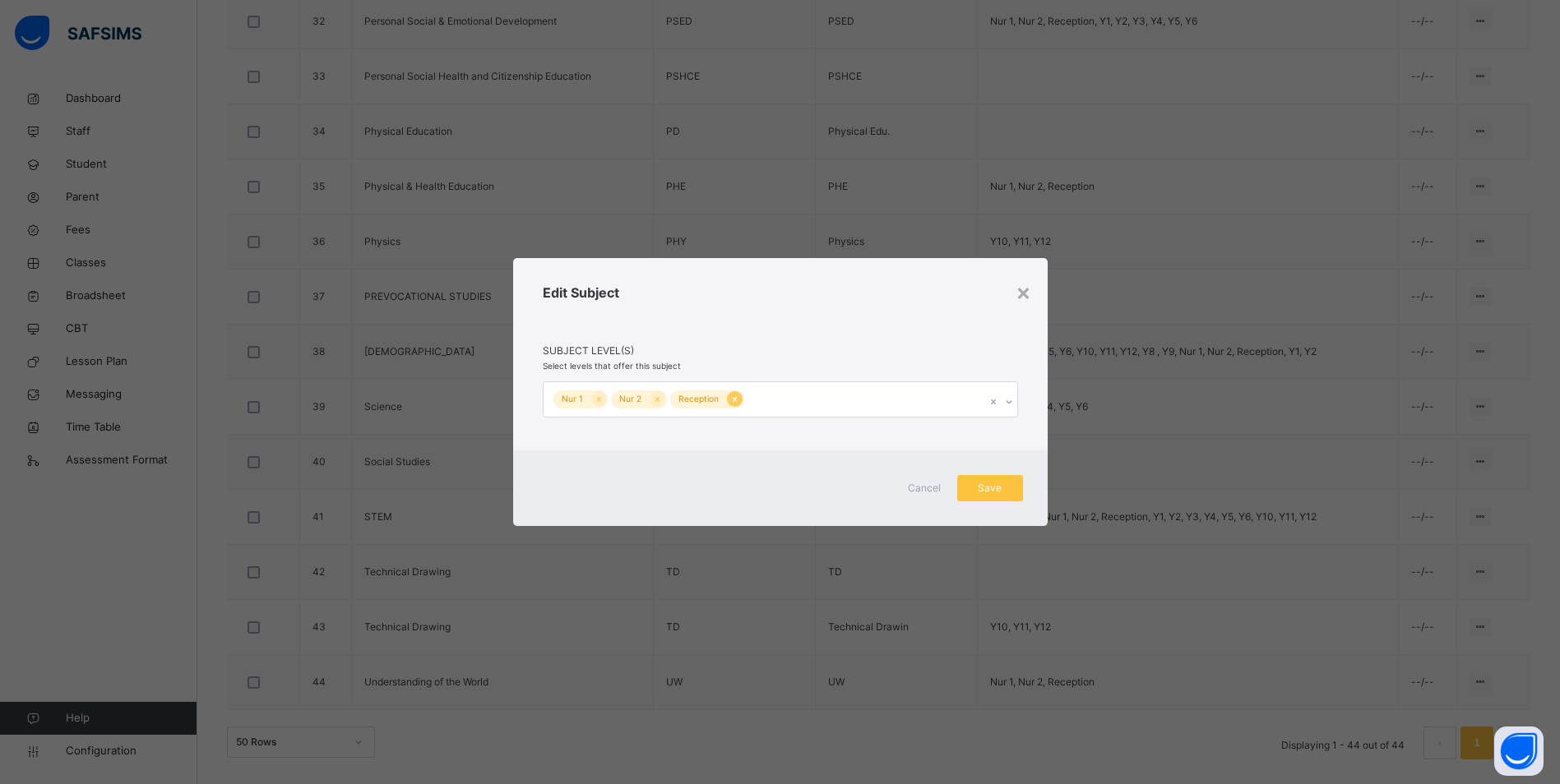
click at [732, 400] on icon at bounding box center [734, 400] width 9 height 11
click at [664, 398] on icon at bounding box center [664, 399] width 4 height 5
click at [604, 397] on icon at bounding box center [604, 400] width 9 height 11
click at [1011, 399] on icon at bounding box center [1007, 402] width 10 height 16
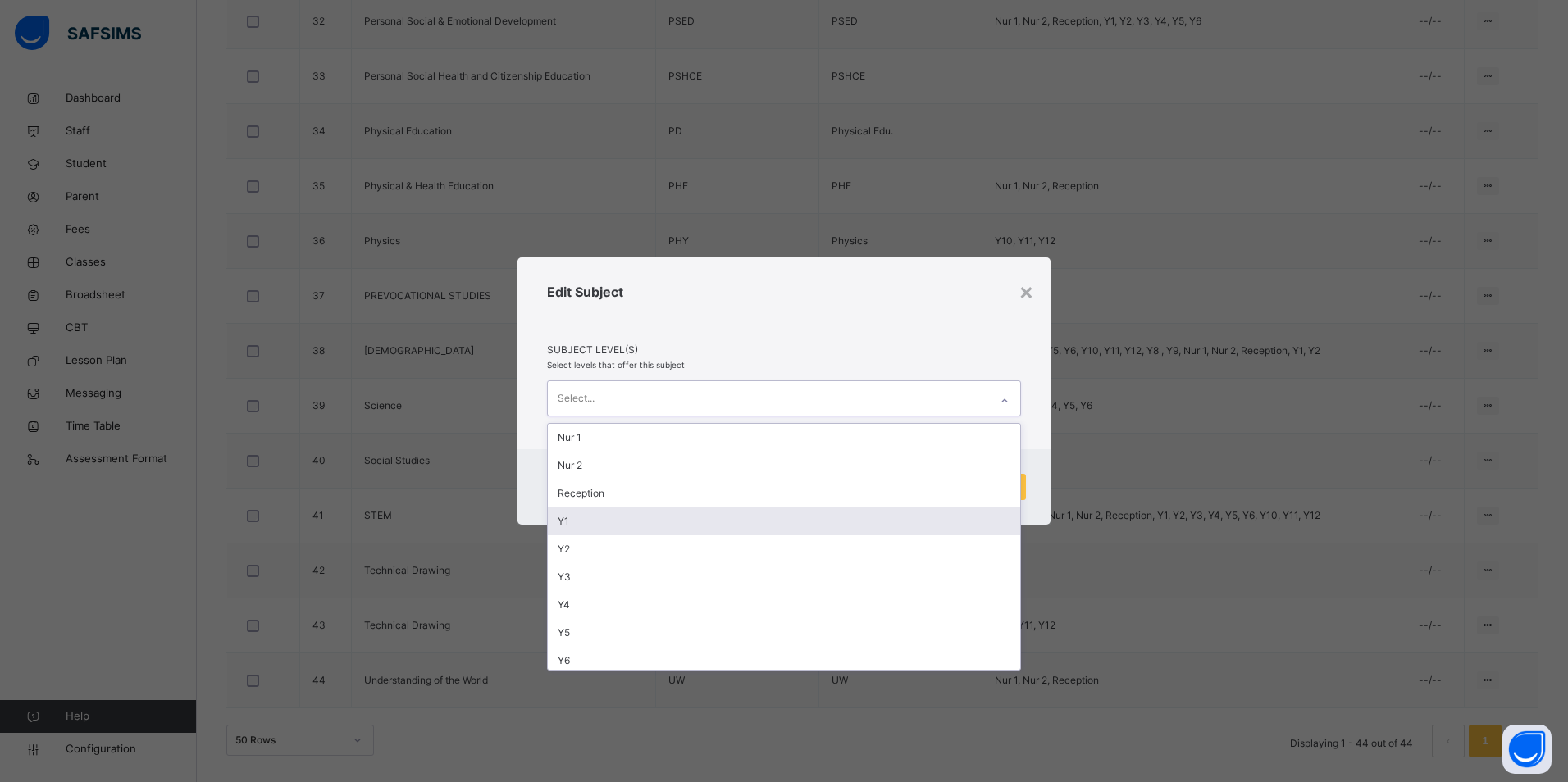
click at [643, 526] on div "Y1" at bounding box center [783, 521] width 472 height 28
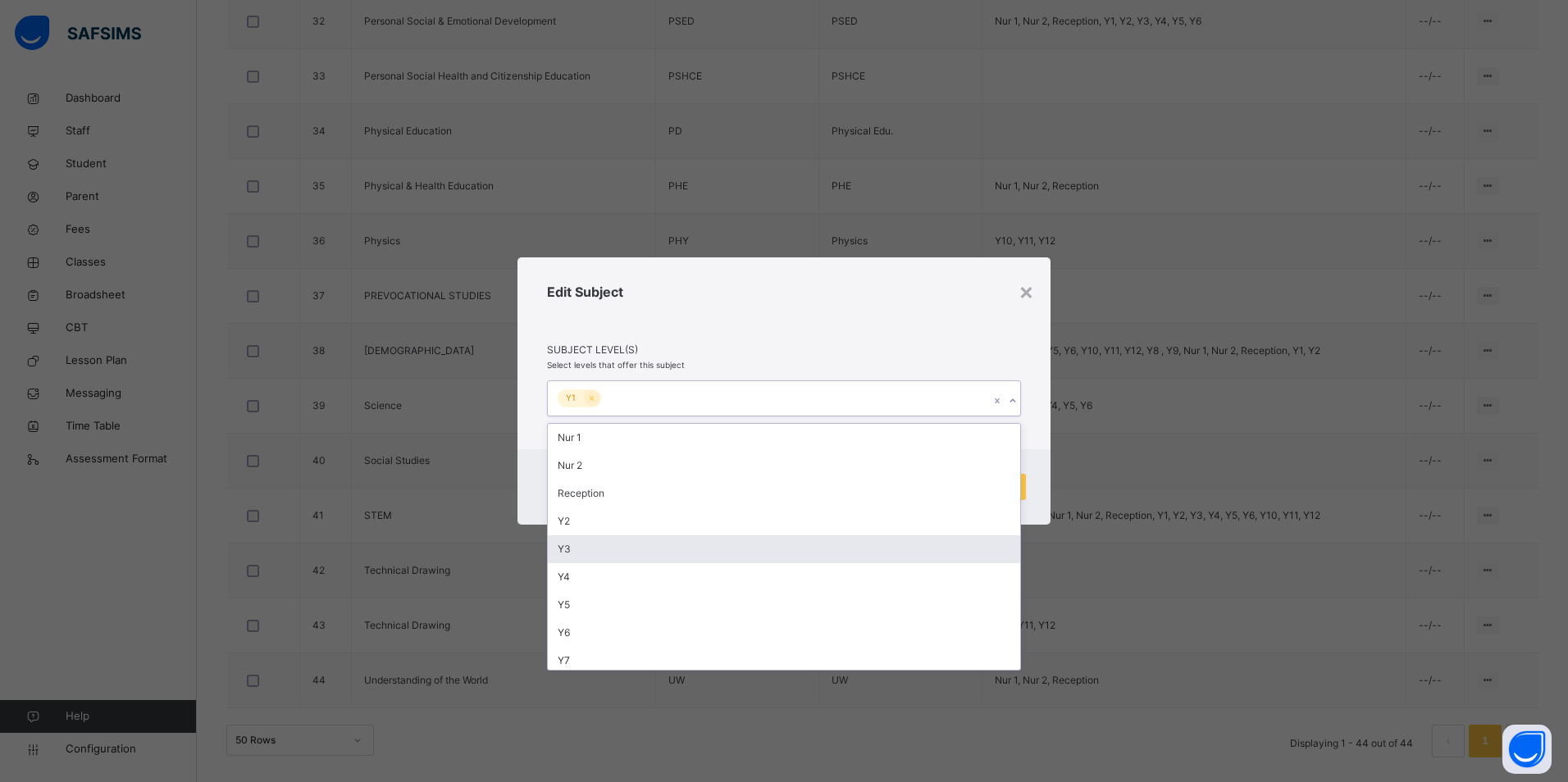
click at [617, 546] on div "Y3" at bounding box center [783, 548] width 472 height 28
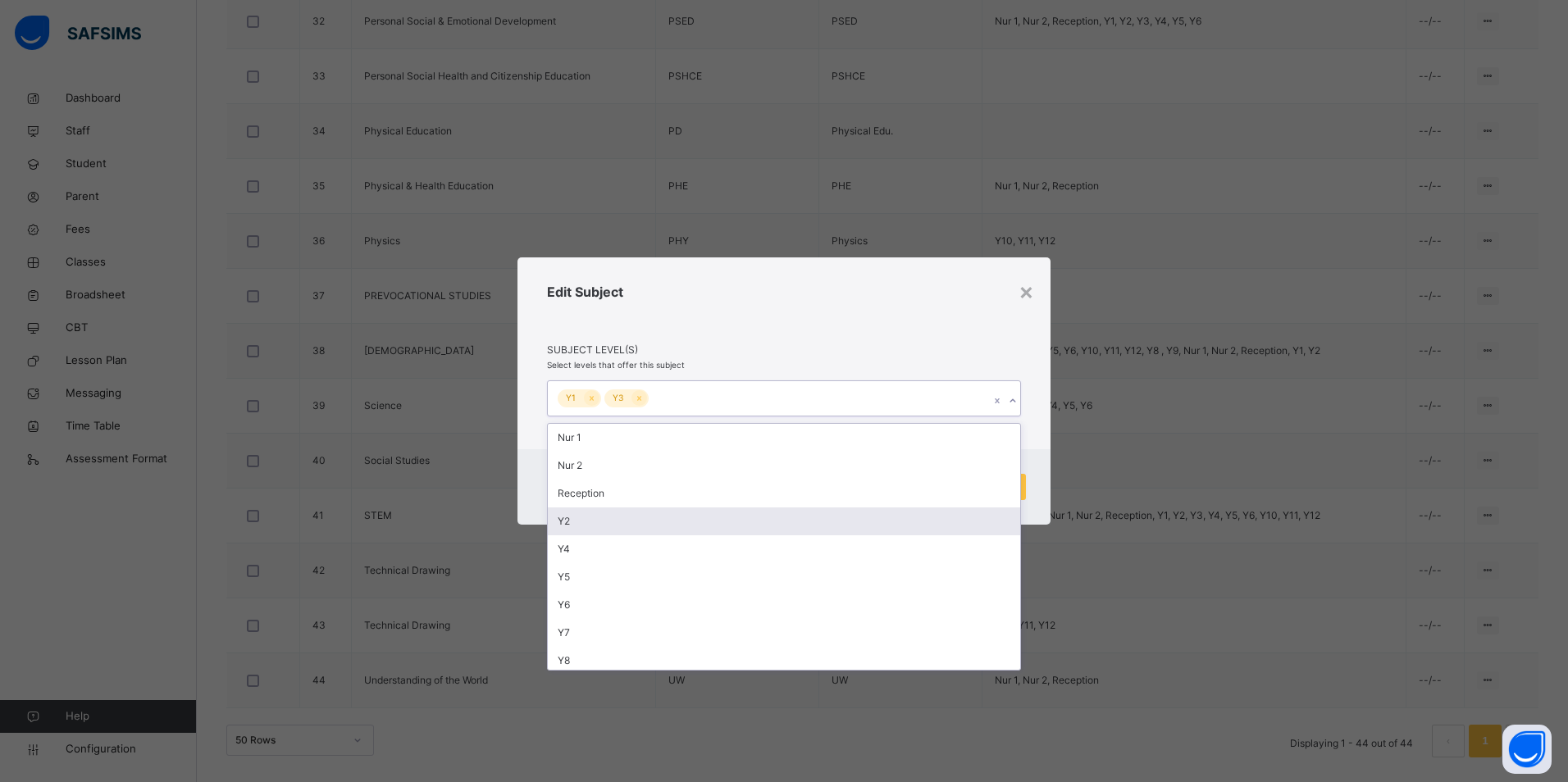
click at [599, 520] on div "Y2" at bounding box center [783, 521] width 472 height 28
click at [594, 524] on div "Y4" at bounding box center [783, 521] width 472 height 28
click at [596, 522] on div "Y5" at bounding box center [783, 521] width 472 height 28
click at [597, 524] on div "Y6" at bounding box center [783, 521] width 472 height 28
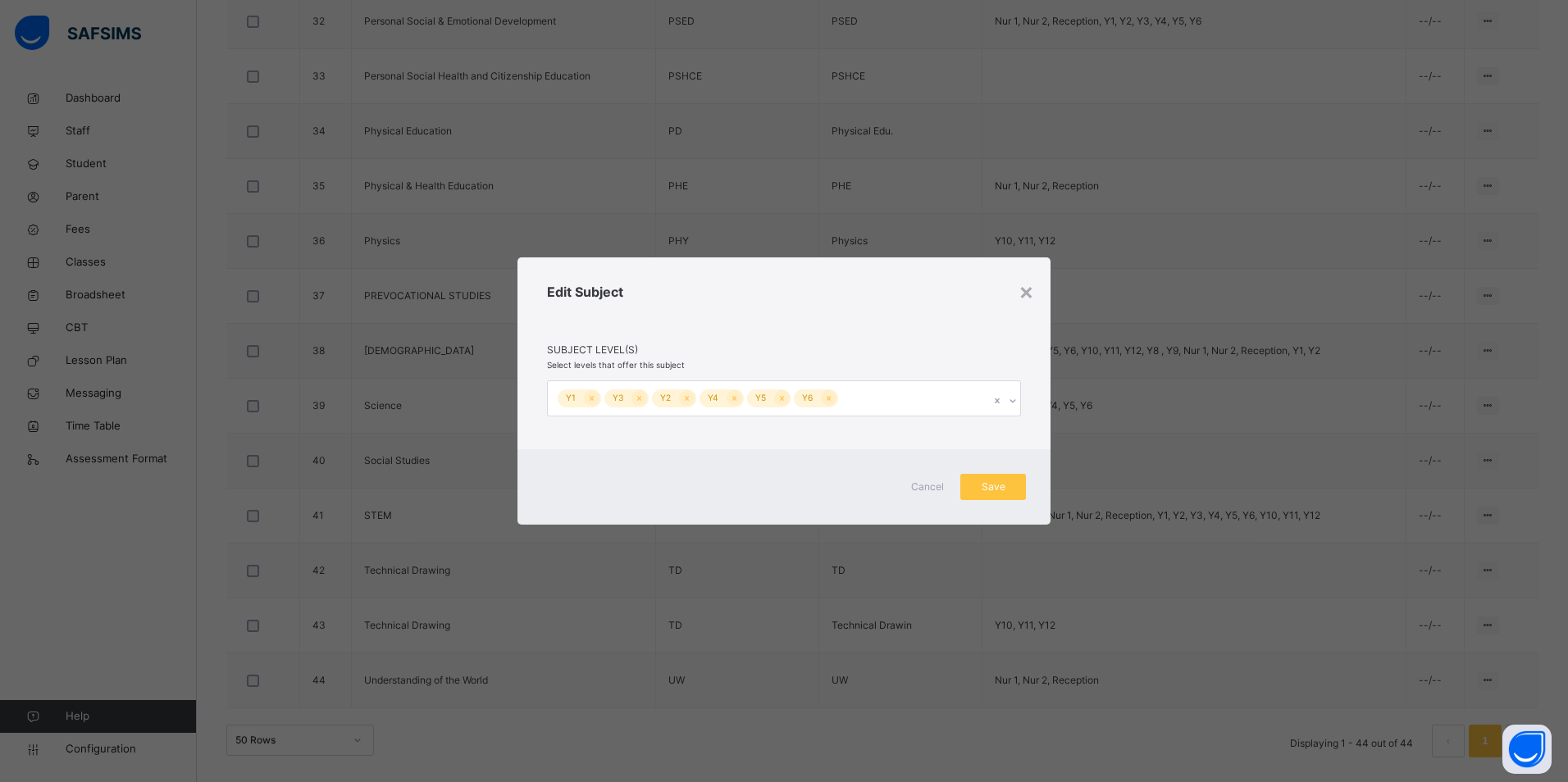
click at [917, 340] on div "Edit Subject" at bounding box center [783, 313] width 474 height 61
click at [991, 488] on span "Save" at bounding box center [993, 486] width 41 height 14
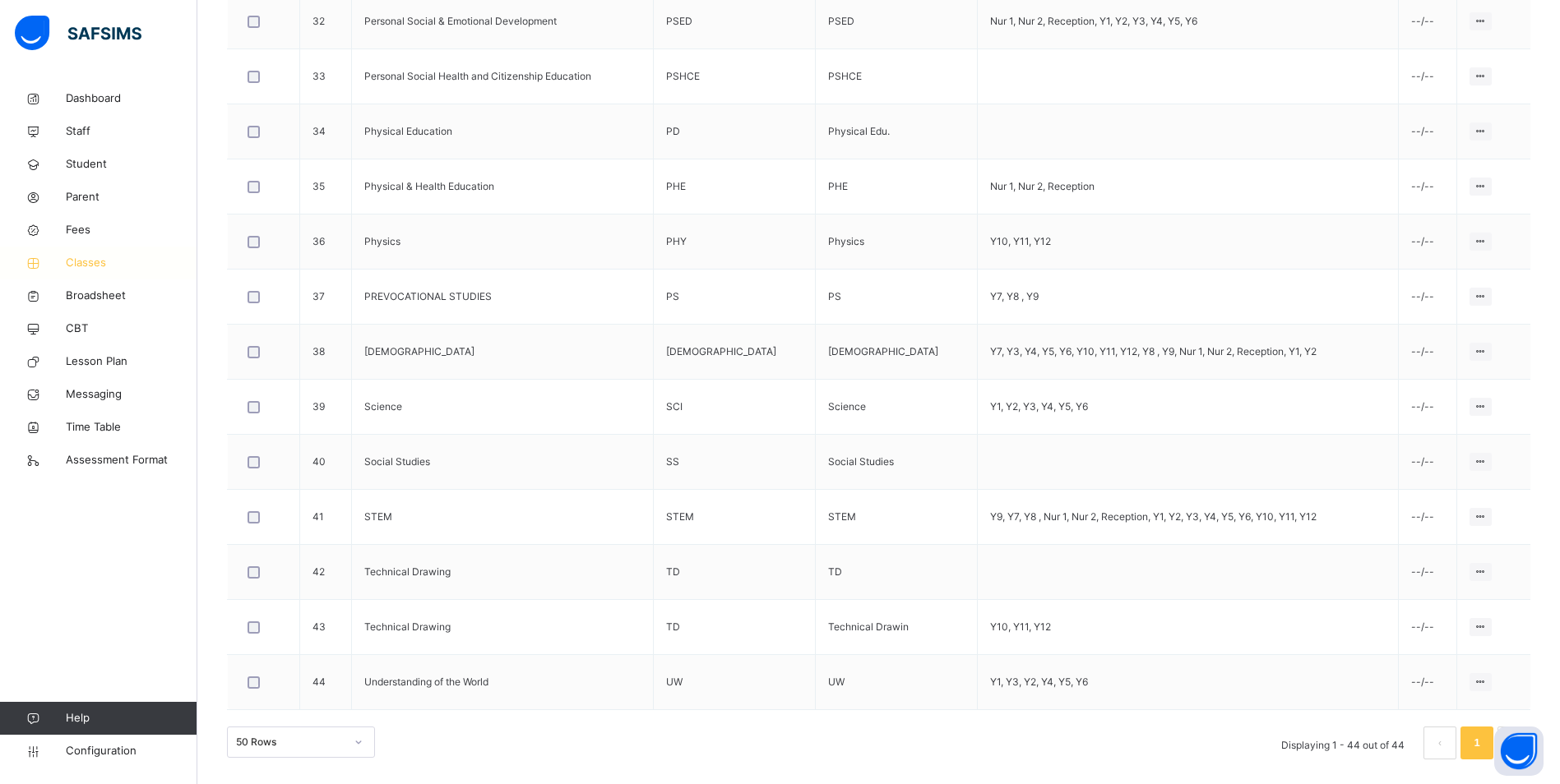
click at [84, 259] on span "Classes" at bounding box center [132, 263] width 132 height 16
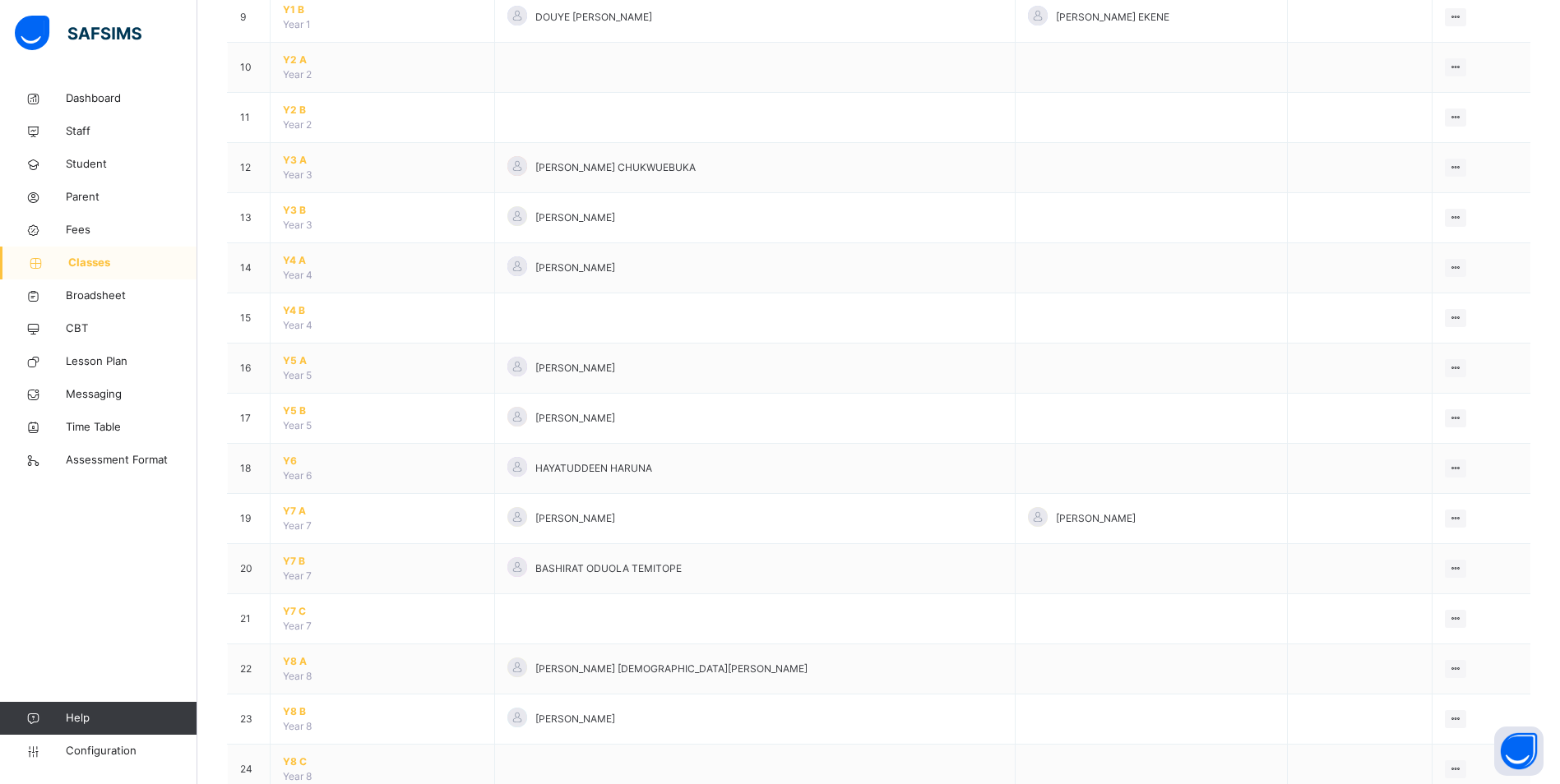
scroll to position [658, 0]
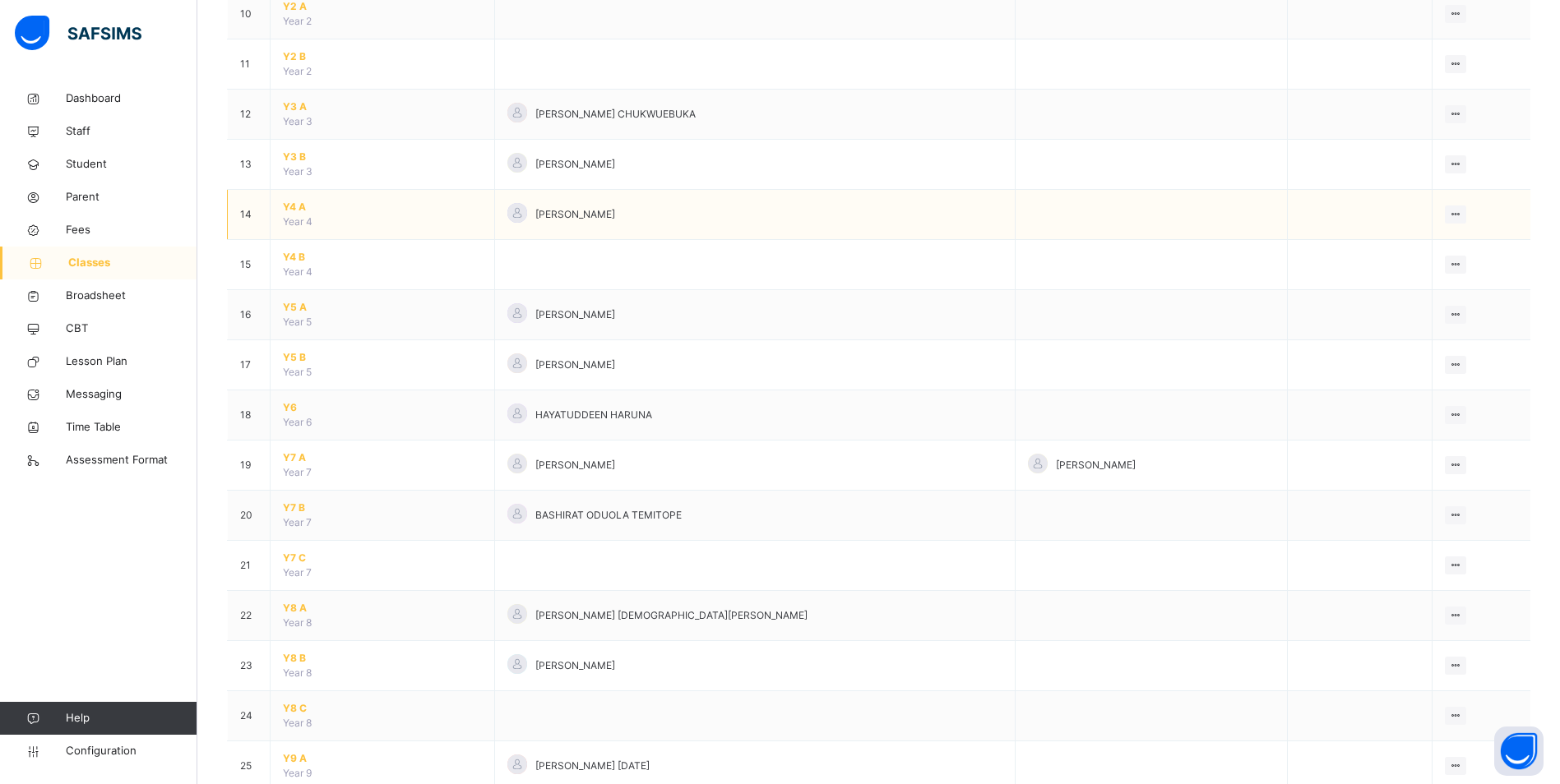
click at [297, 208] on span "Y4 A" at bounding box center [383, 207] width 199 height 14
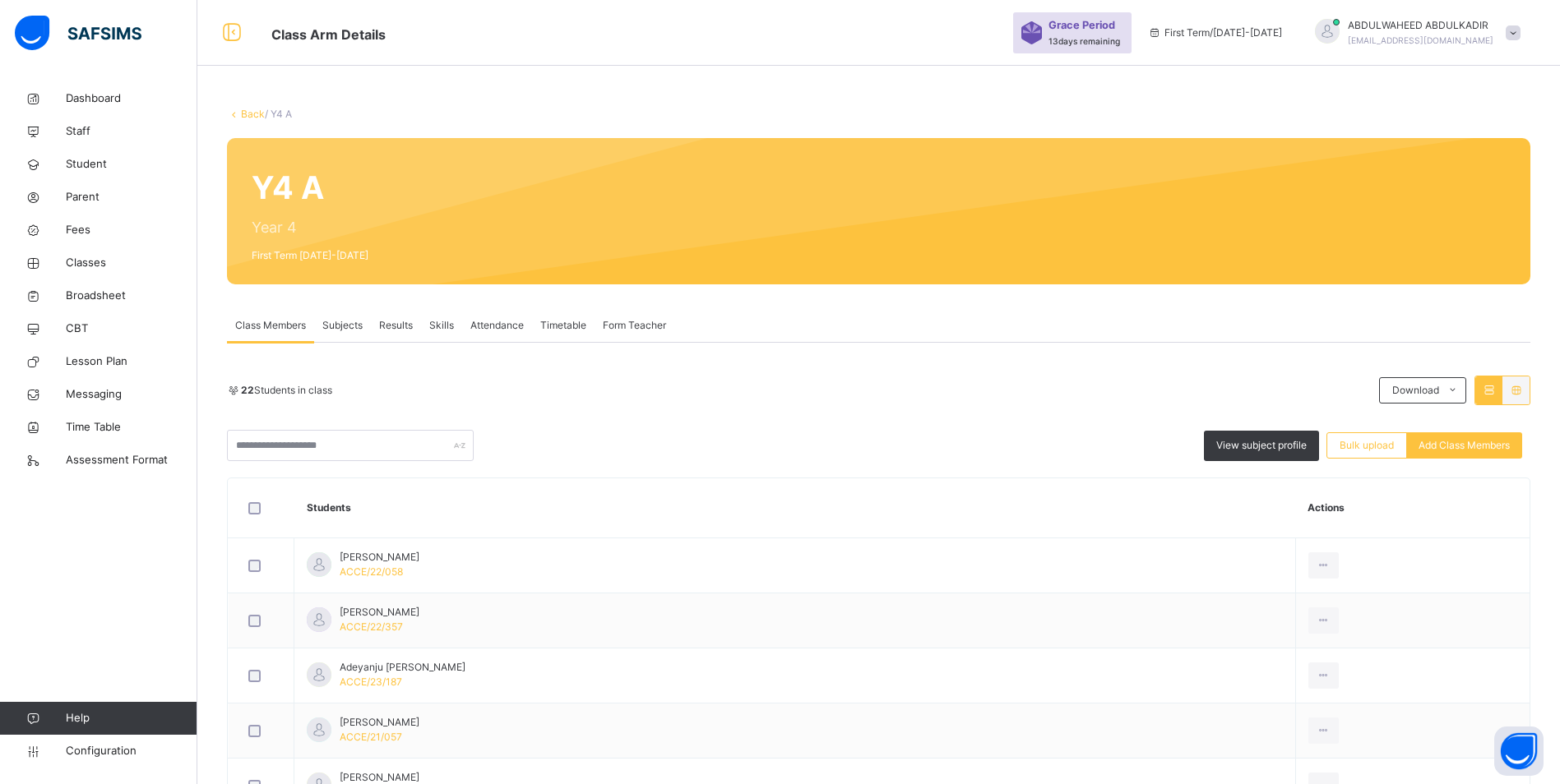
click at [342, 319] on span "Subjects" at bounding box center [342, 325] width 40 height 14
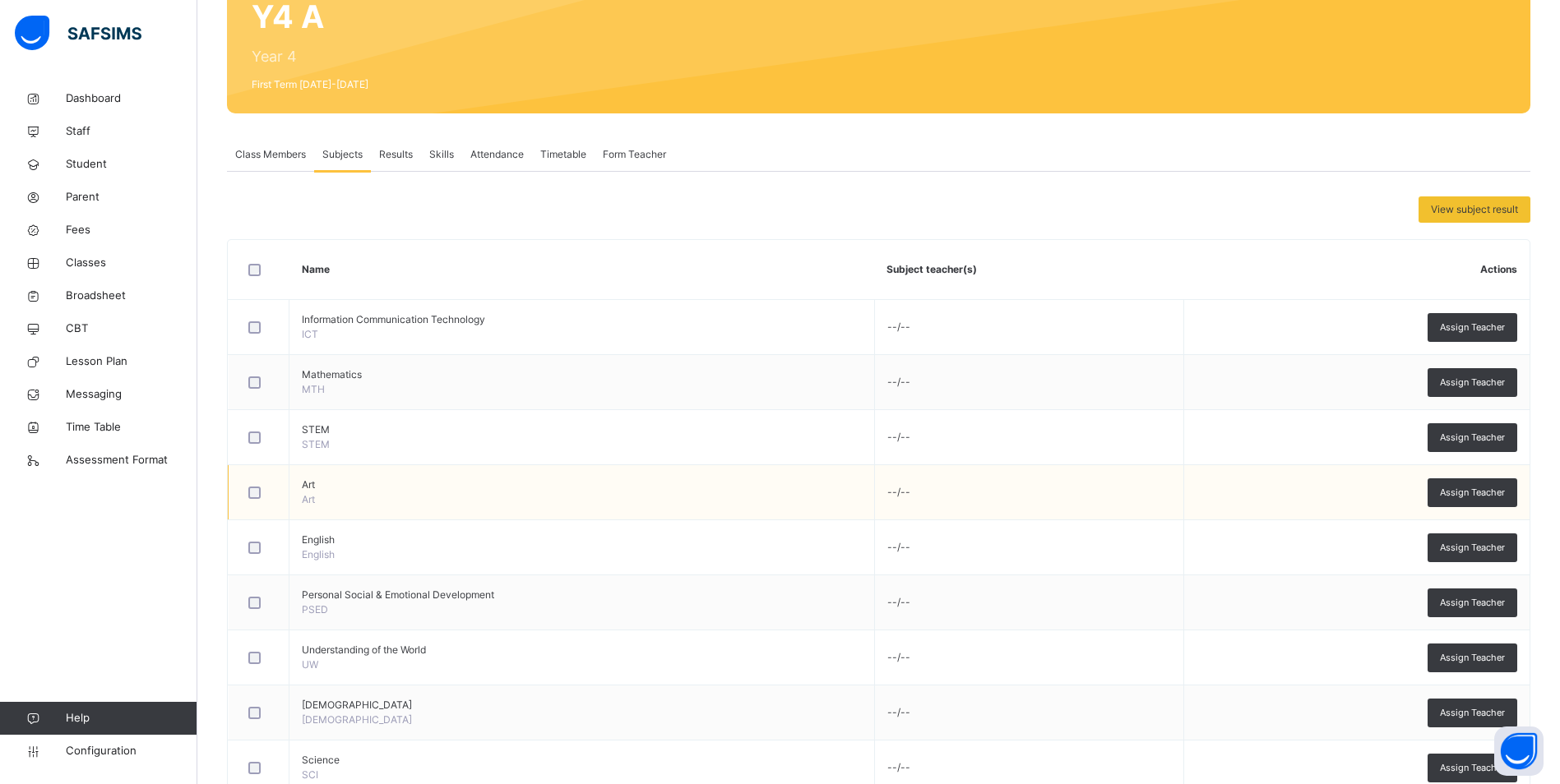
scroll to position [170, 0]
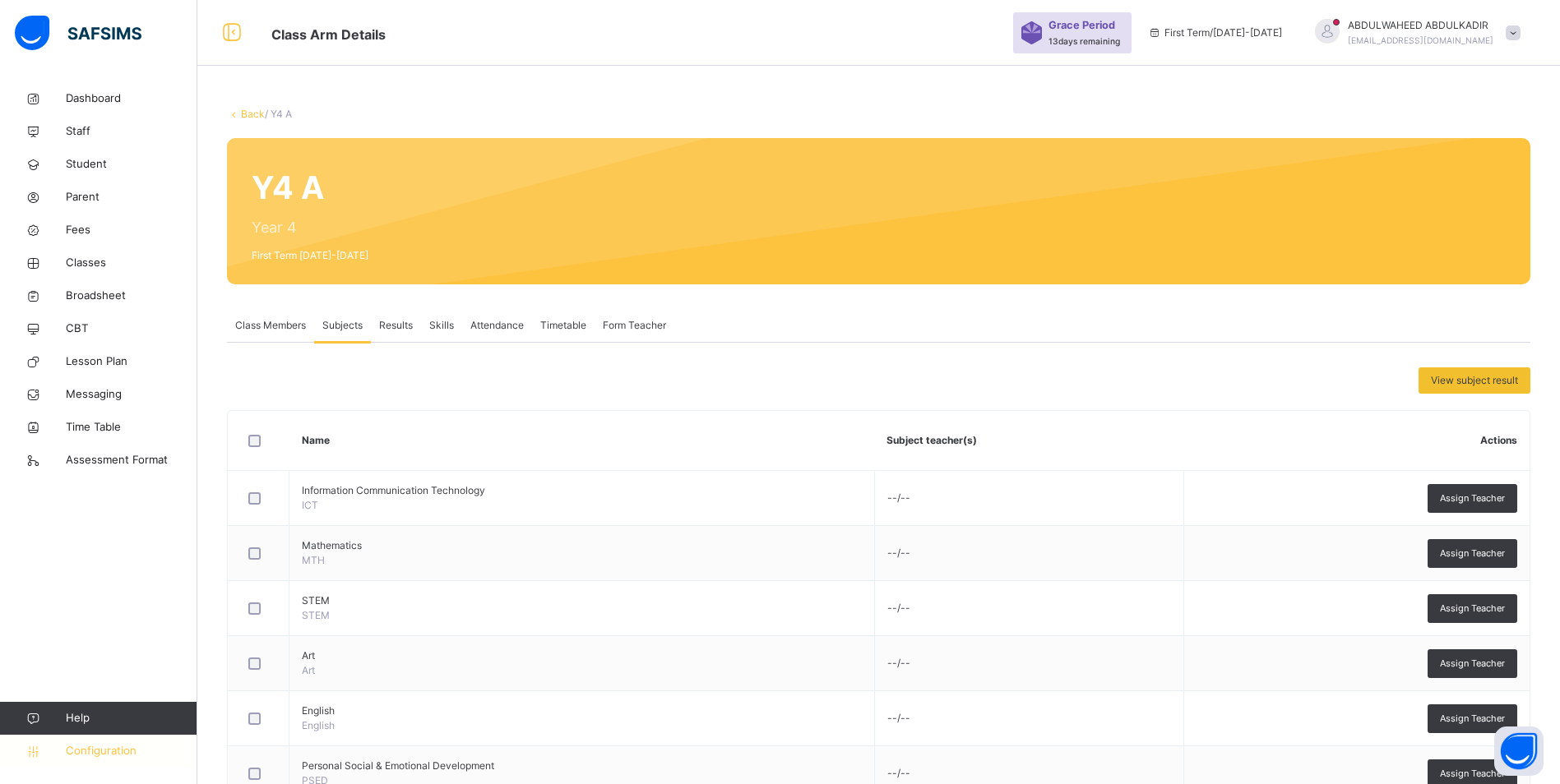
click at [100, 746] on span "Configuration" at bounding box center [131, 751] width 131 height 16
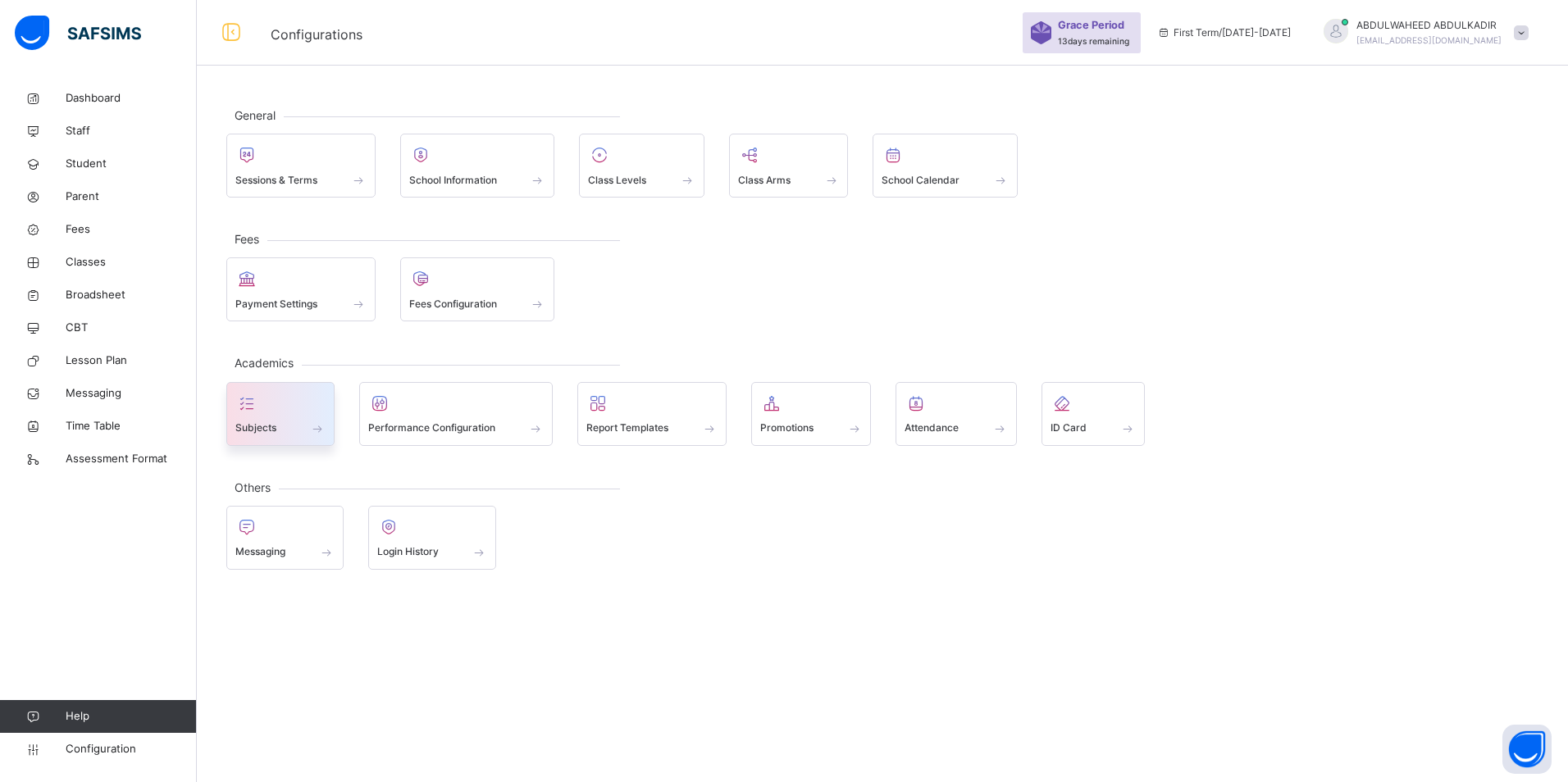
click at [255, 420] on div "Subjects" at bounding box center [280, 428] width 91 height 17
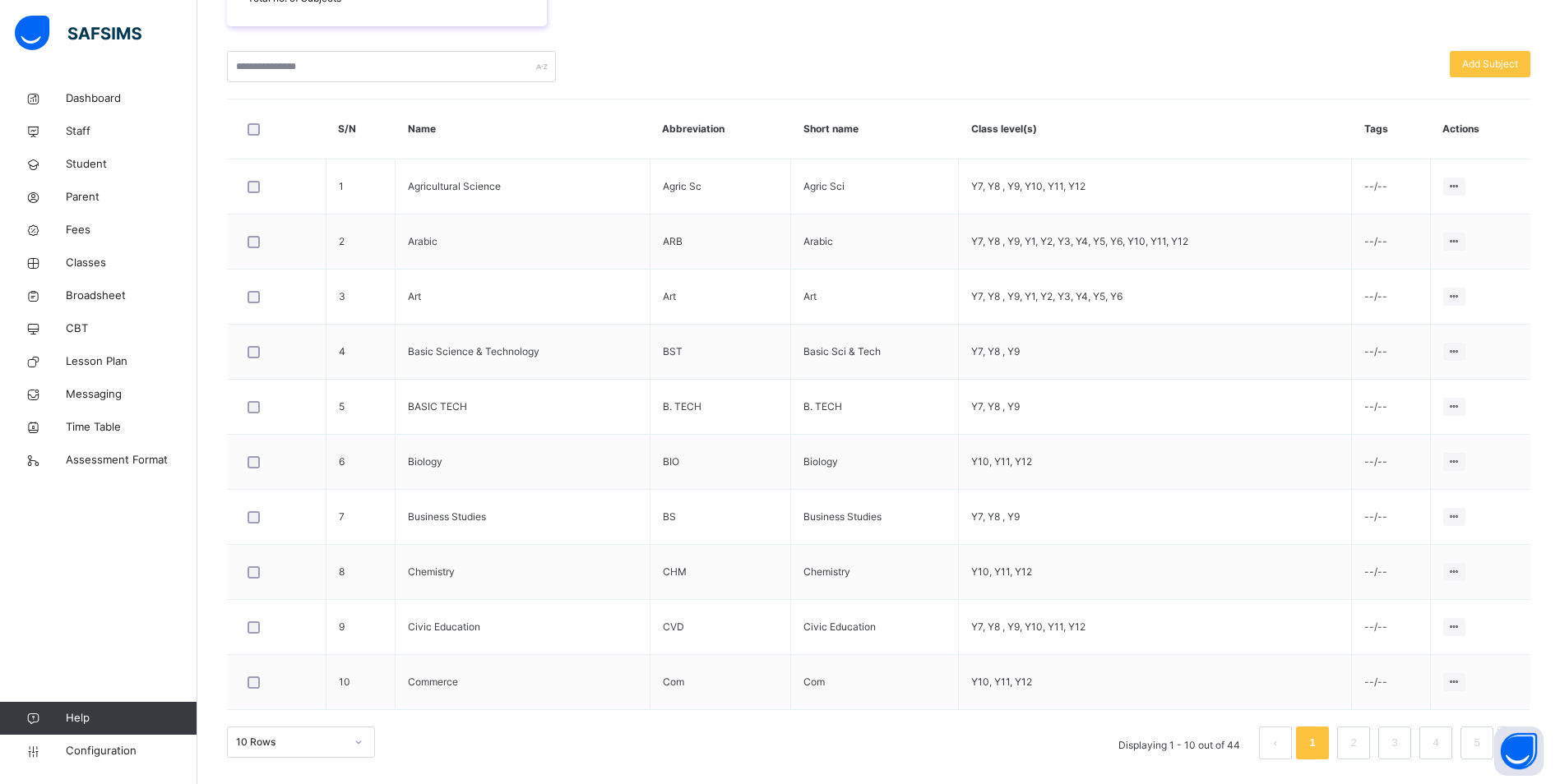
scroll to position [437, 0]
click at [299, 748] on div "10 Rows" at bounding box center [300, 742] width 148 height 32
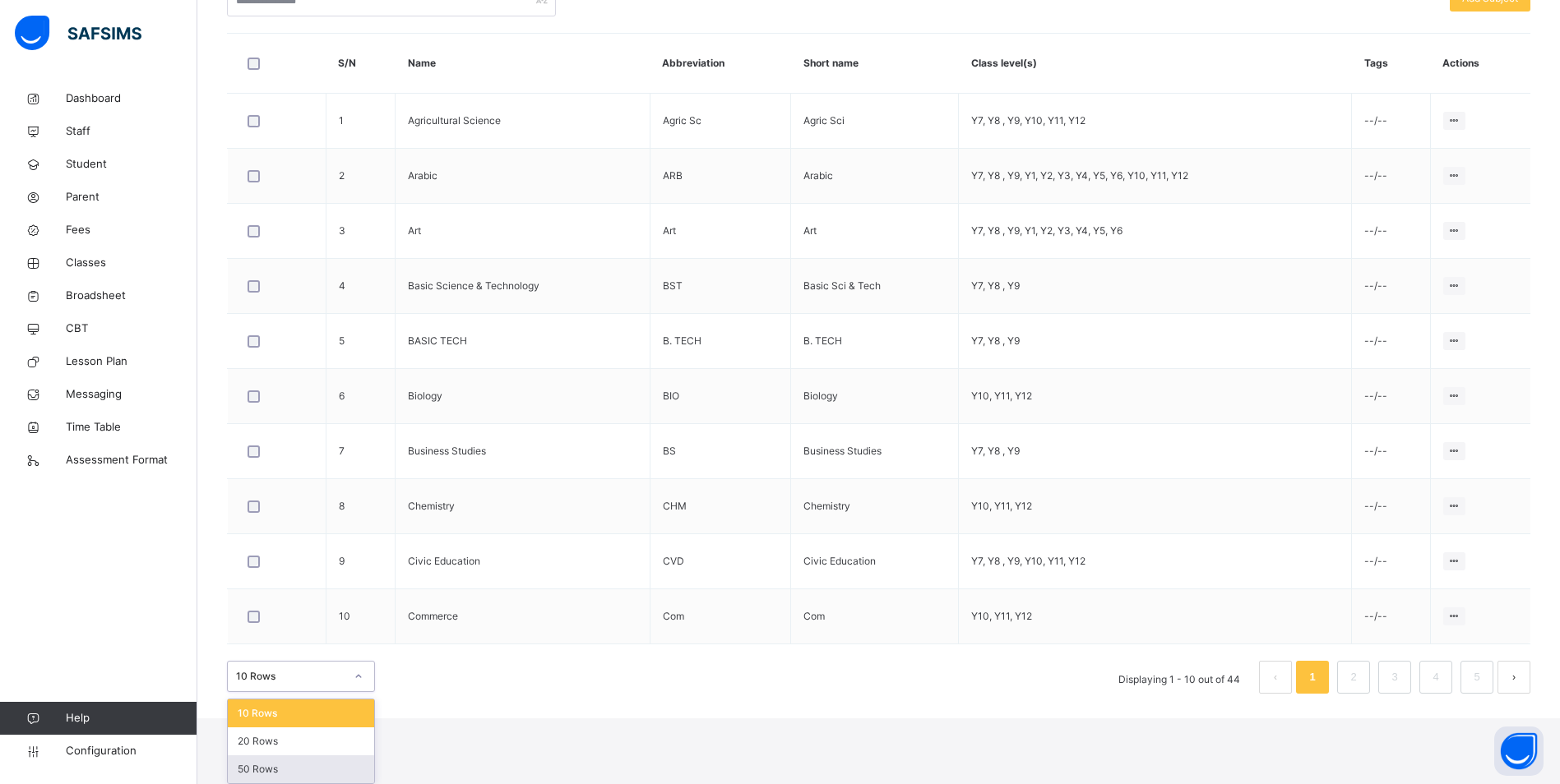
click at [282, 773] on div "50 Rows" at bounding box center [300, 769] width 146 height 28
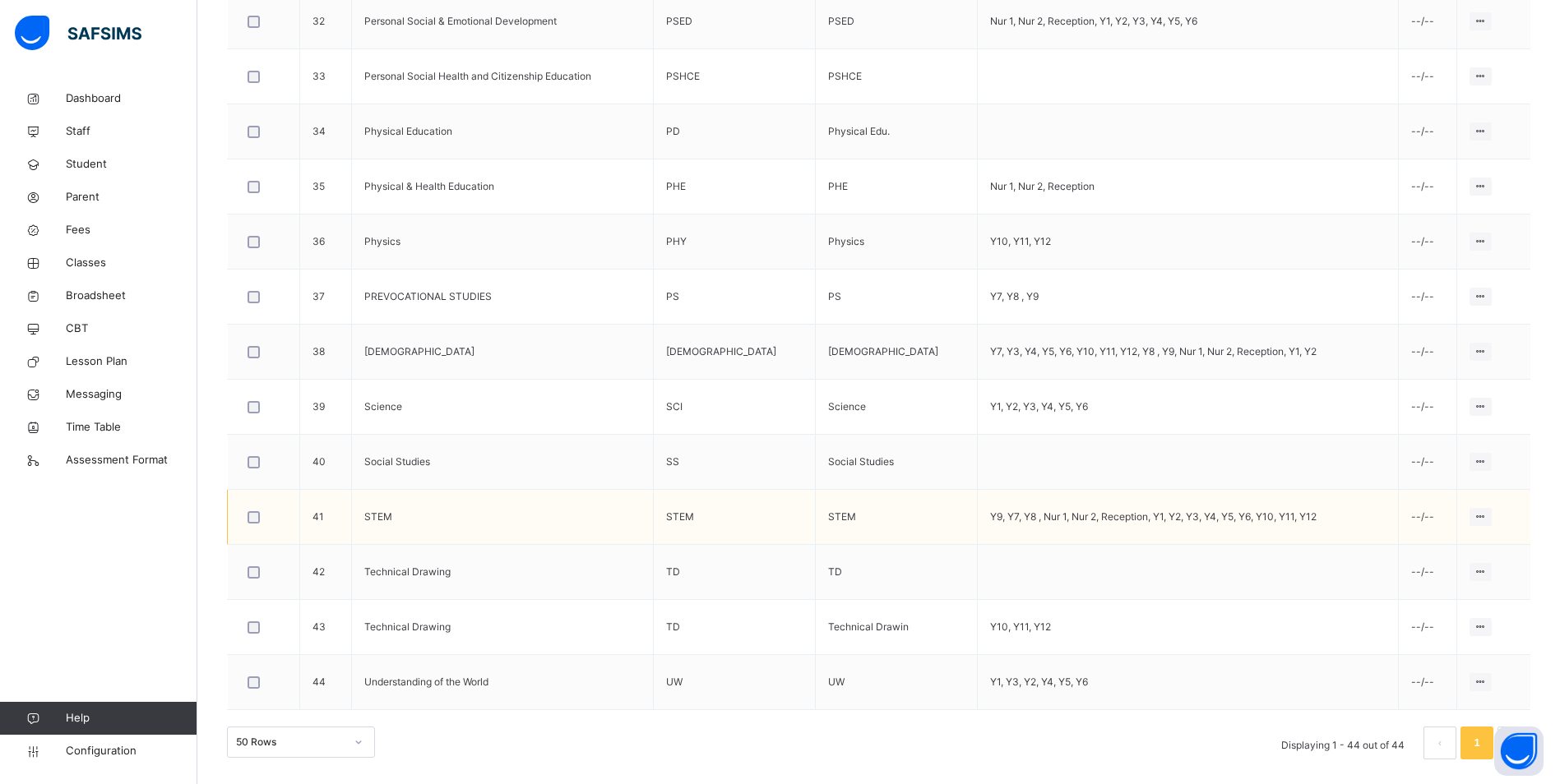
scroll to position [2162, 0]
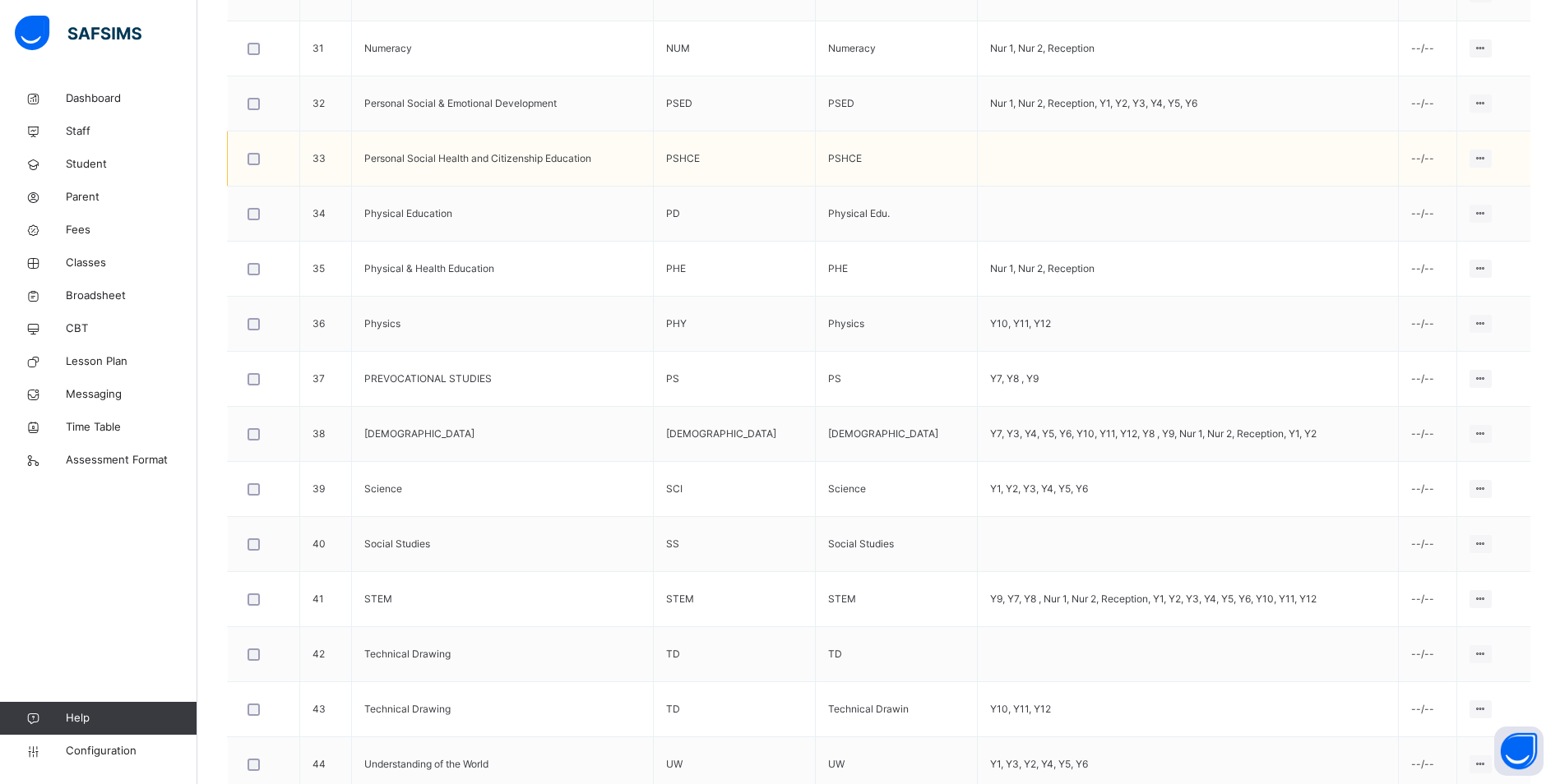
click at [1195, 167] on td at bounding box center [1188, 160] width 421 height 55
click at [1468, 217] on div "Assign to Level" at bounding box center [1449, 221] width 70 height 16
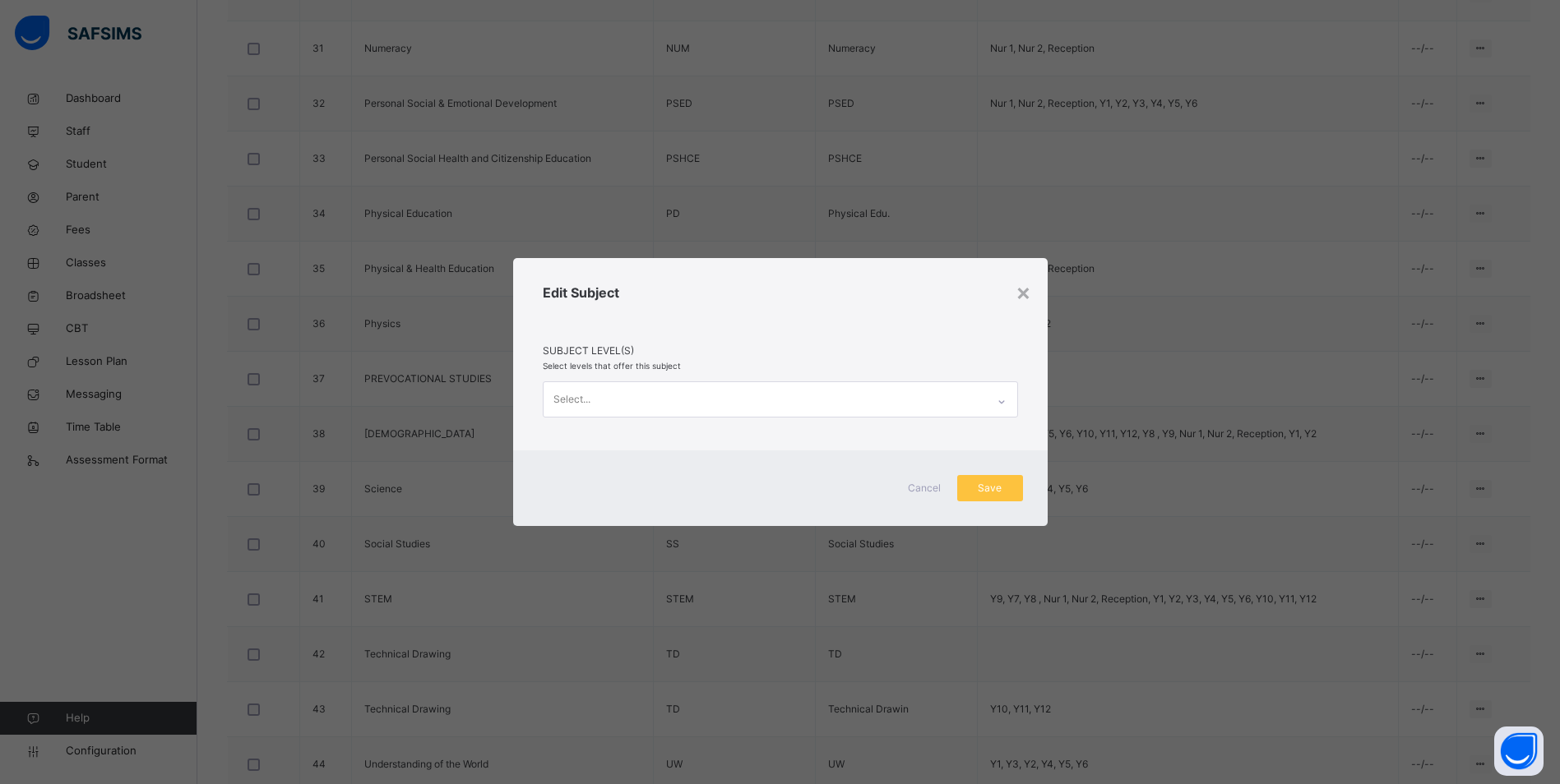
click at [868, 397] on div "Select..." at bounding box center [764, 400] width 443 height 34
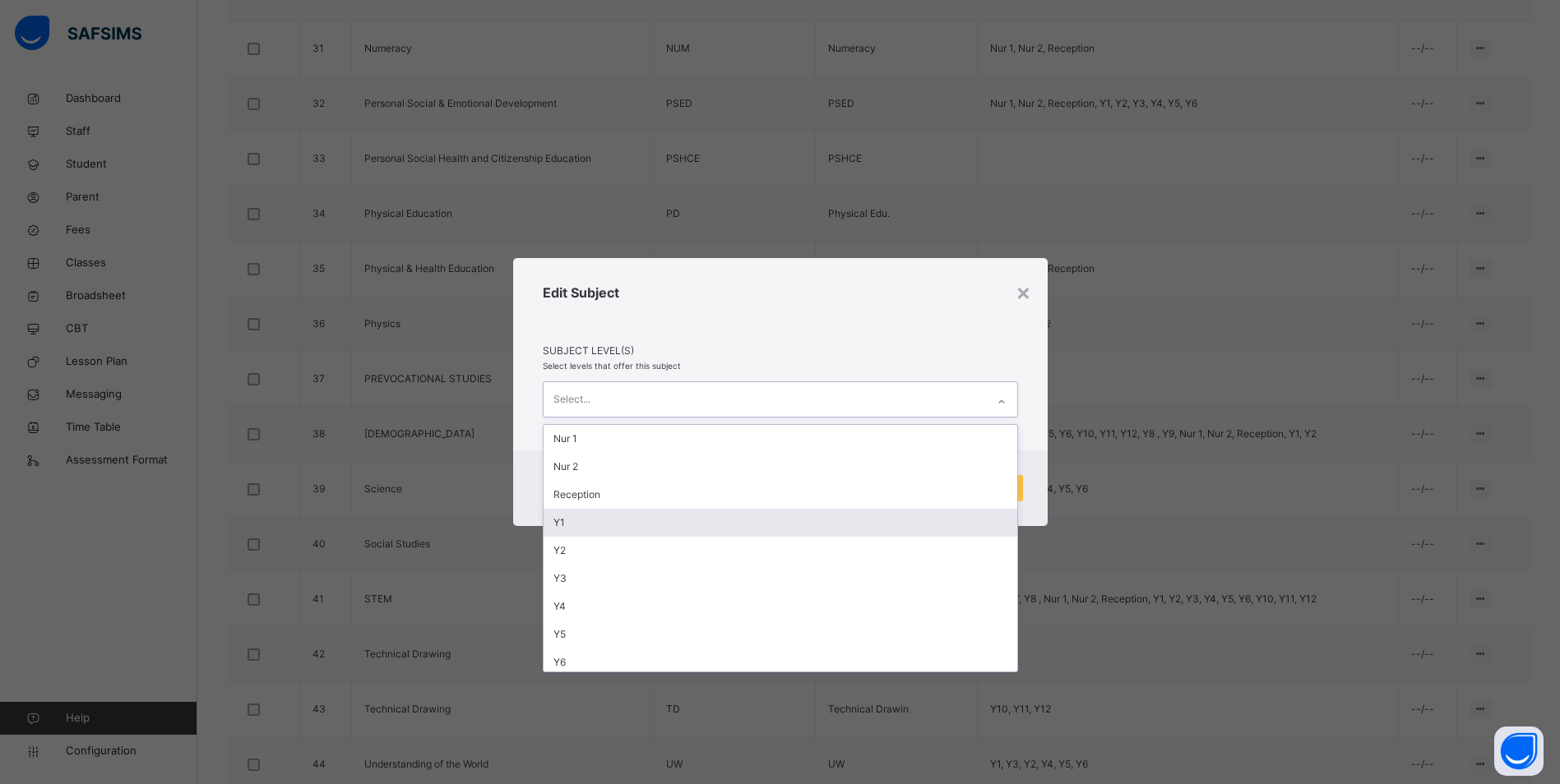
click at [563, 518] on div "Y1" at bounding box center [780, 522] width 473 height 28
click at [579, 519] on div "Y2" at bounding box center [785, 522] width 473 height 28
click at [584, 521] on div "Y3" at bounding box center [785, 522] width 473 height 28
click at [585, 524] on div "Y4" at bounding box center [785, 522] width 473 height 28
click at [585, 527] on div "Y5" at bounding box center [785, 522] width 473 height 28
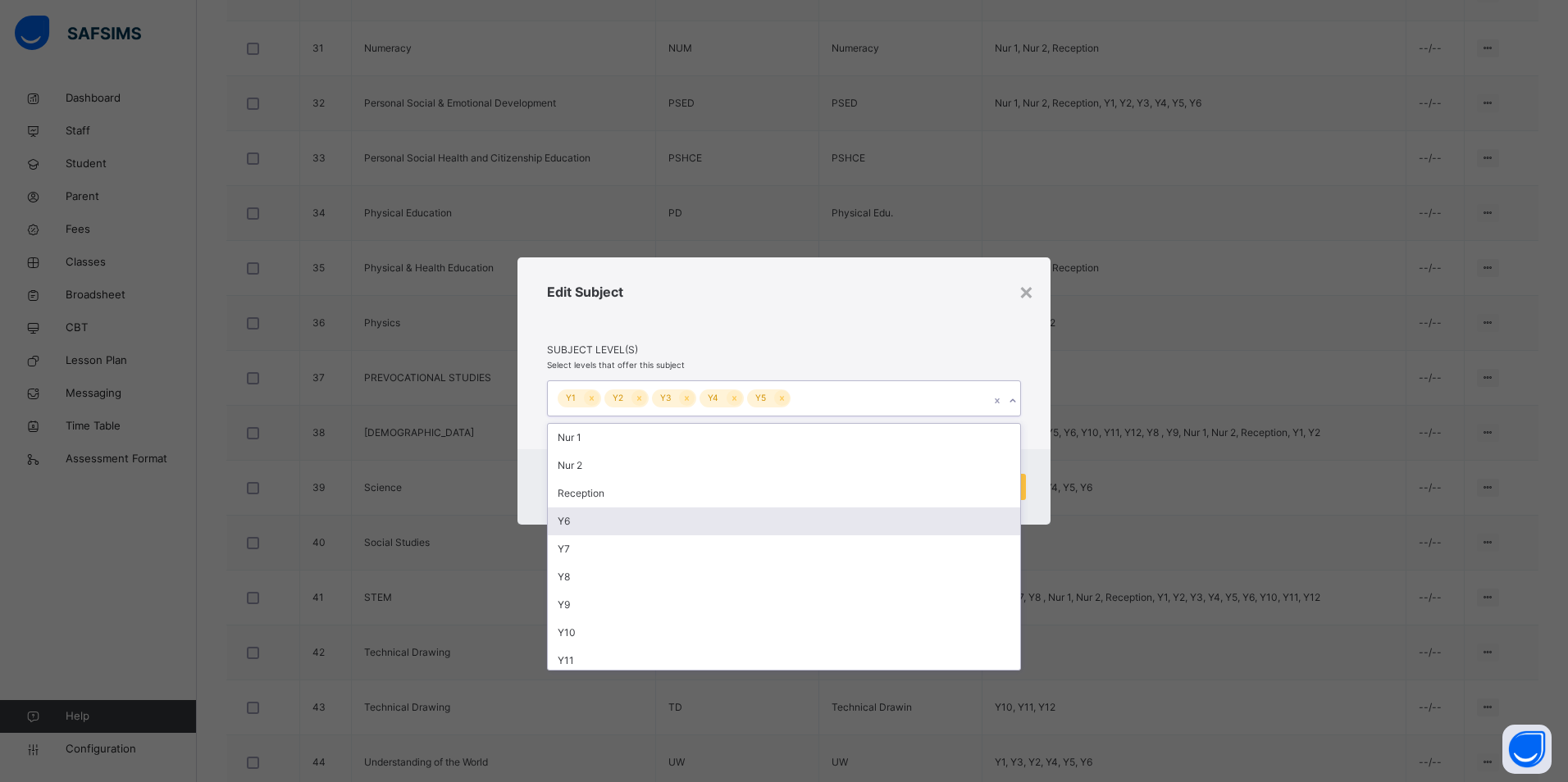
click at [588, 525] on div "Y6" at bounding box center [783, 521] width 472 height 28
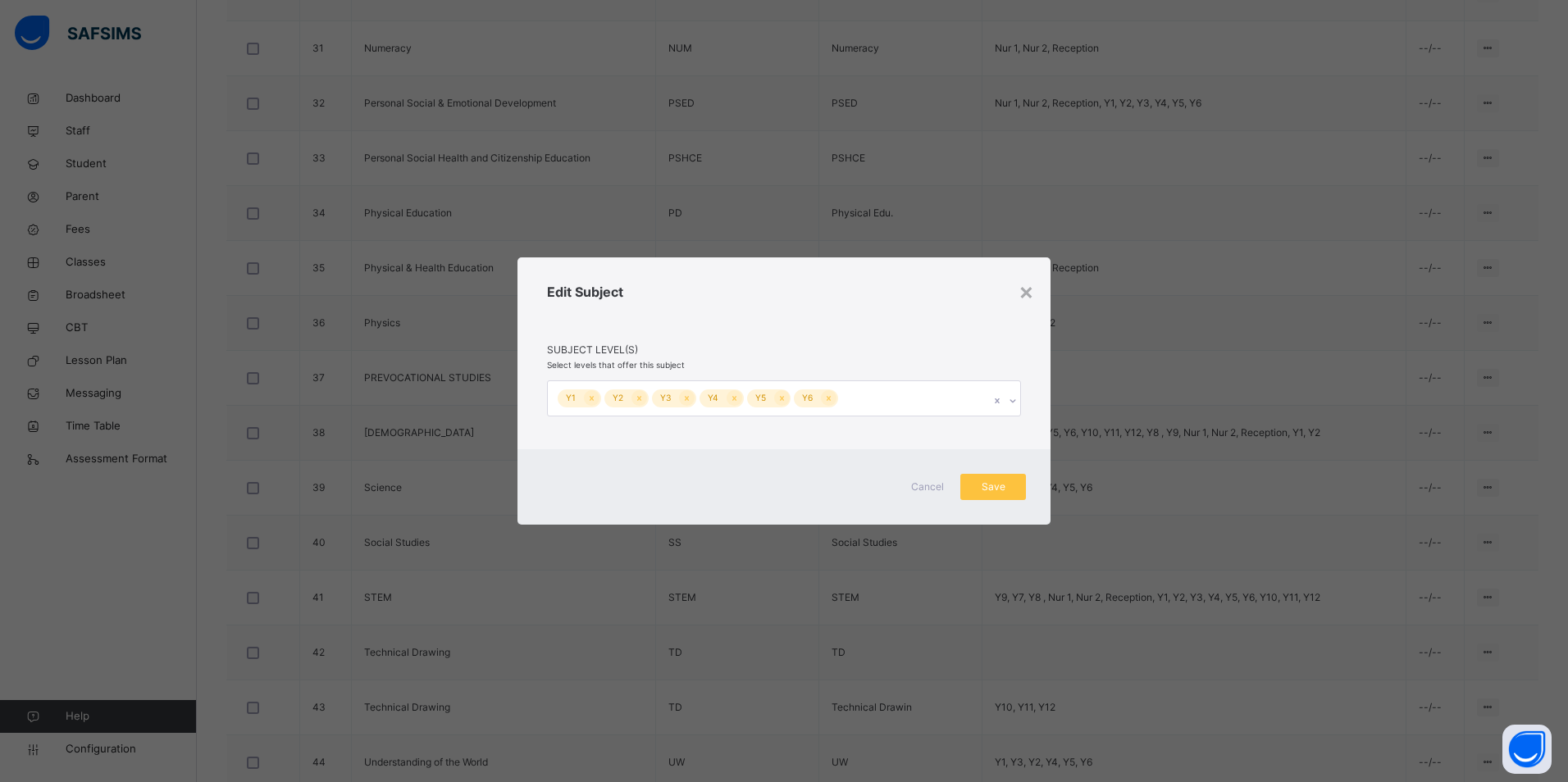
click at [953, 334] on div "Edit Subject" at bounding box center [783, 313] width 474 height 61
click at [988, 487] on span "Save" at bounding box center [993, 486] width 41 height 14
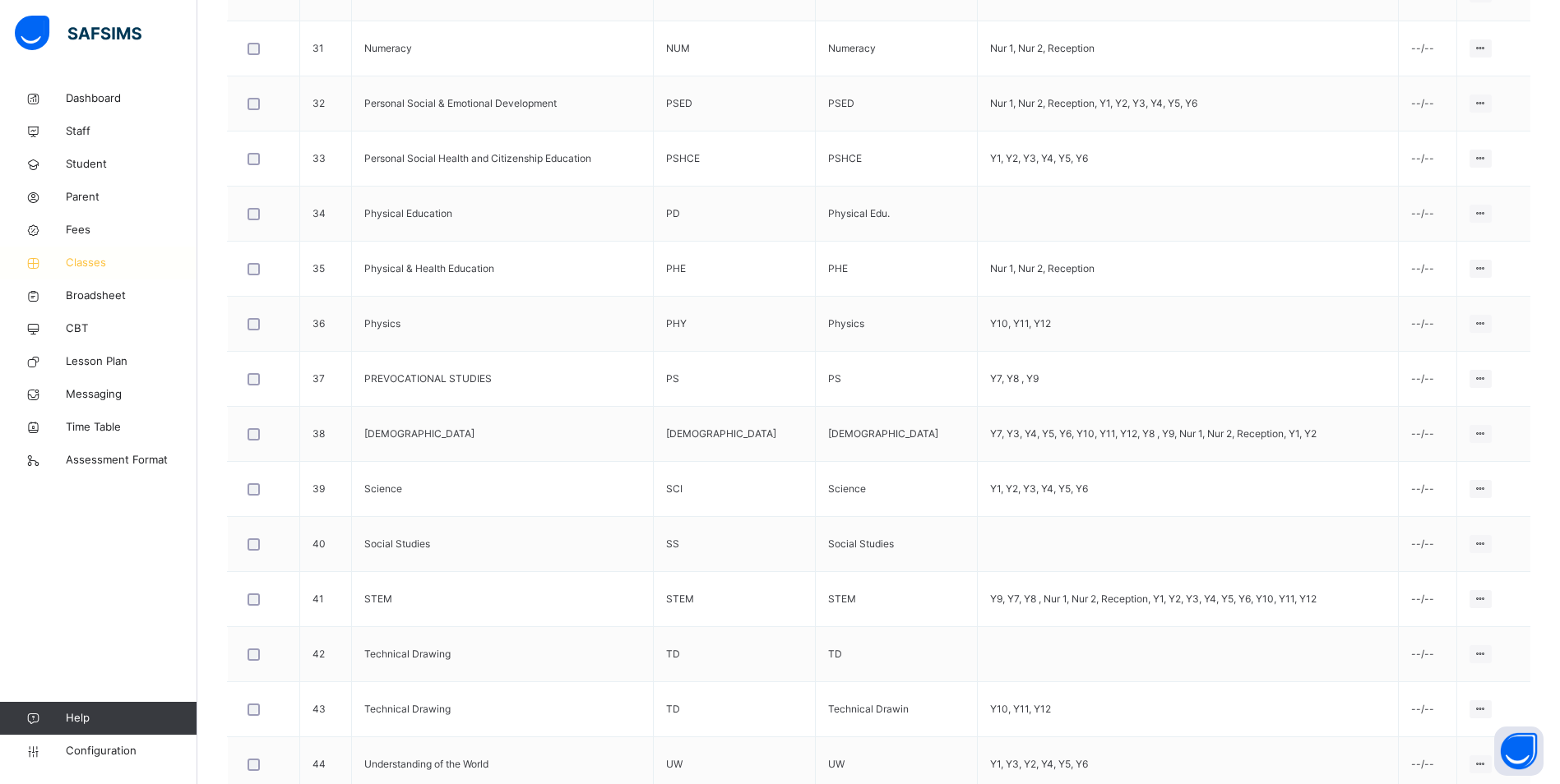
click at [97, 265] on span "Classes" at bounding box center [132, 263] width 132 height 16
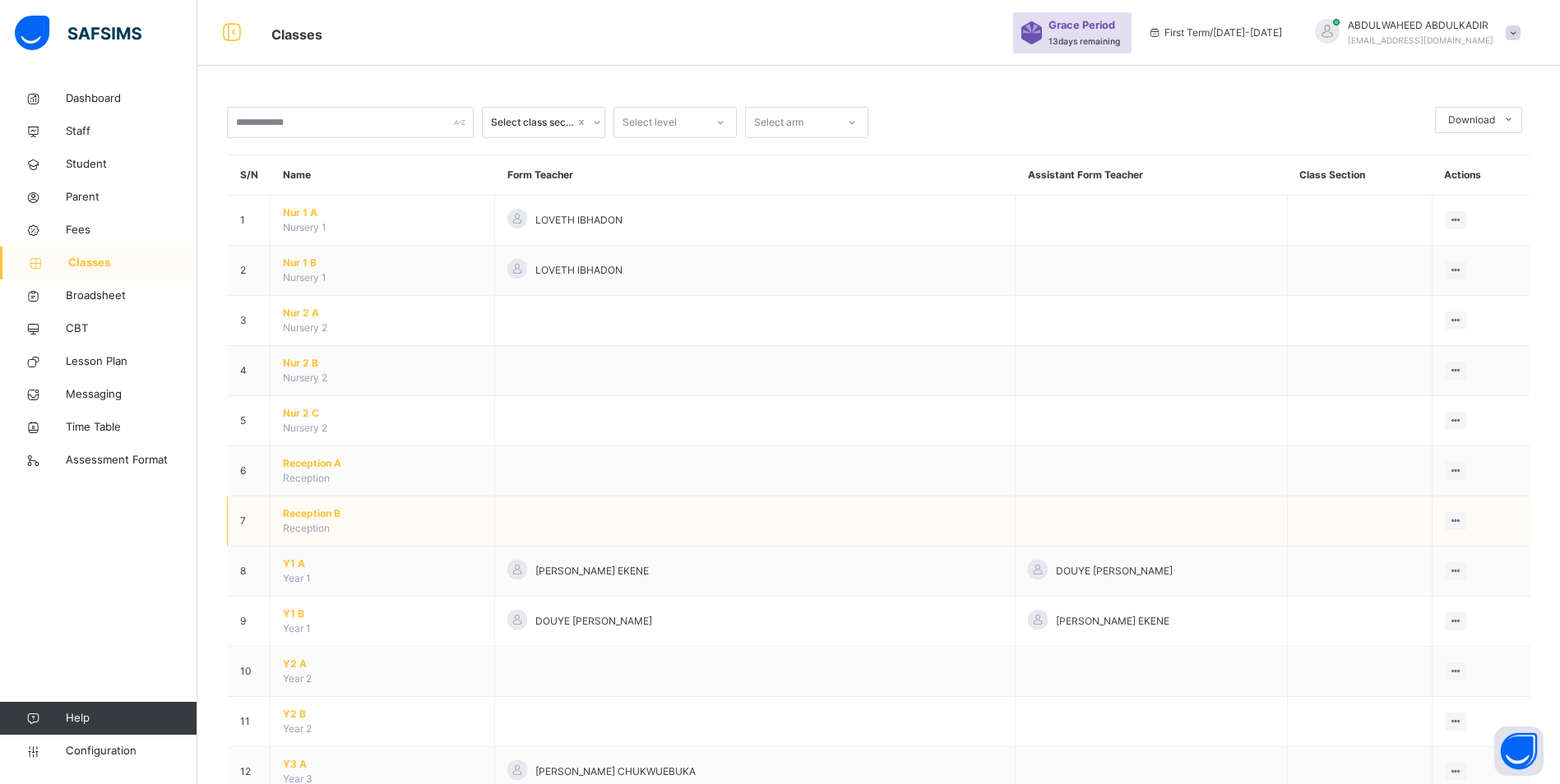
scroll to position [247, 0]
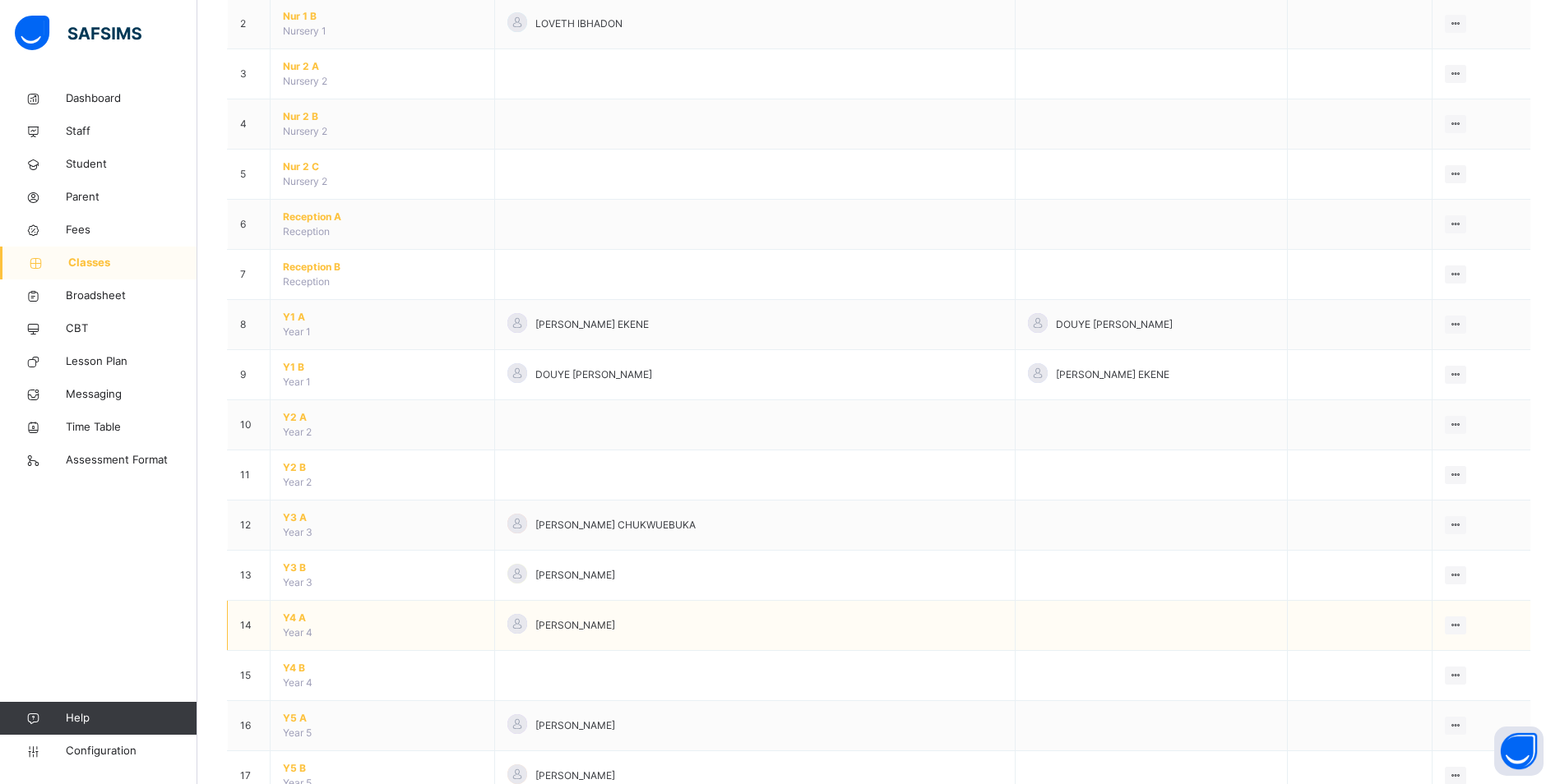
click at [297, 619] on span "Y4 A" at bounding box center [383, 618] width 199 height 14
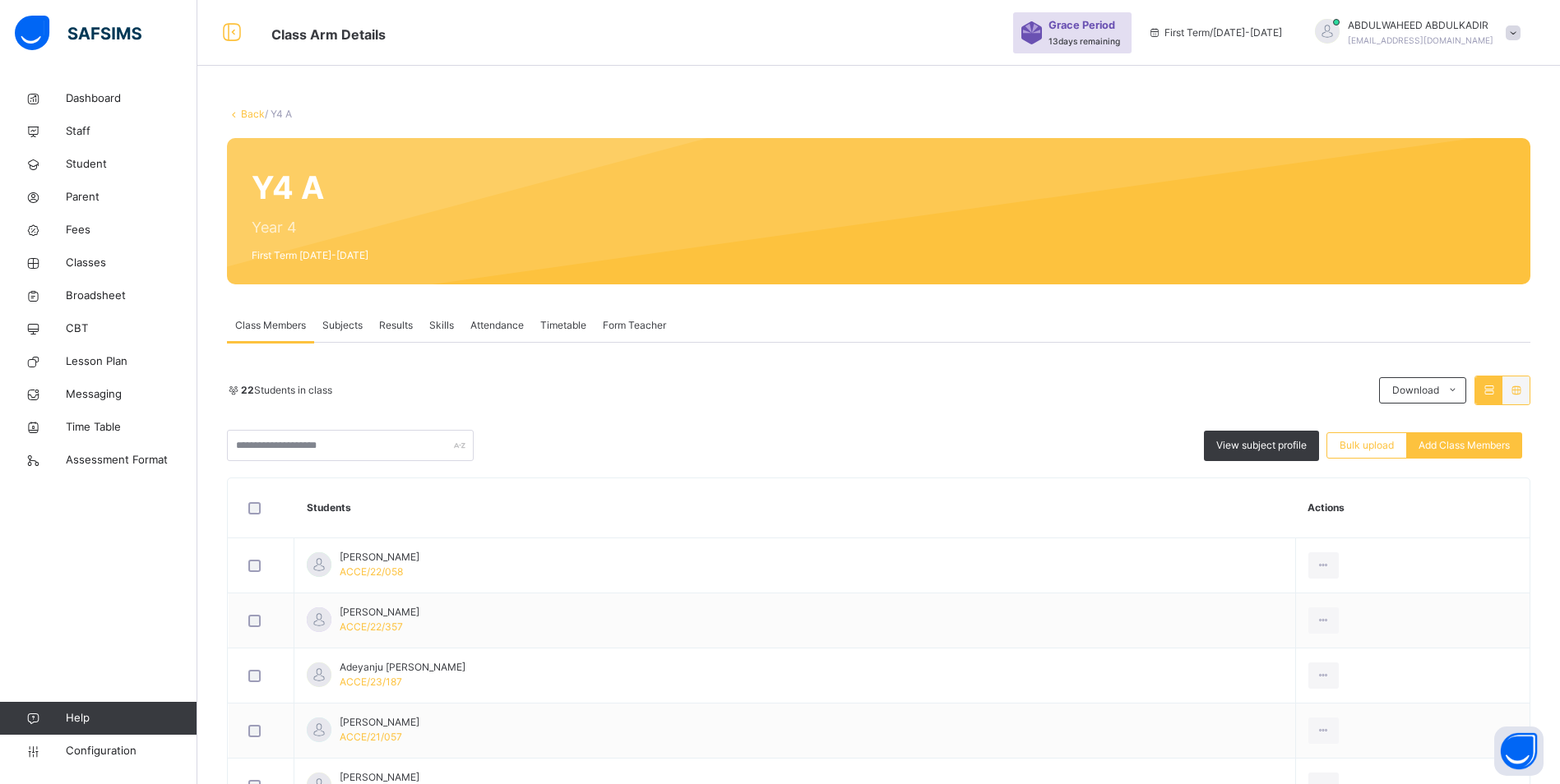
scroll to position [82, 0]
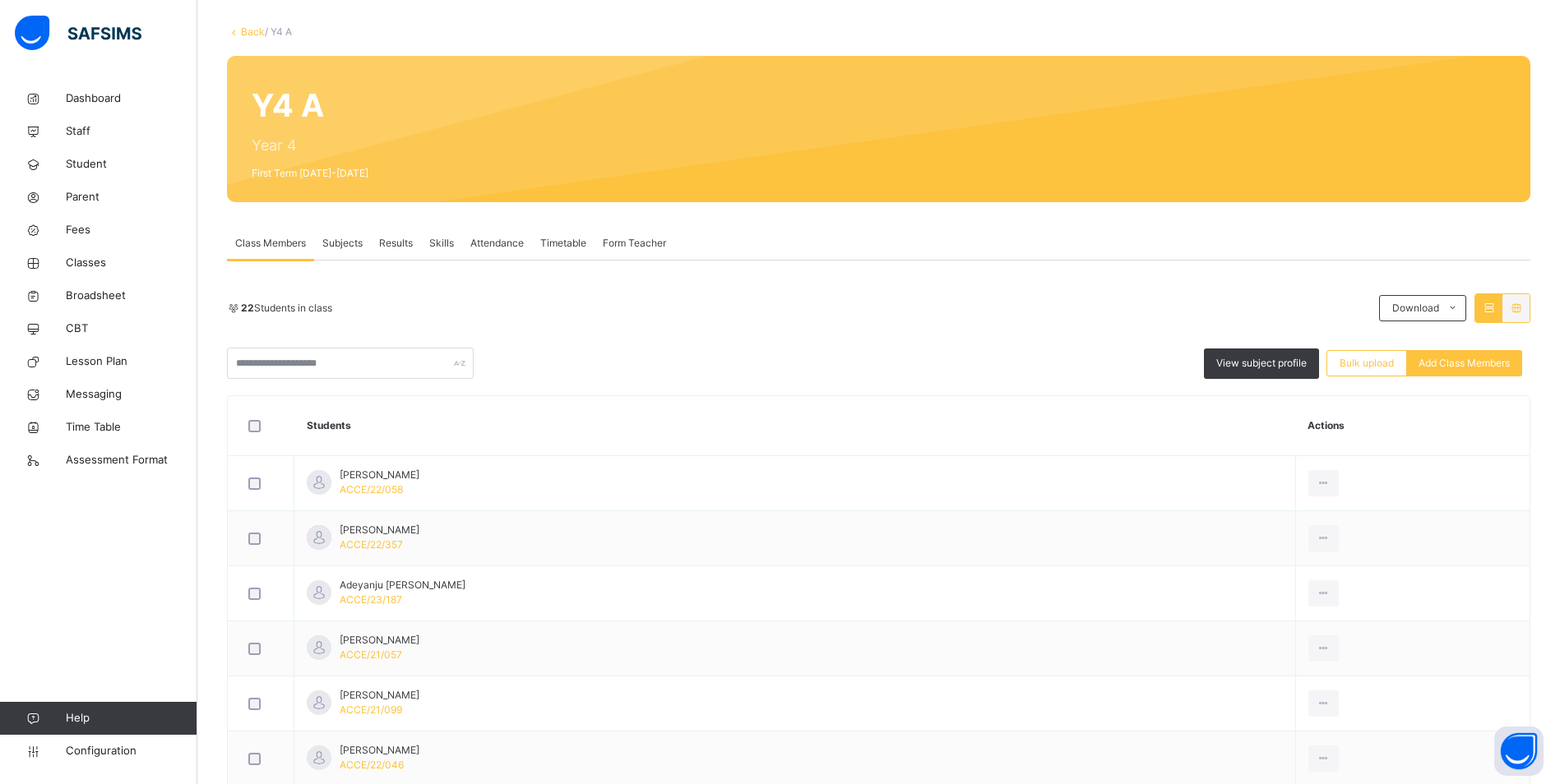
click at [344, 243] on span "Subjects" at bounding box center [342, 243] width 40 height 14
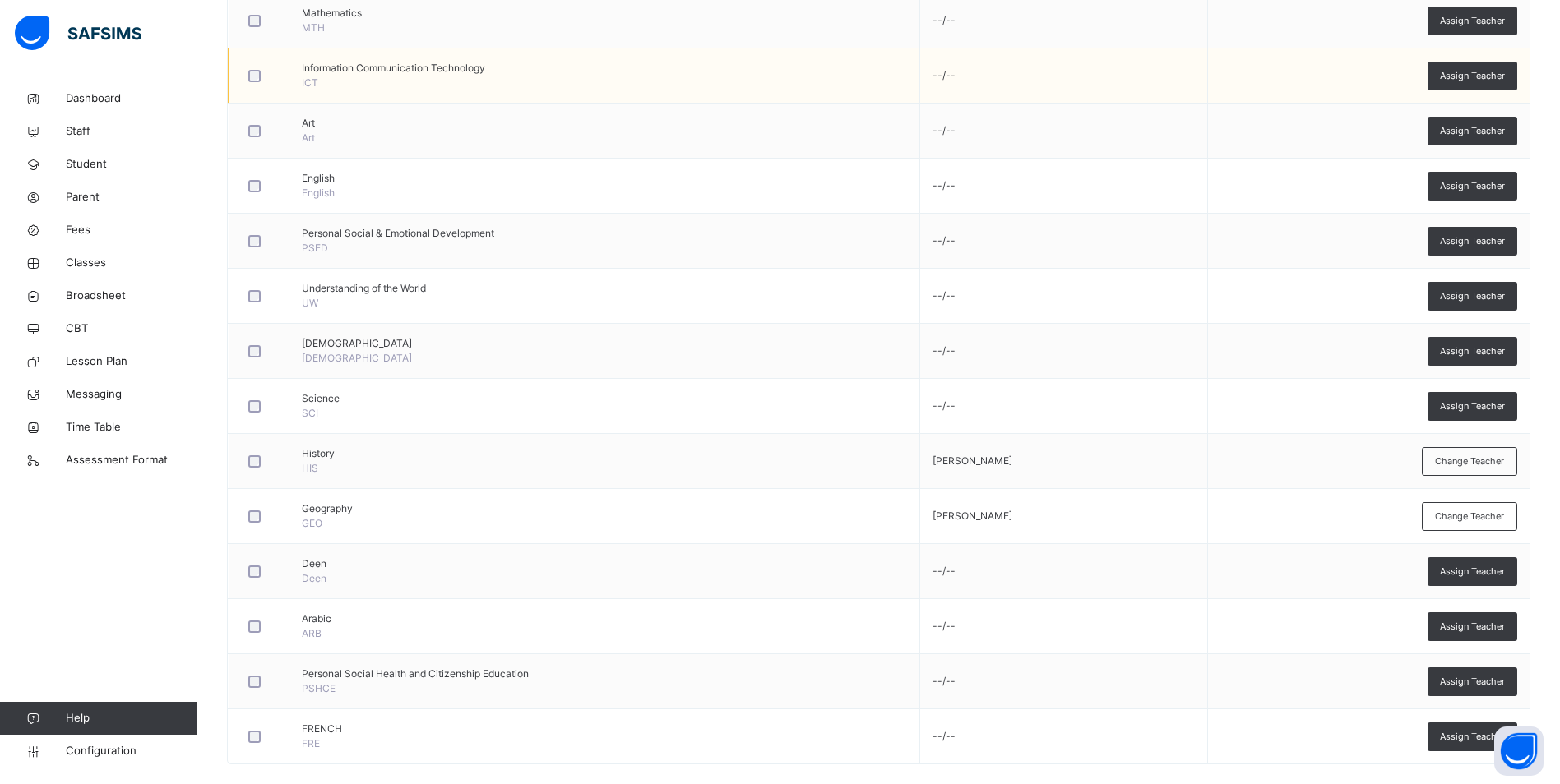
scroll to position [554, 0]
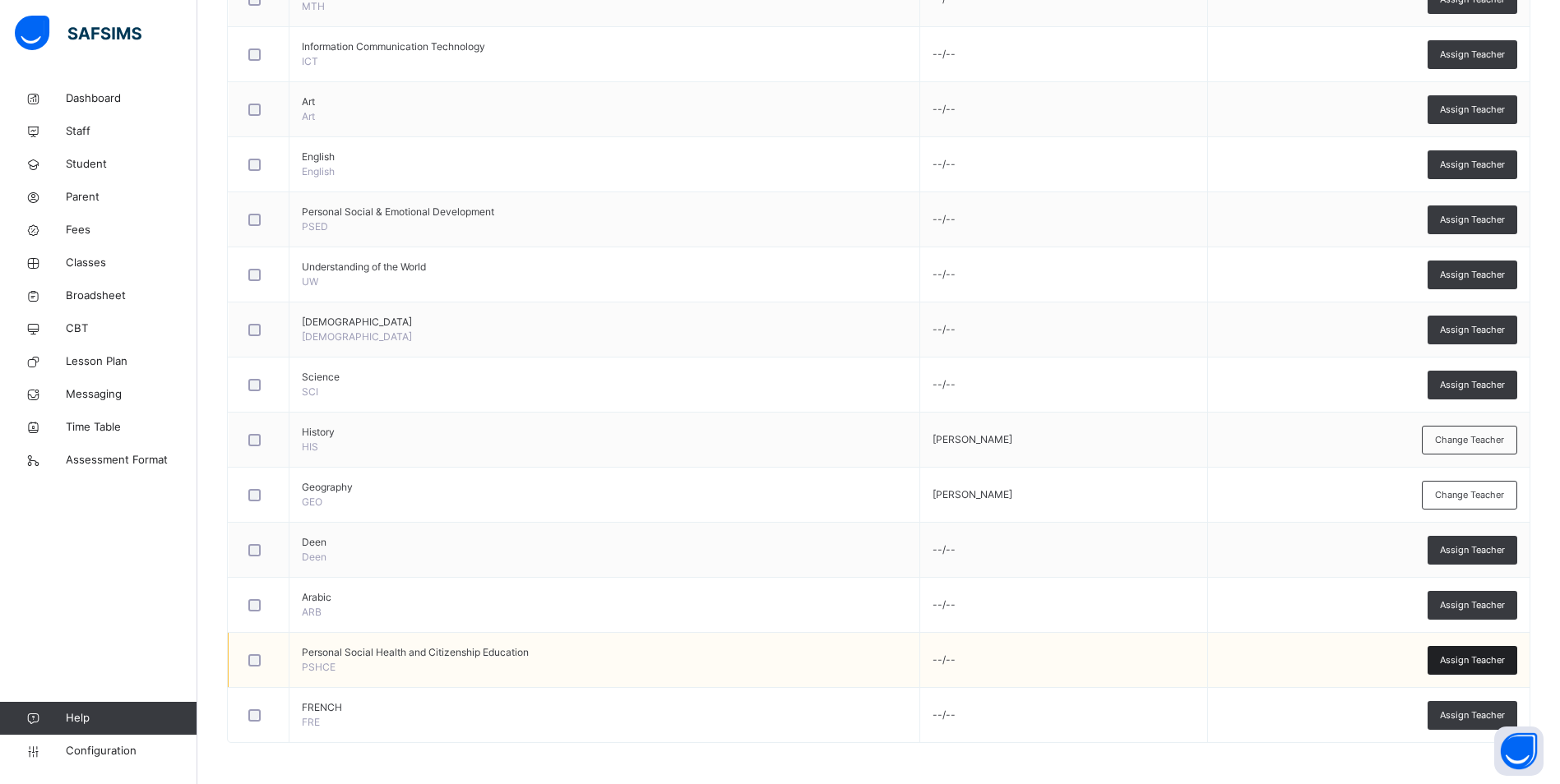
click at [1465, 664] on span "Assign Teacher" at bounding box center [1472, 660] width 65 height 14
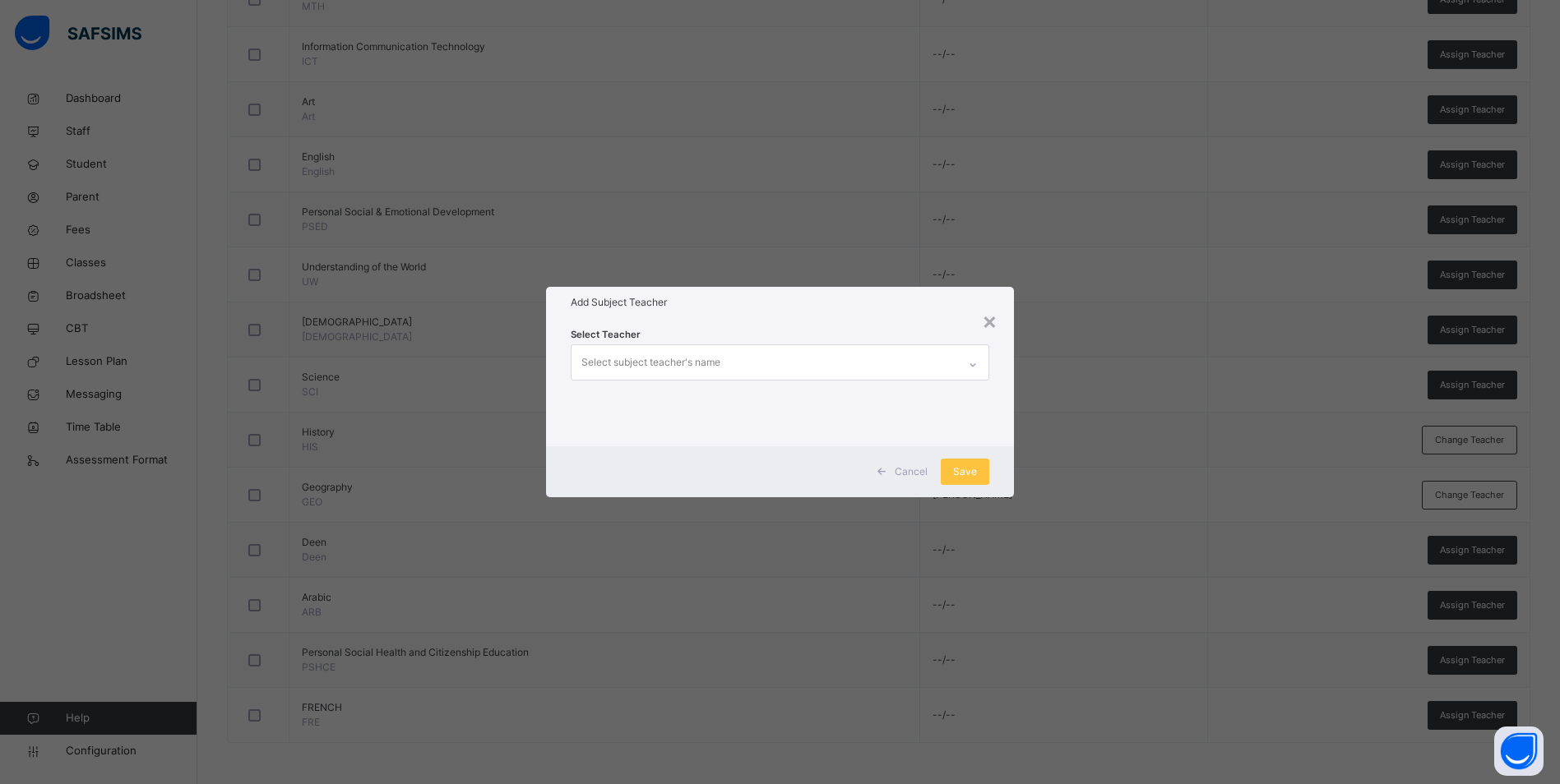
click at [748, 369] on div "Select subject teacher's name" at bounding box center [764, 362] width 385 height 34
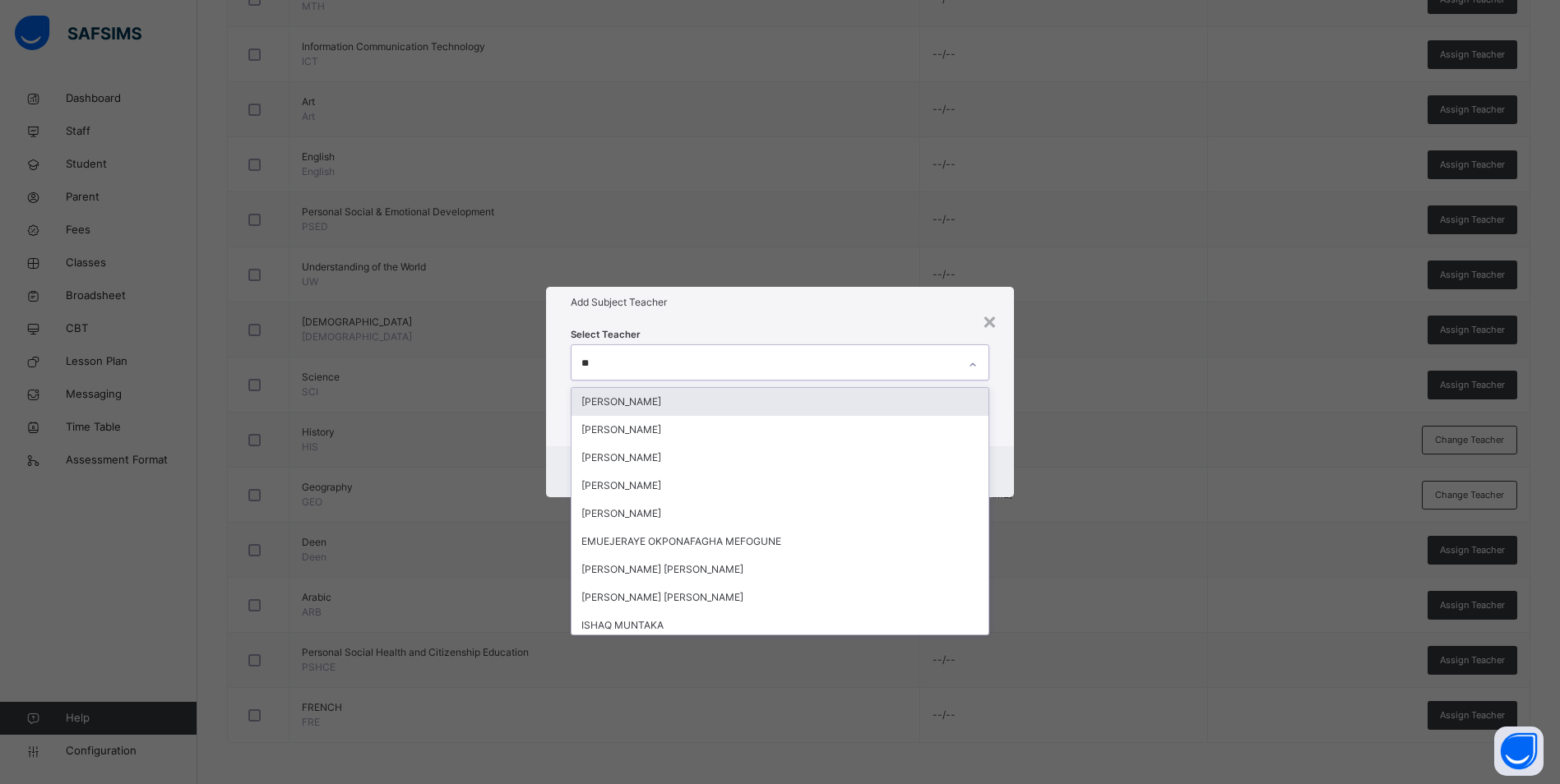
type input "***"
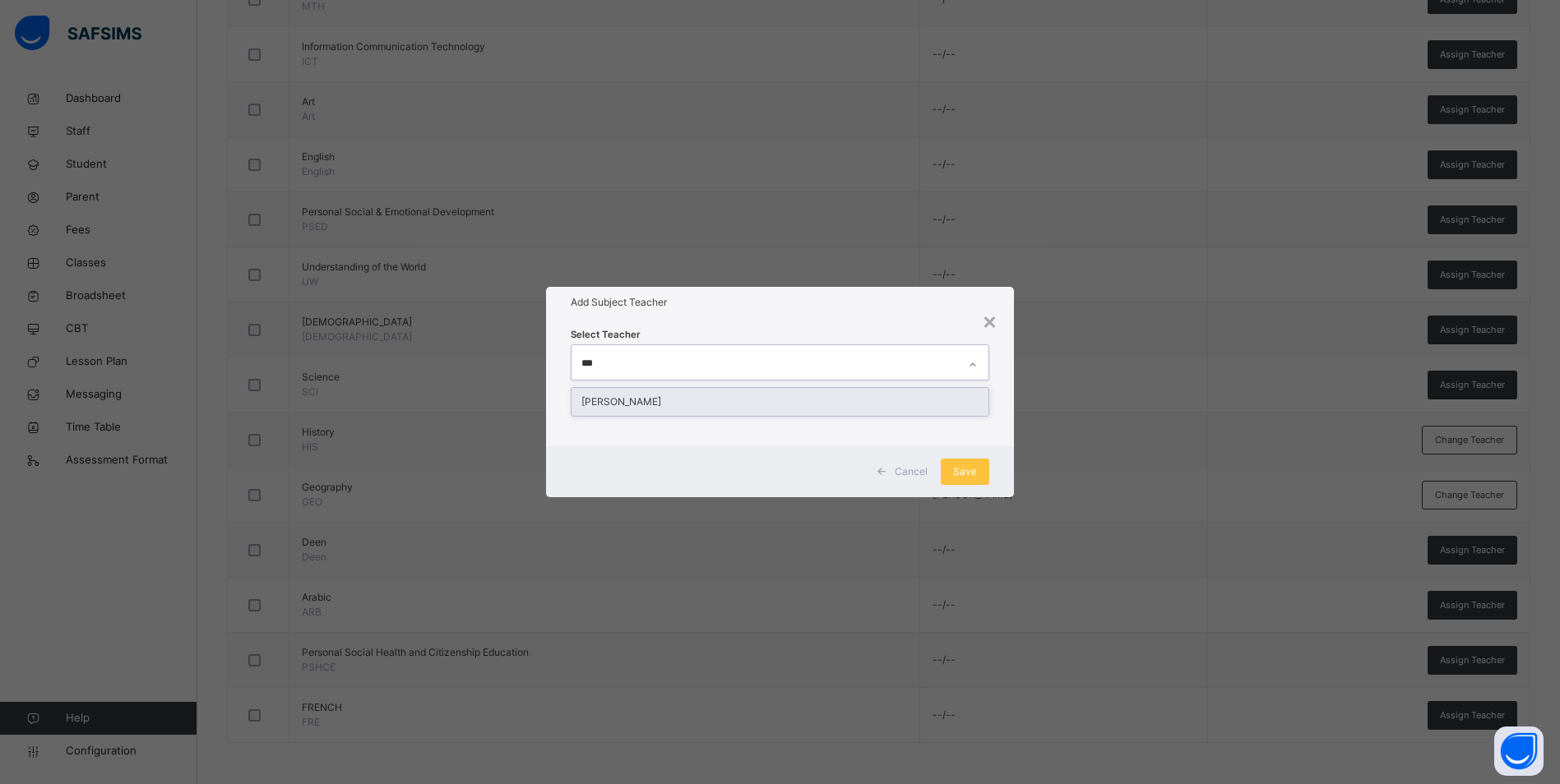
click at [743, 406] on div "HAUWA ISAH ALIYU" at bounding box center [780, 402] width 417 height 28
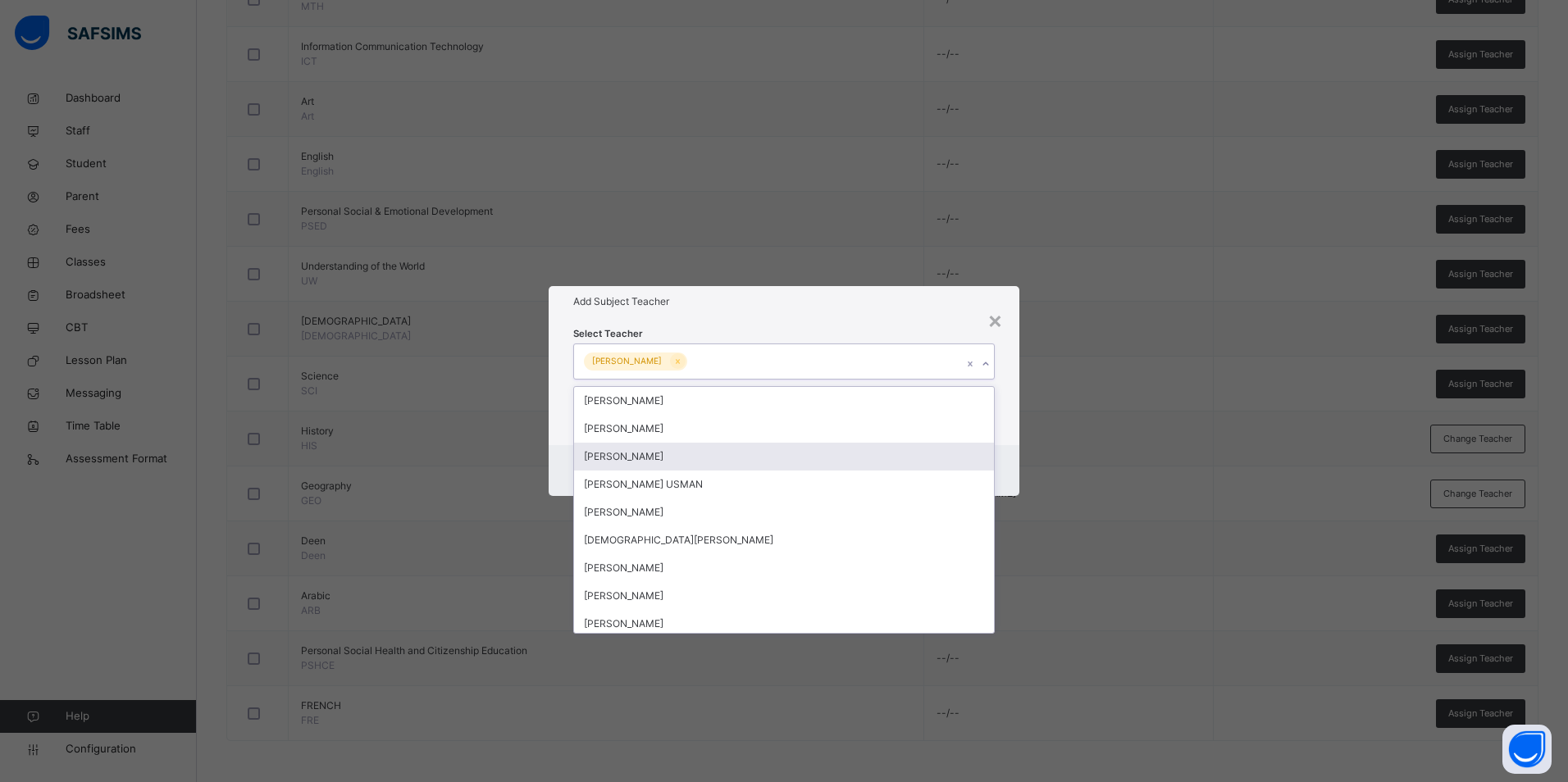
click at [833, 327] on div "Select Teacher option HAUWA ISAH ALIYU, selected. option SODIQ ADEYINKA AMOO fo…" at bounding box center [784, 381] width 422 height 112
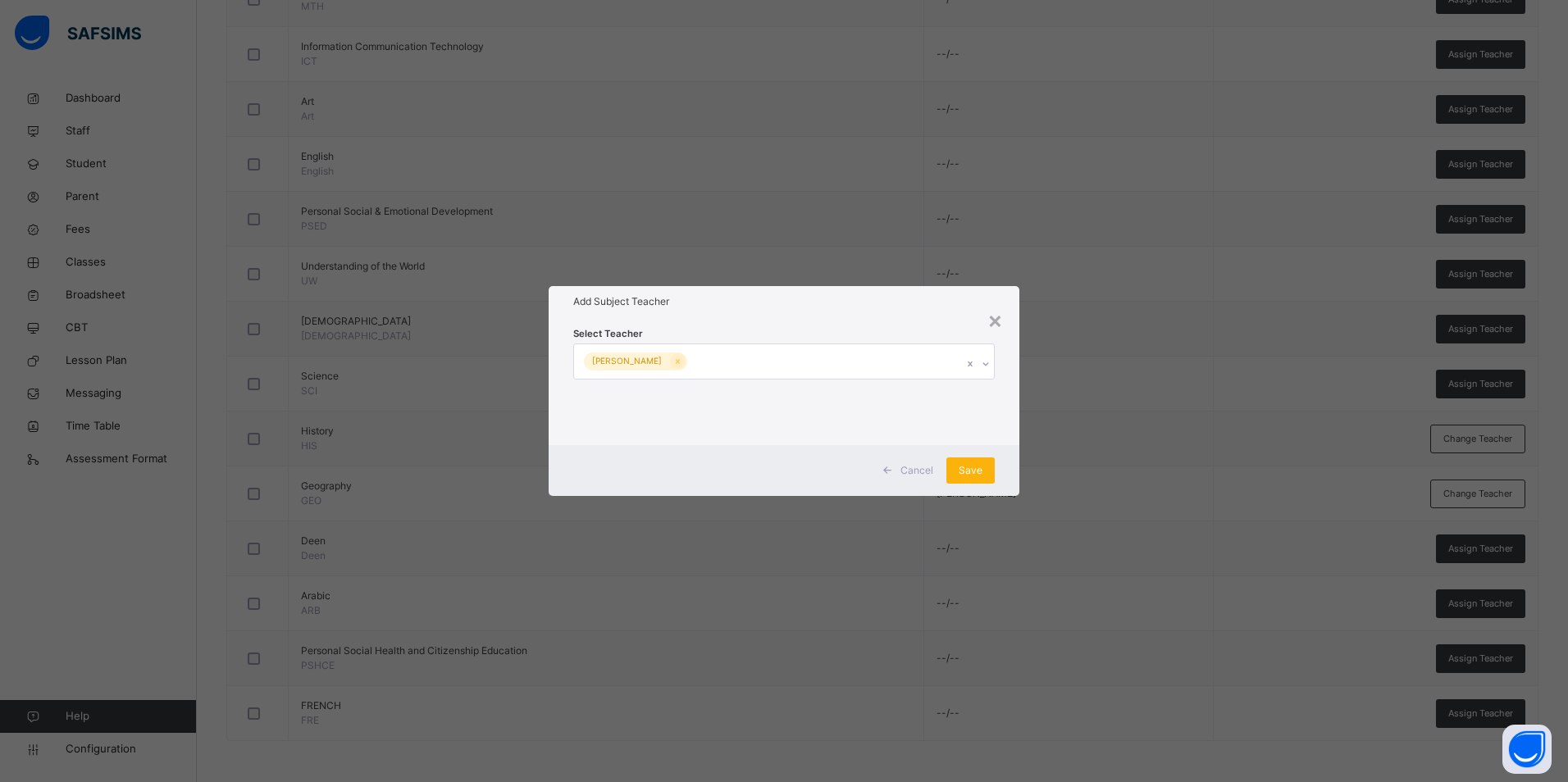
click at [961, 476] on span "Save" at bounding box center [970, 470] width 24 height 14
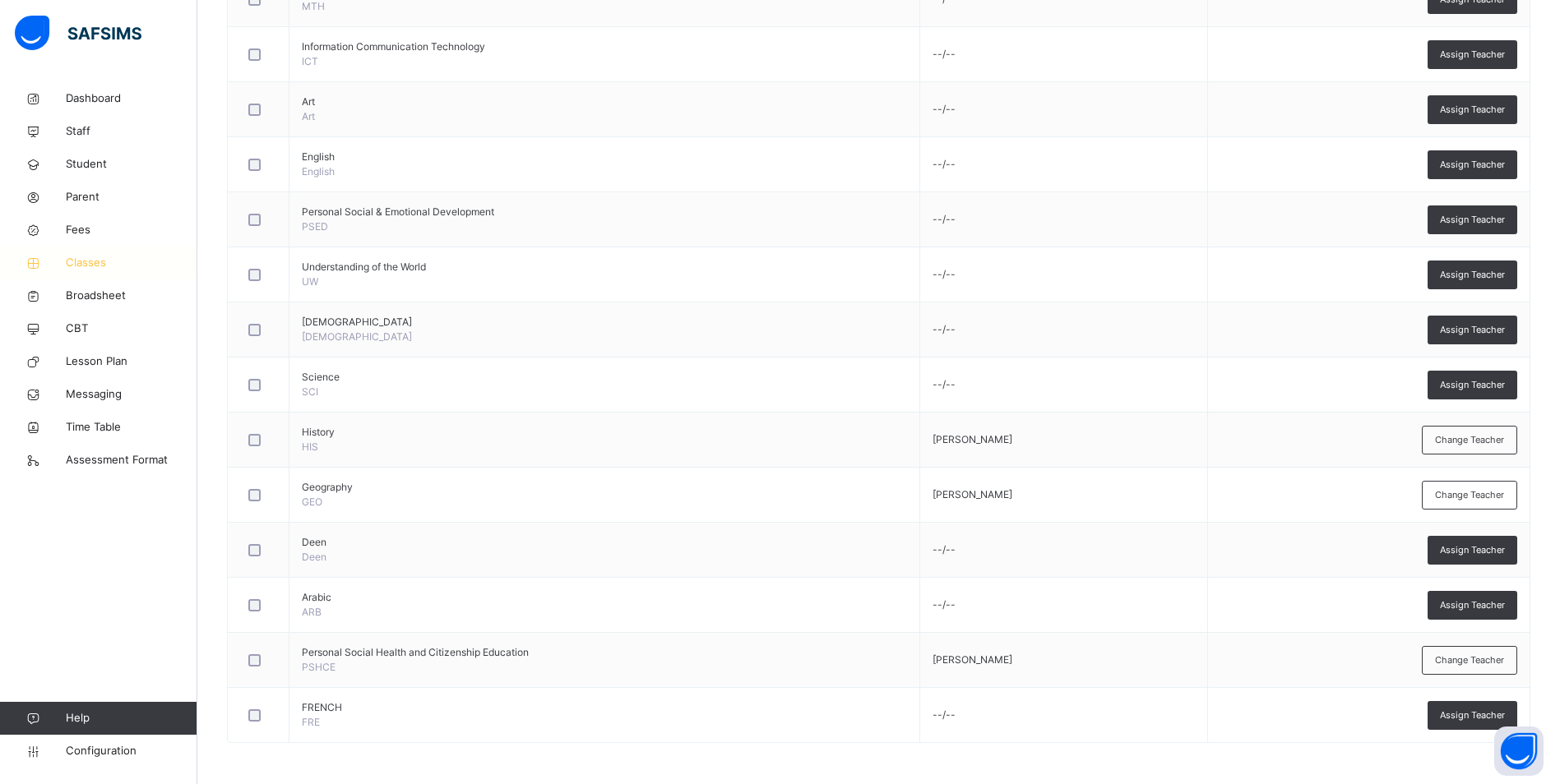
click at [103, 257] on span "Classes" at bounding box center [132, 263] width 132 height 16
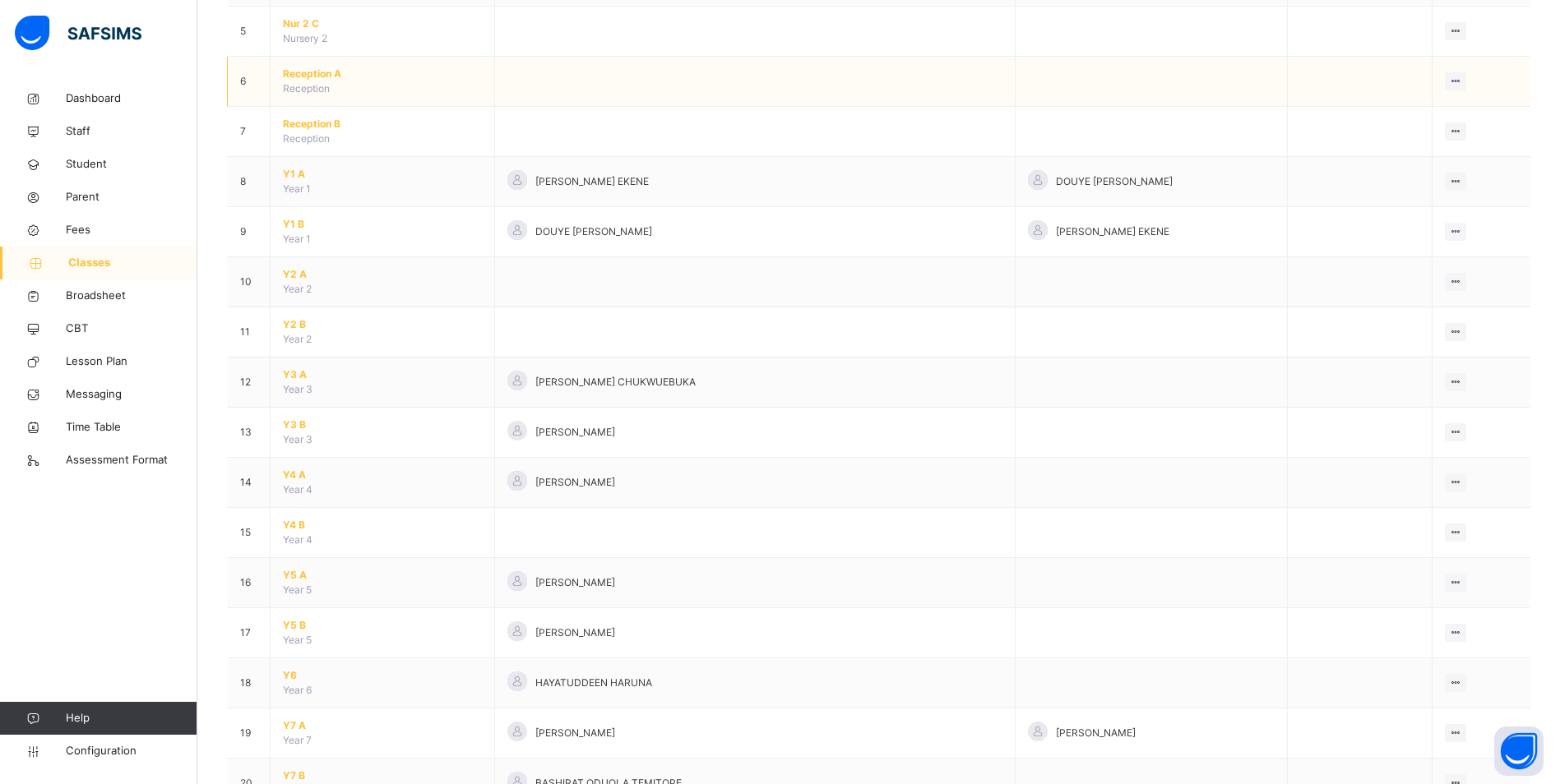
scroll to position [411, 0]
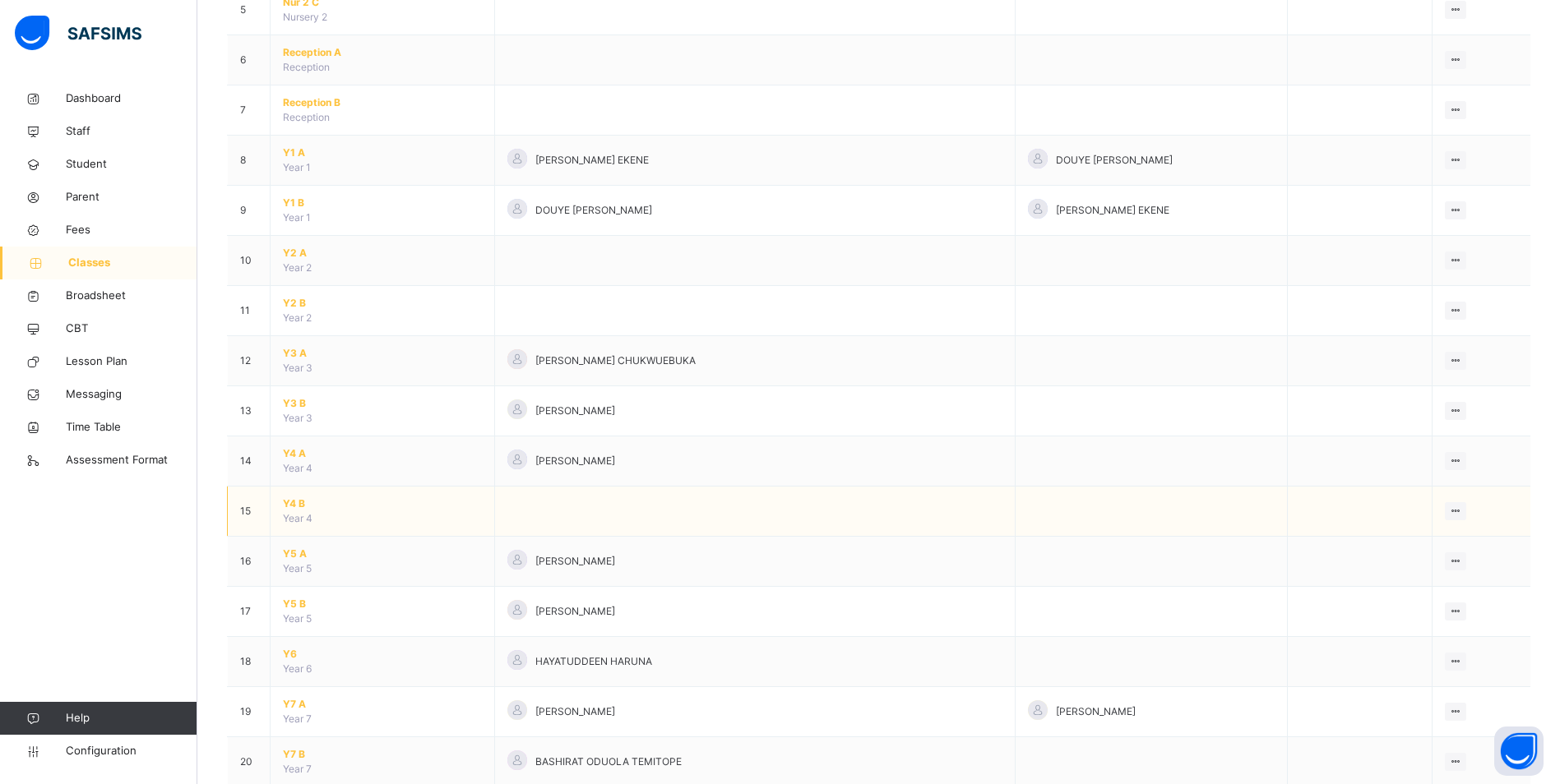
click at [296, 501] on span "Y4 B" at bounding box center [383, 503] width 199 height 14
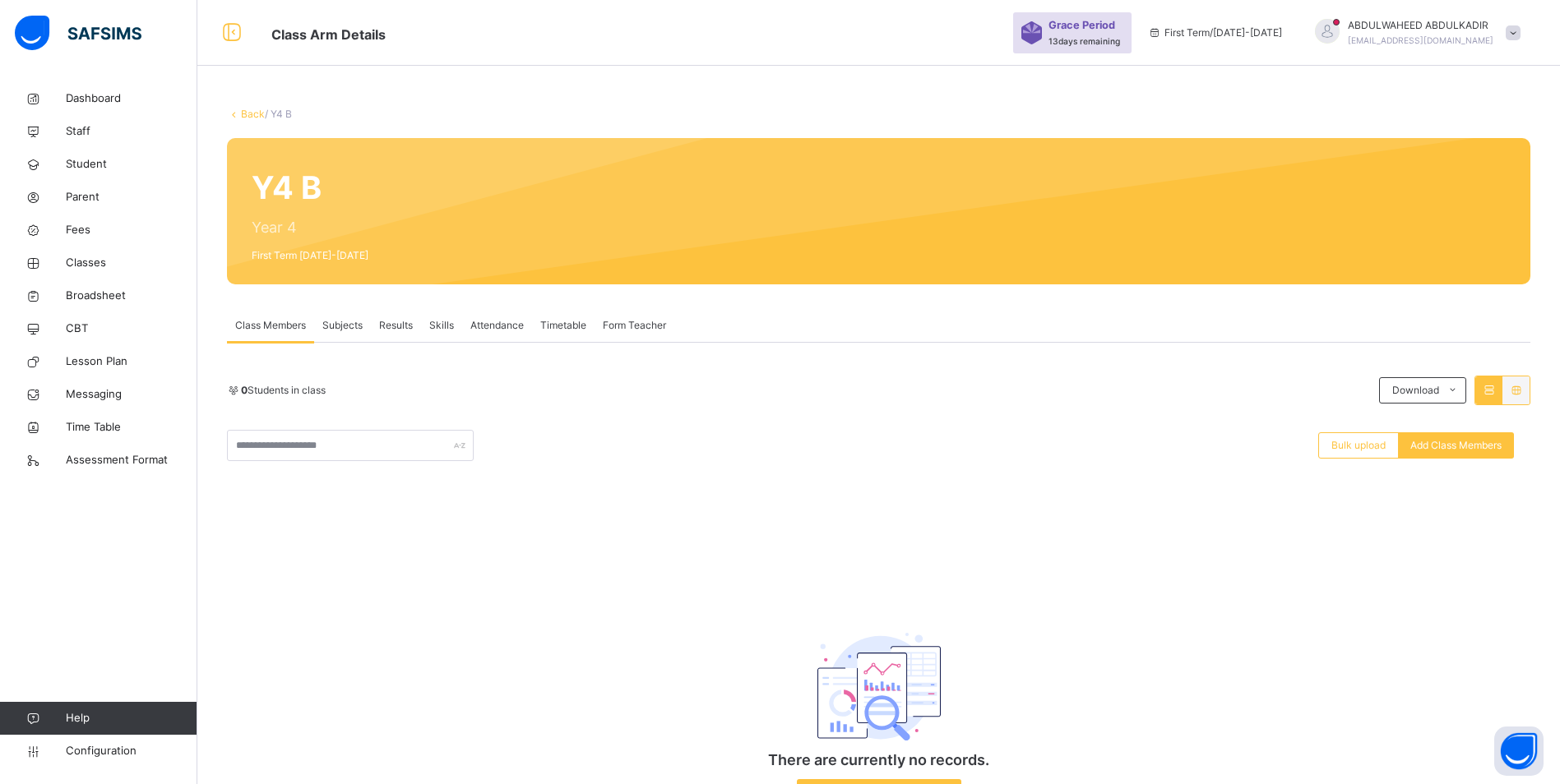
click at [348, 323] on span "Subjects" at bounding box center [342, 325] width 40 height 14
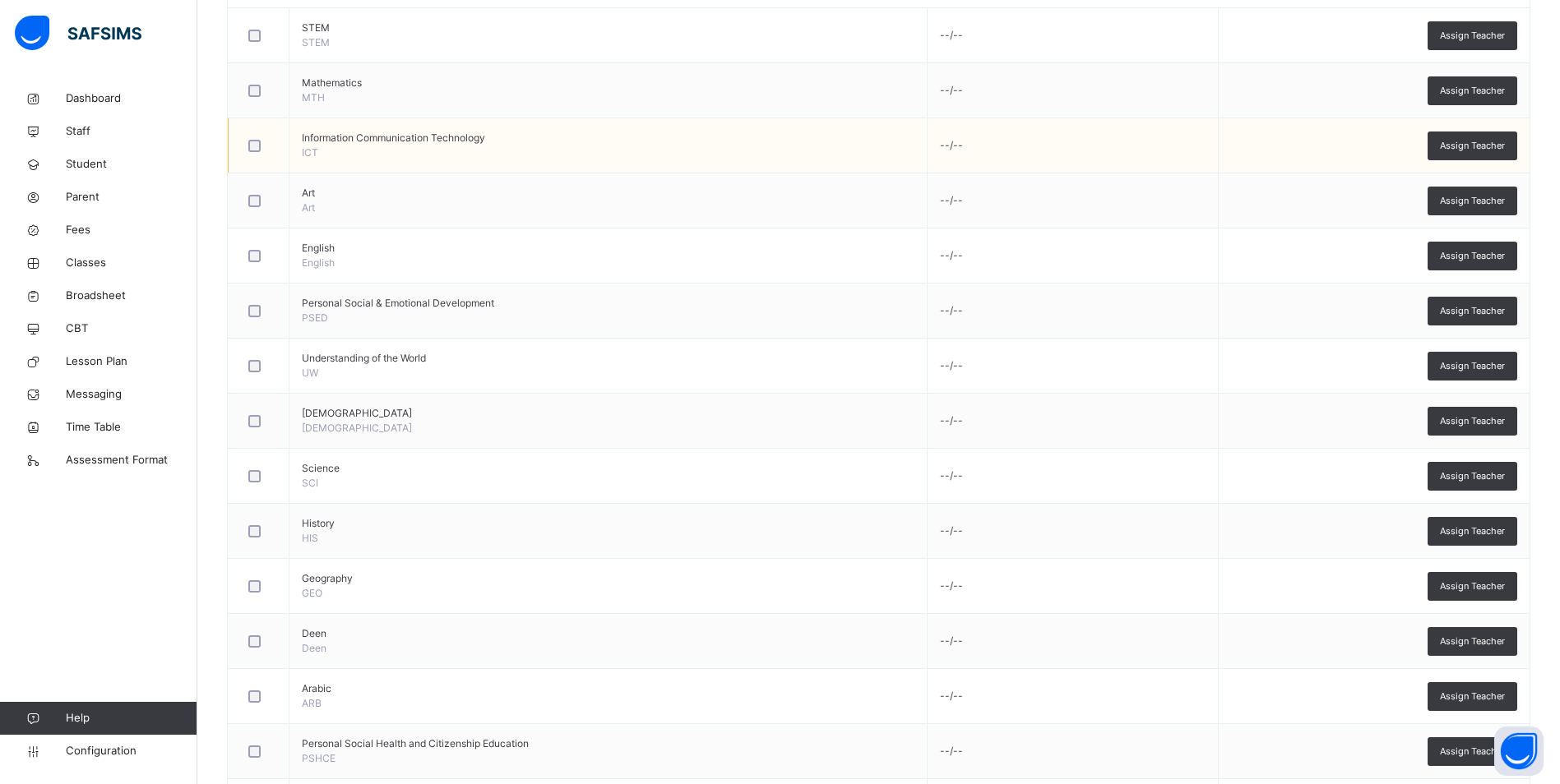
scroll to position [493, 0]
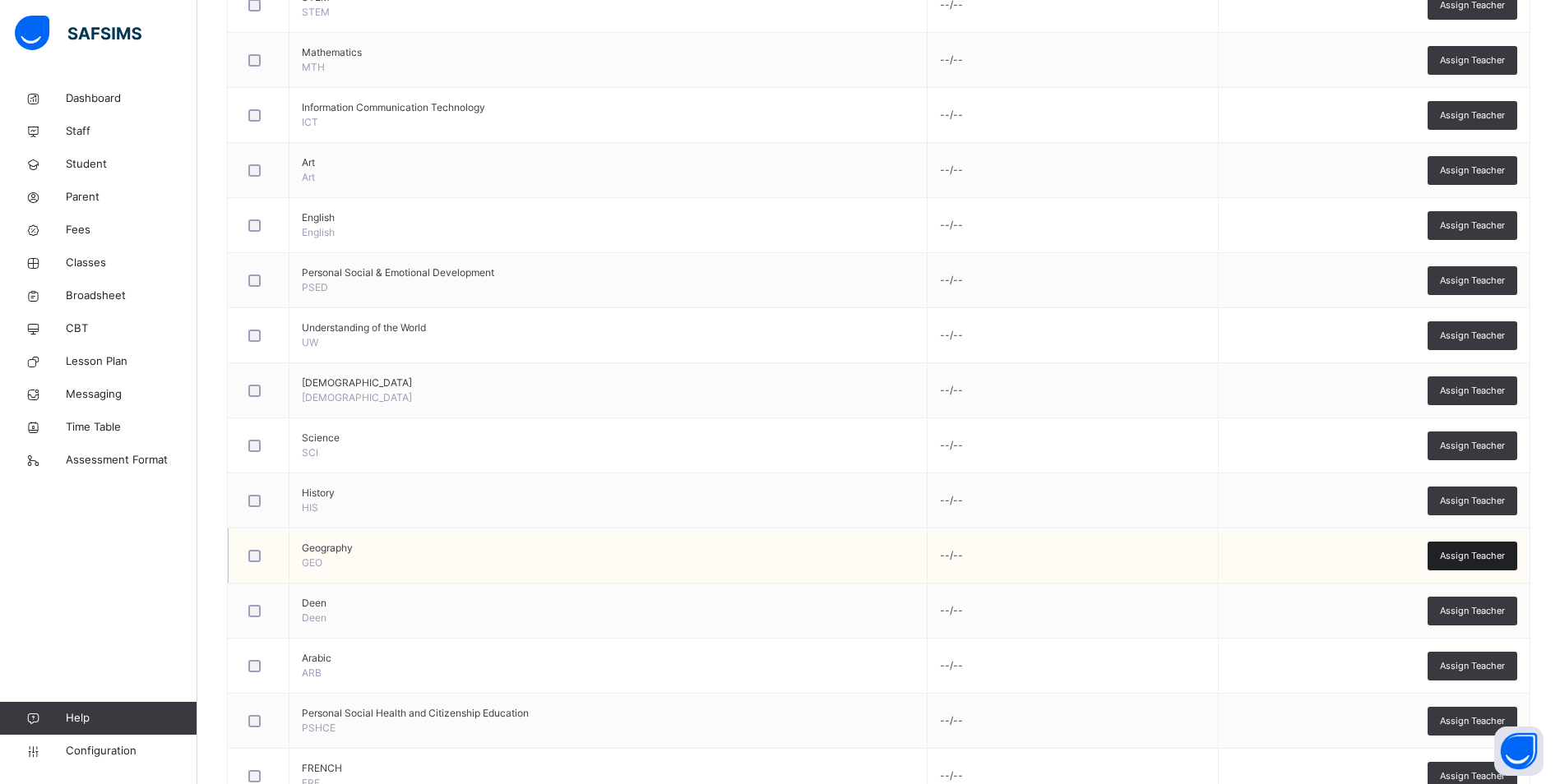
click at [1473, 555] on span "Assign Teacher" at bounding box center [1472, 555] width 65 height 14
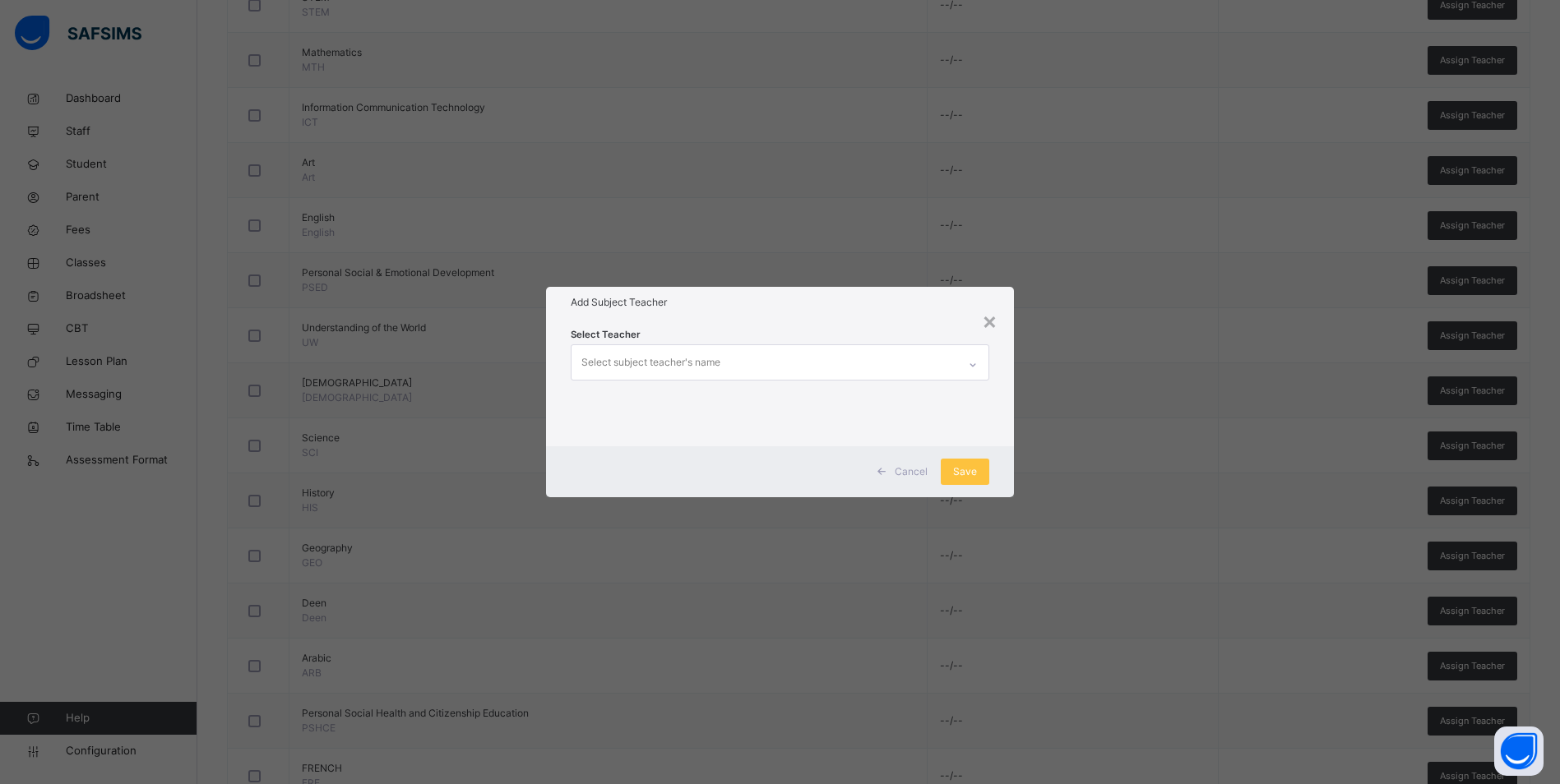
click at [843, 362] on div "Select subject teacher's name" at bounding box center [764, 362] width 385 height 34
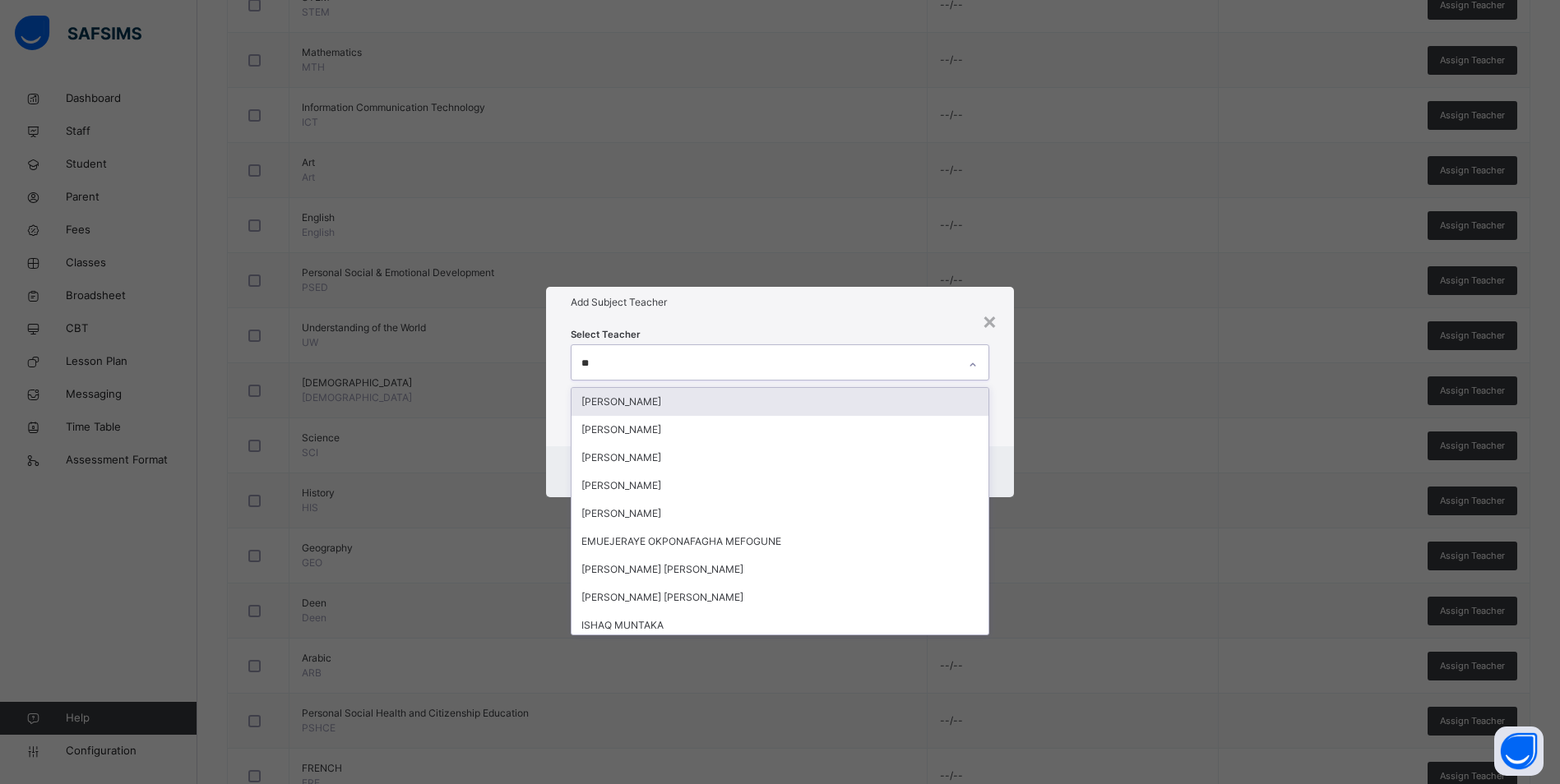
type input "***"
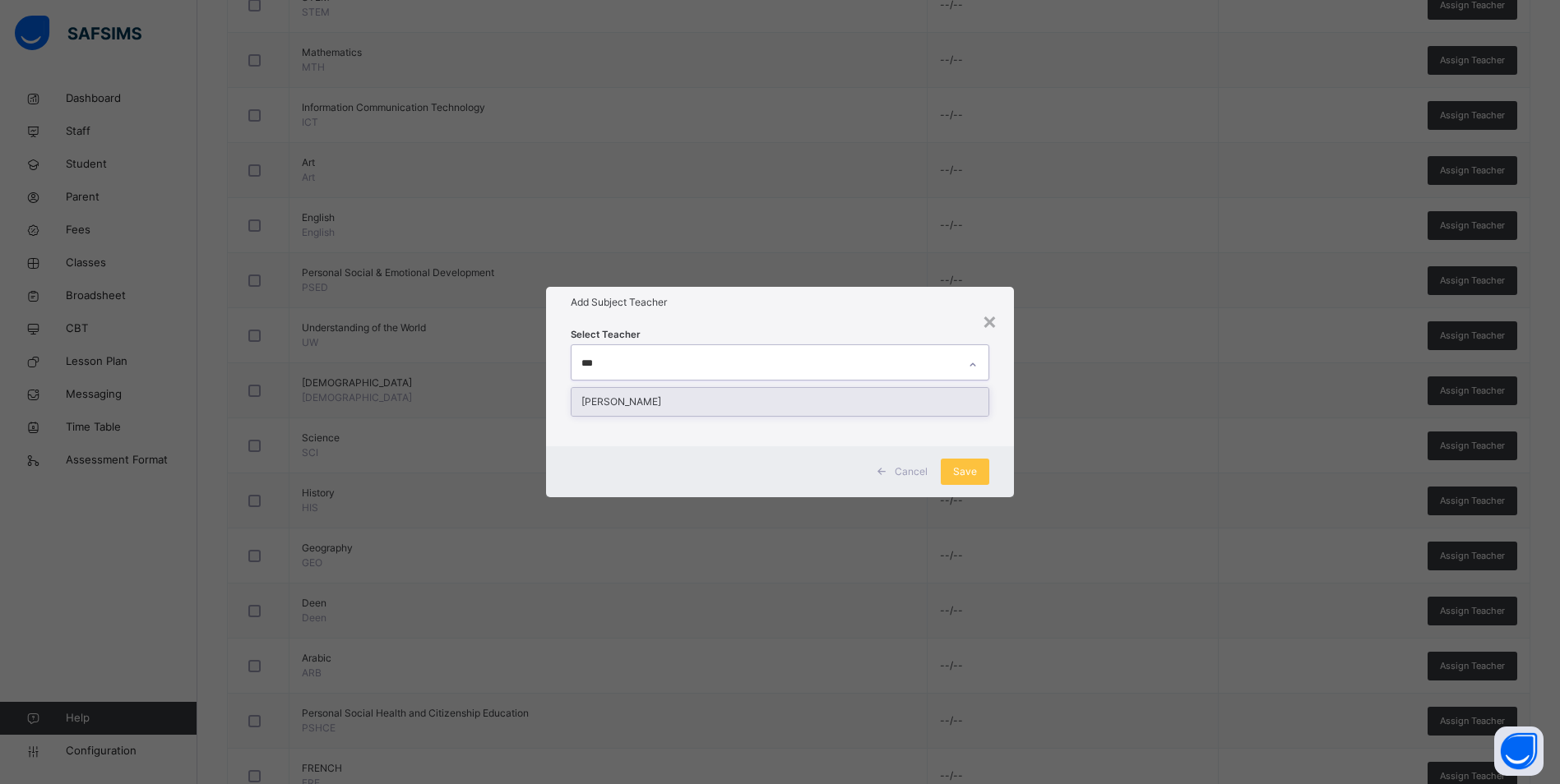
click at [782, 397] on div "HAUWA ISAH ALIYU" at bounding box center [780, 402] width 417 height 28
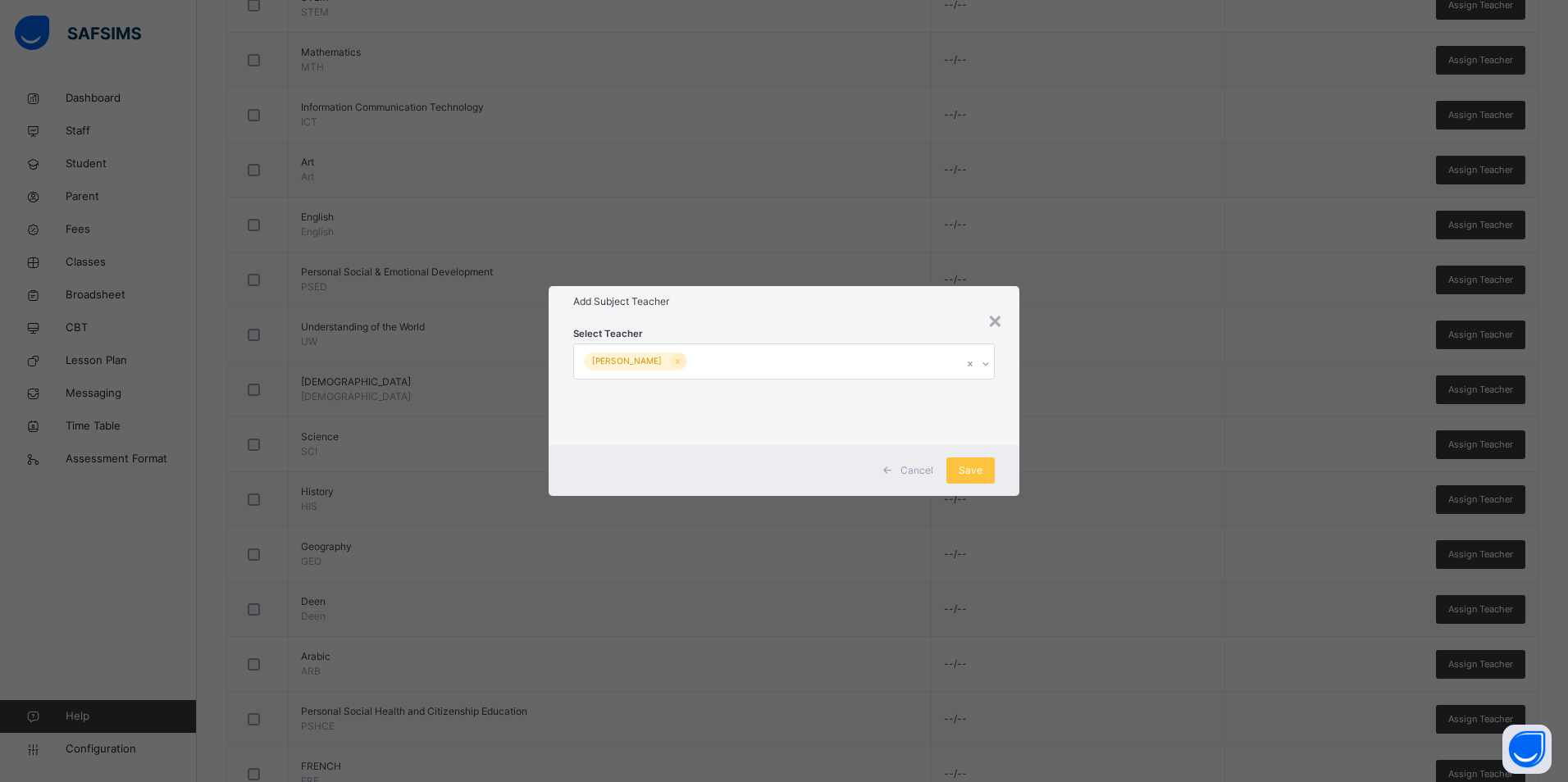
click at [901, 319] on div "Select Teacher HAUWA ISAH ALIYU" at bounding box center [783, 381] width 470 height 128
click at [961, 464] on span "Save" at bounding box center [970, 470] width 24 height 14
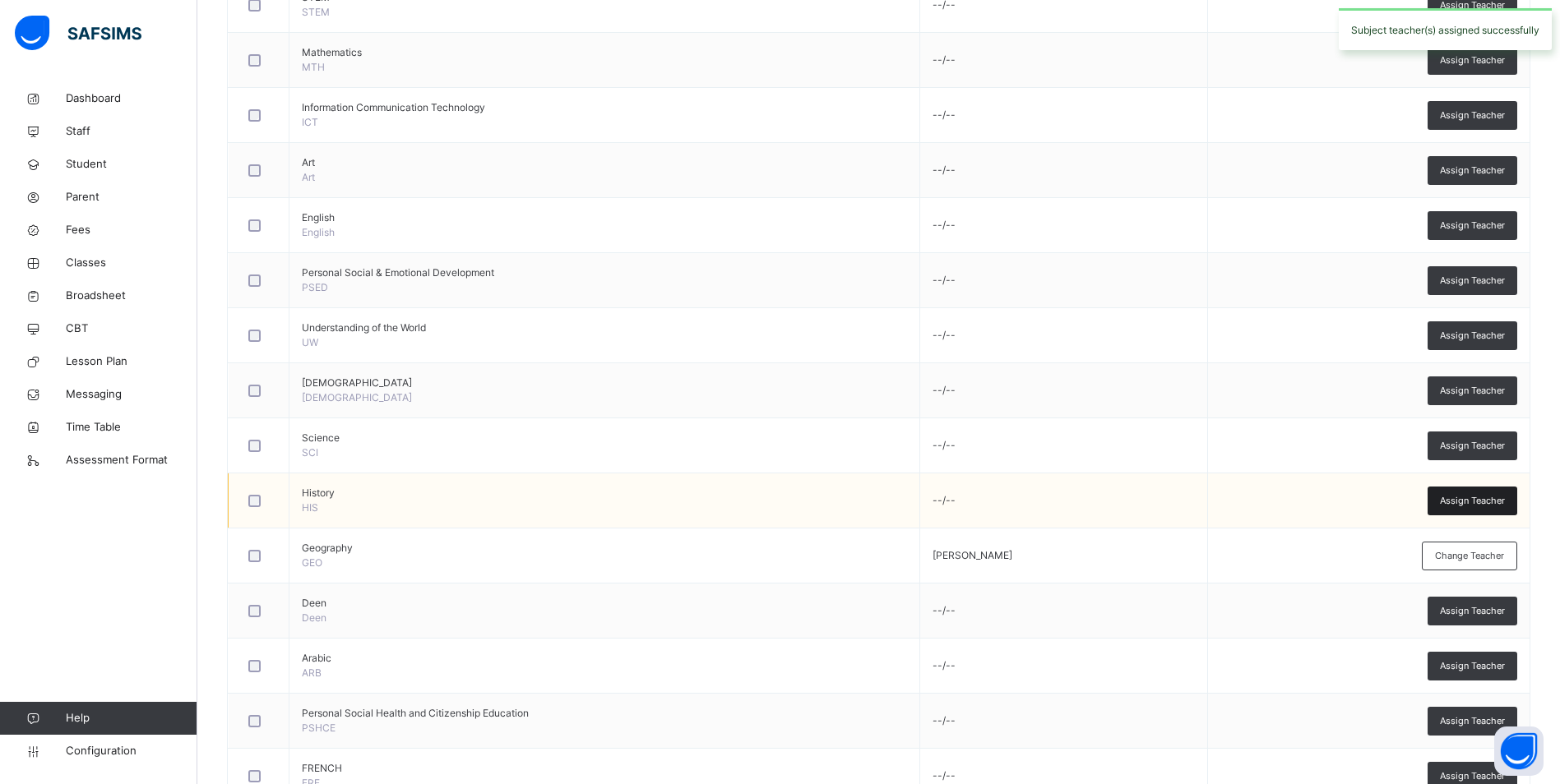
click at [1481, 502] on span "Assign Teacher" at bounding box center [1472, 501] width 65 height 14
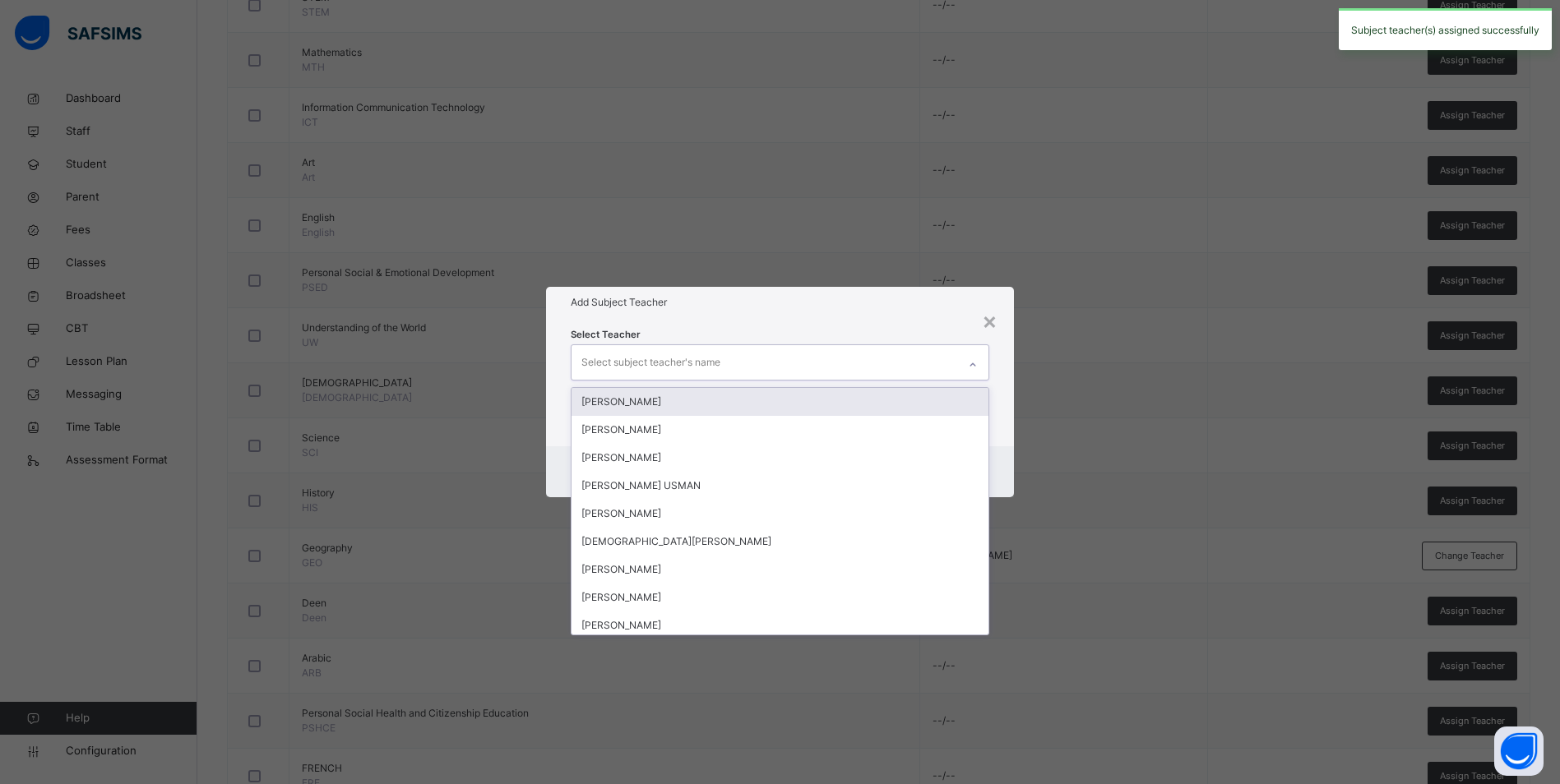
click at [656, 361] on div "Select subject teacher's name" at bounding box center [650, 362] width 139 height 32
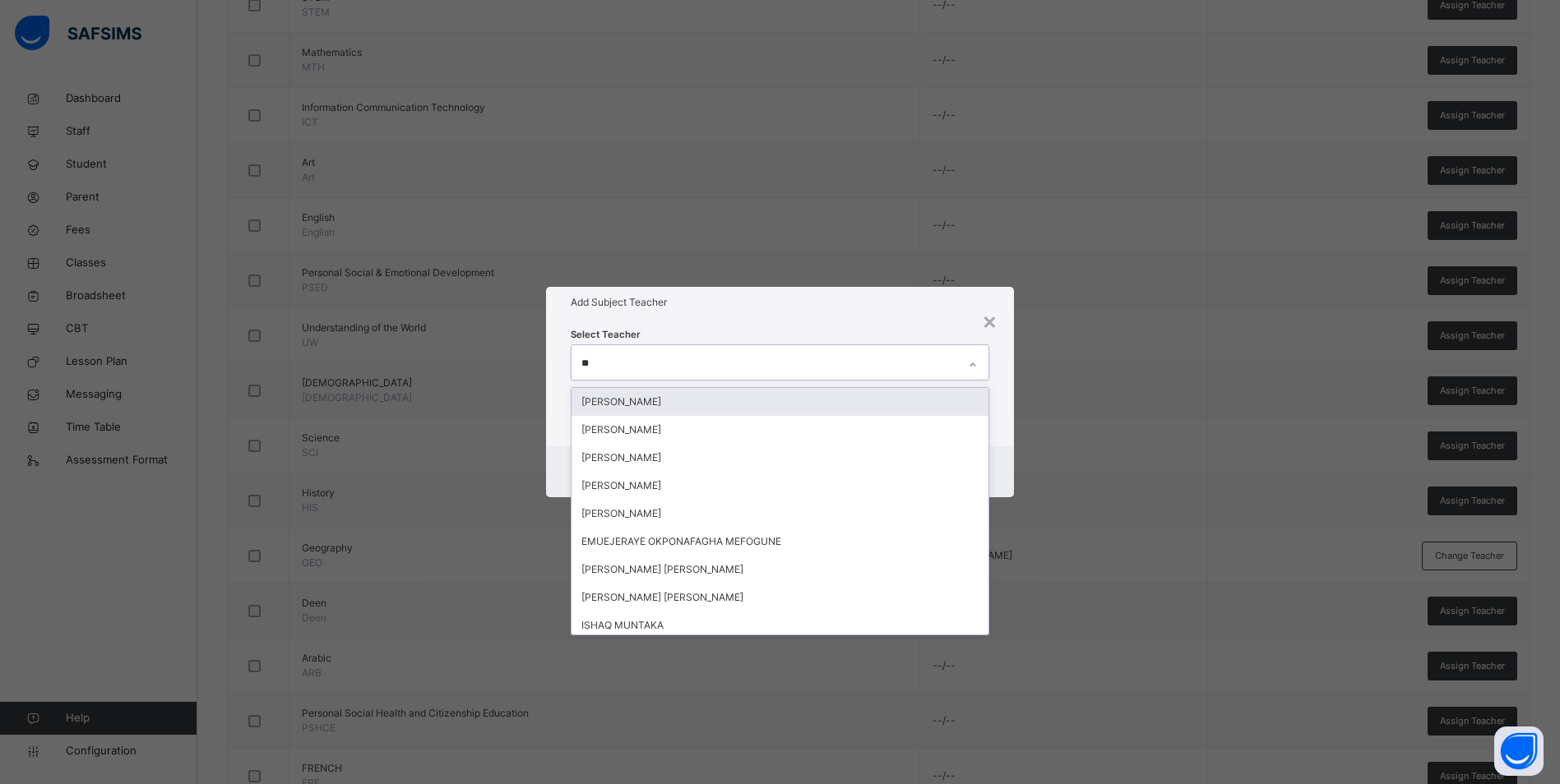
type input "***"
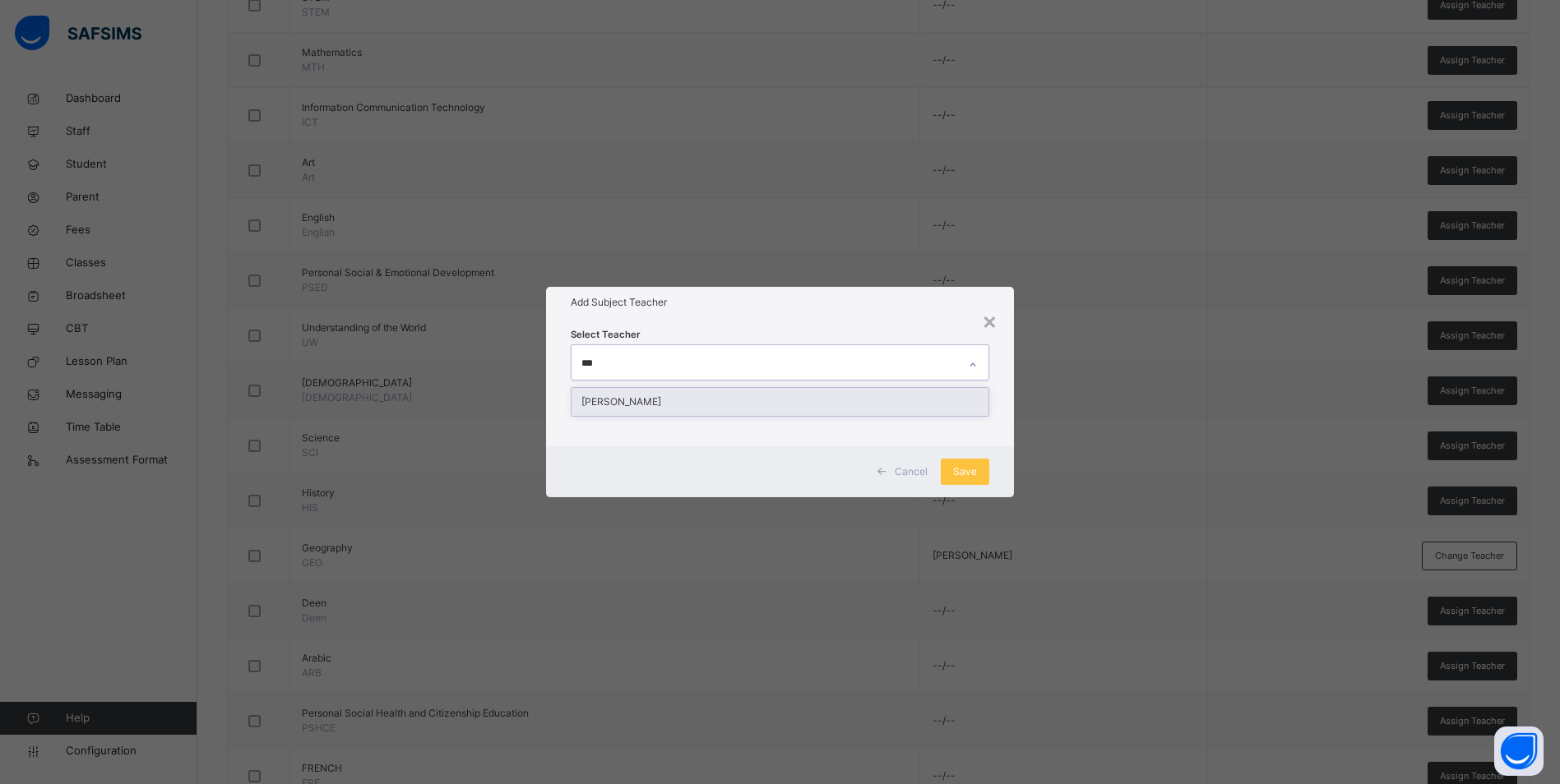
click at [635, 405] on div "HAUWA ISAH ALIYU" at bounding box center [780, 402] width 417 height 28
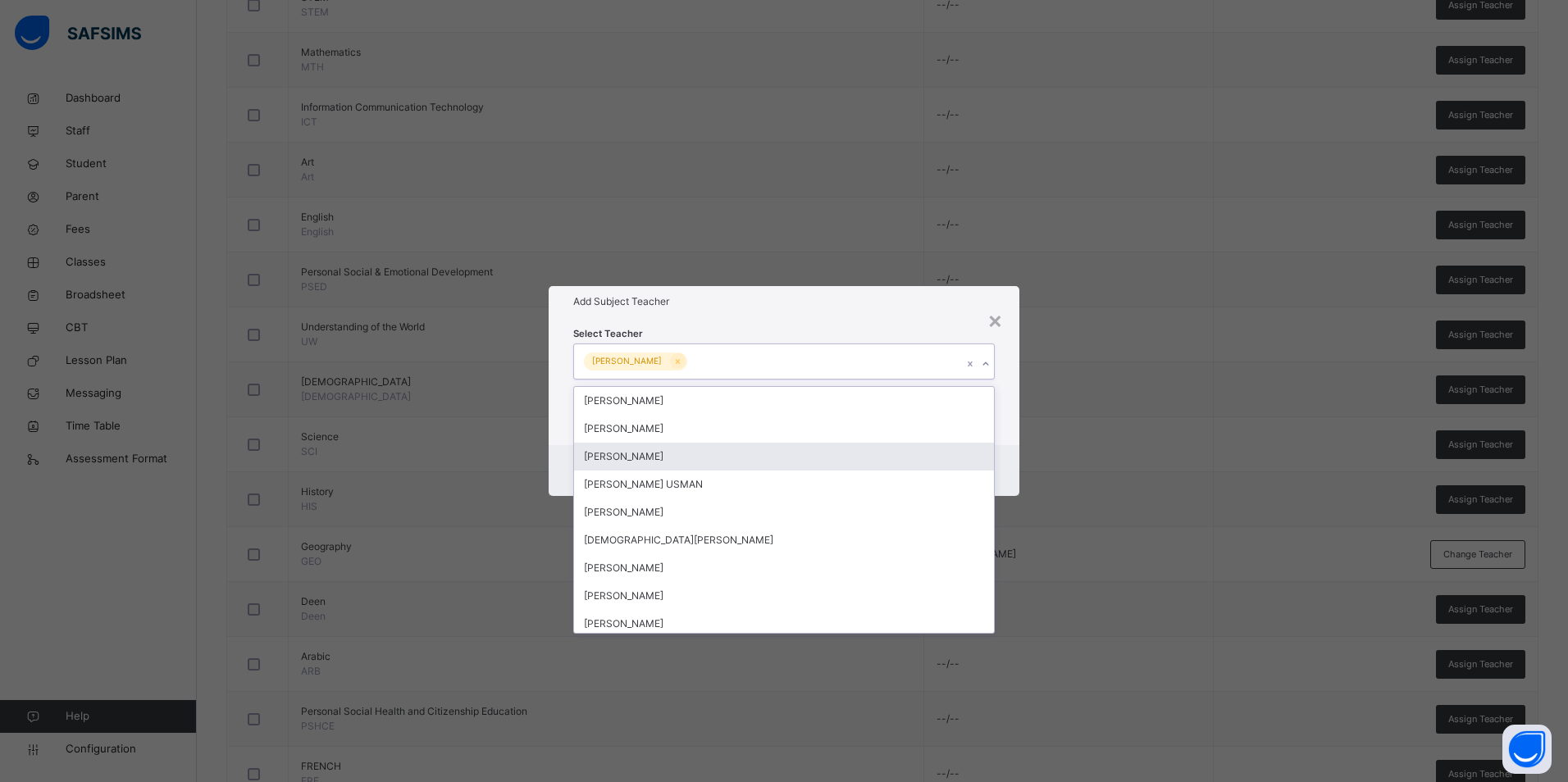
click at [862, 324] on div "Select Teacher option HAUWA ISAH ALIYU, selected. option SODIQ ADEYINKA AMOO fo…" at bounding box center [783, 381] width 470 height 128
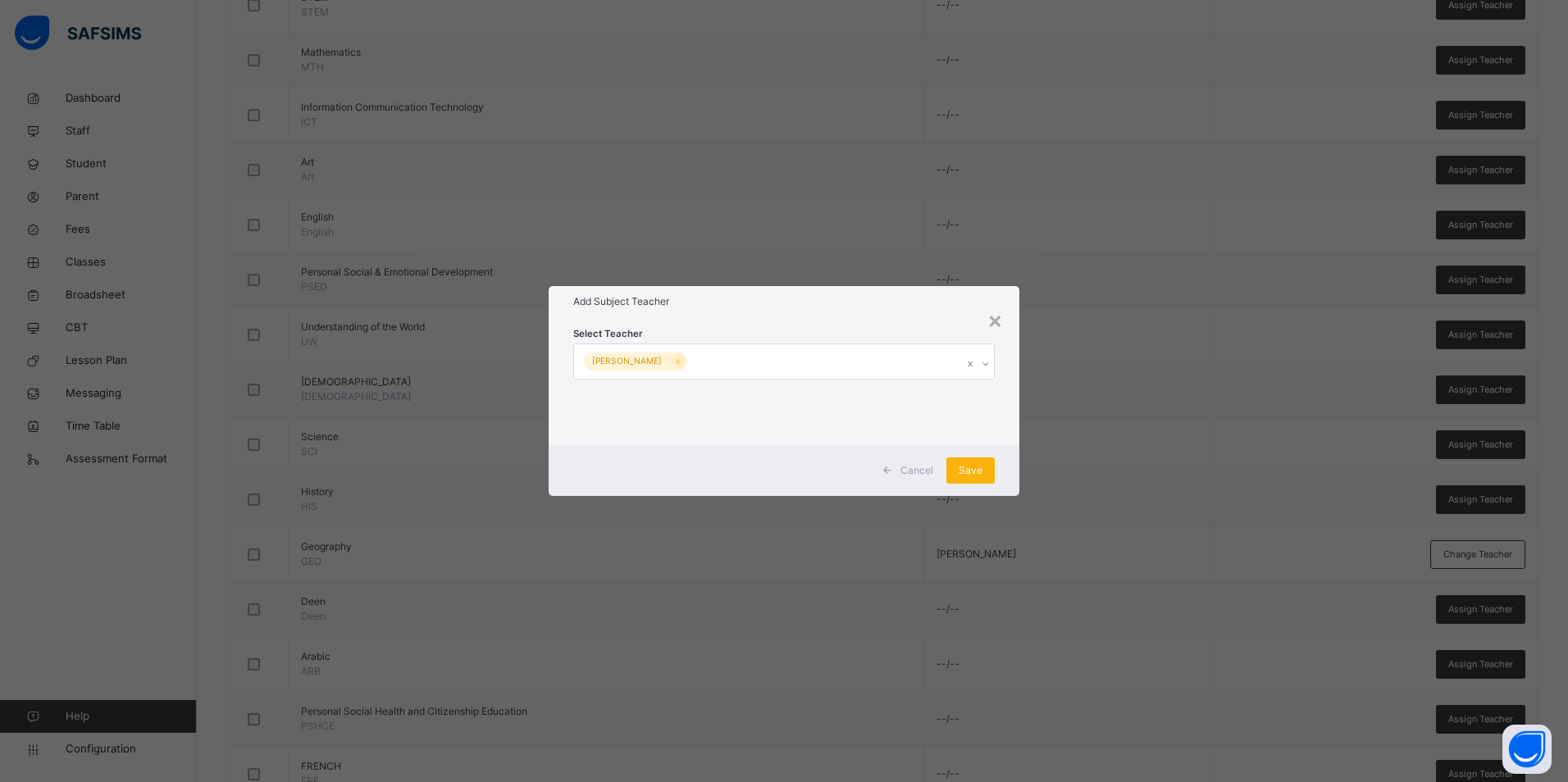
click at [973, 474] on span "Save" at bounding box center [970, 470] width 24 height 14
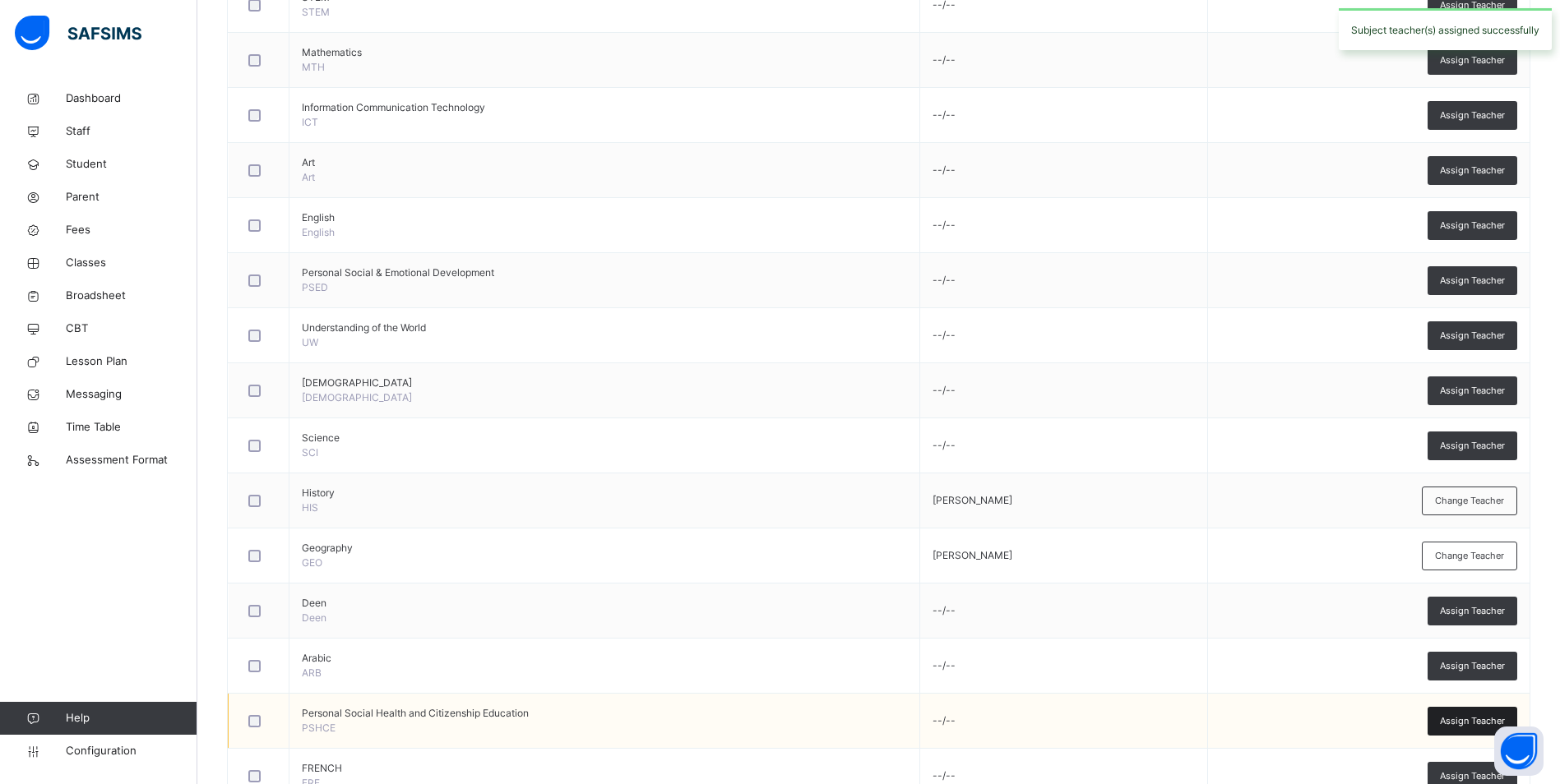
click at [1474, 720] on span "Assign Teacher" at bounding box center [1472, 721] width 65 height 14
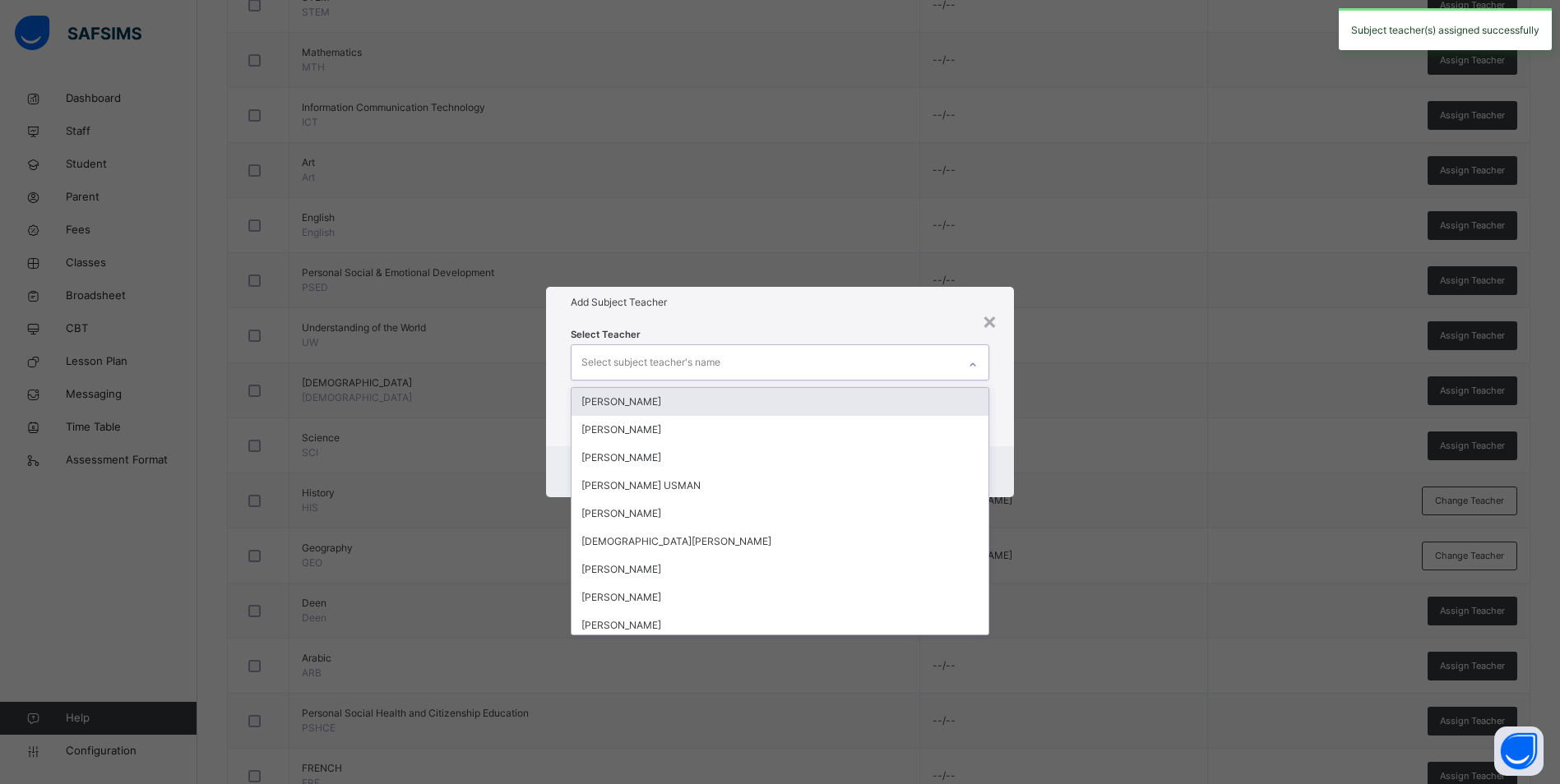
click at [794, 367] on div "Select subject teacher's name" at bounding box center [764, 362] width 385 height 34
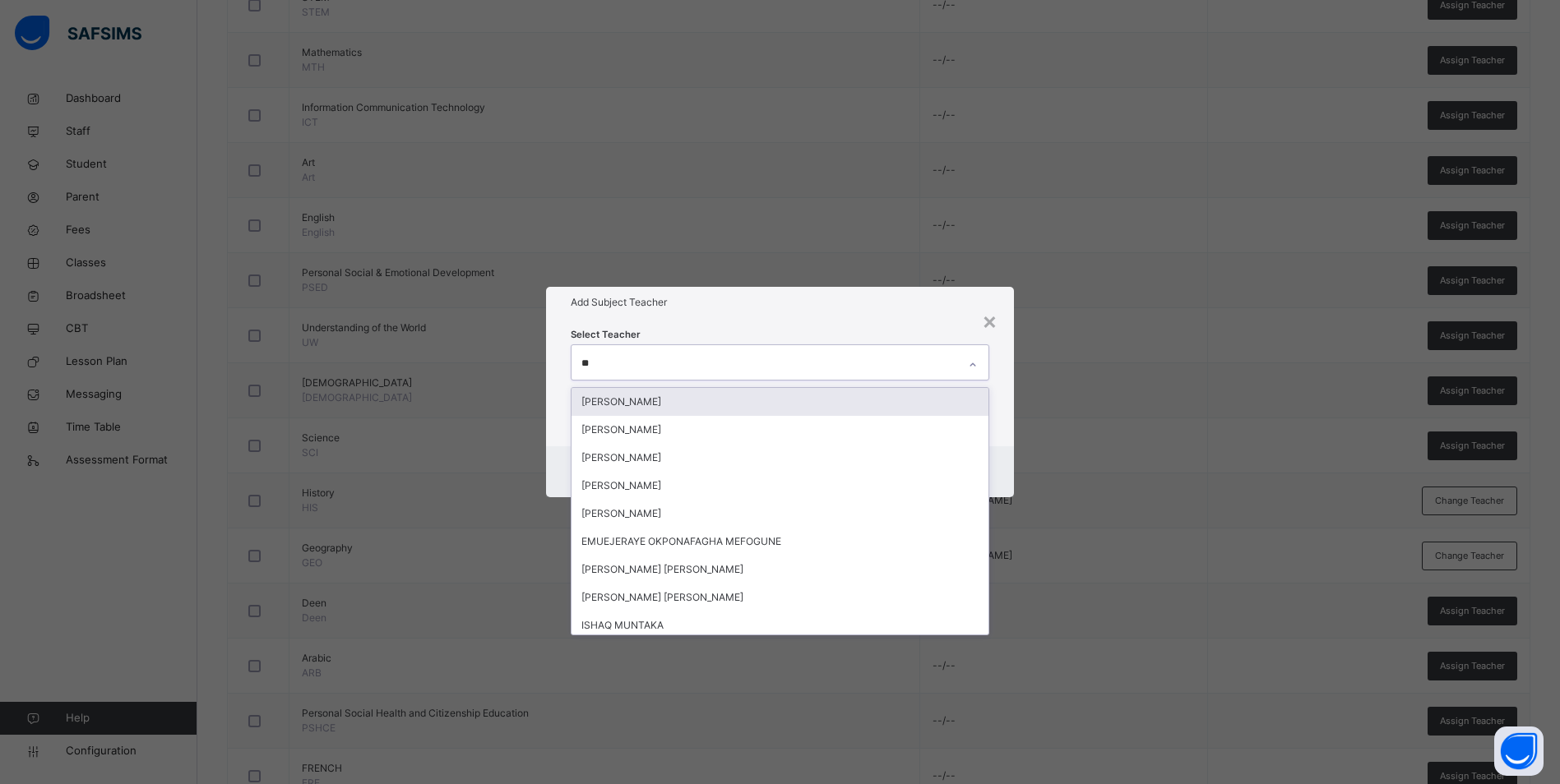
type input "***"
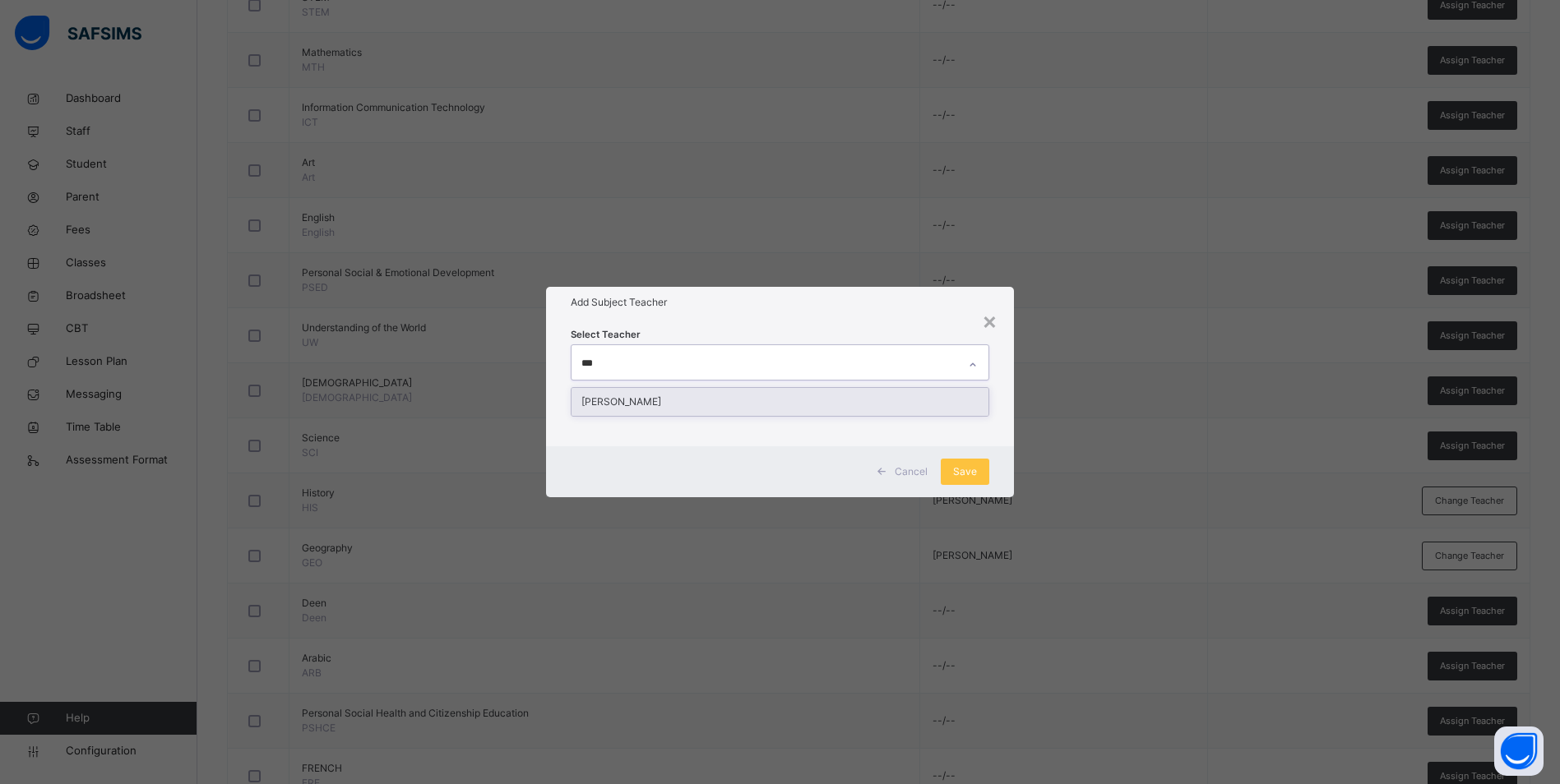
click at [711, 401] on div "HAUWA ISAH ALIYU" at bounding box center [780, 402] width 417 height 28
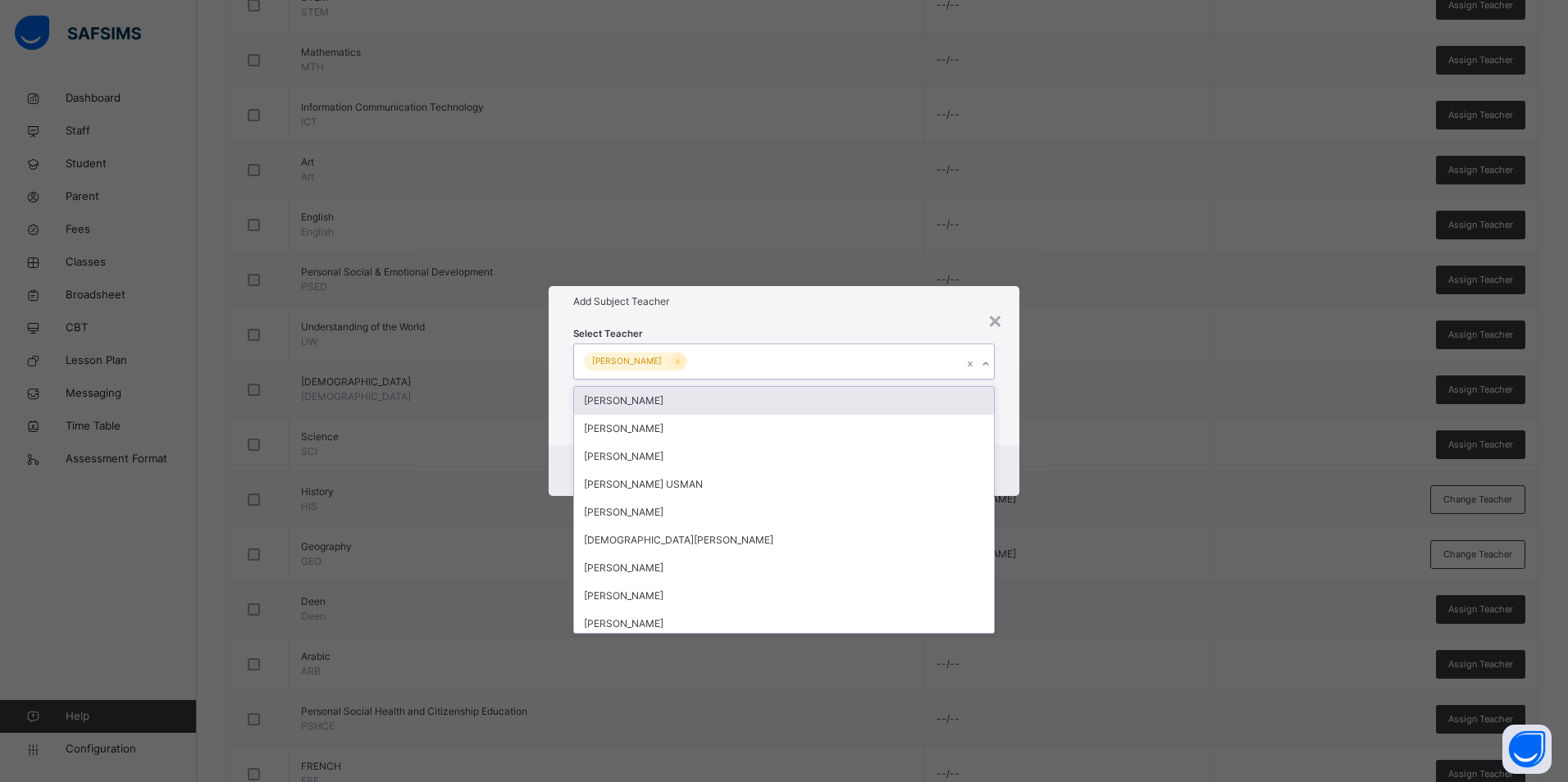
click at [920, 324] on div "Select Teacher option HAUWA ISAH ALIYU, selected. option MUHAMMAD MUHAMMAD NASI…" at bounding box center [783, 381] width 470 height 128
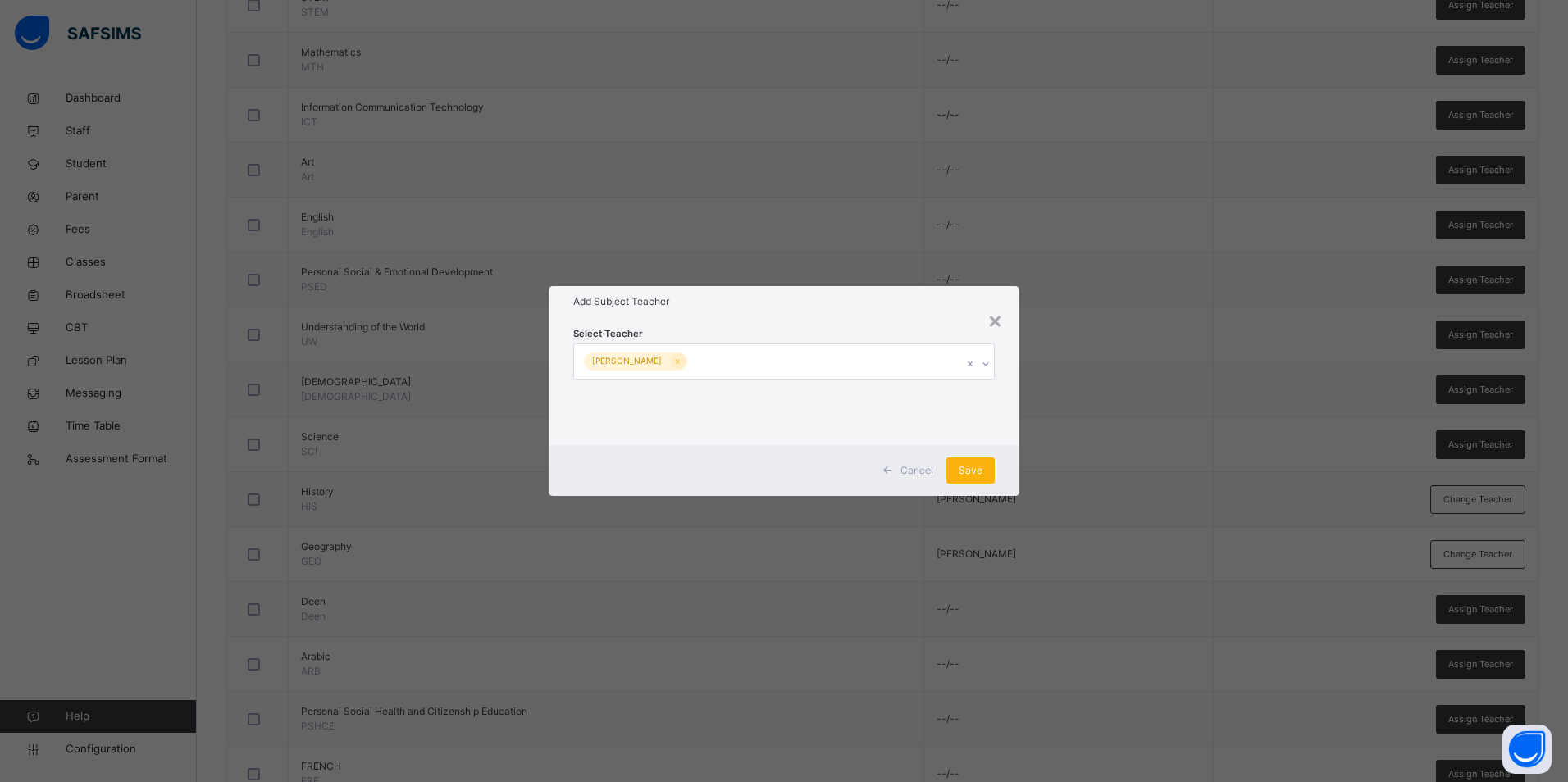
click at [980, 469] on span "Save" at bounding box center [970, 470] width 24 height 14
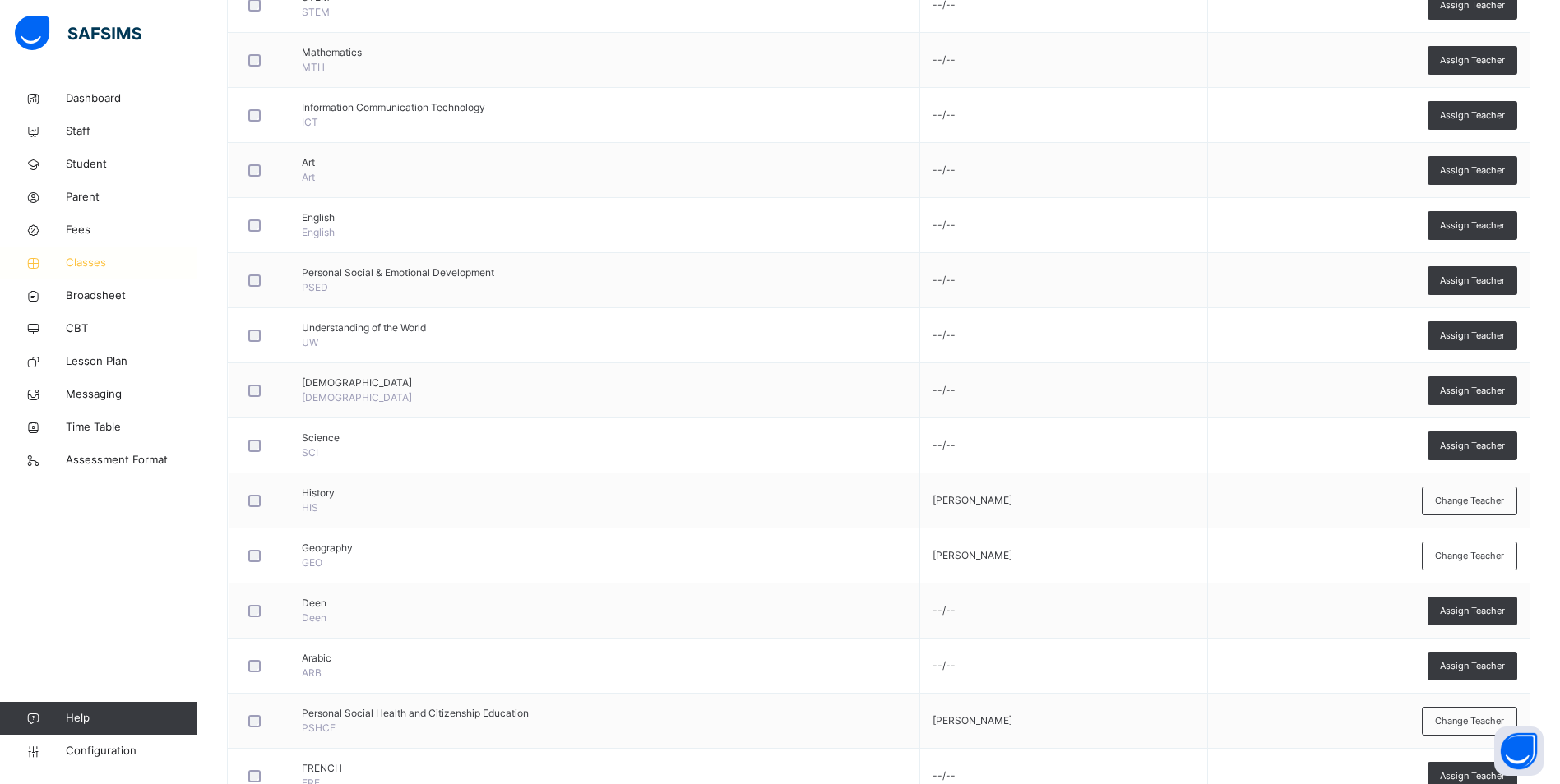
click at [82, 263] on span "Classes" at bounding box center [132, 263] width 132 height 16
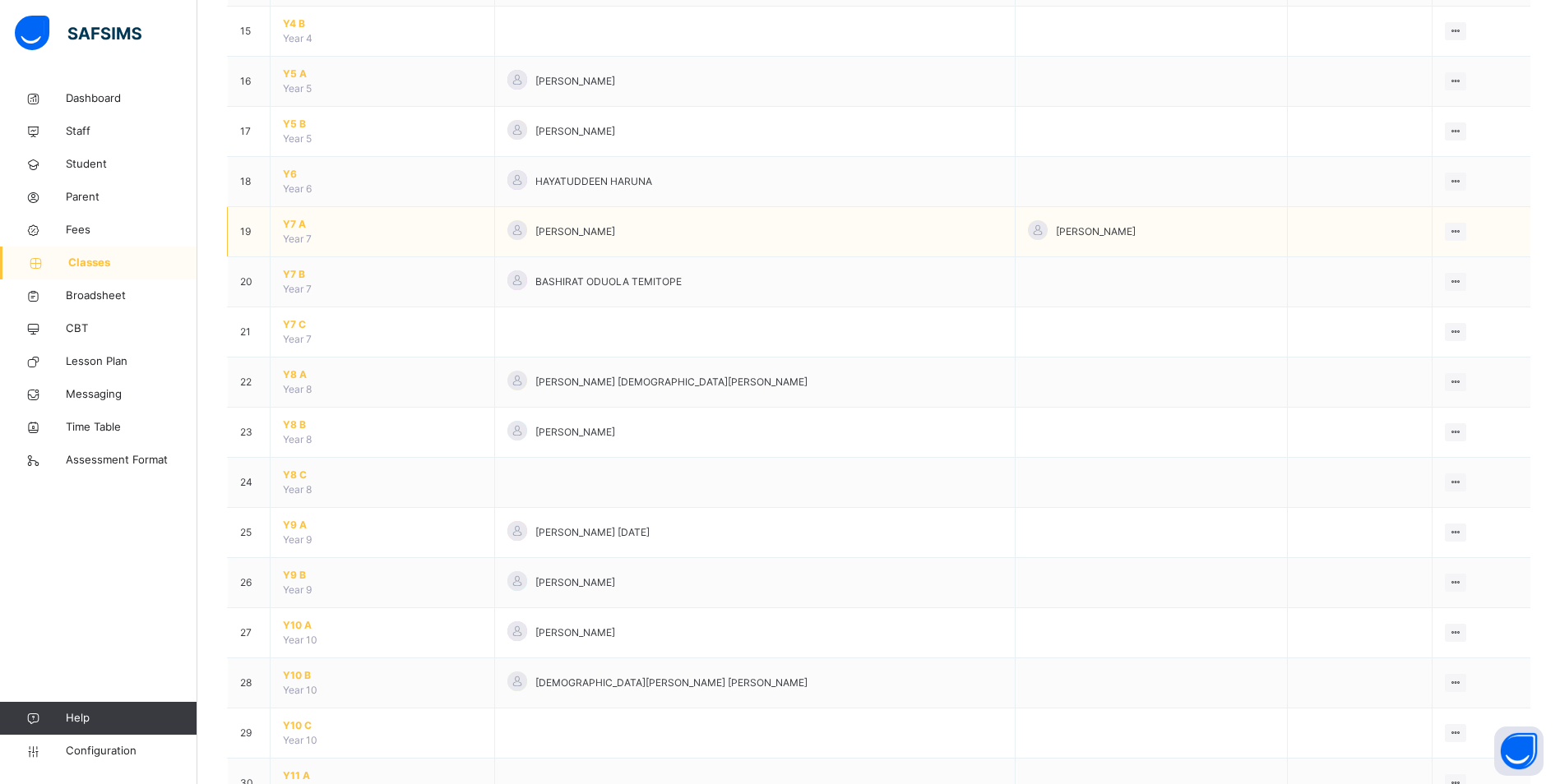
scroll to position [987, 0]
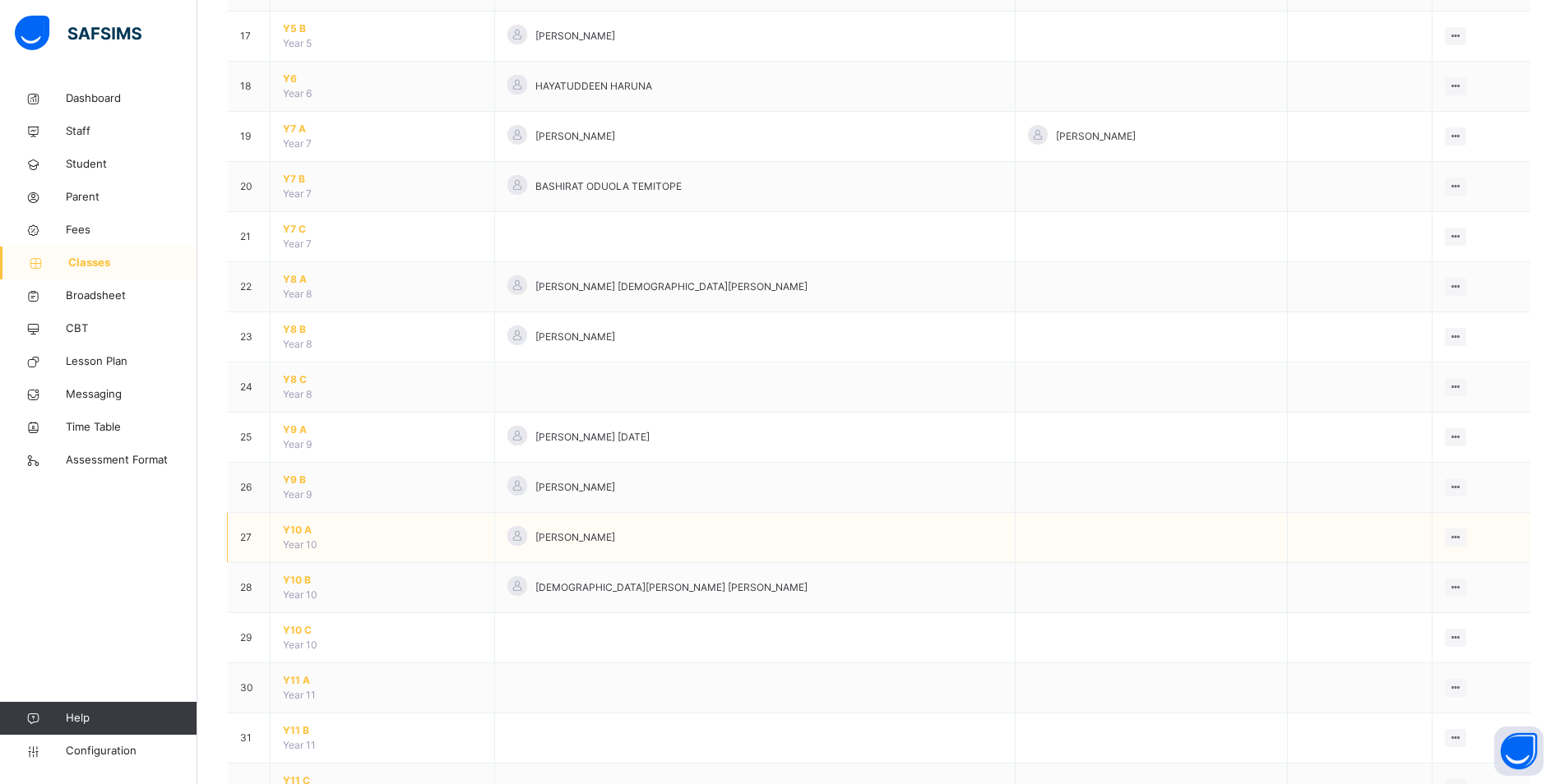
click at [297, 530] on span "Y10 A" at bounding box center [383, 530] width 199 height 14
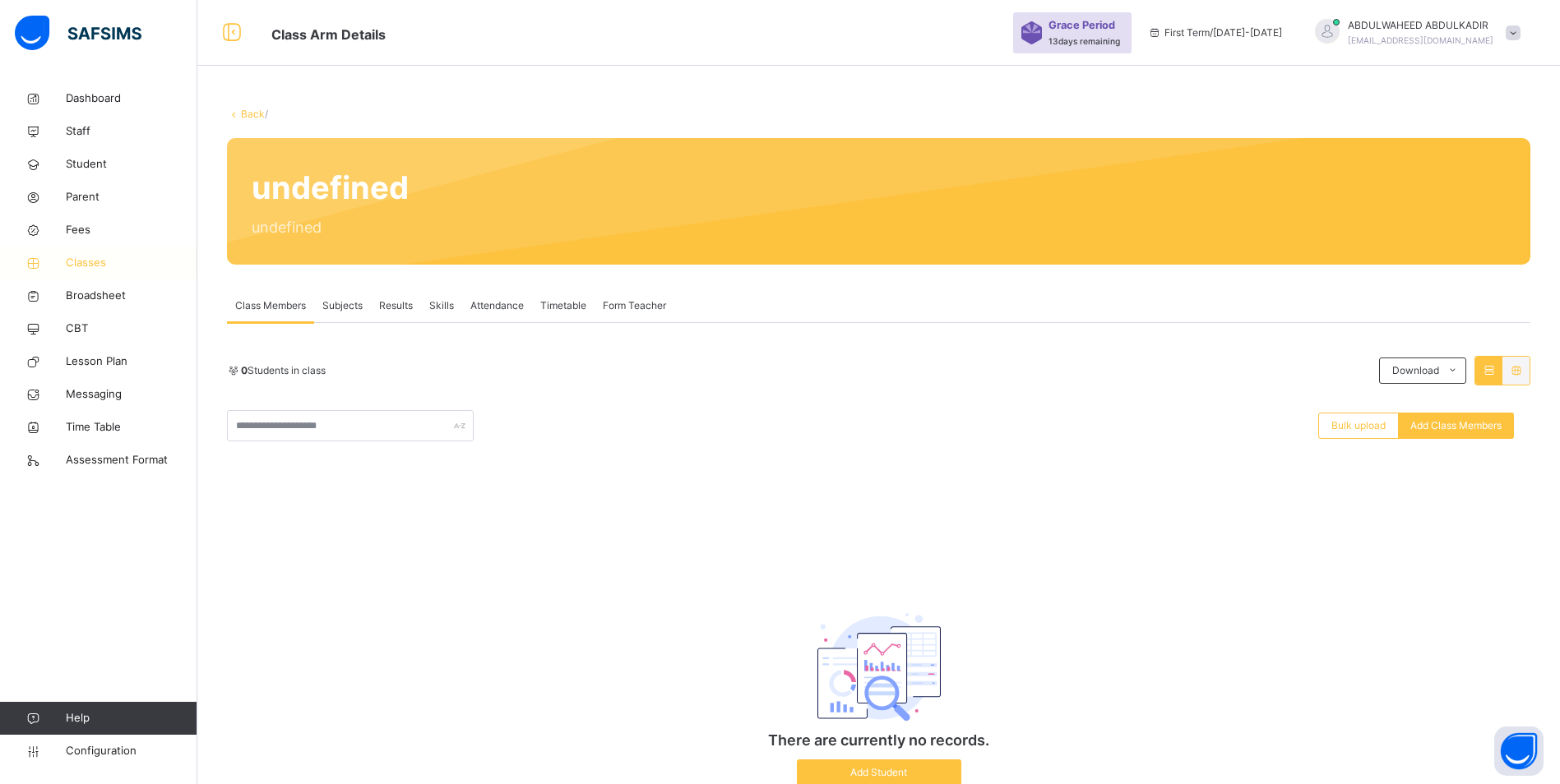
click at [77, 264] on span "Classes" at bounding box center [132, 263] width 132 height 16
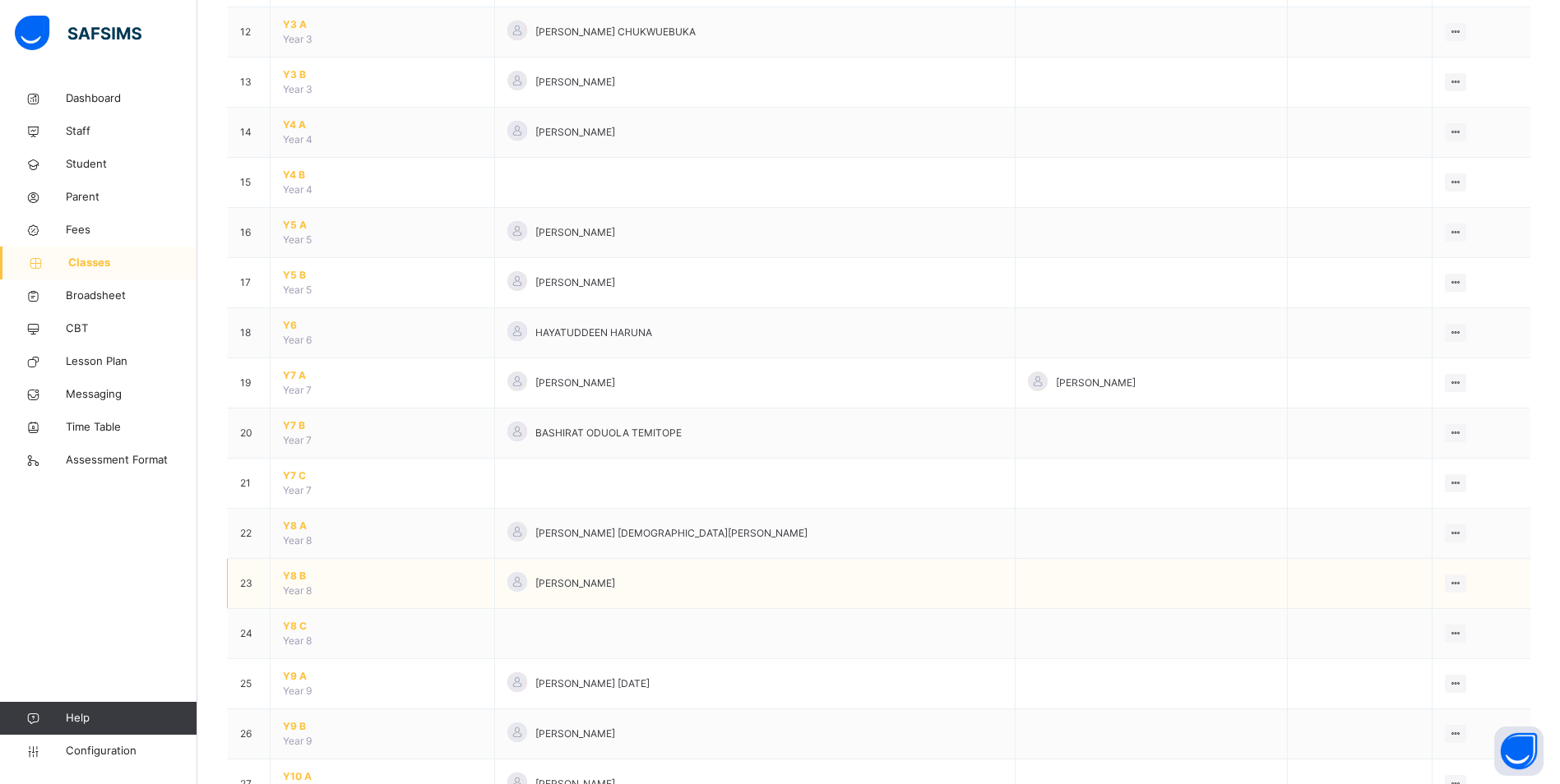
scroll to position [904, 0]
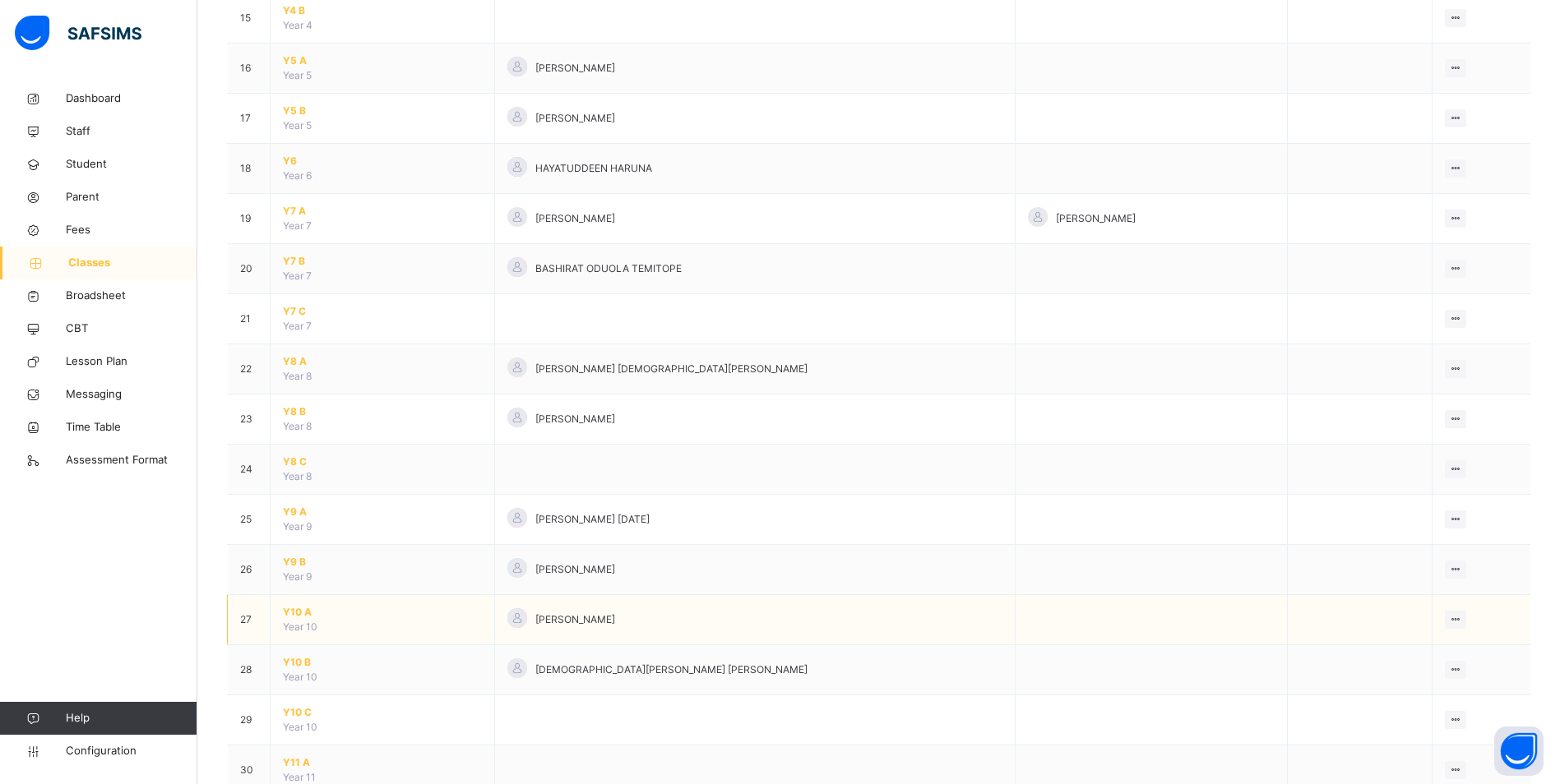
click at [302, 609] on span "Y10 A" at bounding box center [383, 612] width 199 height 14
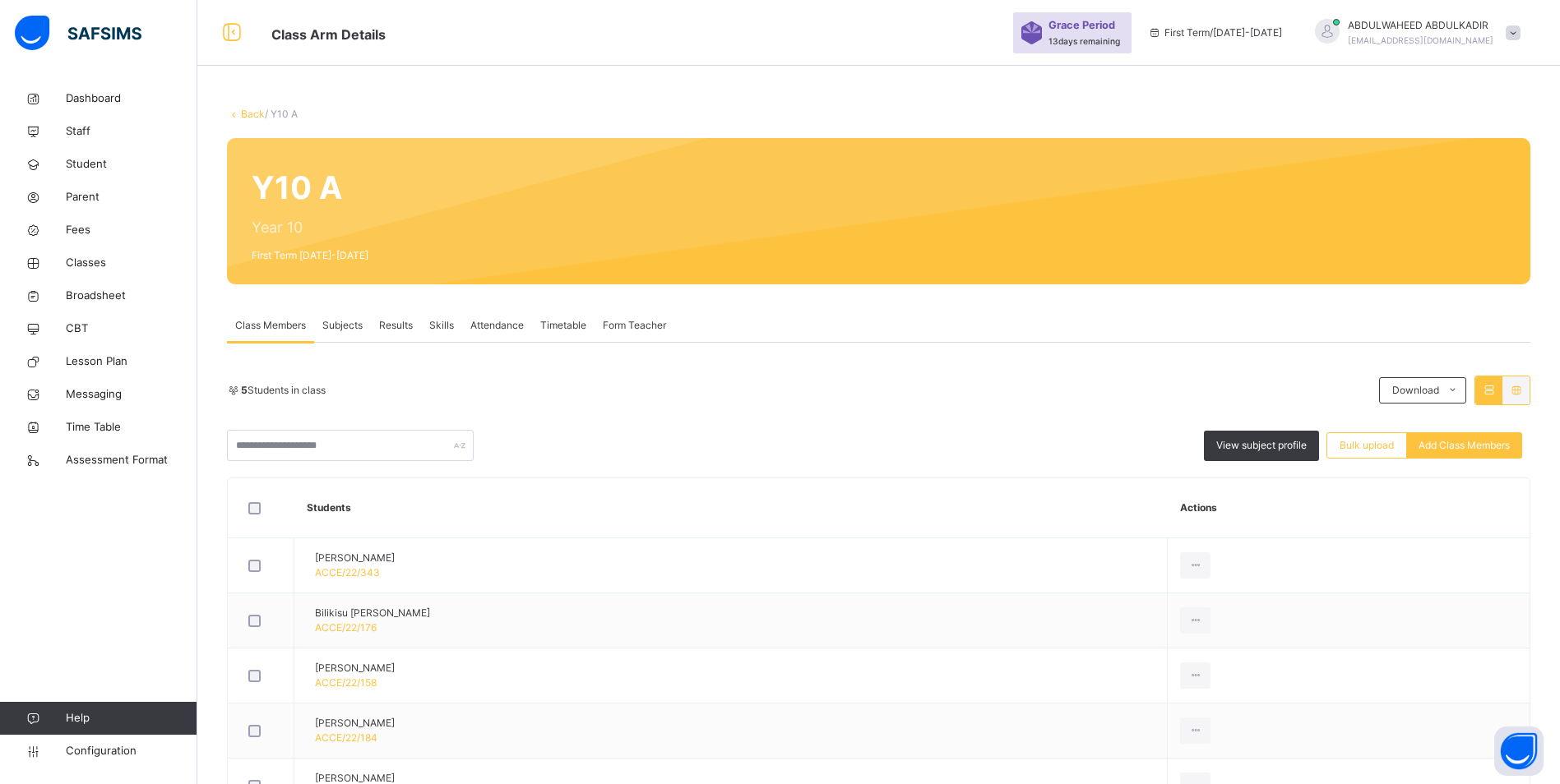
click at [1375, 443] on span "Bulk upload" at bounding box center [1366, 445] width 55 height 14
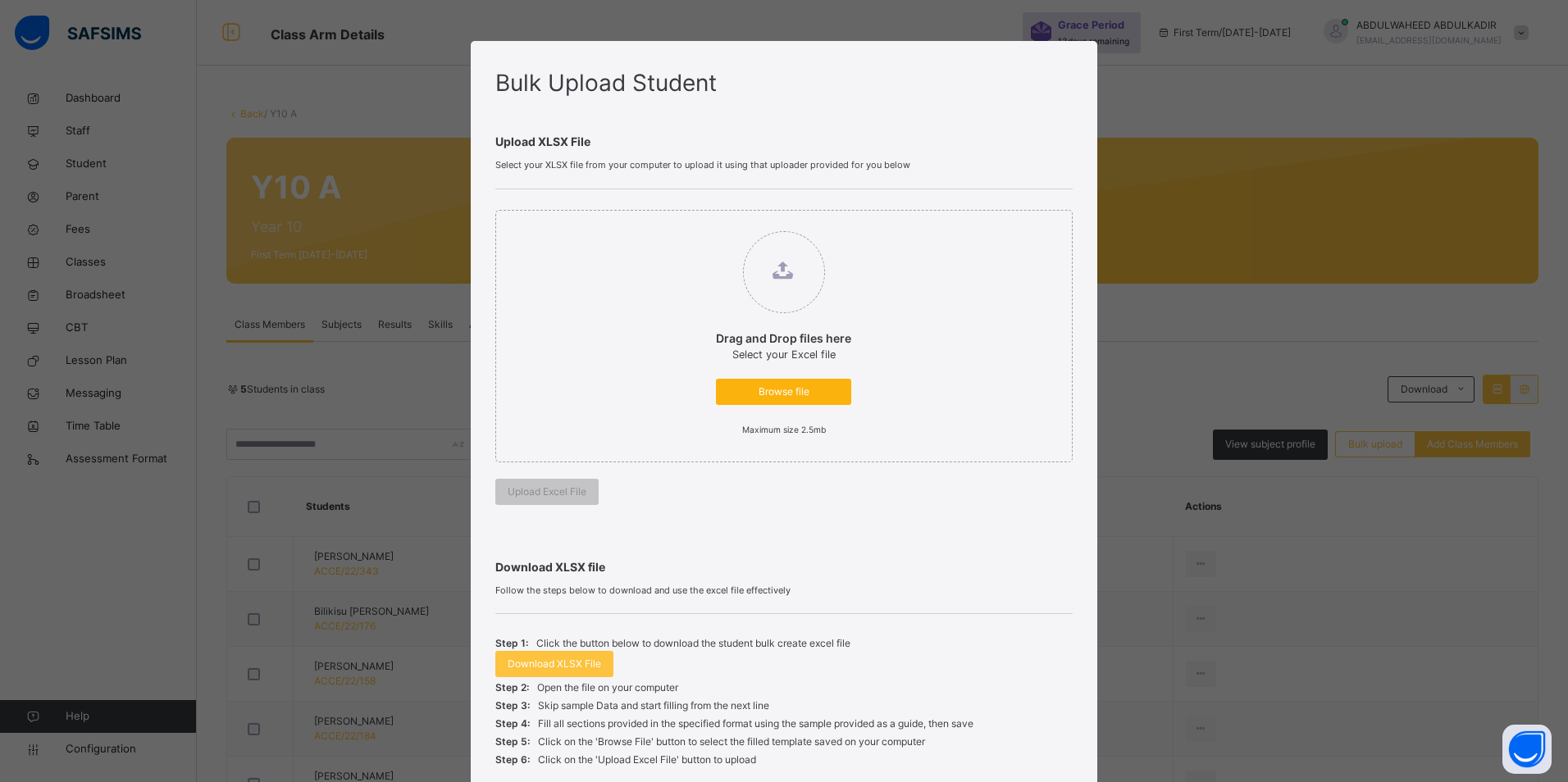
click at [761, 397] on span "Browse file" at bounding box center [783, 391] width 111 height 14
click at [699, 223] on input "Drag and Drop files here Select your Excel file Browse file Maximum size 2.5mb" at bounding box center [699, 223] width 0 height 0
type input "**********"
click at [562, 506] on span "Upload Excel File" at bounding box center [534, 500] width 79 height 12
click at [794, 389] on span "Browse file" at bounding box center [783, 391] width 111 height 14
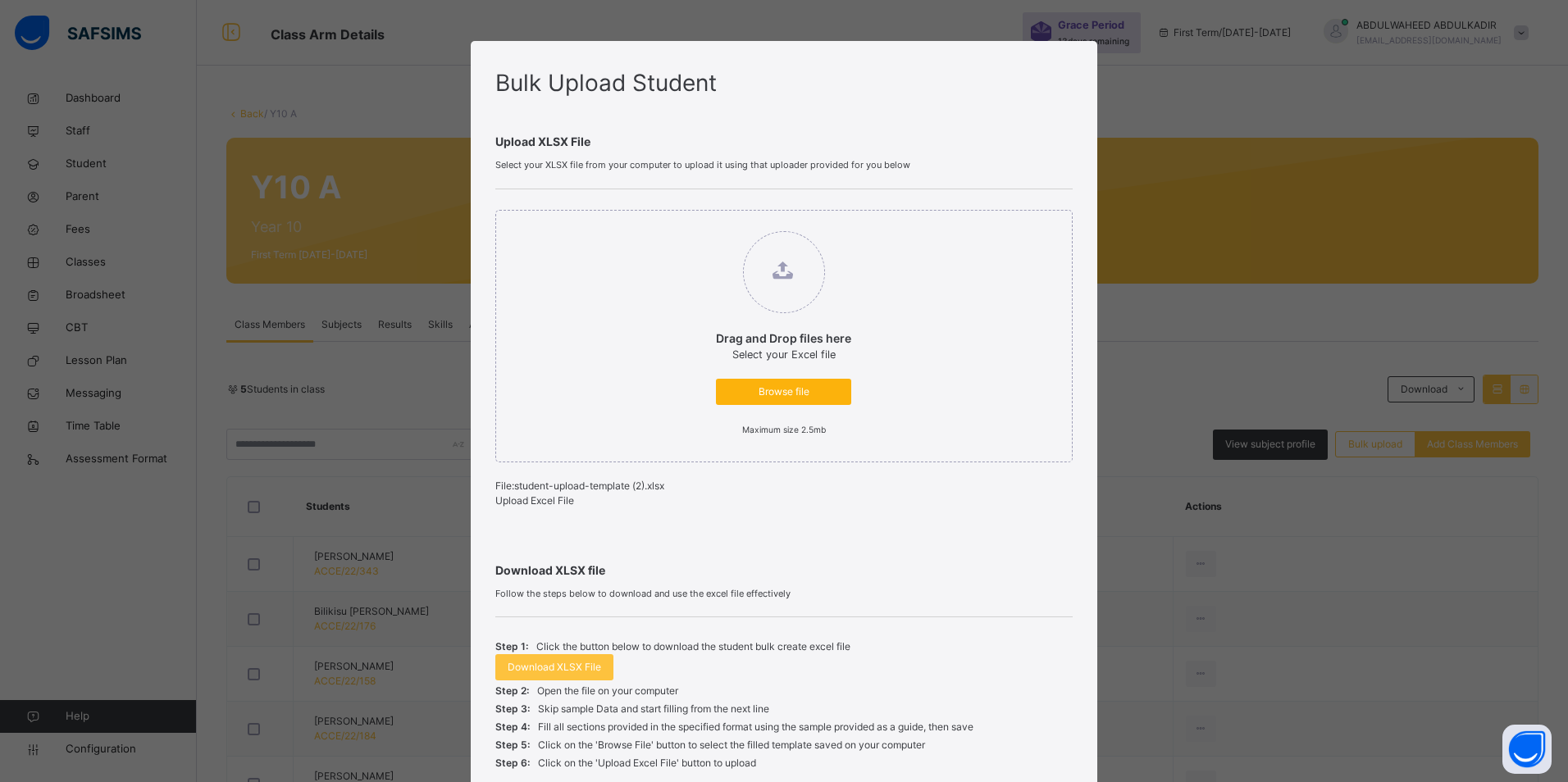
click at [699, 223] on input "Drag and Drop files here Select your Excel file Browse file Maximum size 2.5mb" at bounding box center [699, 223] width 0 height 0
click at [789, 395] on span "Browse file" at bounding box center [783, 391] width 111 height 14
click at [699, 223] on input "Drag and Drop files here Select your Excel file Browse file Maximum size 2.5mb" at bounding box center [699, 223] width 0 height 0
click at [557, 506] on span "Upload Excel File" at bounding box center [534, 500] width 79 height 12
click at [1537, 12] on div "Something went wrong, please check the downloaded excel file and try again" at bounding box center [1390, 7] width 354 height 14
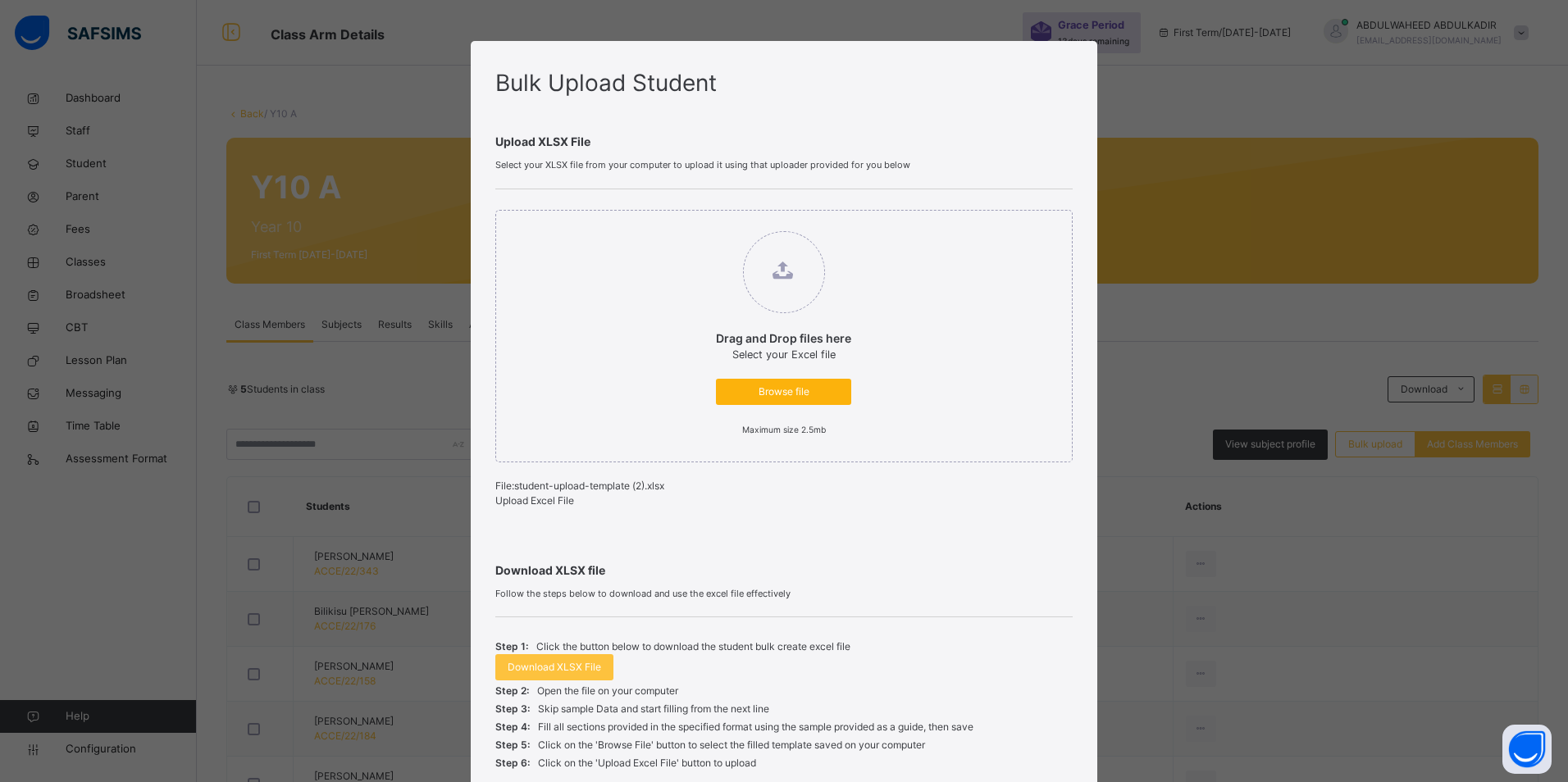
click at [764, 394] on span "Browse file" at bounding box center [783, 391] width 111 height 14
click at [699, 223] on input "Drag and Drop files here Select your Excel file Browse file Maximum size 2.5mb" at bounding box center [699, 223] width 0 height 0
click at [565, 506] on span "Upload Excel File" at bounding box center [534, 500] width 79 height 12
click at [1530, 14] on div "Something went wrong, please check the downloaded excel file and try again" at bounding box center [1390, 7] width 354 height 14
drag, startPoint x: 950, startPoint y: 65, endPoint x: 1344, endPoint y: 52, distance: 394.2
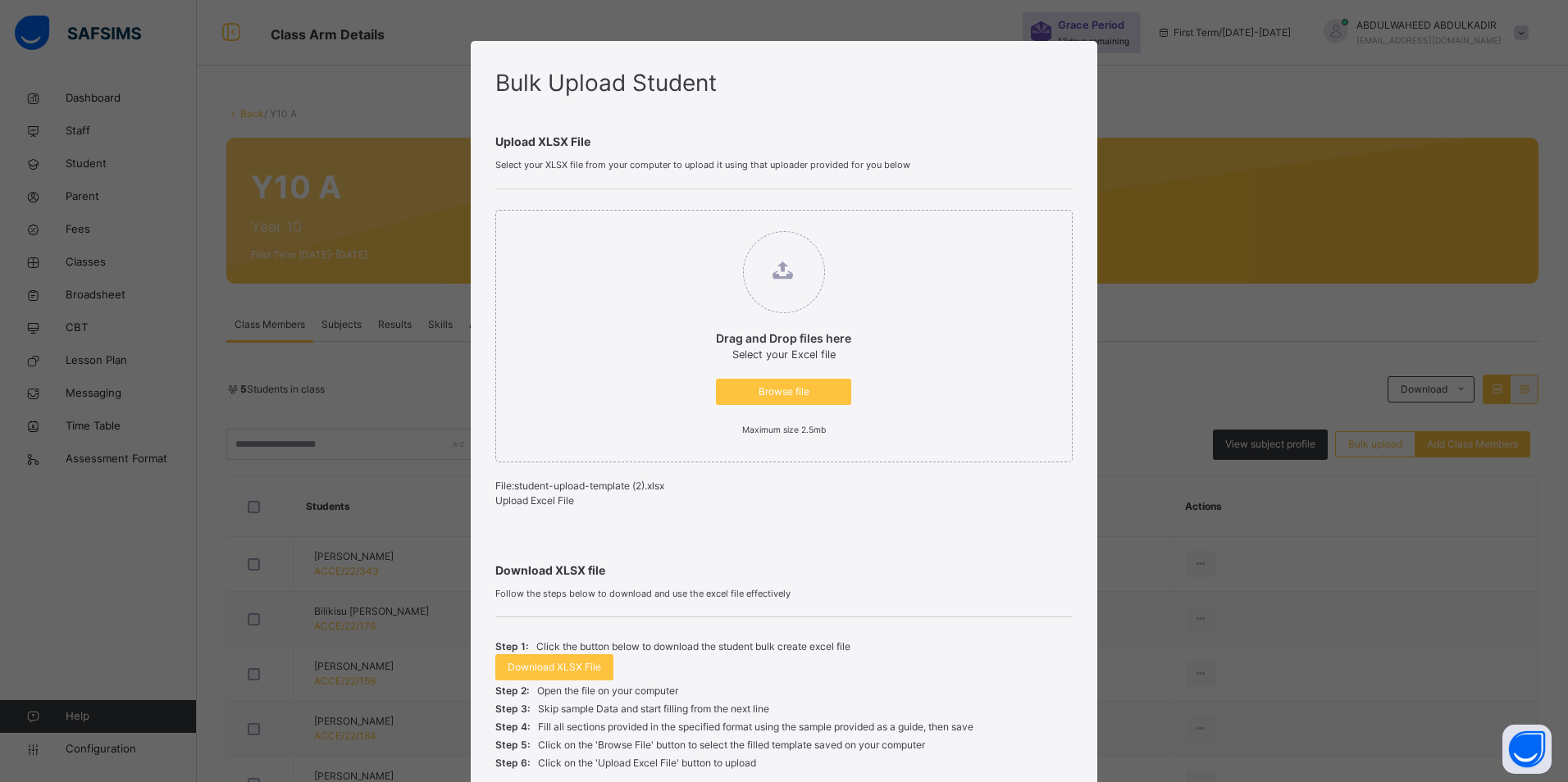
click at [1346, 51] on div "Bulk Upload Student Upload XLSX File Select your XLSX file from your computer t…" at bounding box center [784, 391] width 1568 height 782
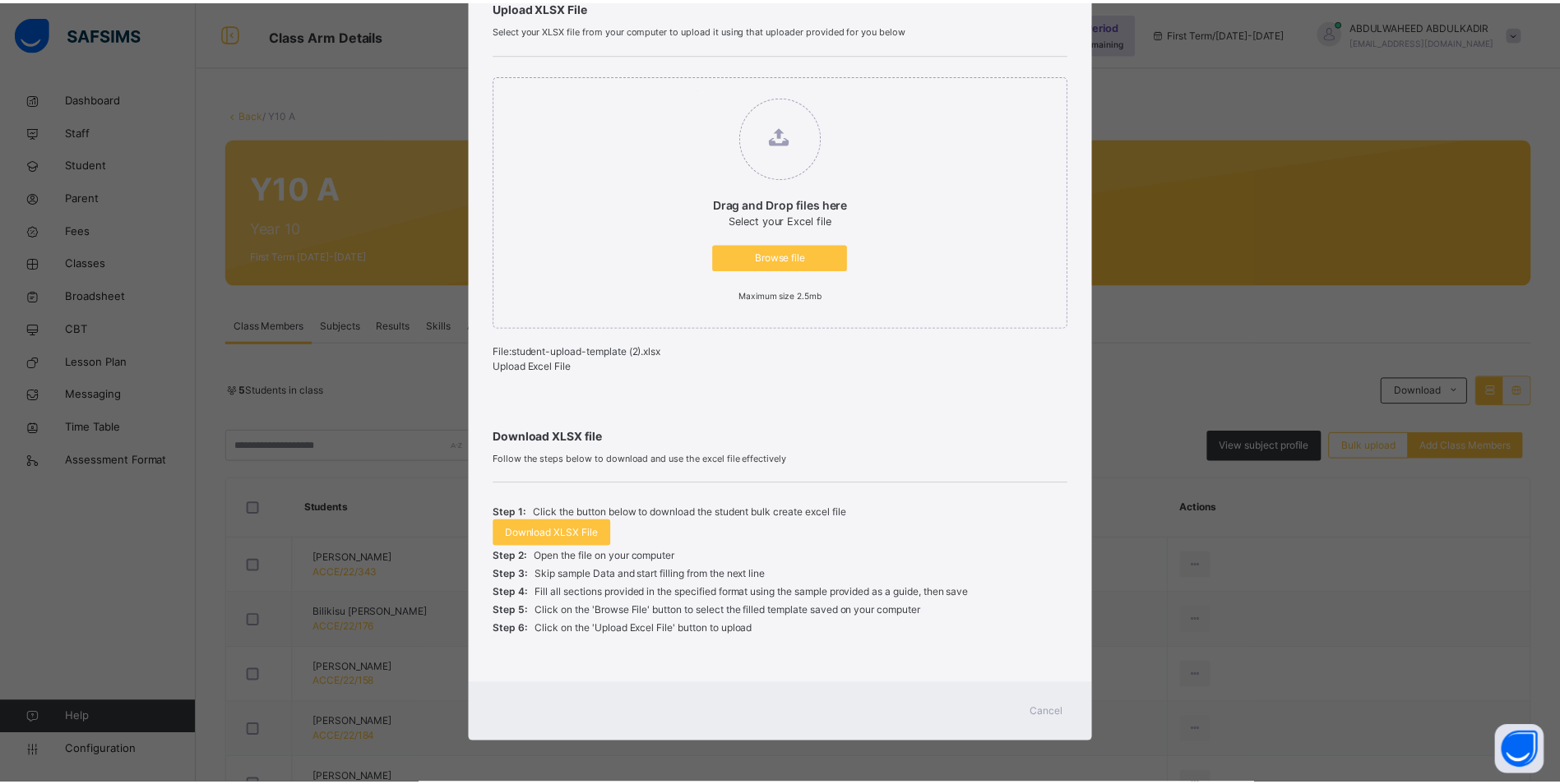
scroll to position [147, 0]
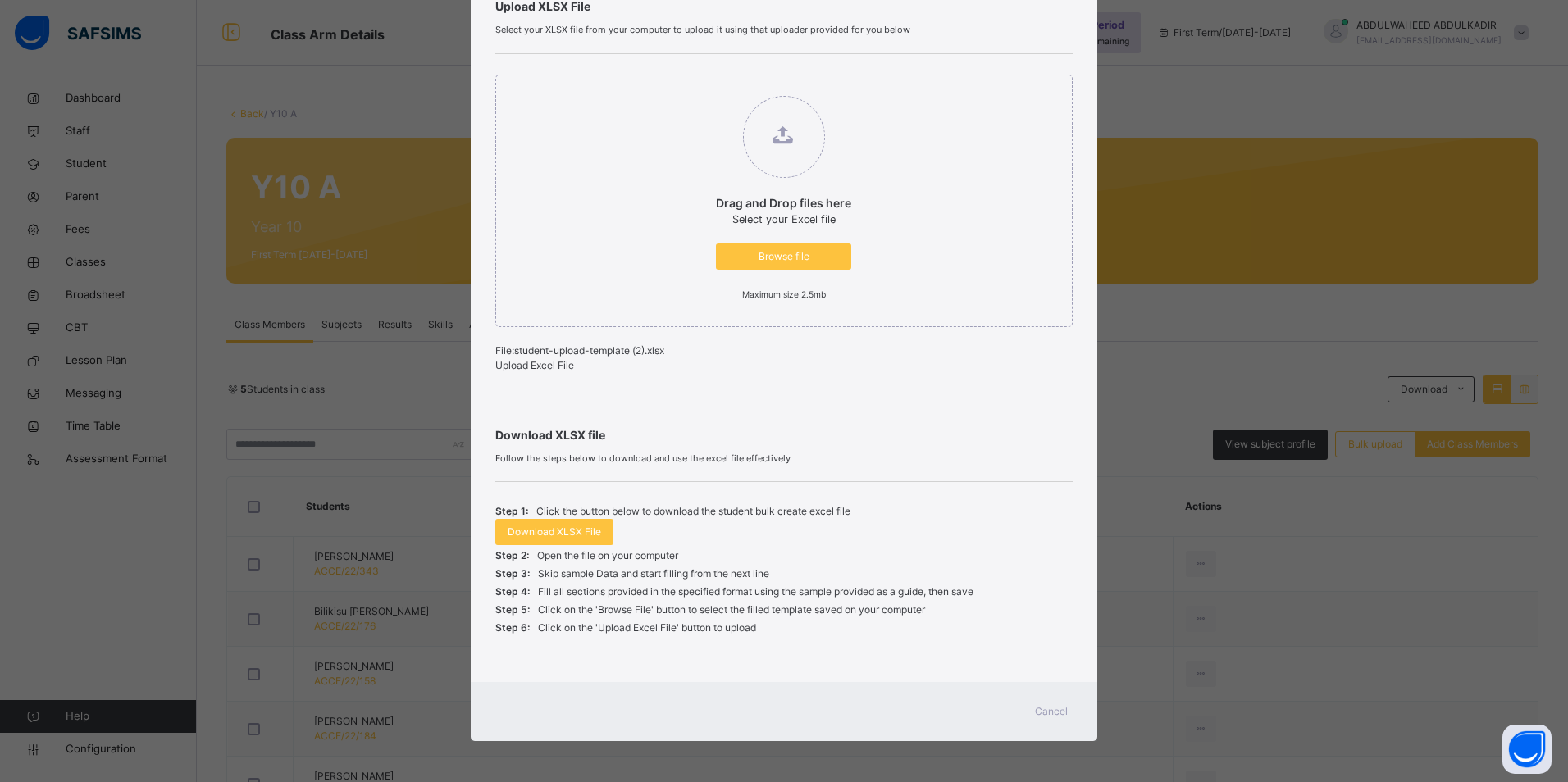
click at [1066, 706] on div "Cancel" at bounding box center [1051, 711] width 59 height 27
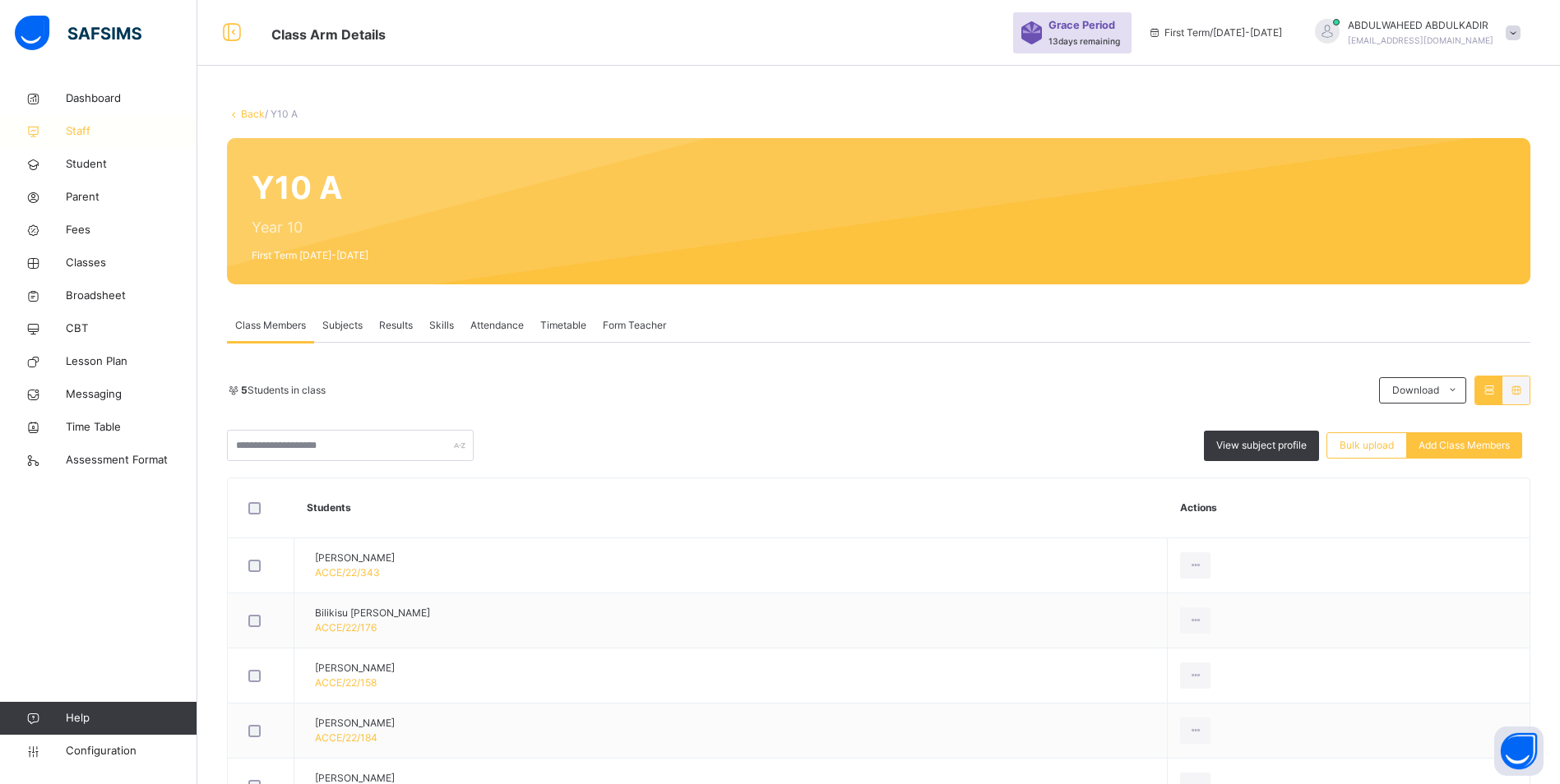
click at [77, 132] on span "Staff" at bounding box center [132, 131] width 132 height 16
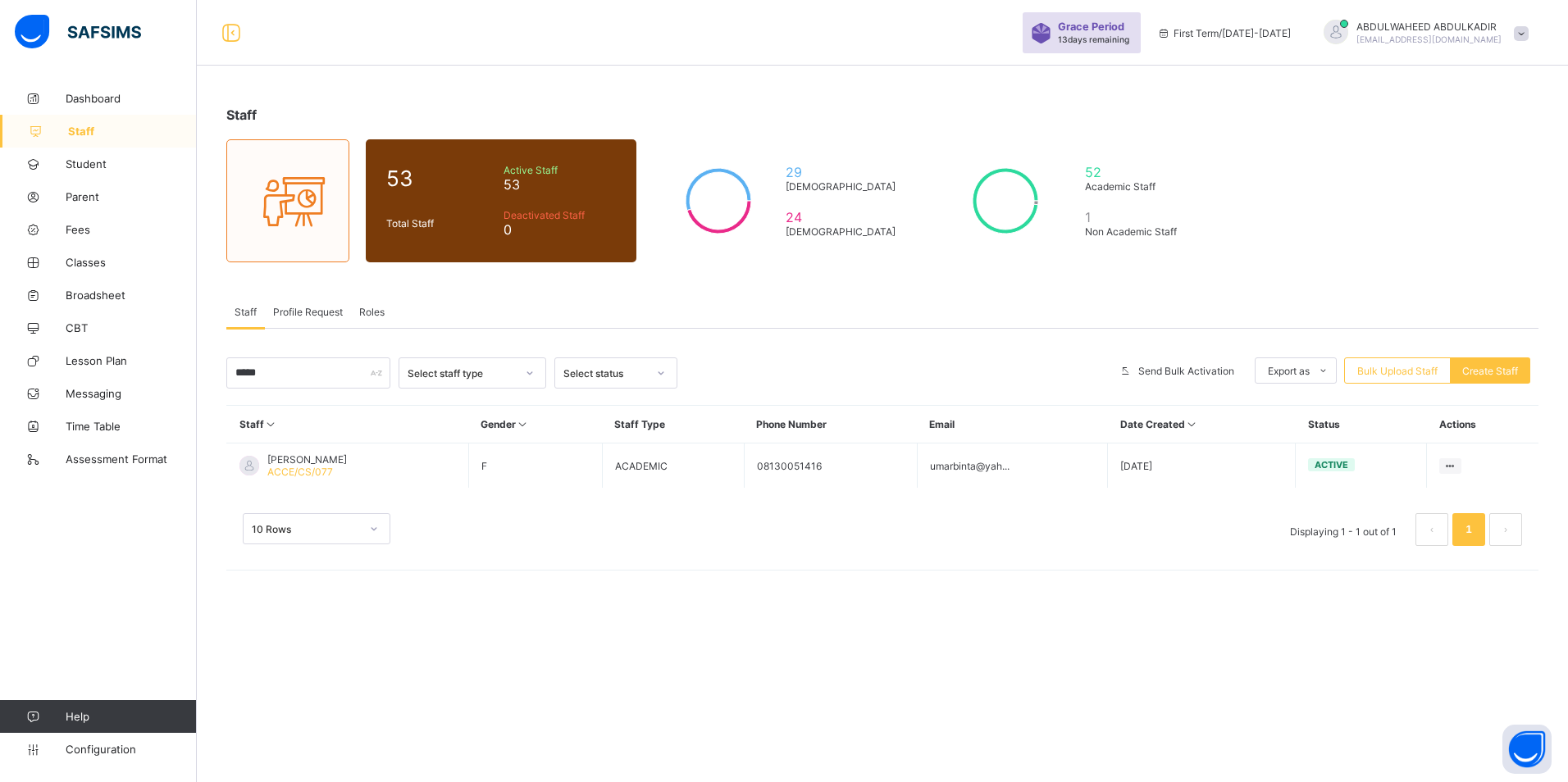
type input "*****"
click at [650, 683] on div "Staff 53 Total Staff Active Staff 53 Deactivated Staff 0 29 [DEMOGRAPHIC_DATA] …" at bounding box center [881, 391] width 1371 height 782
drag, startPoint x: 289, startPoint y: 377, endPoint x: 142, endPoint y: 367, distance: 147.3
click at [142, 367] on div "Grace Period 13 days remaining First Term / [DATE]-[DATE] ABDULWAHEED ABDULKADI…" at bounding box center [784, 391] width 1568 height 782
click at [723, 292] on div "Staff 53 Total Staff Active Staff 53 Deactivated Staff 0 29 [DEMOGRAPHIC_DATA] …" at bounding box center [881, 335] width 1371 height 505
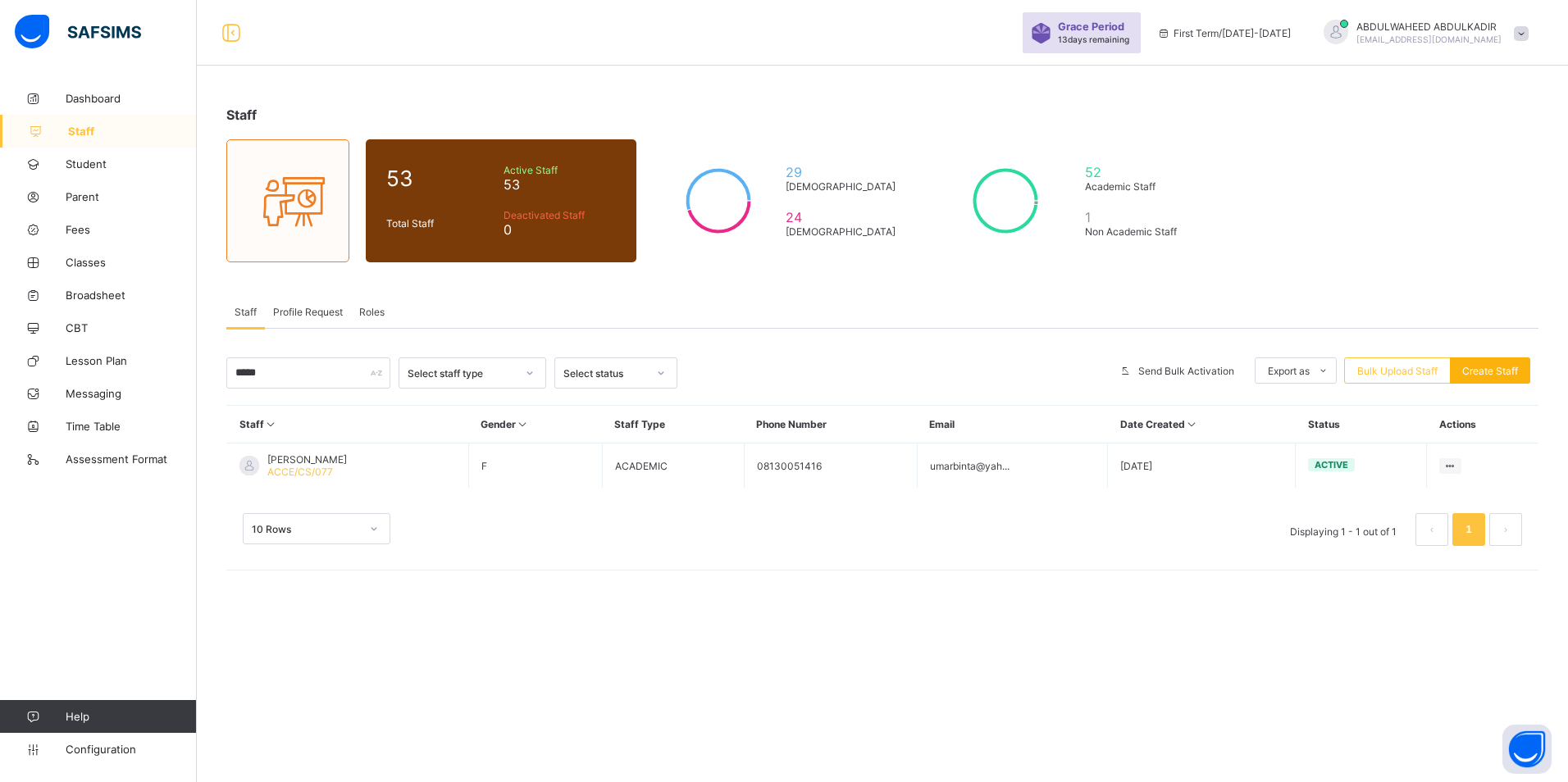
click at [1504, 362] on div "Create Staff" at bounding box center [1490, 371] width 80 height 27
select select "**"
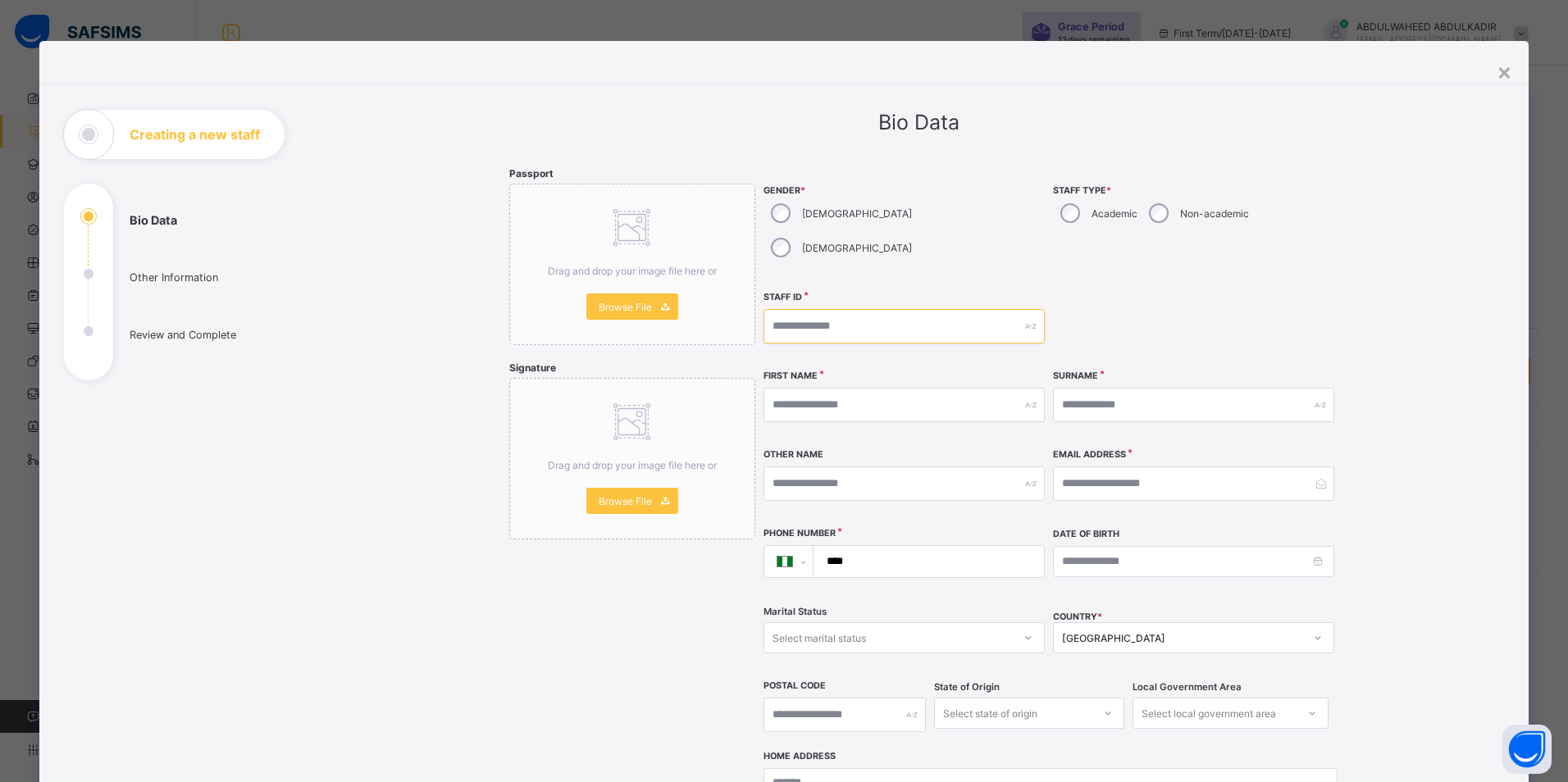
click at [859, 309] on input "text" at bounding box center [903, 326] width 281 height 34
type input "**********"
click at [864, 388] on input "text" at bounding box center [903, 405] width 281 height 34
type input "*****"
type input "*******"
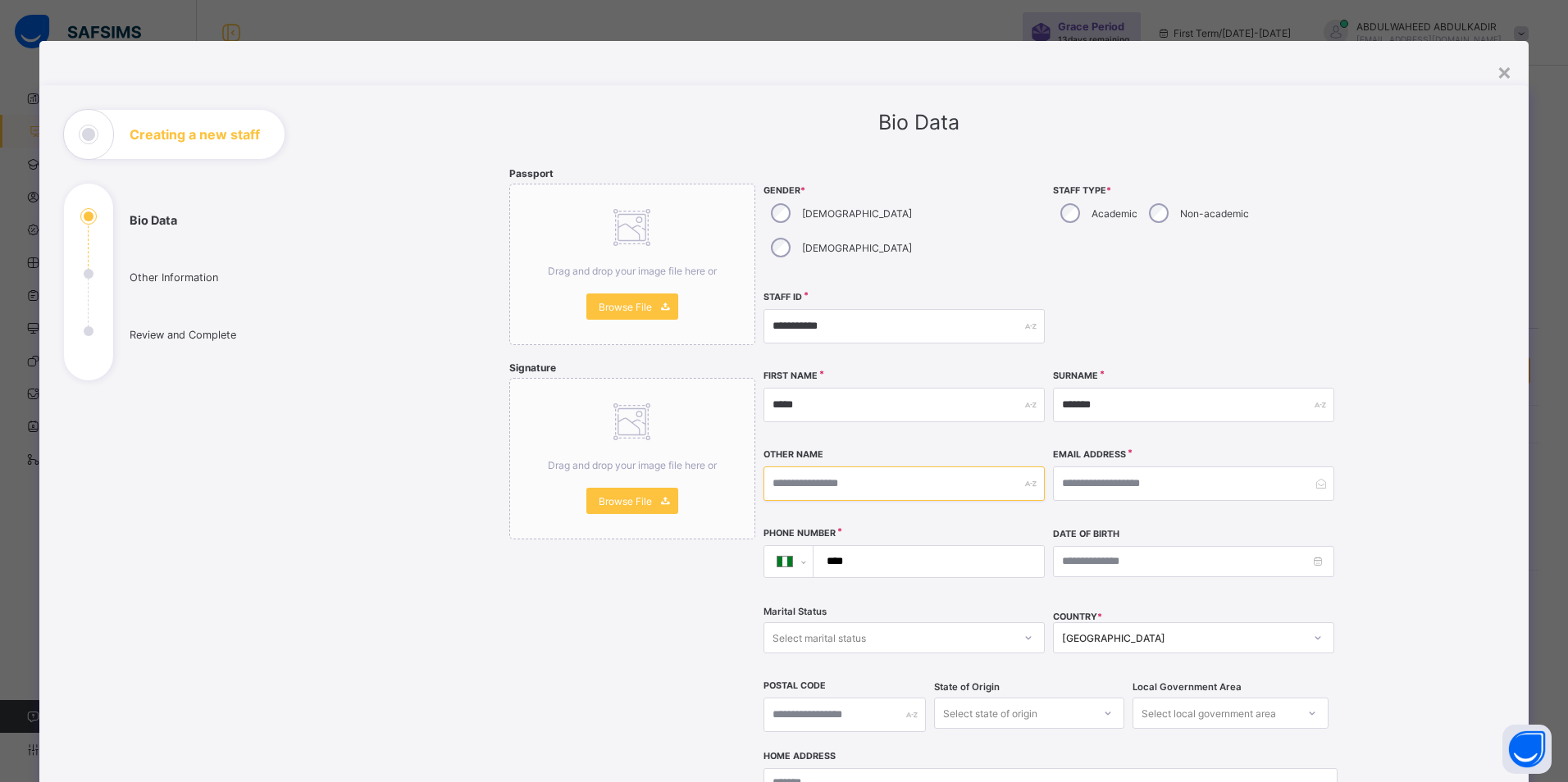
click at [809, 466] on input "text" at bounding box center [903, 484] width 281 height 34
type input "*****"
click at [1156, 466] on input "email" at bounding box center [1193, 484] width 281 height 34
type input "**********"
click at [891, 546] on input "****" at bounding box center [925, 562] width 217 height 31
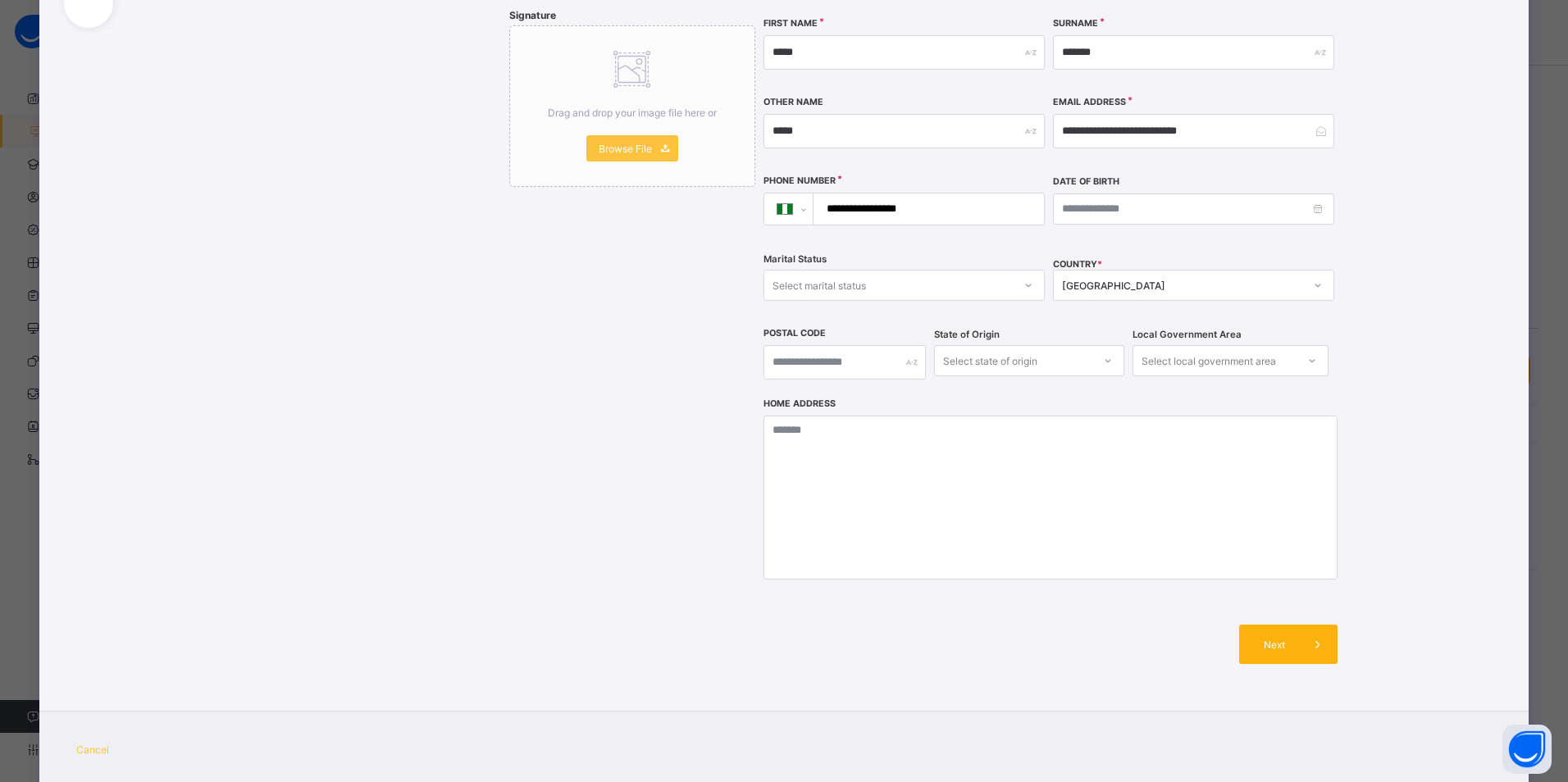
scroll to position [365, 0]
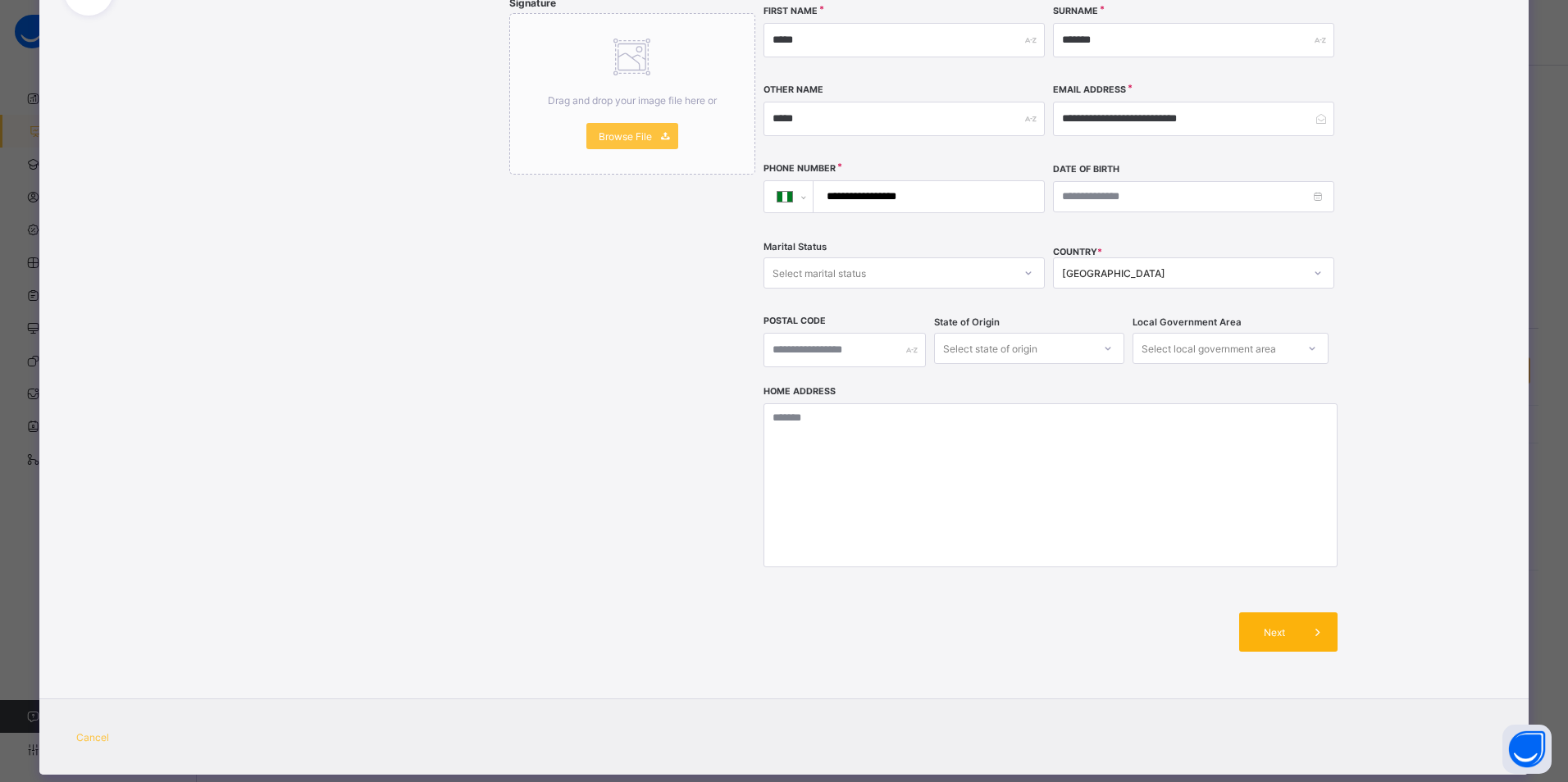
type input "**********"
click at [1275, 627] on span "Next" at bounding box center [1274, 632] width 47 height 12
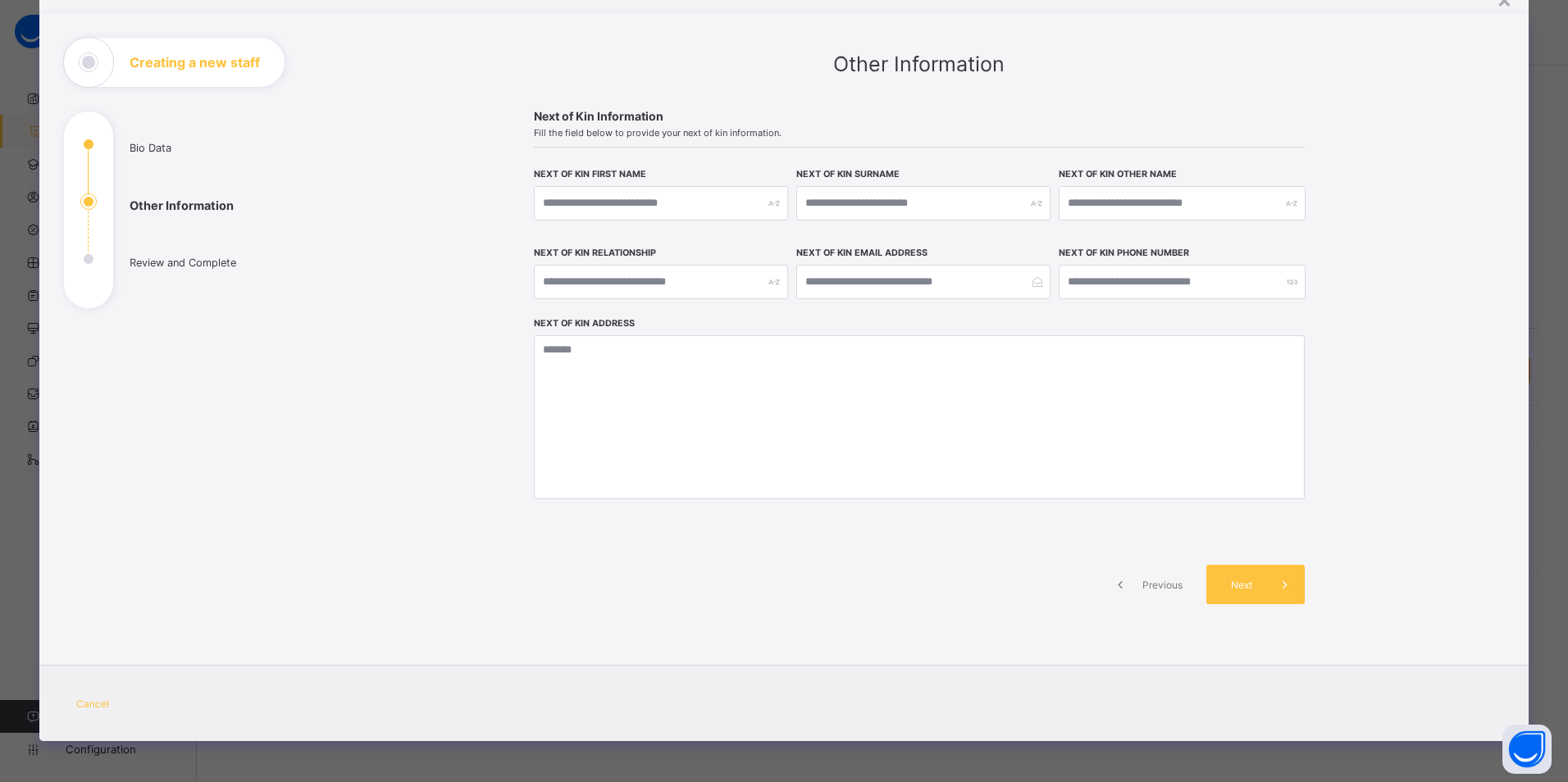
scroll to position [72, 0]
click at [1275, 605] on div "Previous Next" at bounding box center [919, 585] width 771 height 89
click at [1249, 593] on div "Next" at bounding box center [1255, 584] width 98 height 39
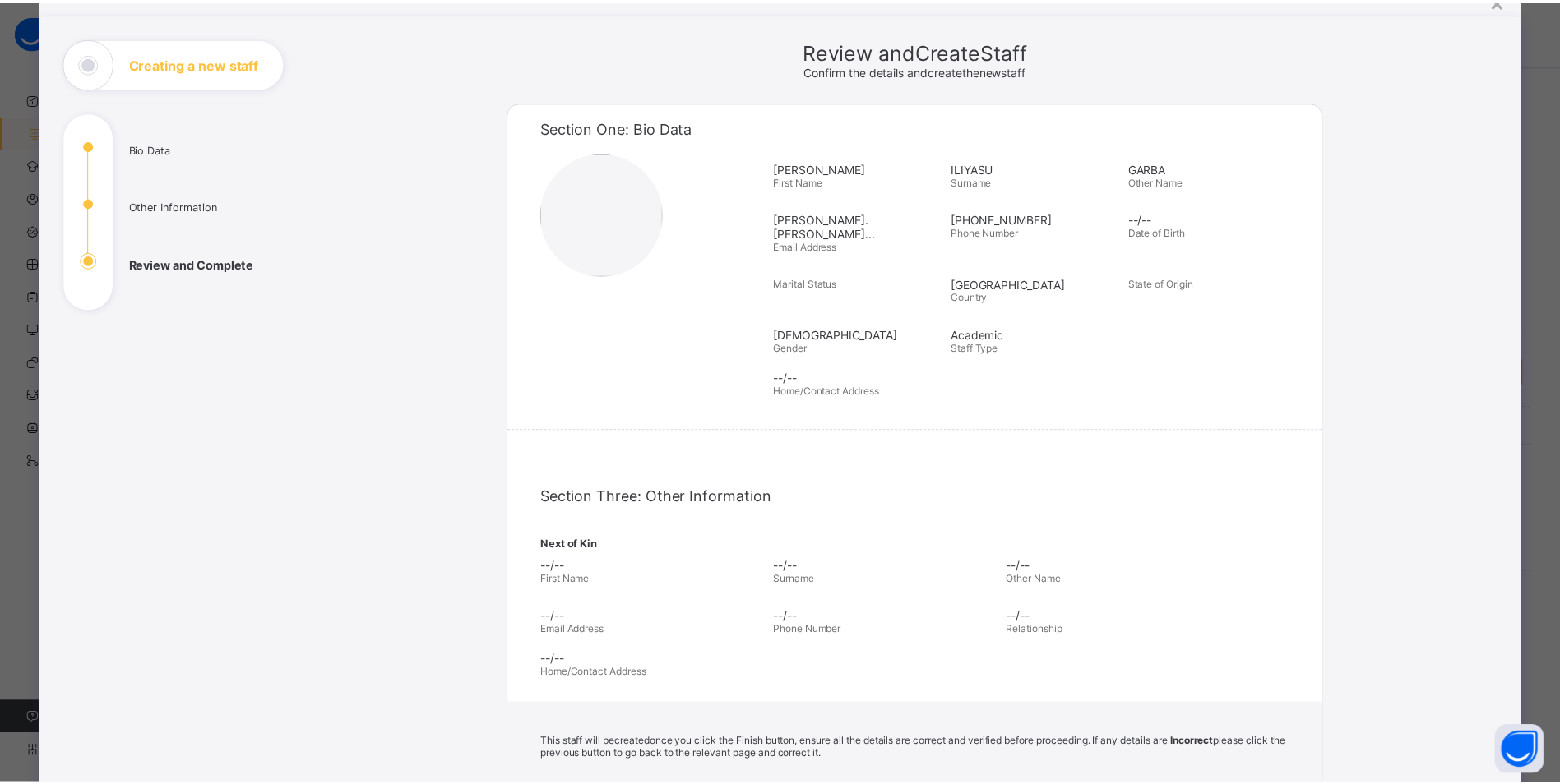
scroll to position [302, 0]
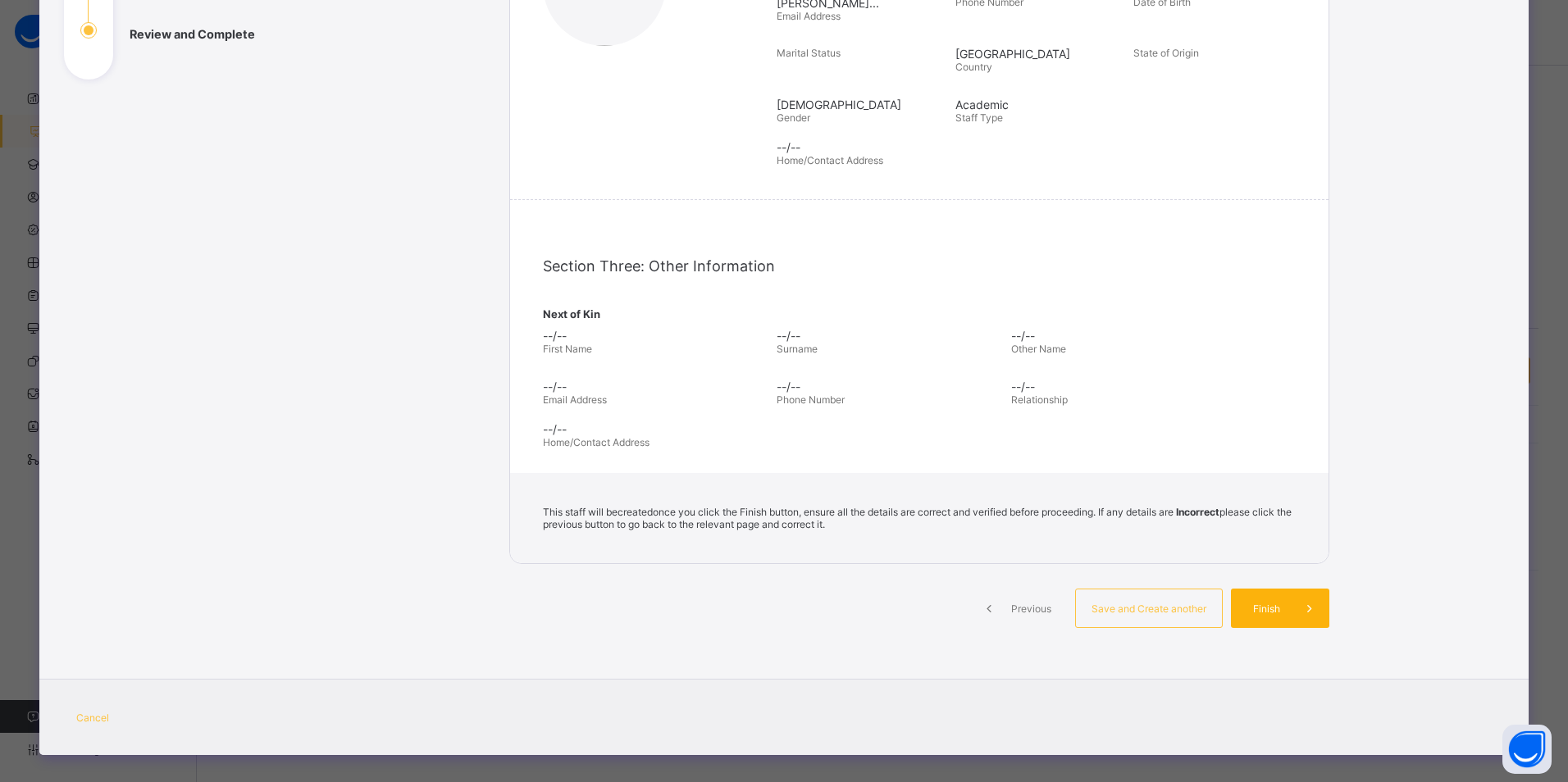
click at [1266, 603] on span "Finish" at bounding box center [1266, 608] width 47 height 12
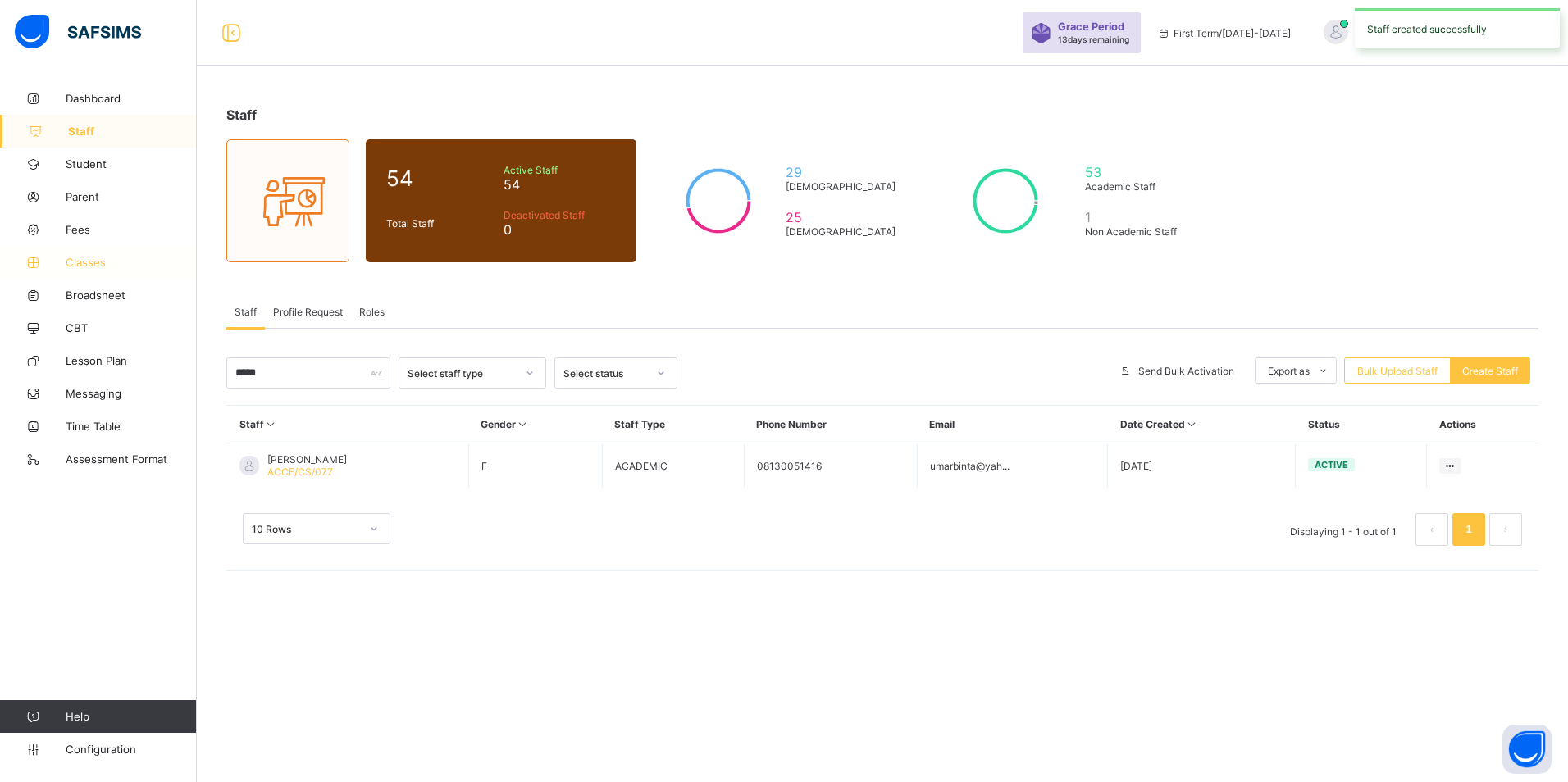
click at [100, 260] on span "Classes" at bounding box center [132, 262] width 132 height 13
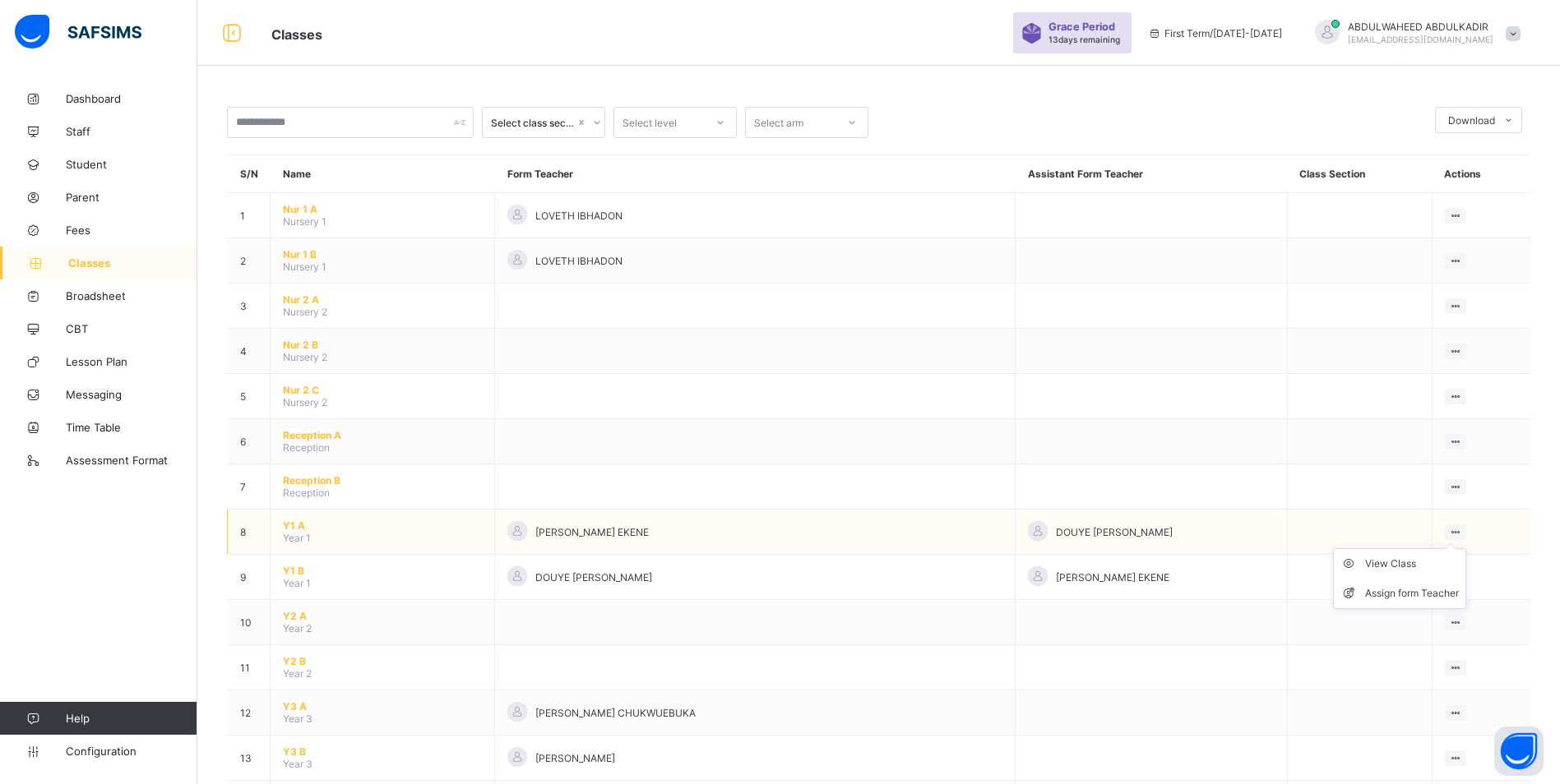
click at [1457, 531] on icon at bounding box center [1456, 532] width 14 height 12
click at [1406, 592] on div "Assign form Teacher" at bounding box center [1412, 593] width 94 height 16
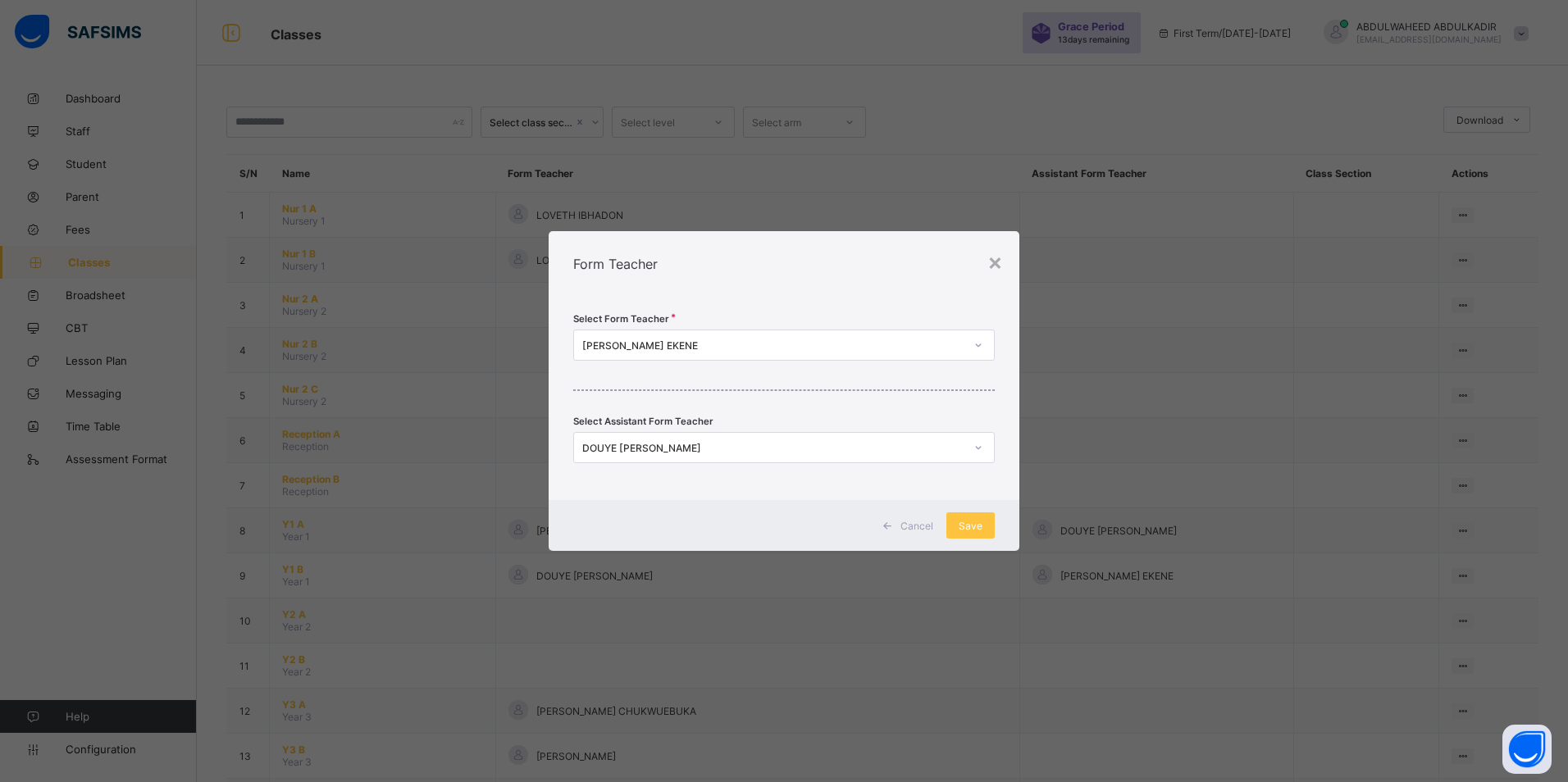
click at [851, 351] on div "[PERSON_NAME] EKENE" at bounding box center [773, 345] width 382 height 12
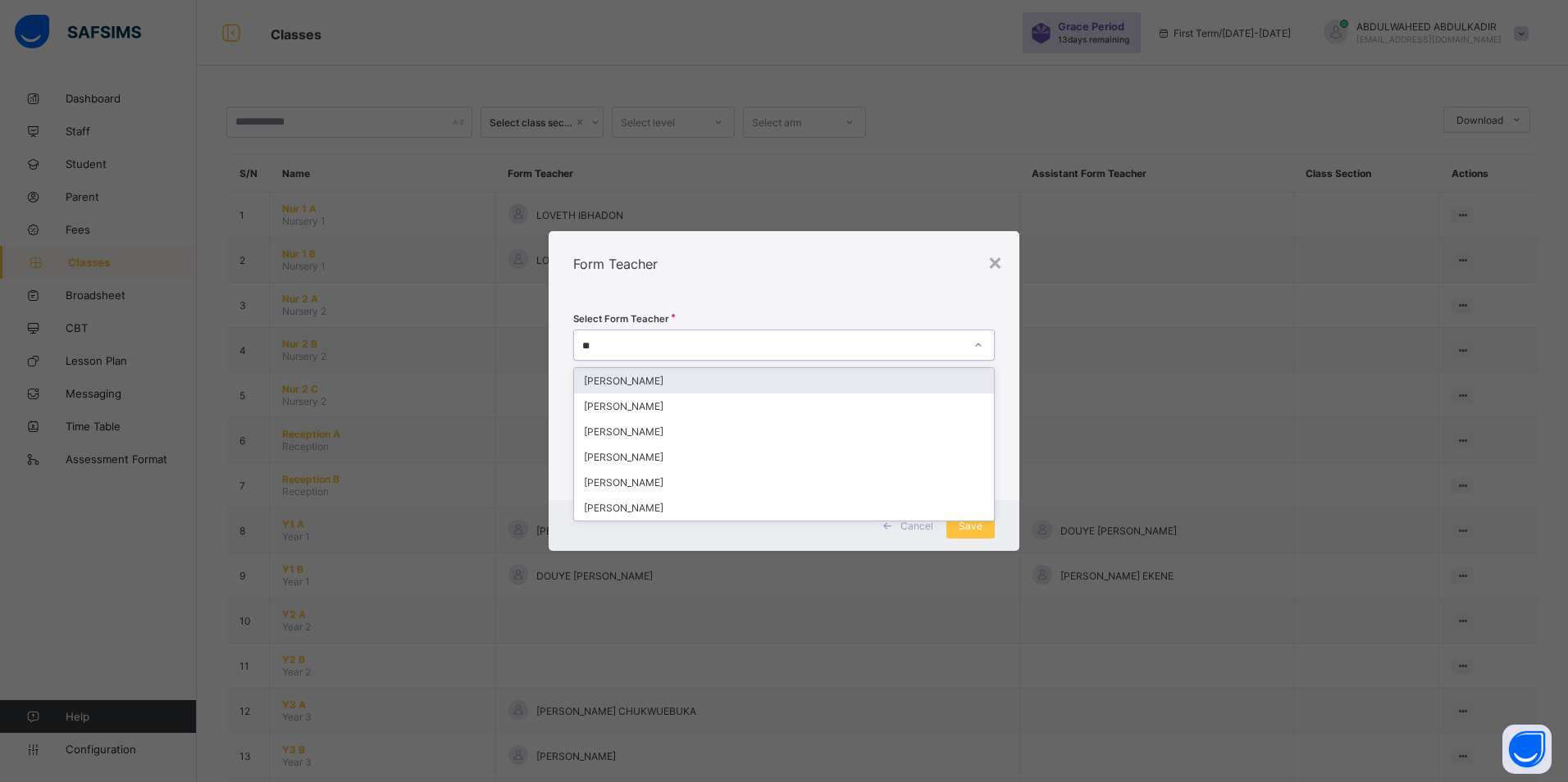
type input "***"
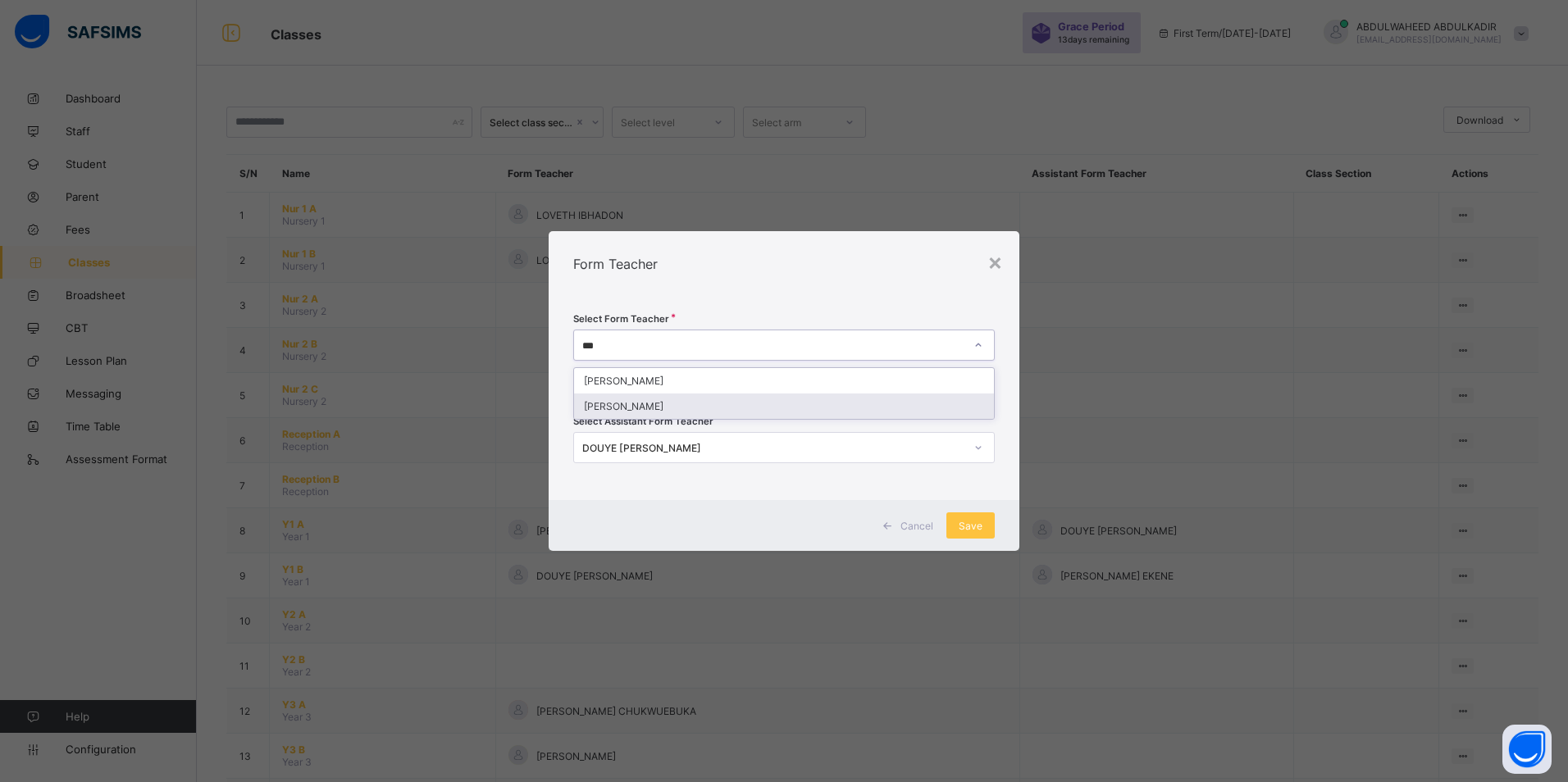
click at [698, 403] on div "[PERSON_NAME]" at bounding box center [784, 406] width 420 height 26
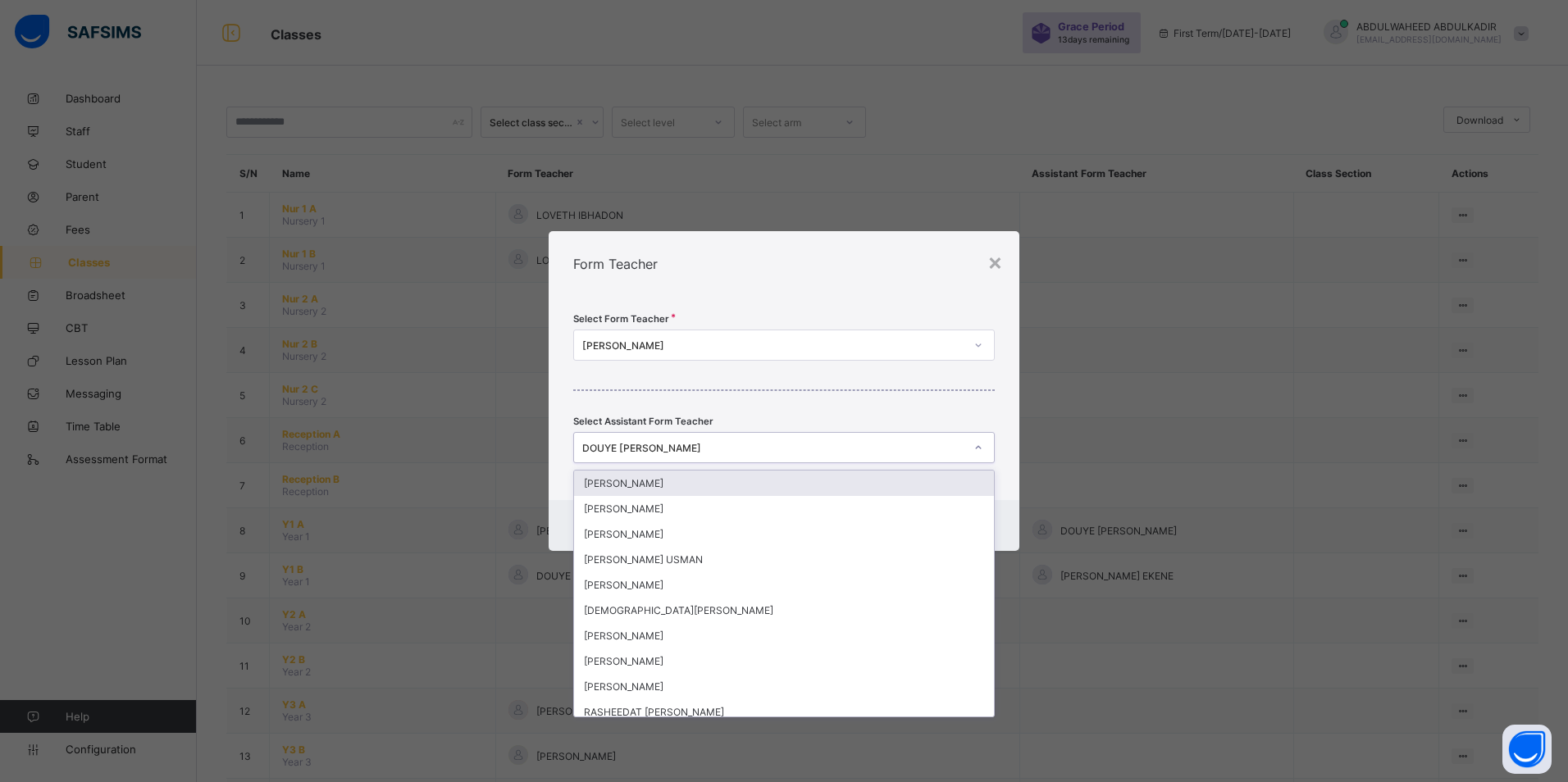
click at [820, 451] on div "DOUYE [PERSON_NAME]" at bounding box center [773, 447] width 382 height 12
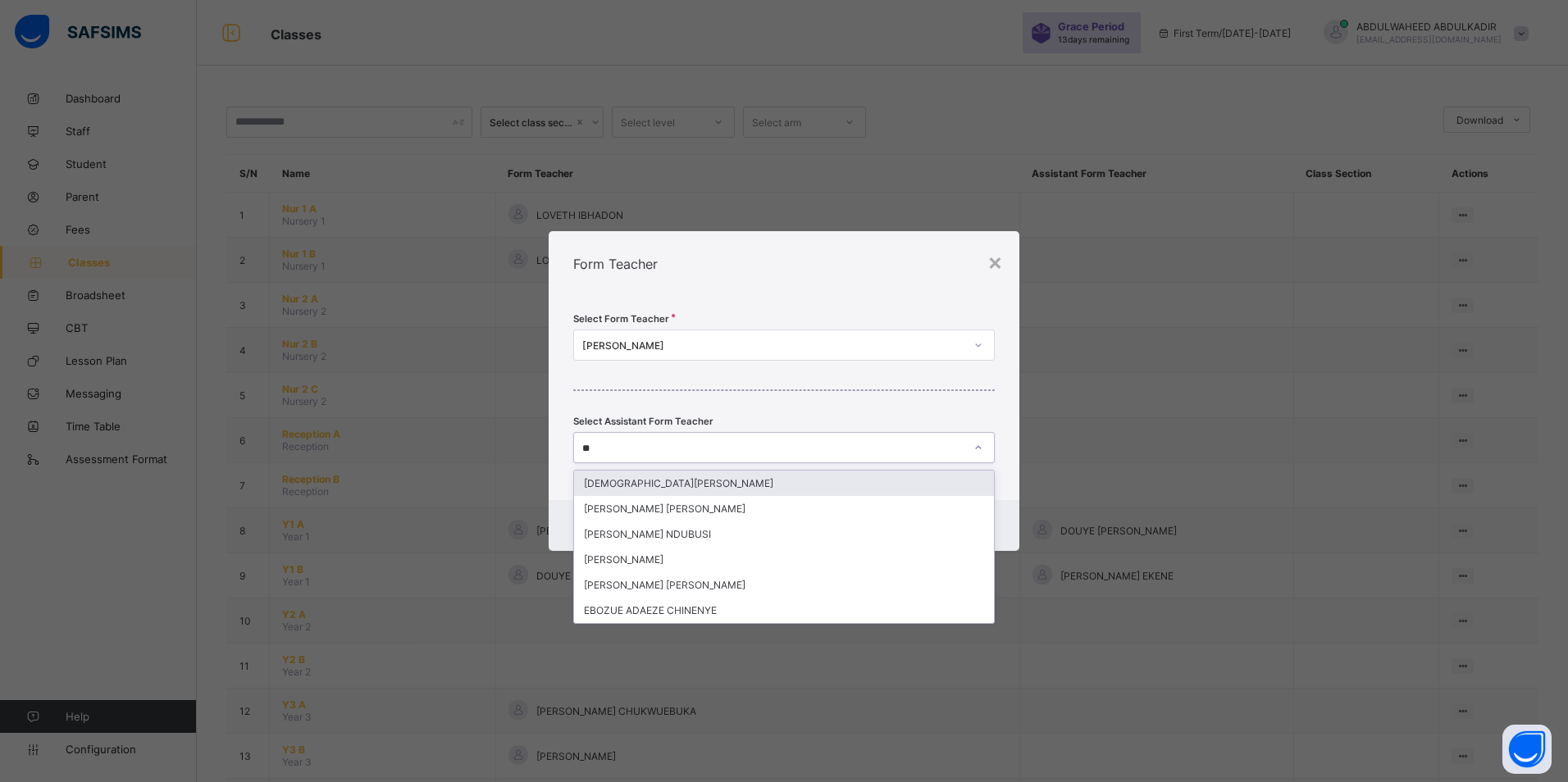
type input "*"
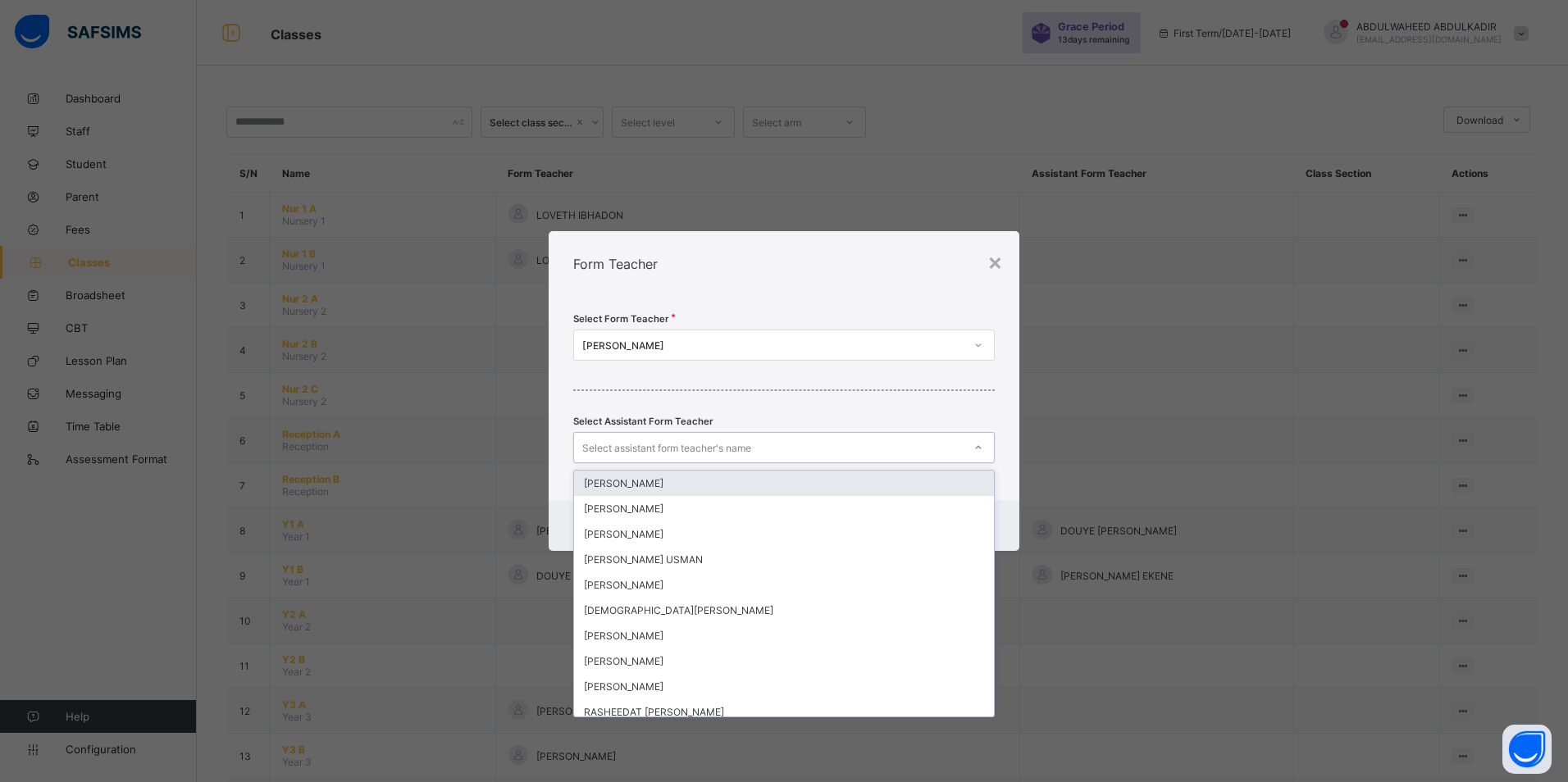
click at [803, 276] on div "Form Teacher" at bounding box center [783, 263] width 470 height 66
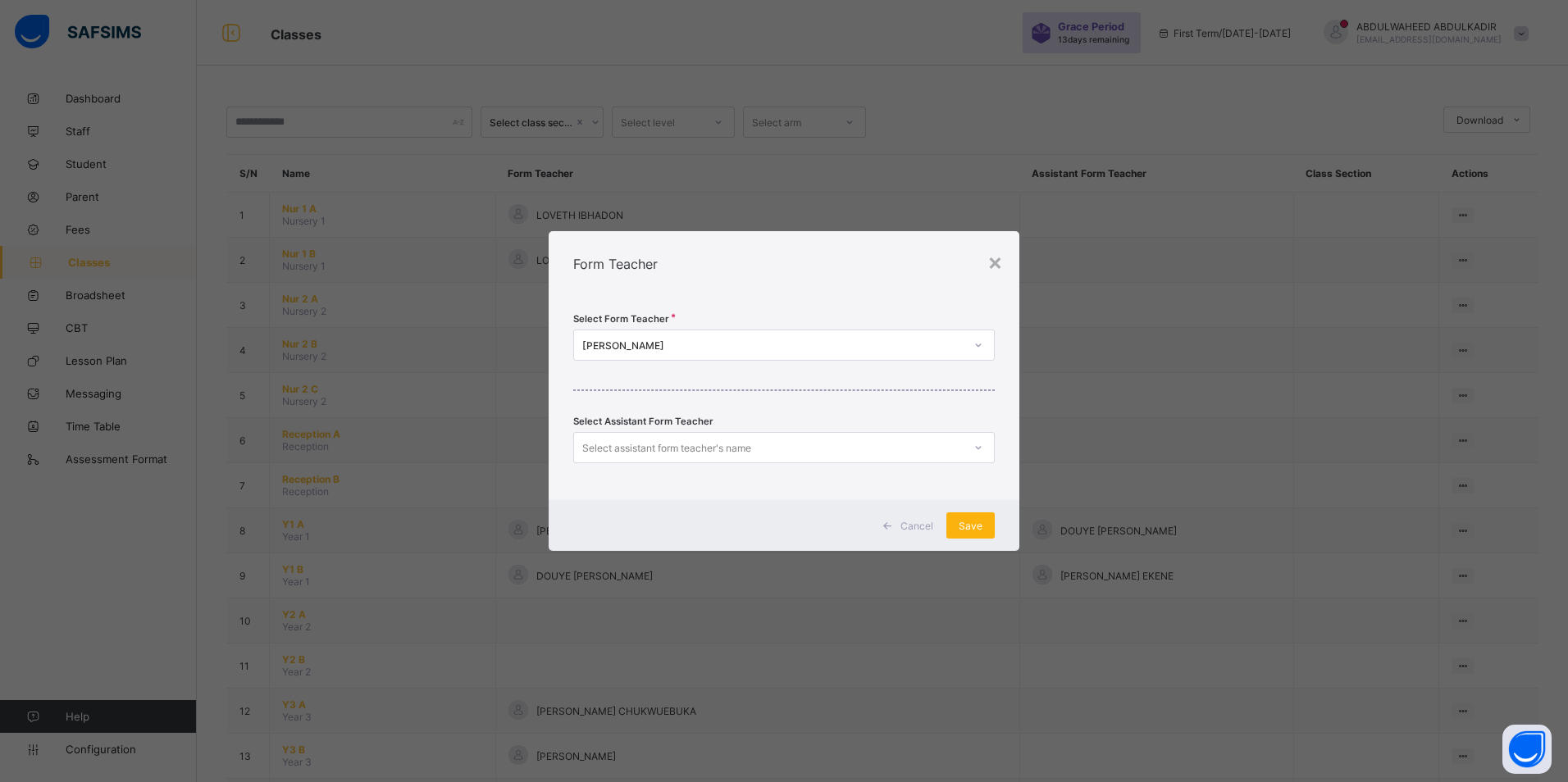
click at [967, 527] on span "Save" at bounding box center [970, 525] width 24 height 12
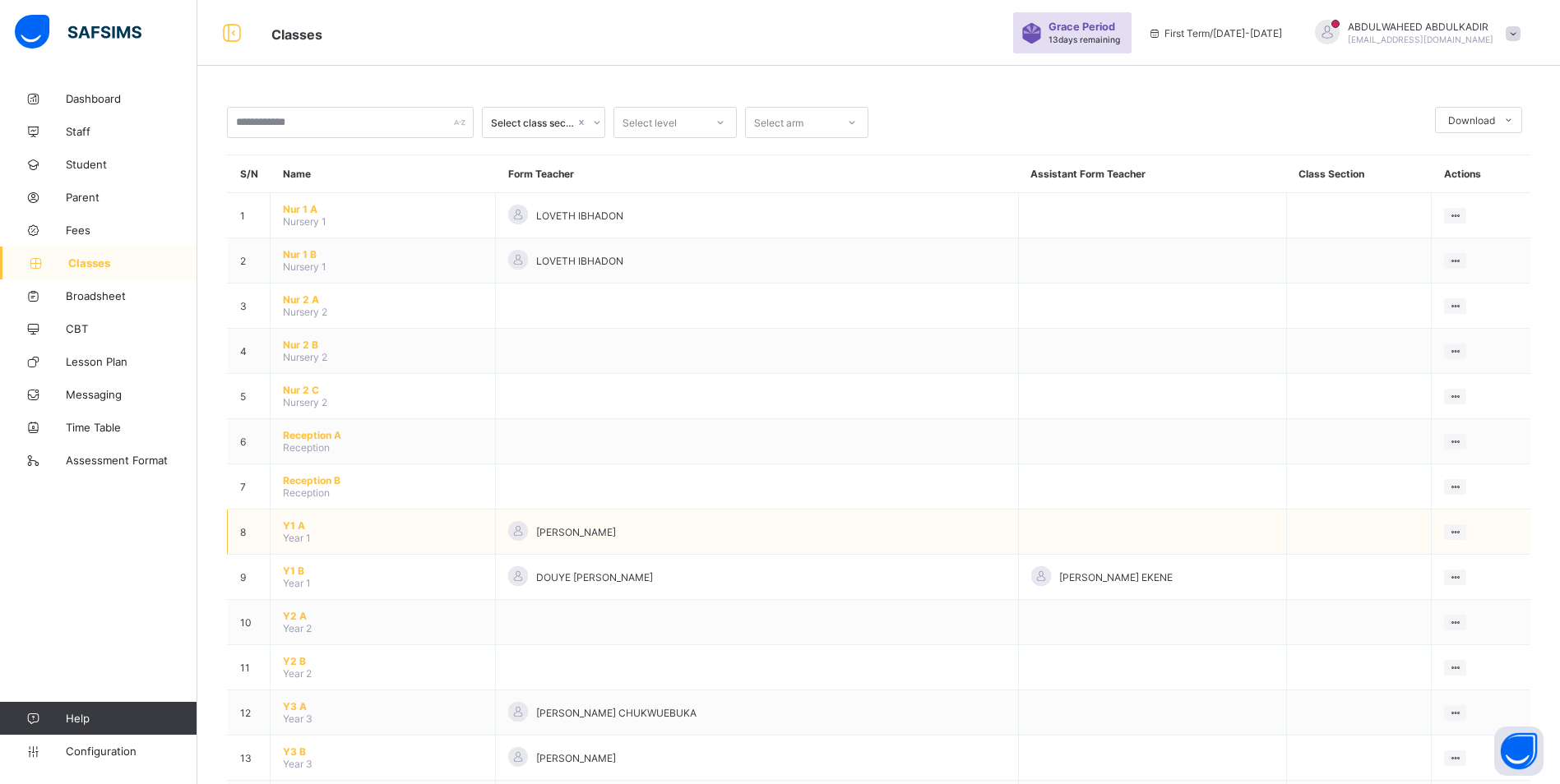
click at [294, 525] on span "Y1 A" at bounding box center [383, 525] width 200 height 12
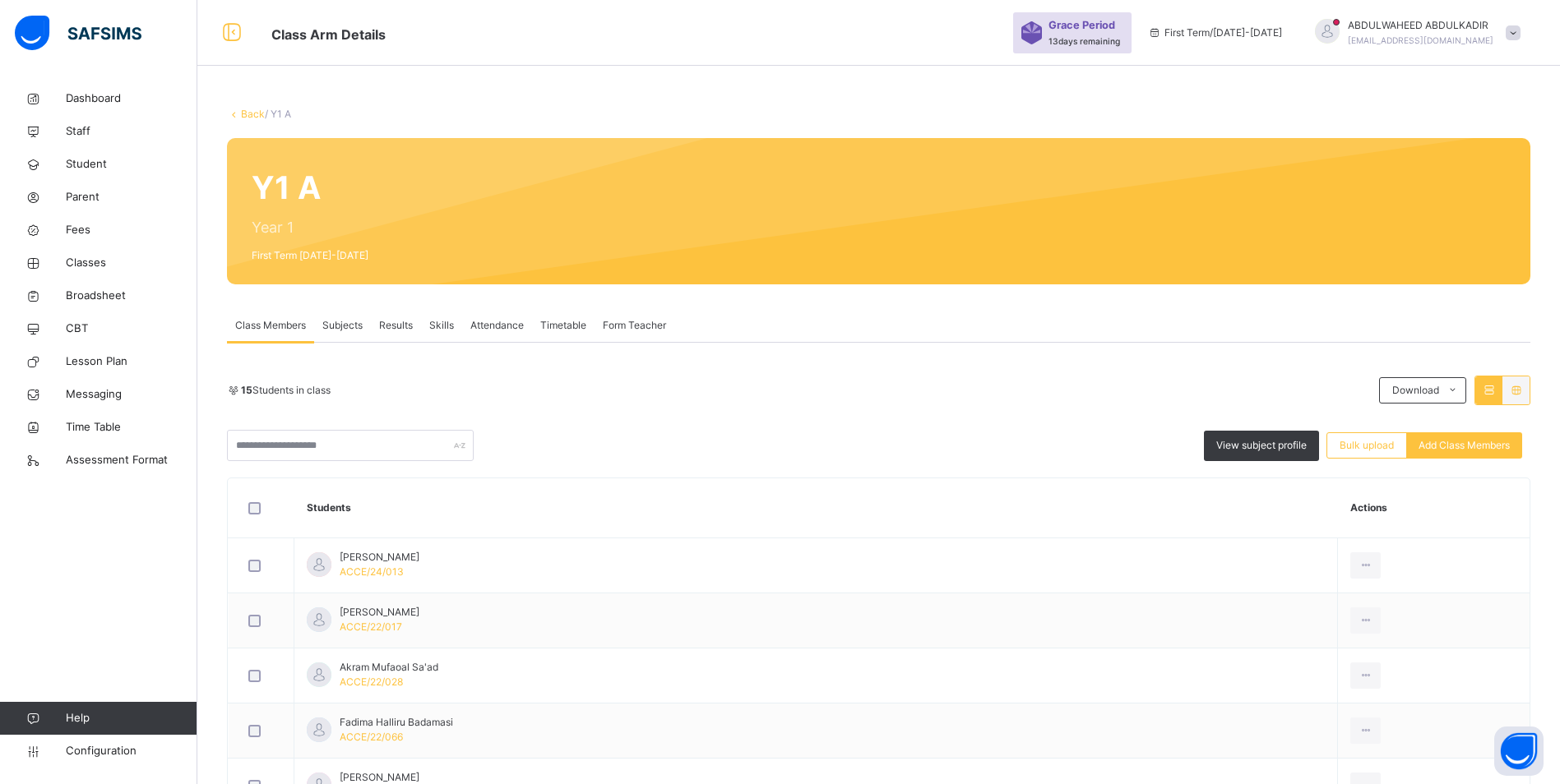
click at [344, 324] on span "Subjects" at bounding box center [342, 325] width 40 height 14
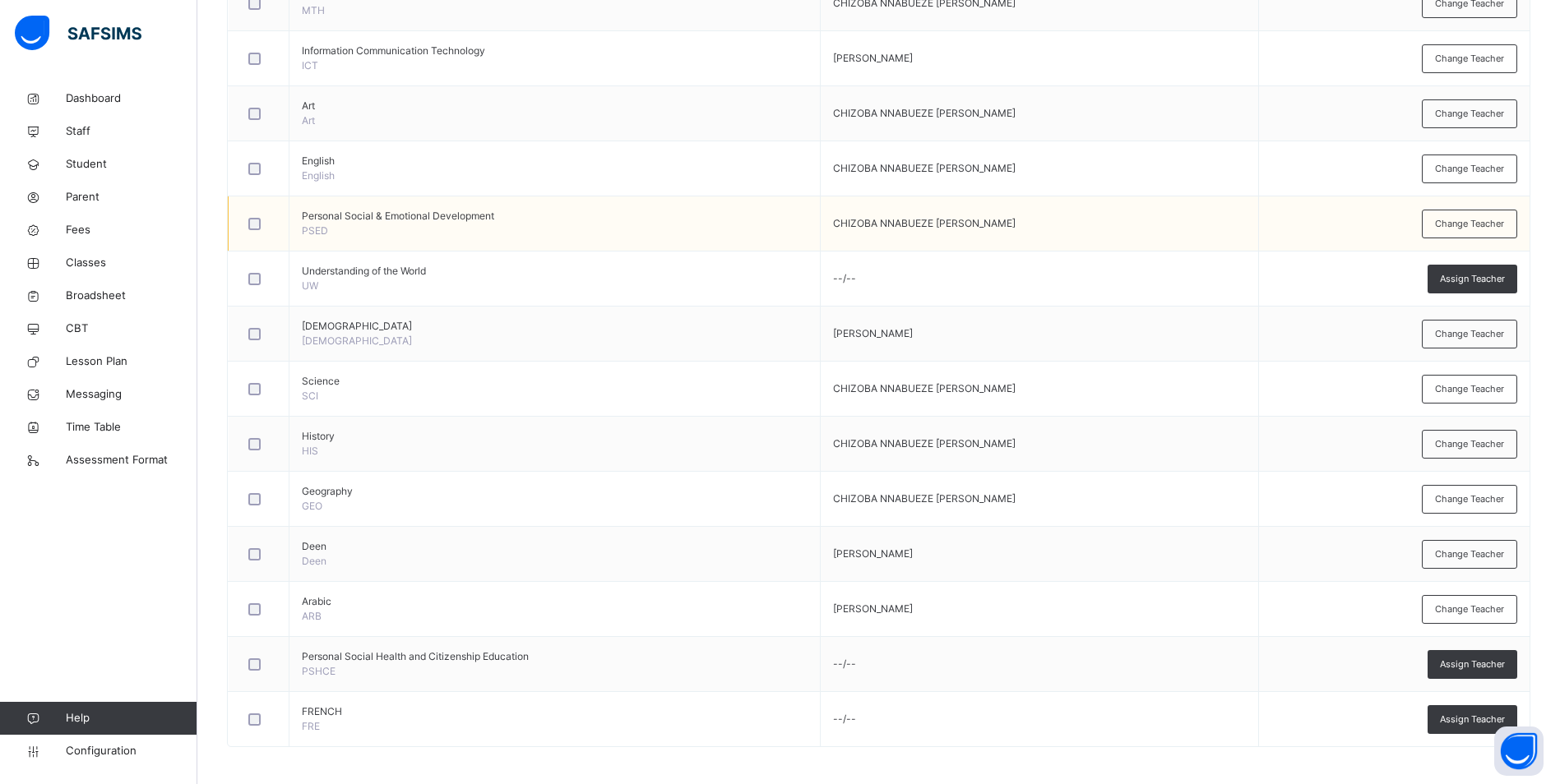
scroll to position [554, 0]
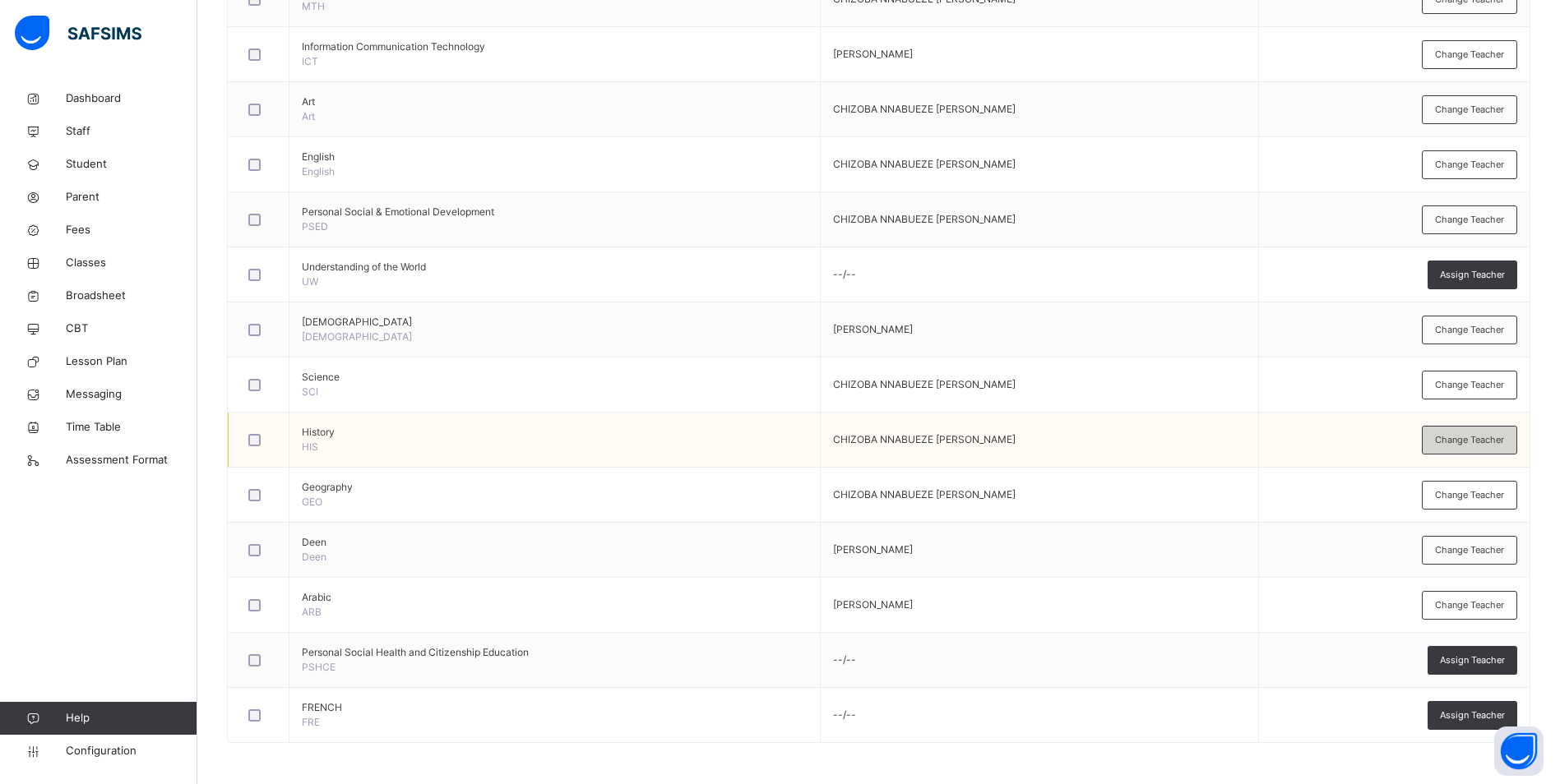
click at [1460, 439] on span "Change Teacher" at bounding box center [1469, 440] width 69 height 14
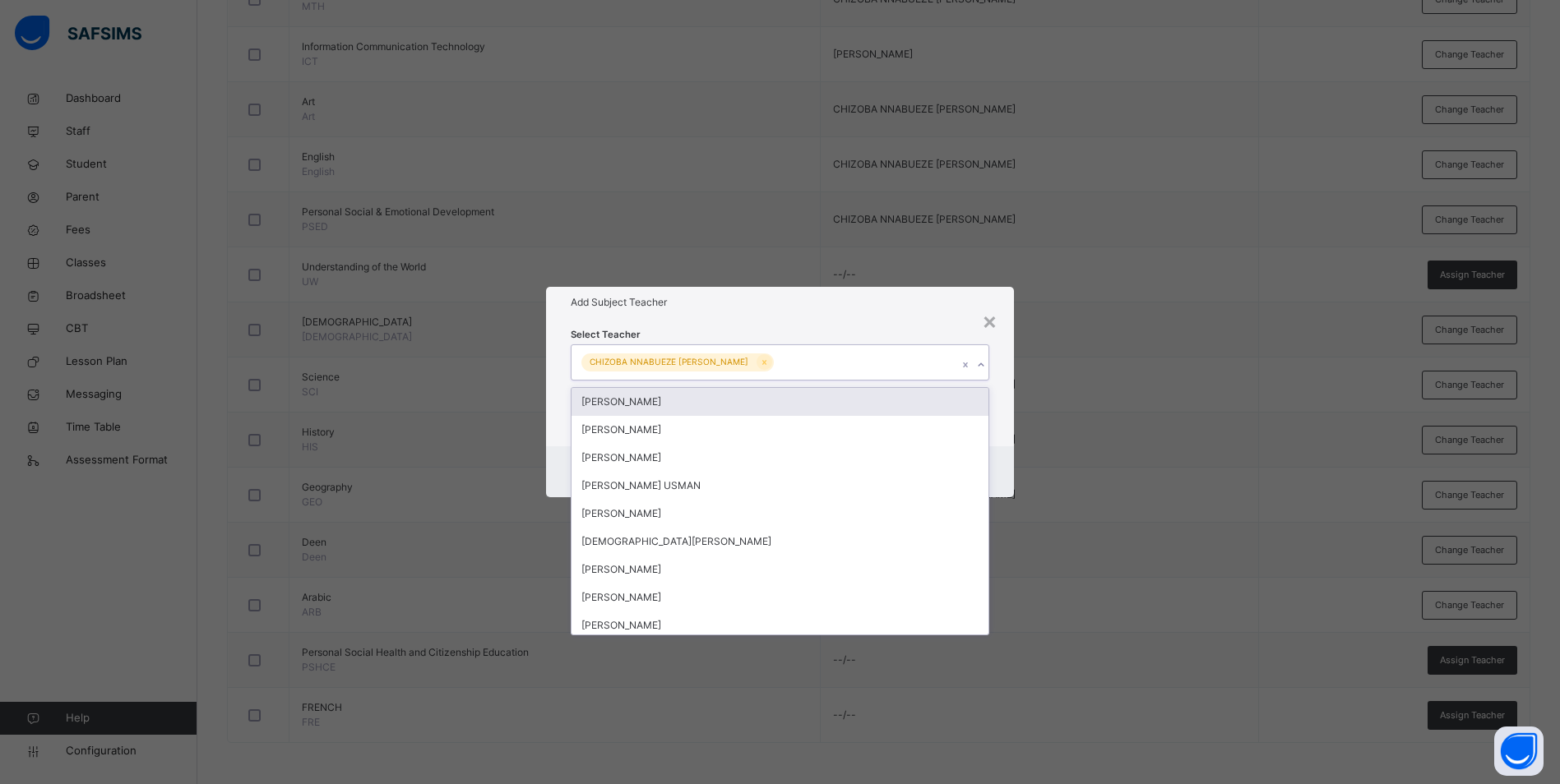
click at [917, 366] on div "CHIZOBA NNABUEZE [PERSON_NAME]" at bounding box center [764, 362] width 385 height 34
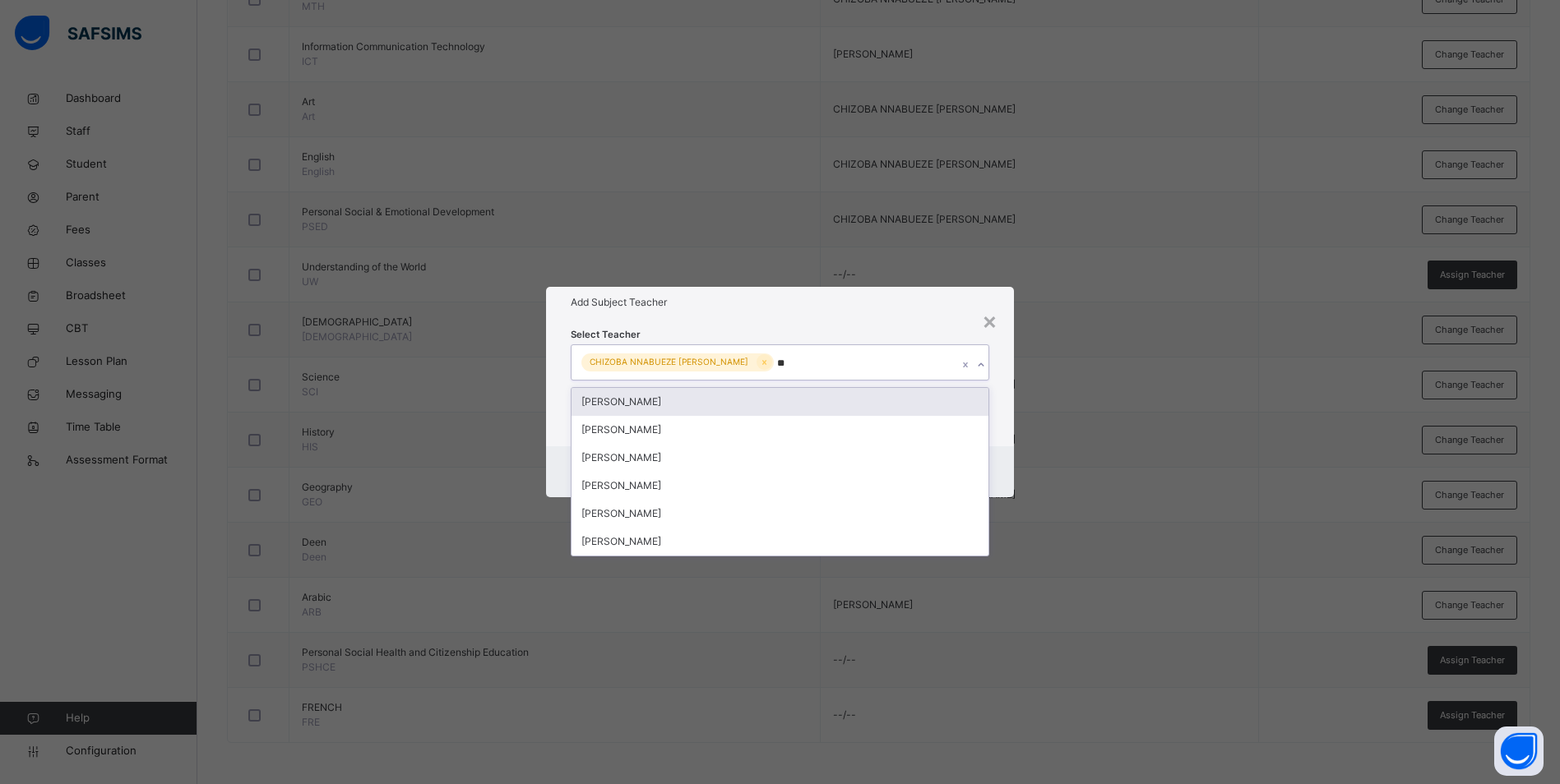
type input "***"
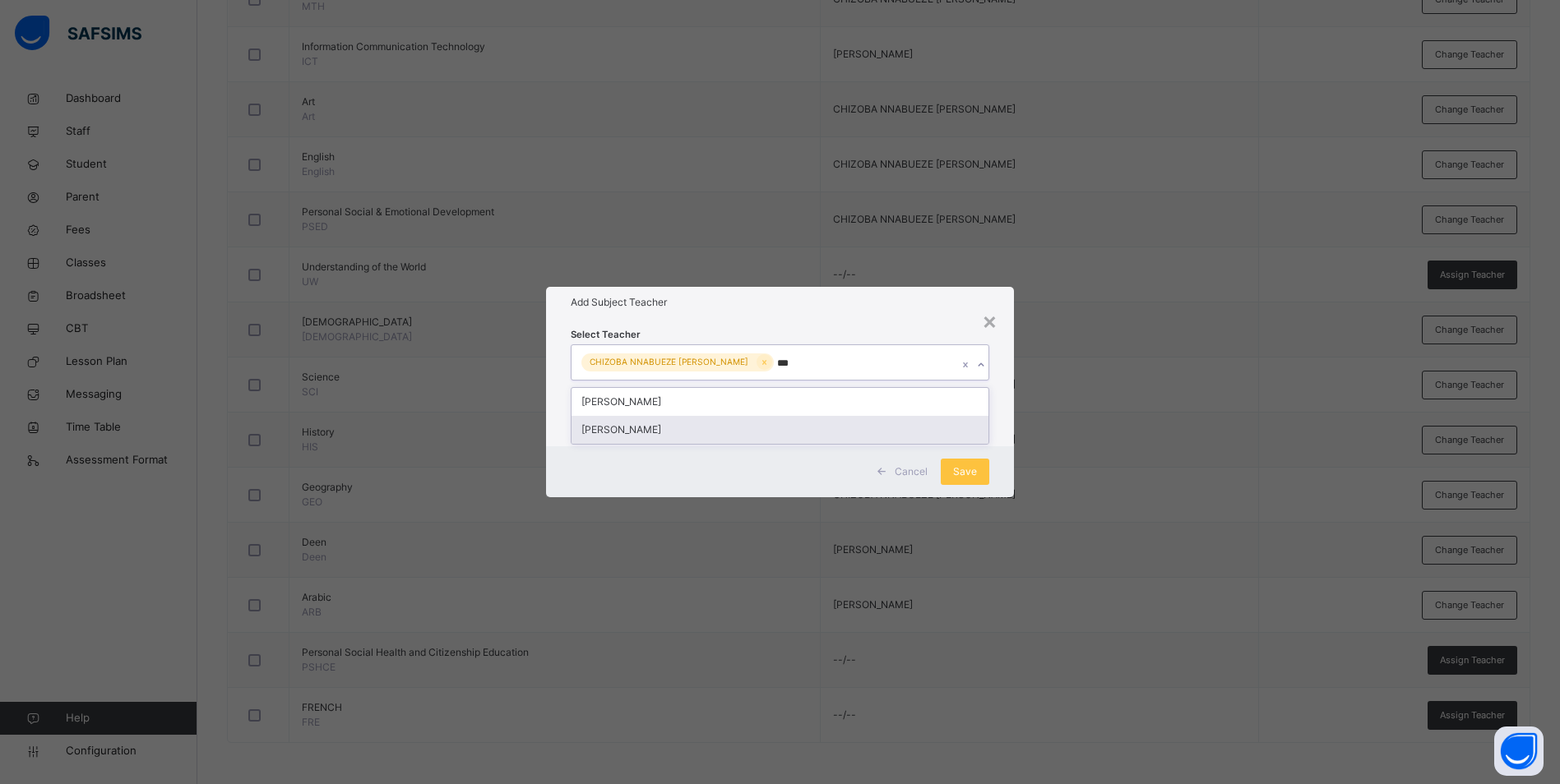
click at [698, 434] on div "[PERSON_NAME]" at bounding box center [780, 429] width 417 height 28
click at [848, 323] on div "Select Teacher CHIZOBA NNABUEZE JENNIFER BINTA GARBA ILIYASU" at bounding box center [785, 382] width 472 height 128
click at [766, 361] on icon at bounding box center [768, 362] width 4 height 5
click at [972, 470] on span "Save" at bounding box center [973, 471] width 24 height 14
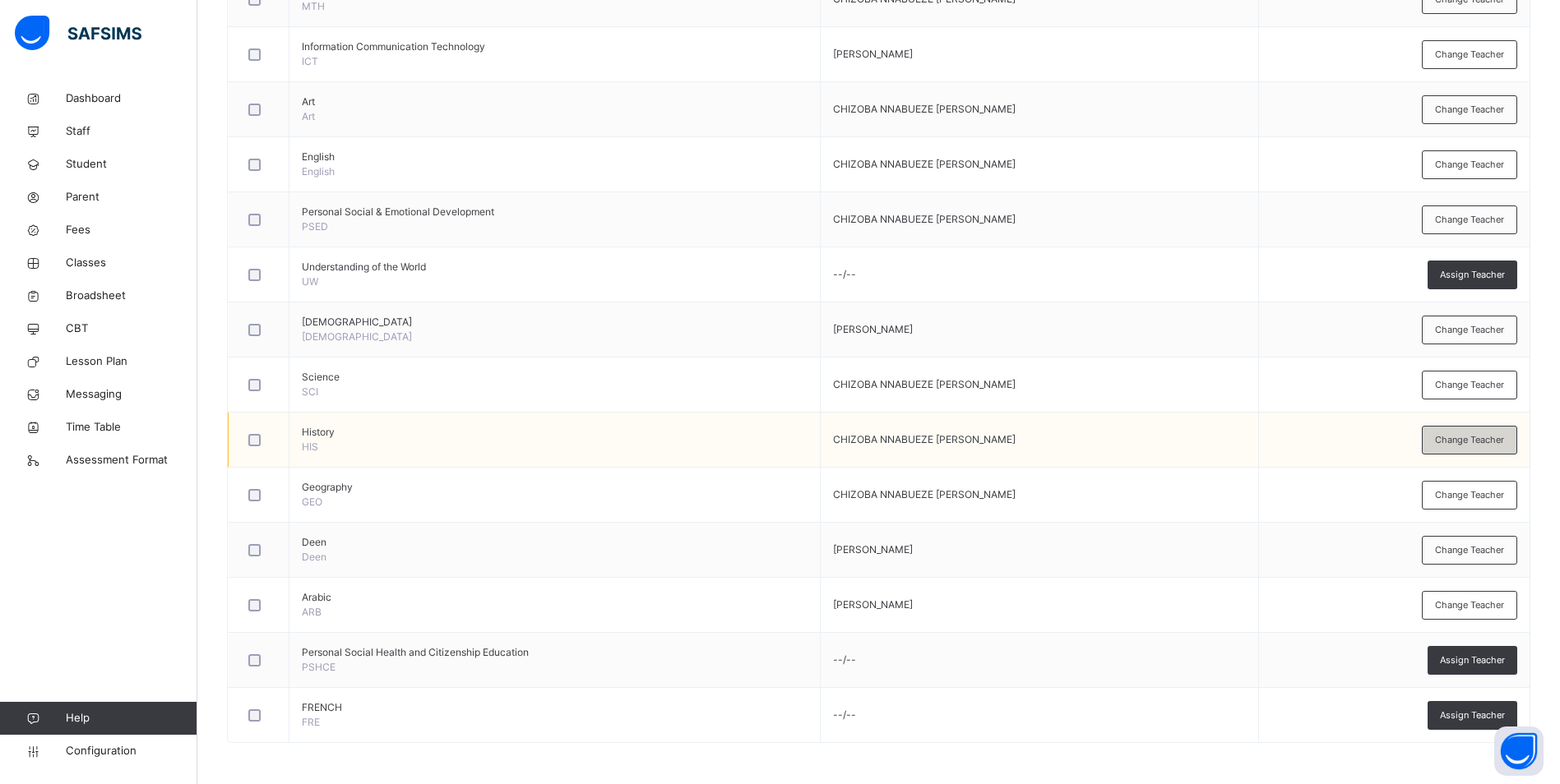
click at [1469, 444] on span "Change Teacher" at bounding box center [1469, 440] width 69 height 14
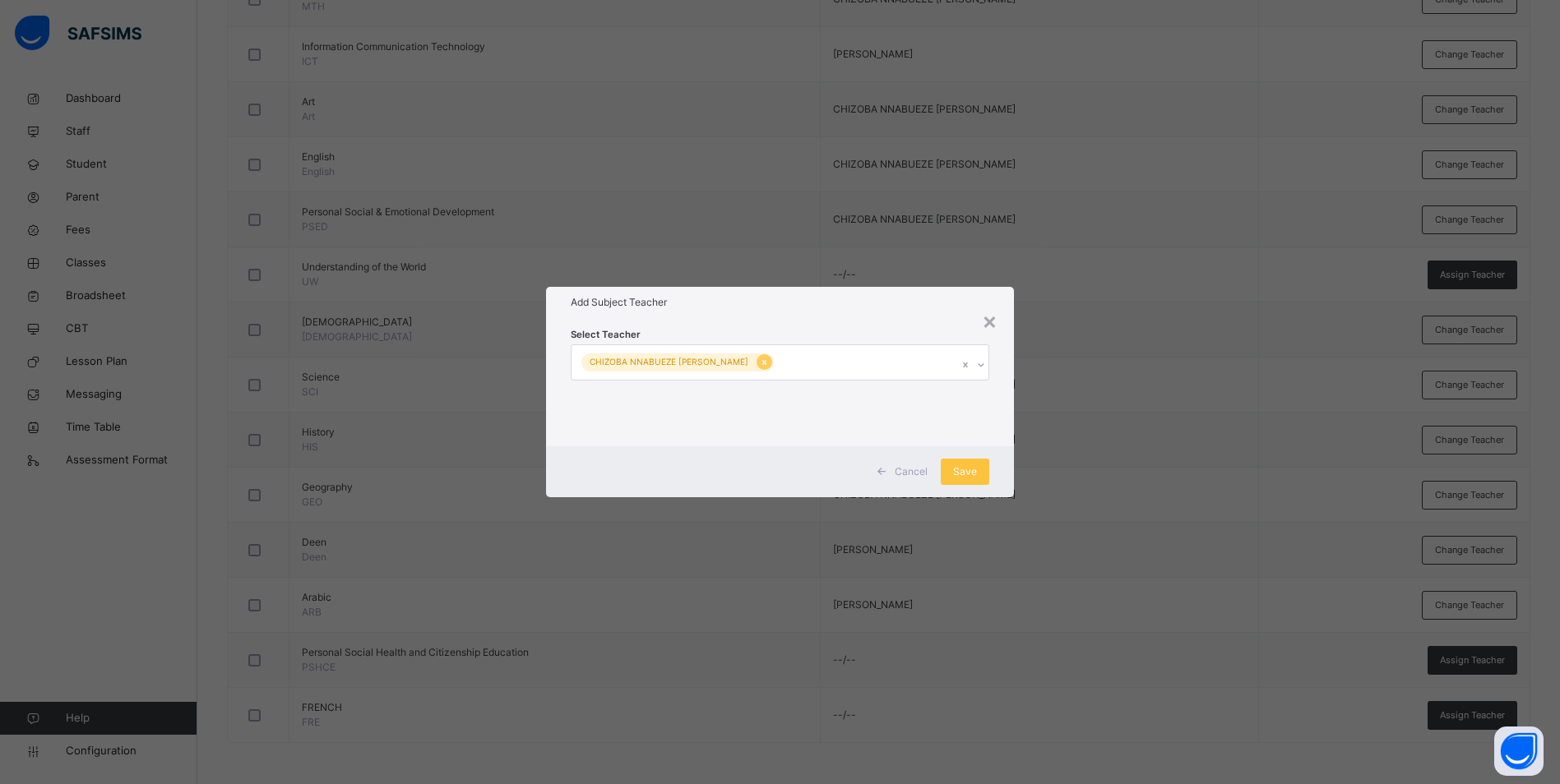
click at [759, 360] on icon at bounding box center [763, 362] width 9 height 11
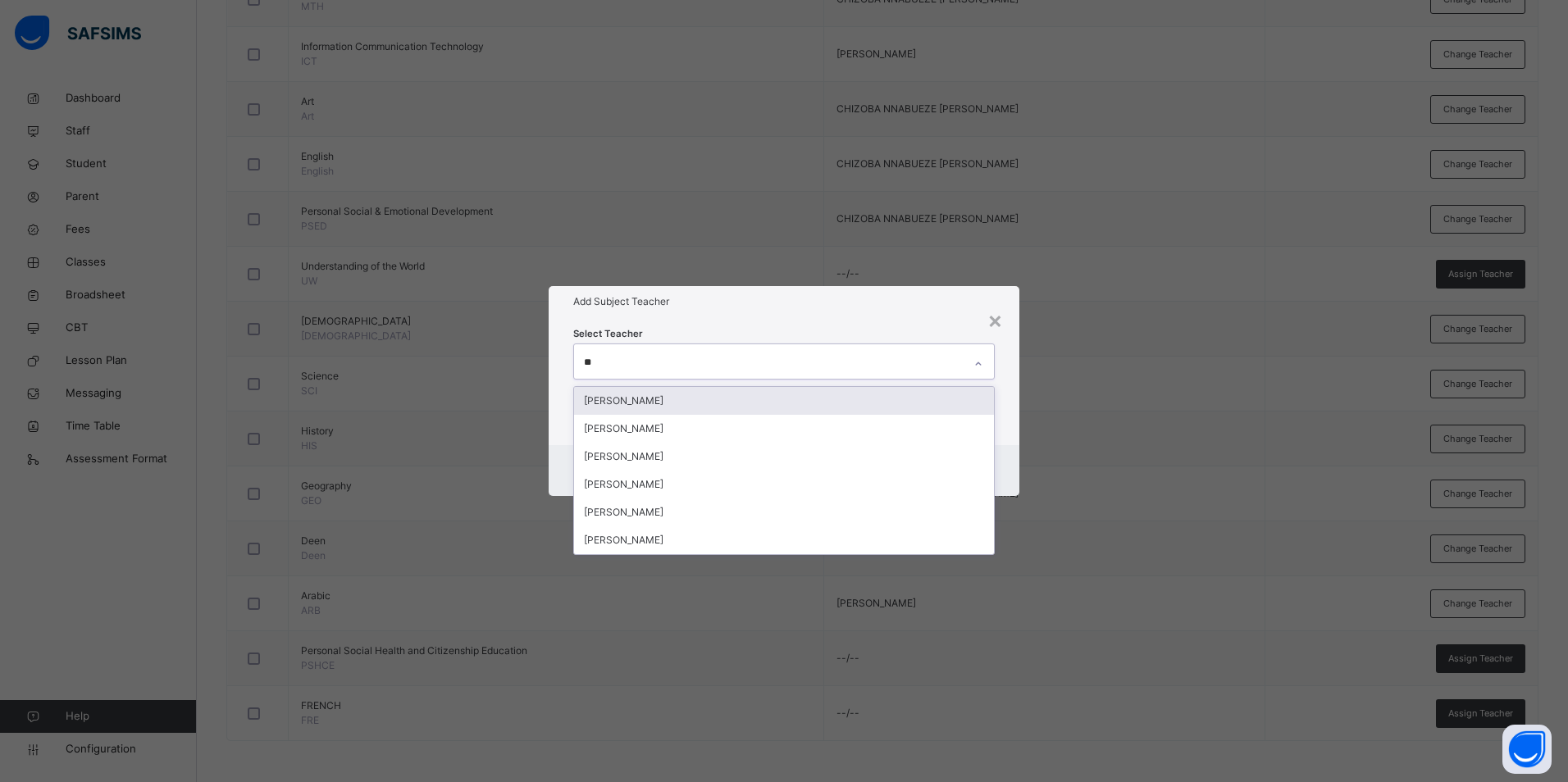
type input "***"
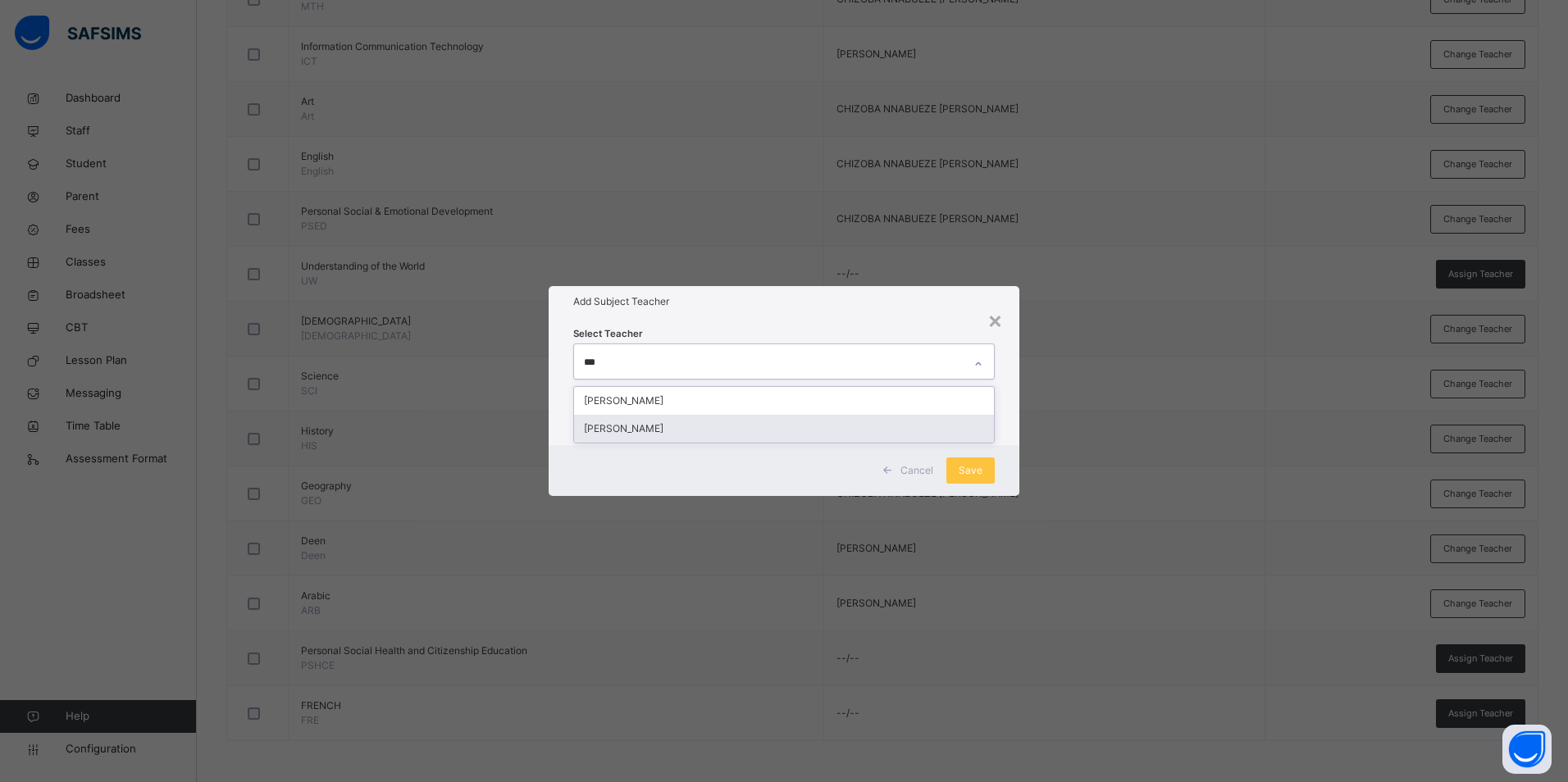
click at [714, 433] on div "[PERSON_NAME]" at bounding box center [784, 428] width 420 height 28
click at [884, 322] on div "Select Teacher BINTA GARBA ILIYASU" at bounding box center [783, 381] width 470 height 128
click at [956, 472] on div "Save" at bounding box center [970, 471] width 49 height 27
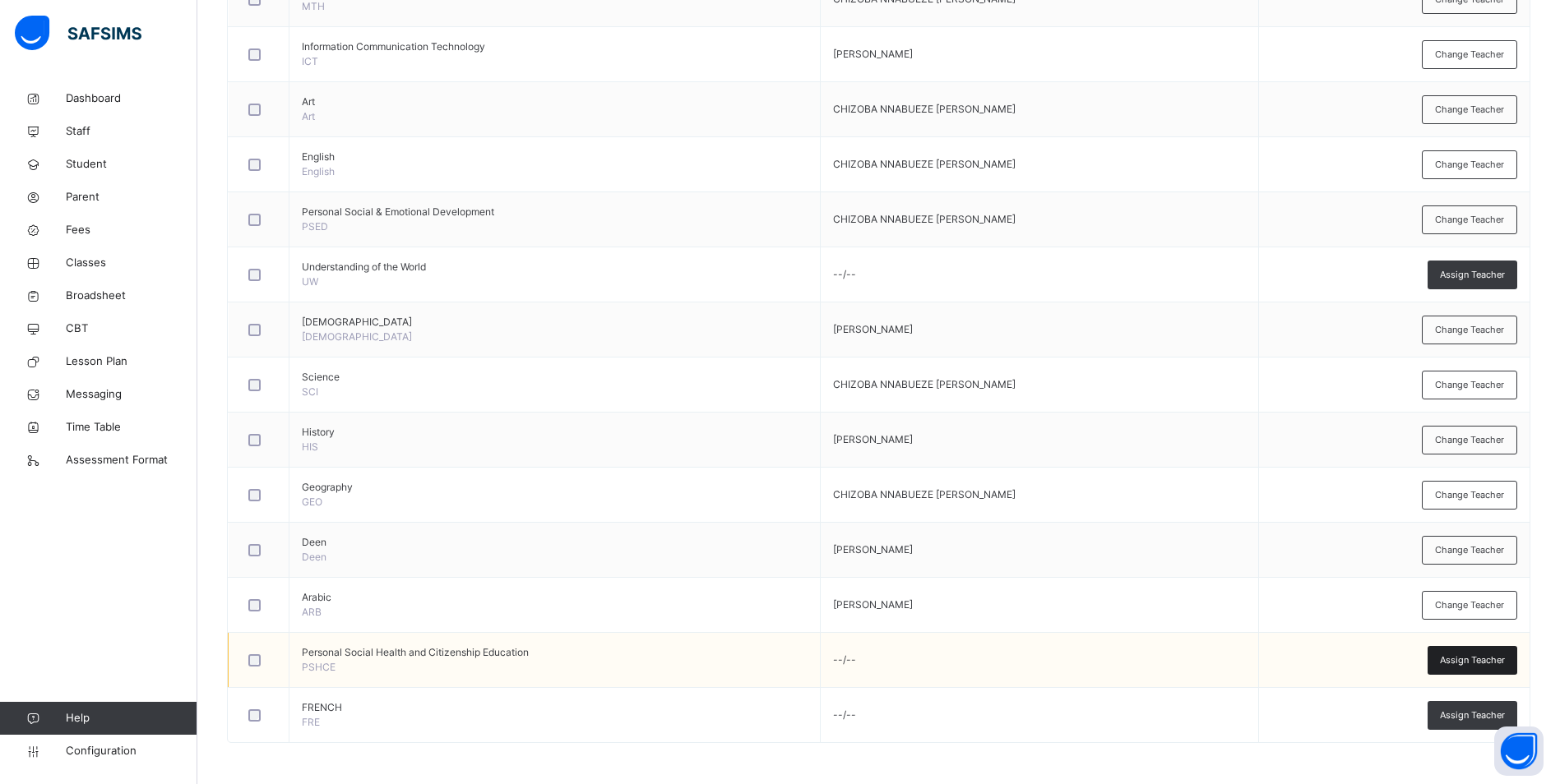
click at [1483, 663] on span "Assign Teacher" at bounding box center [1472, 660] width 65 height 14
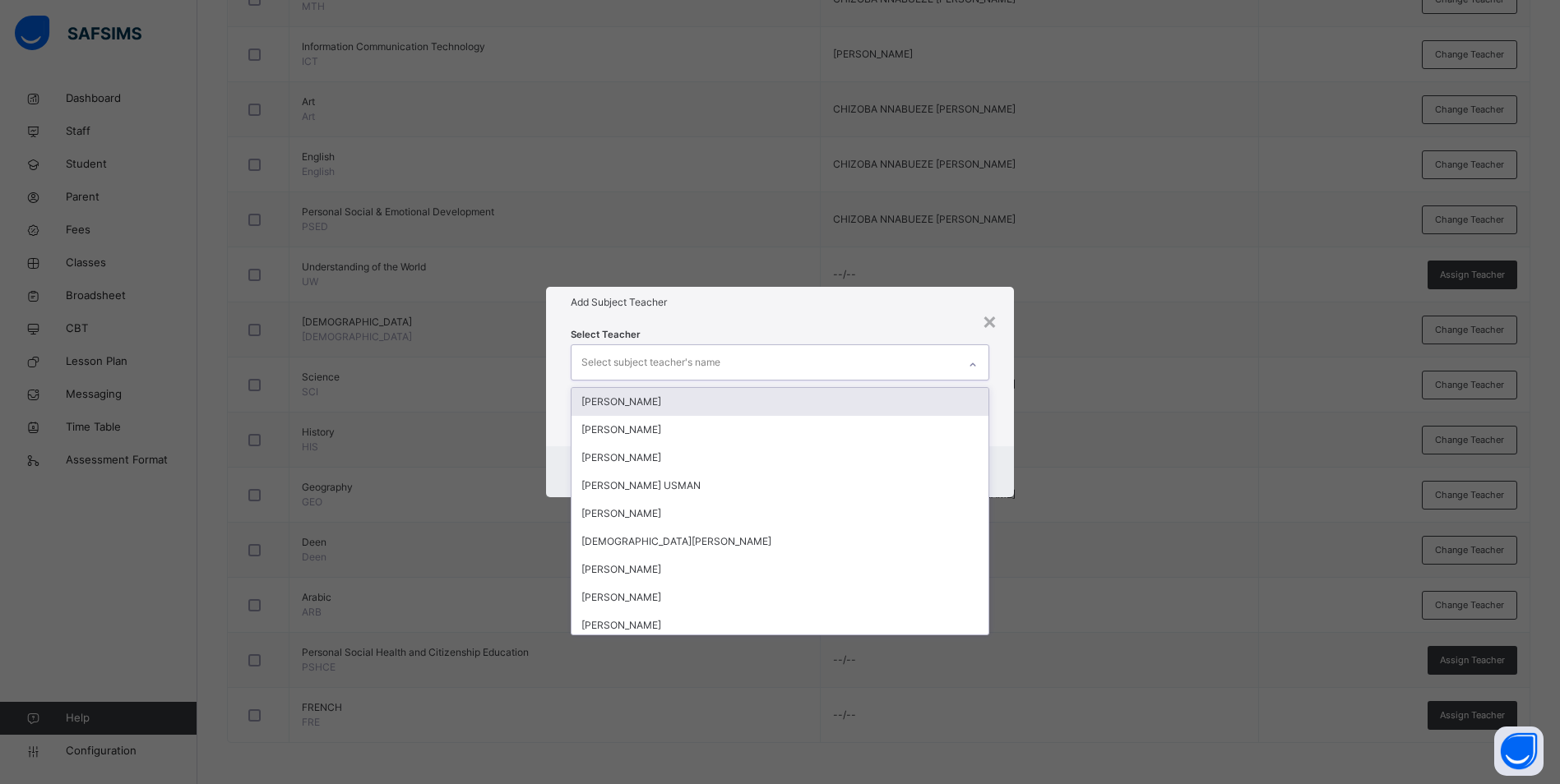
click at [848, 360] on div "Select subject teacher's name" at bounding box center [764, 362] width 385 height 34
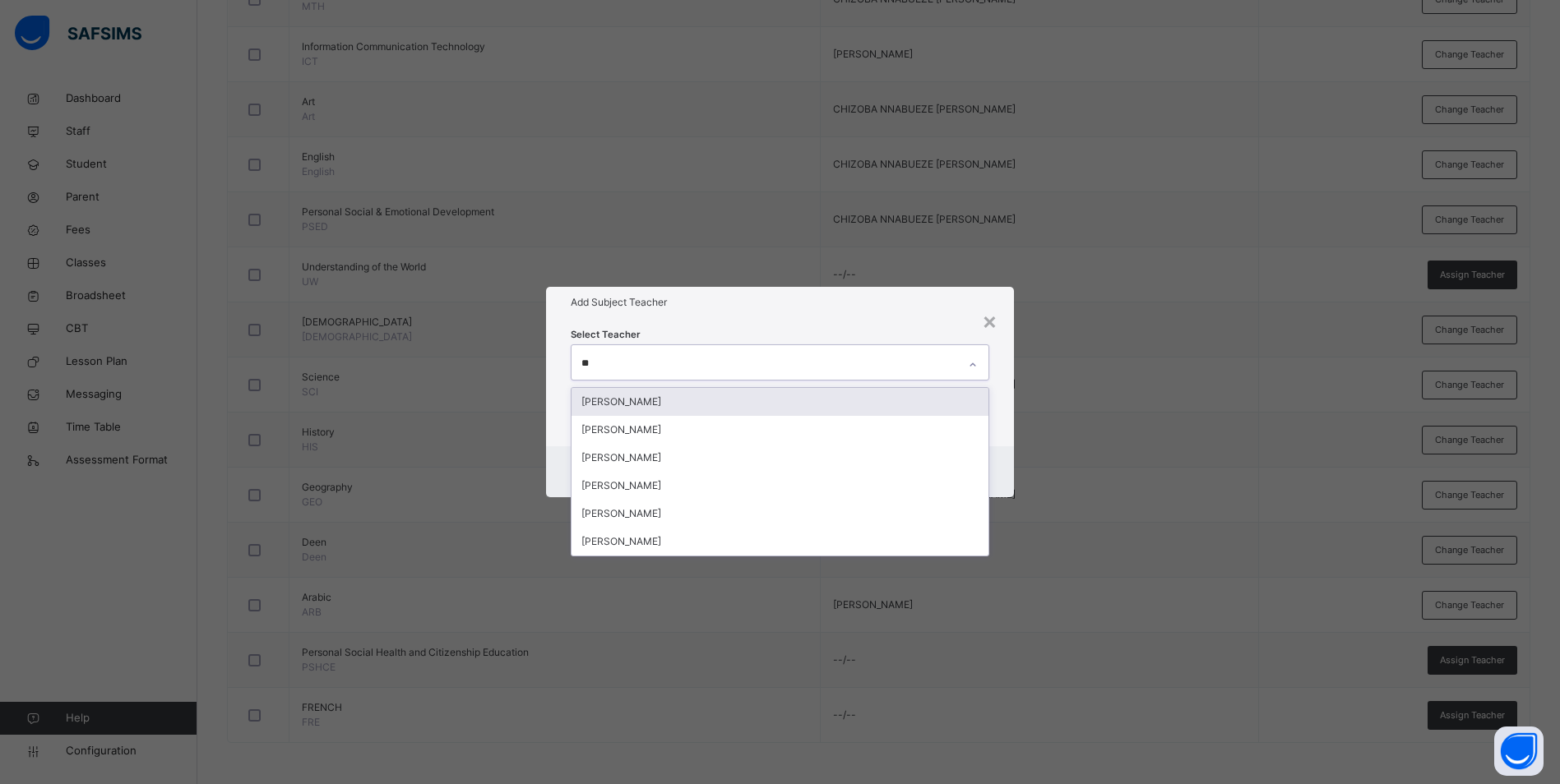
type input "***"
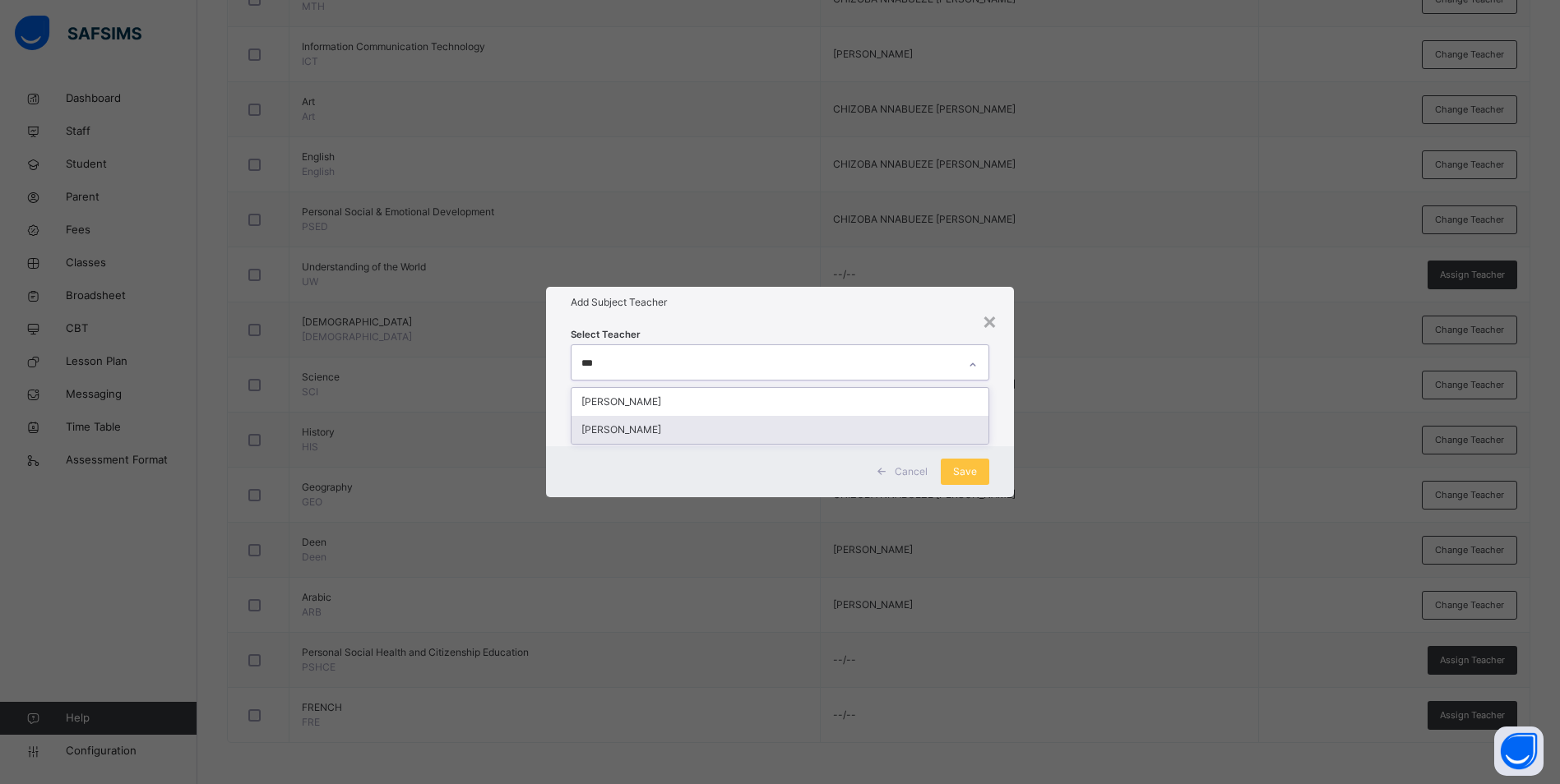
click at [779, 427] on div "[PERSON_NAME]" at bounding box center [780, 429] width 417 height 28
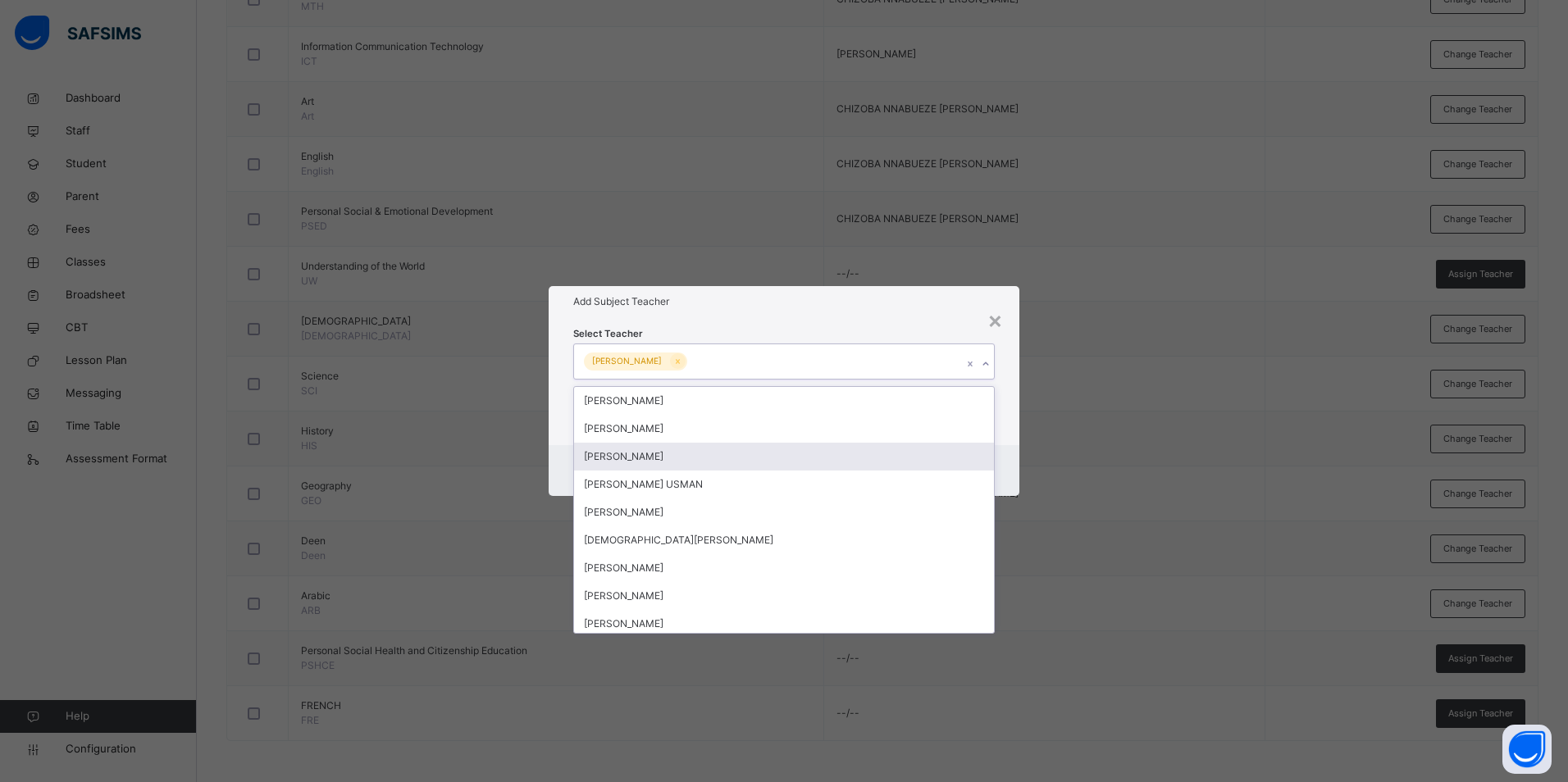
click at [910, 316] on div "Add Subject Teacher" at bounding box center [783, 301] width 470 height 31
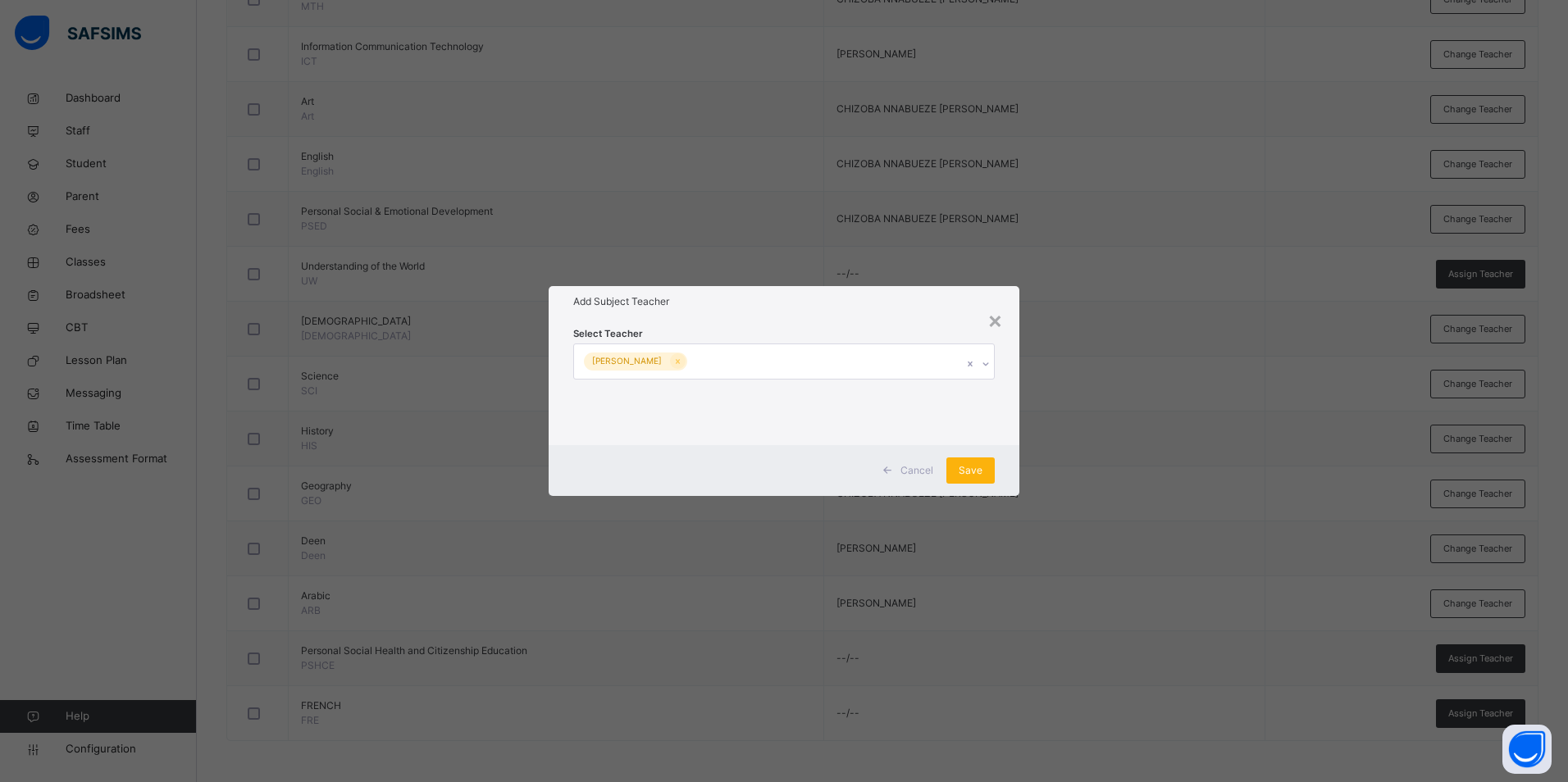
click at [982, 467] on div "Save" at bounding box center [970, 471] width 49 height 27
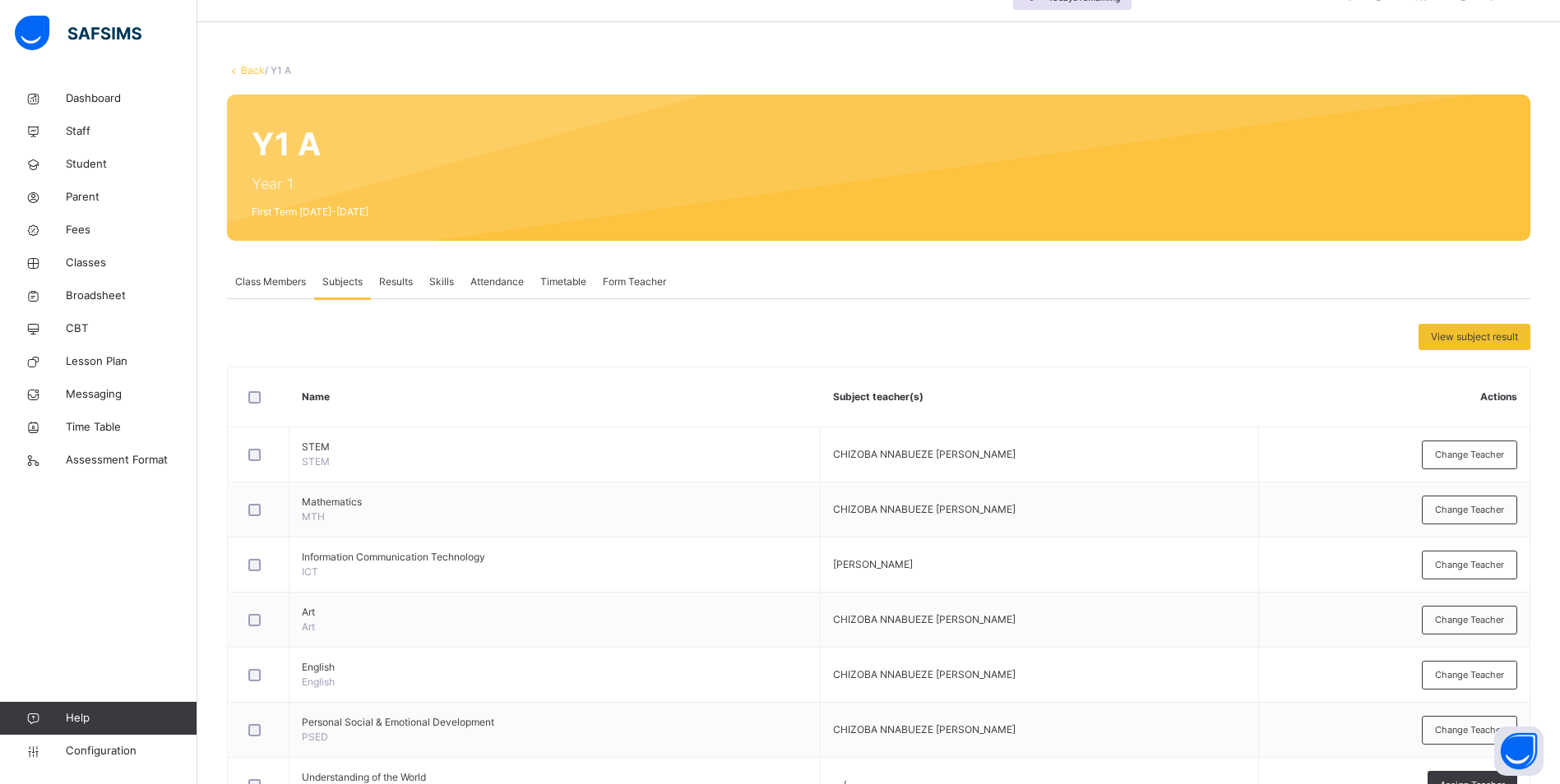
scroll to position [0, 0]
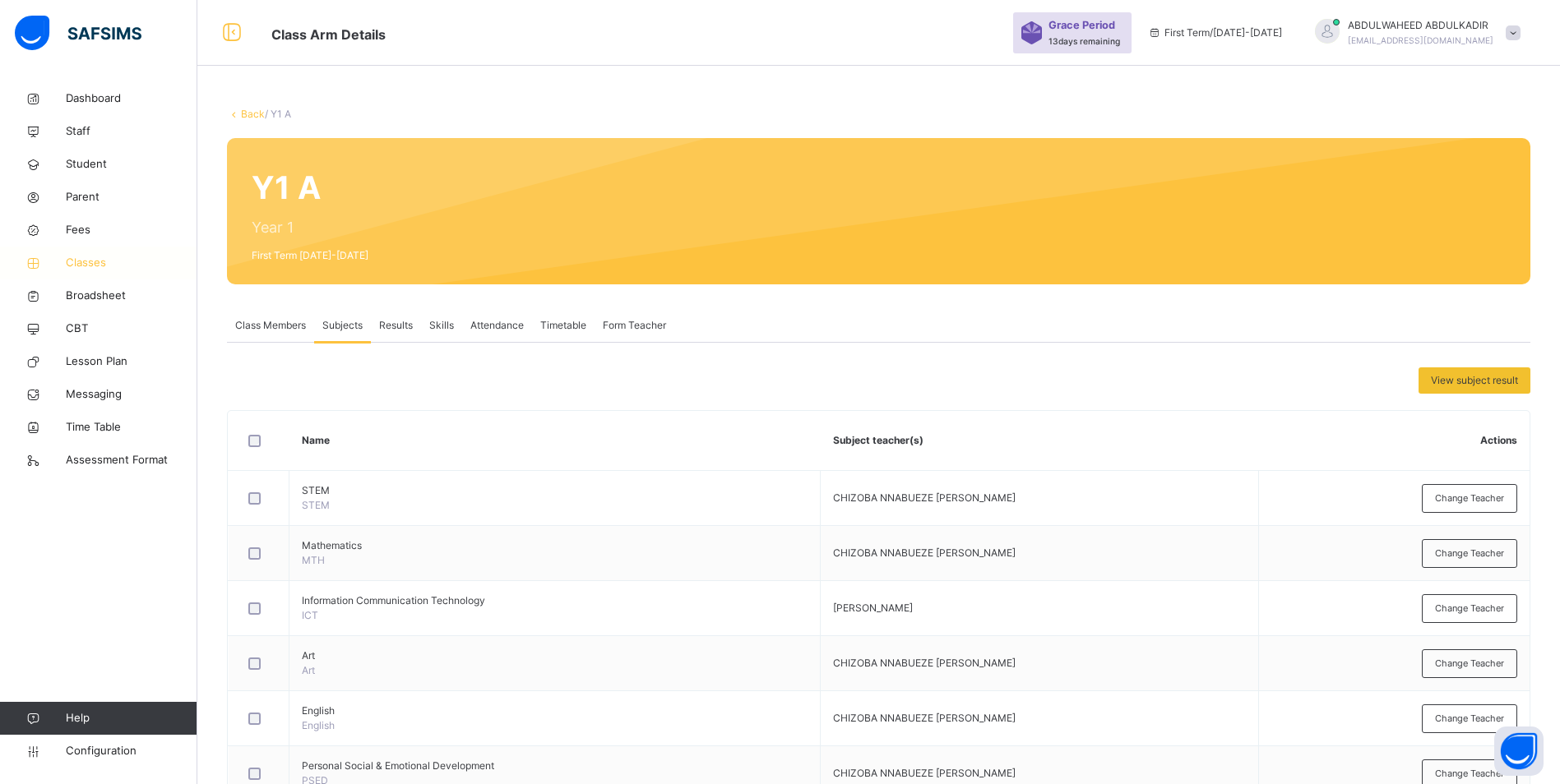
click at [92, 264] on span "Classes" at bounding box center [132, 263] width 132 height 16
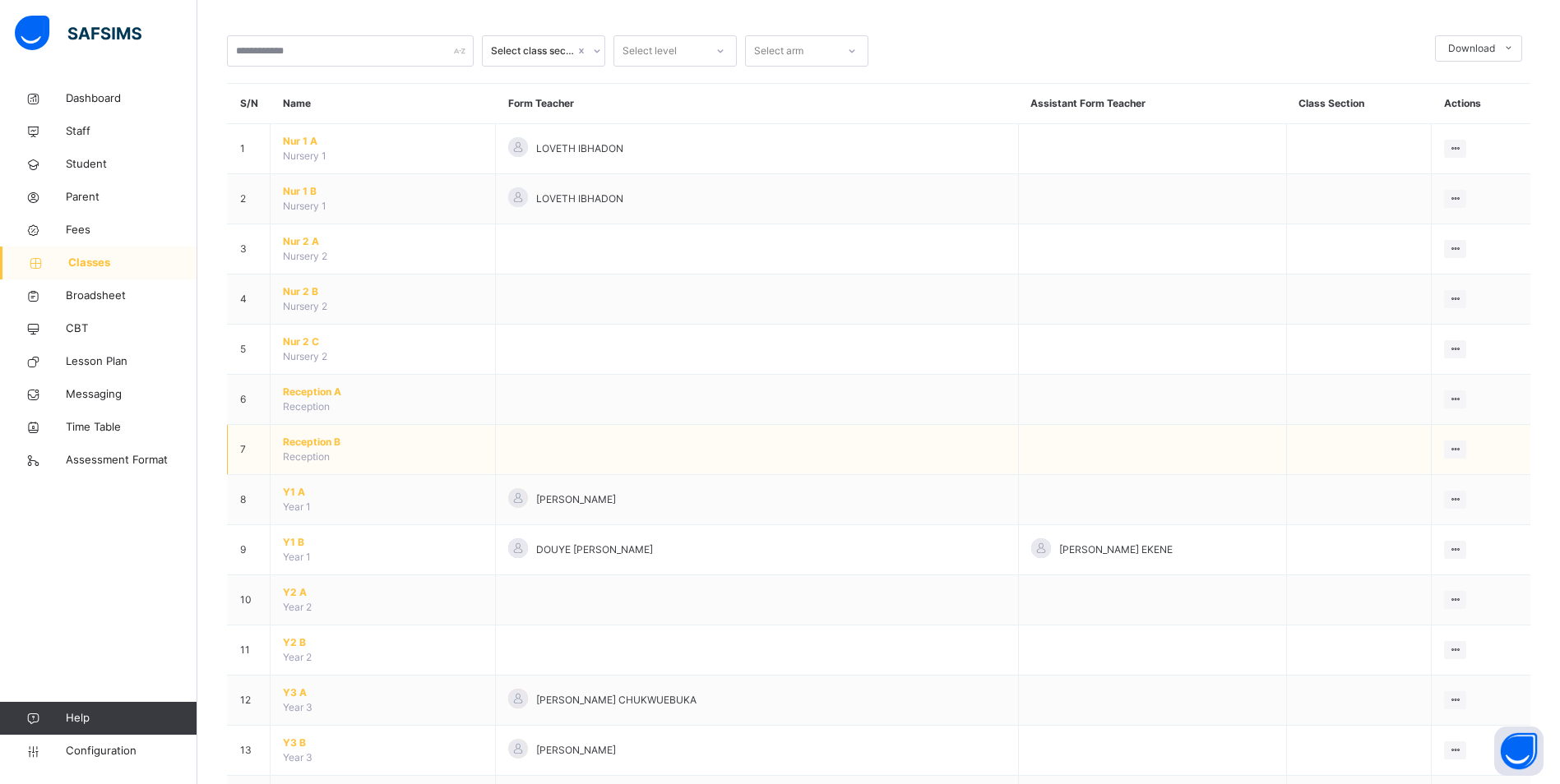
scroll to position [247, 0]
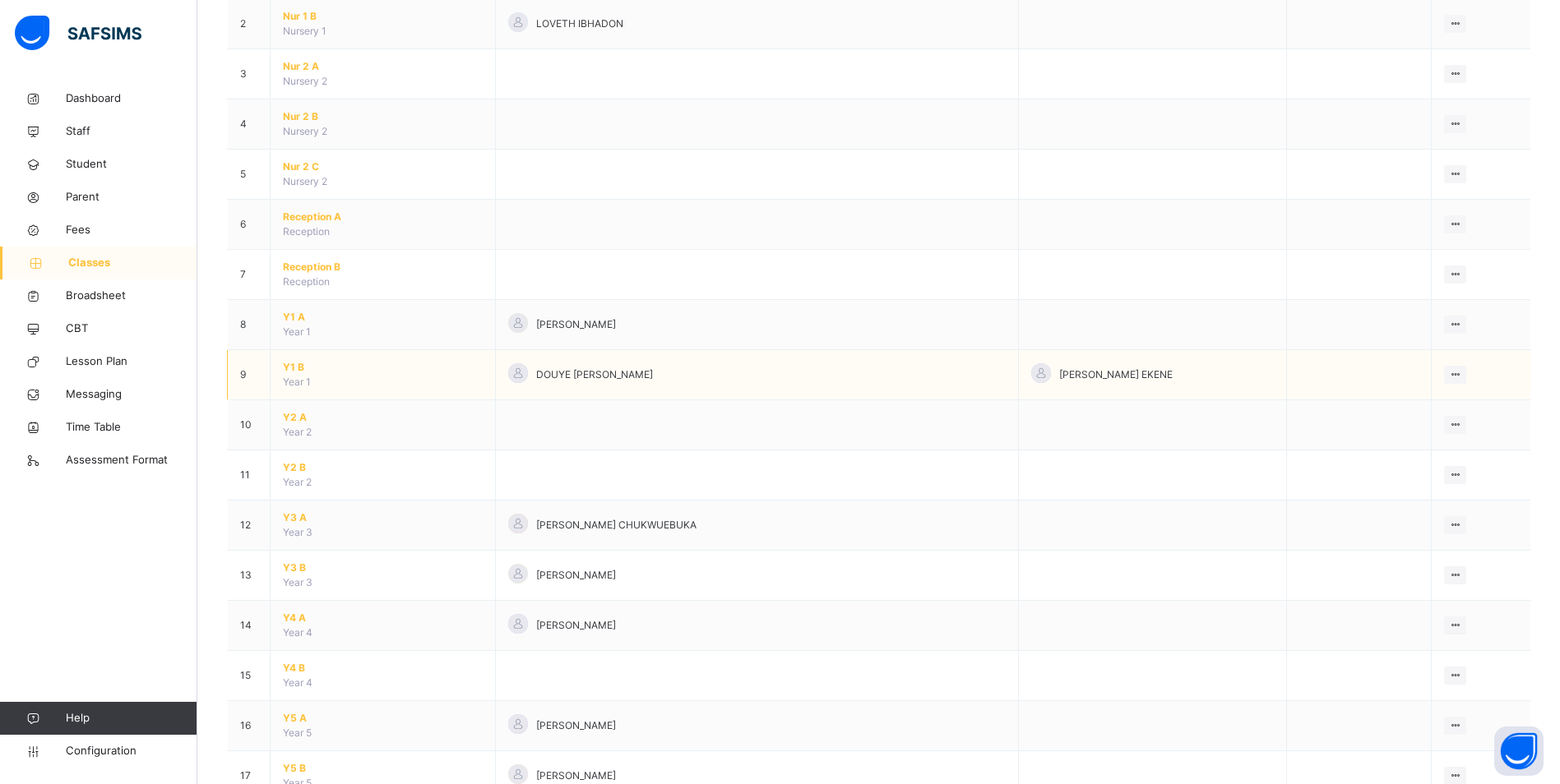
click at [290, 367] on span "Y1 B" at bounding box center [383, 367] width 200 height 14
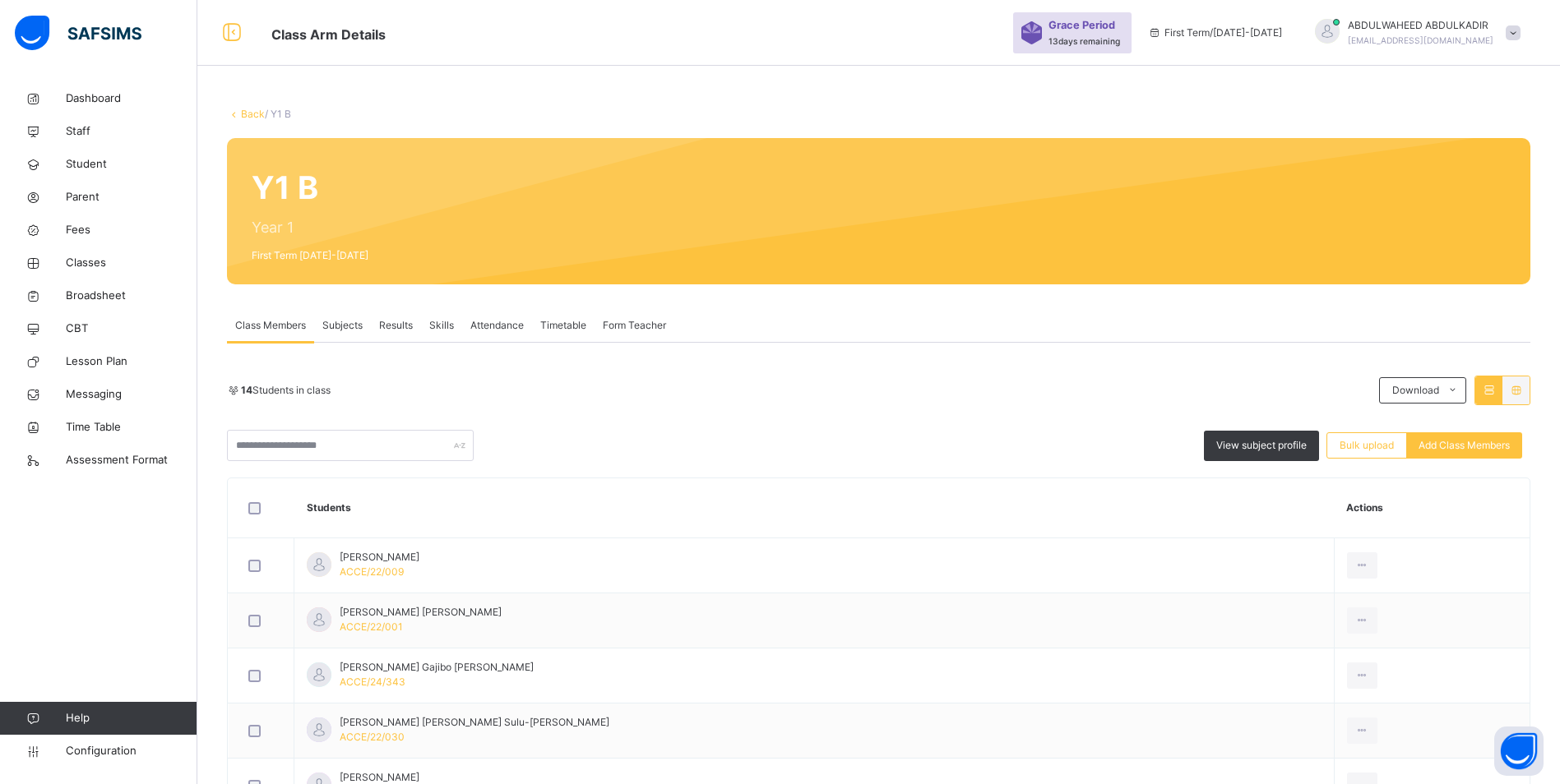
click at [347, 324] on span "Subjects" at bounding box center [342, 325] width 40 height 14
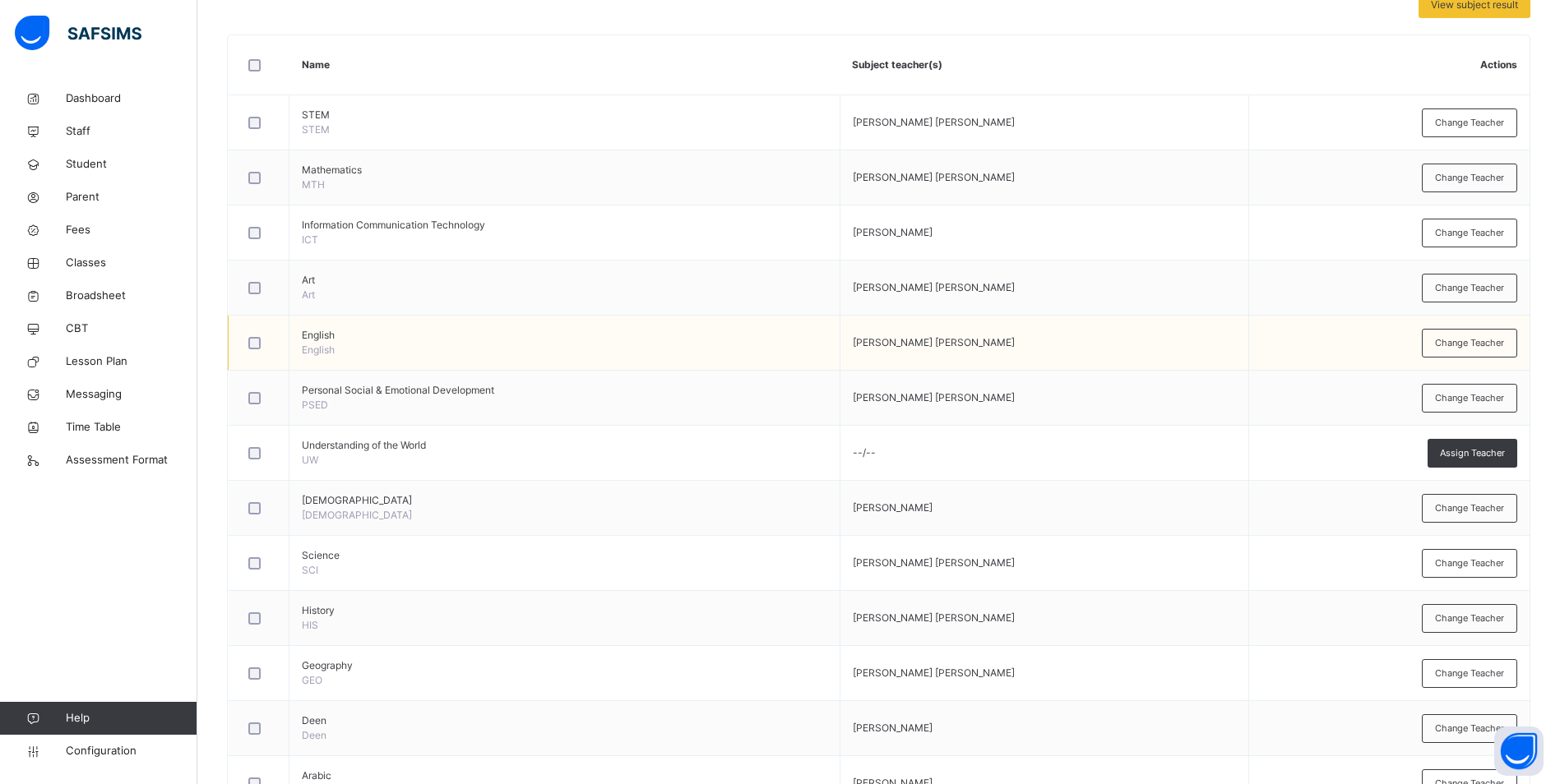
scroll to position [411, 0]
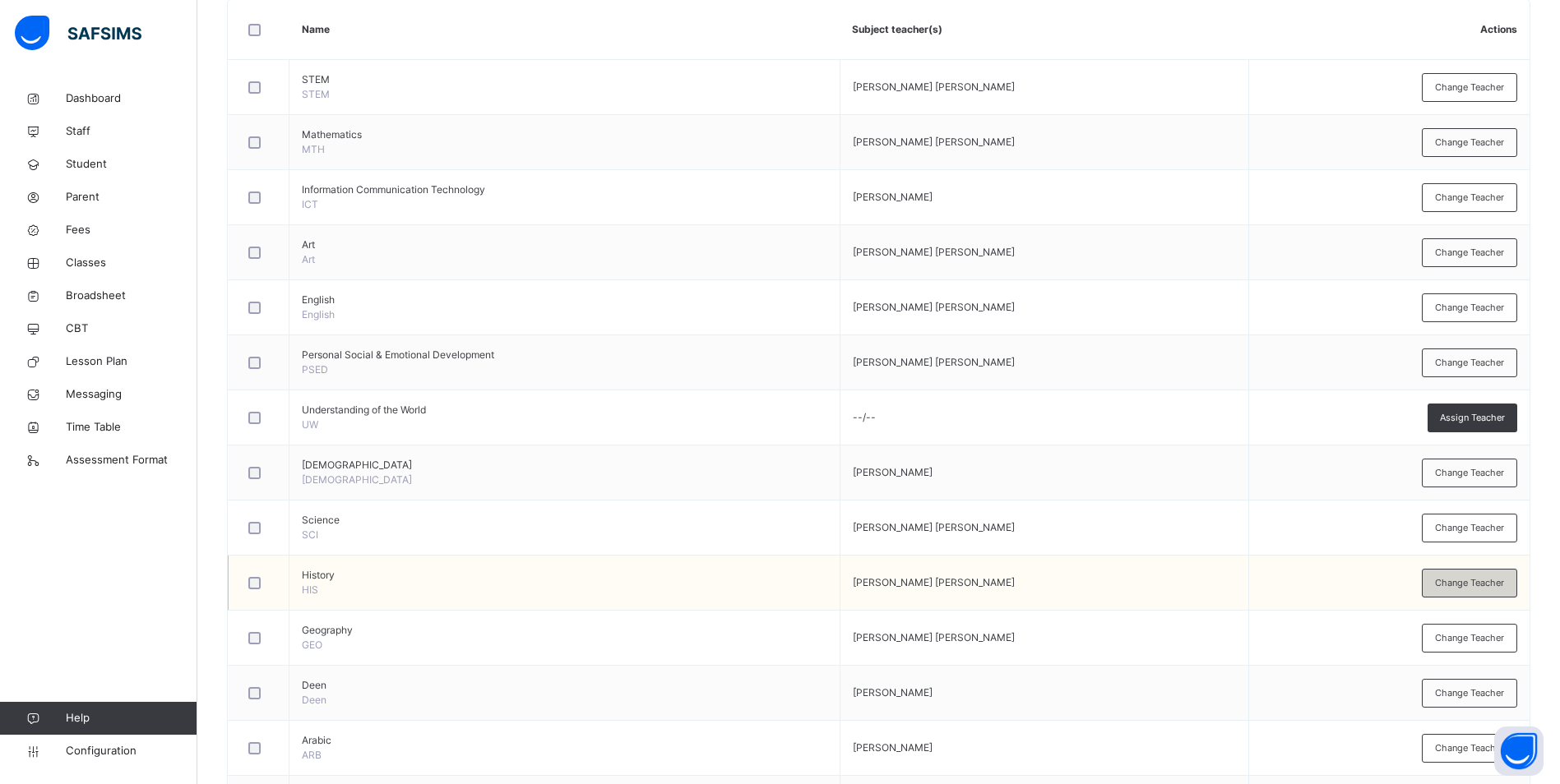
click at [1474, 584] on span "Change Teacher" at bounding box center [1469, 583] width 69 height 14
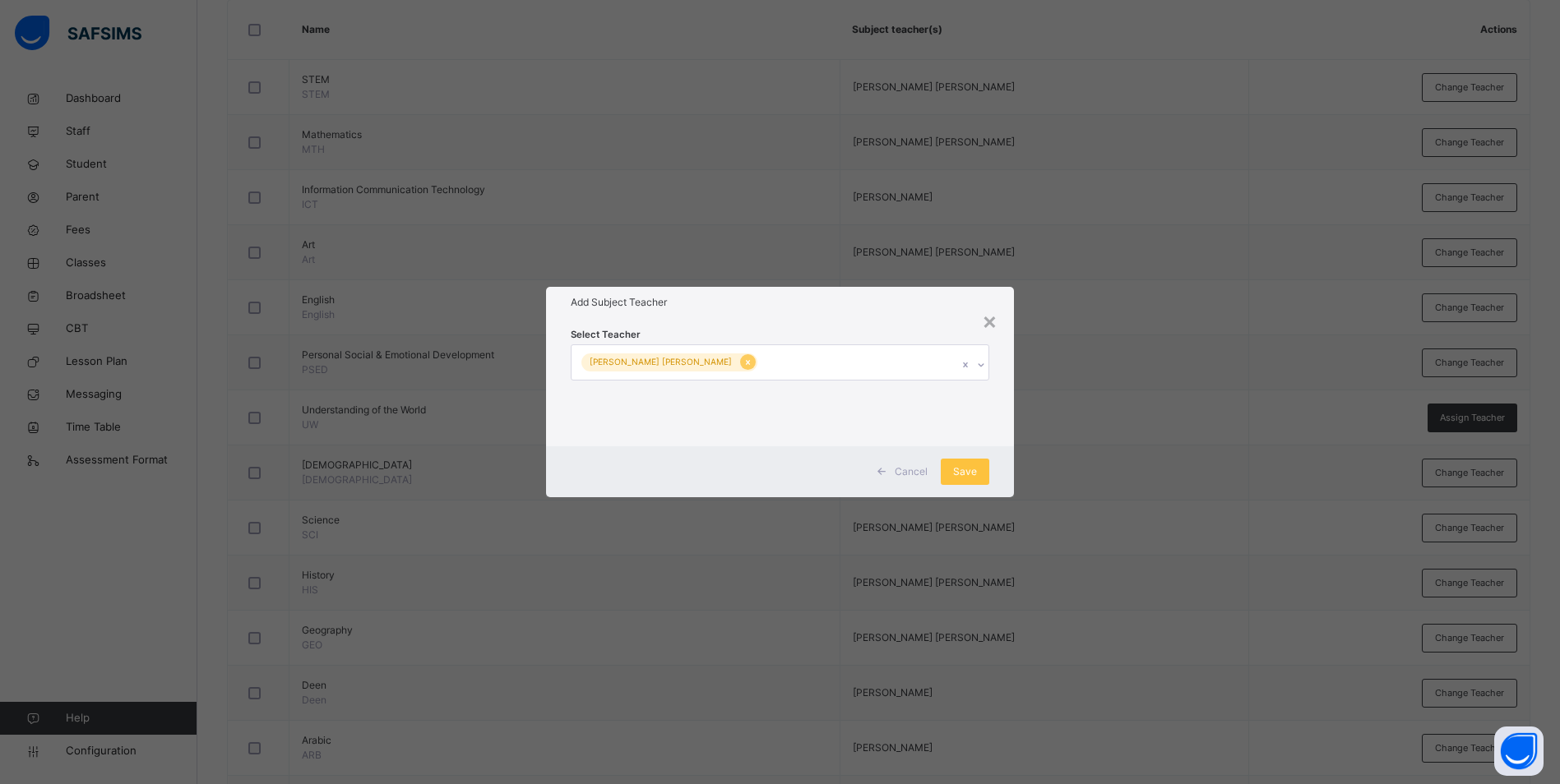
click at [743, 363] on icon at bounding box center [747, 362] width 9 height 11
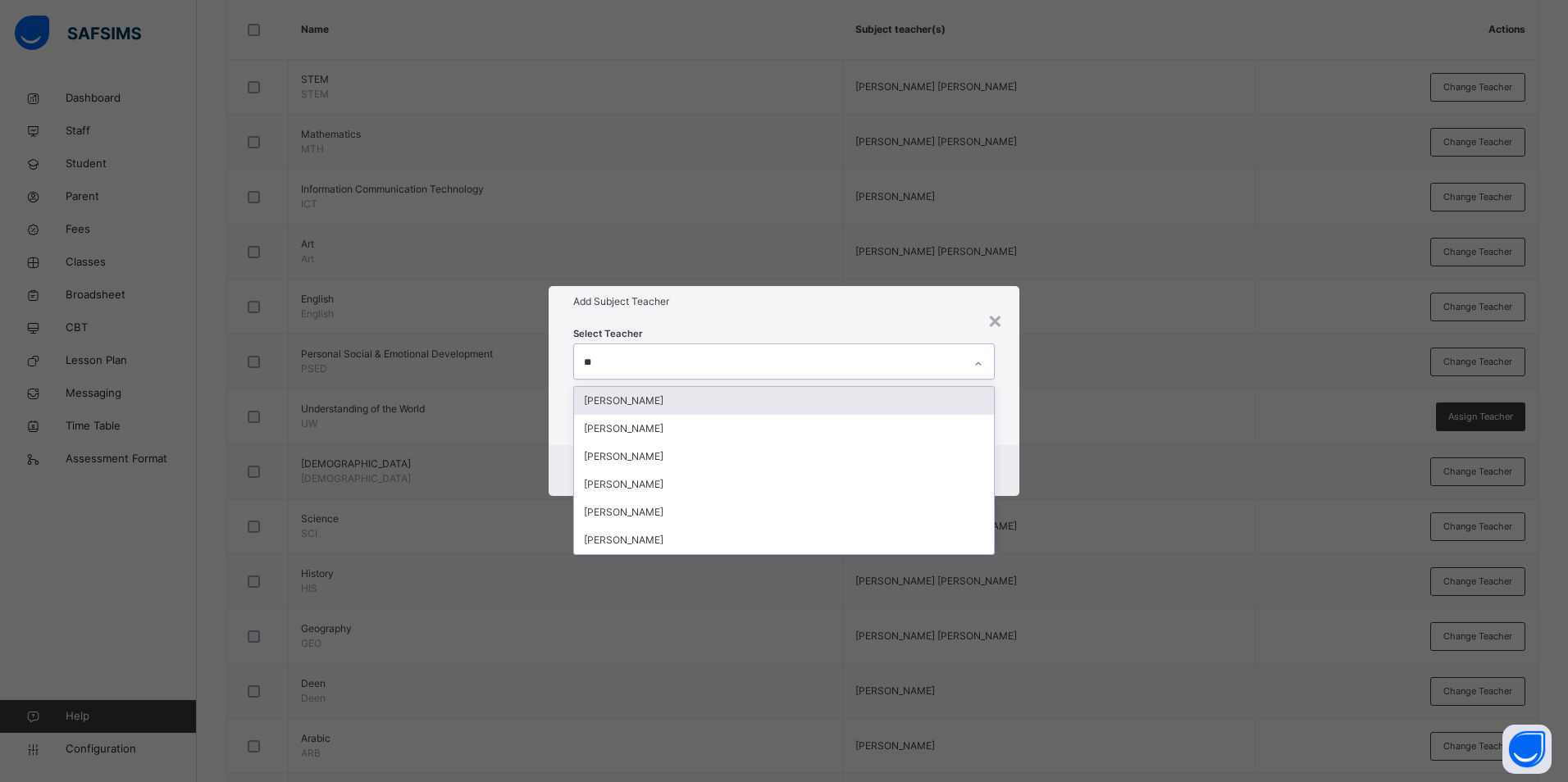
type input "***"
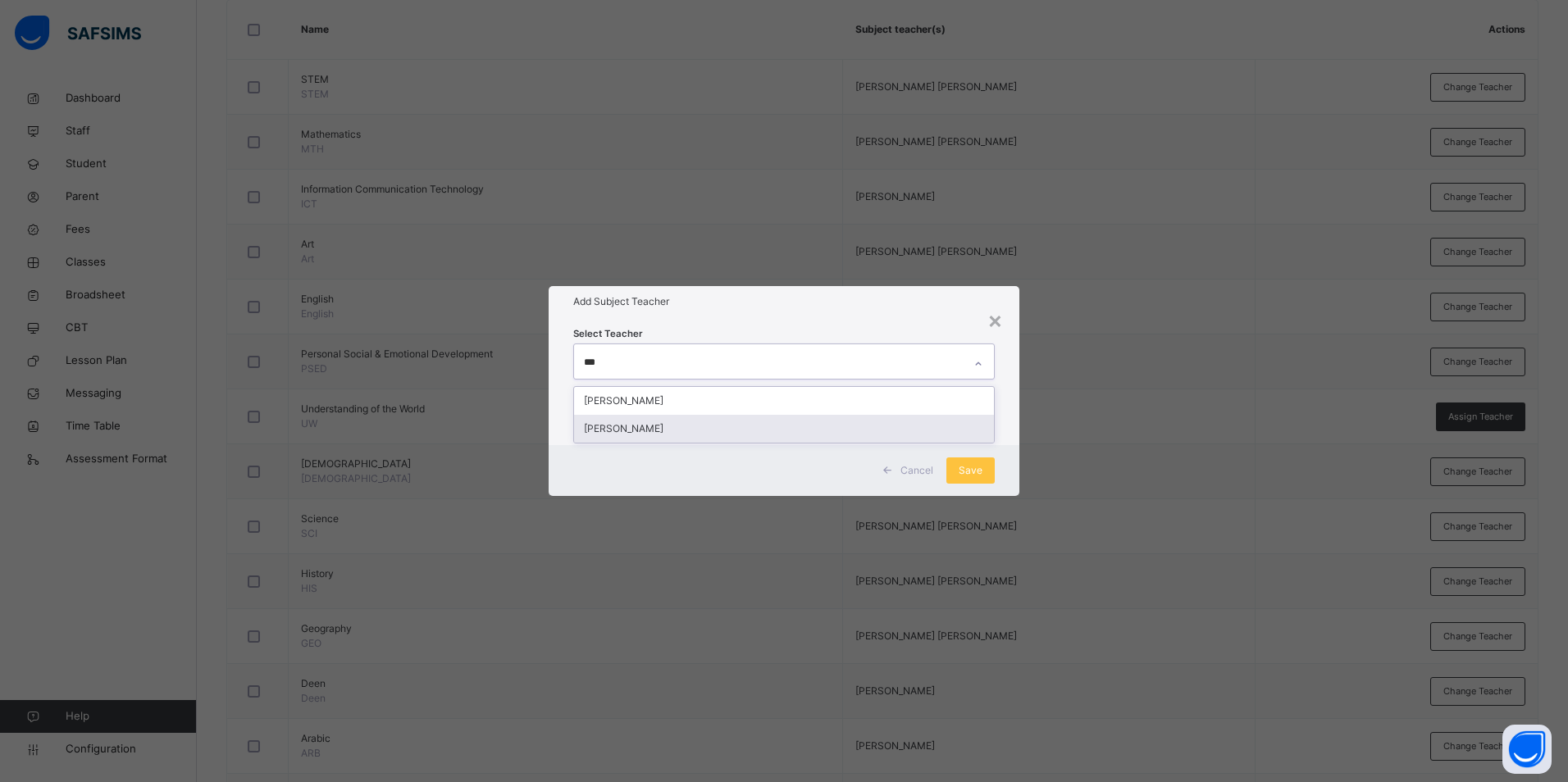
click at [689, 429] on div "[PERSON_NAME]" at bounding box center [784, 428] width 420 height 28
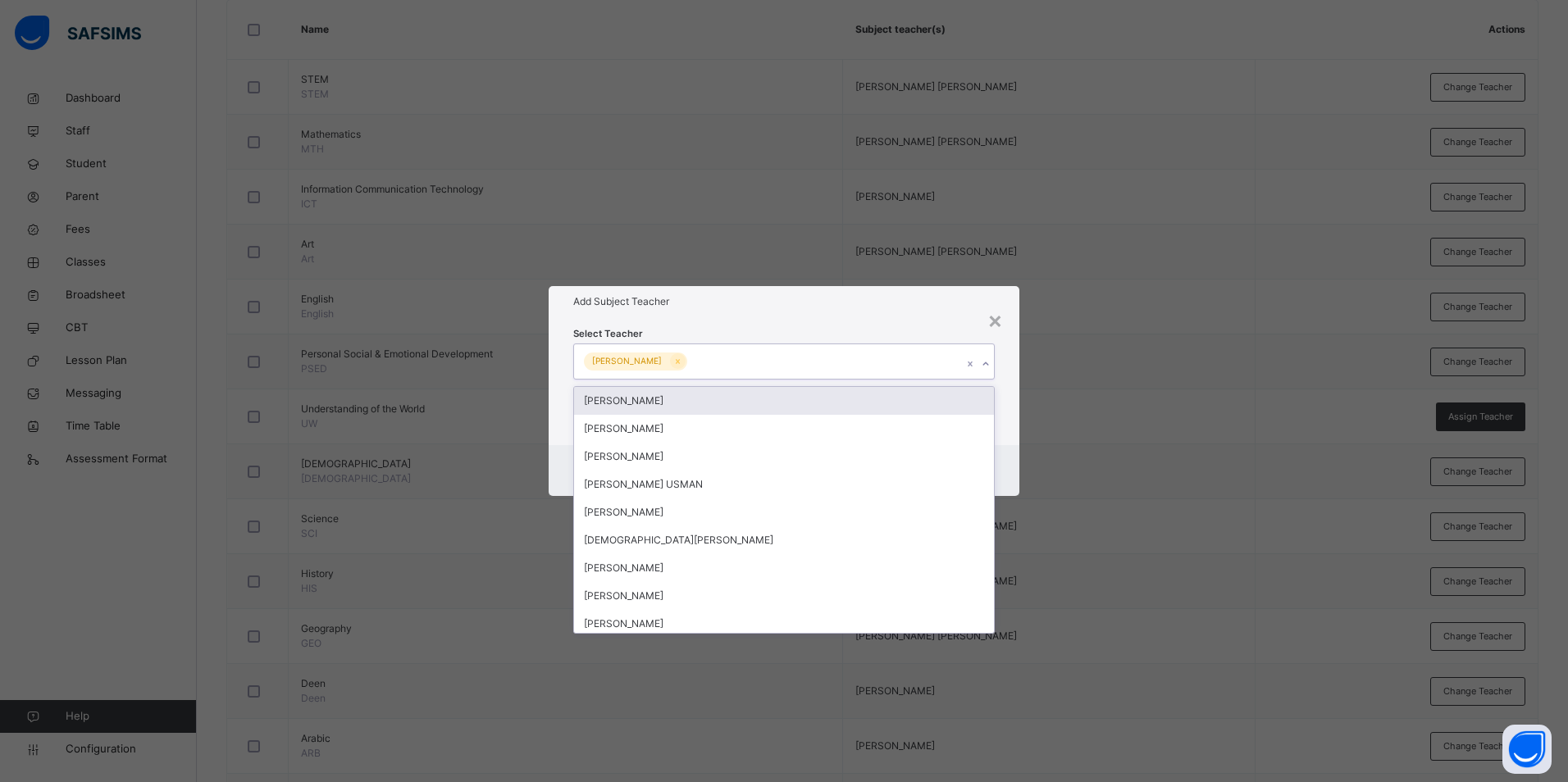
click at [890, 326] on div "Select Teacher option BINTA GARBA ILIYASU, selected. option MUHAMMAD MUHAMMAD N…" at bounding box center [784, 381] width 422 height 112
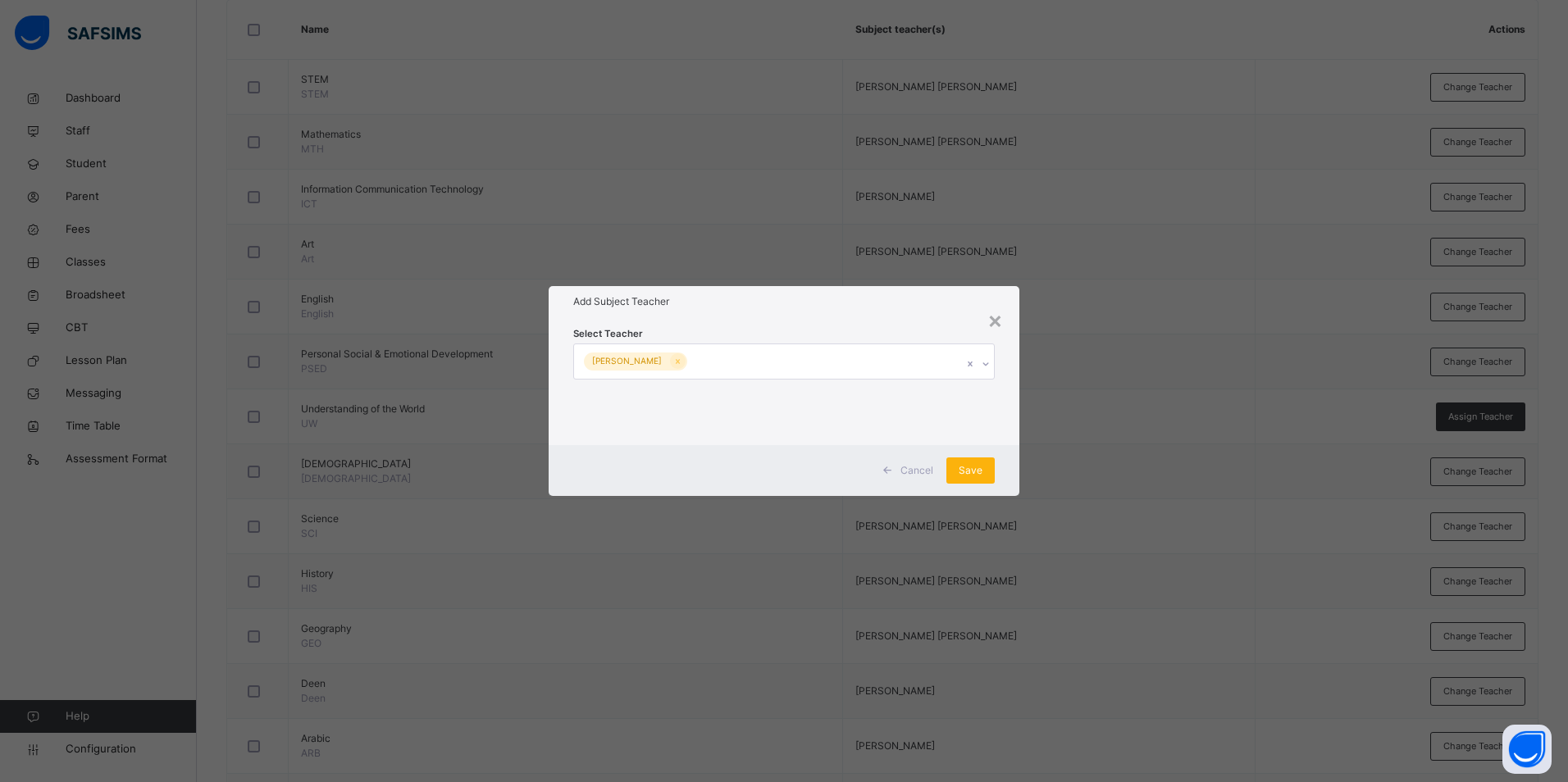
click at [972, 470] on span "Save" at bounding box center [970, 470] width 24 height 14
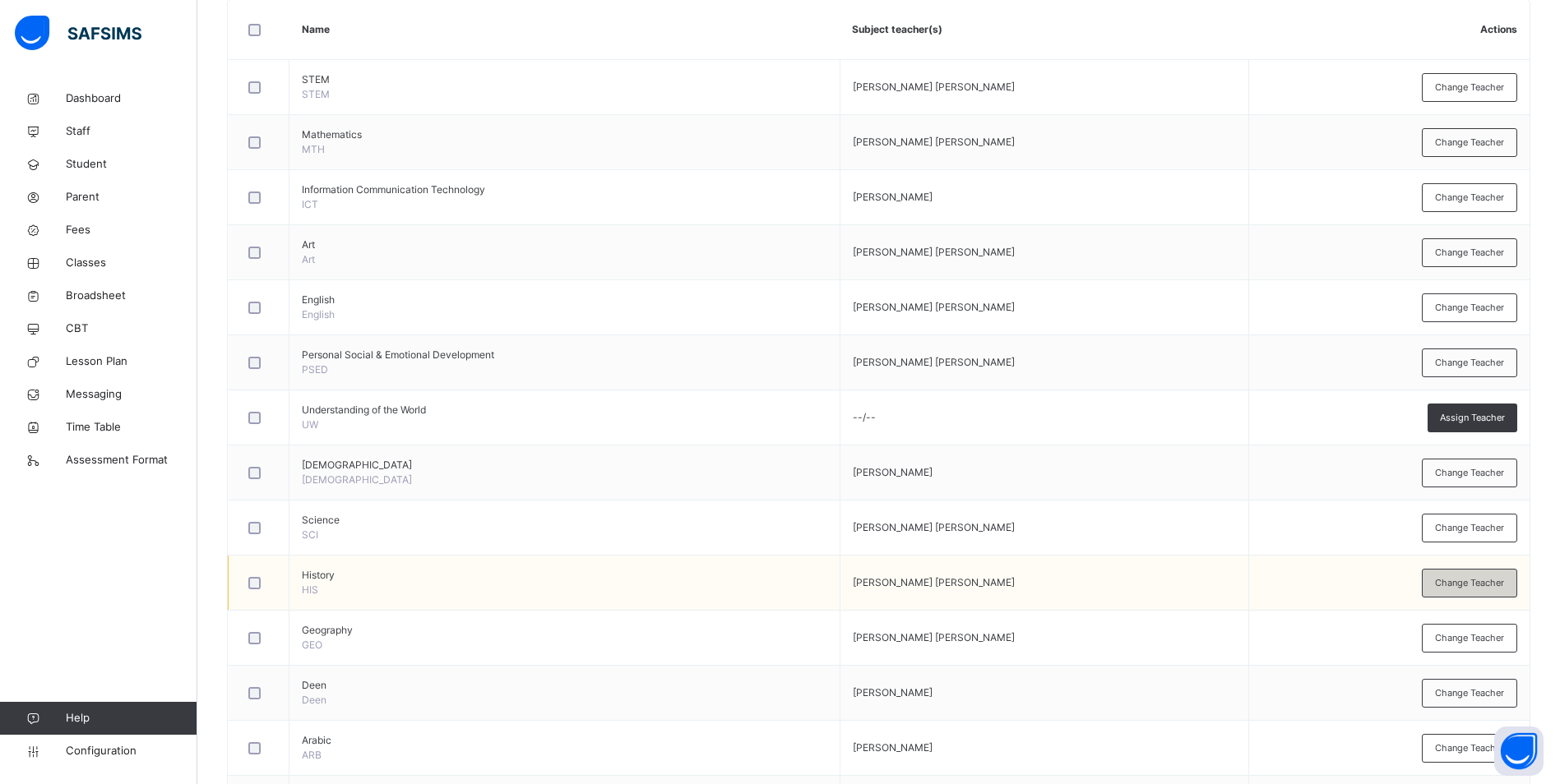
click at [1489, 583] on span "Change Teacher" at bounding box center [1469, 583] width 69 height 14
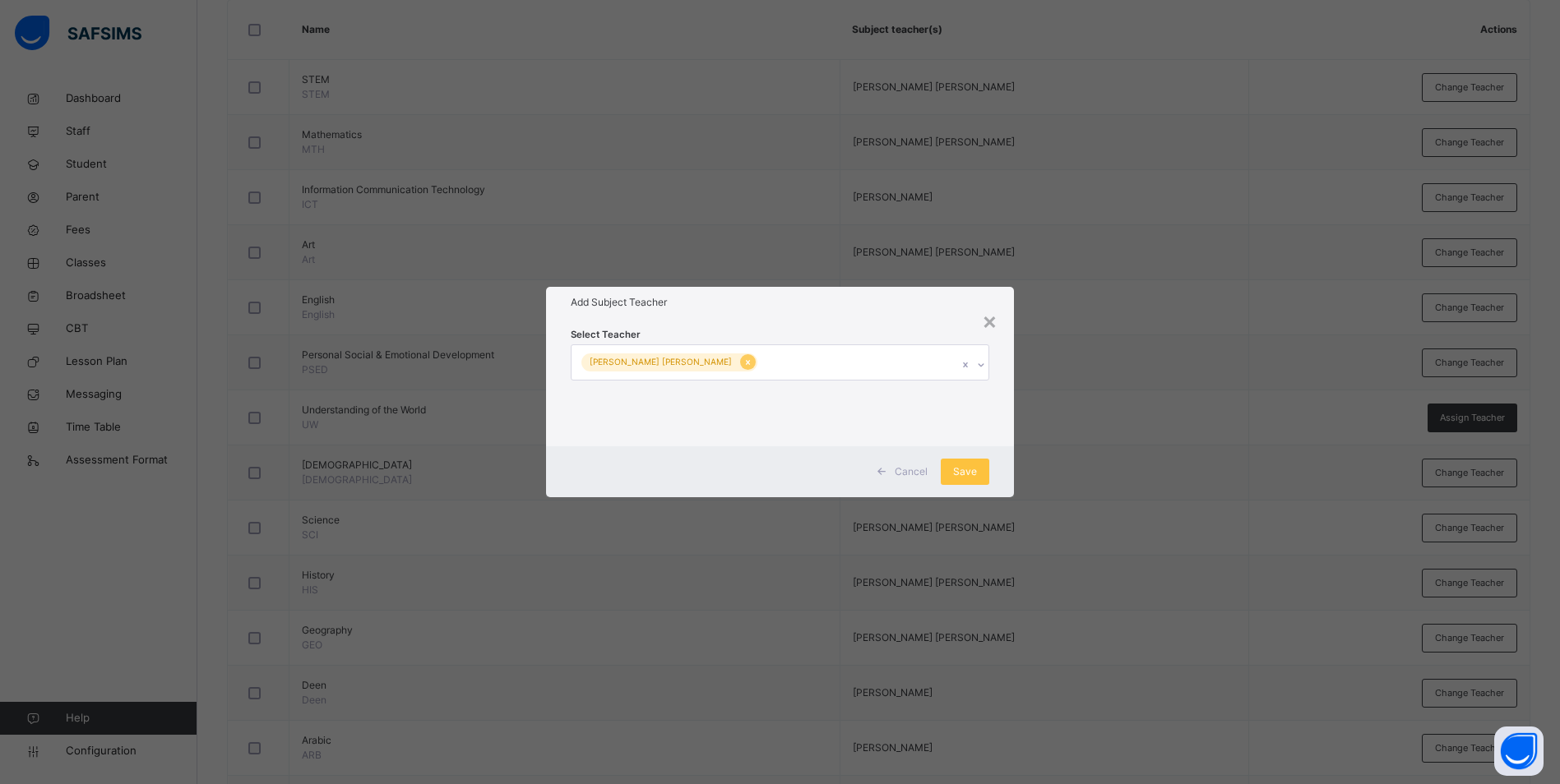
click at [746, 362] on icon at bounding box center [748, 362] width 4 height 5
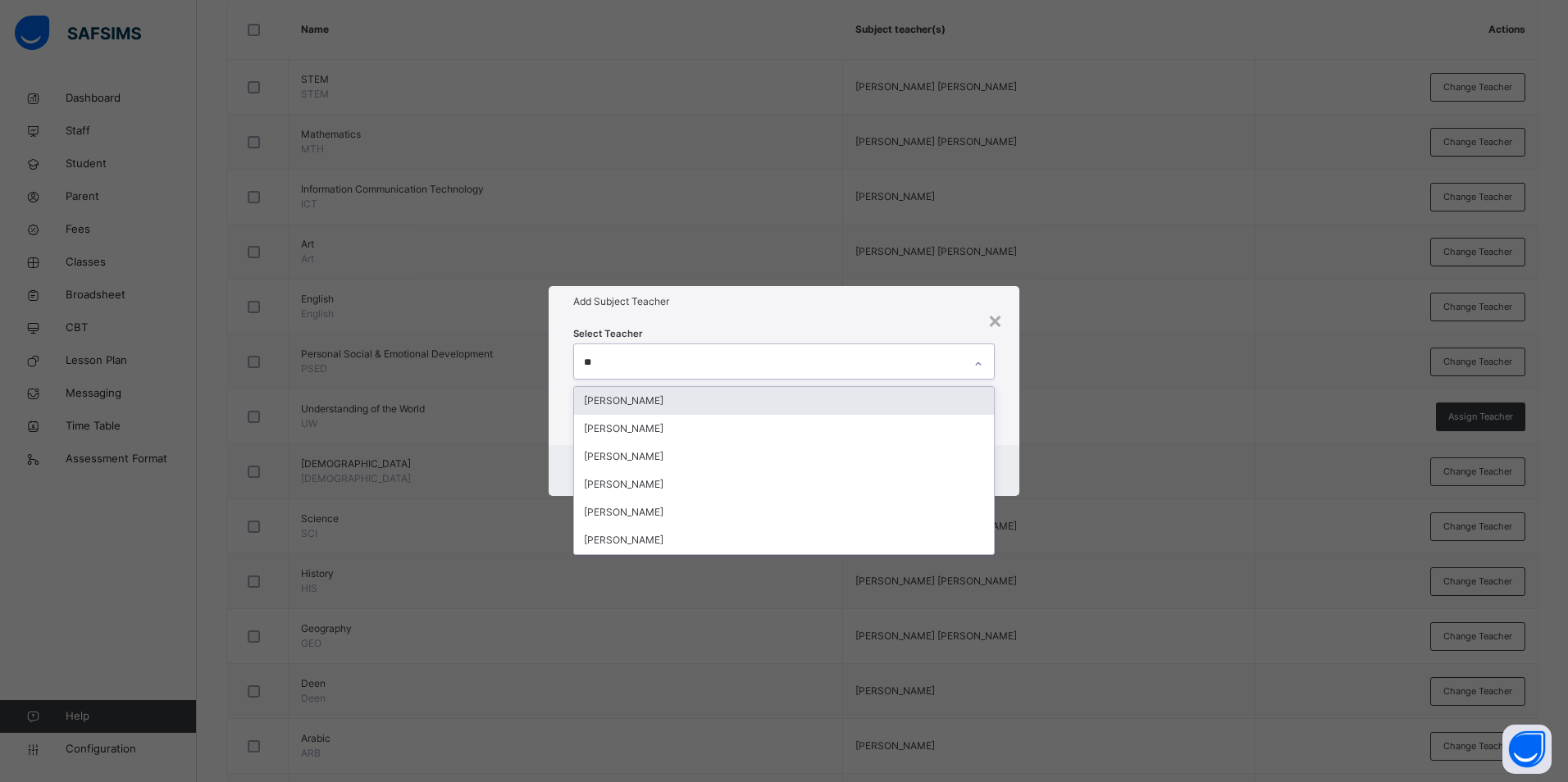
type input "***"
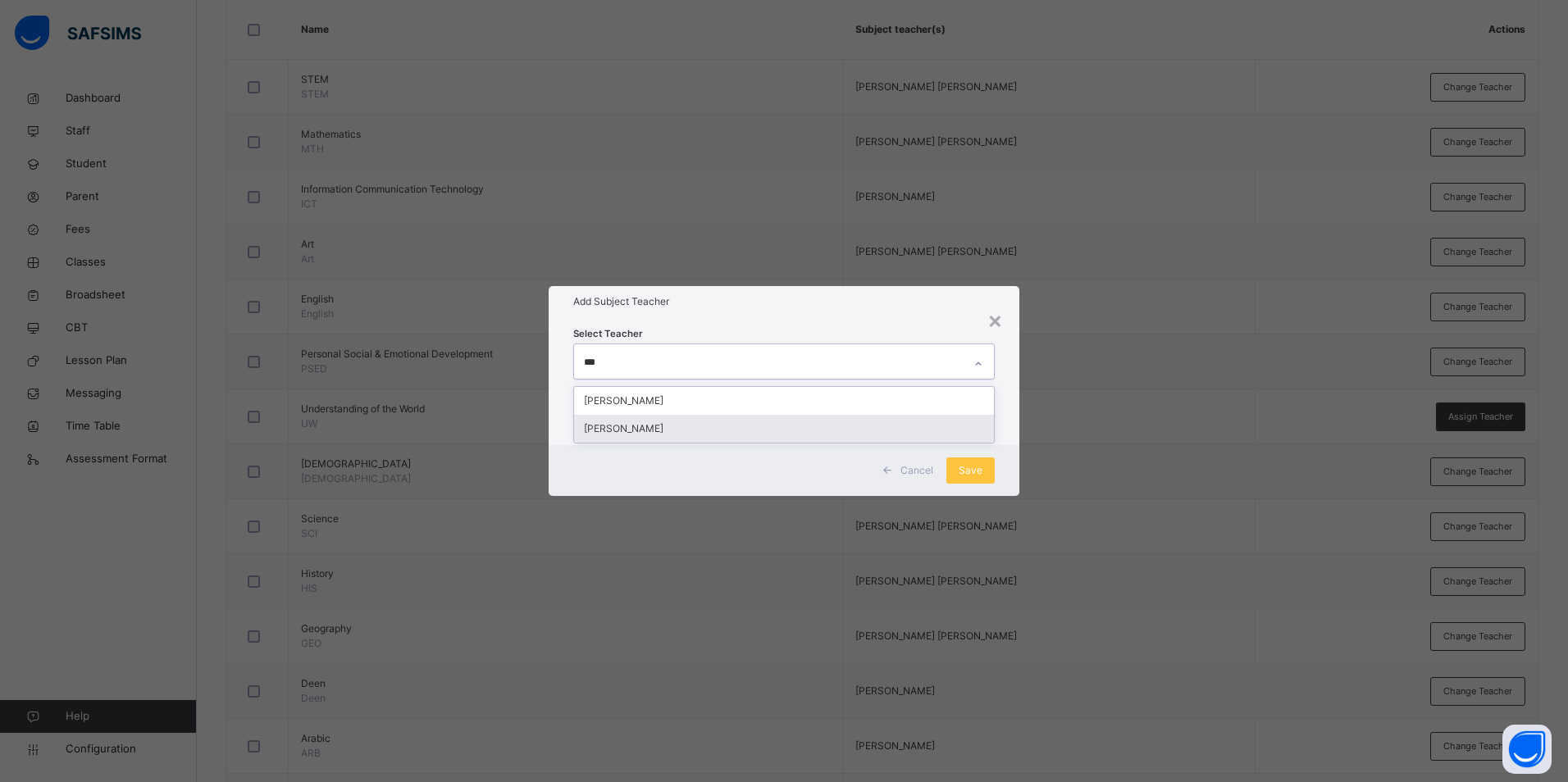
click at [677, 430] on div "[PERSON_NAME]" at bounding box center [784, 428] width 420 height 28
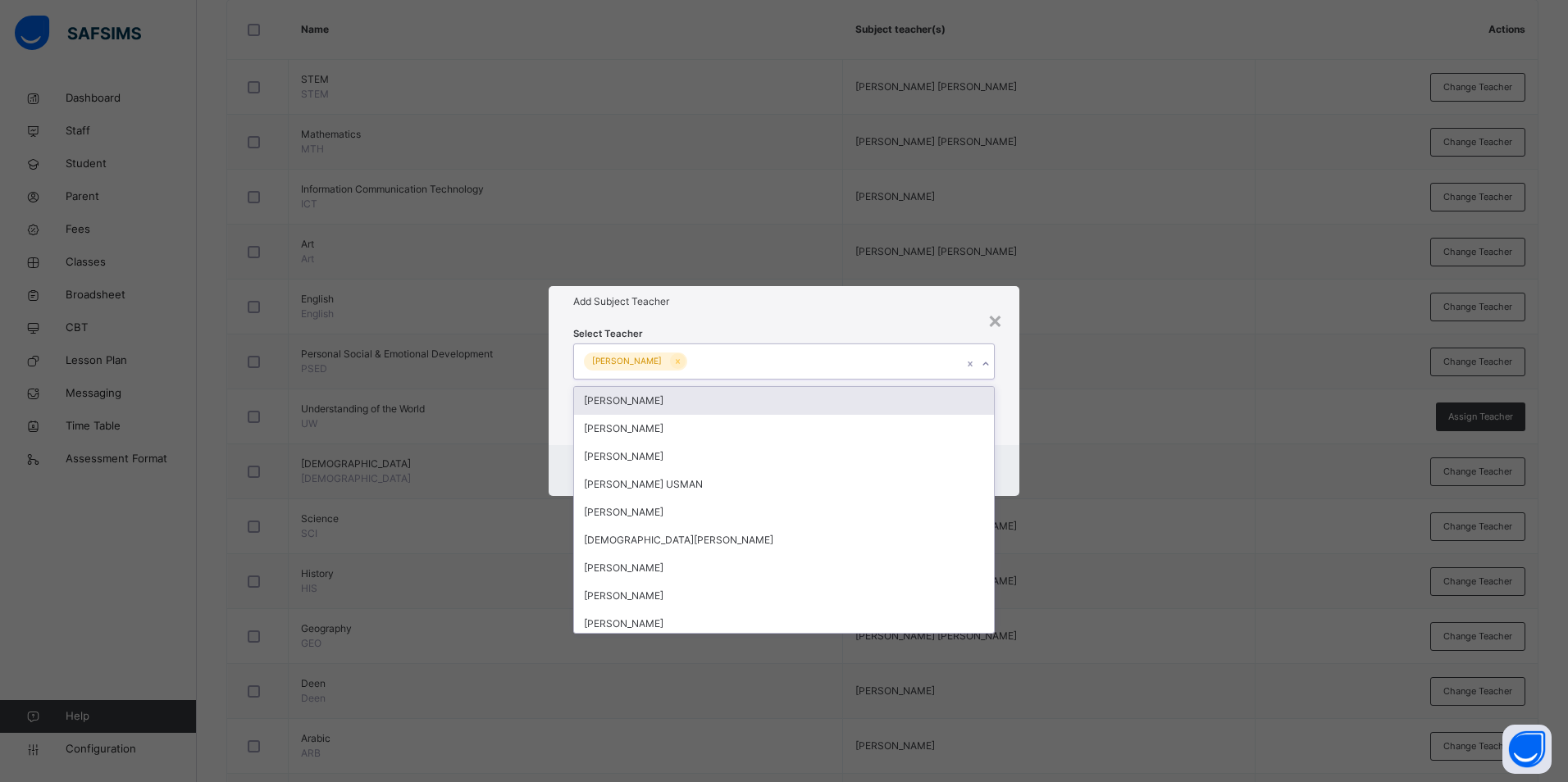
click at [827, 311] on div "Add Subject Teacher" at bounding box center [783, 301] width 470 height 31
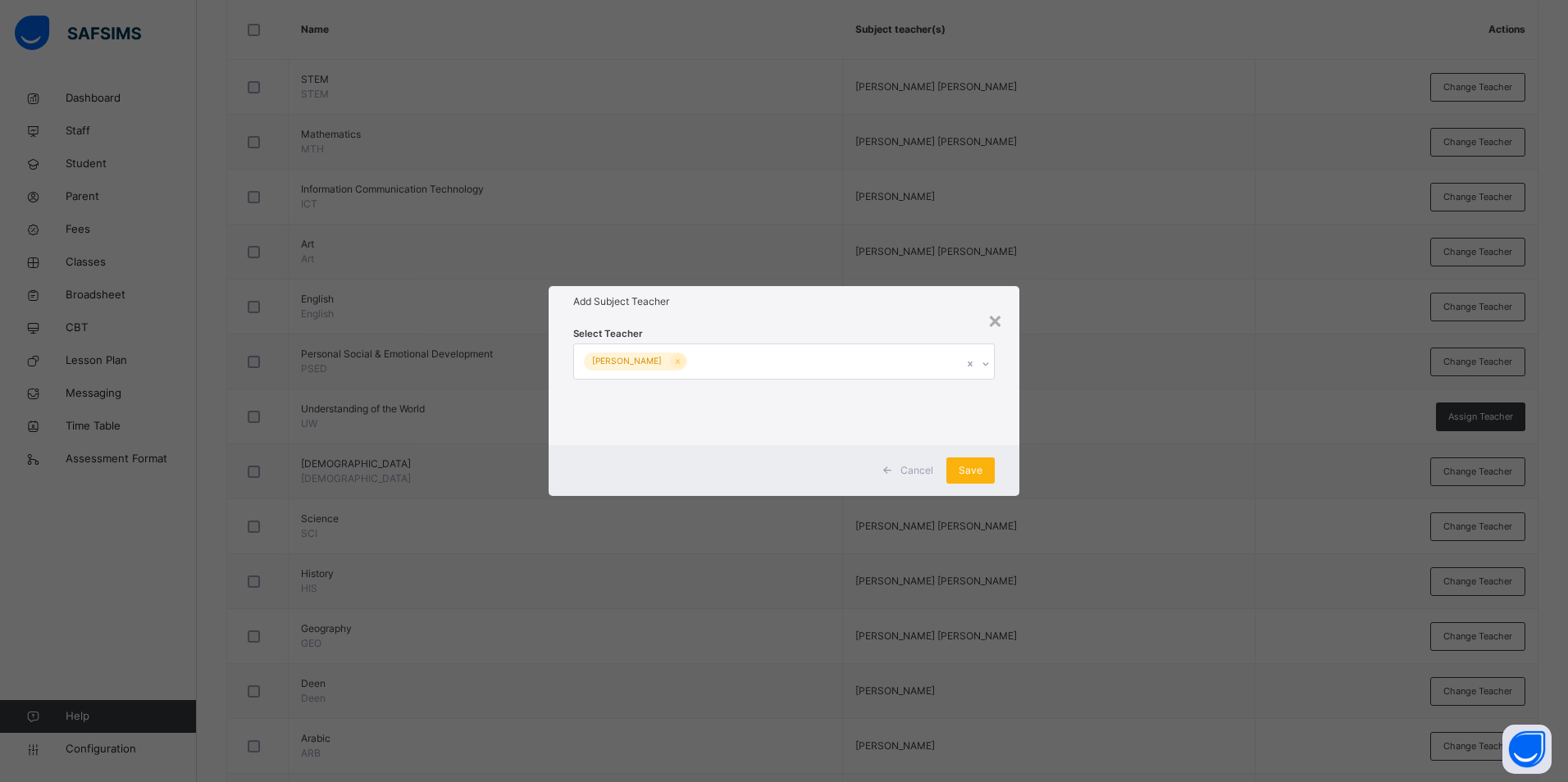
click at [975, 471] on span "Save" at bounding box center [970, 470] width 24 height 14
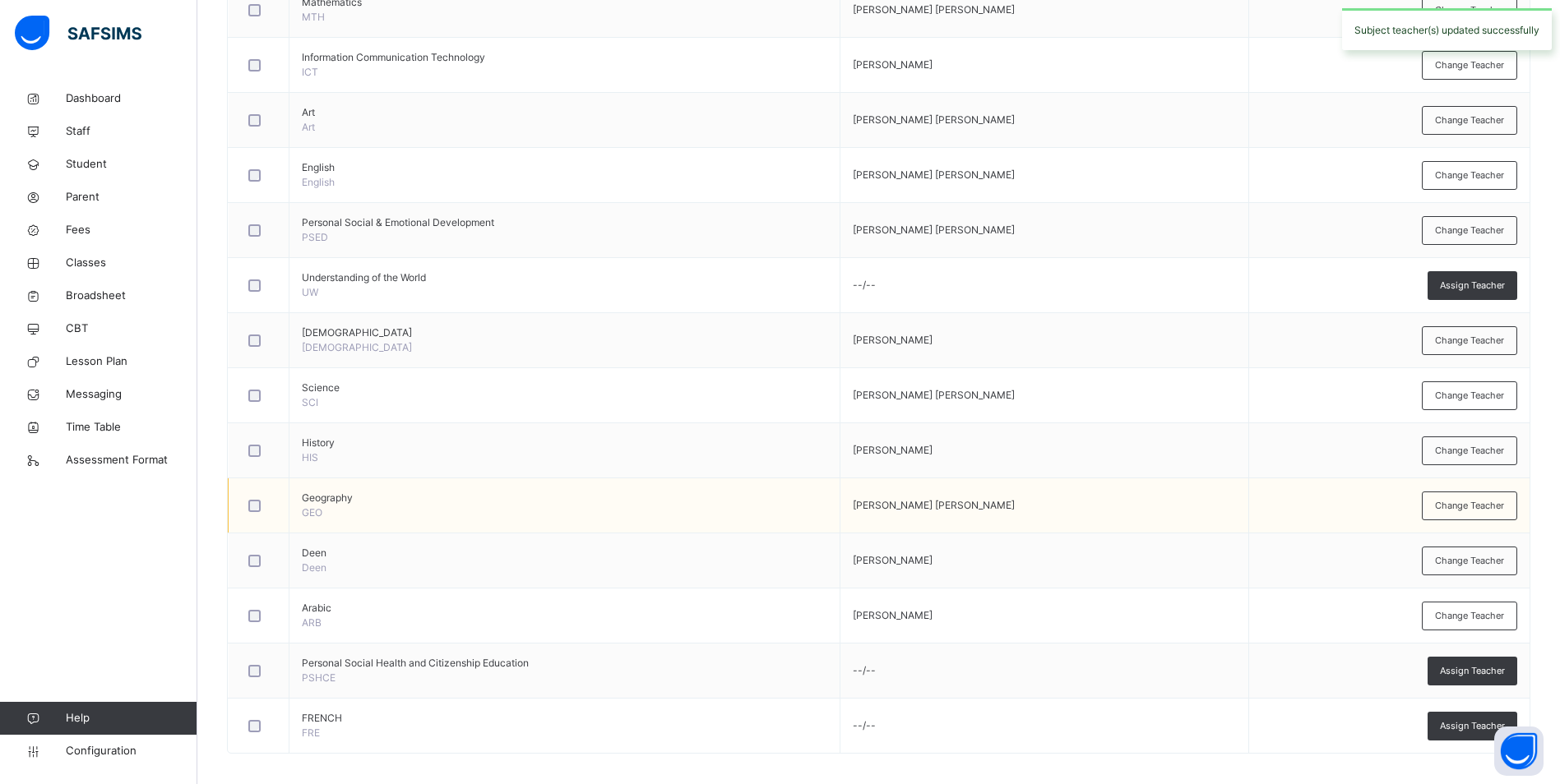
scroll to position [554, 0]
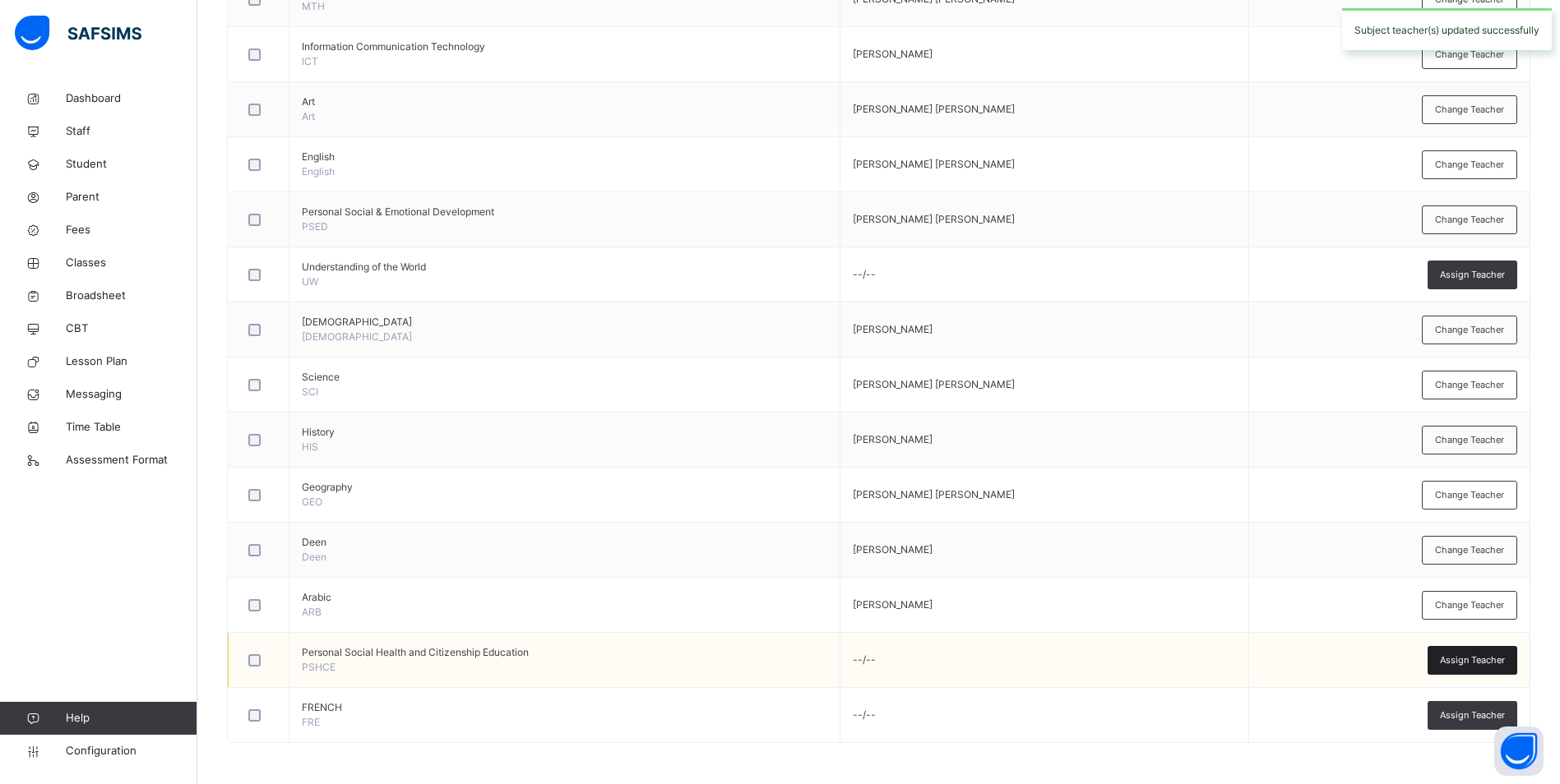
click at [1490, 659] on span "Assign Teacher" at bounding box center [1472, 660] width 65 height 14
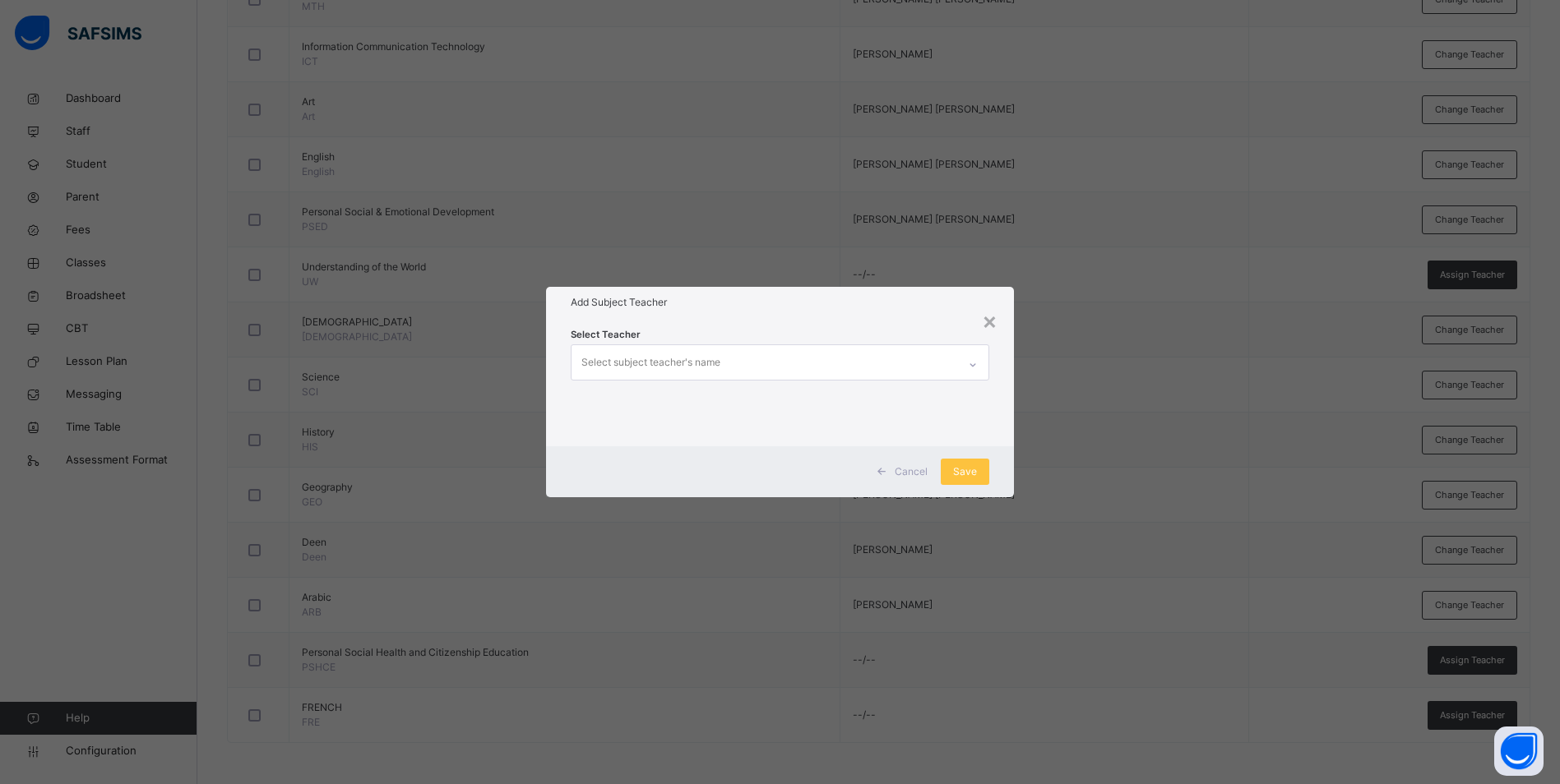
click at [817, 355] on div "Select subject teacher's name" at bounding box center [764, 362] width 385 height 34
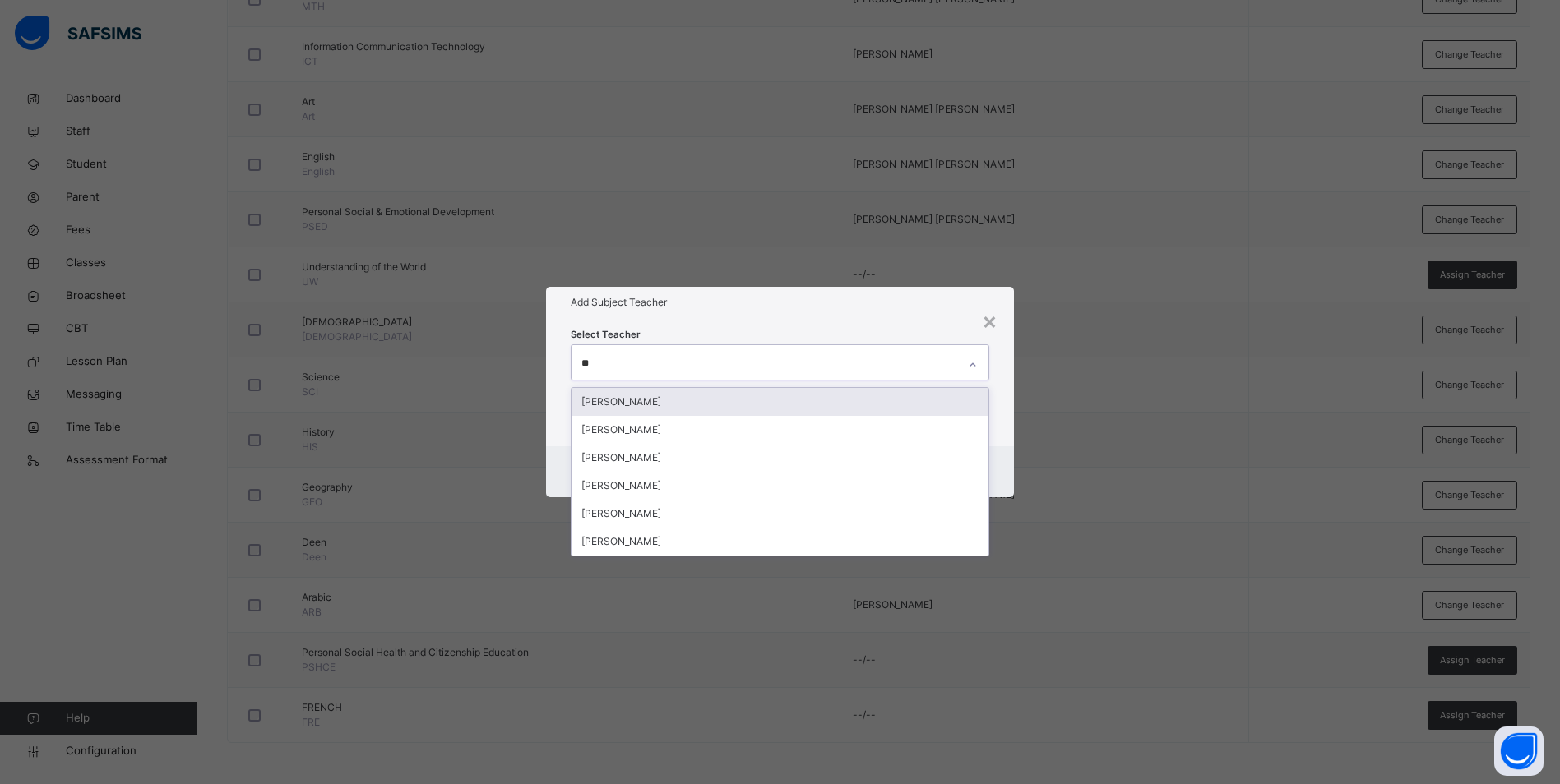
type input "***"
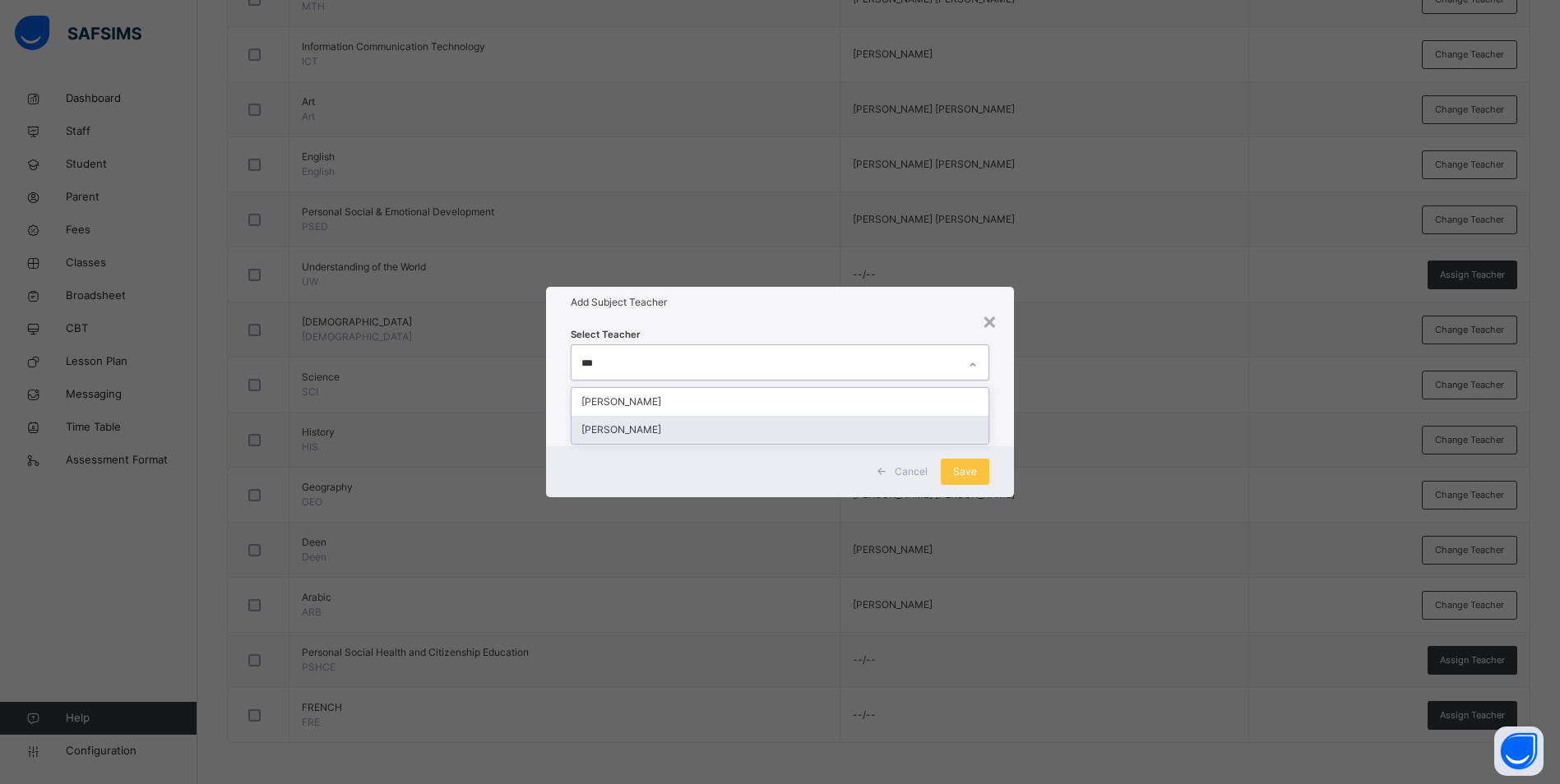
click at [684, 431] on div "[PERSON_NAME]" at bounding box center [780, 429] width 417 height 28
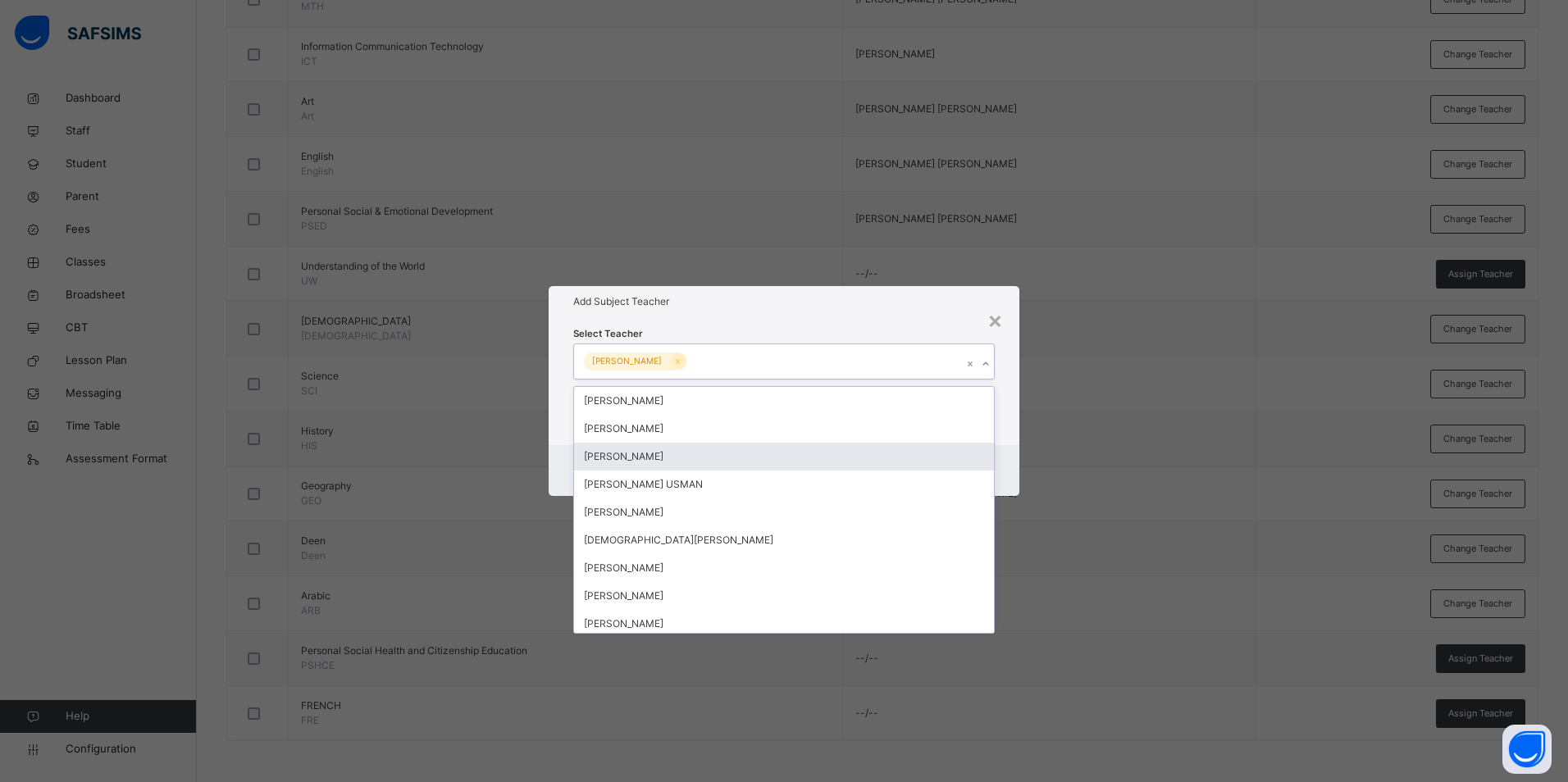
click at [862, 324] on div "Select Teacher option BINTA GARBA ILIYASU, selected. option SODIQ ADEYINKA AMOO…" at bounding box center [783, 381] width 470 height 128
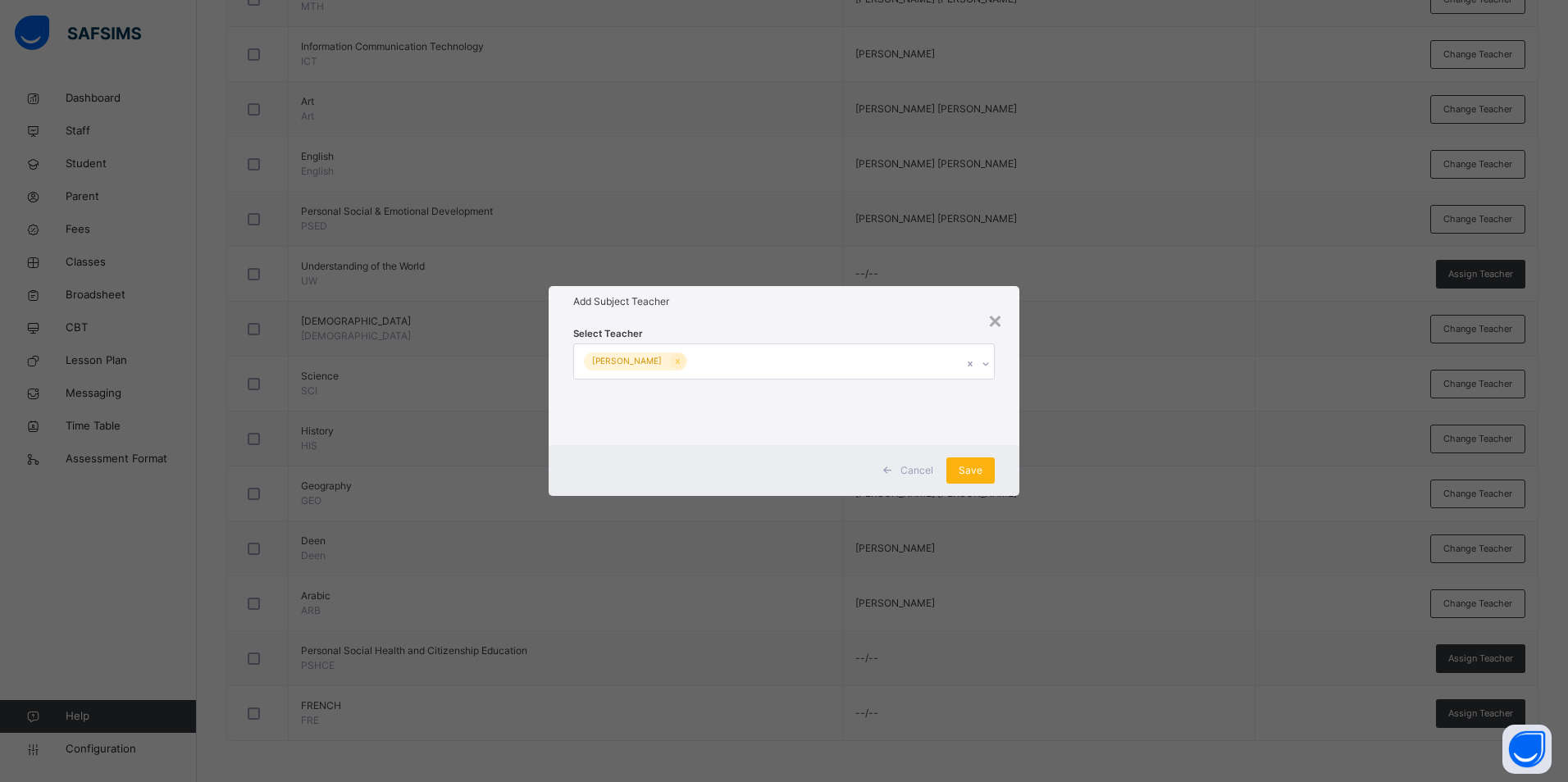
click at [970, 467] on span "Save" at bounding box center [970, 470] width 24 height 14
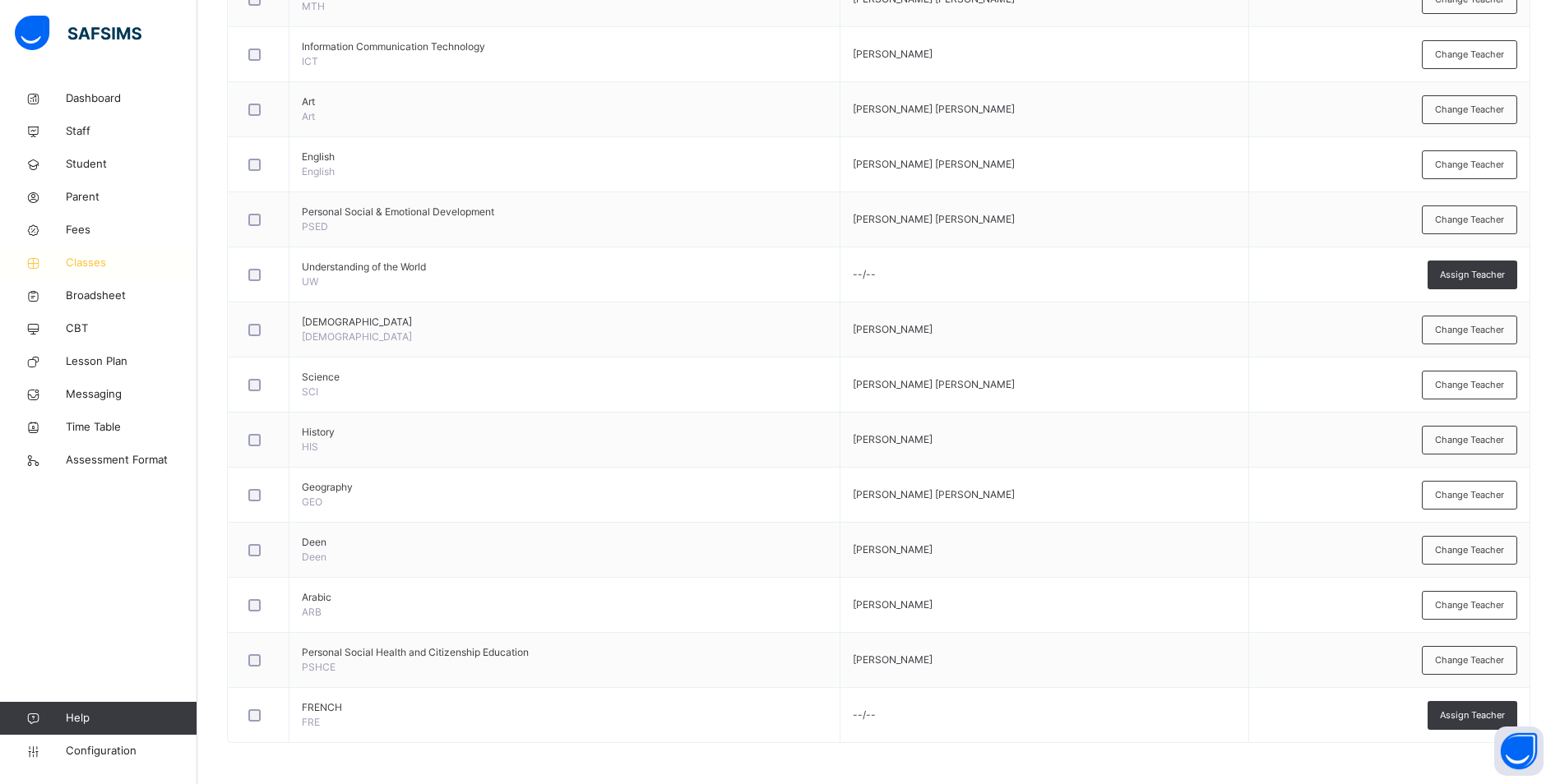
click at [80, 257] on span "Classes" at bounding box center [132, 263] width 132 height 16
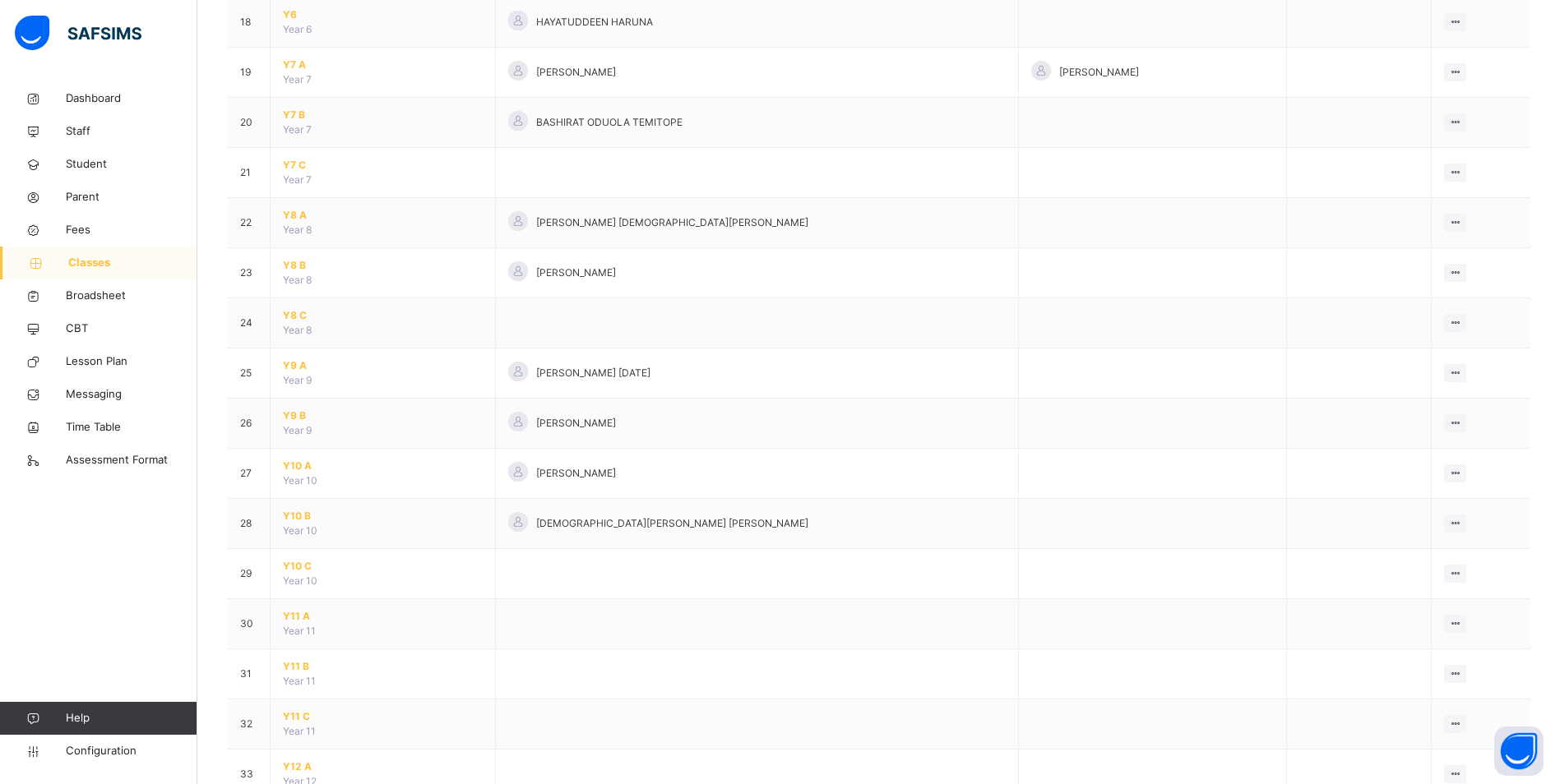
scroll to position [1151, 0]
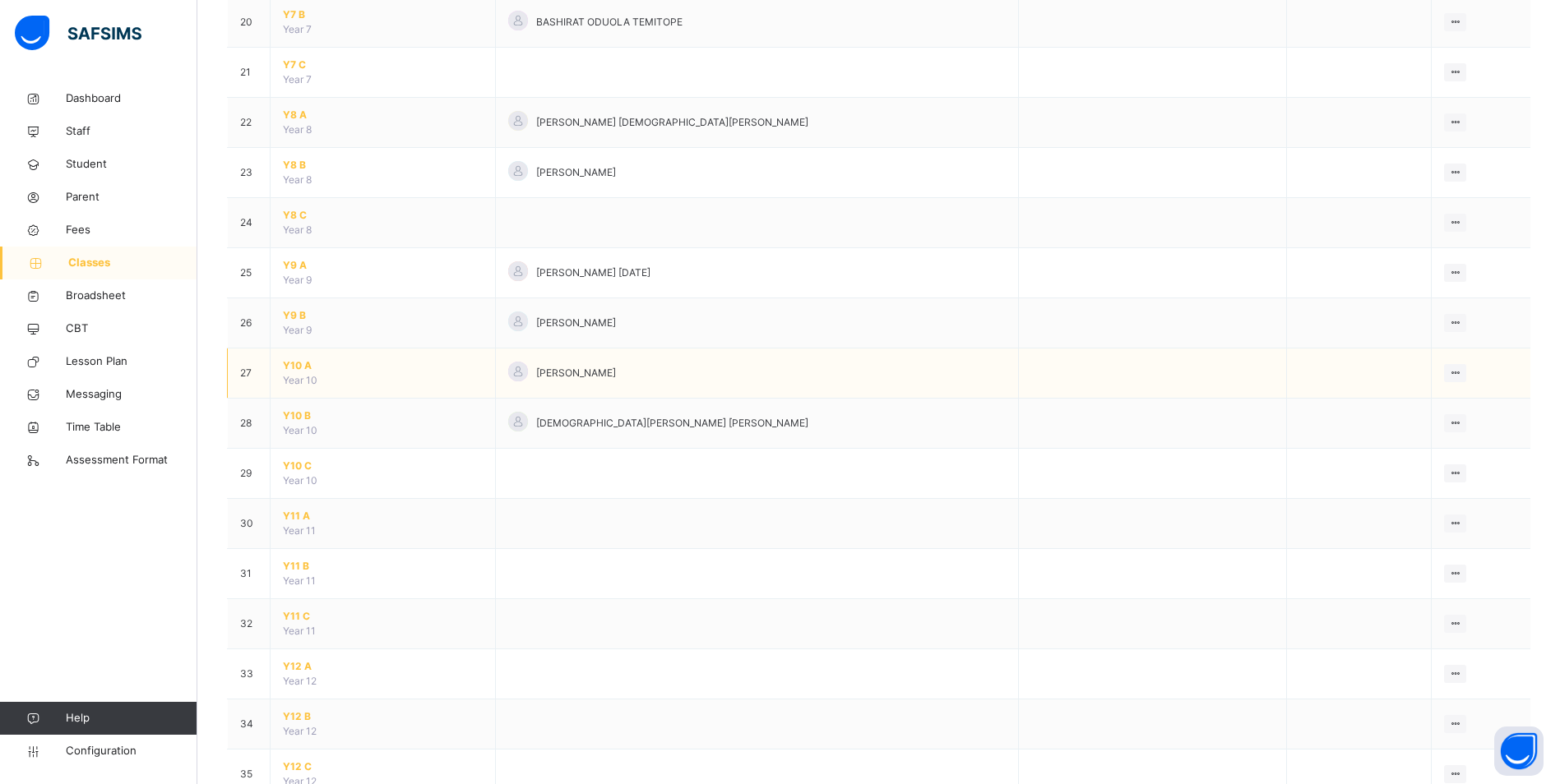
click at [297, 366] on span "Y10 A" at bounding box center [383, 365] width 200 height 14
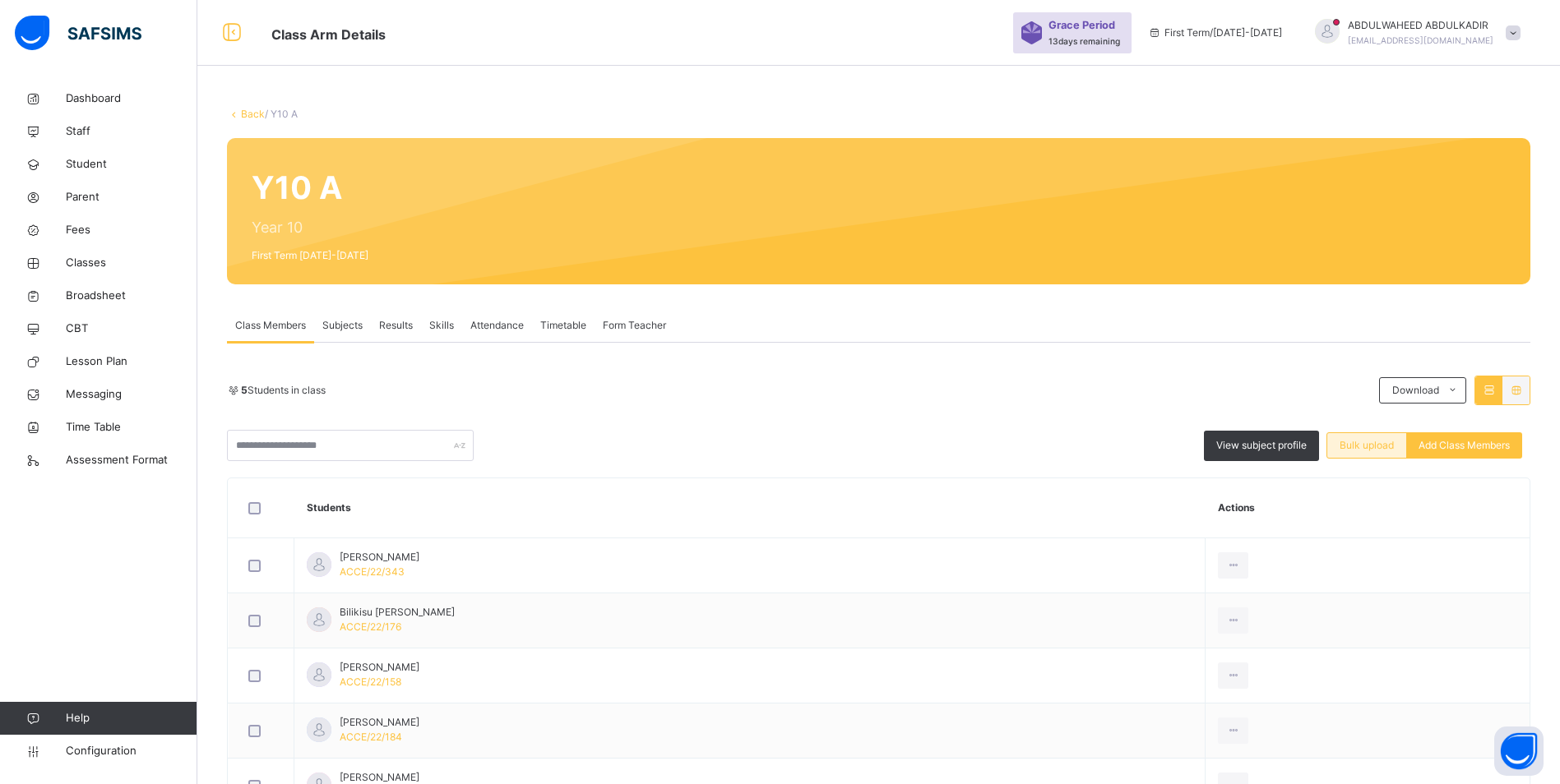
click at [1351, 443] on span "Bulk upload" at bounding box center [1366, 445] width 55 height 14
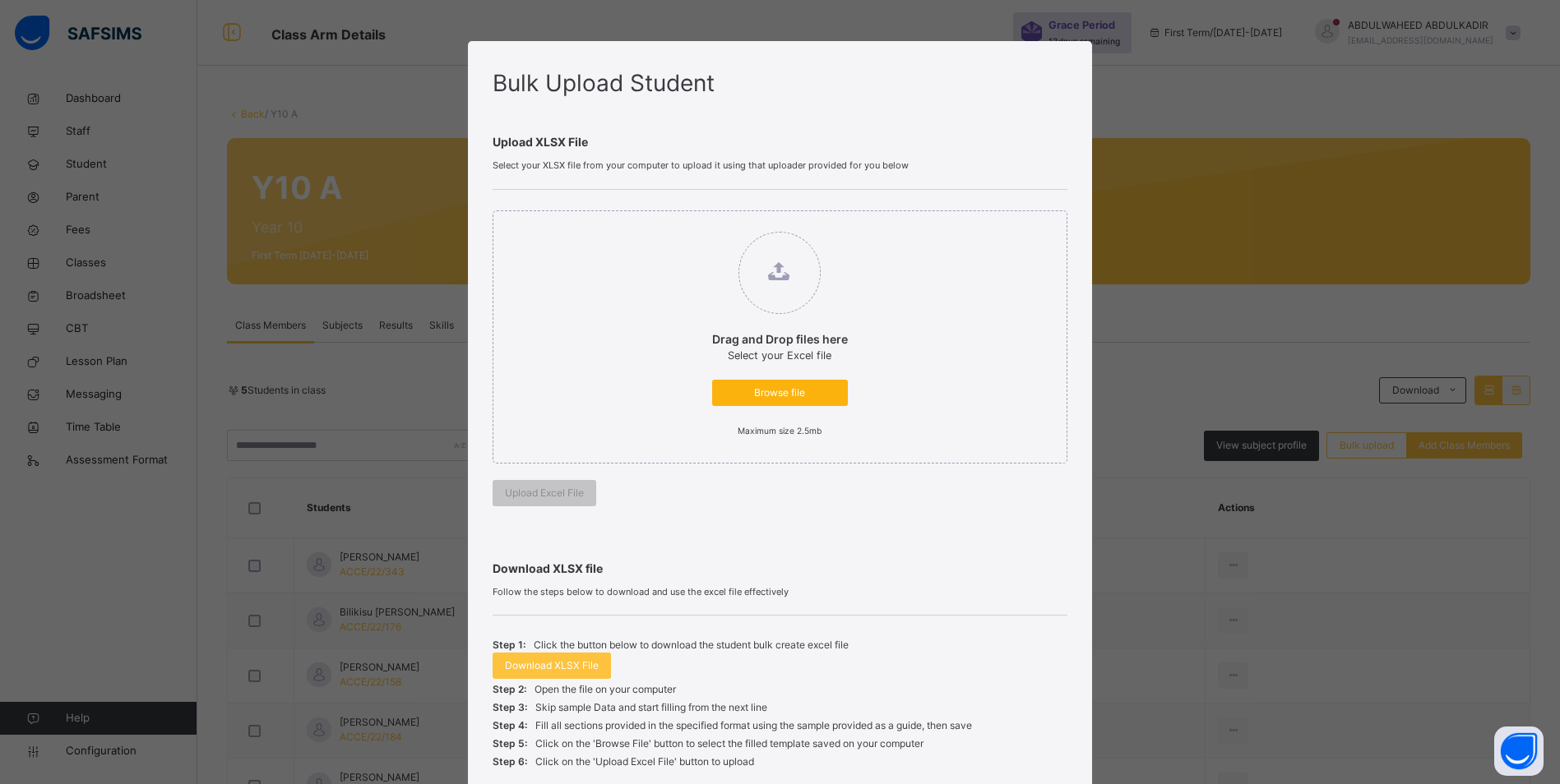
click at [789, 390] on span "Browse file" at bounding box center [780, 392] width 111 height 14
click at [695, 224] on input "Drag and Drop files here Select your Excel file Browse file Maximum size 2.5mb" at bounding box center [695, 224] width 0 height 0
type input "**********"
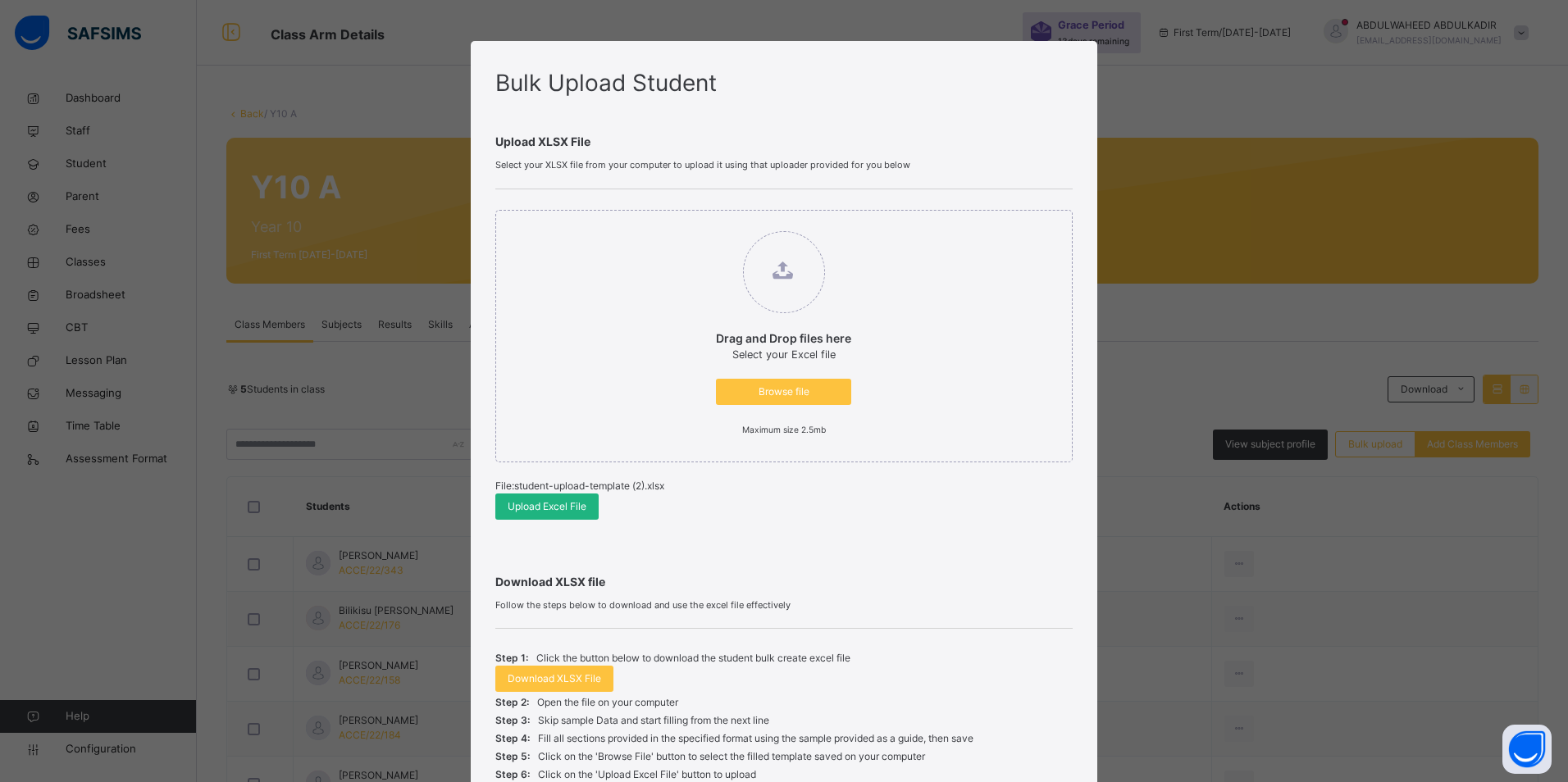
click at [541, 505] on span "Upload Excel File" at bounding box center [547, 506] width 79 height 14
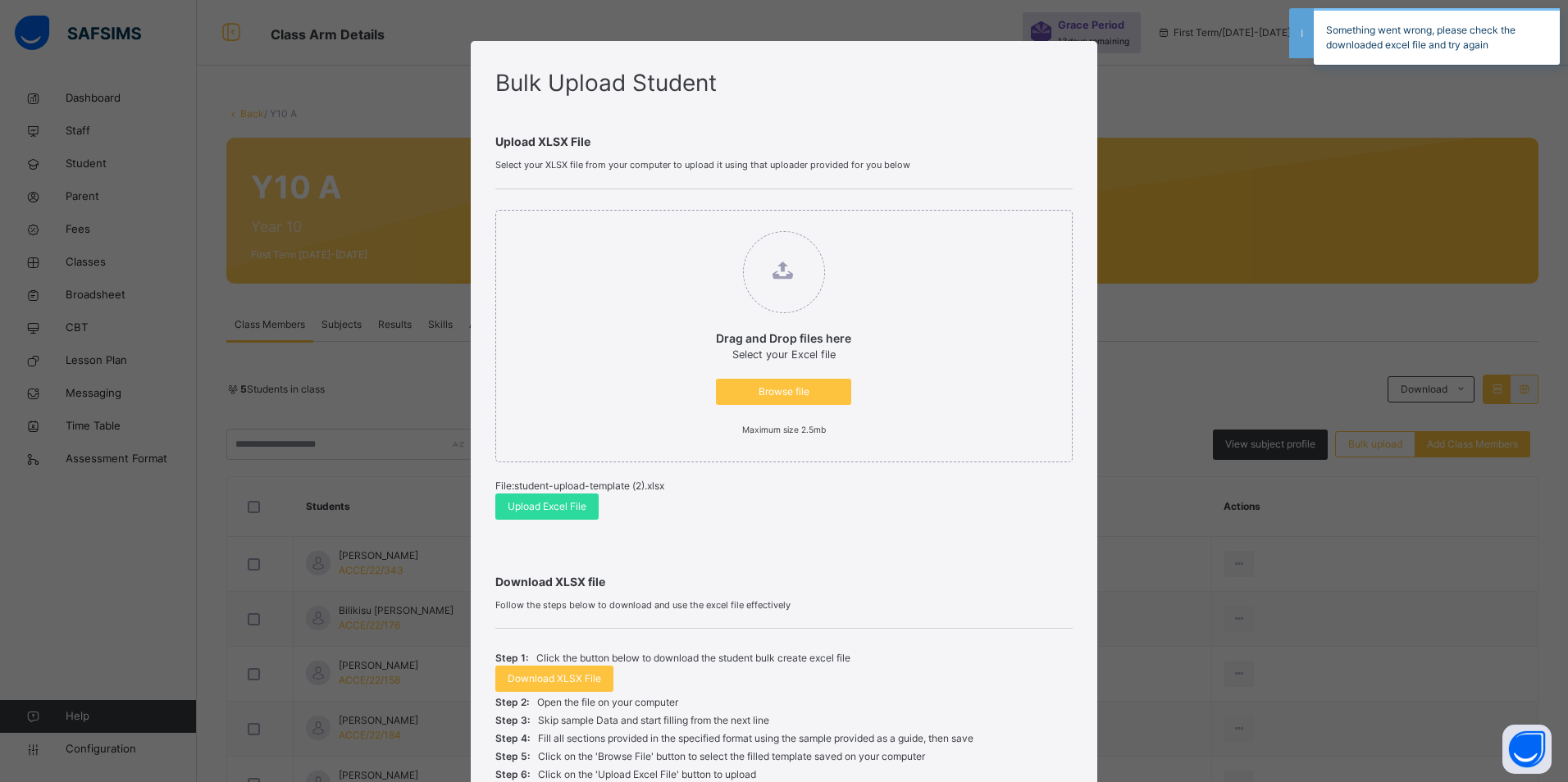
click at [1535, 38] on div "Something went wrong, please check the downloaded excel file and try again" at bounding box center [1436, 36] width 246 height 56
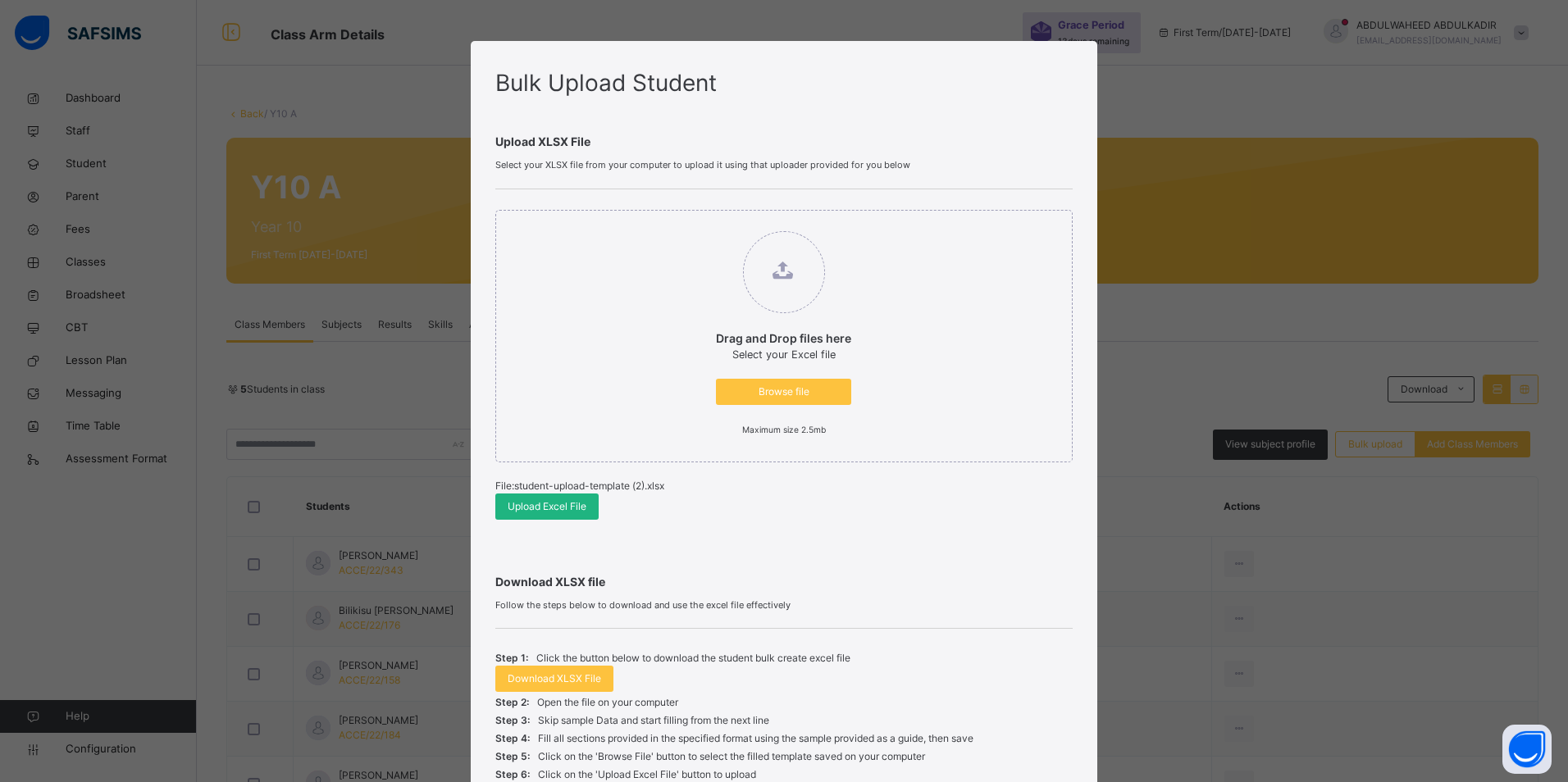
click at [535, 505] on span "Upload Excel File" at bounding box center [547, 506] width 79 height 14
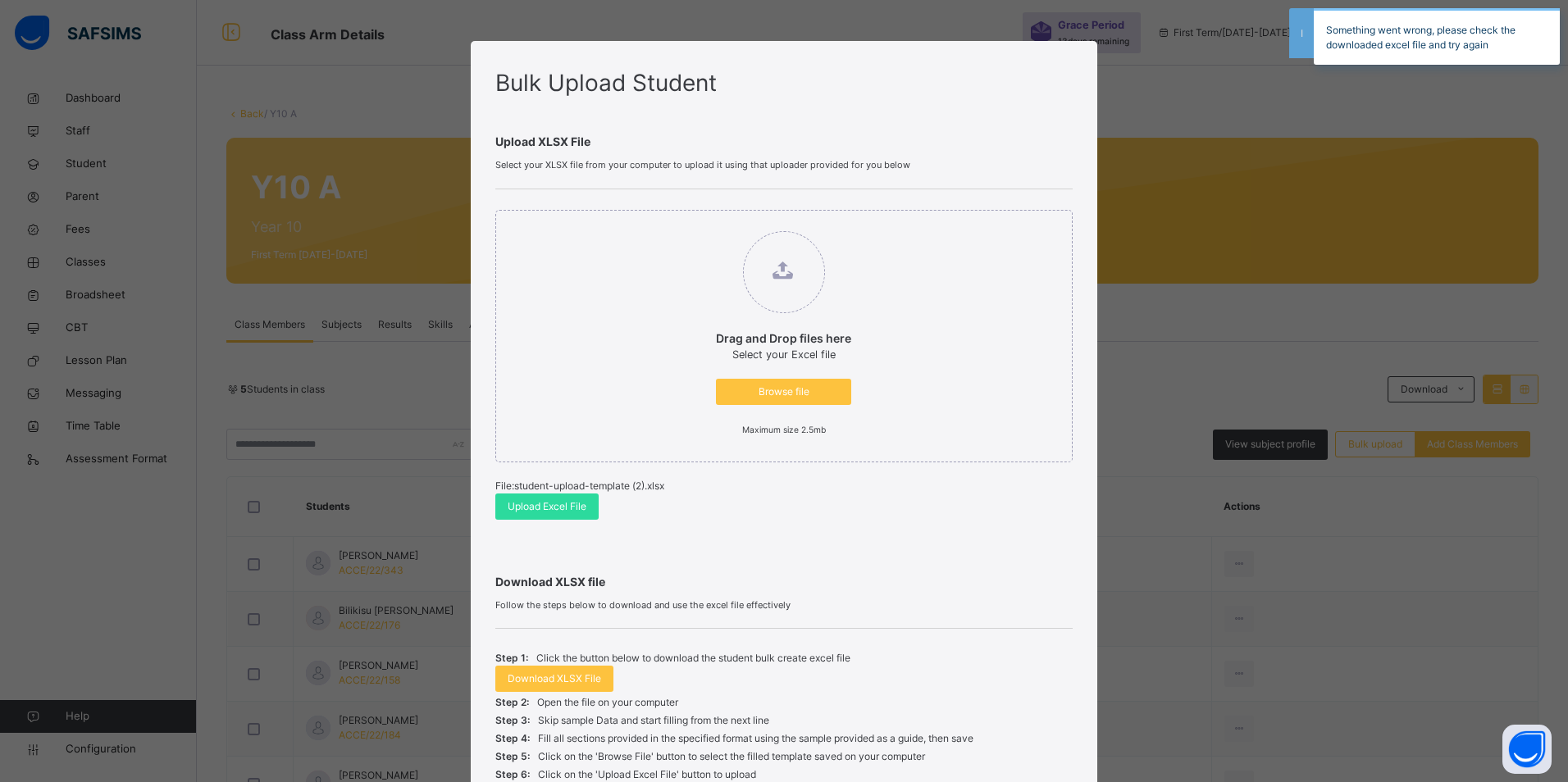
click at [1509, 100] on div "Bulk Upload Student Upload XLSX File Select your XLSX file from your computer t…" at bounding box center [784, 391] width 1568 height 782
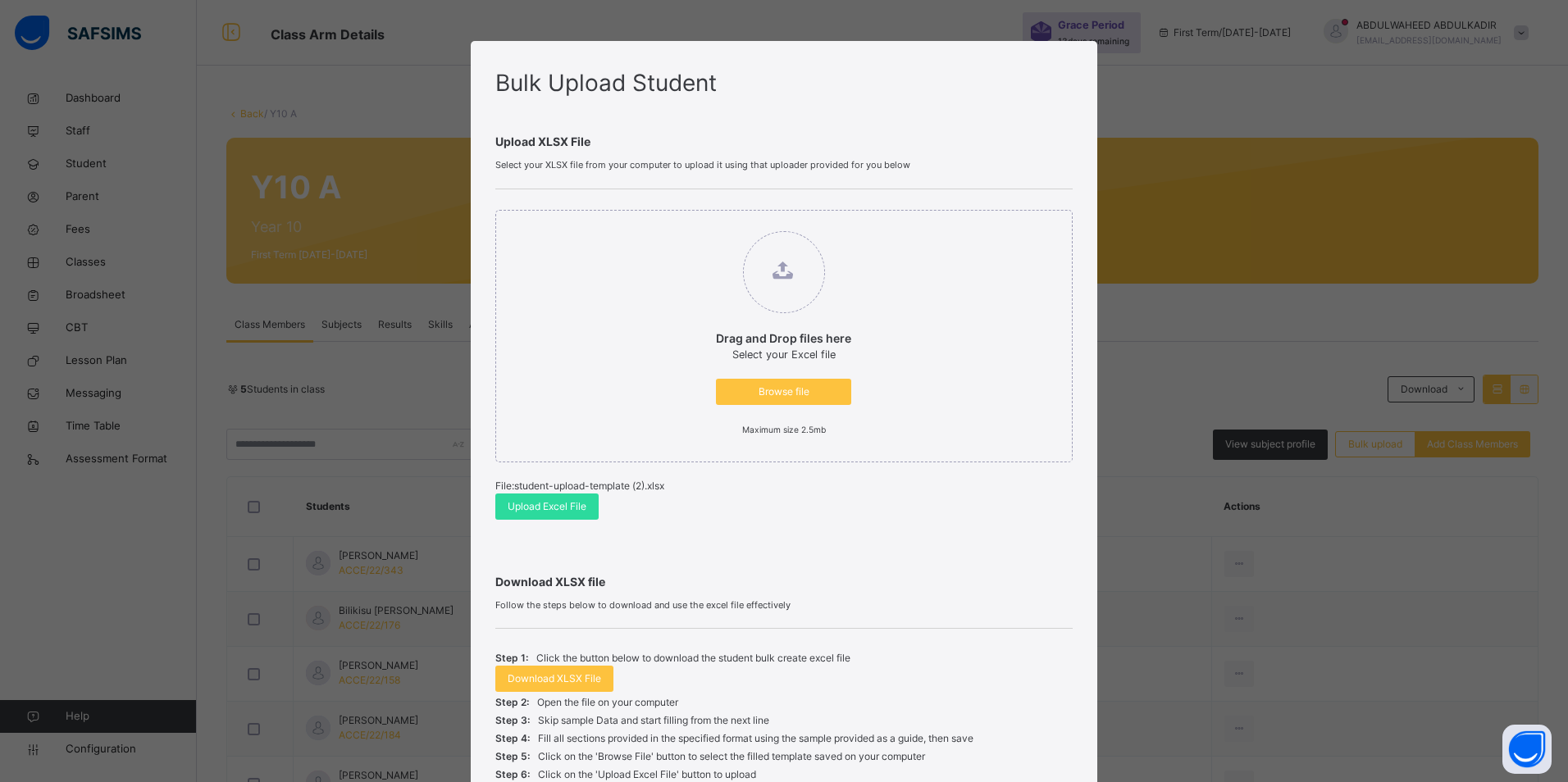
click at [1072, 733] on div "Bulk Upload Student Upload XLSX File Select your XLSX file from your computer t…" at bounding box center [784, 435] width 628 height 788
click at [804, 391] on span "Browse file" at bounding box center [783, 391] width 111 height 14
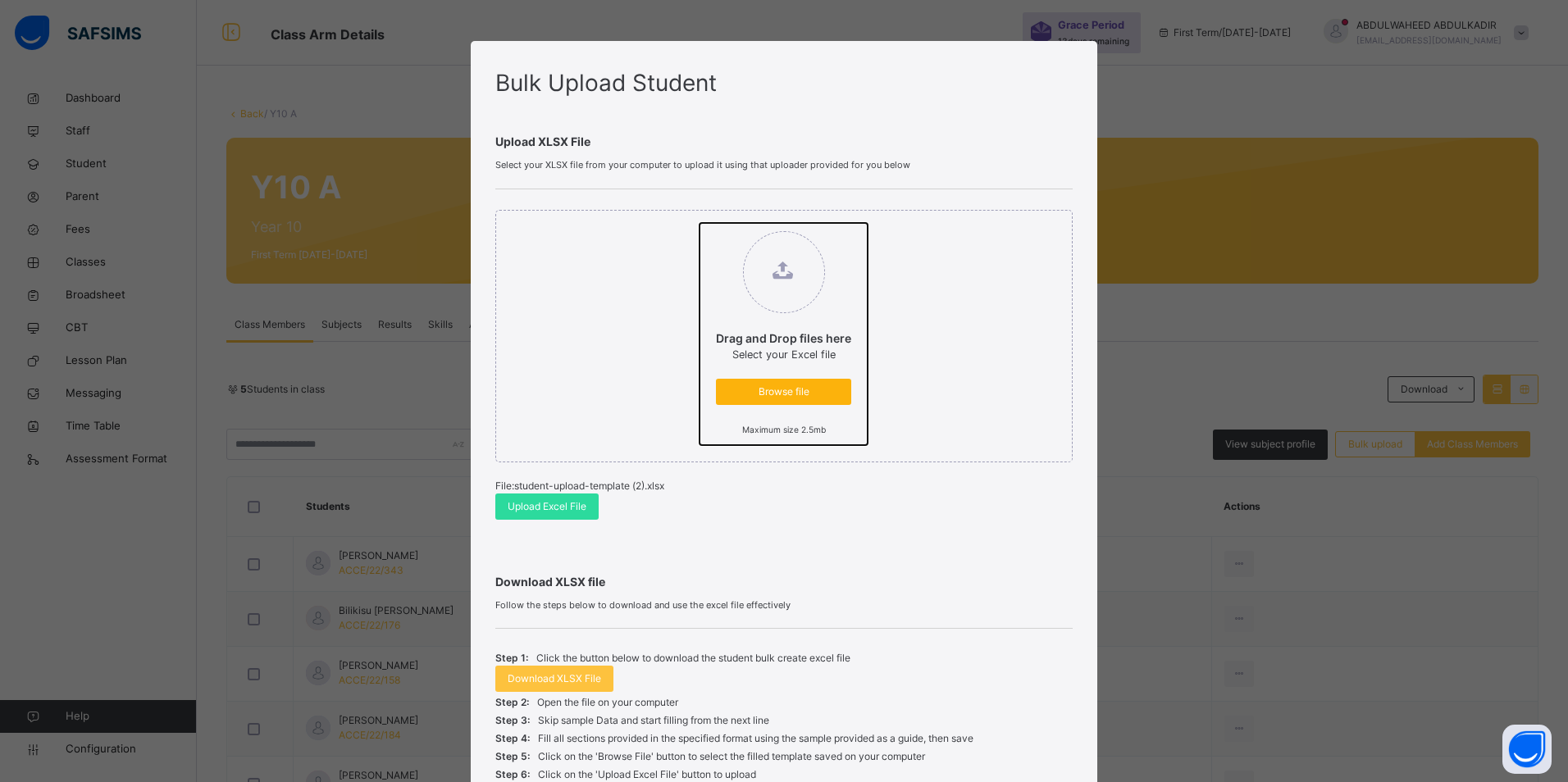
click at [699, 223] on input "Drag and Drop files here Select your Excel file Browse file Maximum size 2.5mb" at bounding box center [699, 223] width 0 height 0
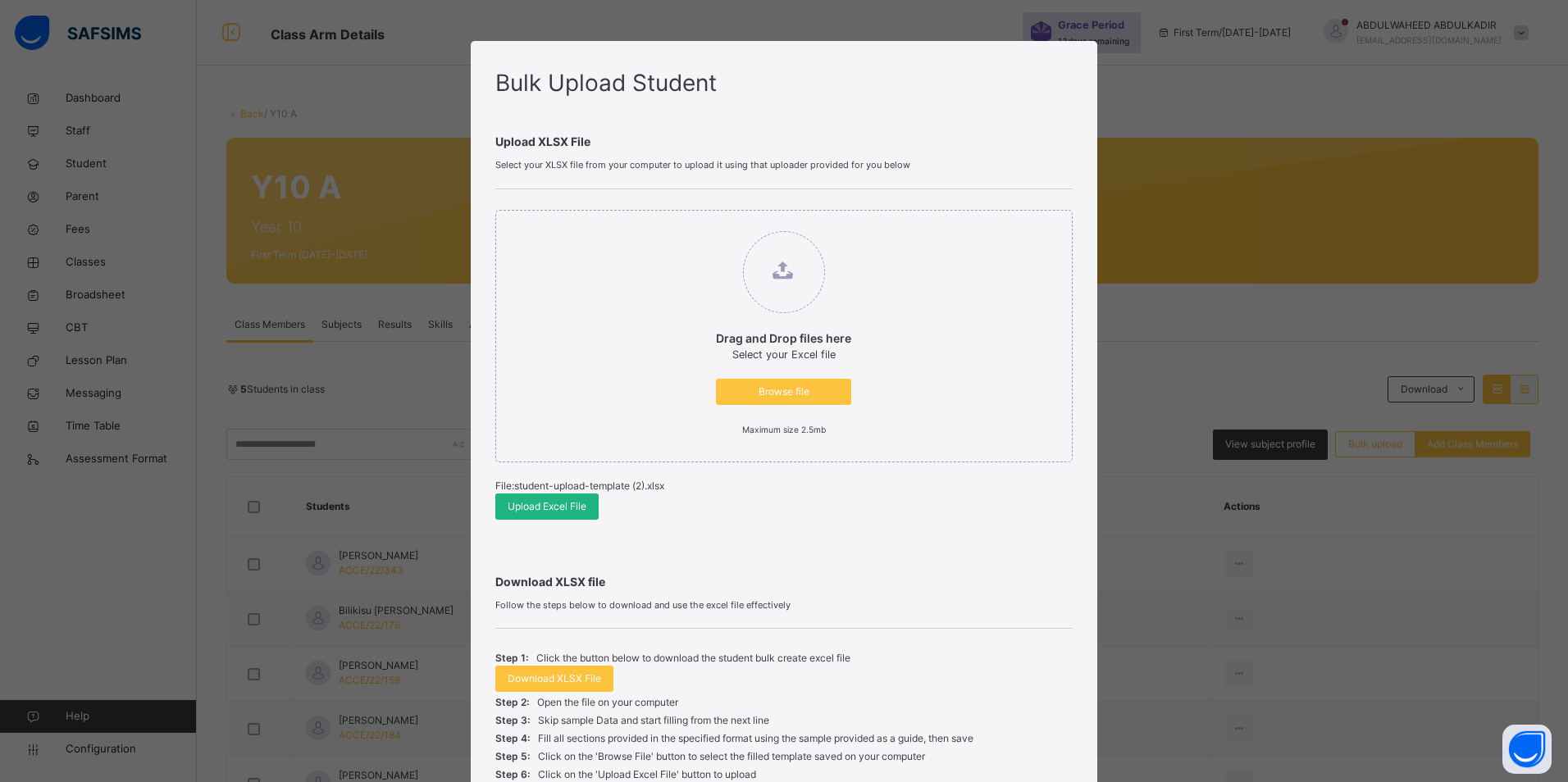
click at [543, 509] on span "Upload Excel File" at bounding box center [547, 506] width 79 height 14
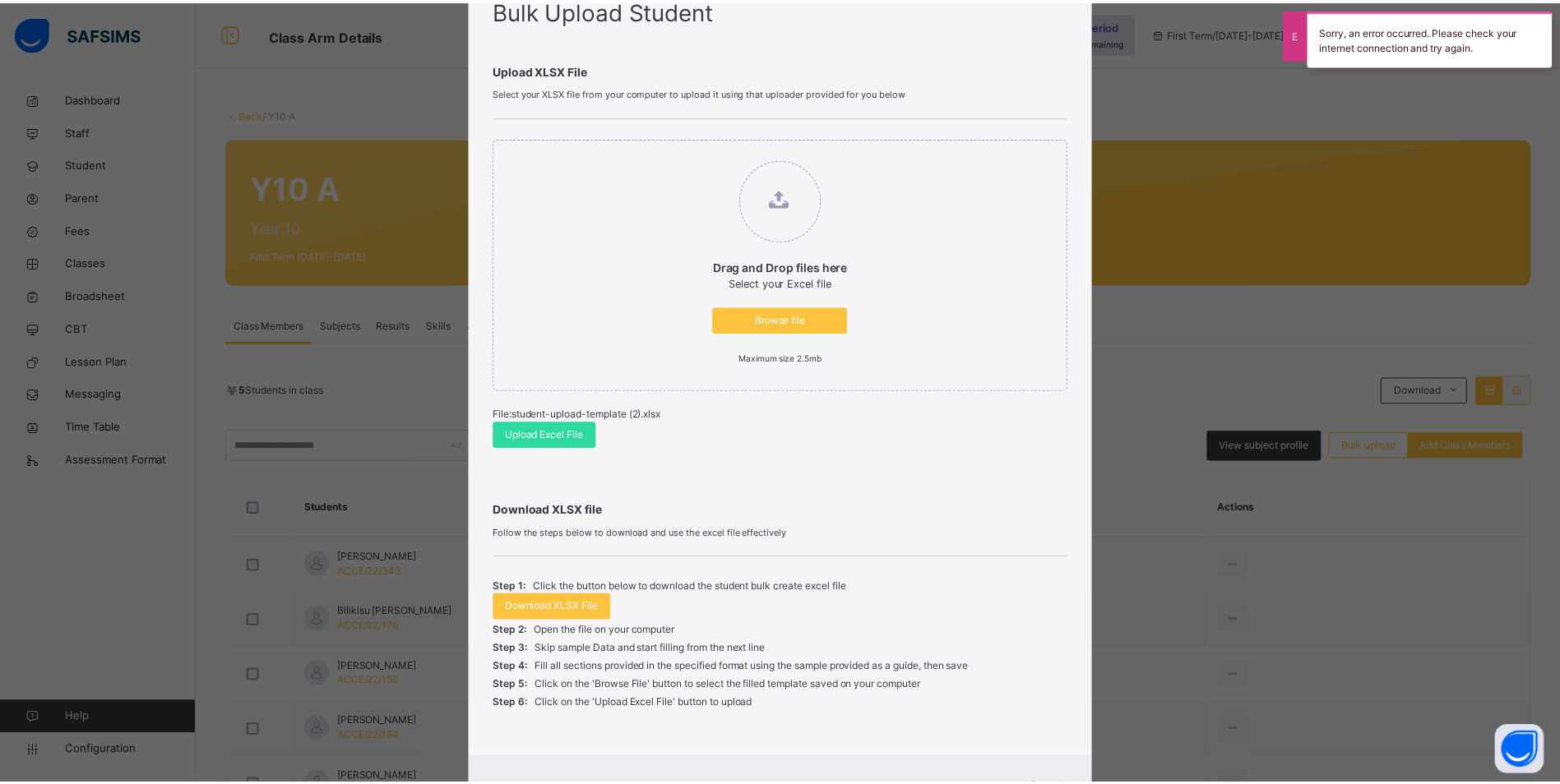
scroll to position [147, 0]
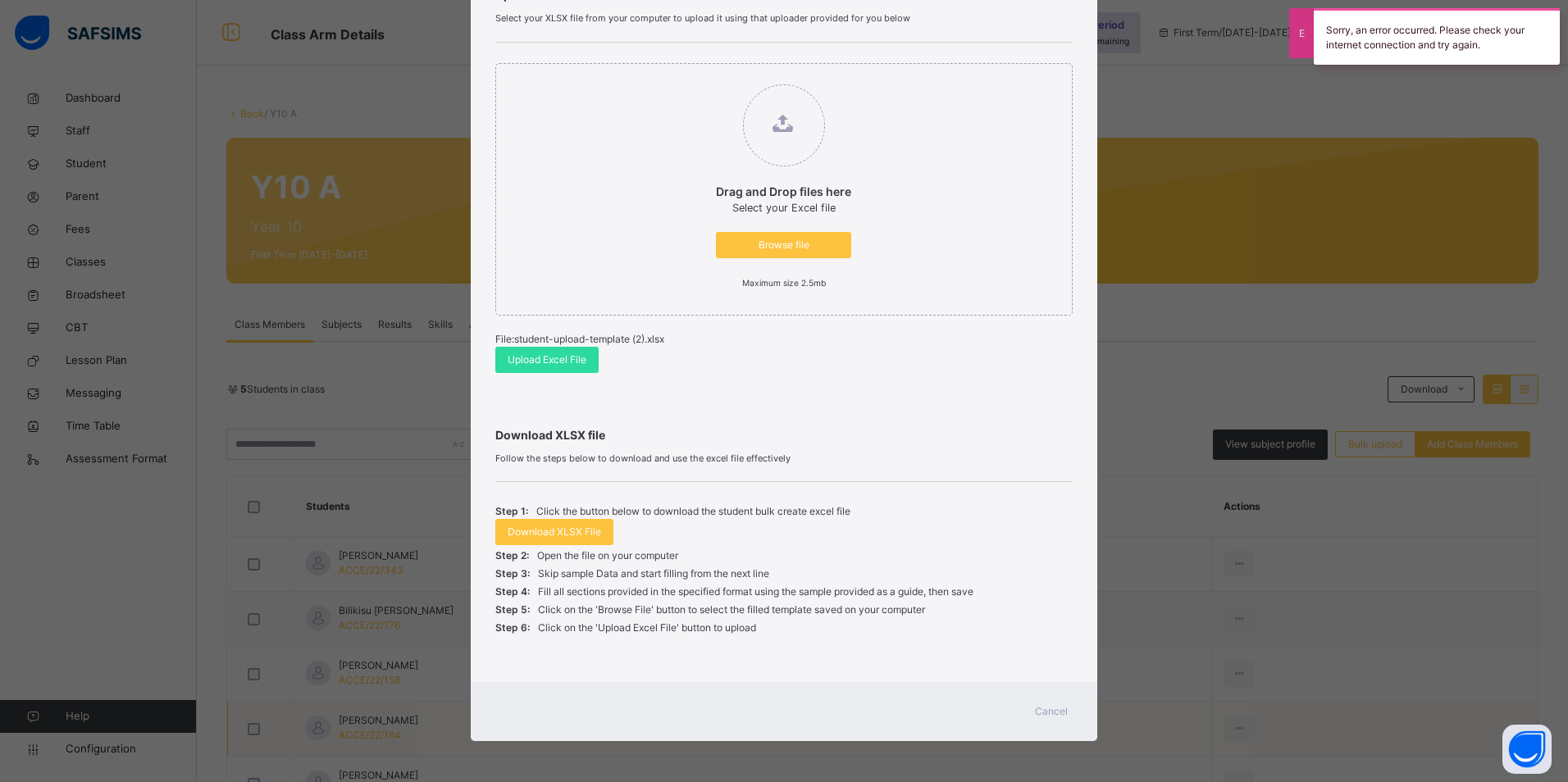
click at [1030, 709] on div "Cancel" at bounding box center [1051, 711] width 59 height 27
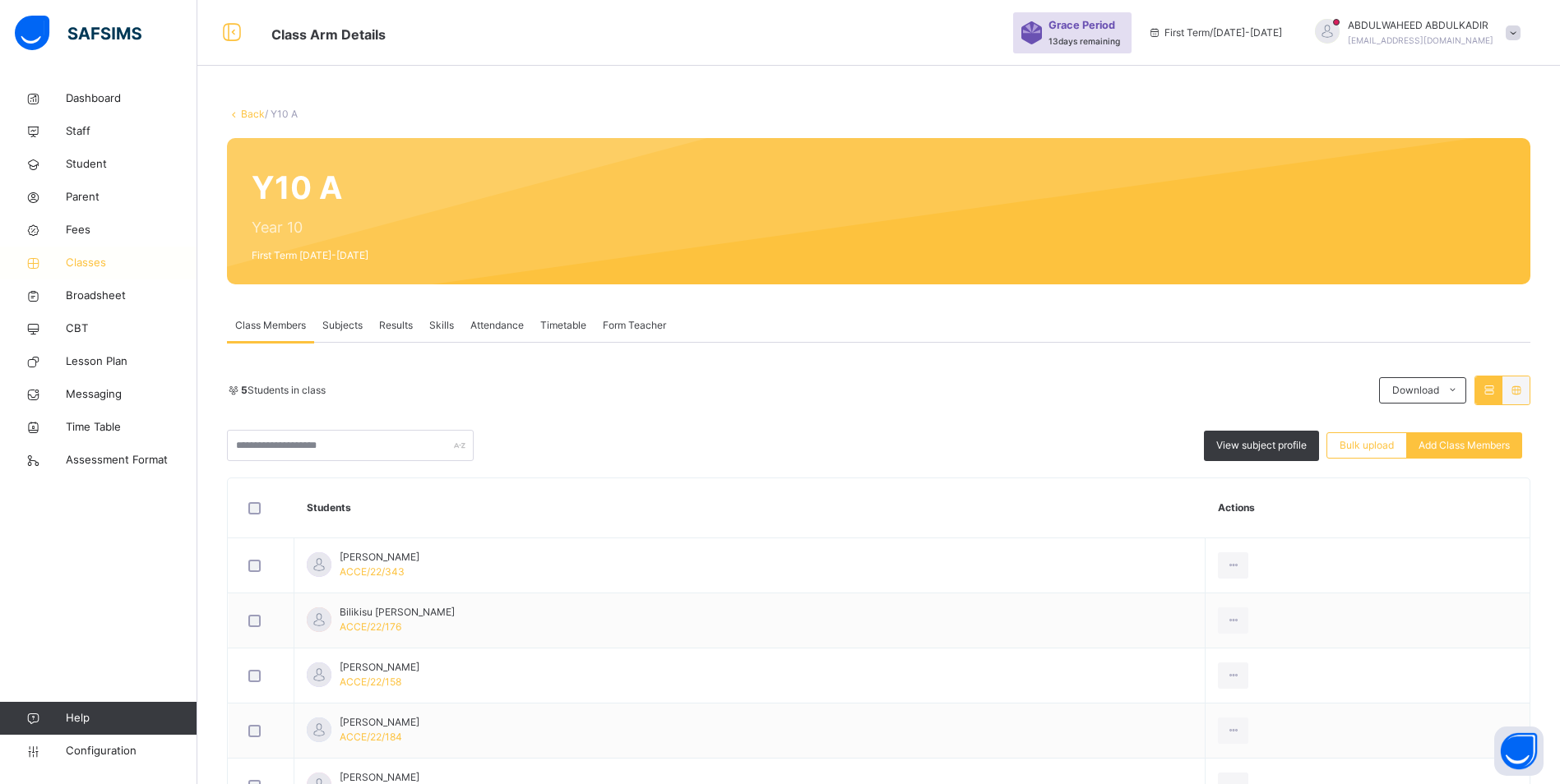
click at [88, 266] on span "Classes" at bounding box center [132, 263] width 132 height 16
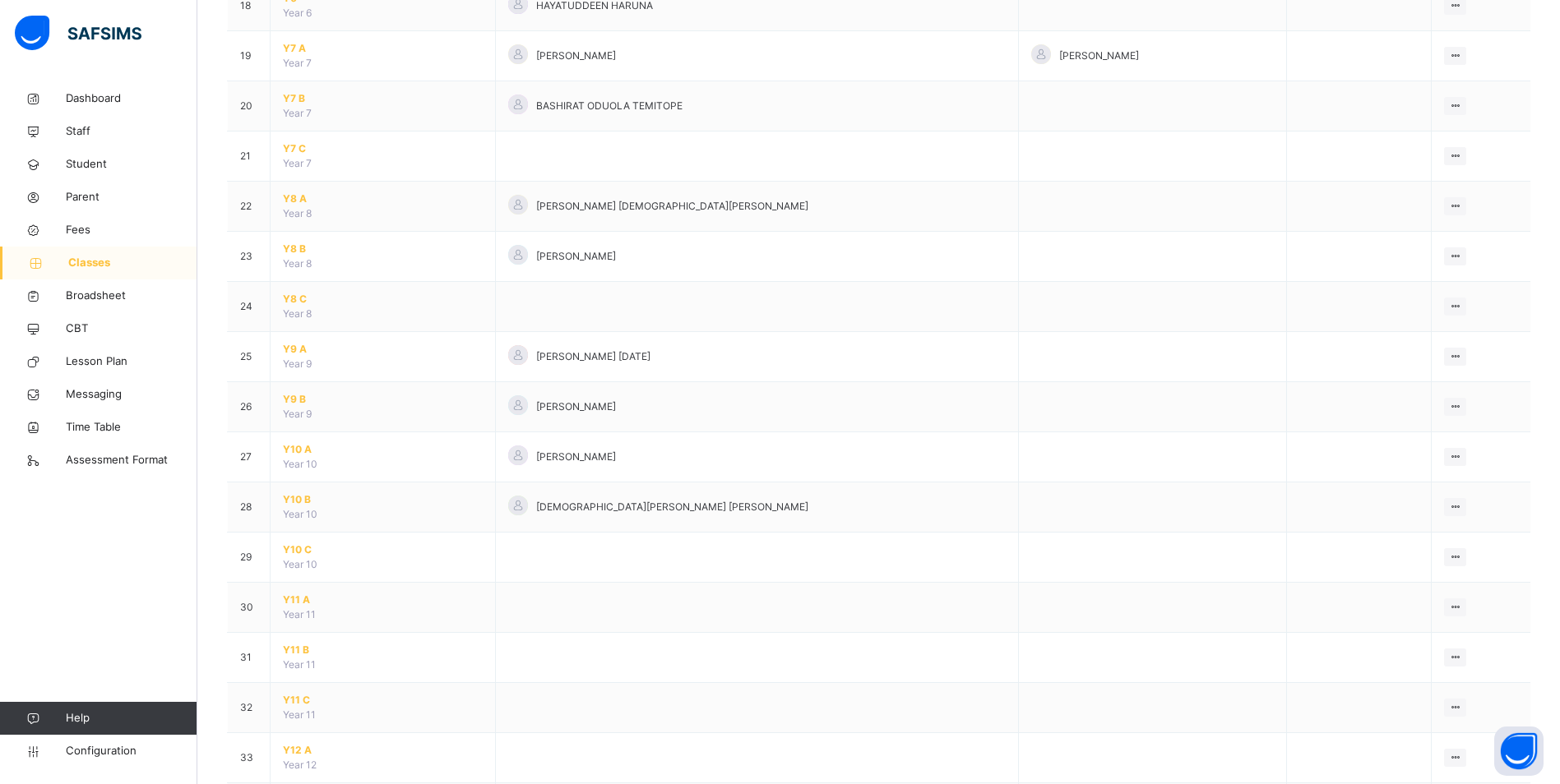
scroll to position [1069, 0]
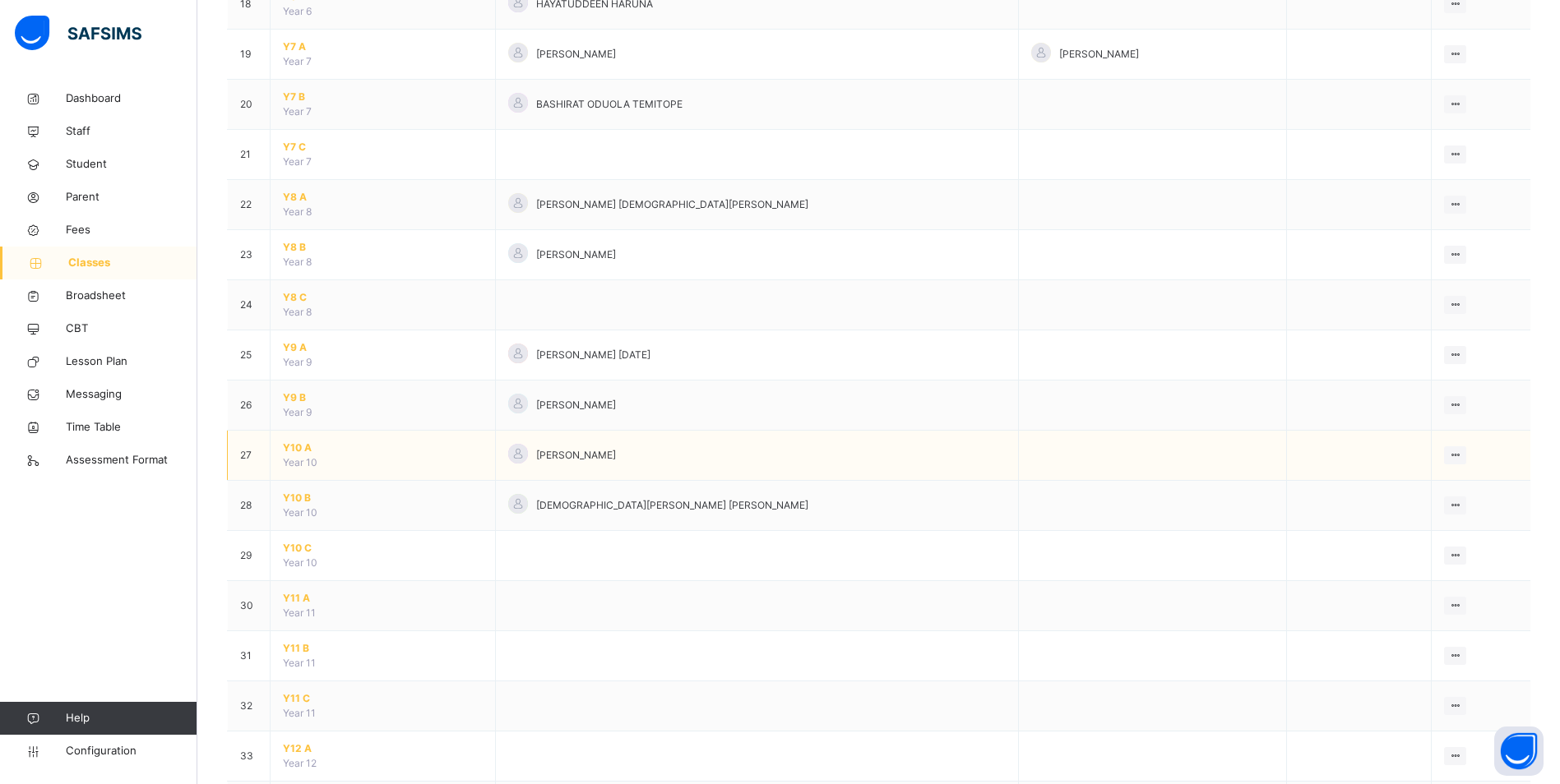
click at [298, 447] on span "Y10 A" at bounding box center [383, 447] width 200 height 14
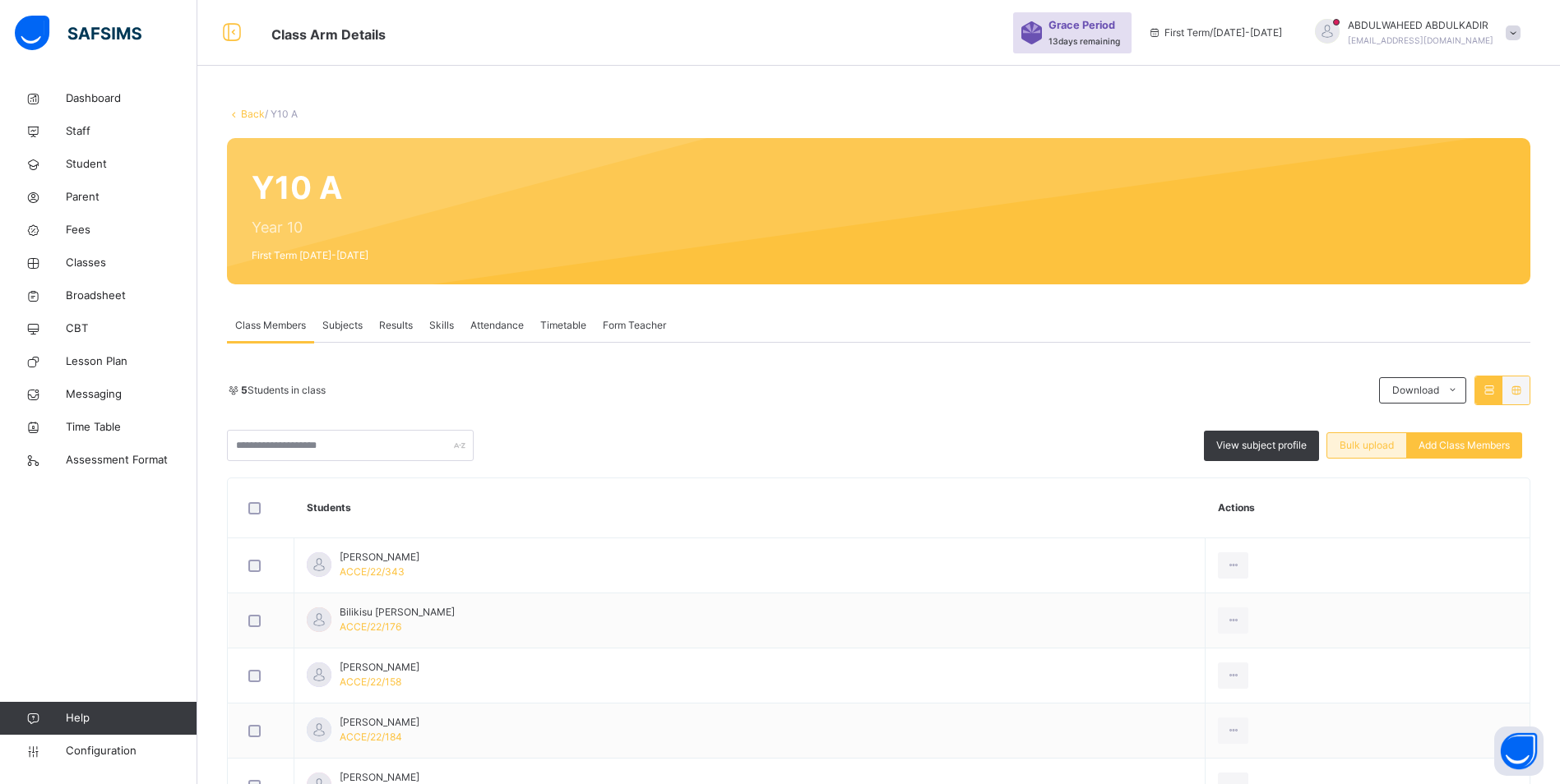
click at [1376, 447] on span "Bulk upload" at bounding box center [1366, 445] width 55 height 14
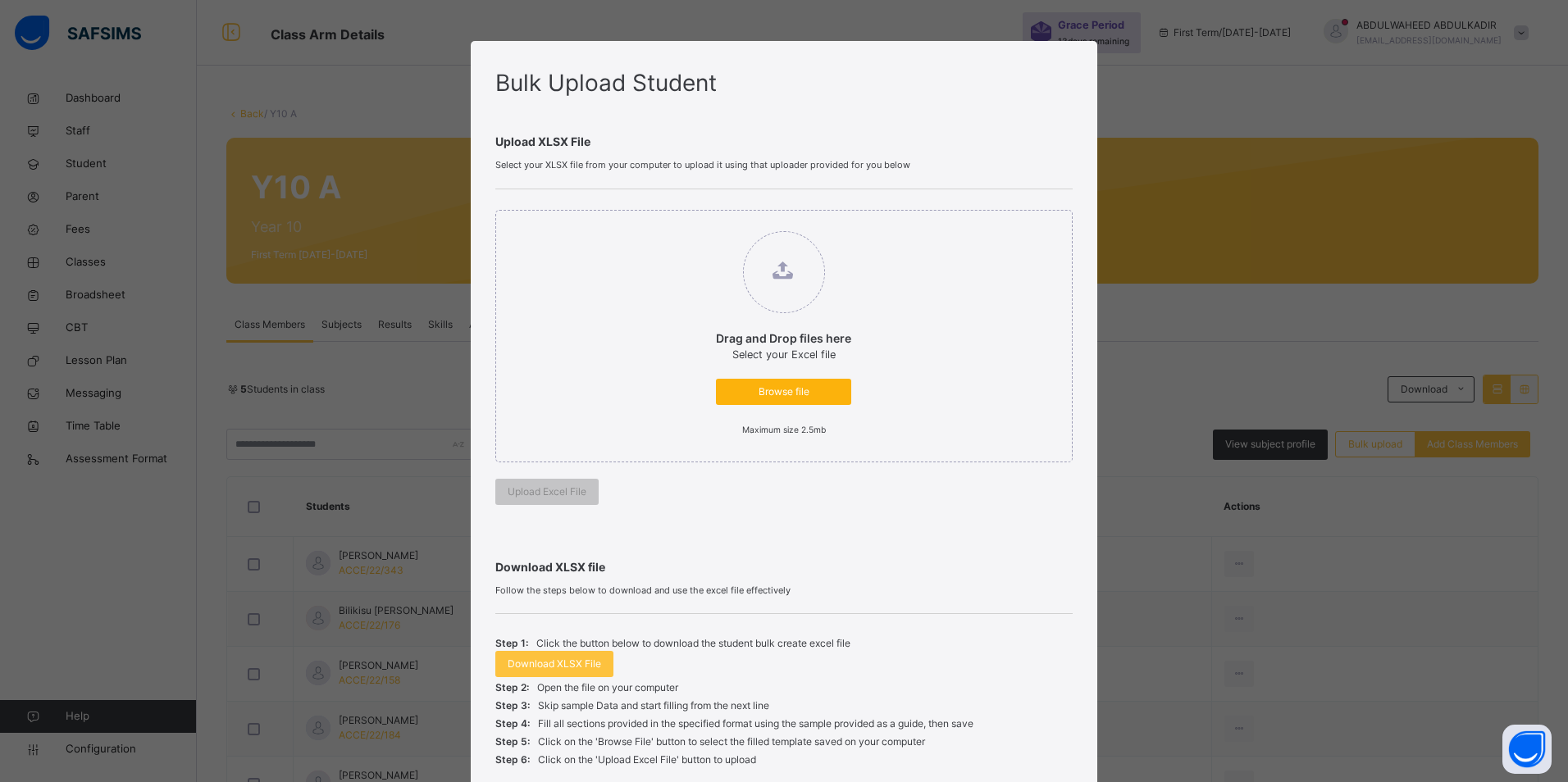
click at [785, 391] on span "Browse file" at bounding box center [783, 391] width 111 height 14
click at [699, 223] on input "Drag and Drop files here Select your Excel file Browse file Maximum size 2.5mb" at bounding box center [699, 223] width 0 height 0
type input "**********"
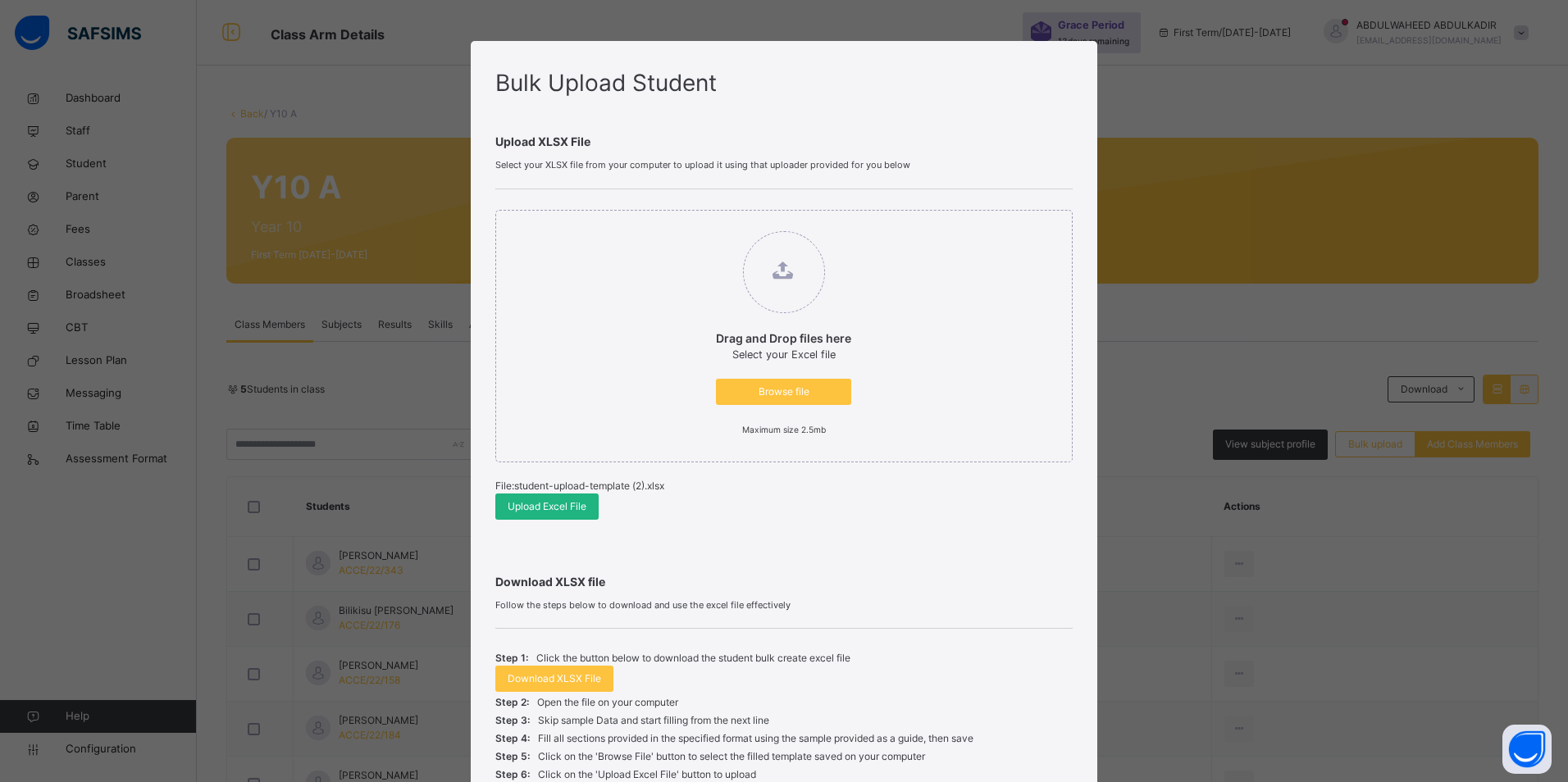
click at [555, 510] on span "Upload Excel File" at bounding box center [547, 506] width 79 height 14
click at [537, 505] on span "Upload Excel File" at bounding box center [543, 506] width 79 height 14
click at [1202, 706] on div "Bulk Upload Student Upload XLSX File Select your XLSX file from your computer t…" at bounding box center [777, 391] width 1556 height 782
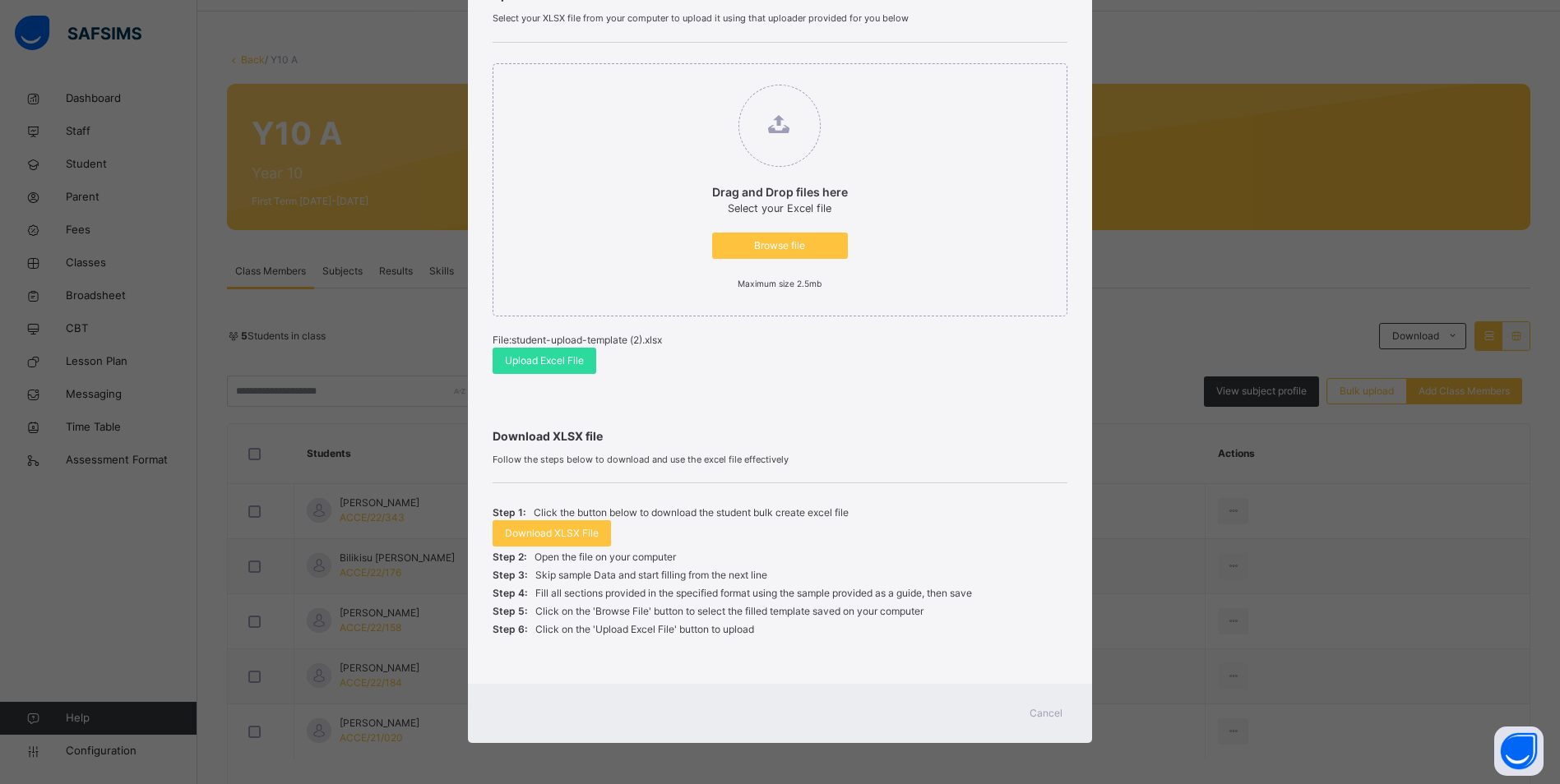
scroll to position [120, 0]
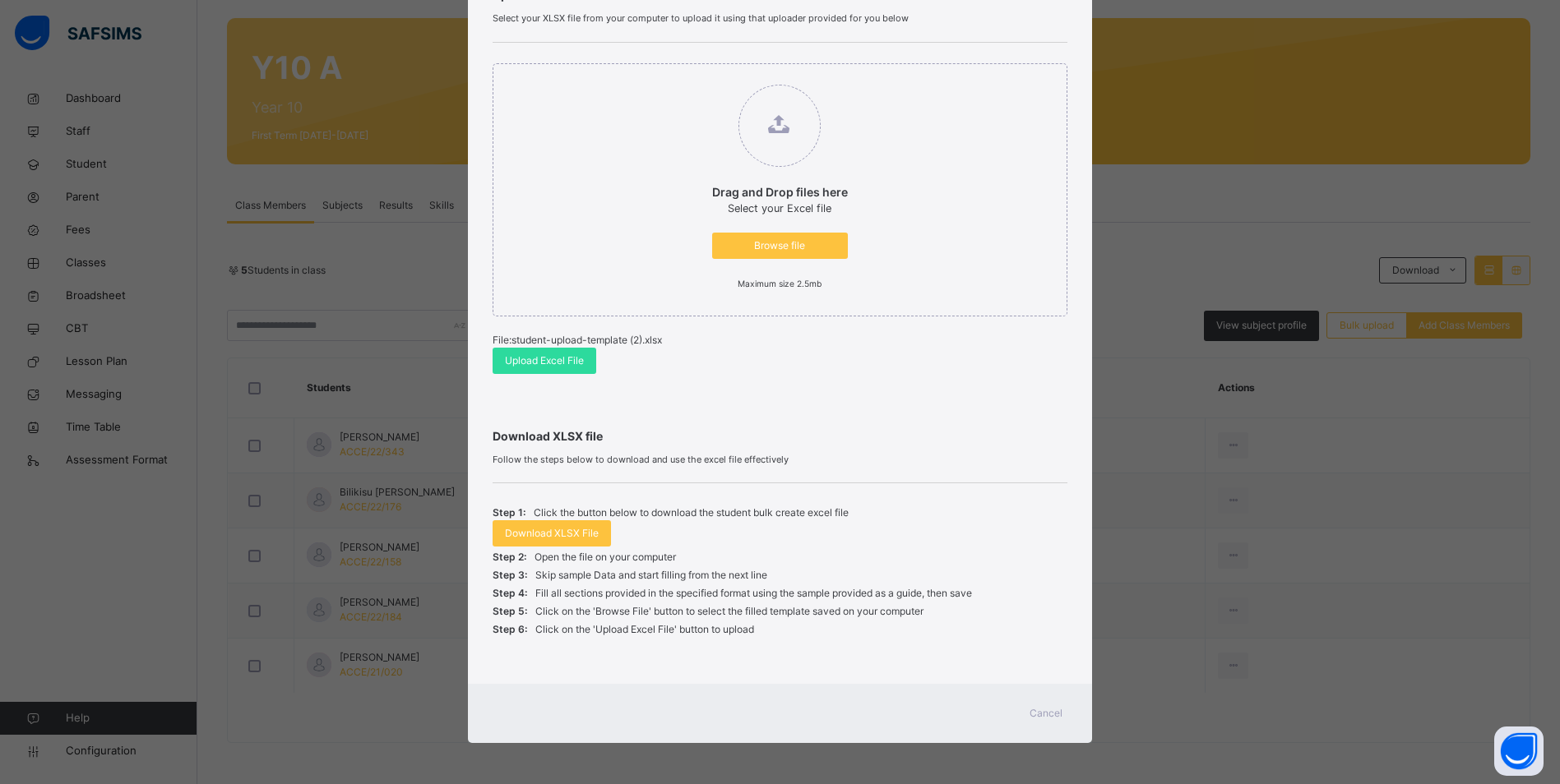
click at [1056, 713] on span "Cancel" at bounding box center [1045, 712] width 33 height 14
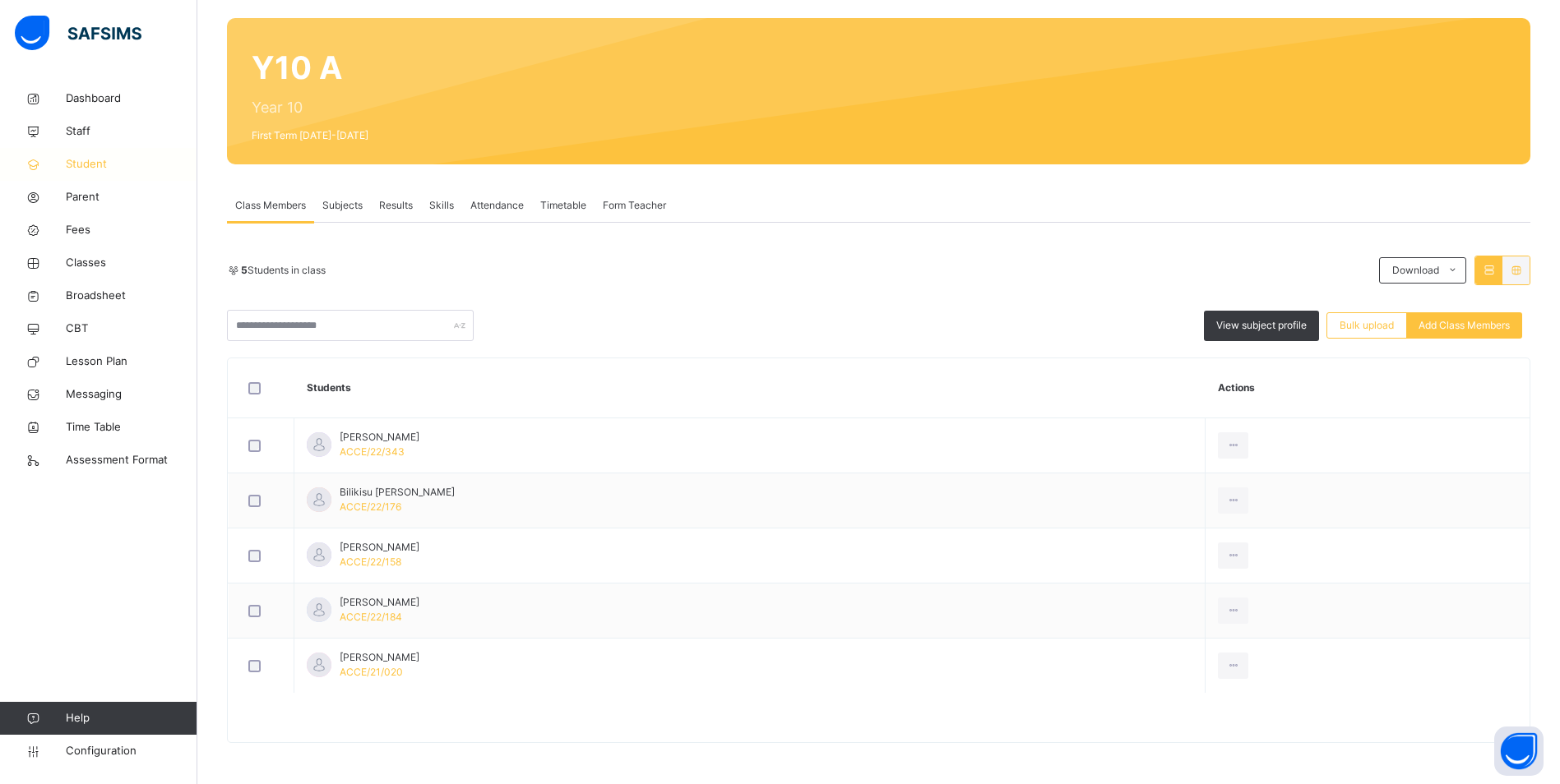
click at [101, 166] on span "Student" at bounding box center [132, 163] width 132 height 16
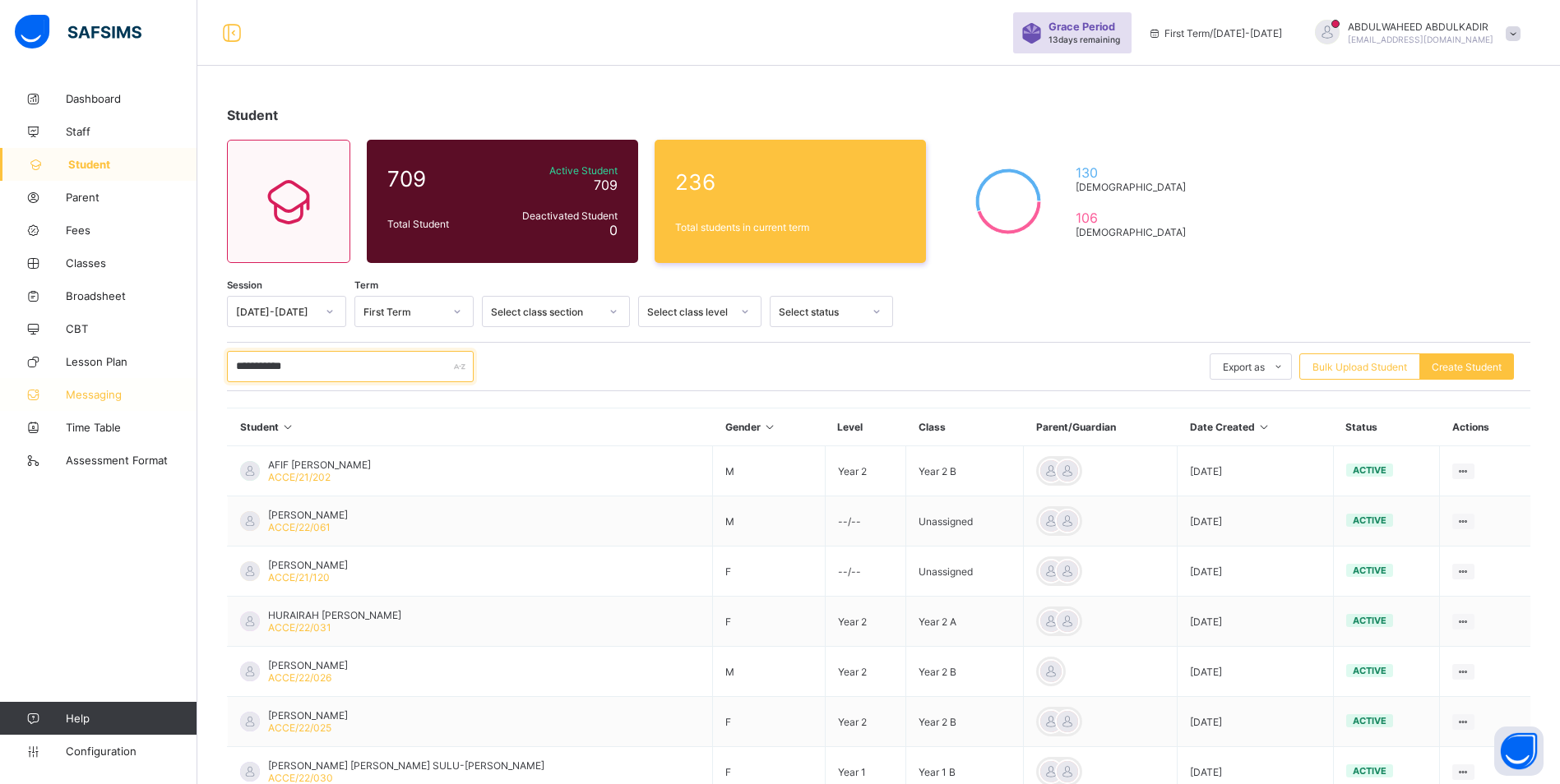
drag, startPoint x: 365, startPoint y: 360, endPoint x: 42, endPoint y: 378, distance: 323.5
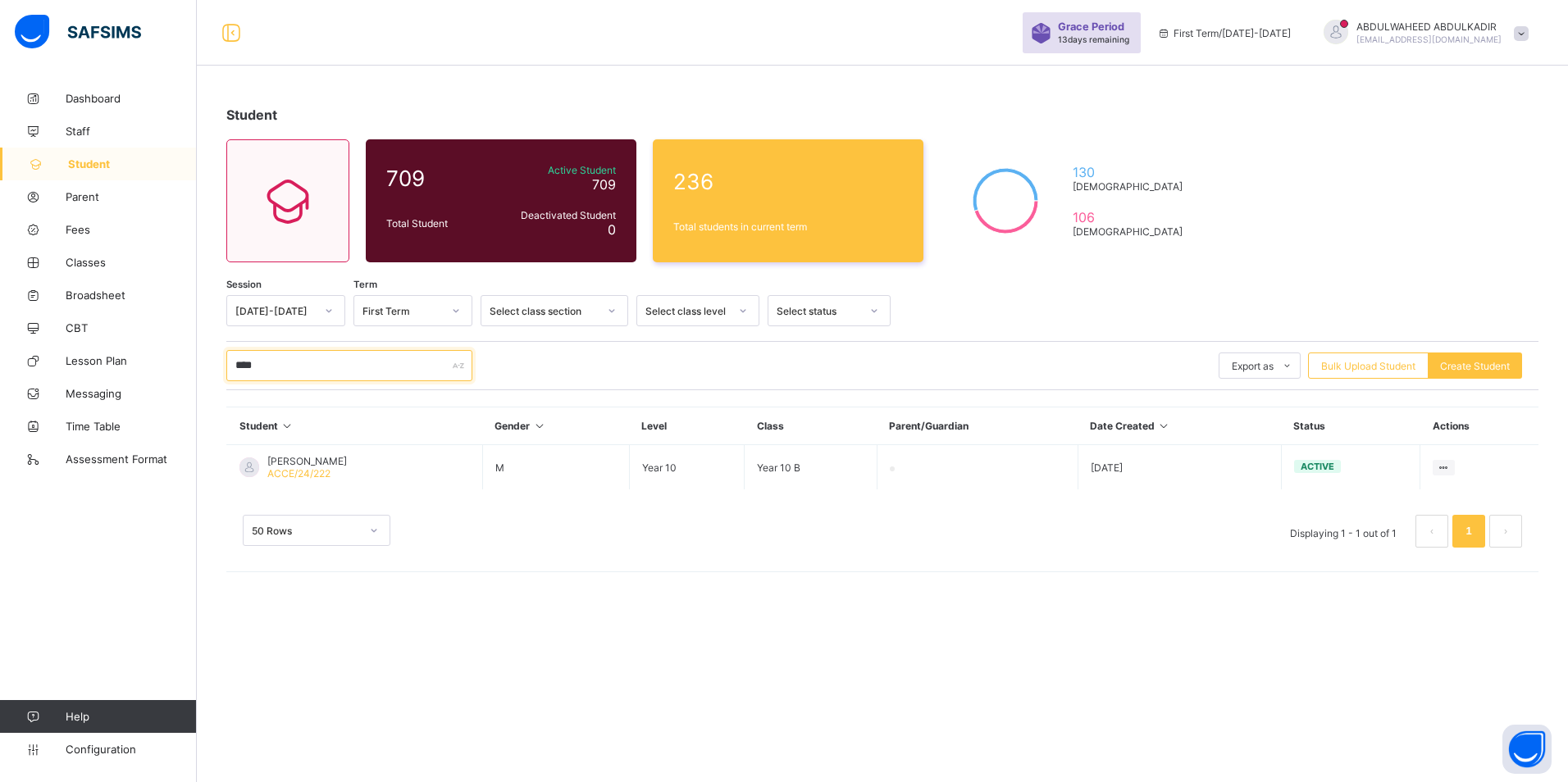
type input "****"
click at [682, 704] on div "Student 709 Total Student Active Student 709 Deactivated Student 0 236 Total st…" at bounding box center [881, 391] width 1371 height 782
click at [106, 267] on span "Classes" at bounding box center [132, 262] width 132 height 13
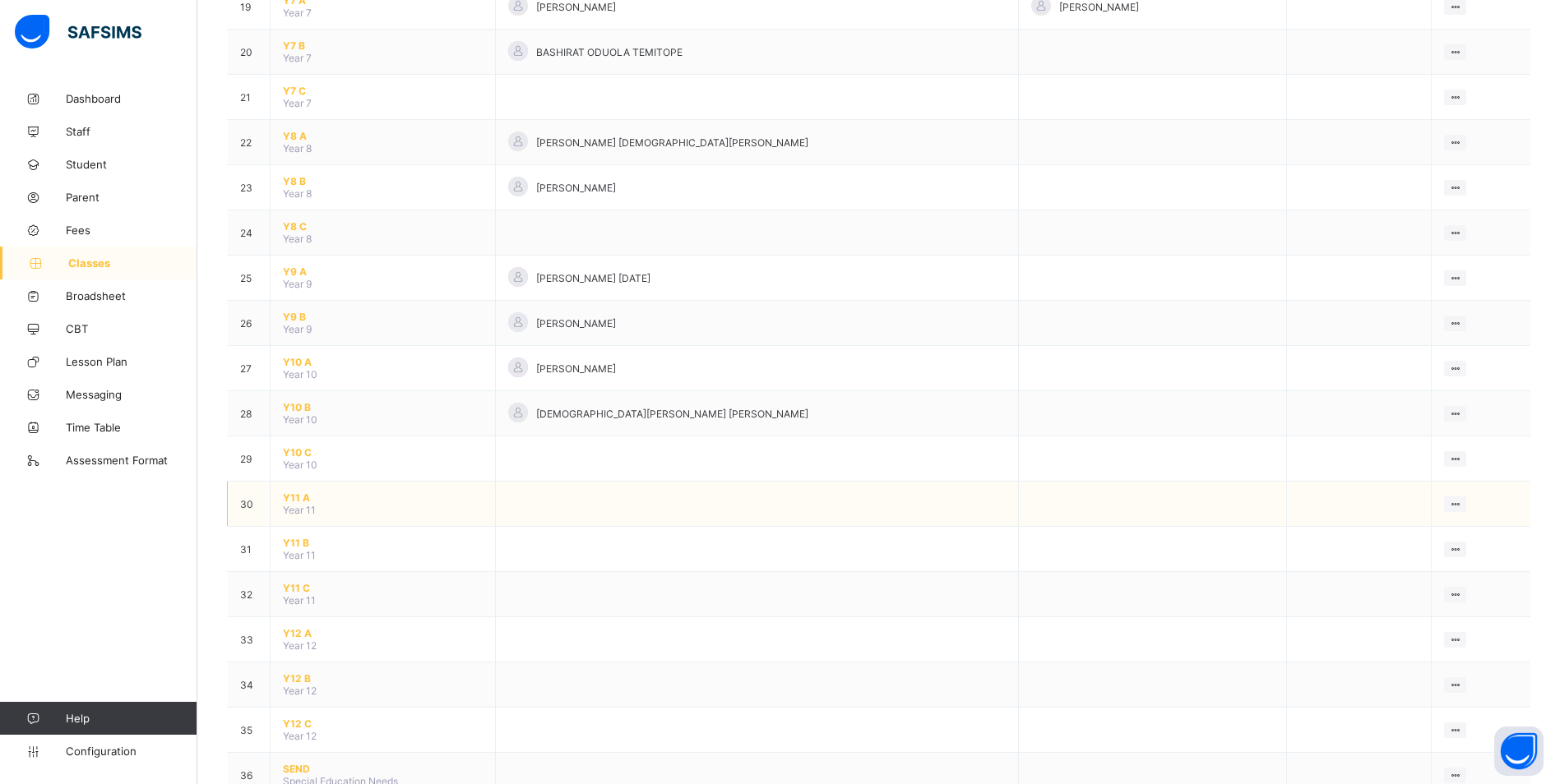
scroll to position [995, 0]
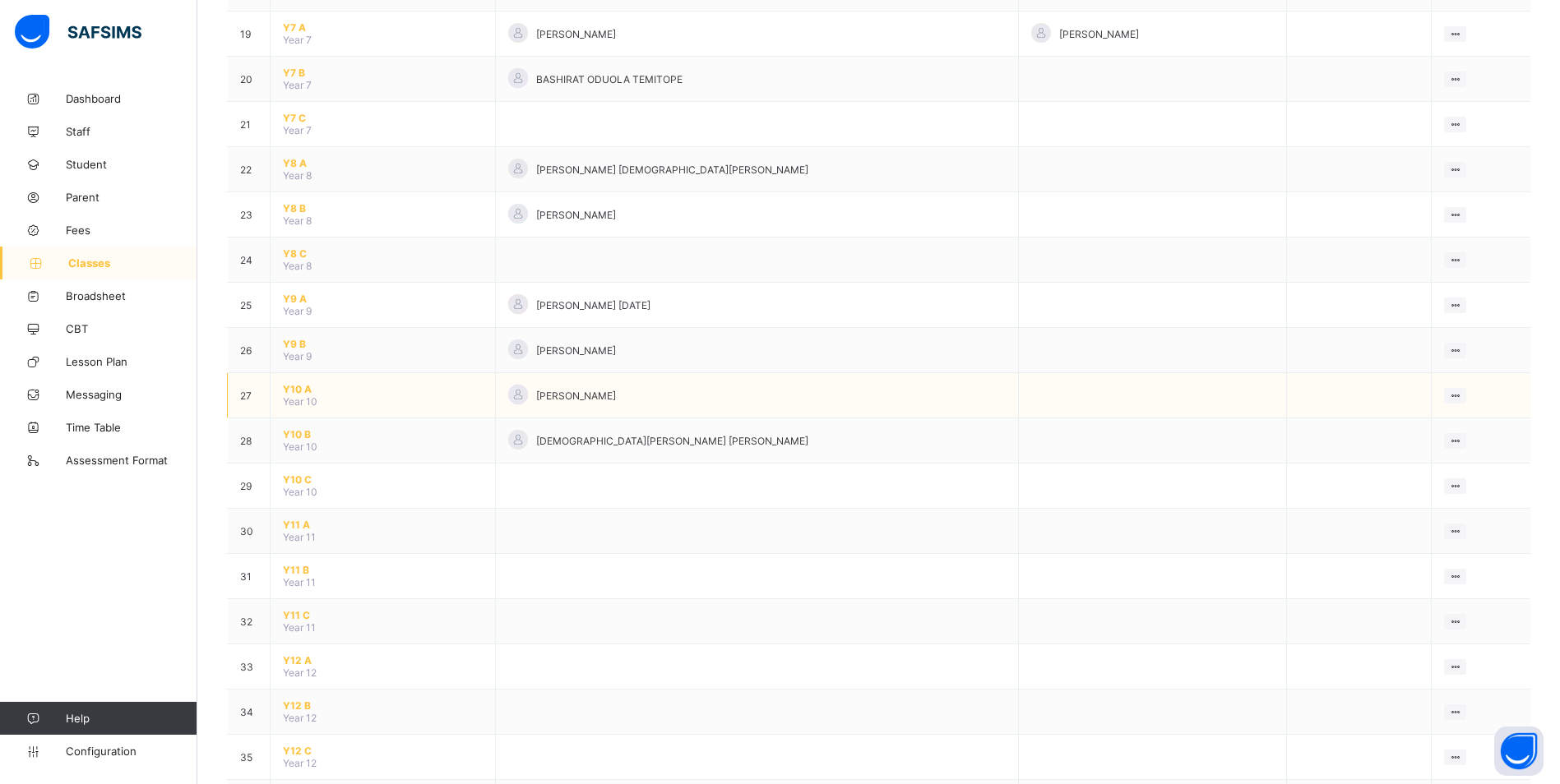
click at [294, 389] on span "Y10 A" at bounding box center [383, 389] width 200 height 12
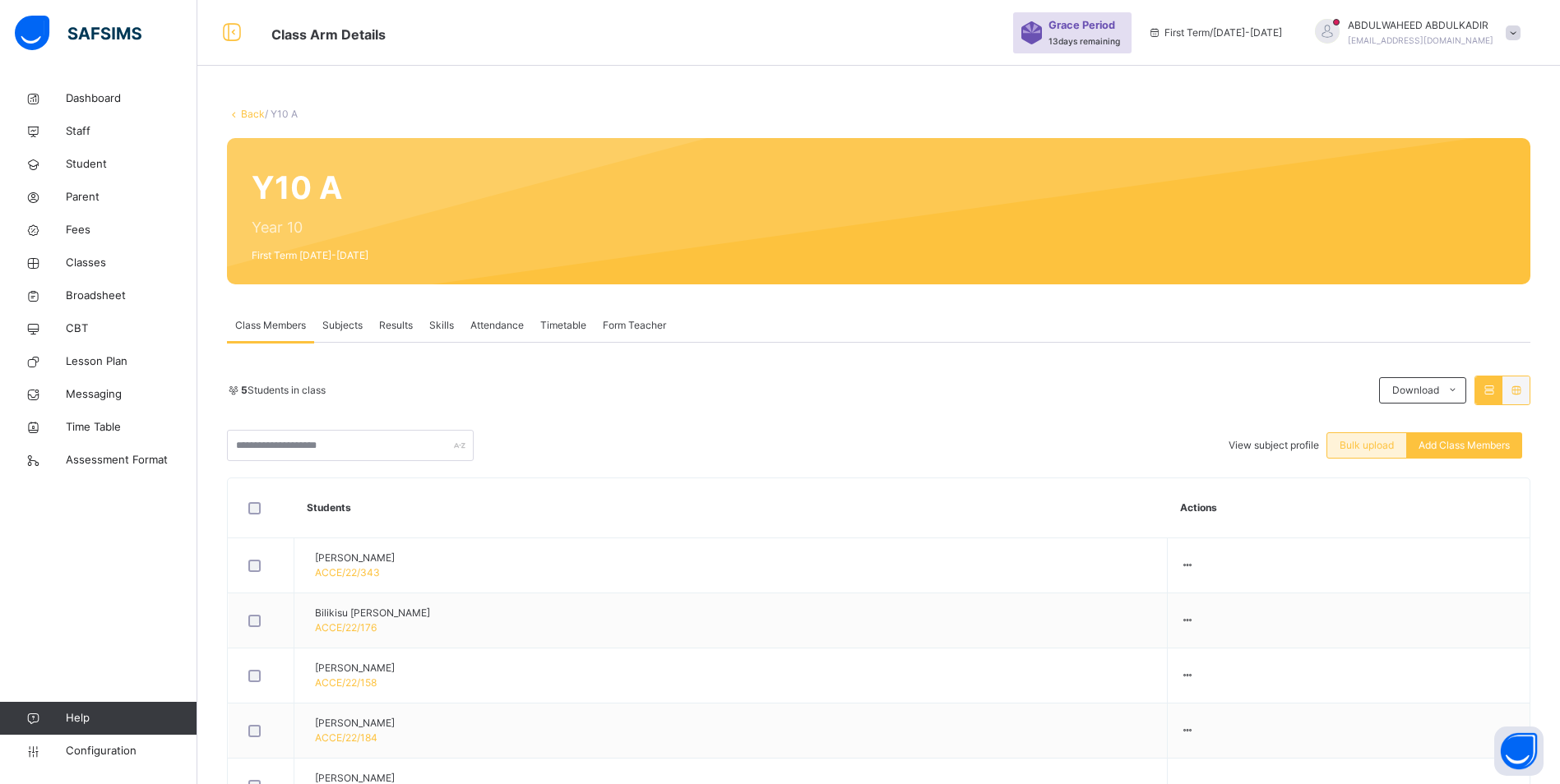
click at [1380, 446] on span "Bulk upload" at bounding box center [1366, 445] width 55 height 14
type input "**********"
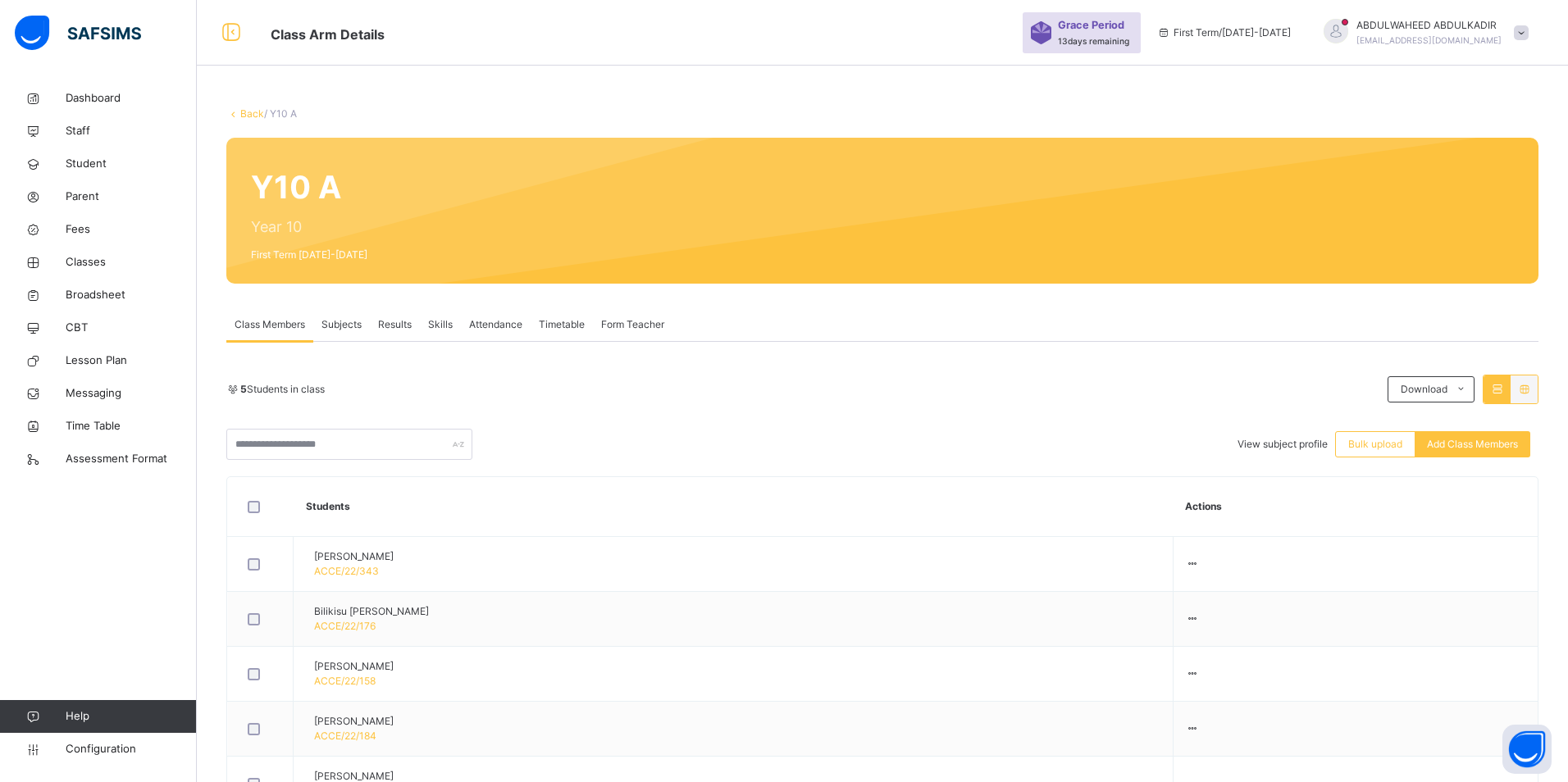
scroll to position [147, 0]
click at [71, 129] on span "Staff" at bounding box center [132, 131] width 132 height 16
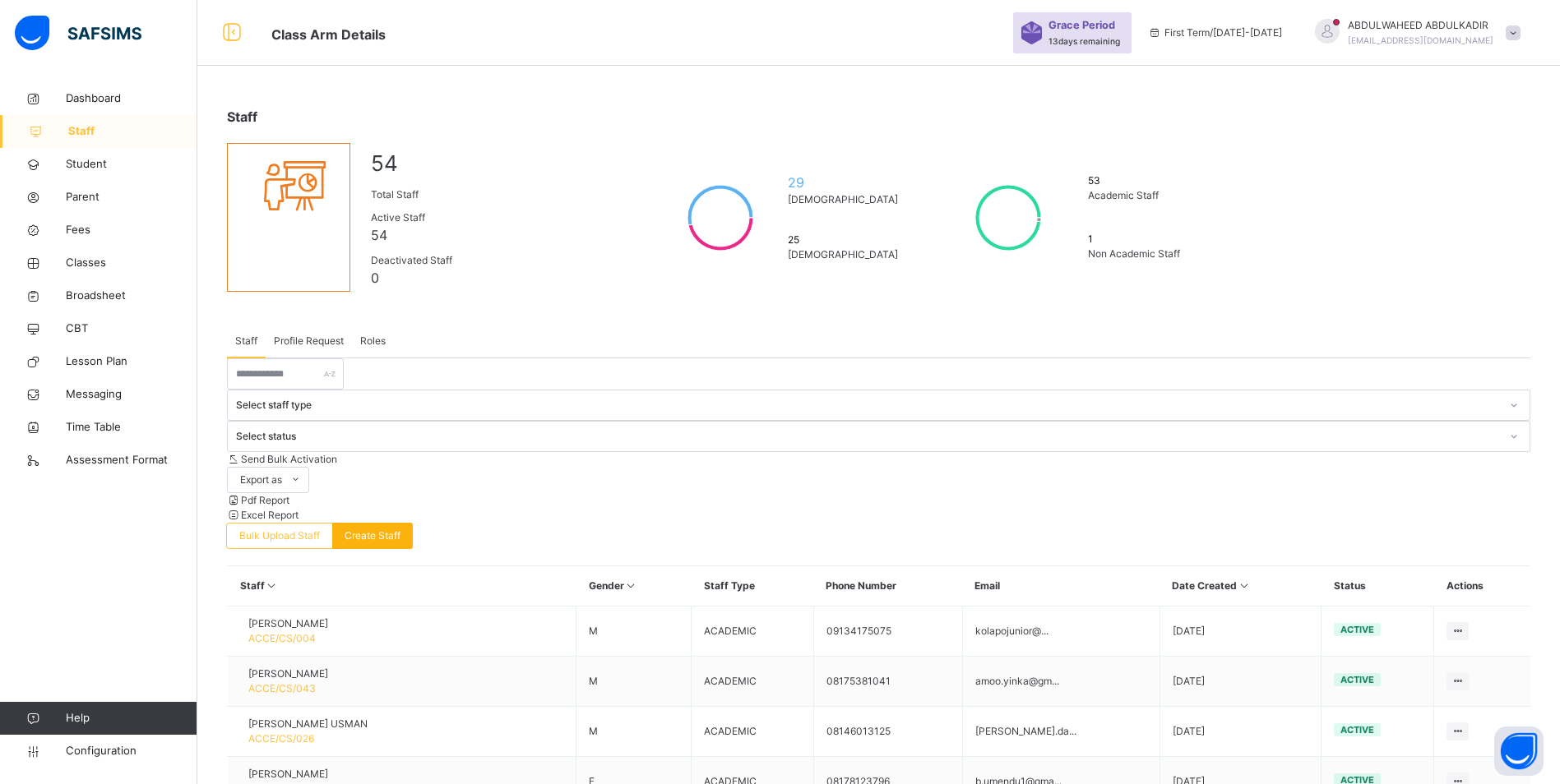
click at [401, 529] on span "Create Staff" at bounding box center [372, 535] width 55 height 14
drag, startPoint x: 1024, startPoint y: 747, endPoint x: 442, endPoint y: 820, distance: 586.6
drag, startPoint x: 442, startPoint y: 820, endPoint x: 1488, endPoint y: 378, distance: 1135.6
click at [401, 529] on span "Create Staff" at bounding box center [372, 535] width 55 height 14
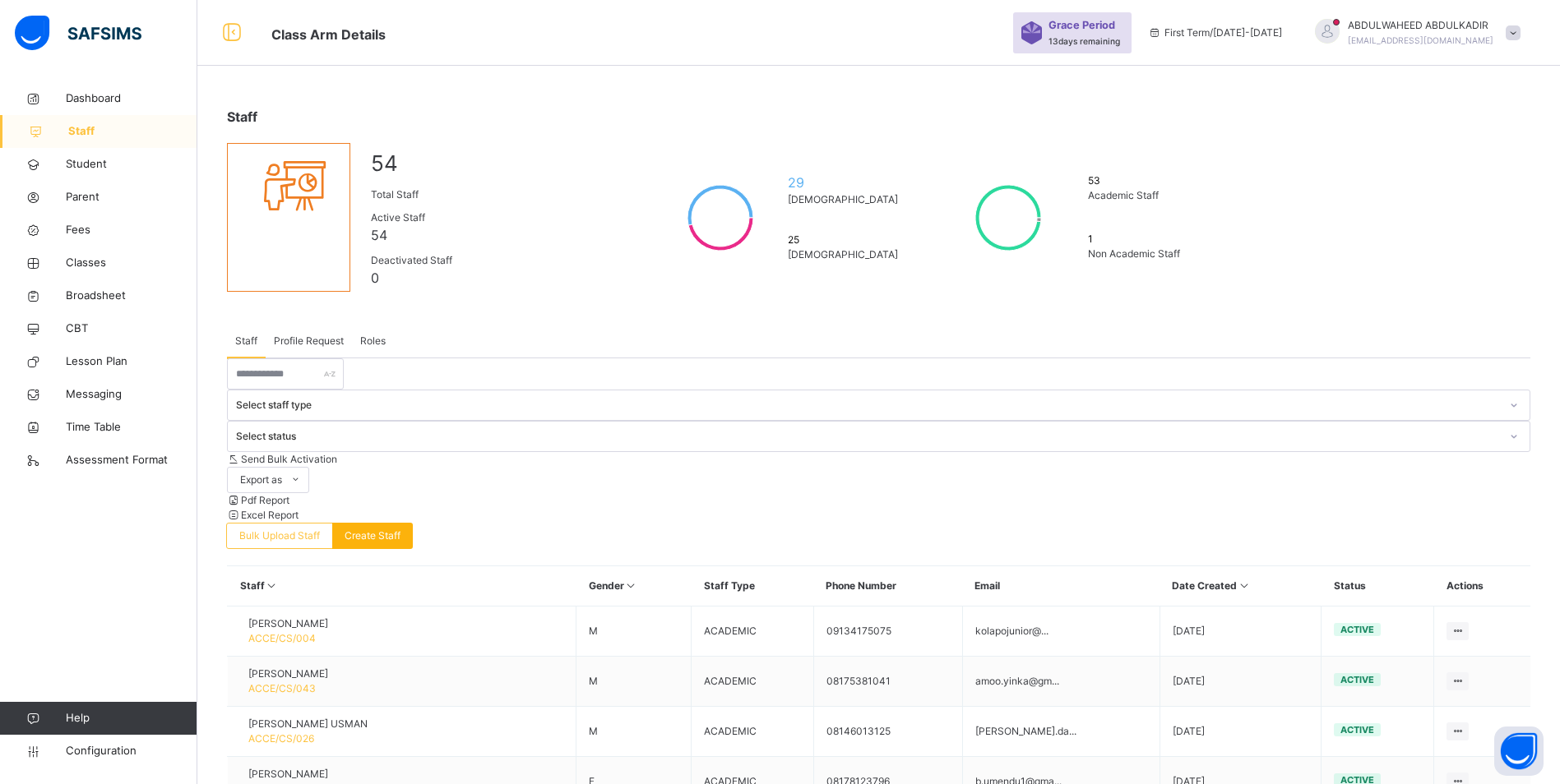
select select "**"
type input "**********"
drag, startPoint x: 923, startPoint y: 389, endPoint x: 929, endPoint y: 382, distance: 9.2
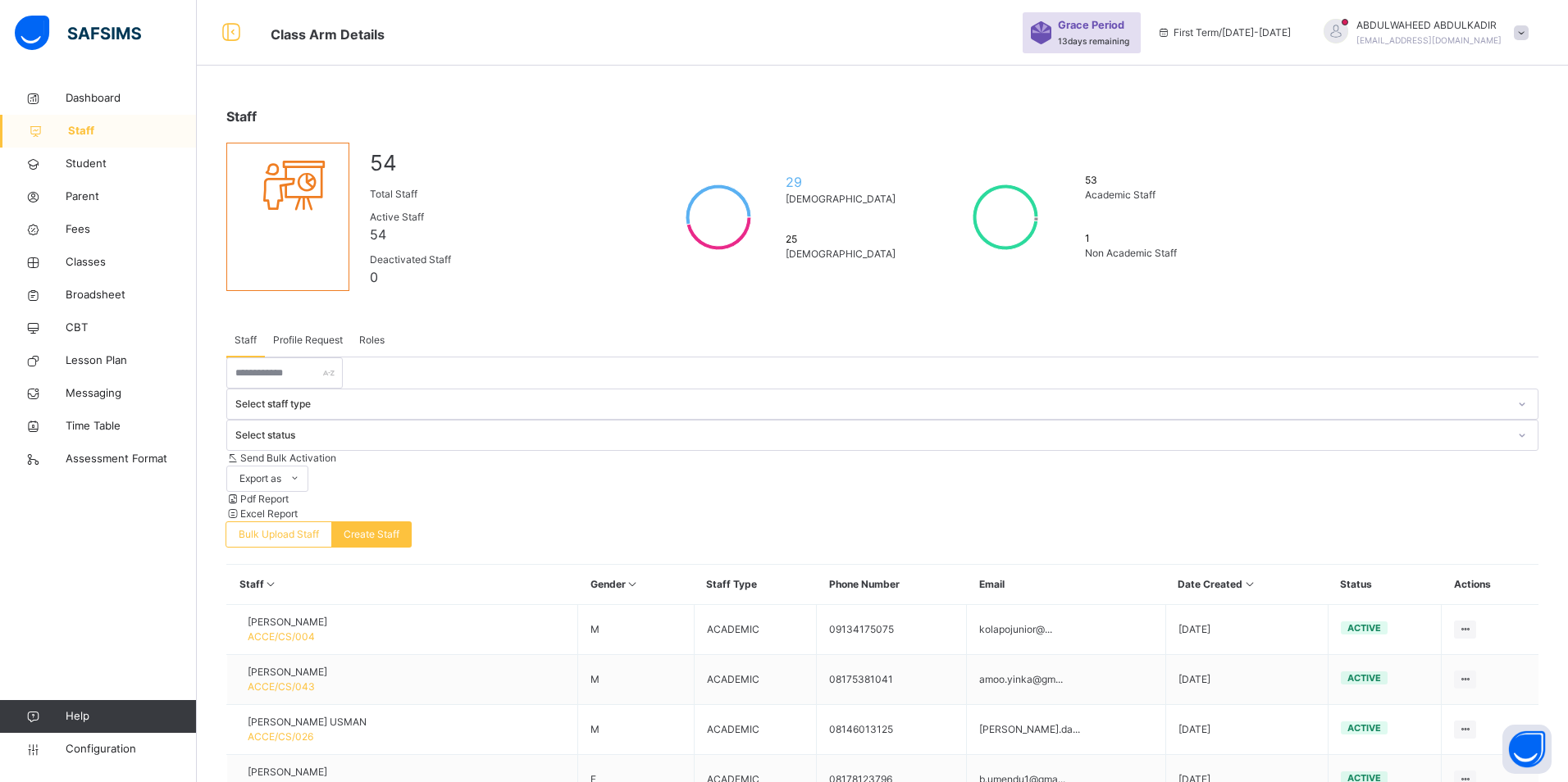
type input "*"
type input "*********"
type input "**********"
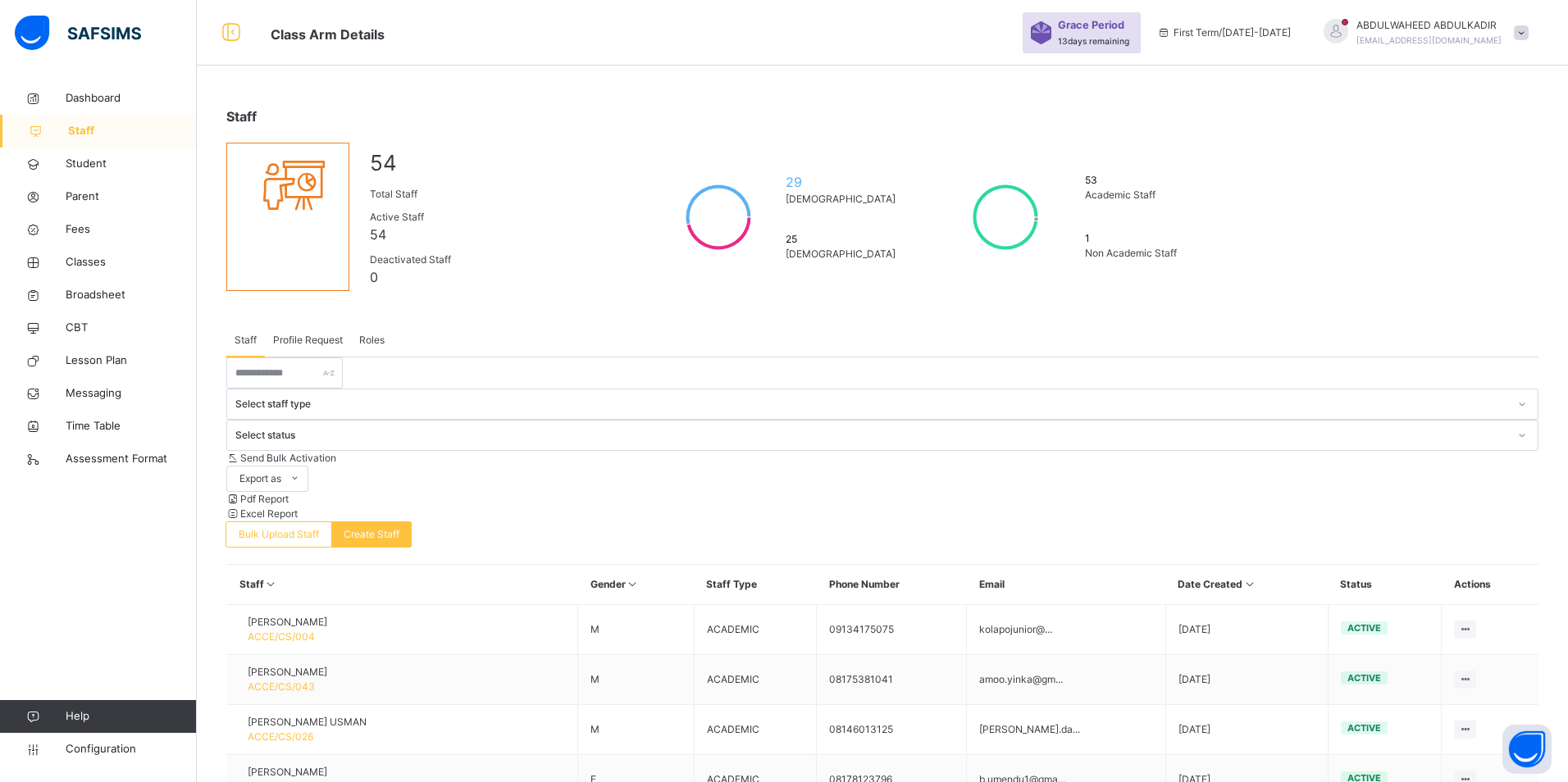
type input "**********"
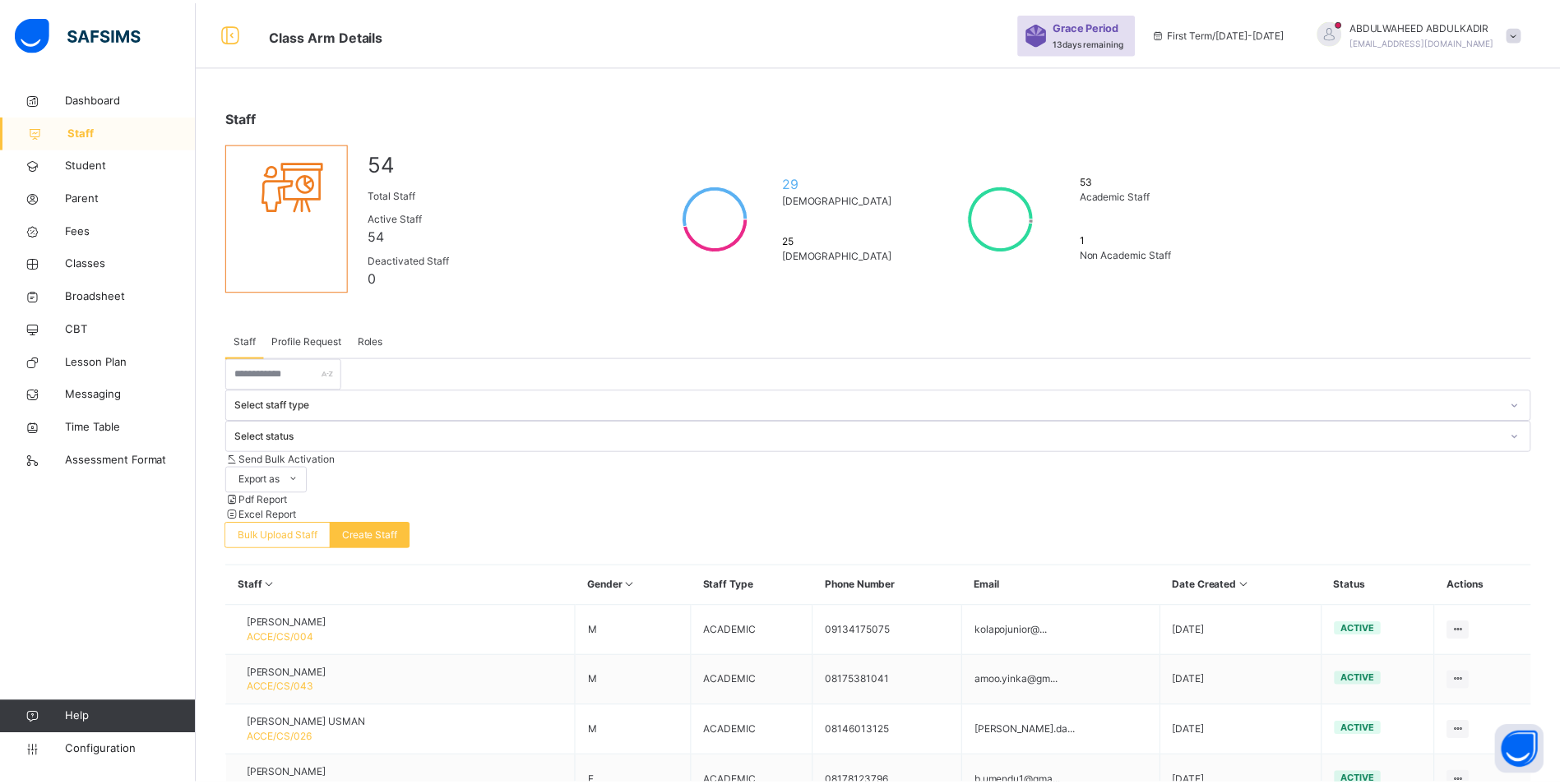
scroll to position [381, 0]
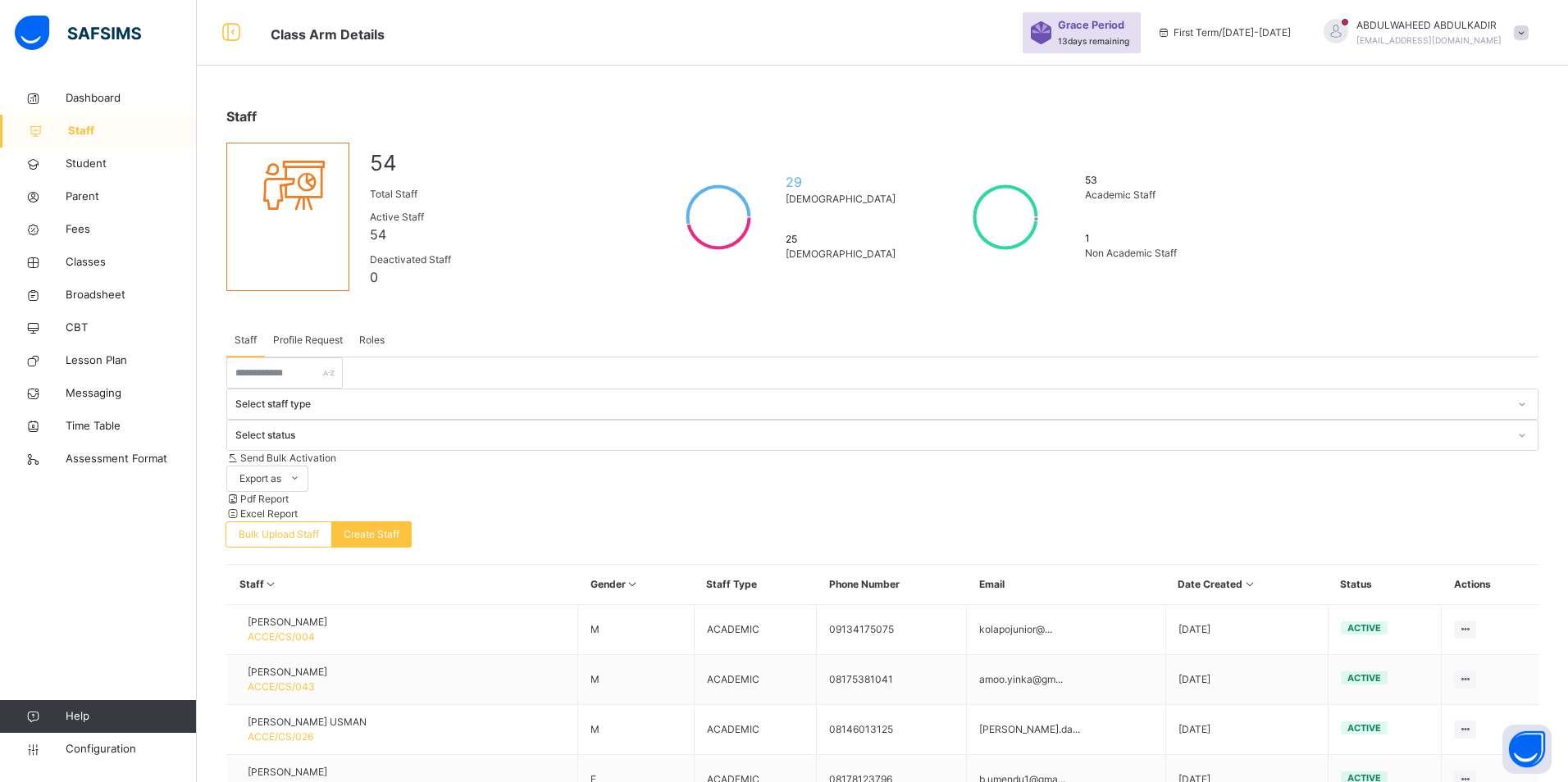
click at [93, 260] on span "Classes" at bounding box center [132, 262] width 132 height 16
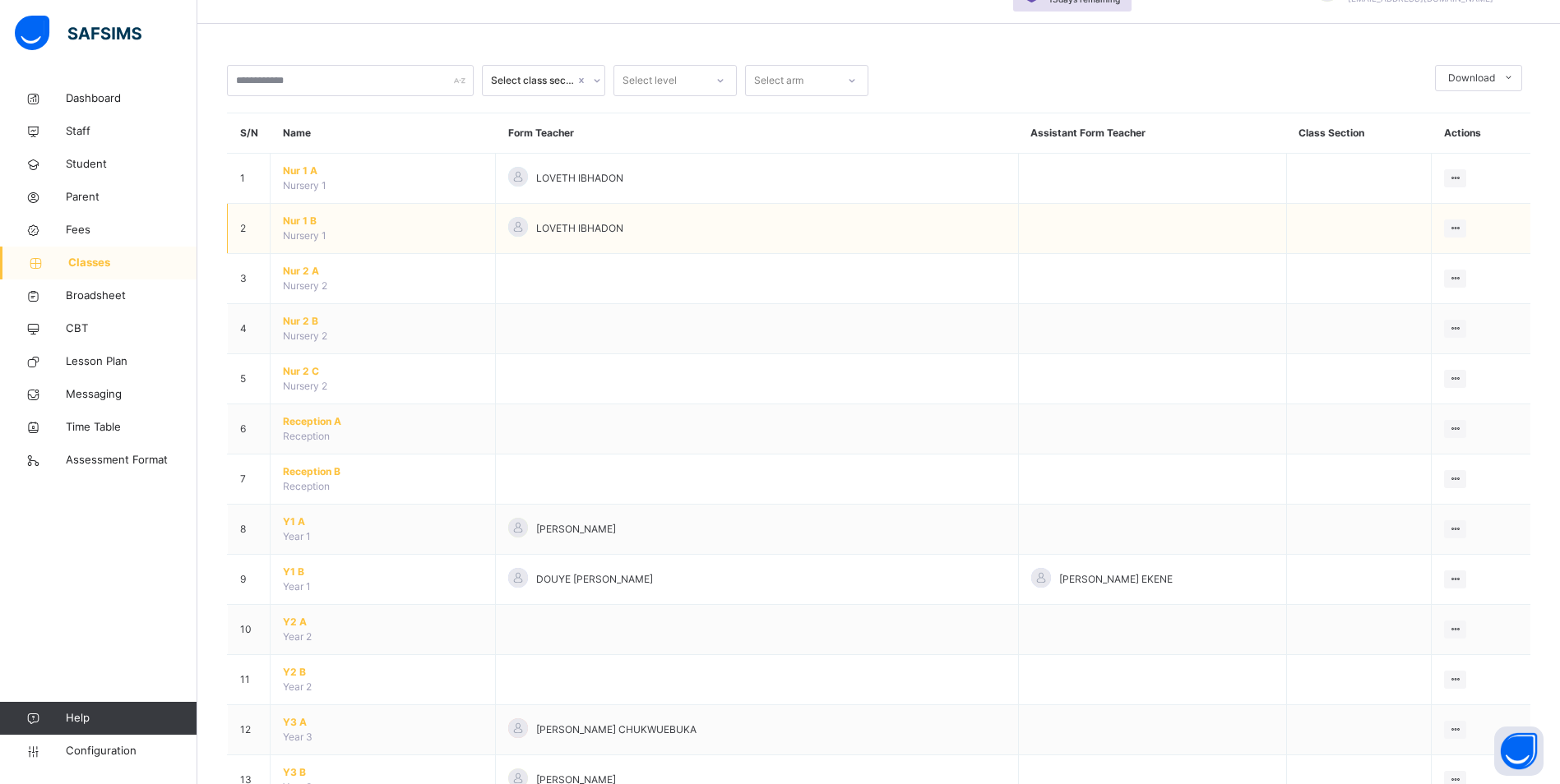
scroll to position [82, 0]
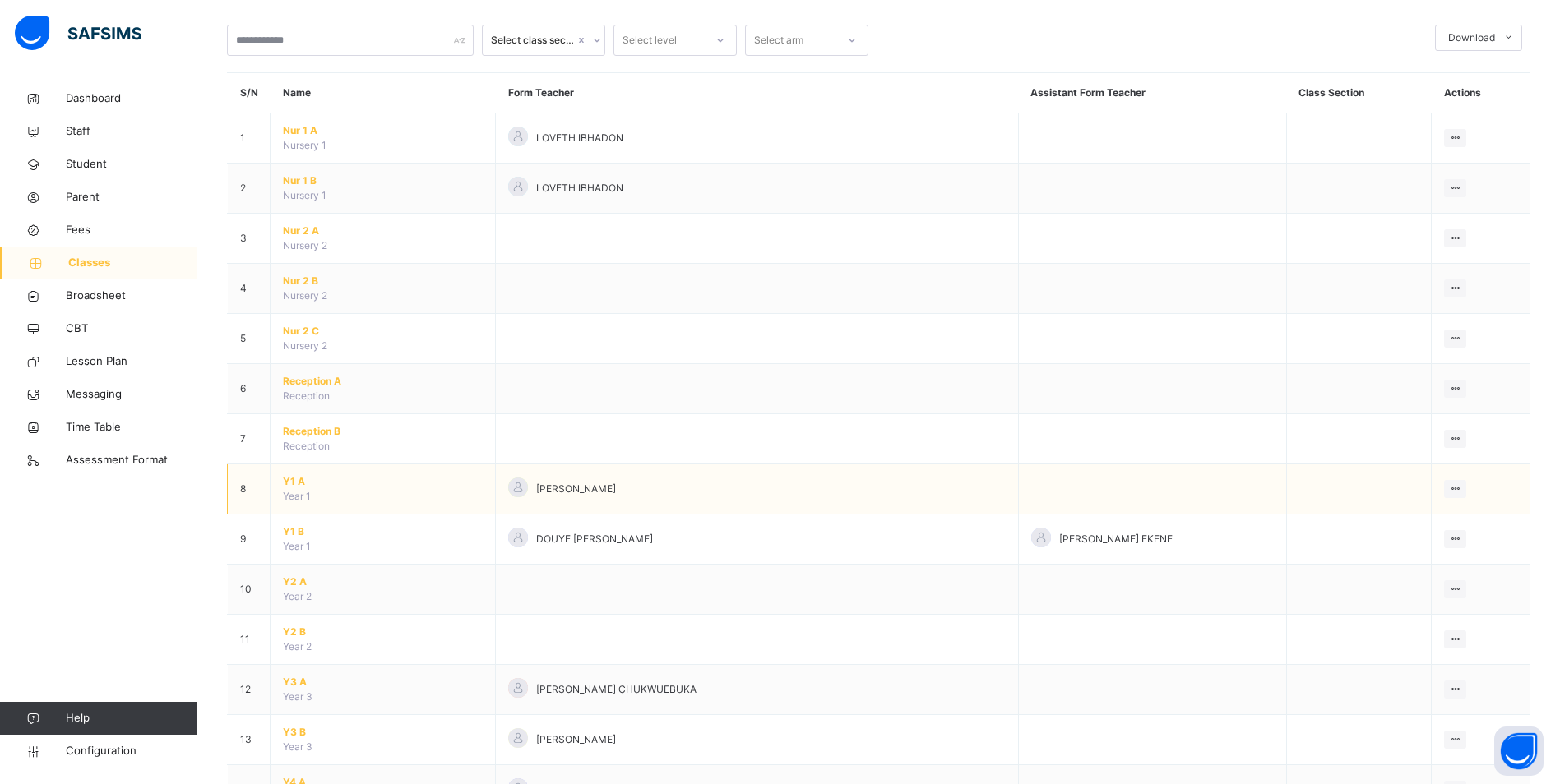
click at [294, 477] on span "Y1 A" at bounding box center [383, 481] width 200 height 14
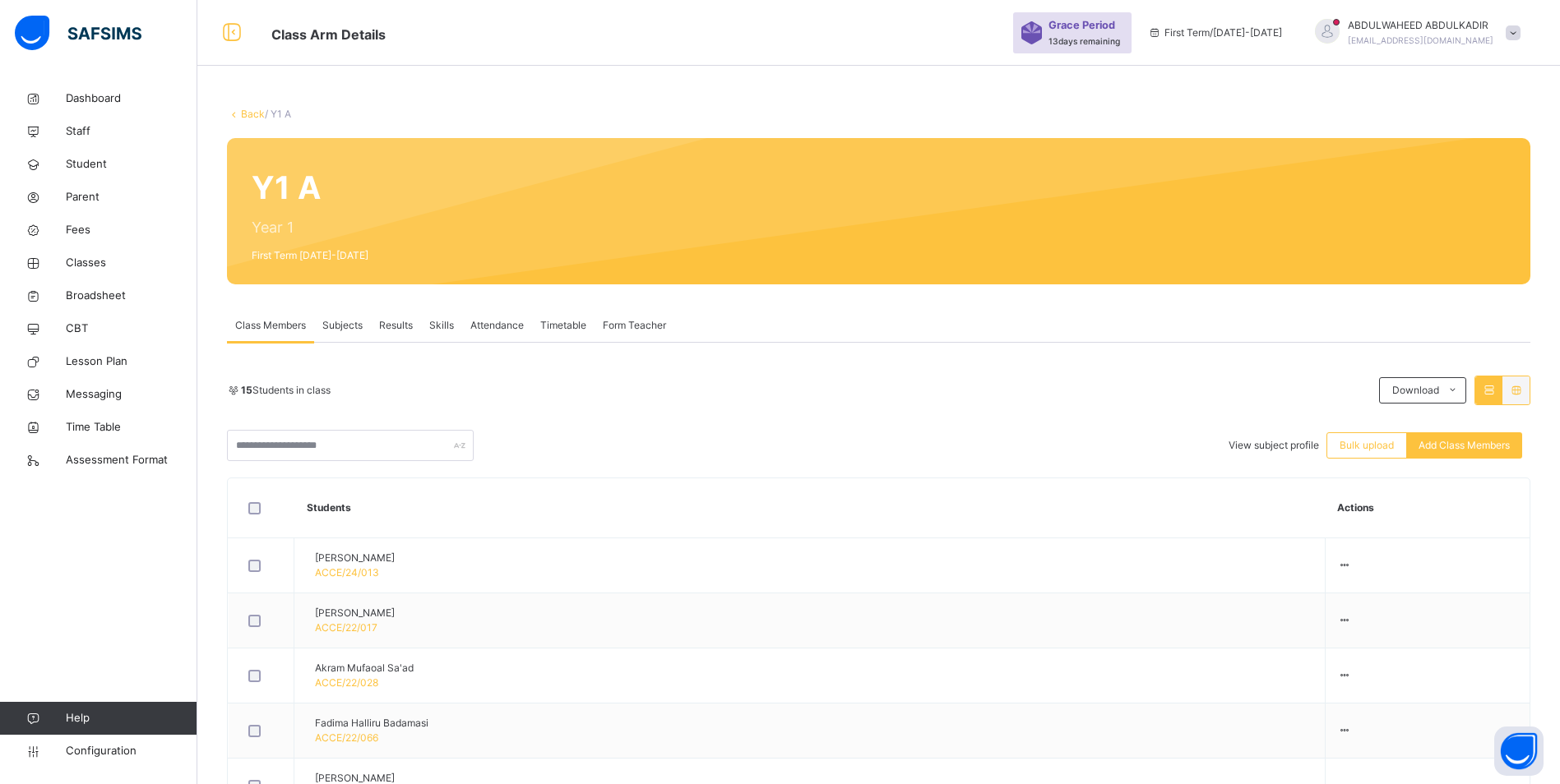
click at [343, 325] on span "Subjects" at bounding box center [342, 325] width 40 height 14
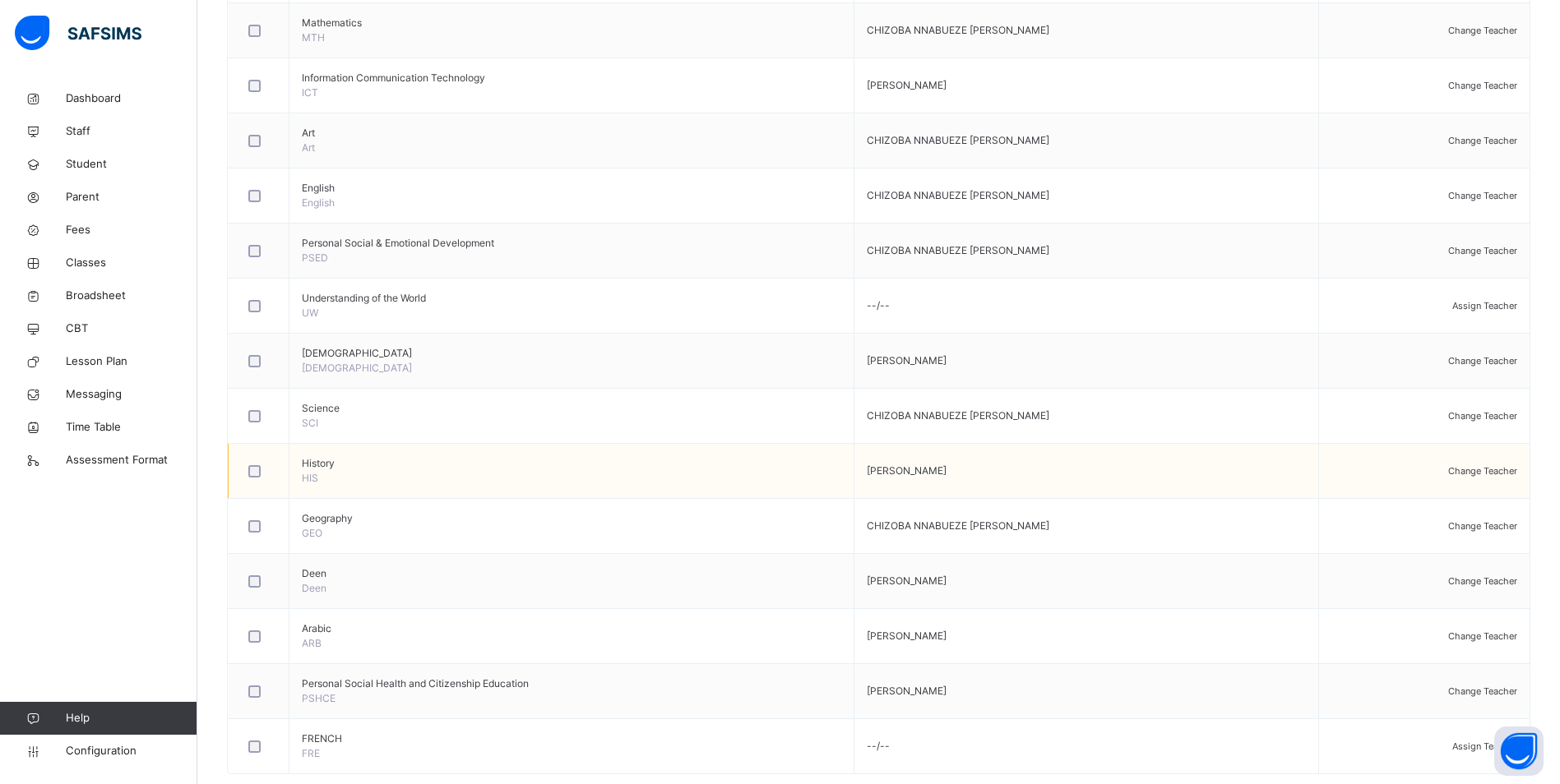
scroll to position [471, 0]
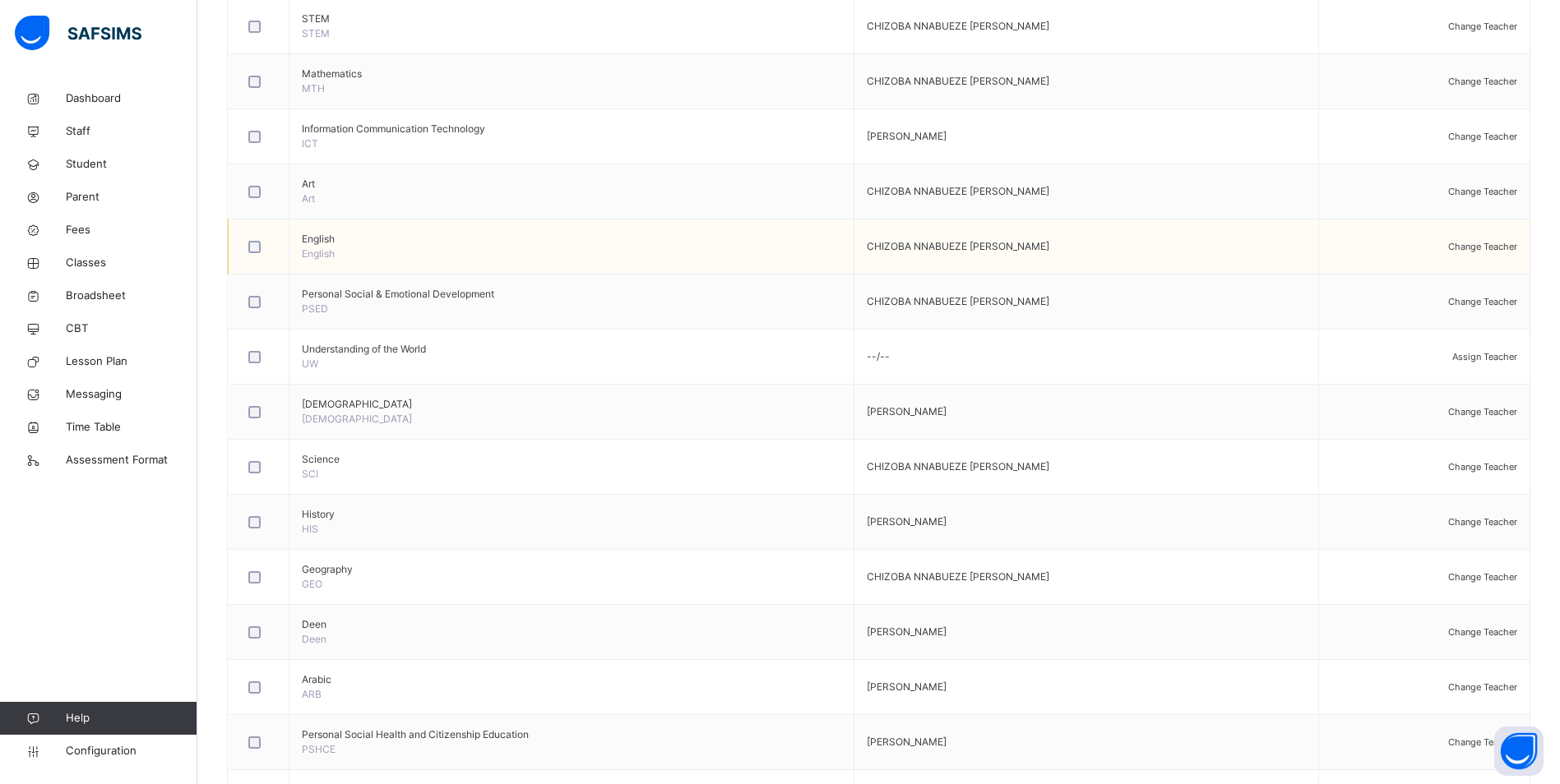
click at [1492, 248] on span "Change Teacher" at bounding box center [1483, 247] width 69 height 11
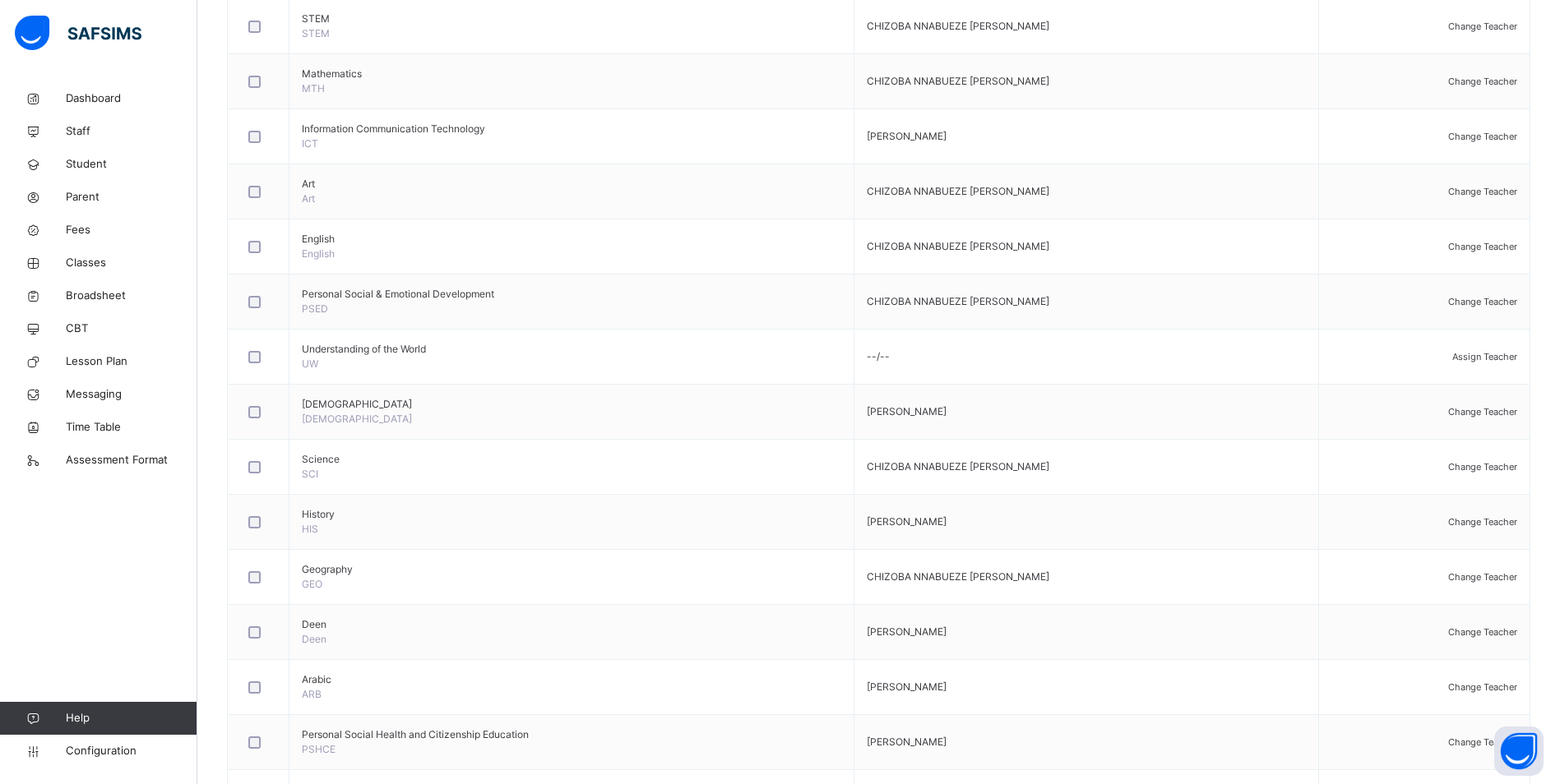
type input "***"
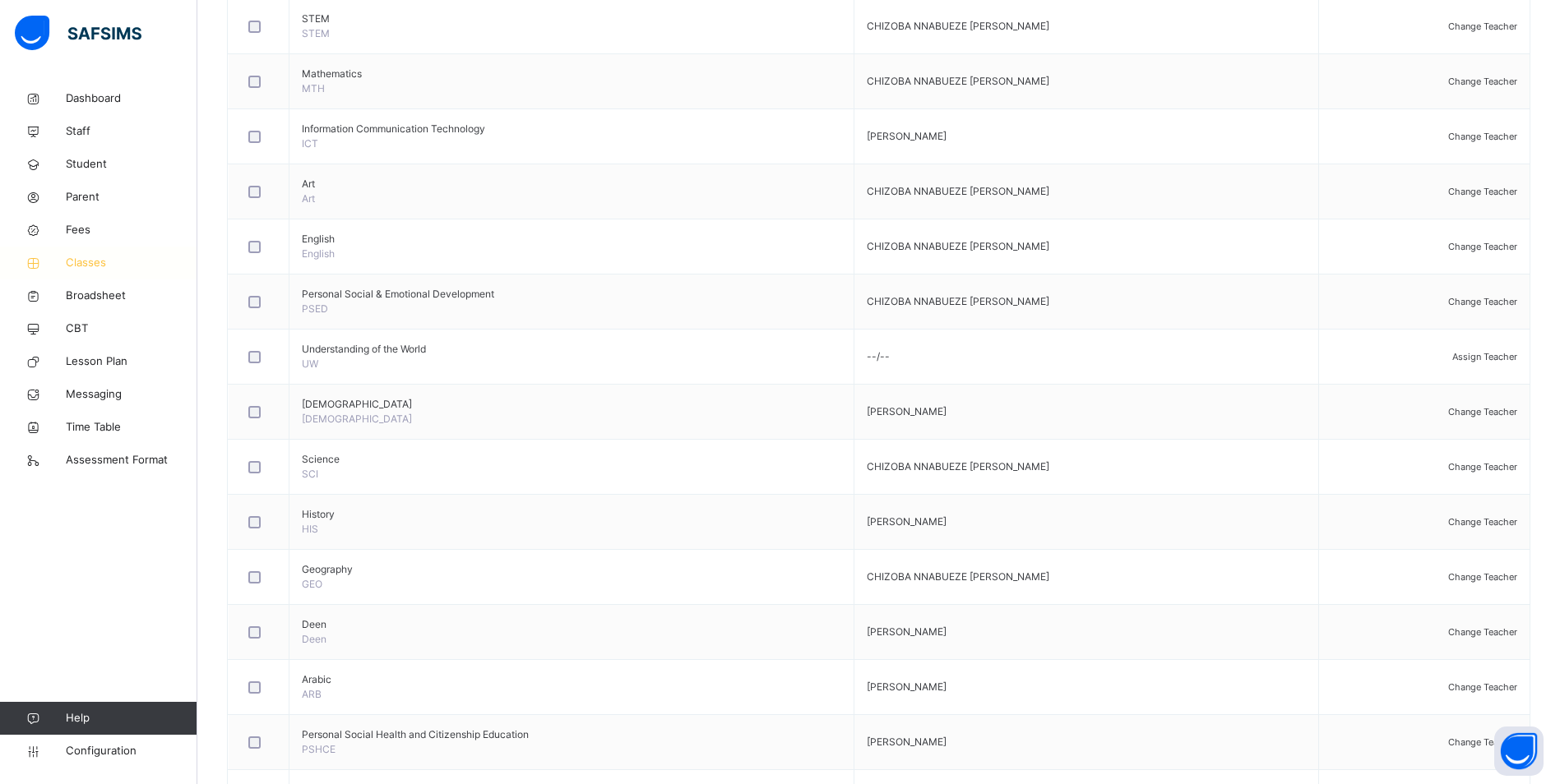
click at [90, 262] on span "Classes" at bounding box center [132, 263] width 132 height 16
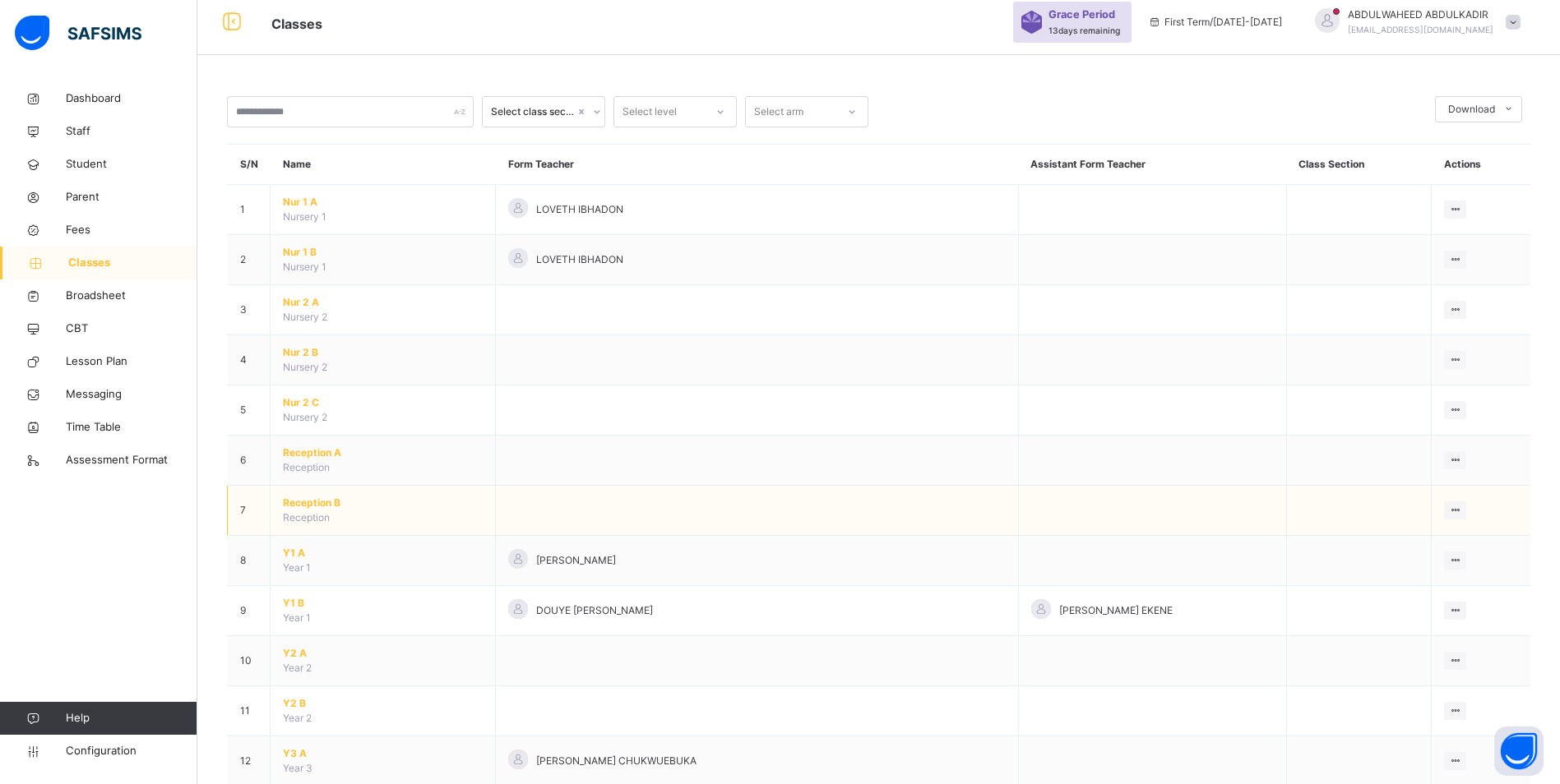
scroll to position [82, 0]
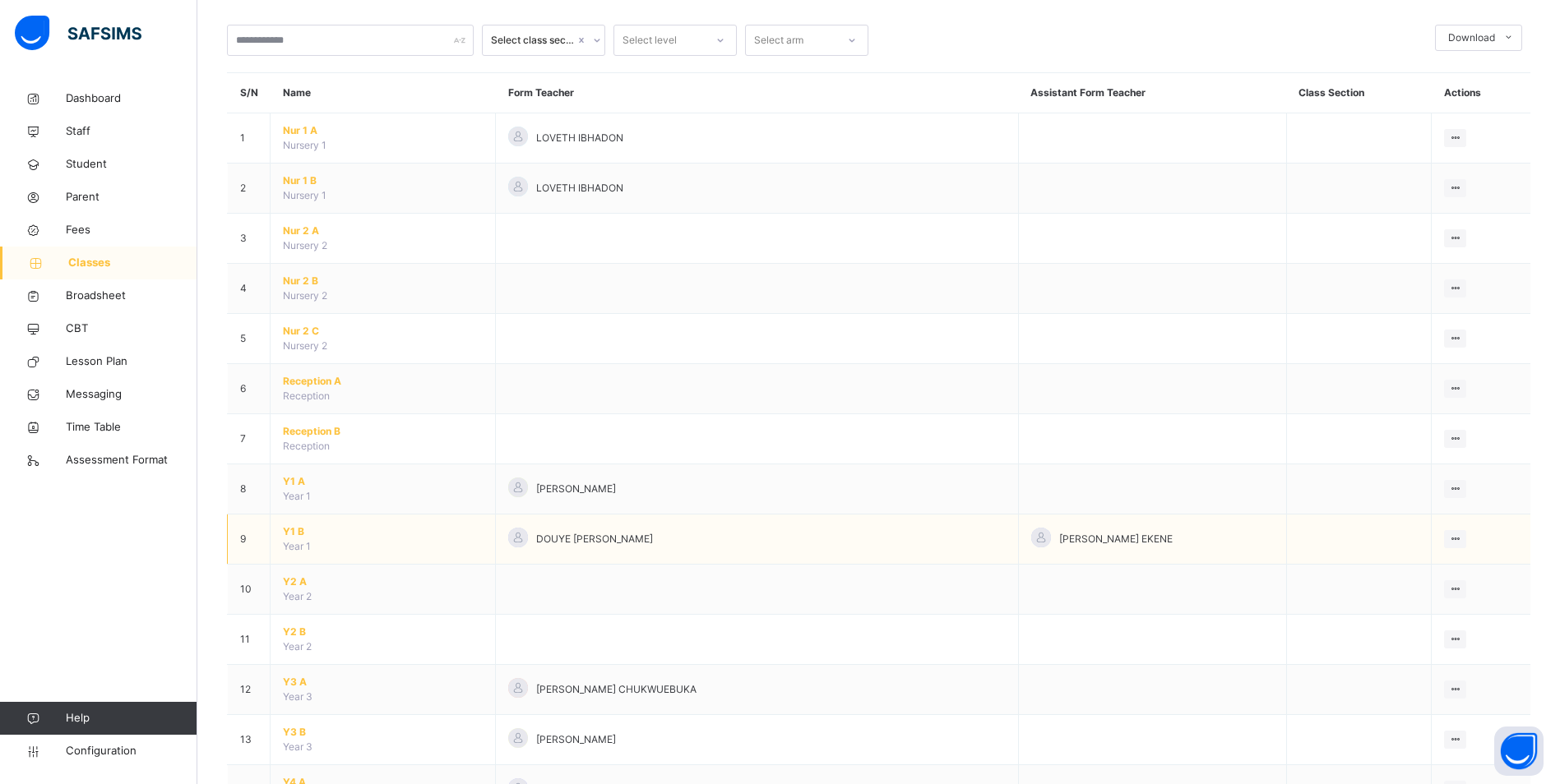
click at [299, 530] on span "Y1 B" at bounding box center [383, 532] width 200 height 14
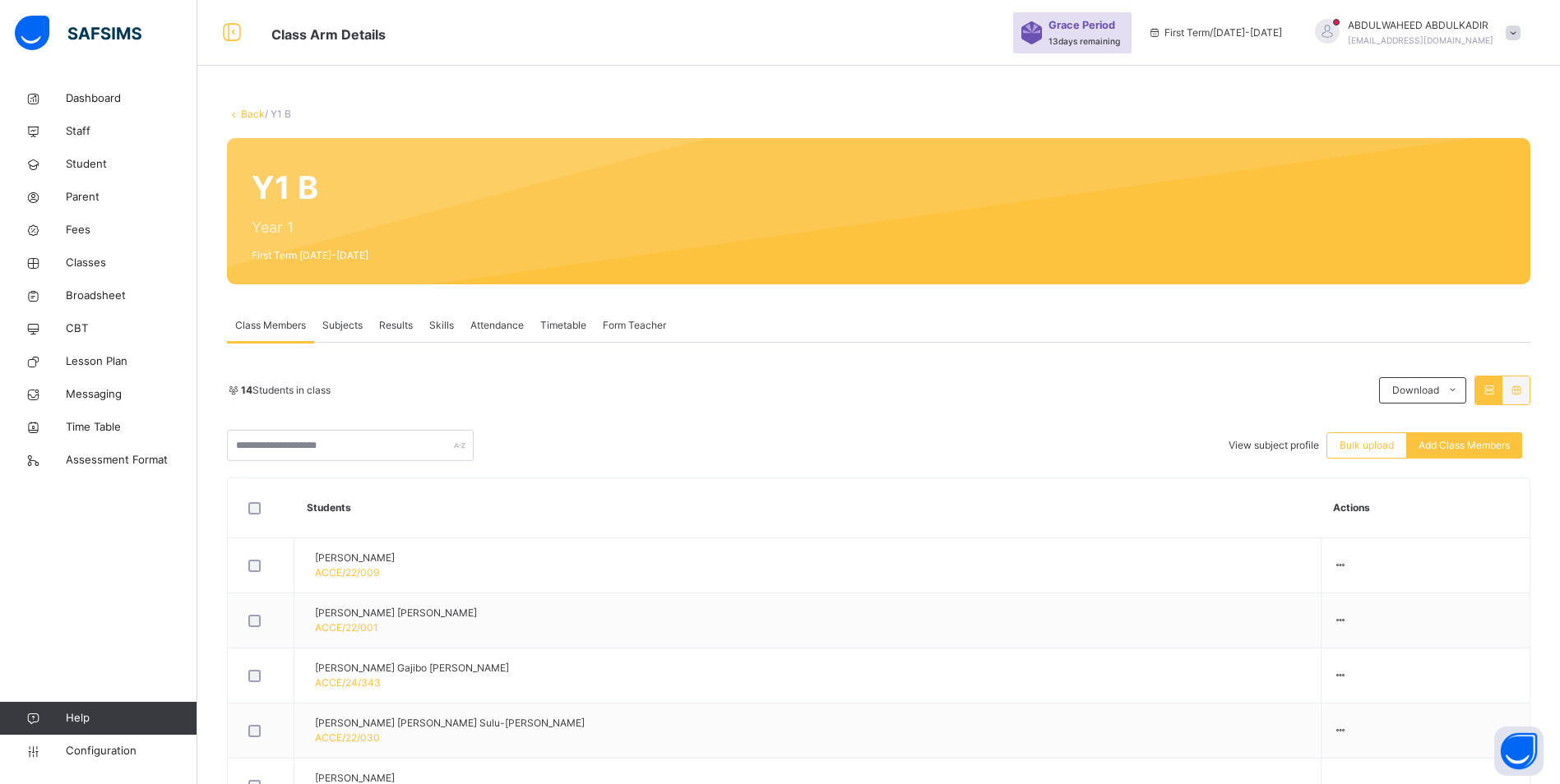
click at [345, 326] on span "Subjects" at bounding box center [342, 325] width 40 height 14
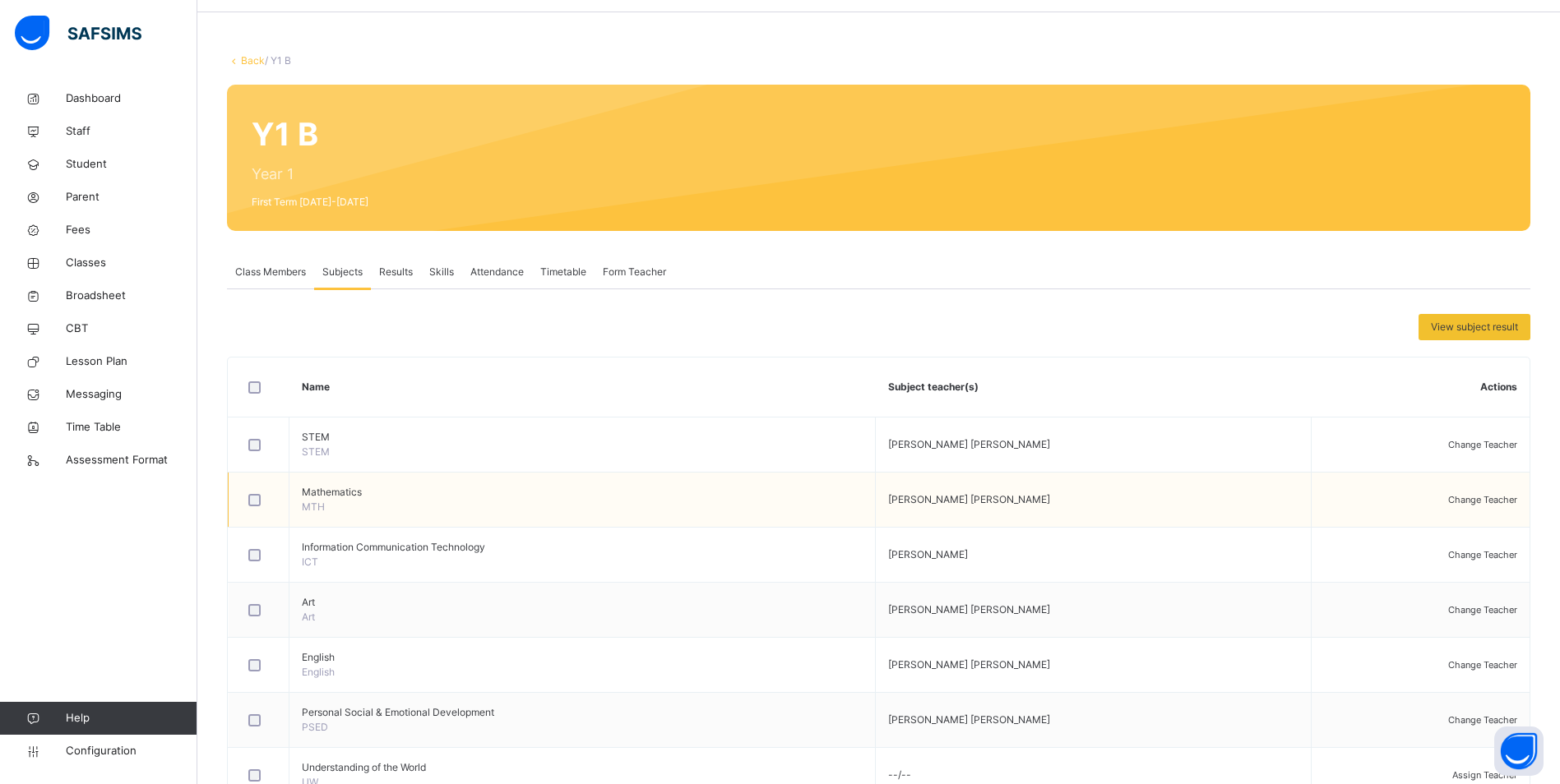
scroll to position [82, 0]
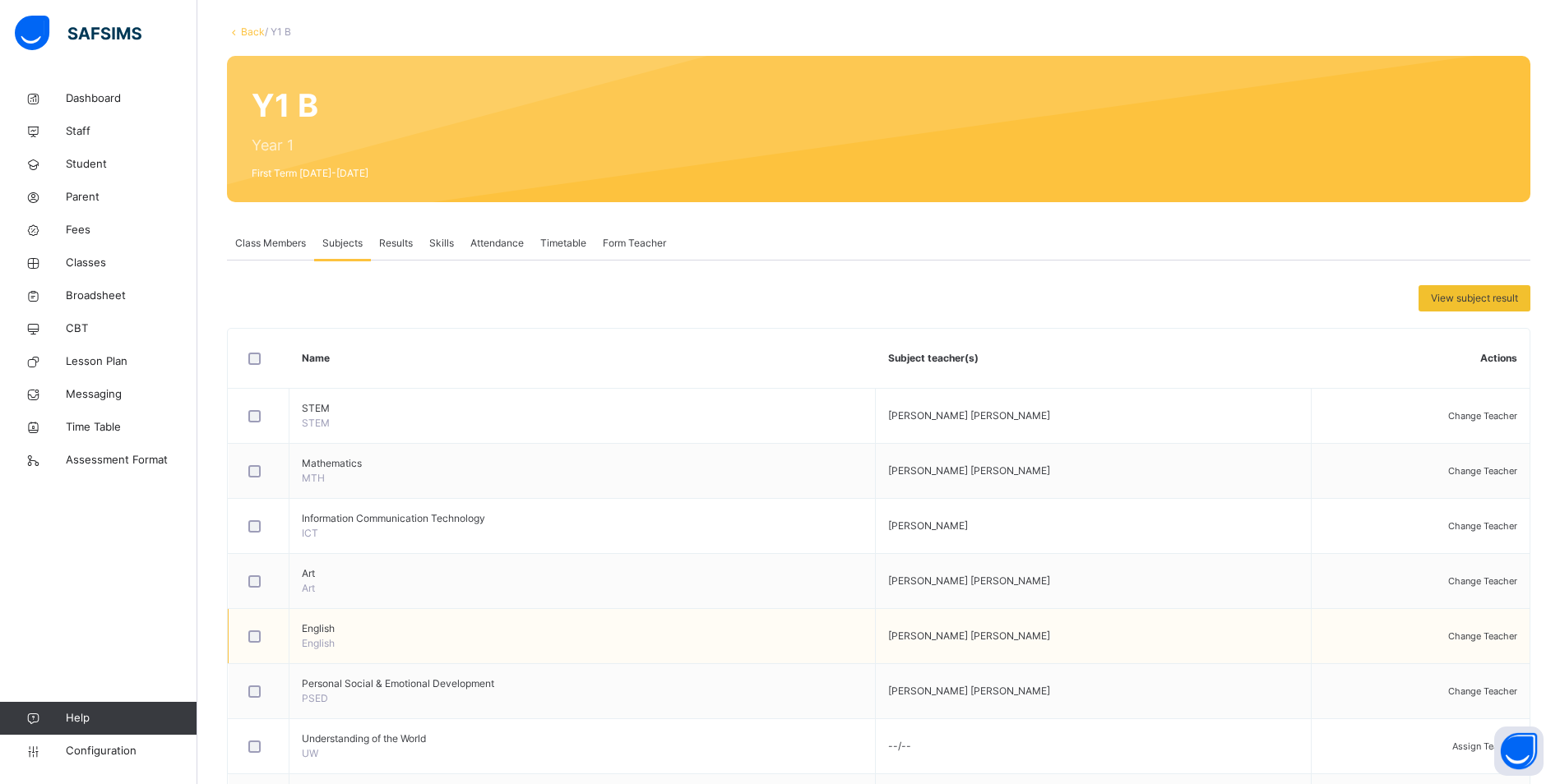
click at [1491, 641] on span "Change Teacher" at bounding box center [1483, 636] width 69 height 11
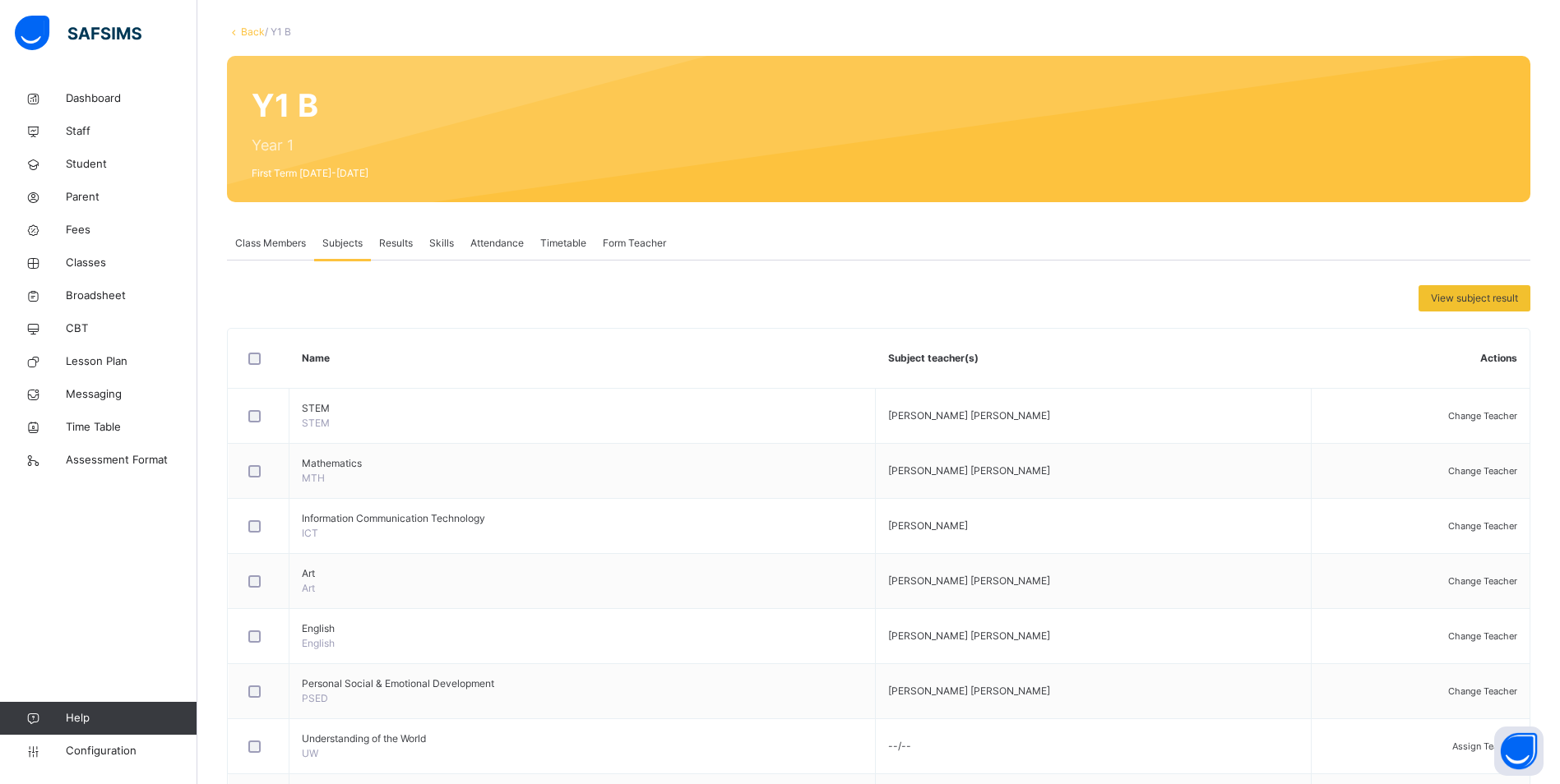
type input "***"
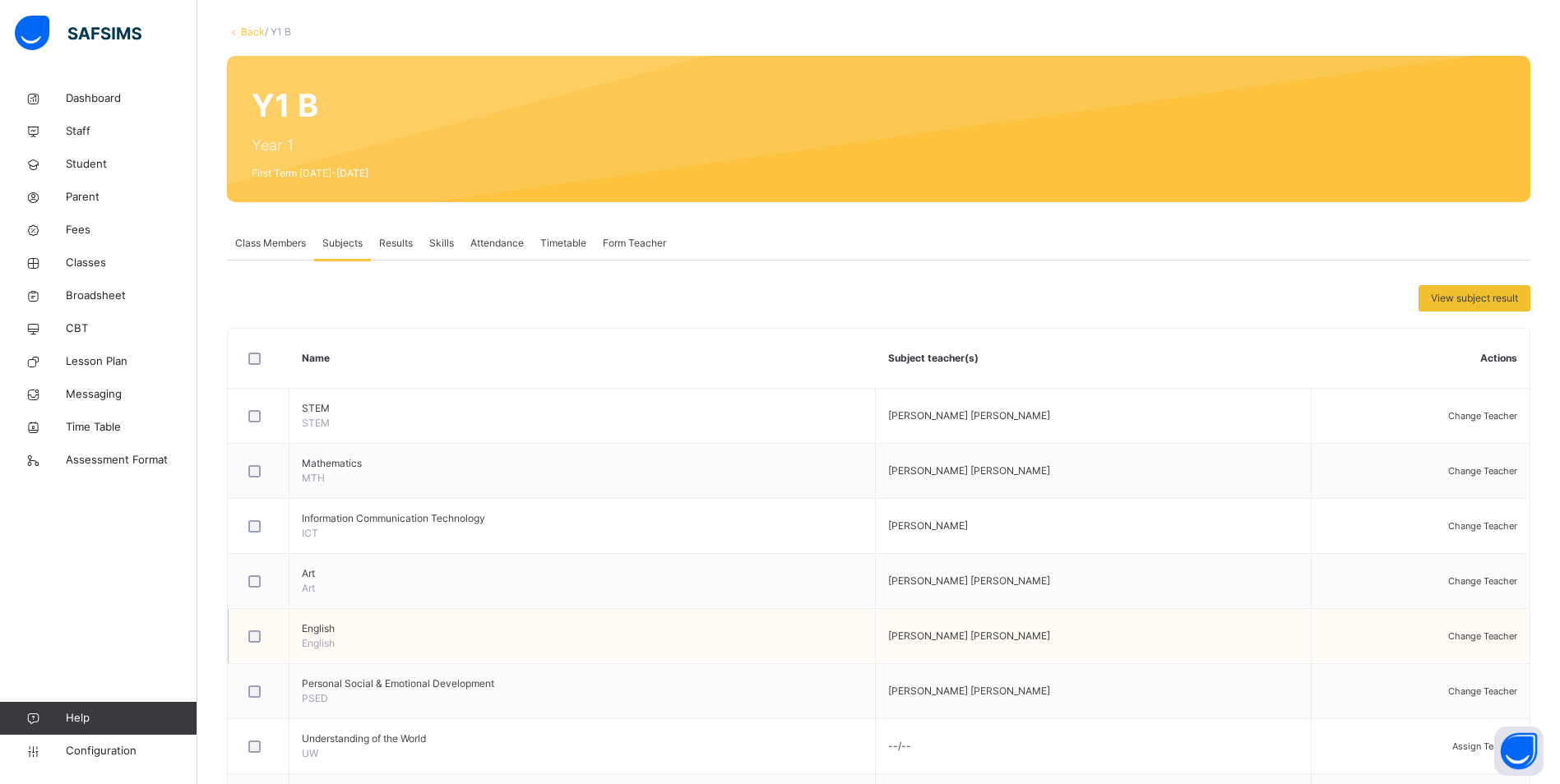
click at [1476, 636] on span "Change Teacher" at bounding box center [1483, 636] width 69 height 11
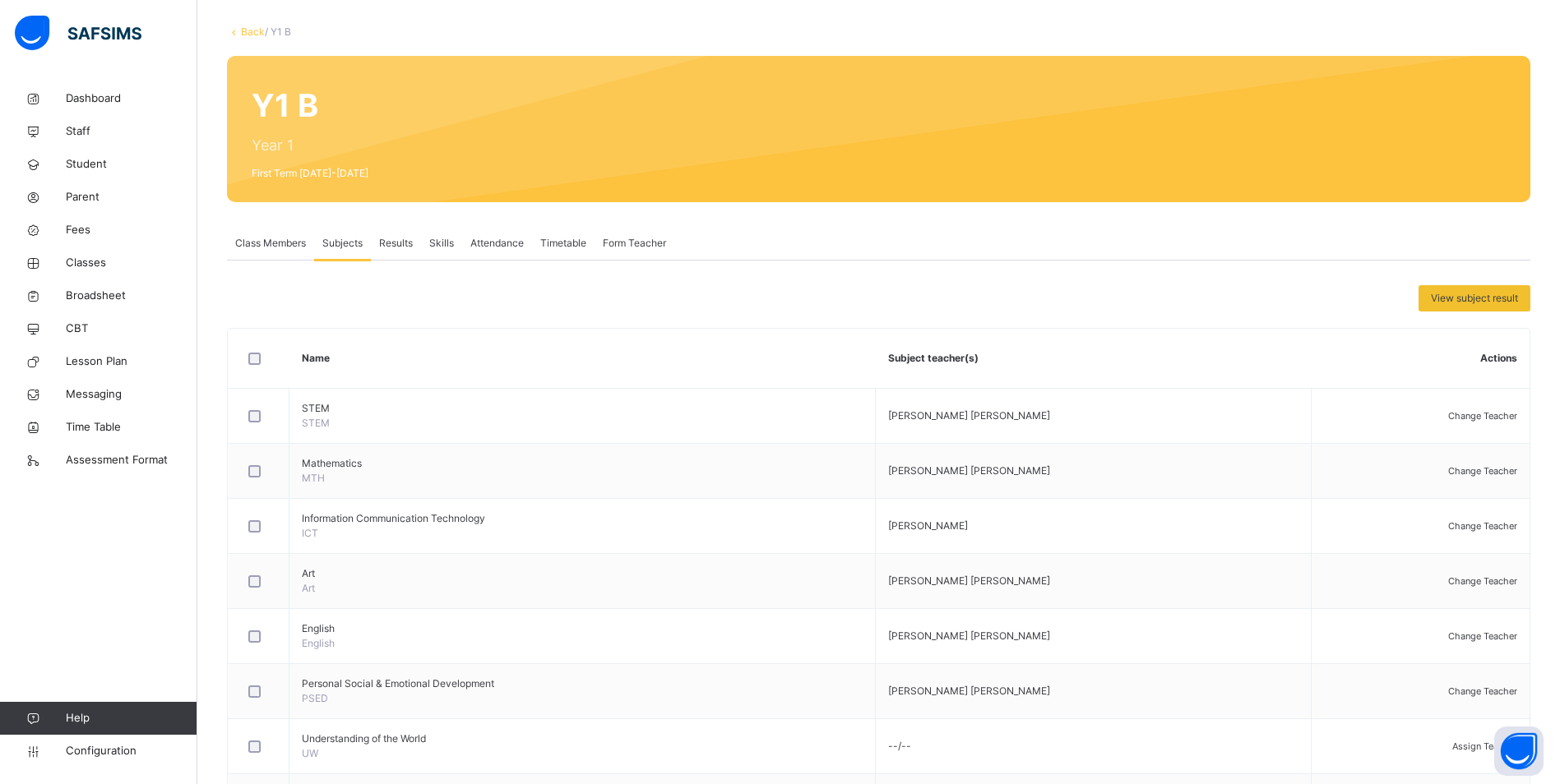
type input "***"
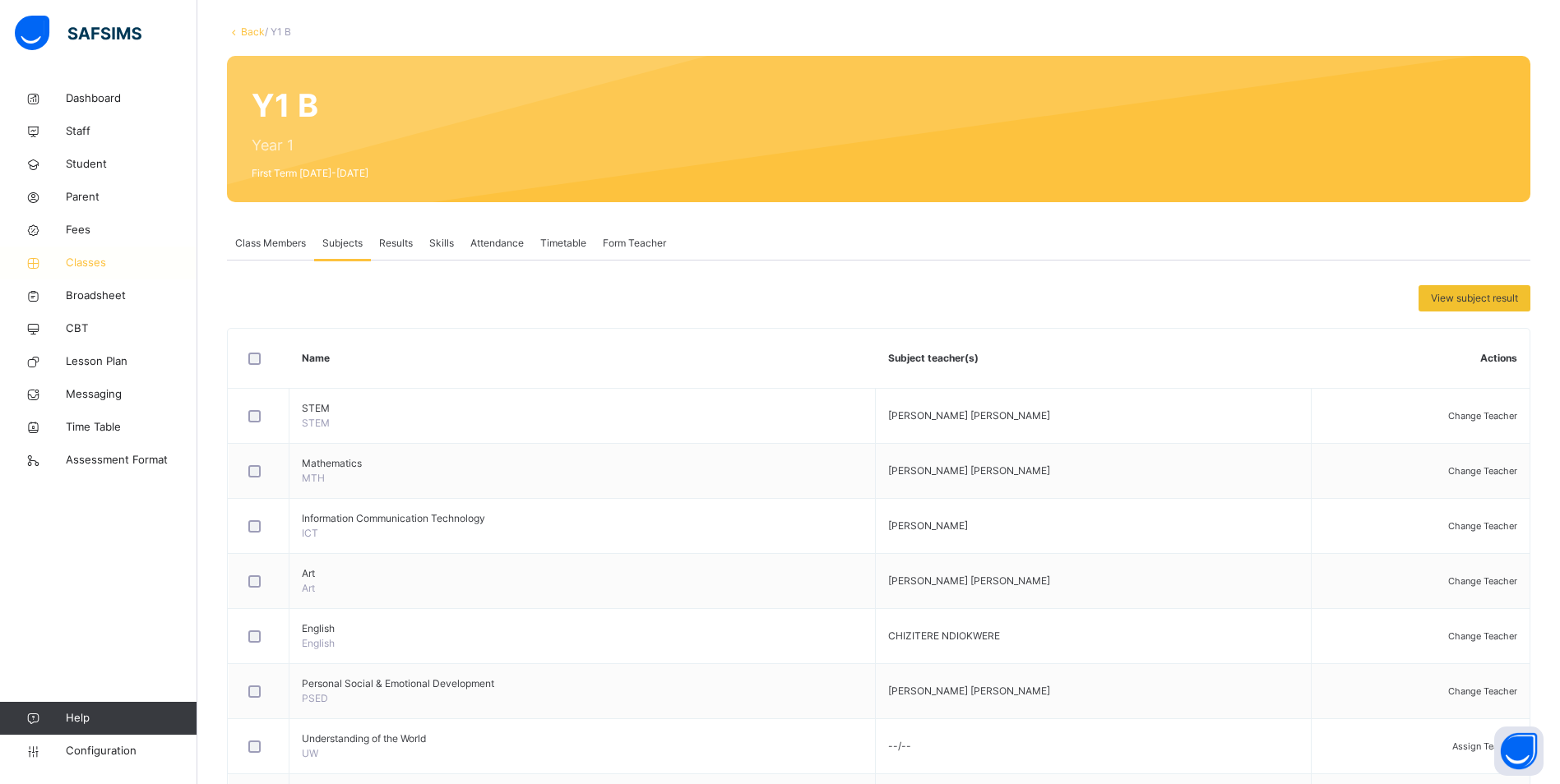
click at [88, 258] on span "Classes" at bounding box center [132, 263] width 132 height 16
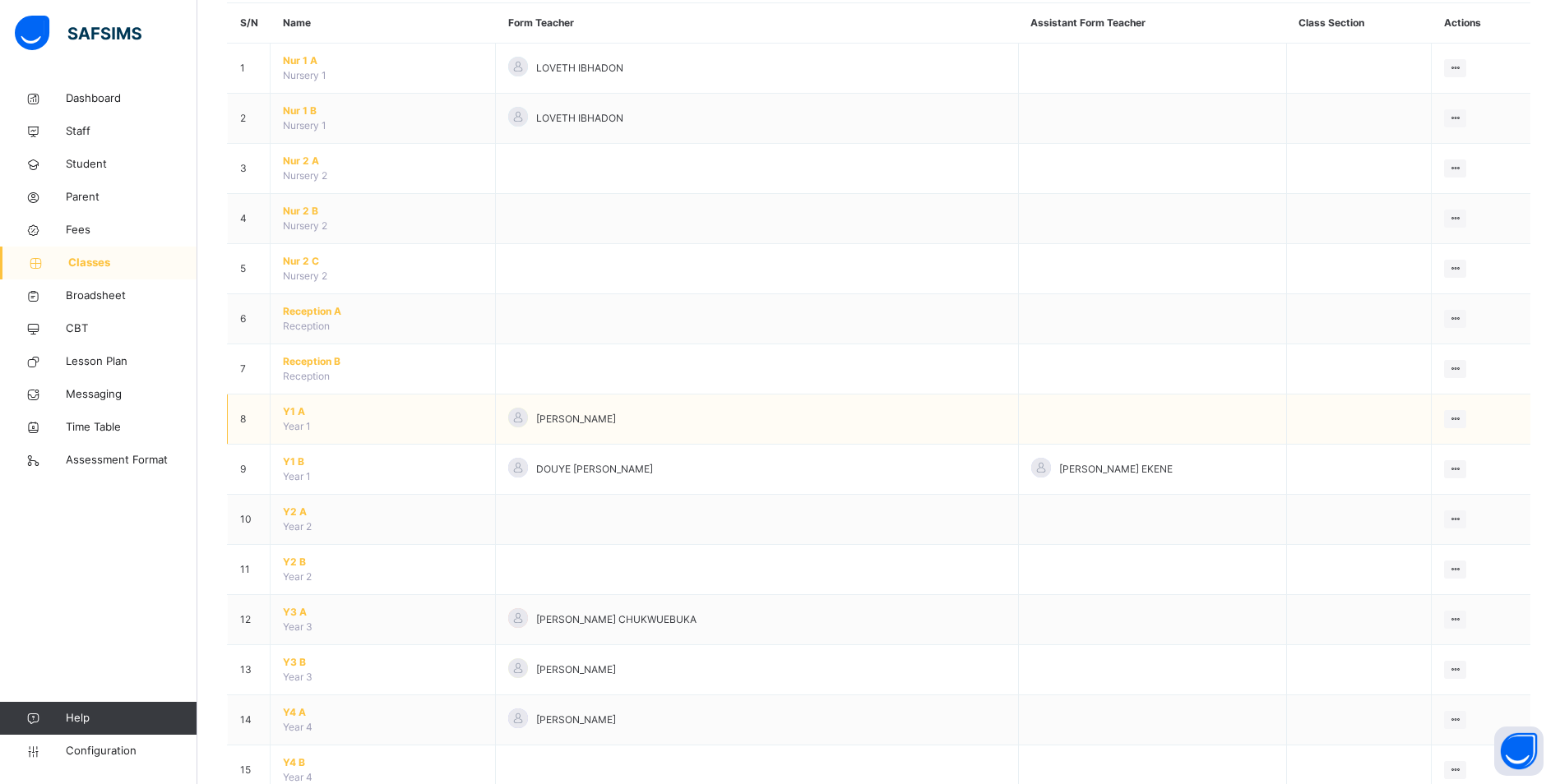
scroll to position [164, 0]
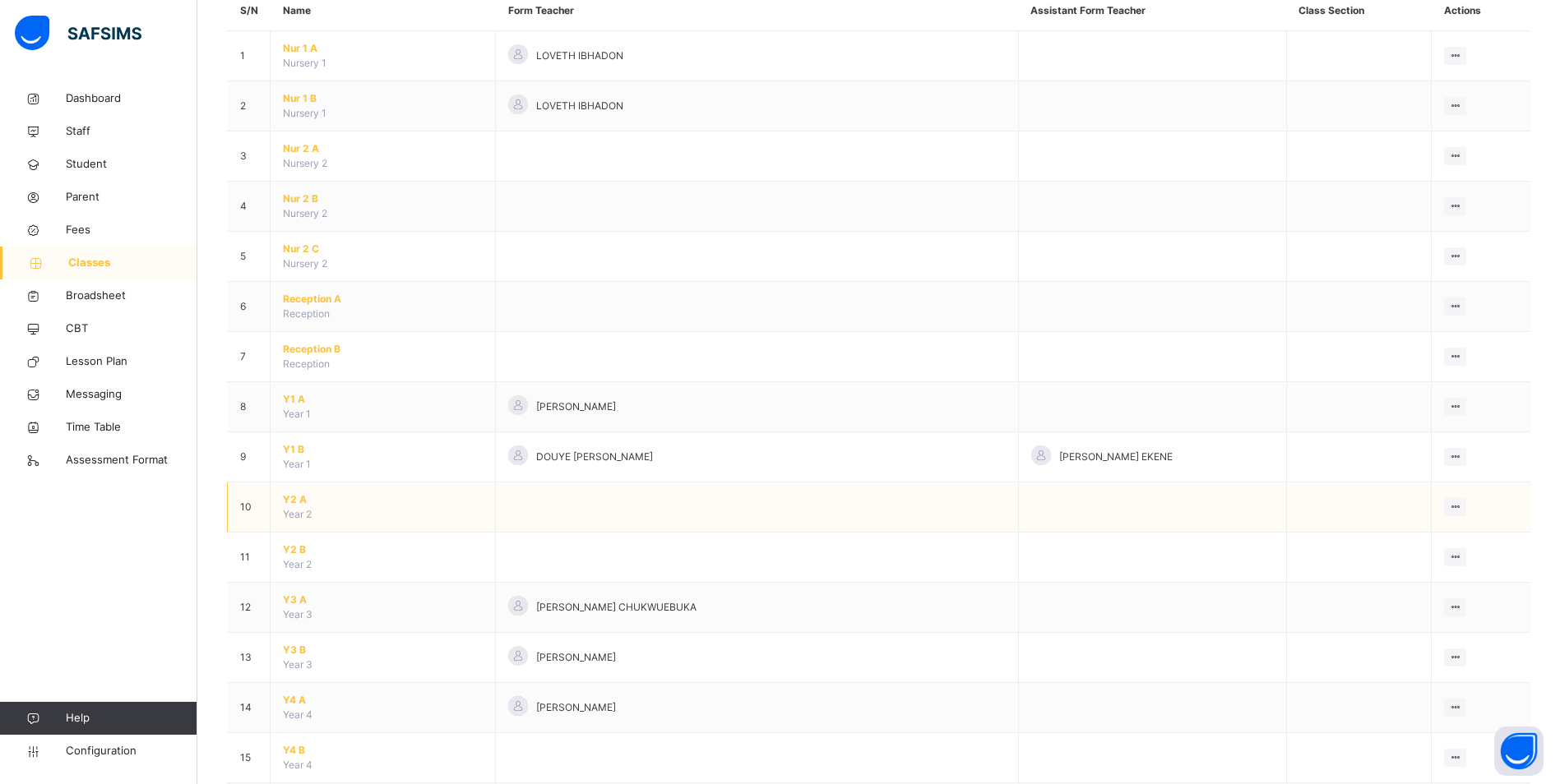
click at [298, 501] on span "Y2 A" at bounding box center [383, 499] width 200 height 14
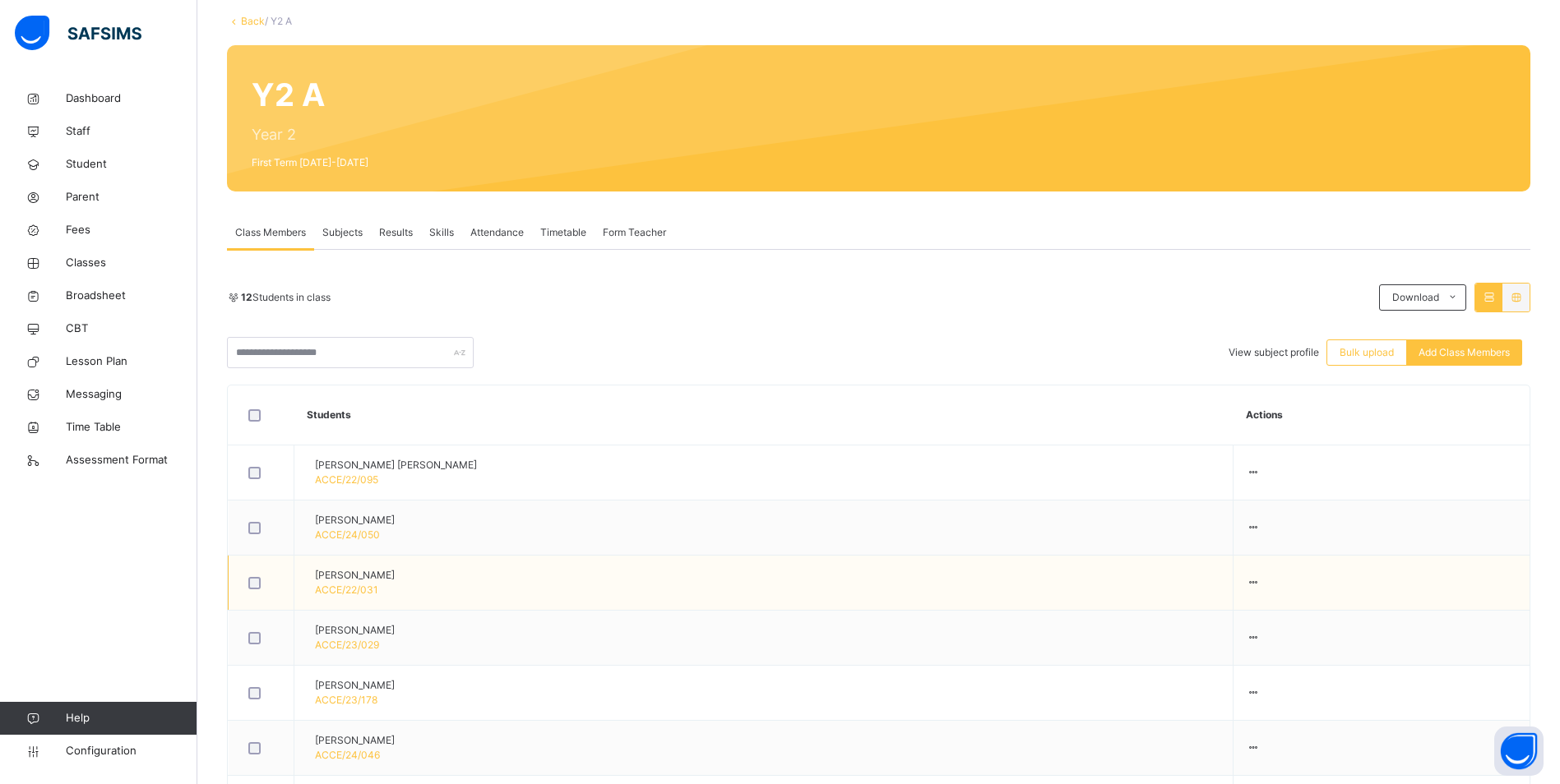
scroll to position [164, 0]
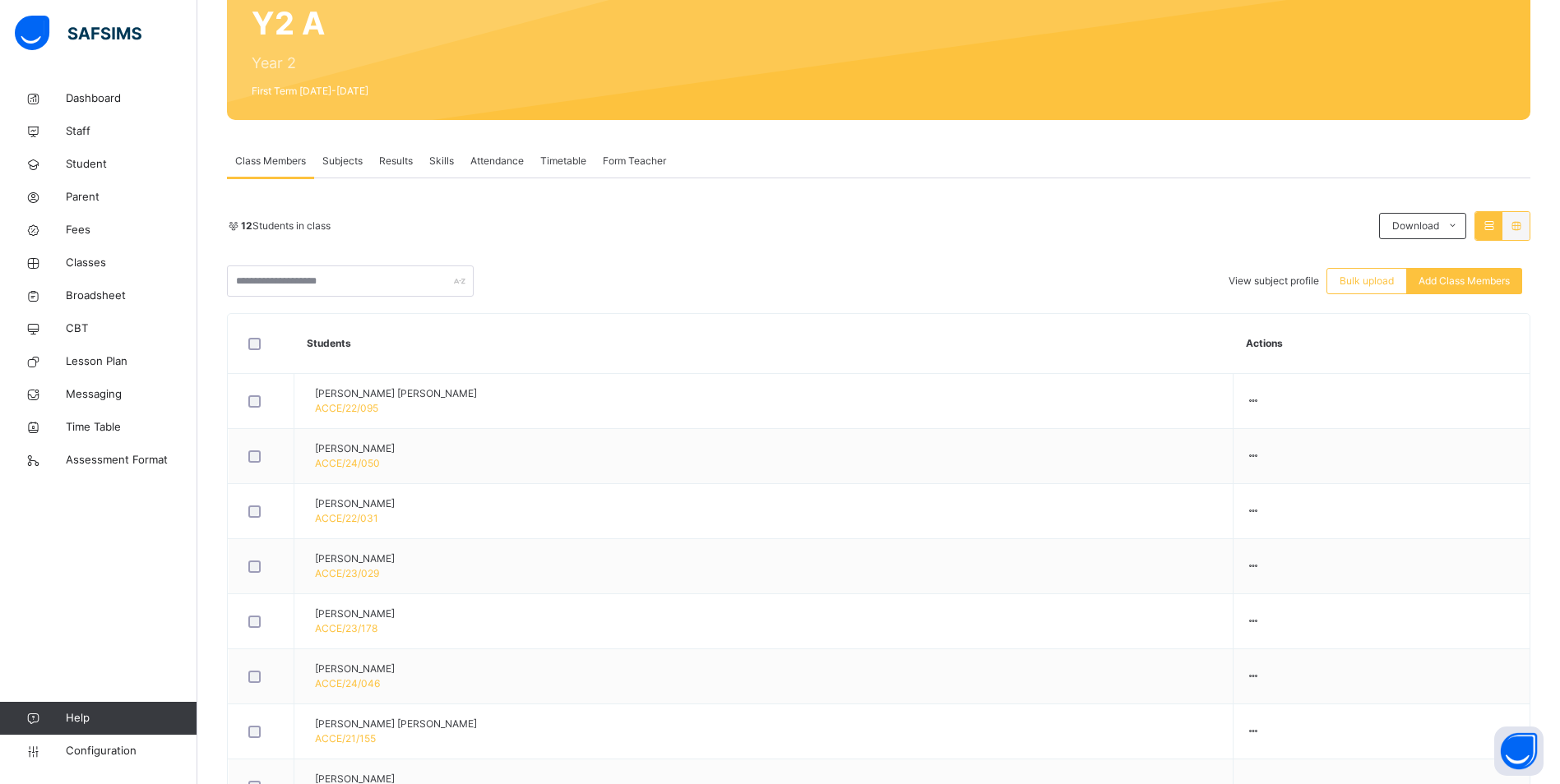
click at [354, 155] on span "Subjects" at bounding box center [342, 161] width 40 height 14
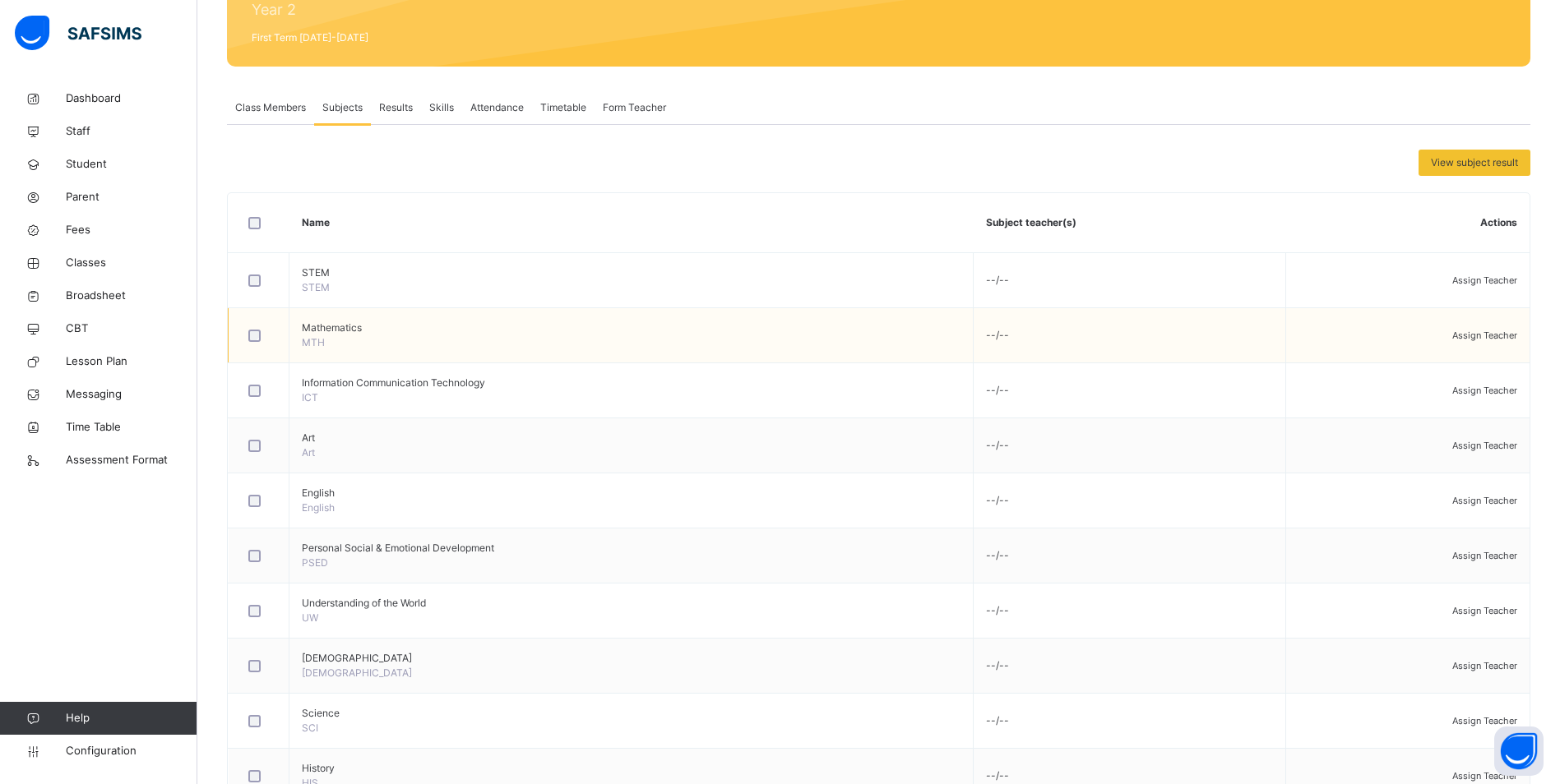
scroll to position [247, 0]
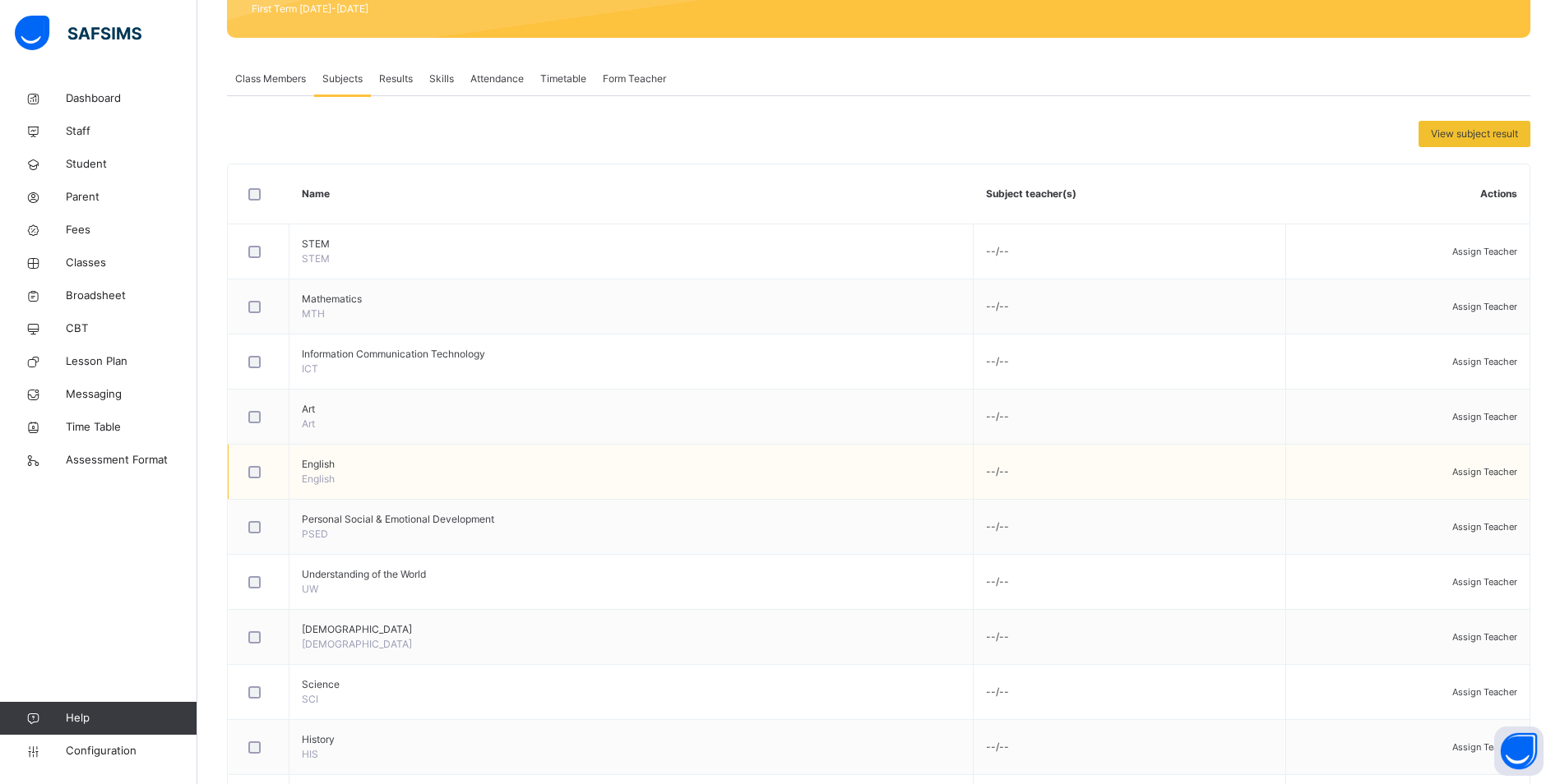
click at [1474, 473] on span "Assign Teacher" at bounding box center [1484, 471] width 65 height 11
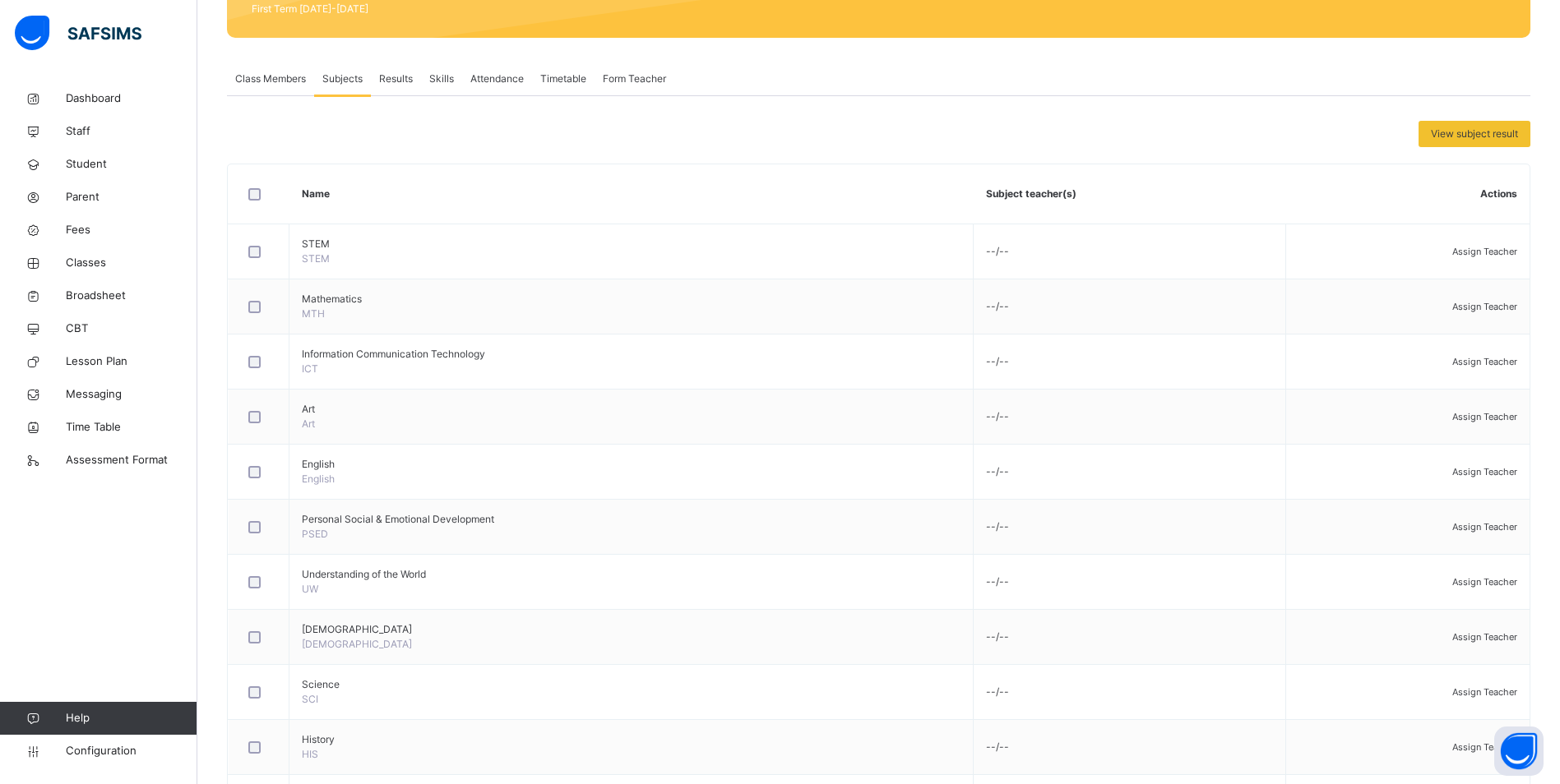
type input "***"
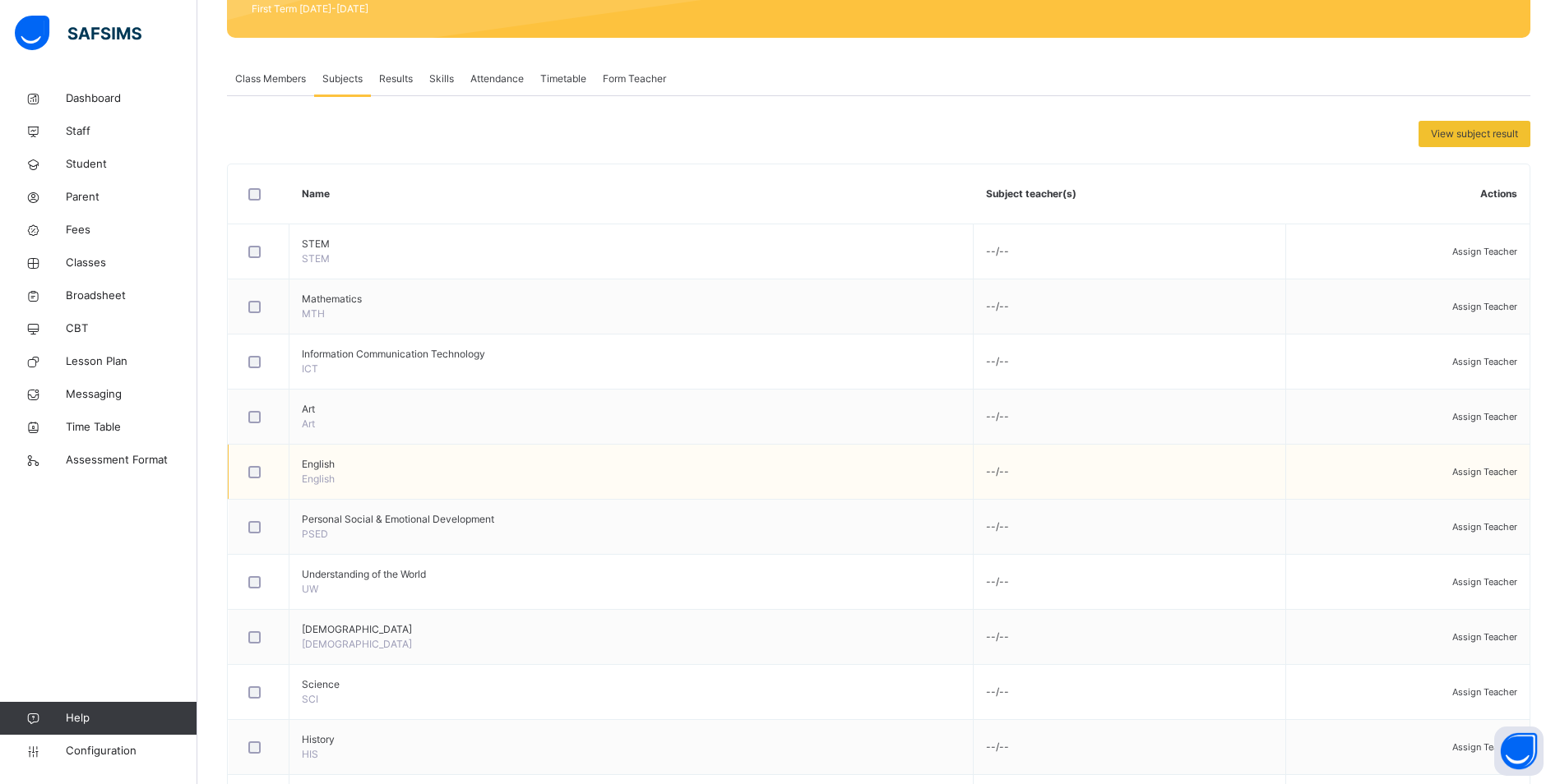
click at [1487, 476] on span "Assign Teacher" at bounding box center [1484, 471] width 65 height 11
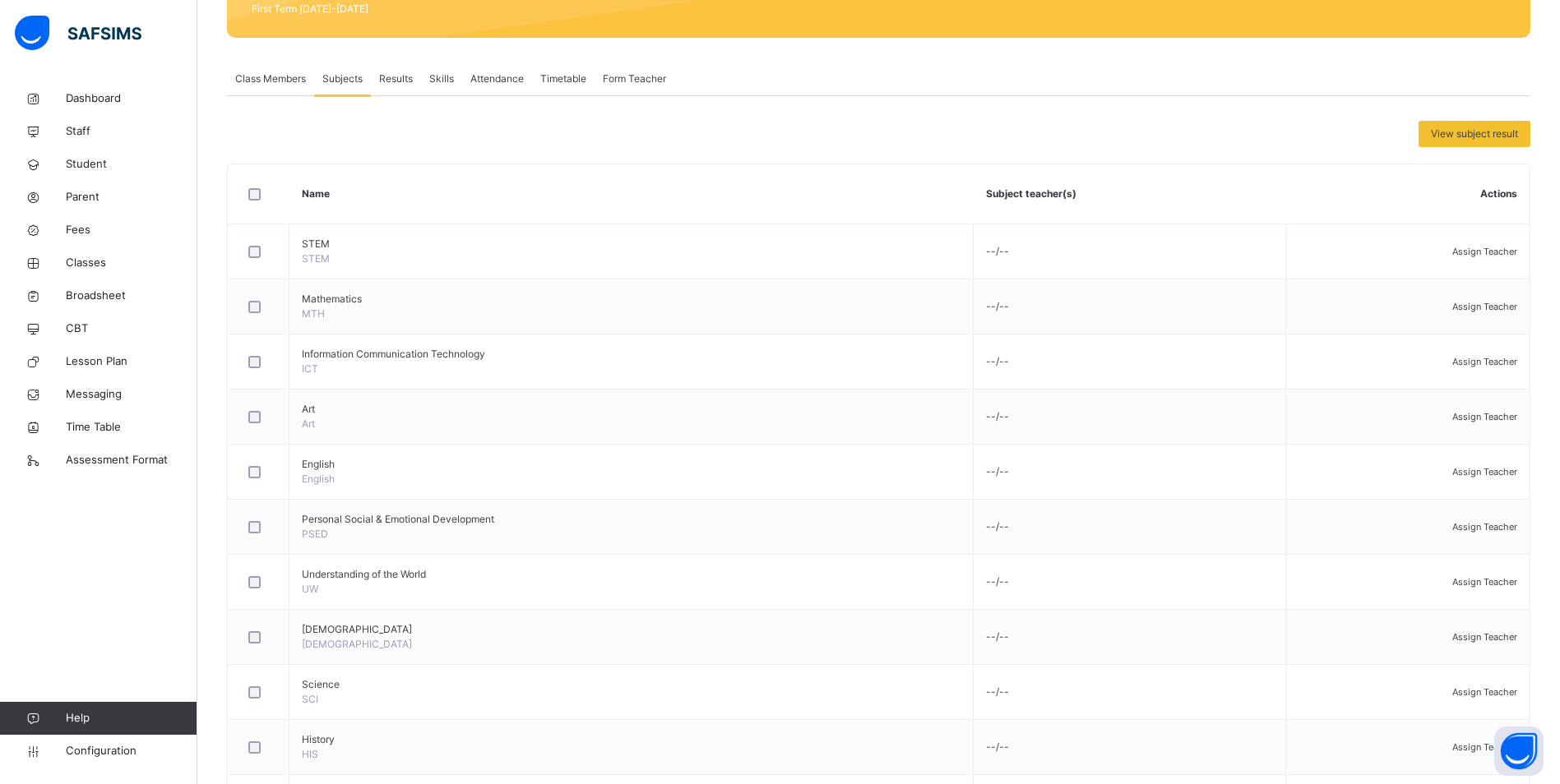
type input "***"
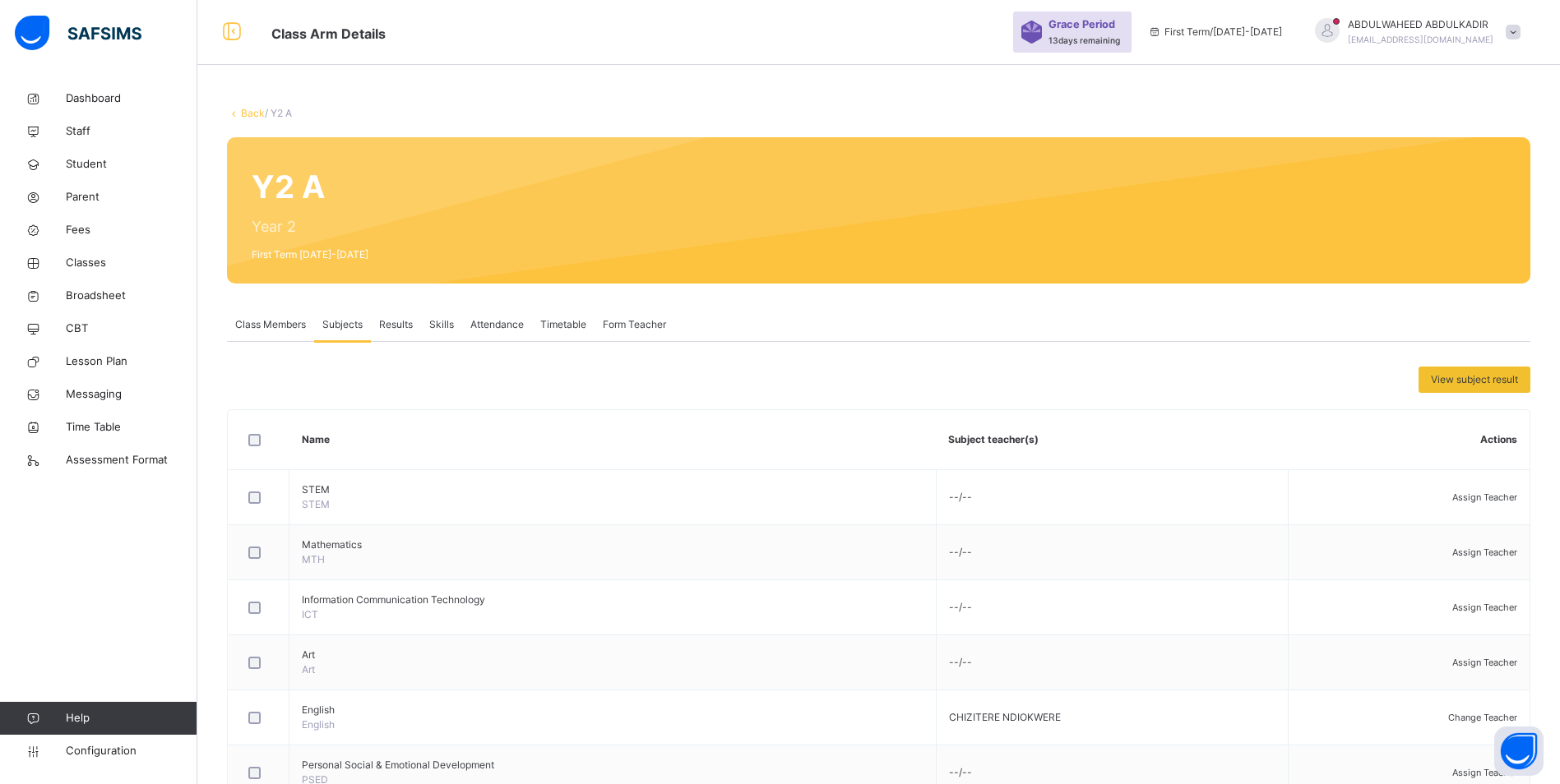
scroll to position [0, 0]
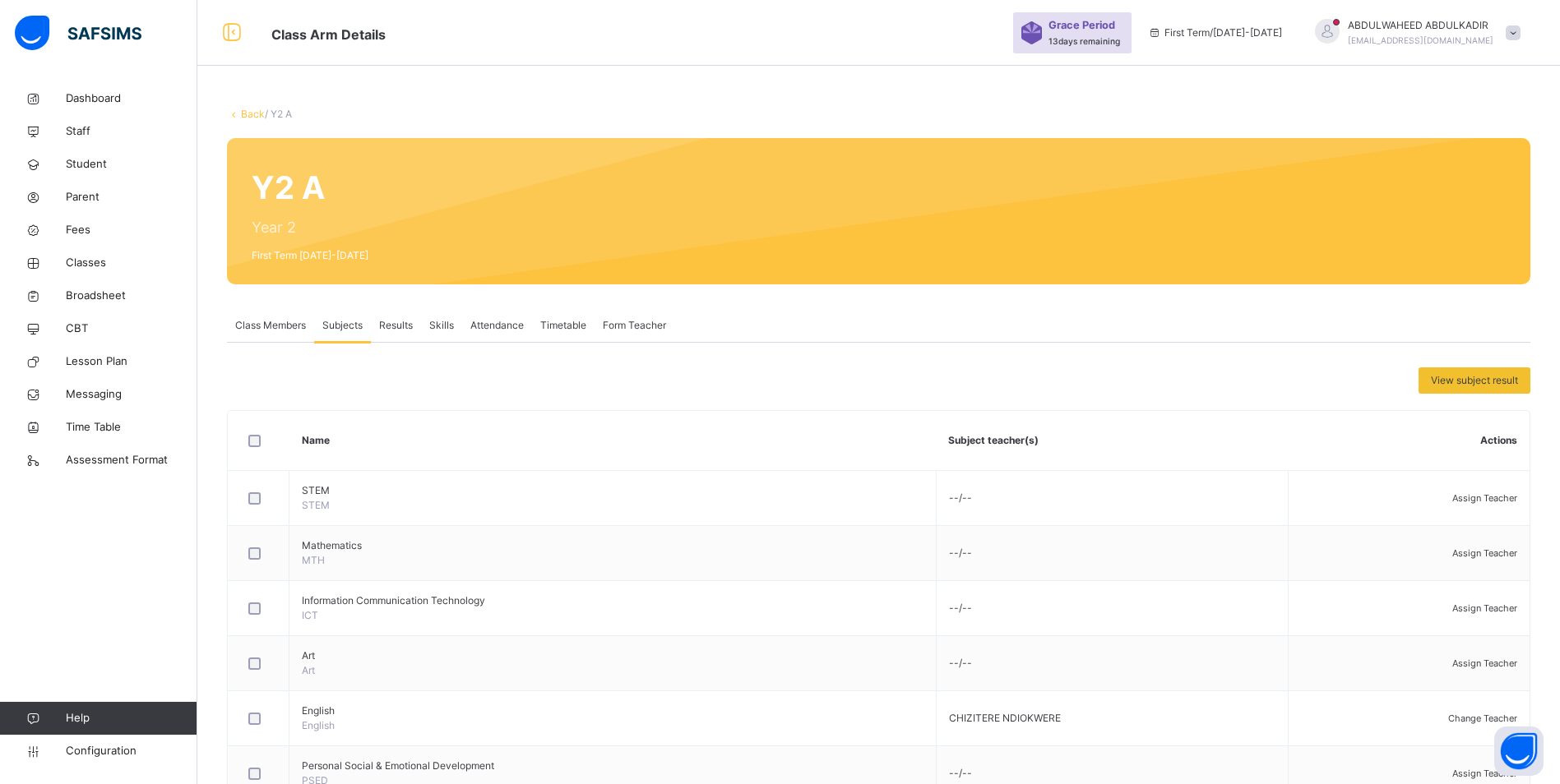
click at [243, 113] on link "Back" at bounding box center [253, 114] width 24 height 12
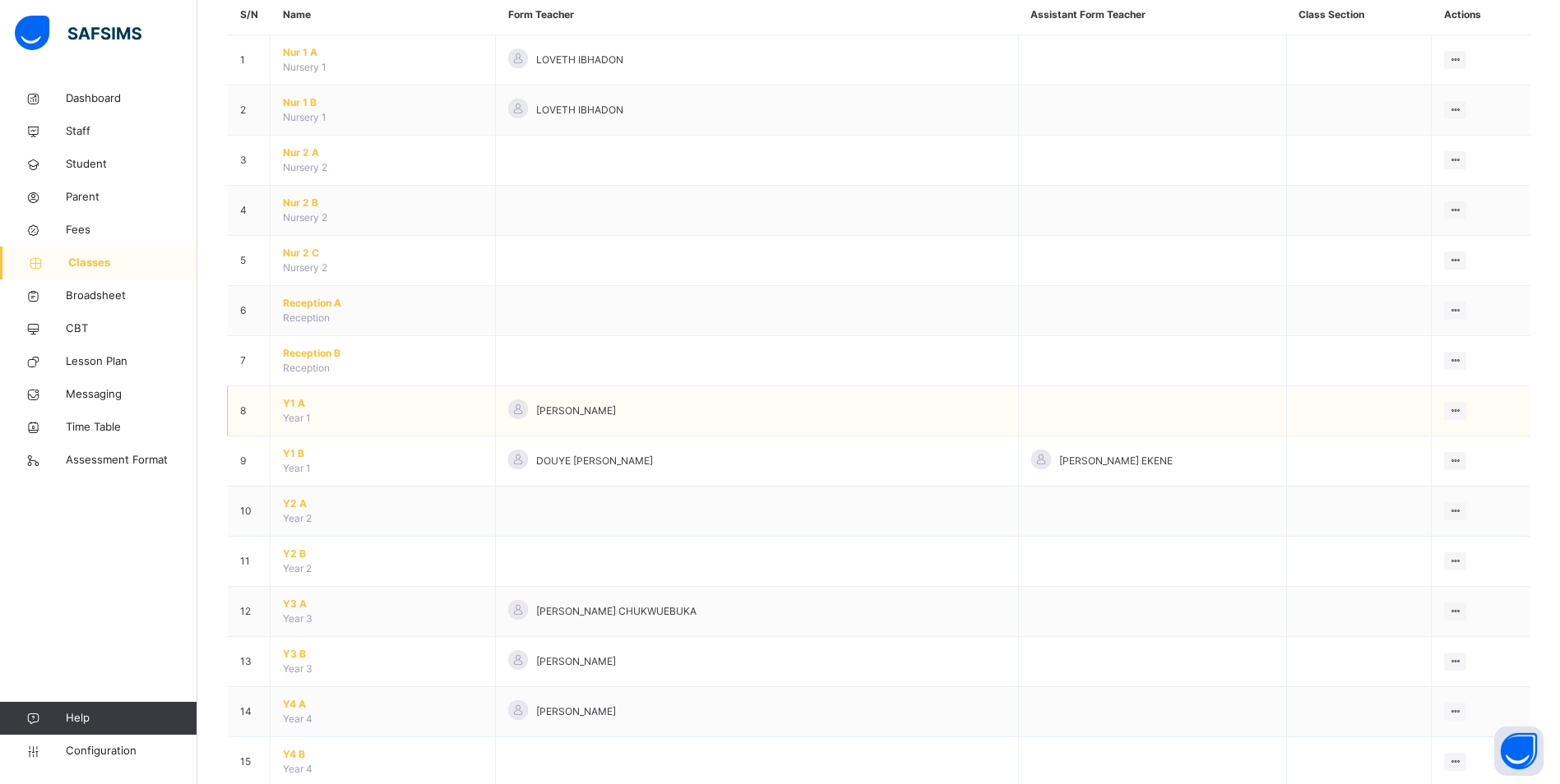
scroll to position [164, 0]
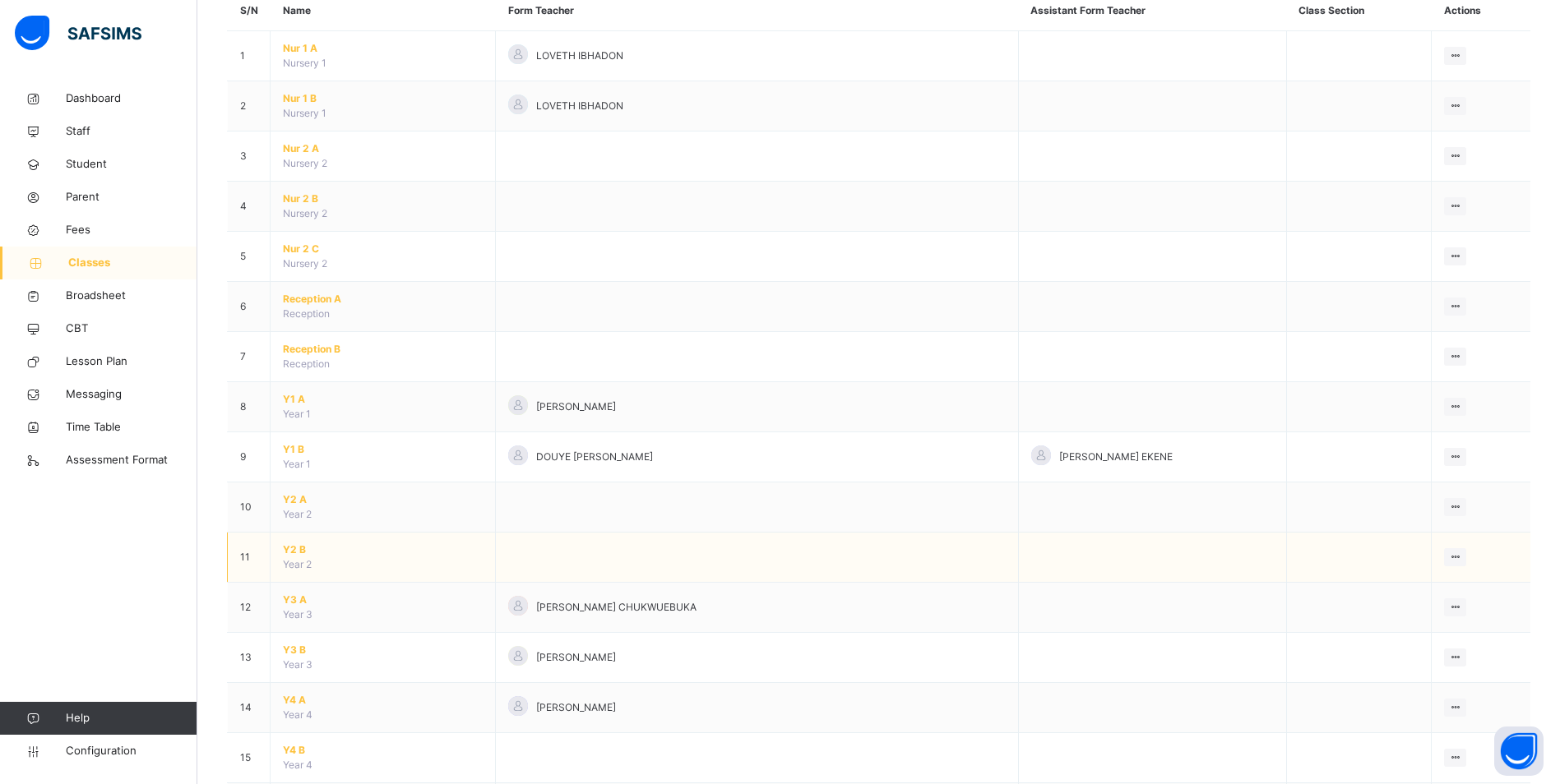
click at [293, 548] on span "Y2 B" at bounding box center [383, 549] width 200 height 14
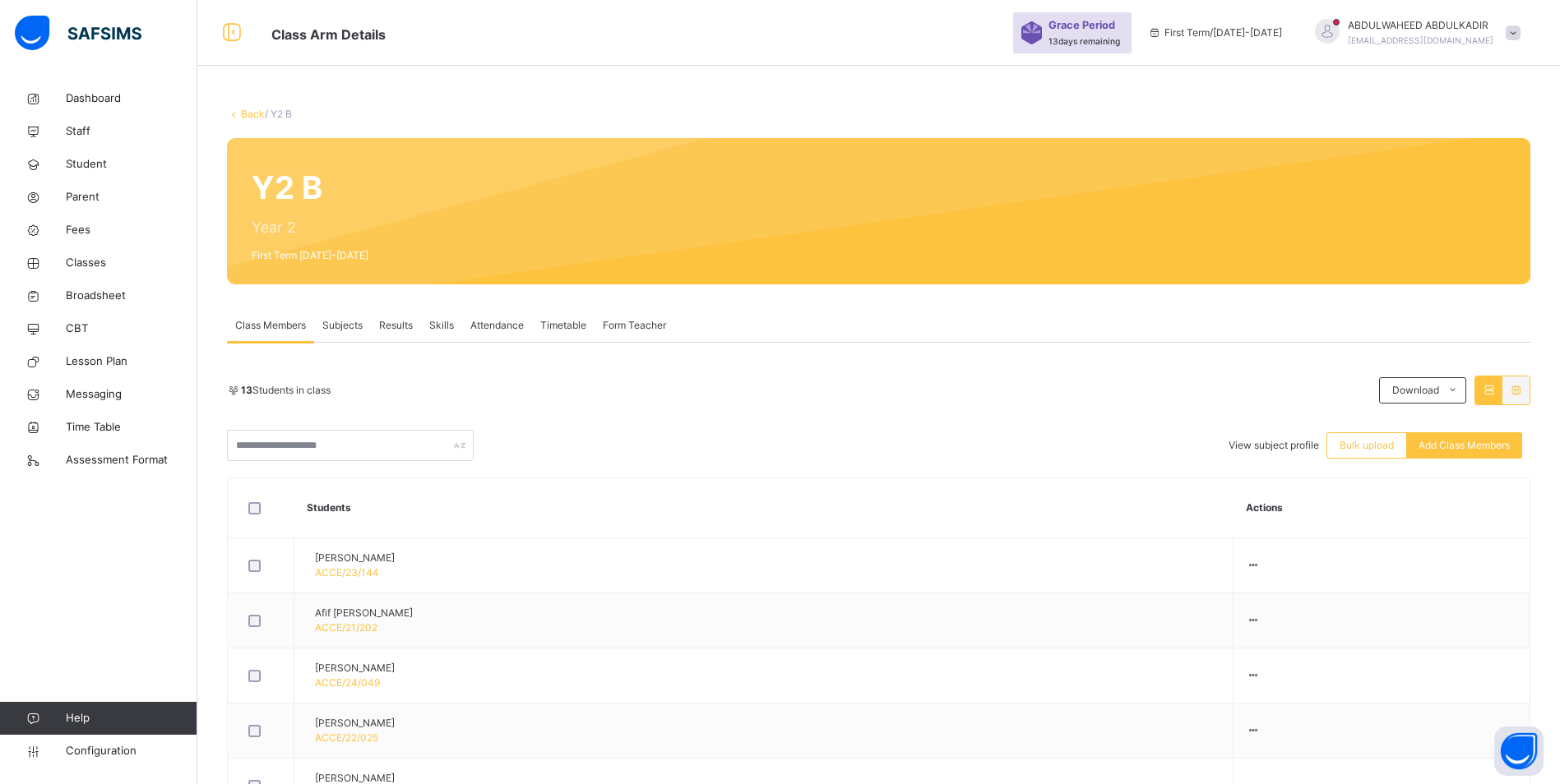
click at [341, 328] on span "Subjects" at bounding box center [342, 325] width 40 height 14
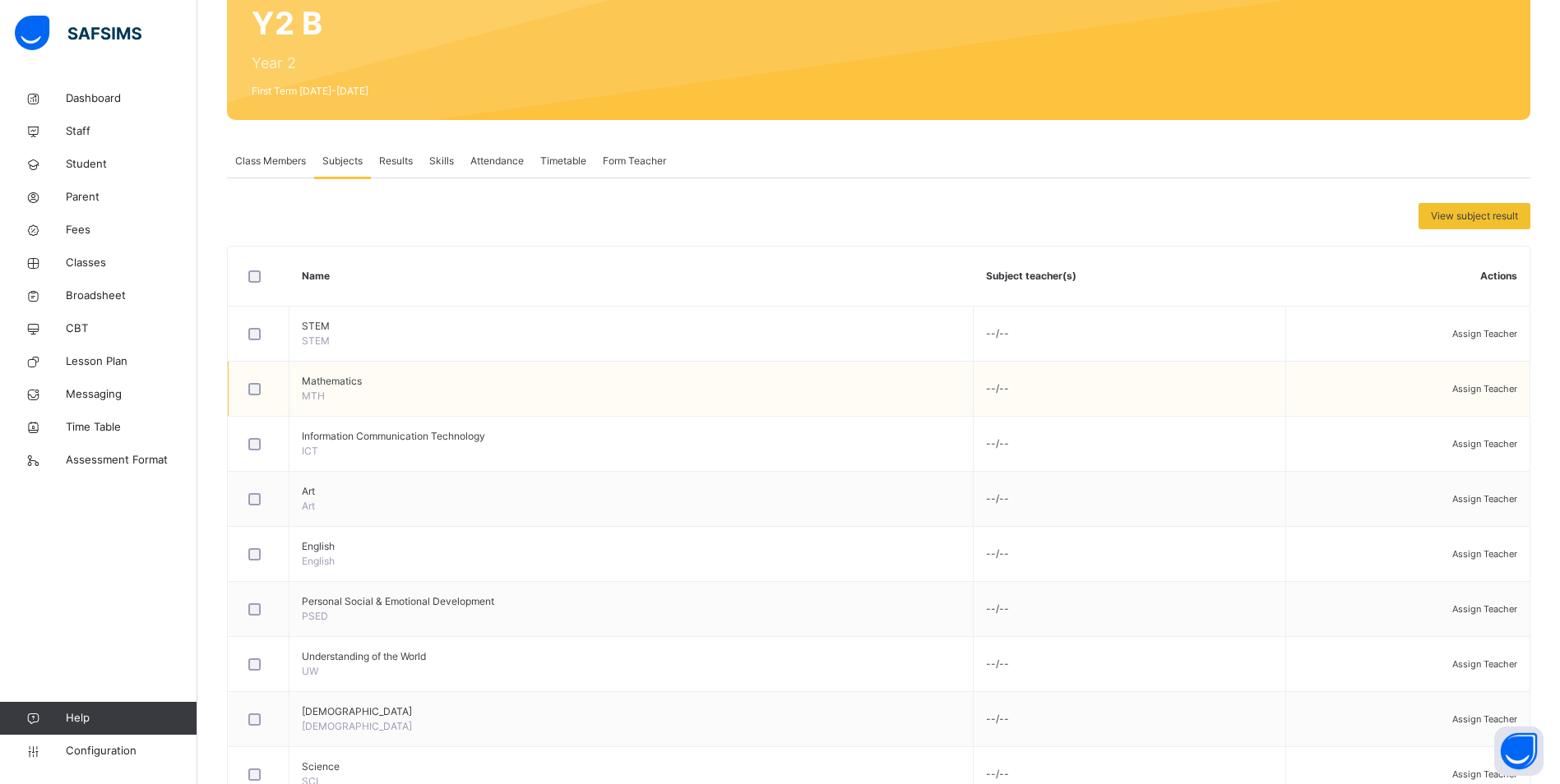
scroll to position [247, 0]
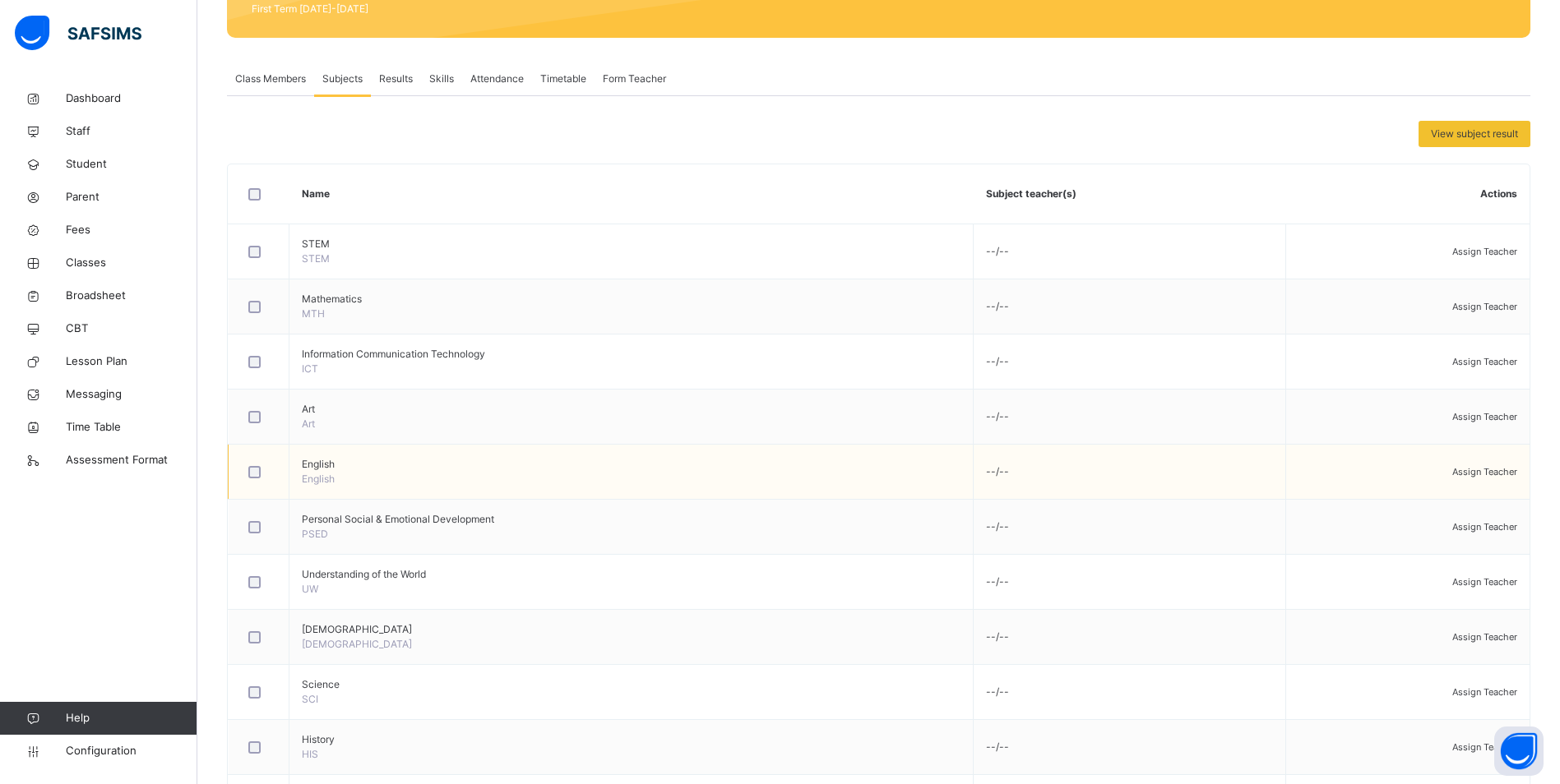
click at [1468, 471] on span "Assign Teacher" at bounding box center [1484, 471] width 65 height 11
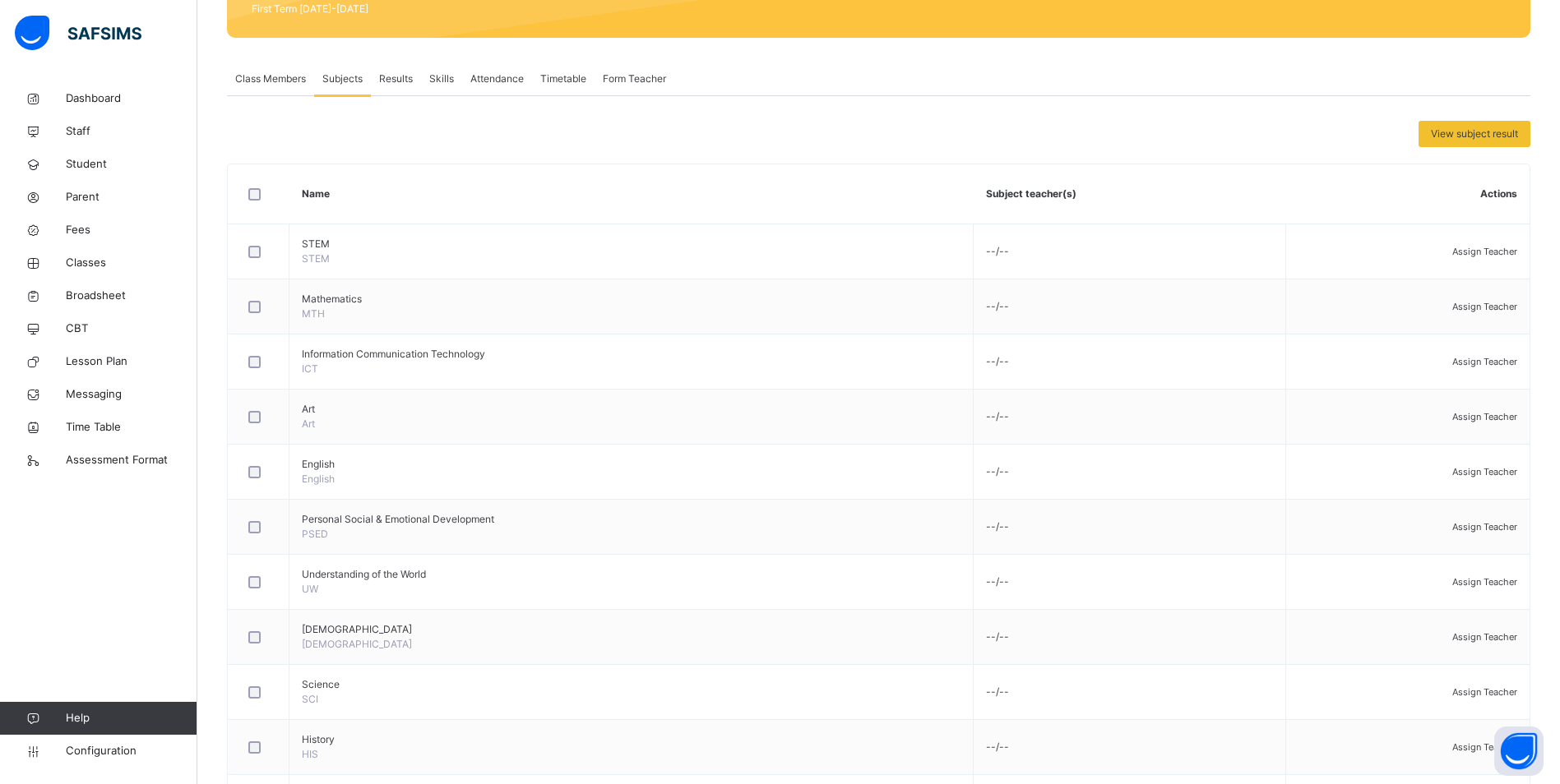
type input "***"
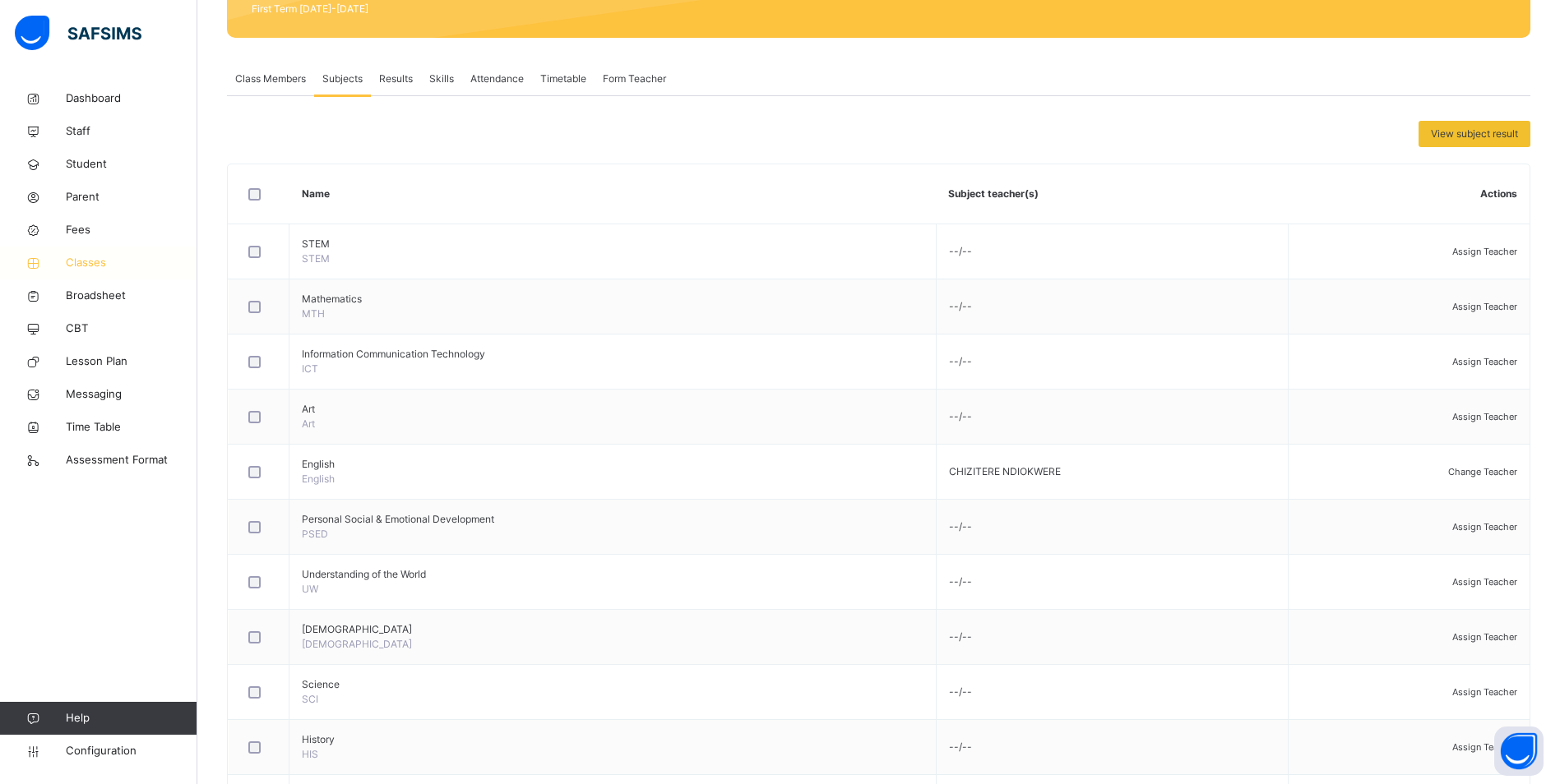
click at [95, 258] on span "Classes" at bounding box center [132, 263] width 132 height 16
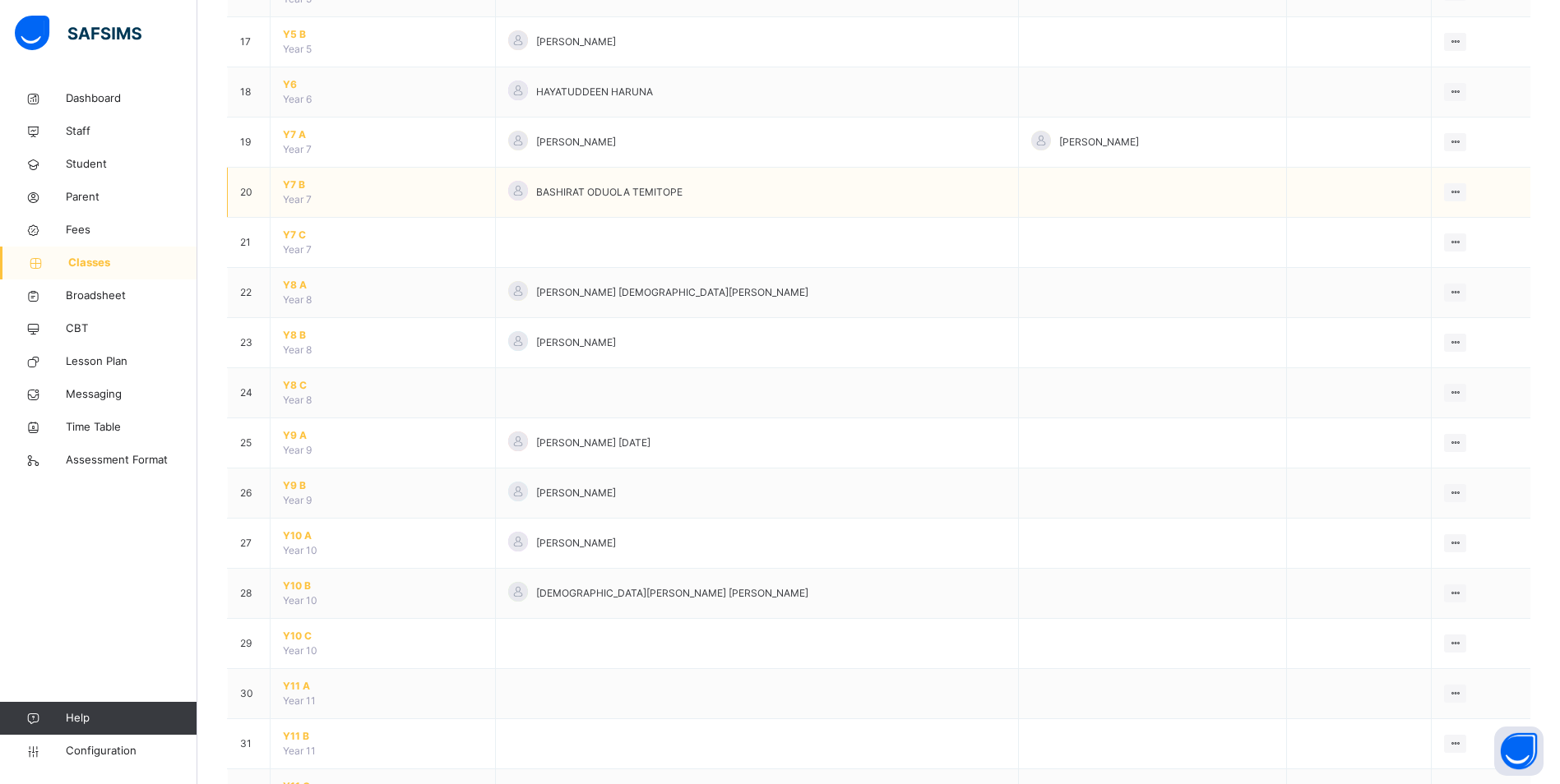
scroll to position [987, 0]
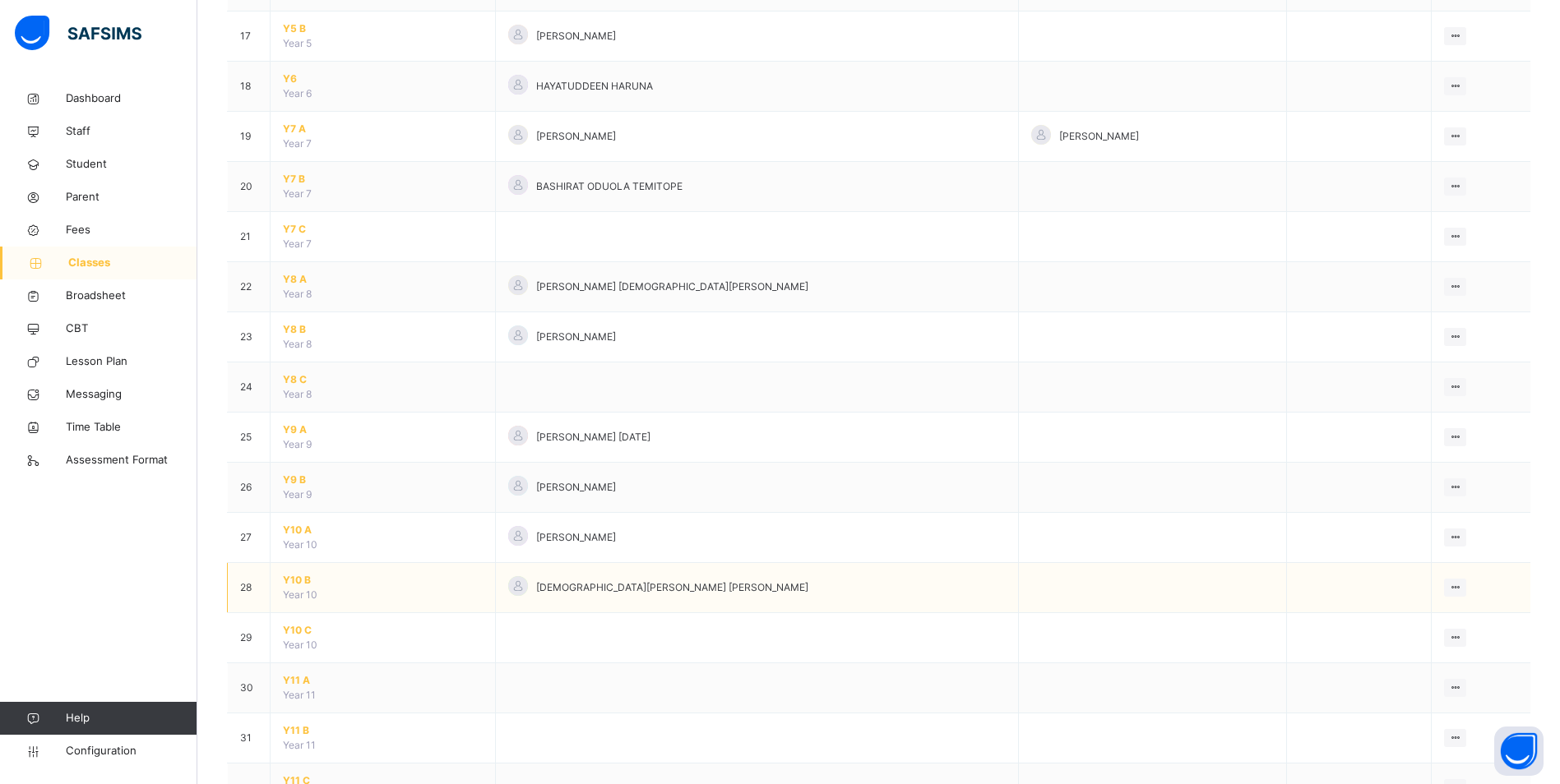
click at [288, 579] on span "Y10 B" at bounding box center [383, 579] width 200 height 14
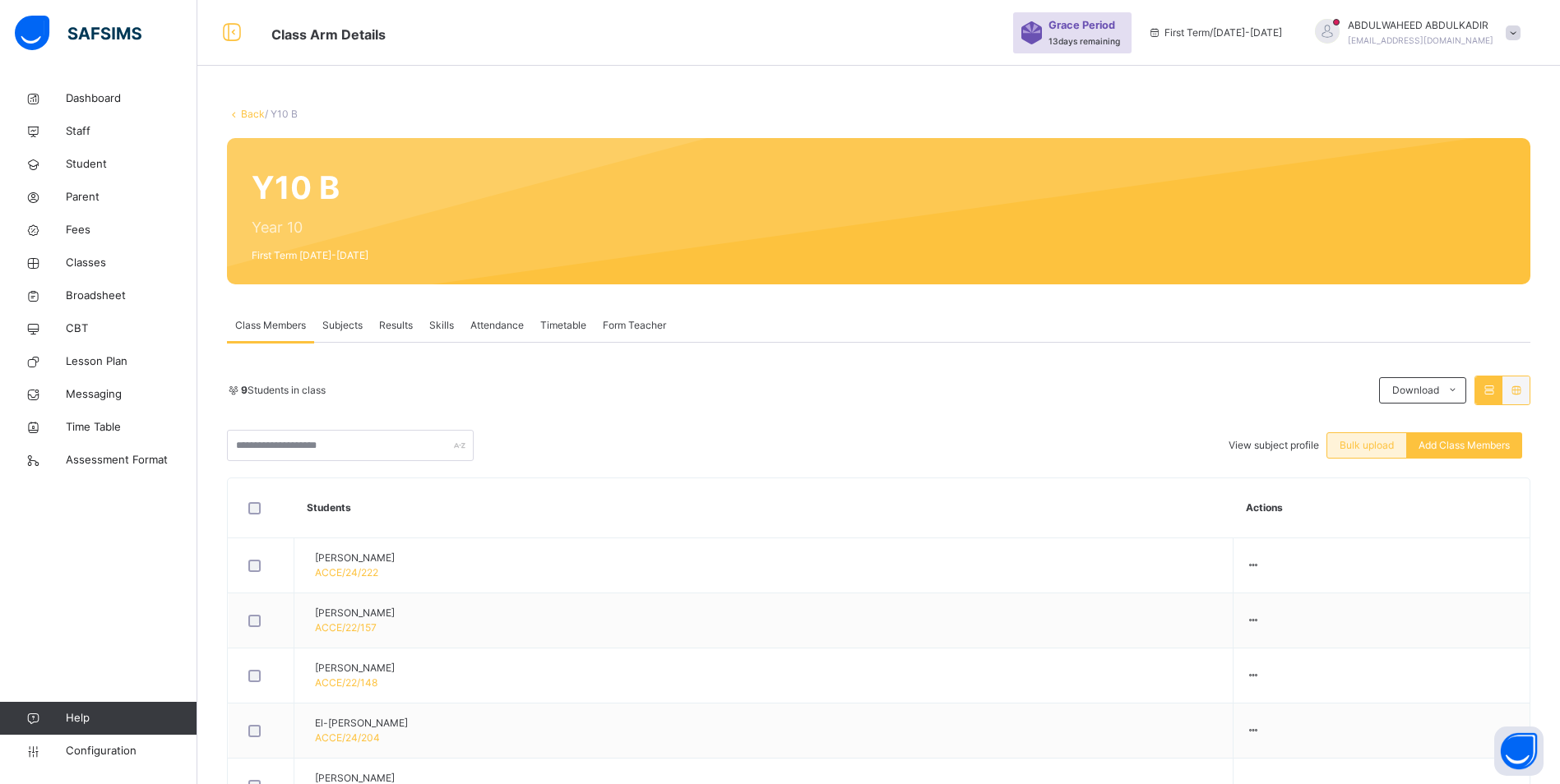
click at [1371, 446] on span "Bulk upload" at bounding box center [1366, 445] width 55 height 14
type input "**********"
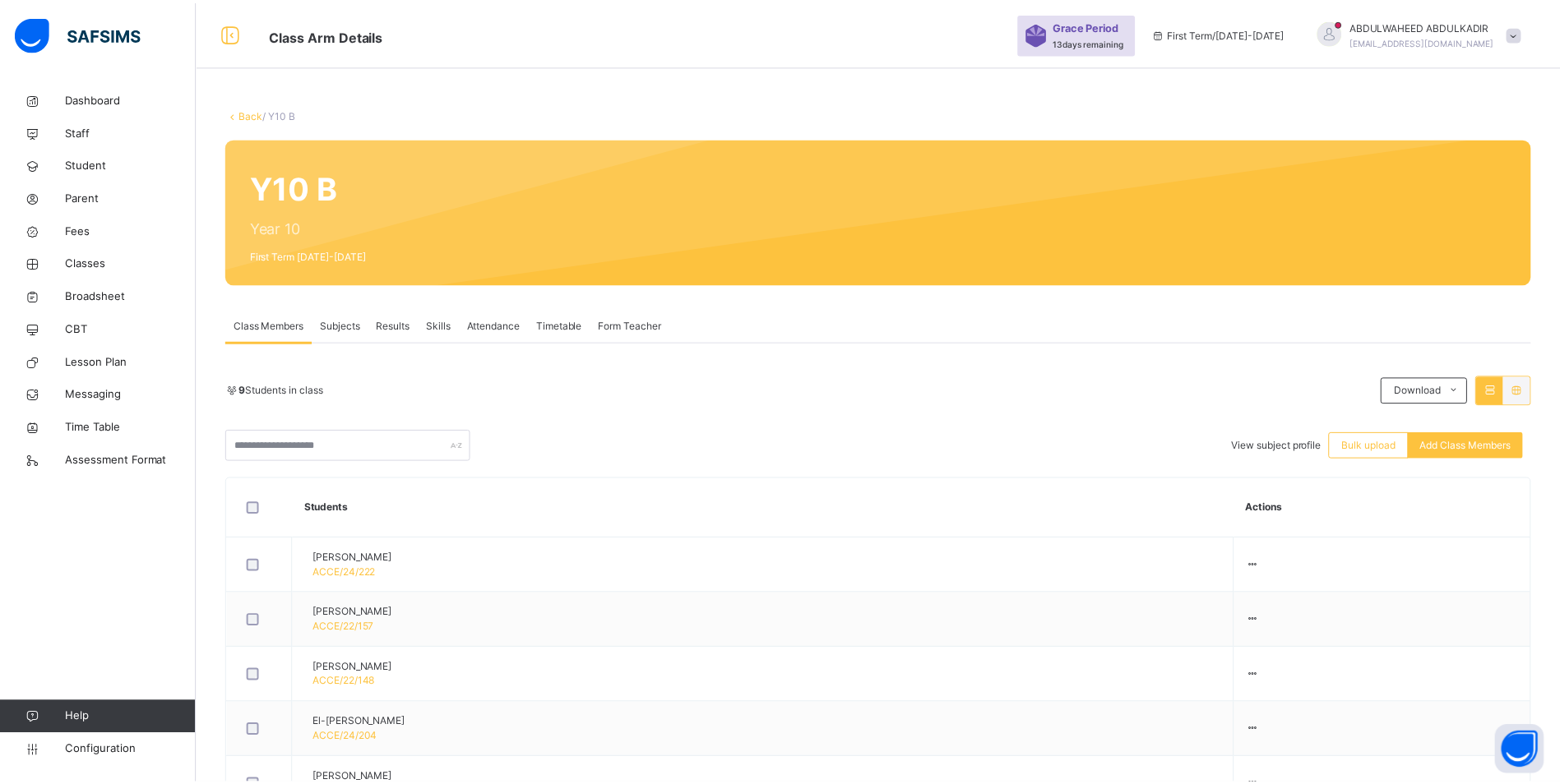
scroll to position [147, 0]
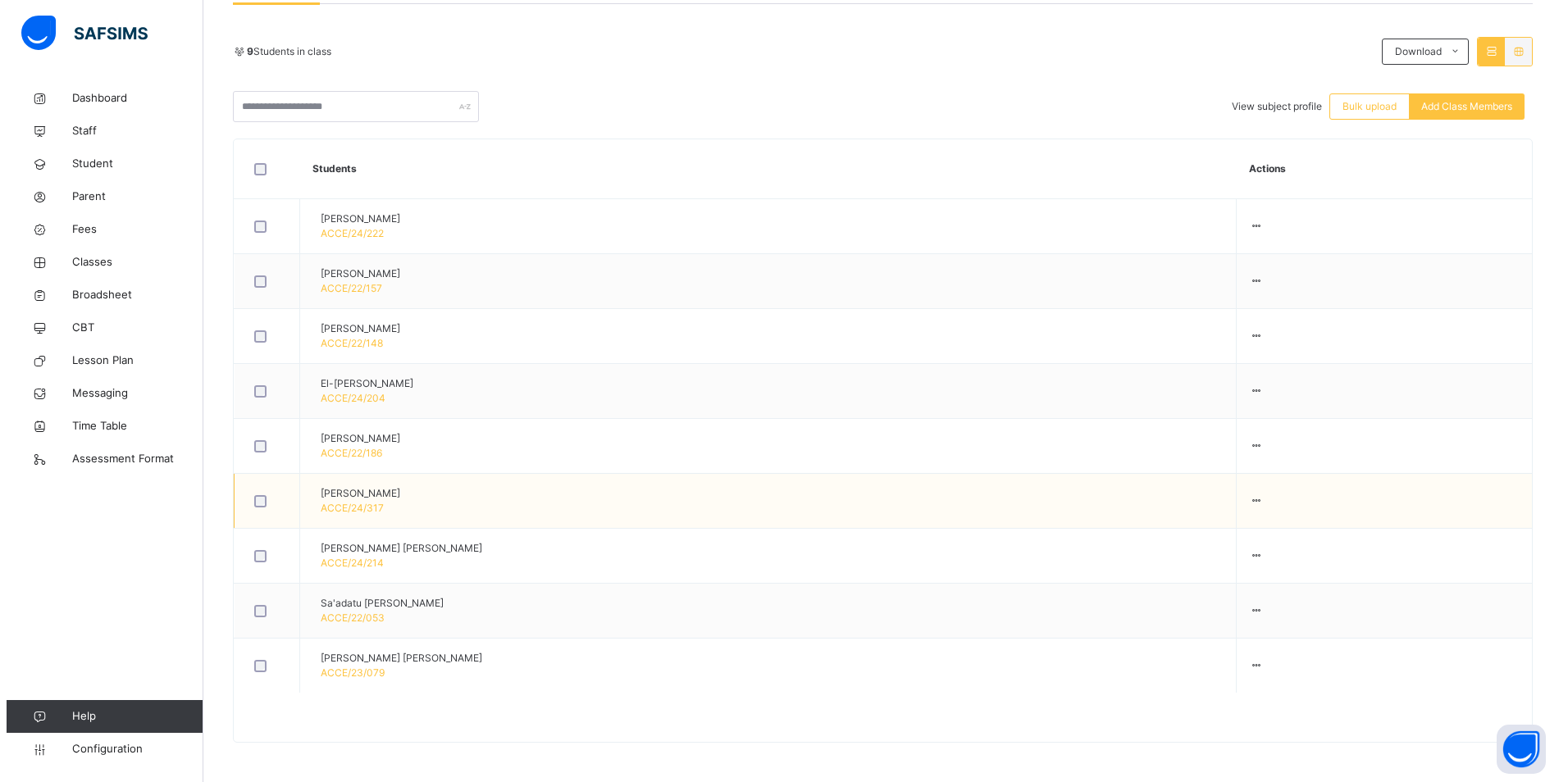
scroll to position [340, 0]
click at [716, 55] on div "9 Students in class" at bounding box center [796, 50] width 1141 height 14
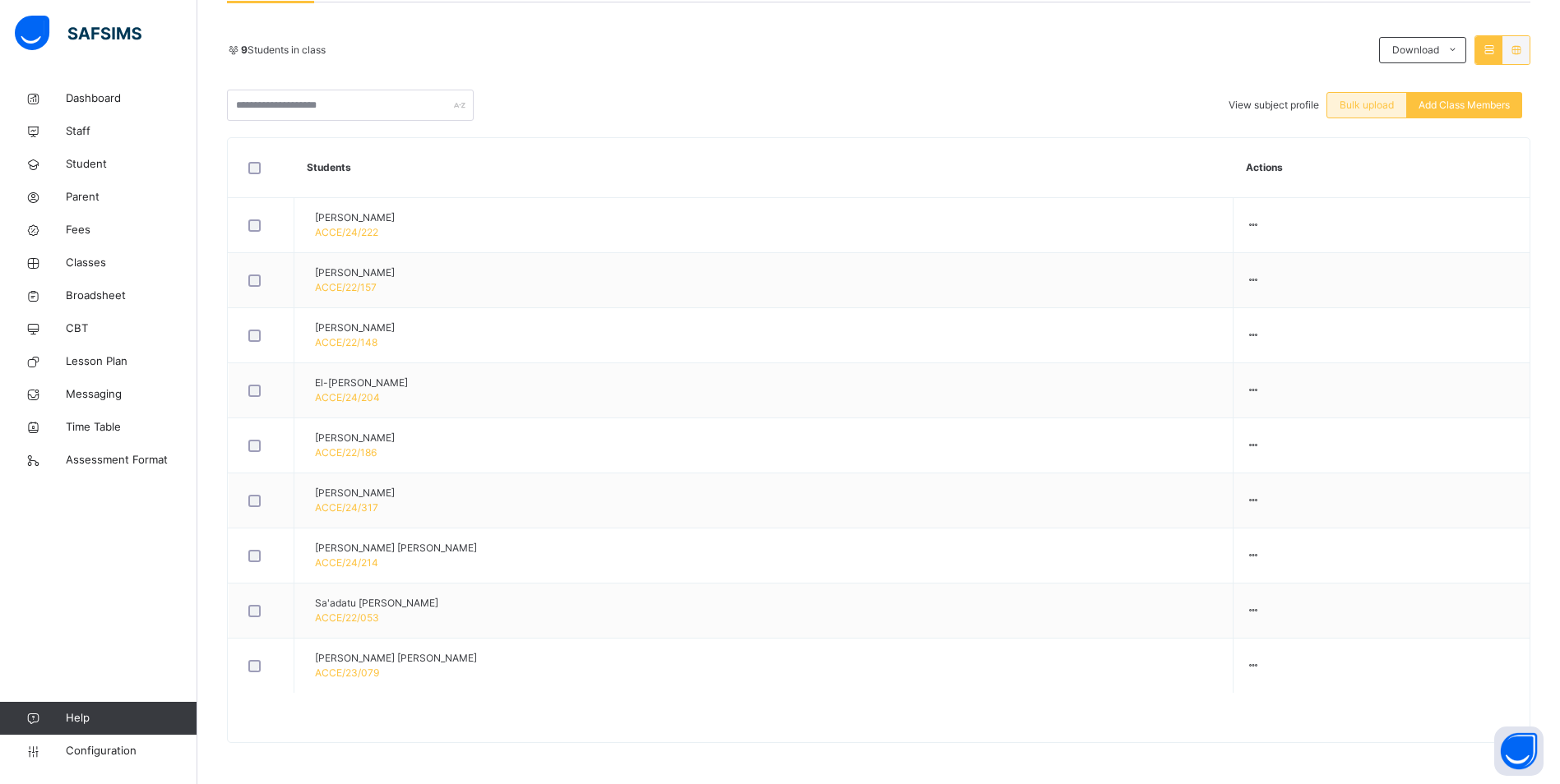
click at [1385, 107] on span "Bulk upload" at bounding box center [1366, 104] width 55 height 14
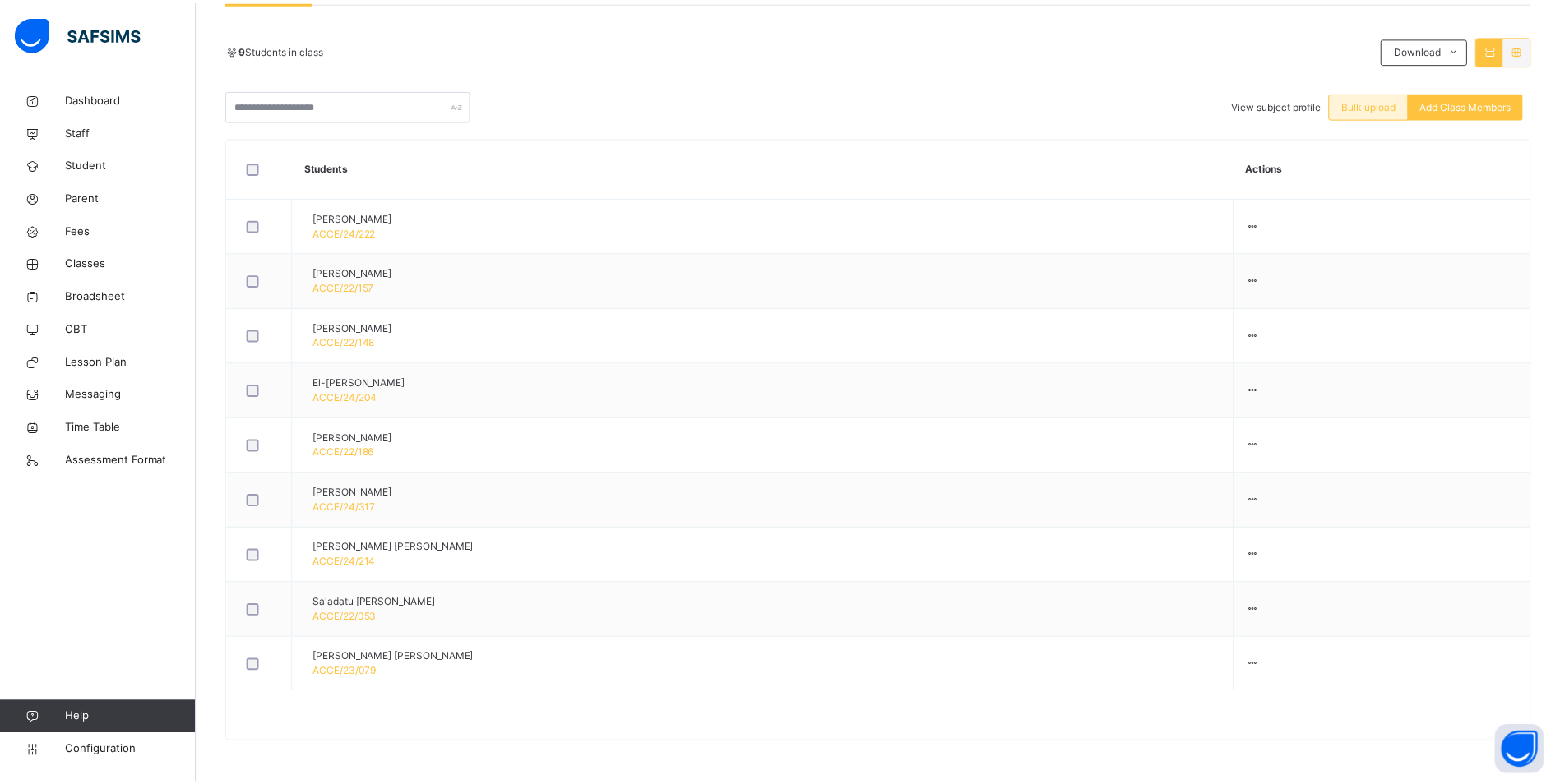
scroll to position [132, 0]
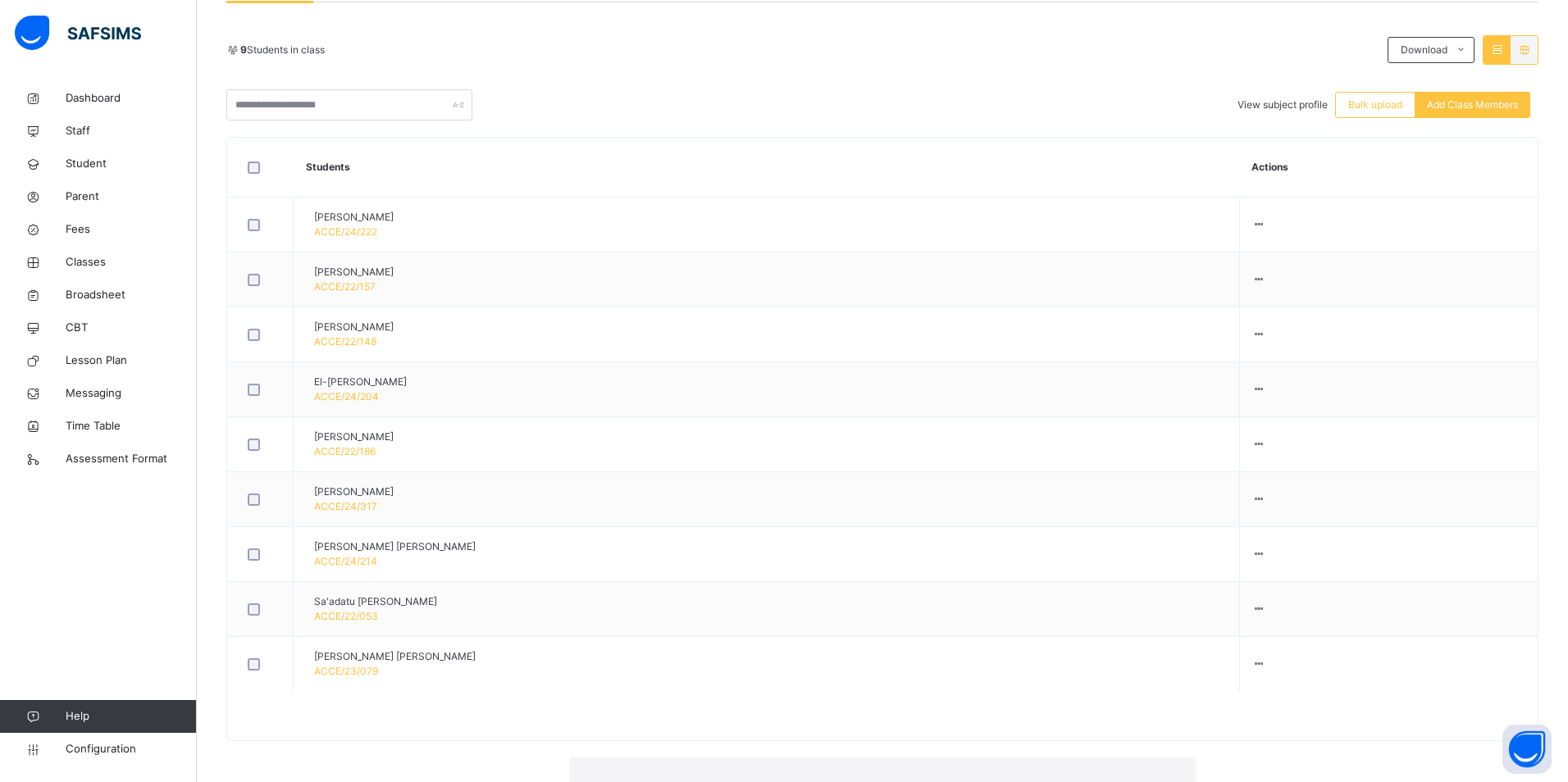
click at [91, 258] on span "Classes" at bounding box center [132, 262] width 132 height 16
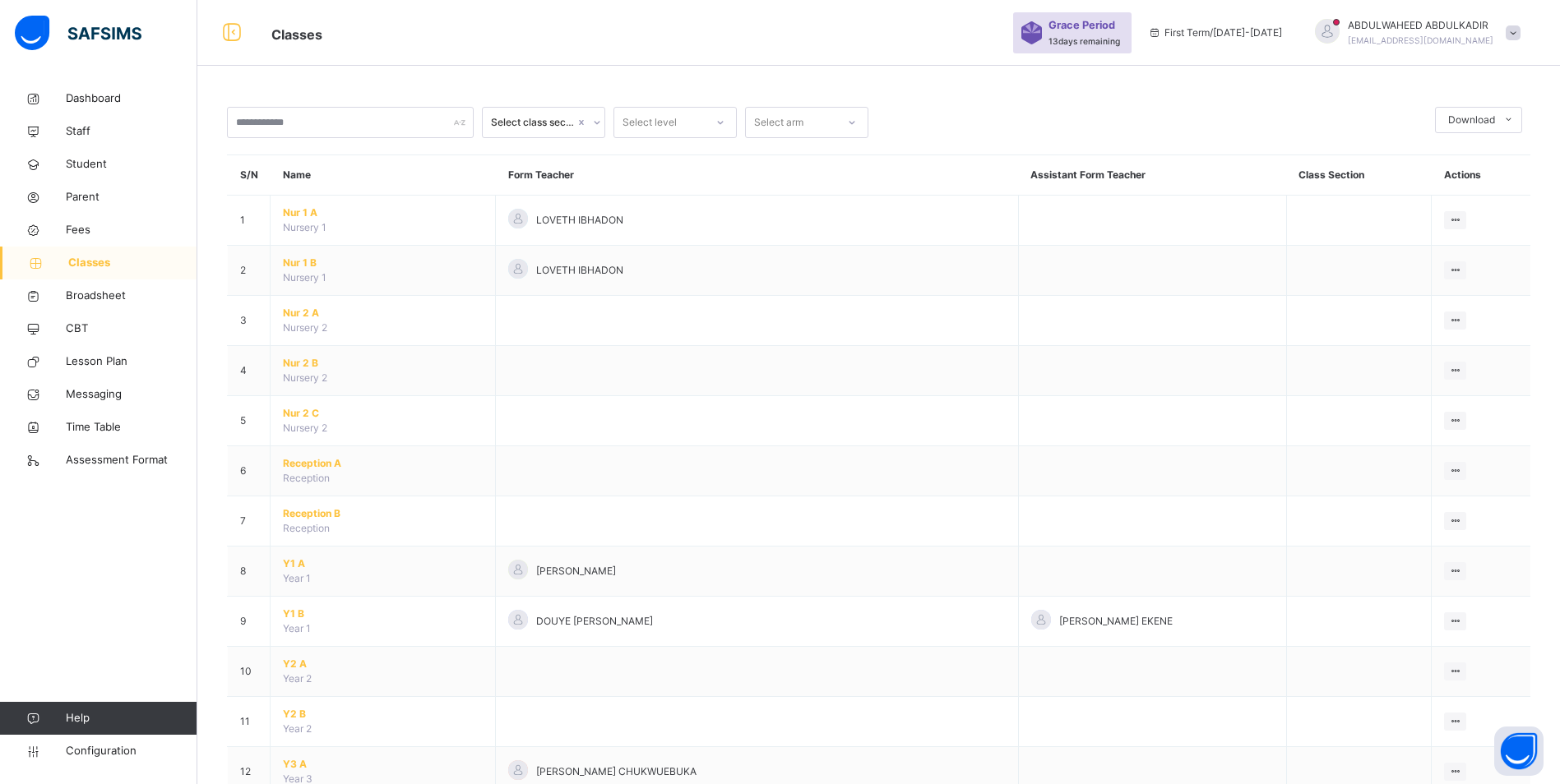
click at [101, 267] on span "Classes" at bounding box center [132, 263] width 129 height 16
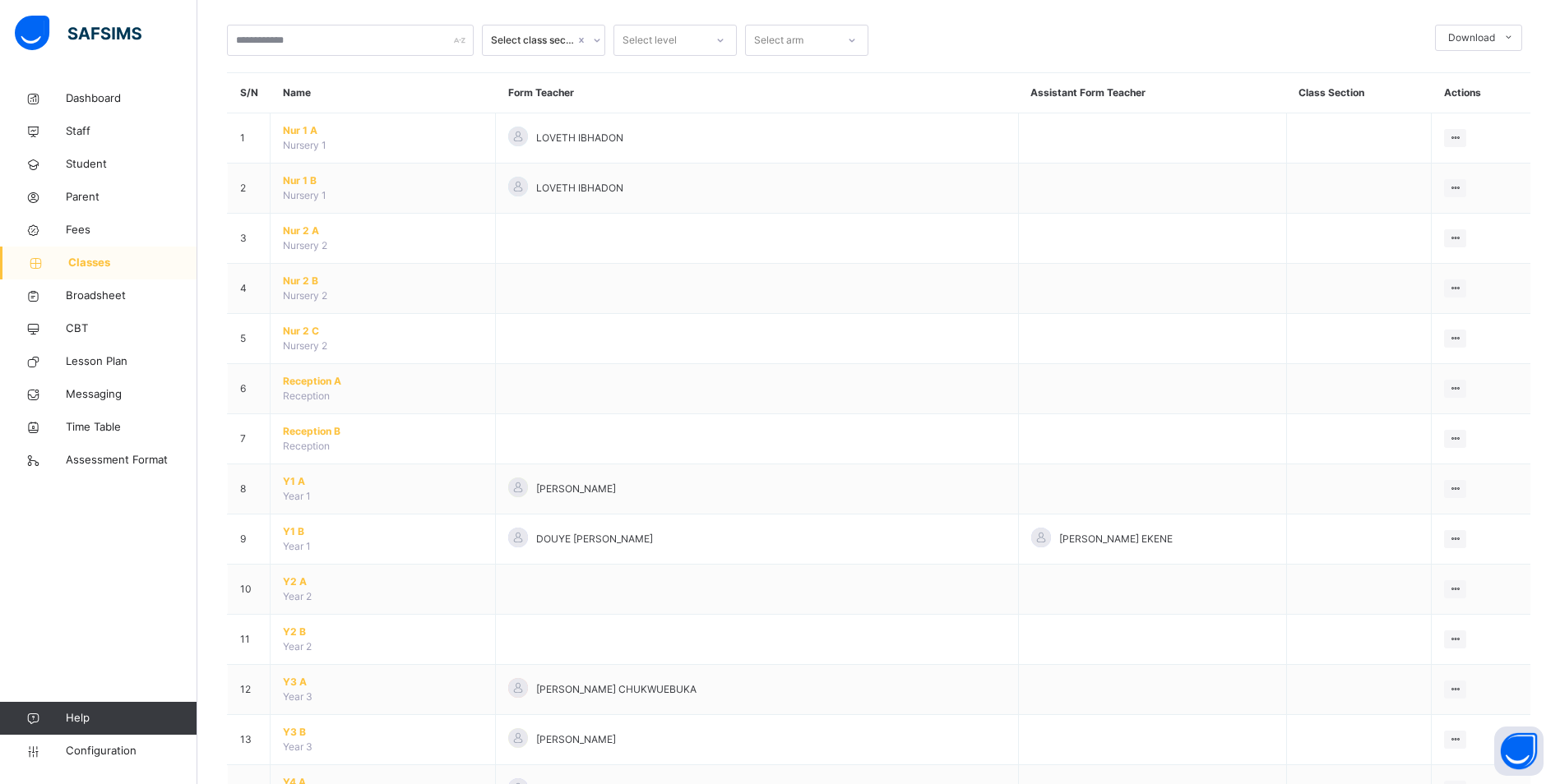
click at [120, 265] on span "Classes" at bounding box center [132, 263] width 129 height 16
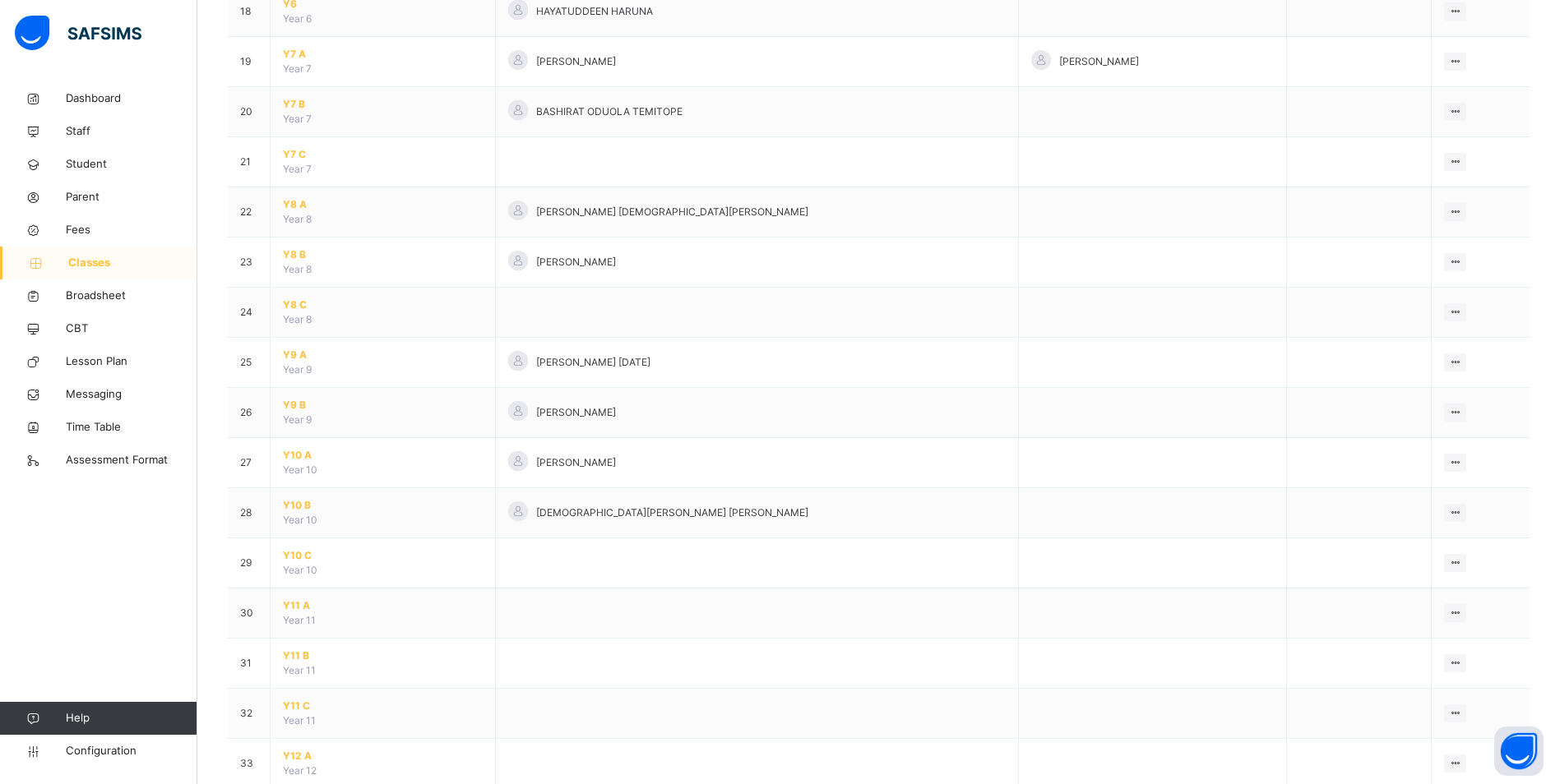
scroll to position [1069, 0]
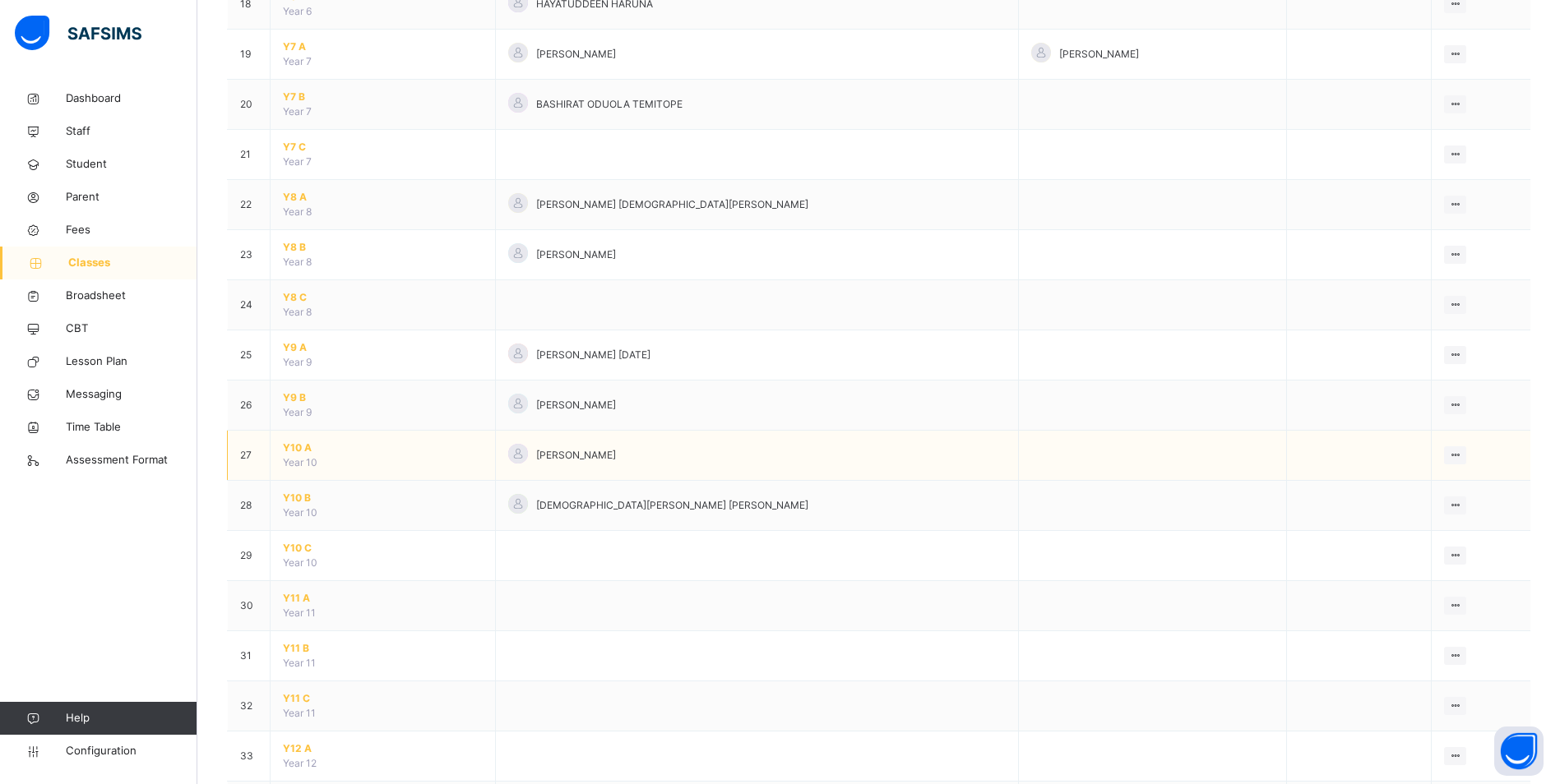
click at [302, 443] on span "Y10 A" at bounding box center [383, 447] width 200 height 14
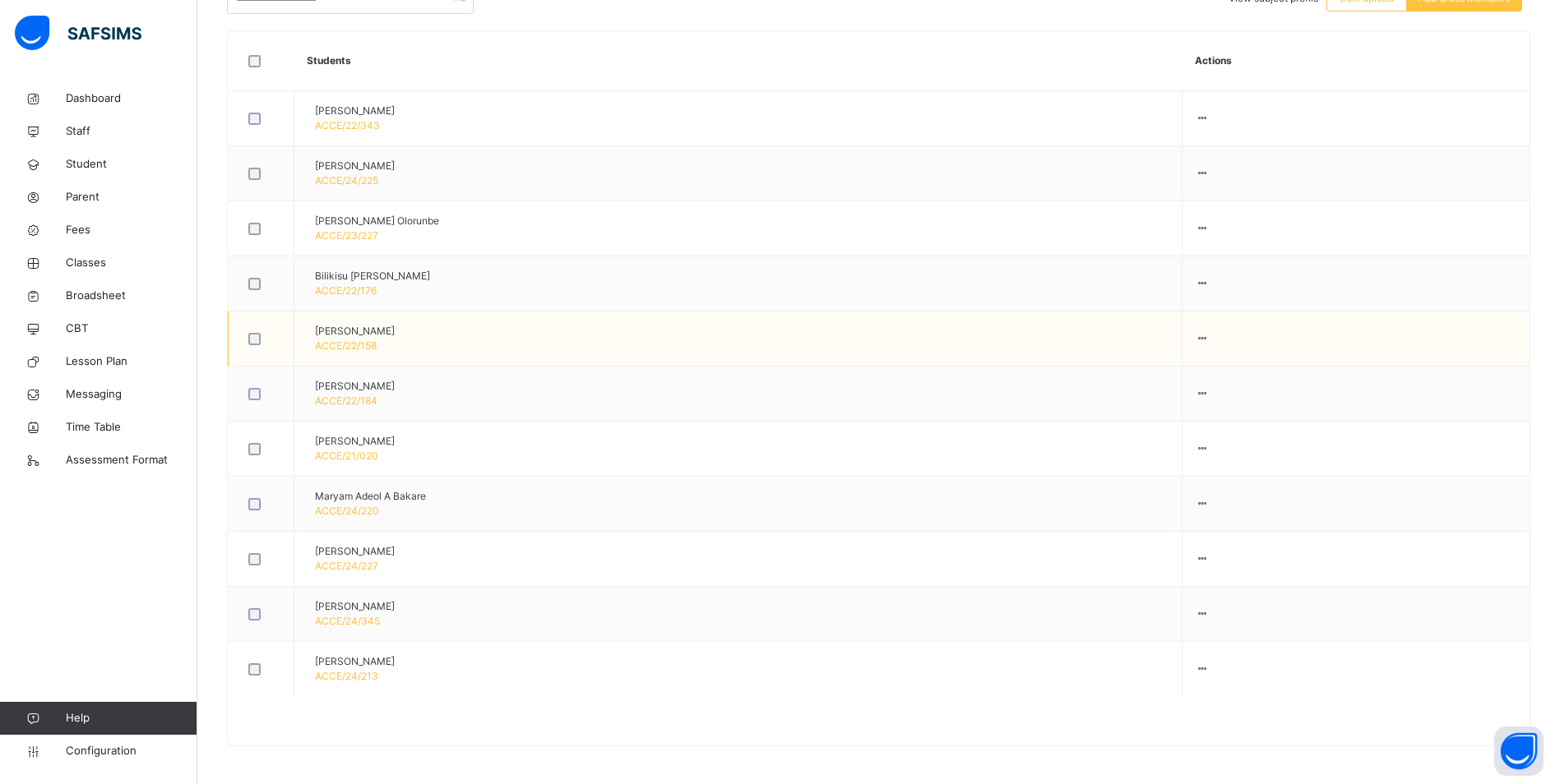
scroll to position [450, 0]
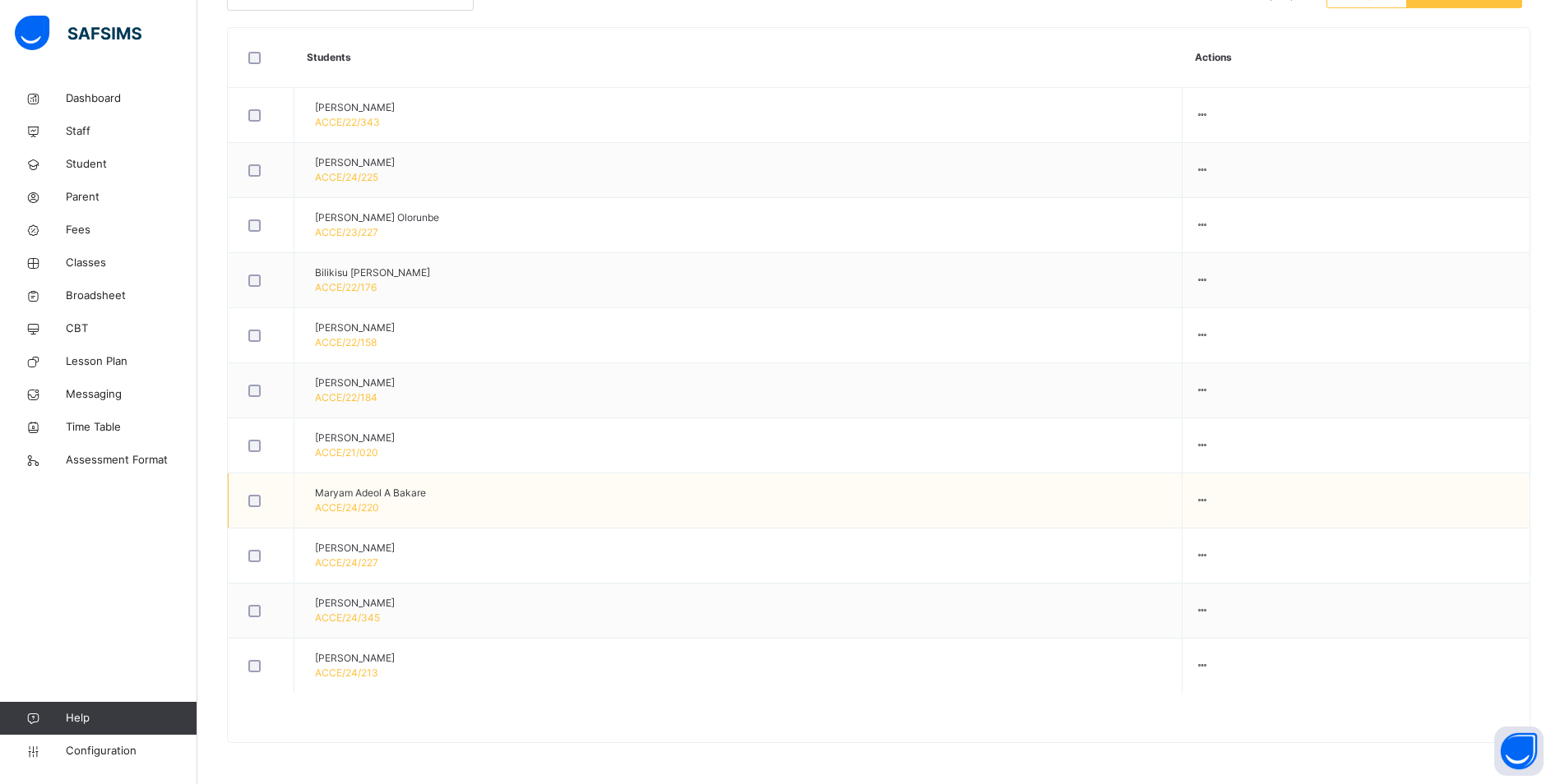
click at [490, 496] on td "Maryam Adeol A Bakare ACCE/24/220" at bounding box center [738, 501] width 888 height 55
click at [1201, 534] on div "View Profile" at bounding box center [1156, 532] width 89 height 16
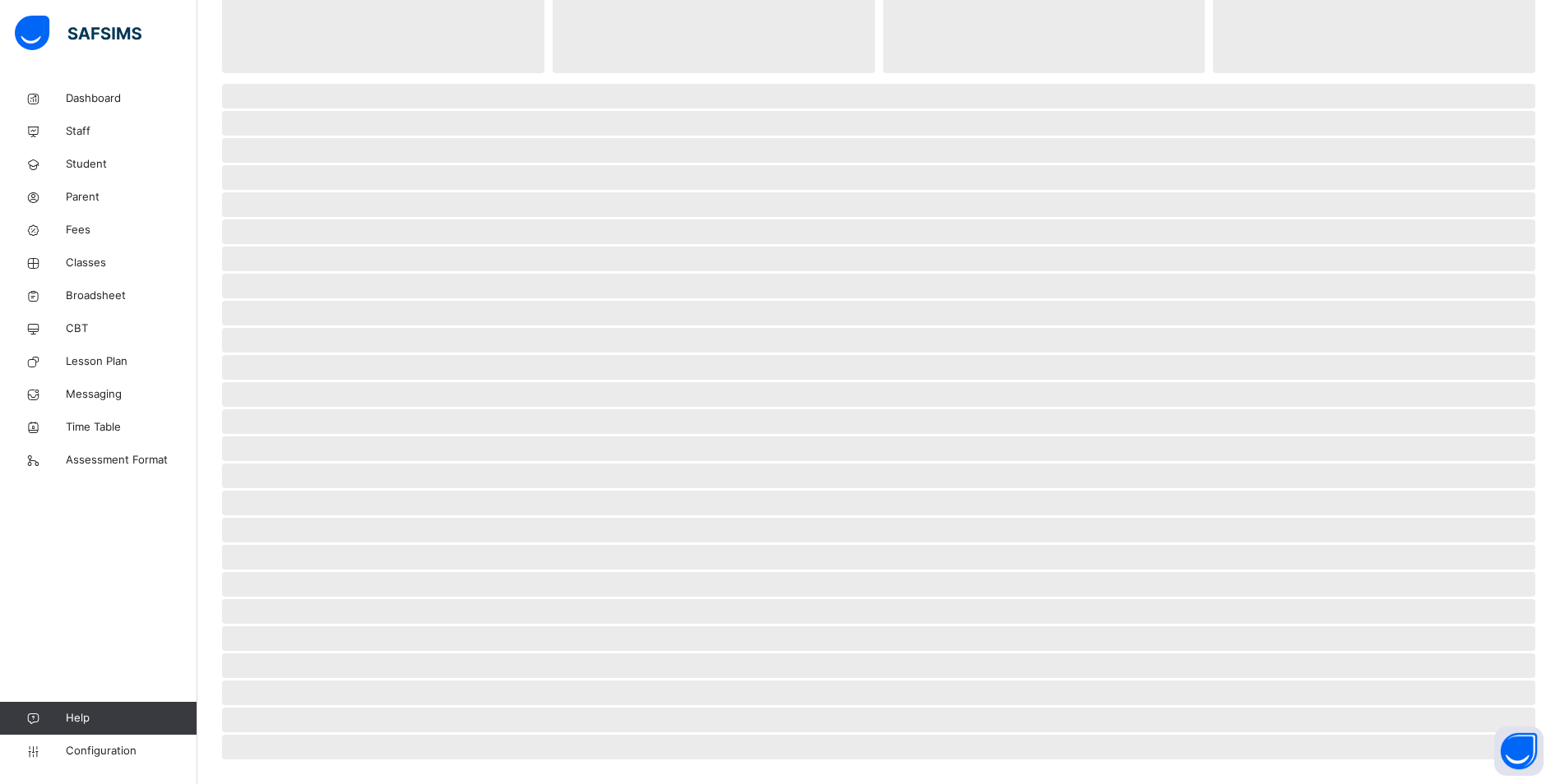
scroll to position [135, 0]
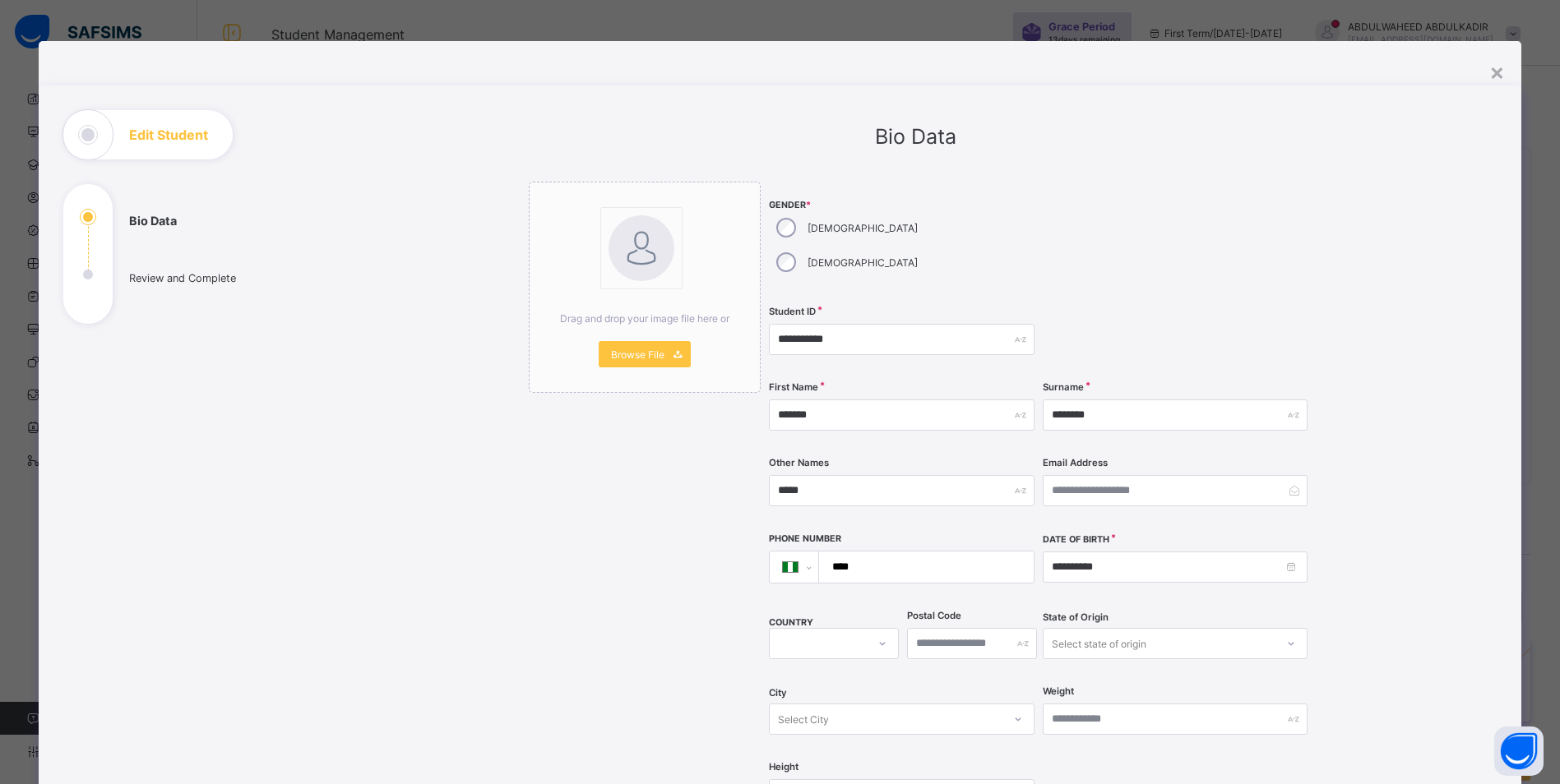
select select "**"
type input "******"
click at [820, 475] on input "*****" at bounding box center [901, 490] width 265 height 32
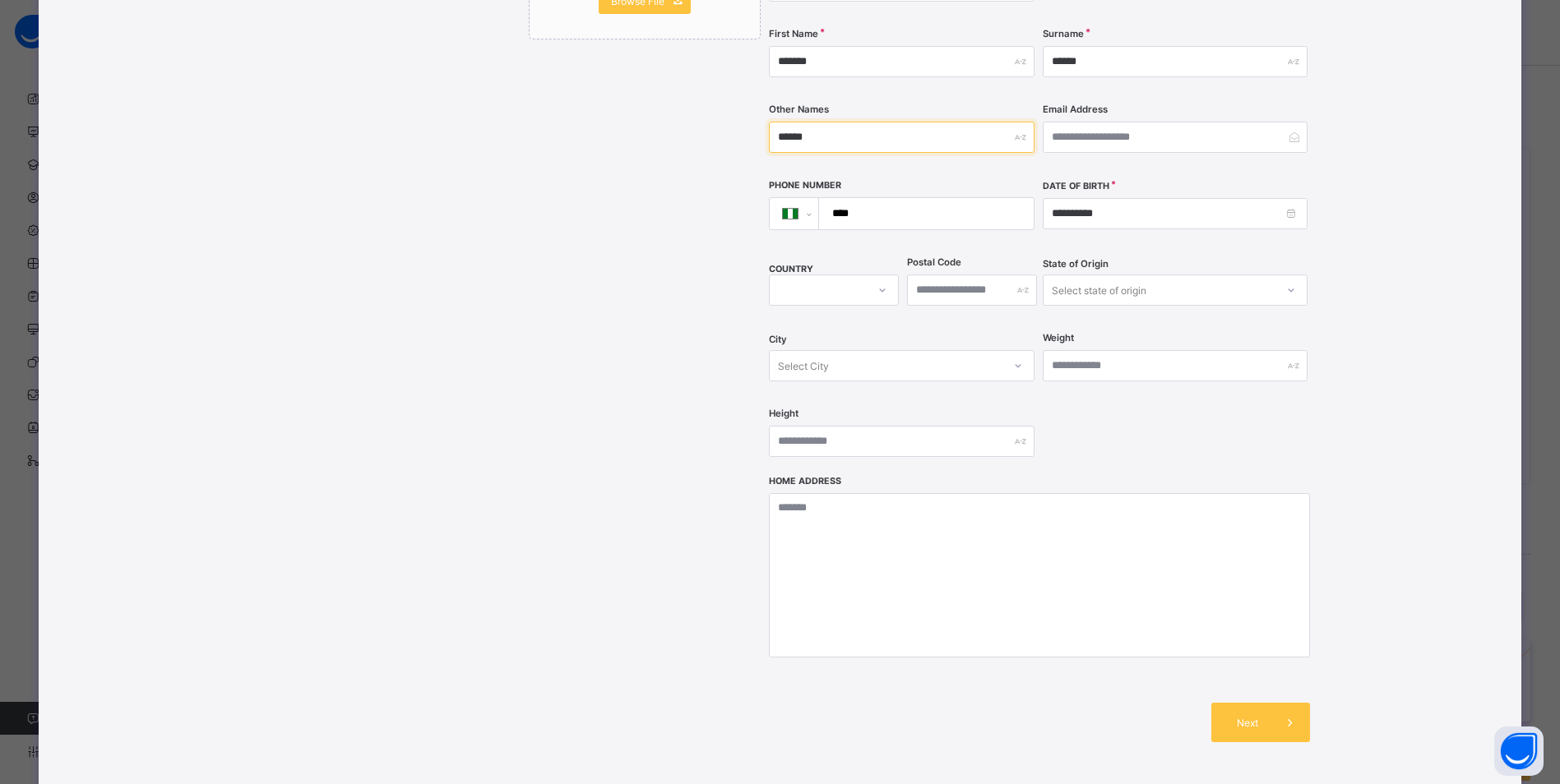
scroll to position [456, 0]
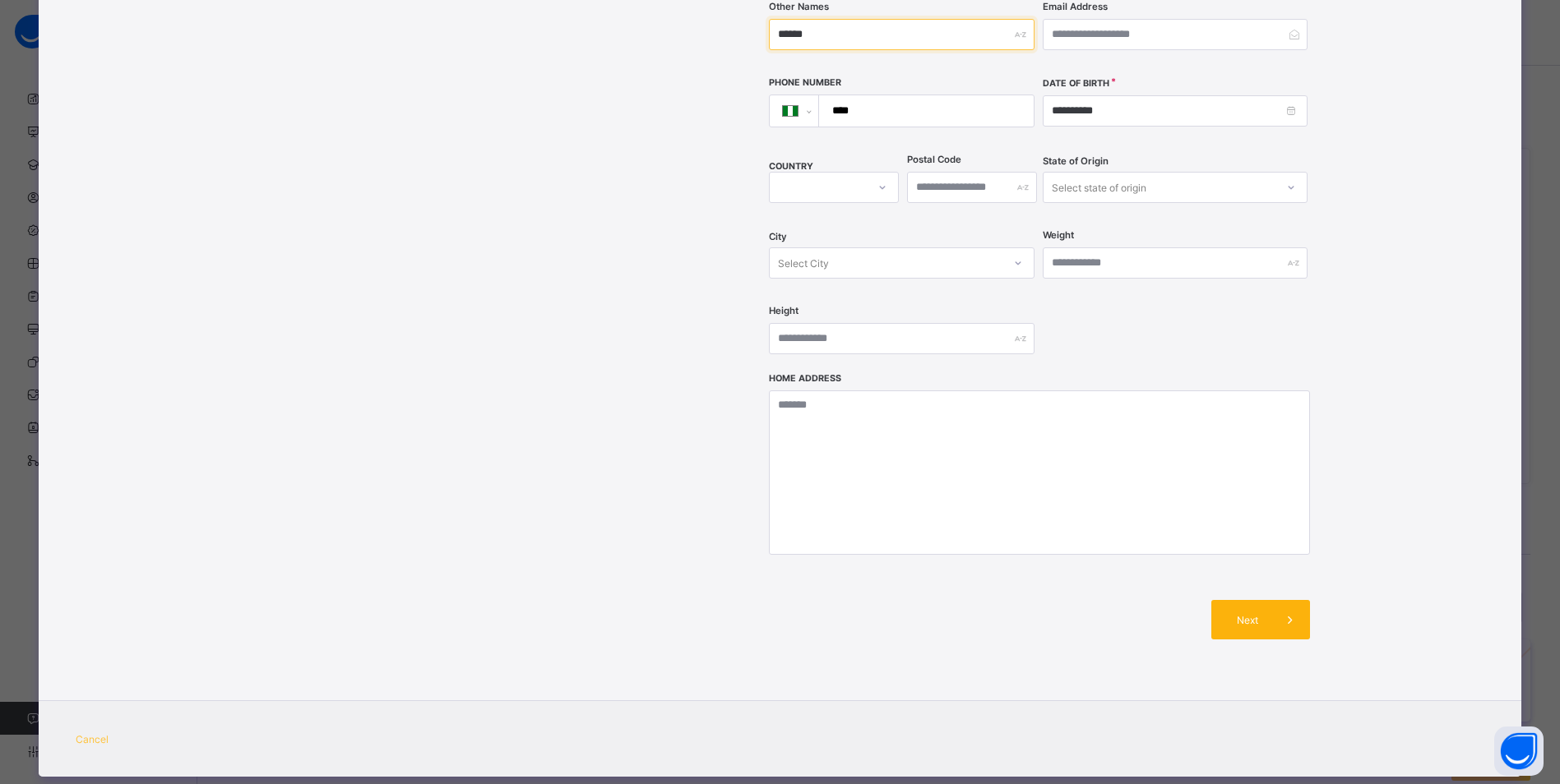
type input "******"
click at [1270, 600] on span at bounding box center [1289, 620] width 39 height 39
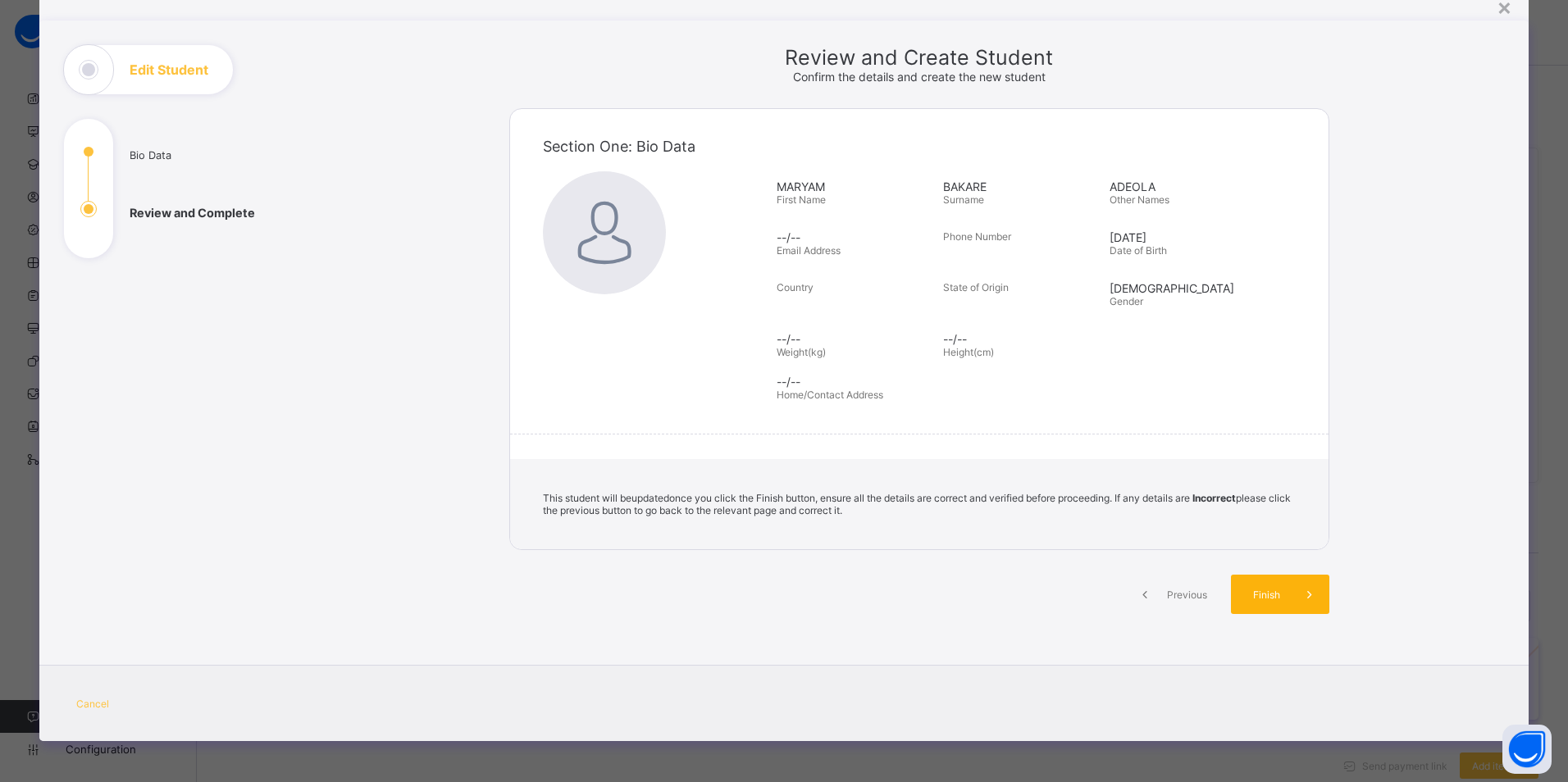
click at [1260, 593] on span "Finish" at bounding box center [1266, 594] width 47 height 12
